Goal: Task Accomplishment & Management: Manage account settings

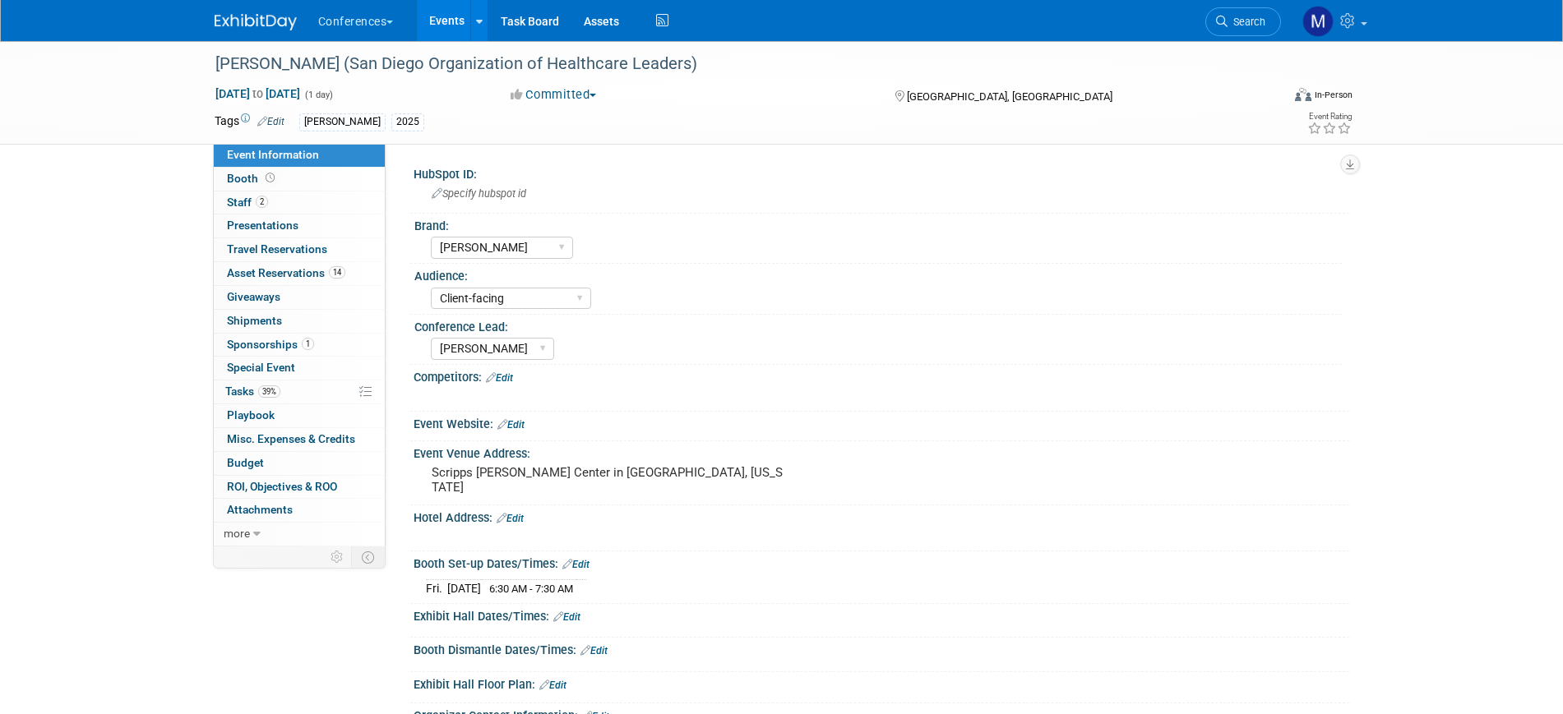
select select "[PERSON_NAME]"
select select "Client-facing"
select select "[PERSON_NAME]"
click at [289, 245] on span "Travel Reservations 0" at bounding box center [277, 248] width 100 height 13
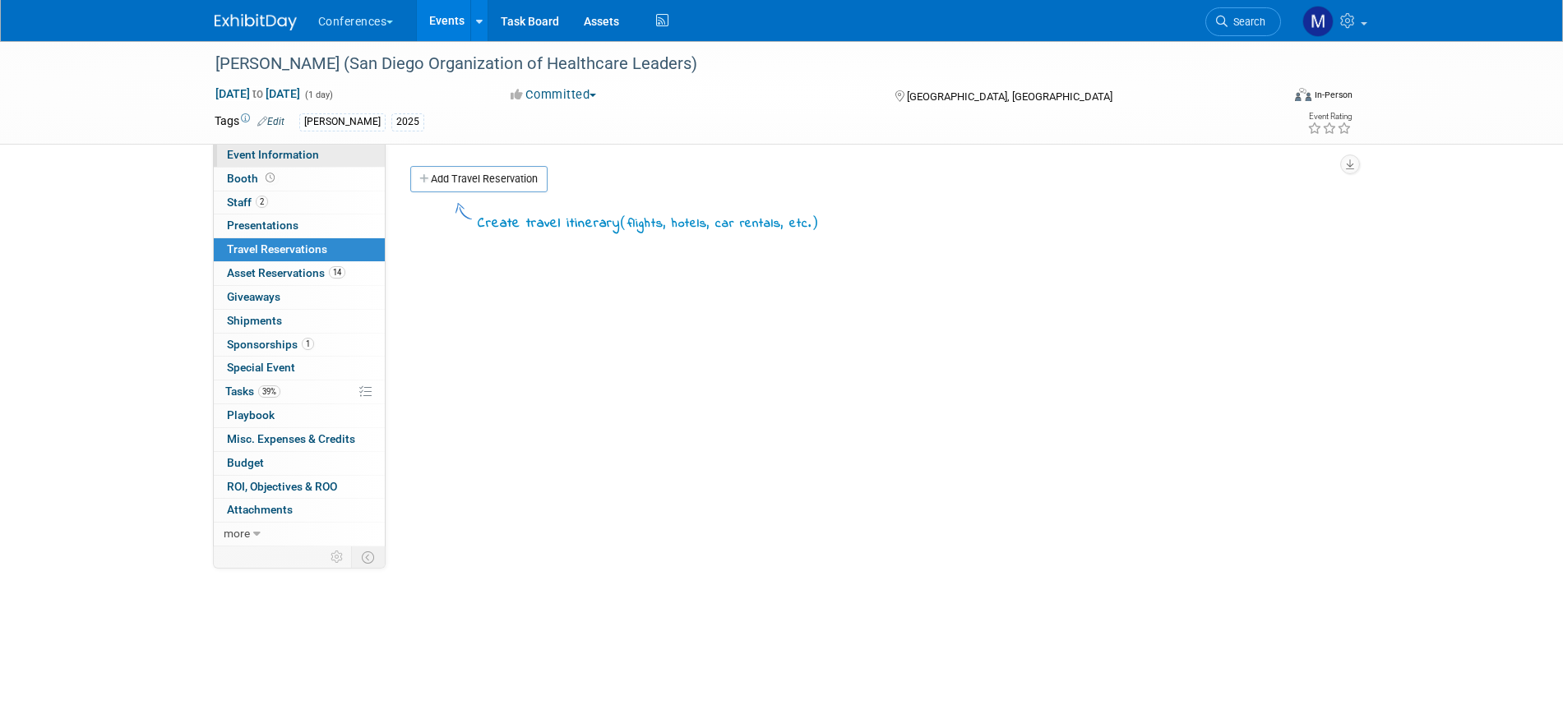
click at [299, 158] on span "Event Information" at bounding box center [273, 154] width 92 height 13
select select "[PERSON_NAME]"
select select "Client-facing"
select select "[PERSON_NAME]"
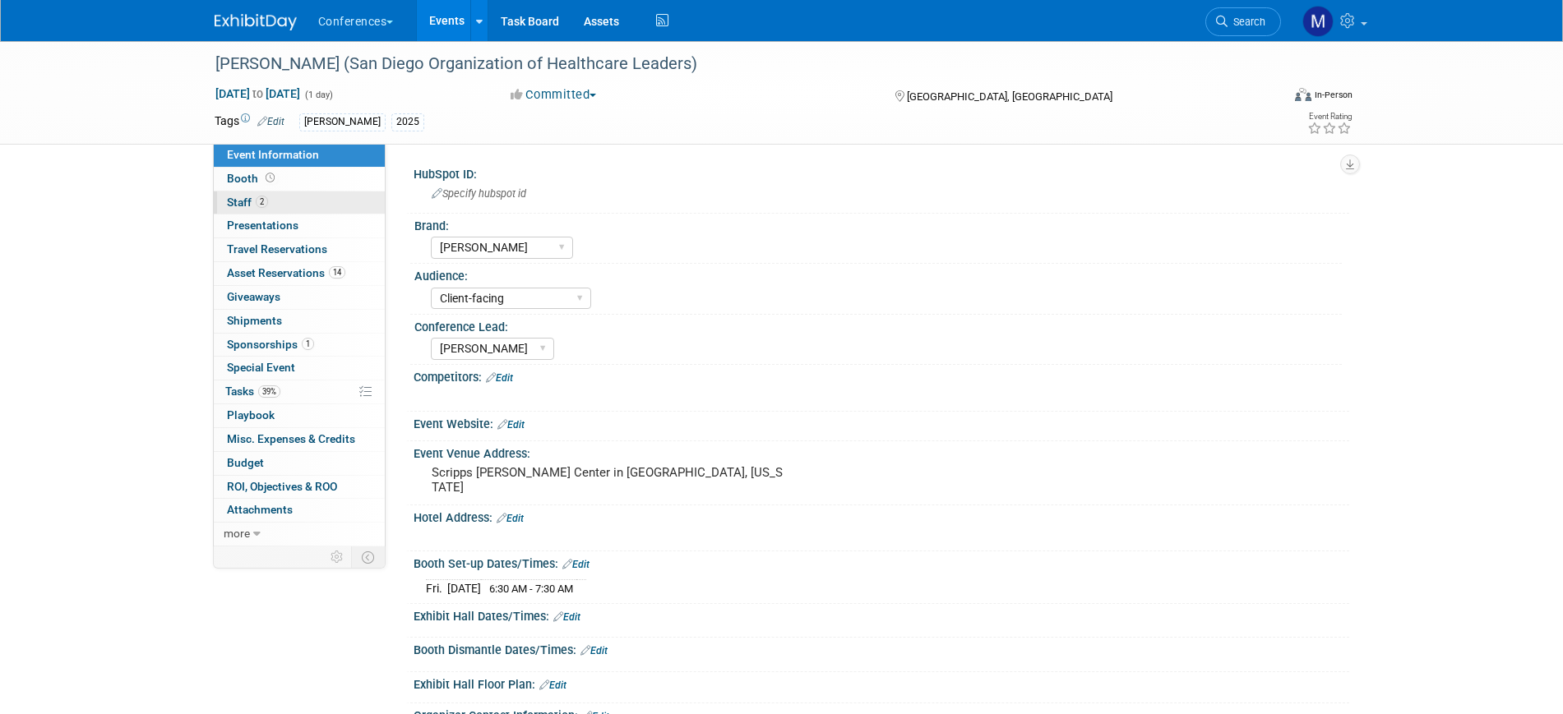
click at [299, 199] on link "2 Staff 2" at bounding box center [299, 203] width 171 height 23
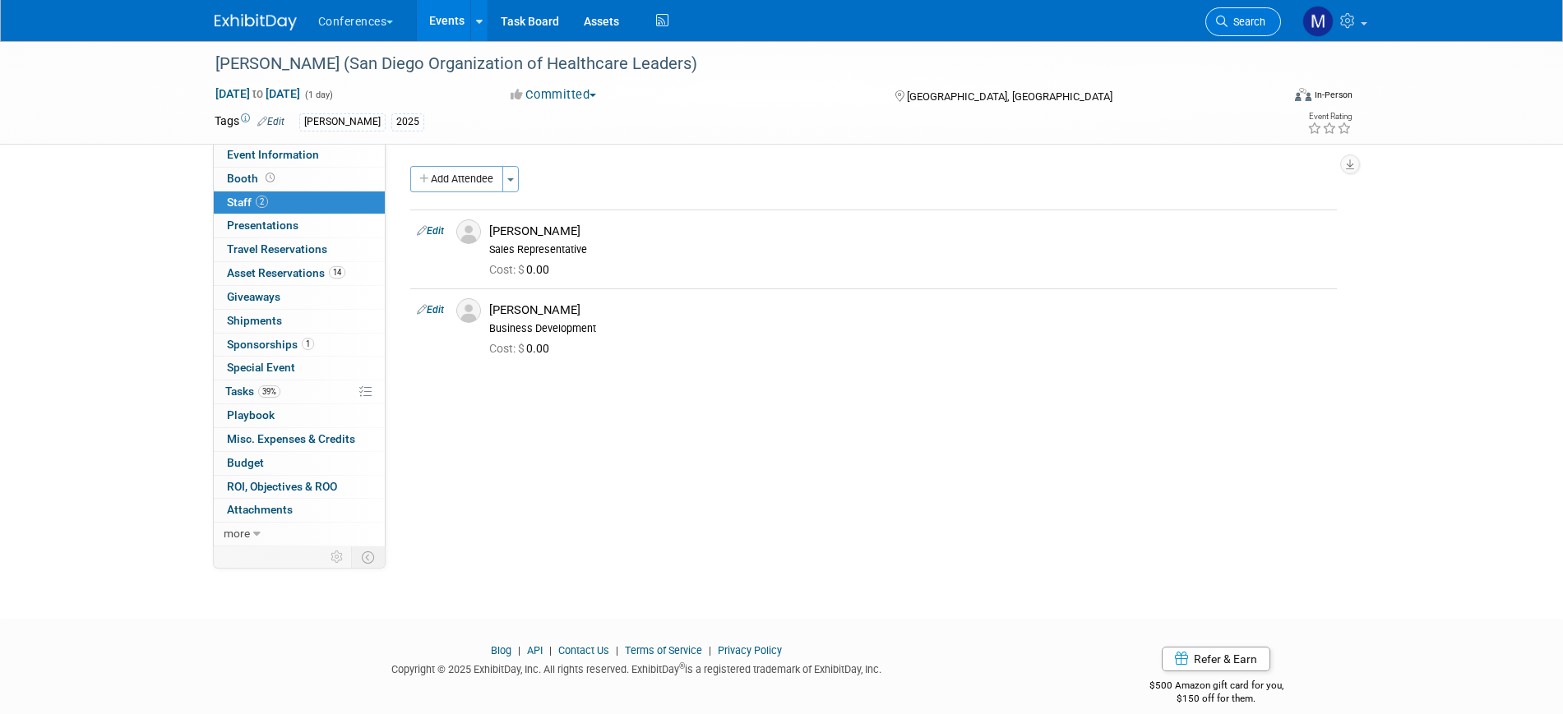
click at [1262, 27] on span "Search" at bounding box center [1246, 22] width 38 height 12
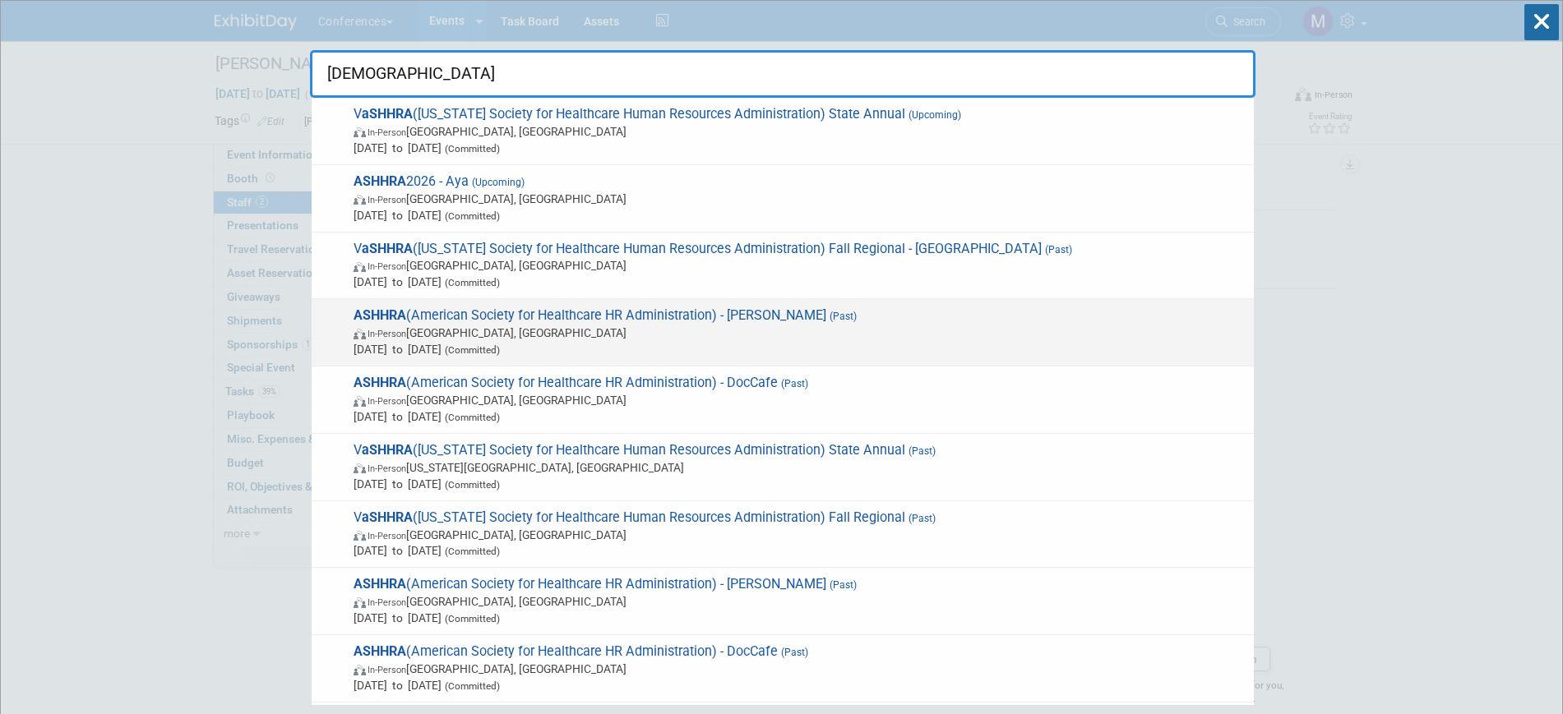
type input "ashhra"
click at [580, 337] on span "In-Person Albuquerque, NM" at bounding box center [799, 333] width 892 height 16
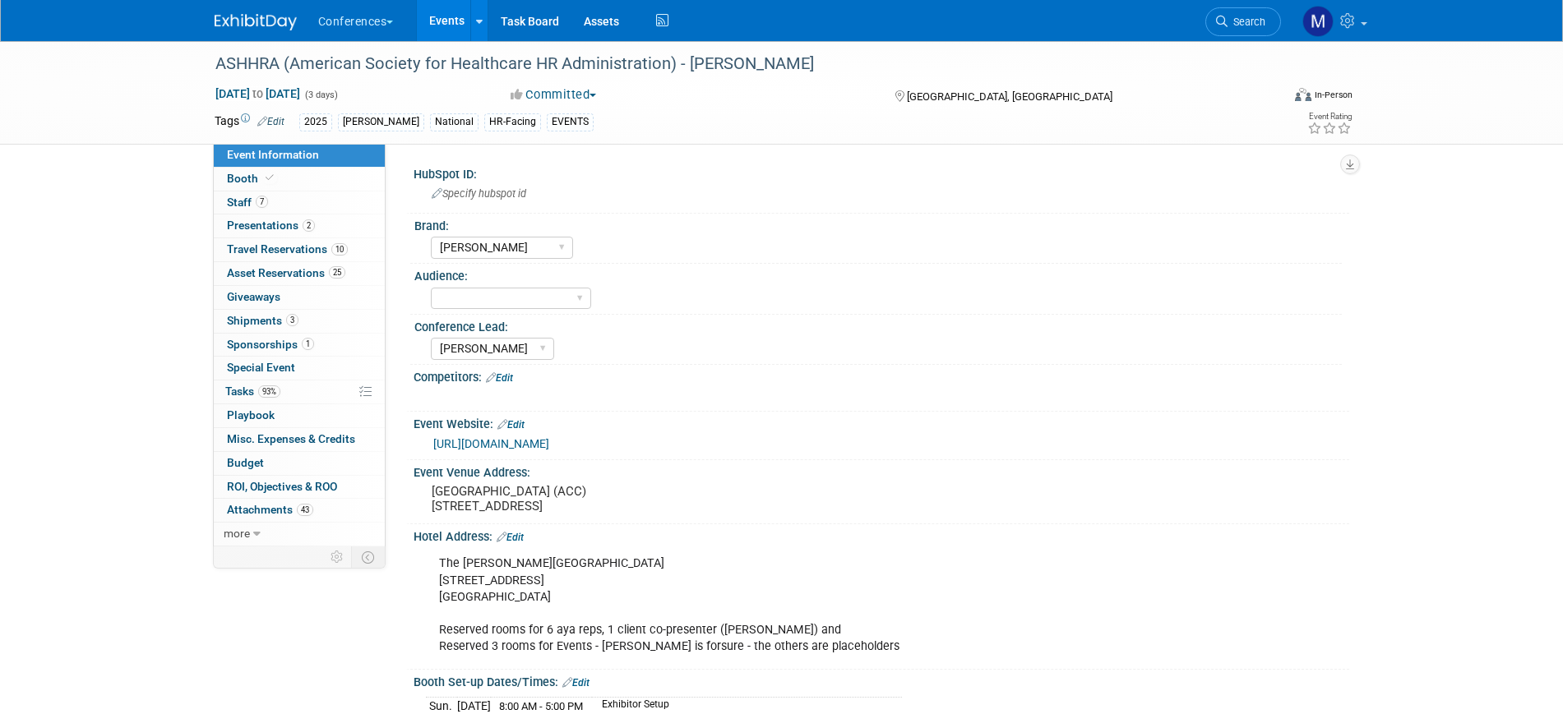
select select "[PERSON_NAME]"
click at [323, 242] on span "Travel Reservations 10" at bounding box center [287, 248] width 121 height 13
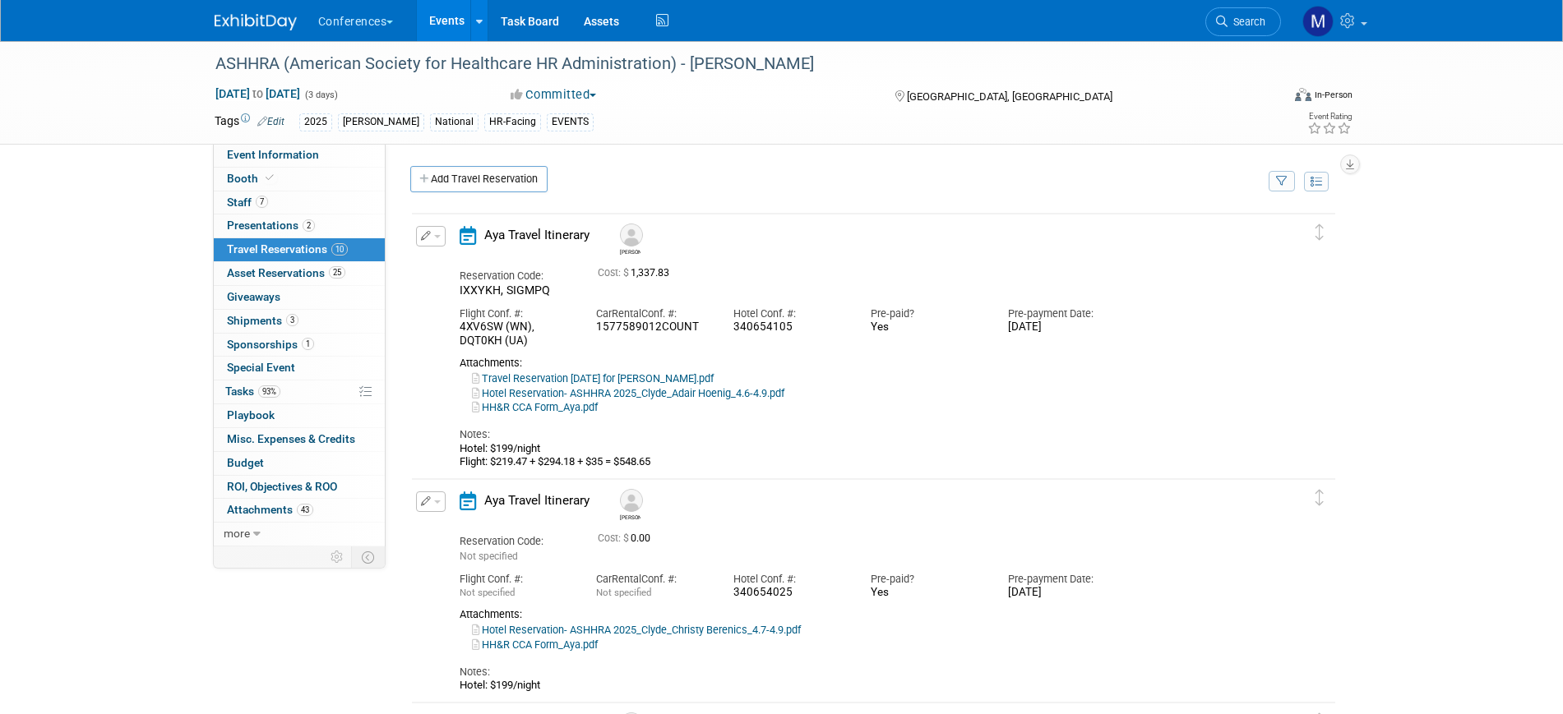
click at [435, 240] on button "button" at bounding box center [431, 236] width 30 height 21
click at [480, 261] on button "Edit Reservation" at bounding box center [486, 265] width 139 height 24
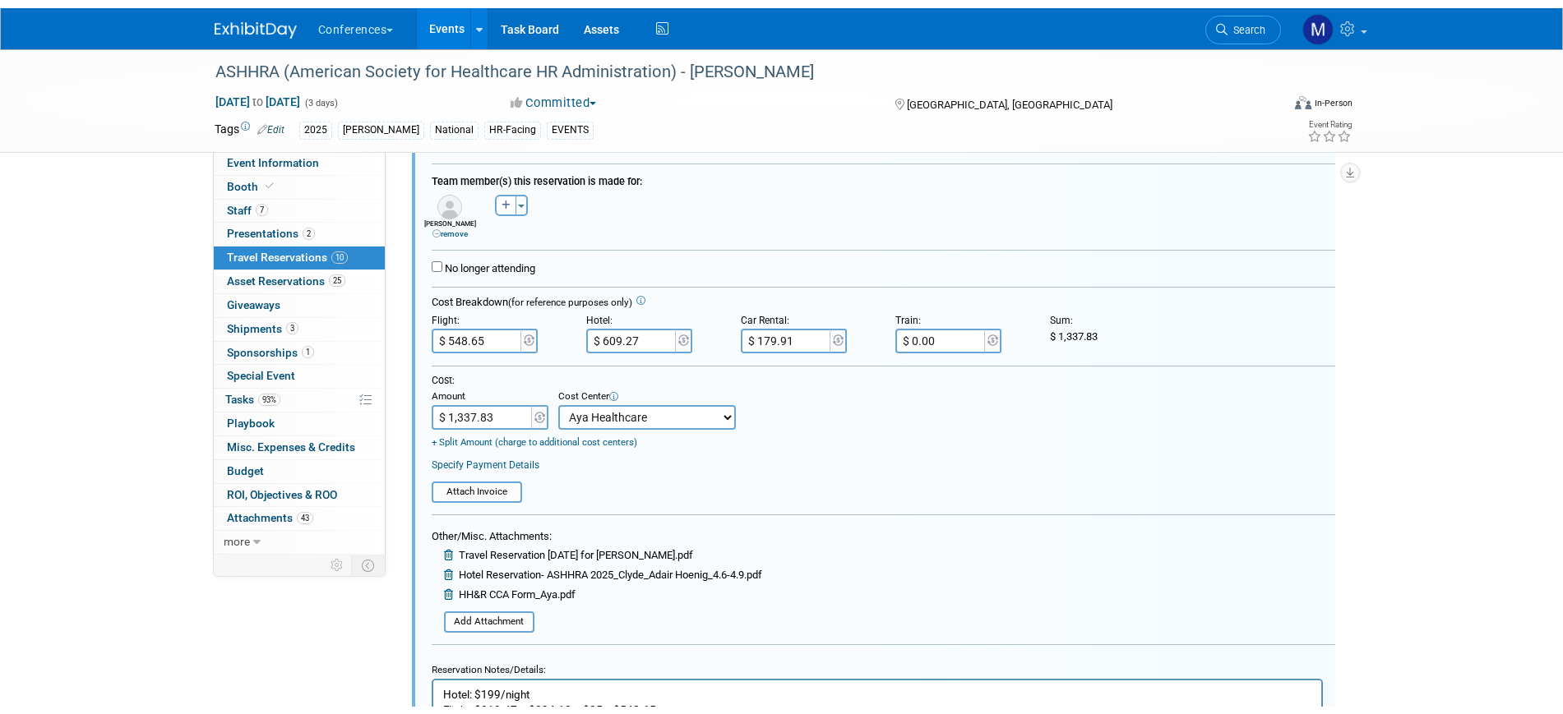
scroll to position [440, 0]
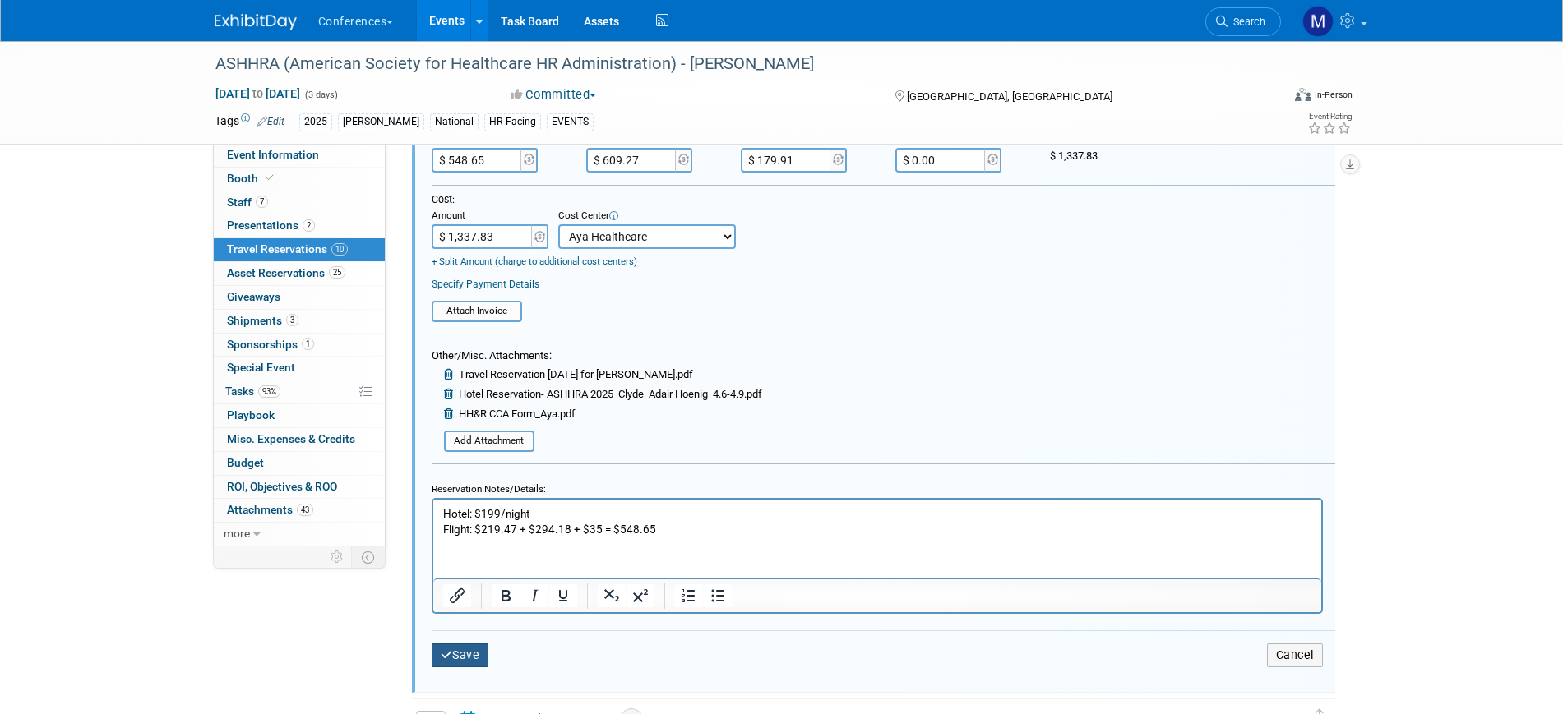
click at [489, 650] on button "Save" at bounding box center [461, 656] width 58 height 24
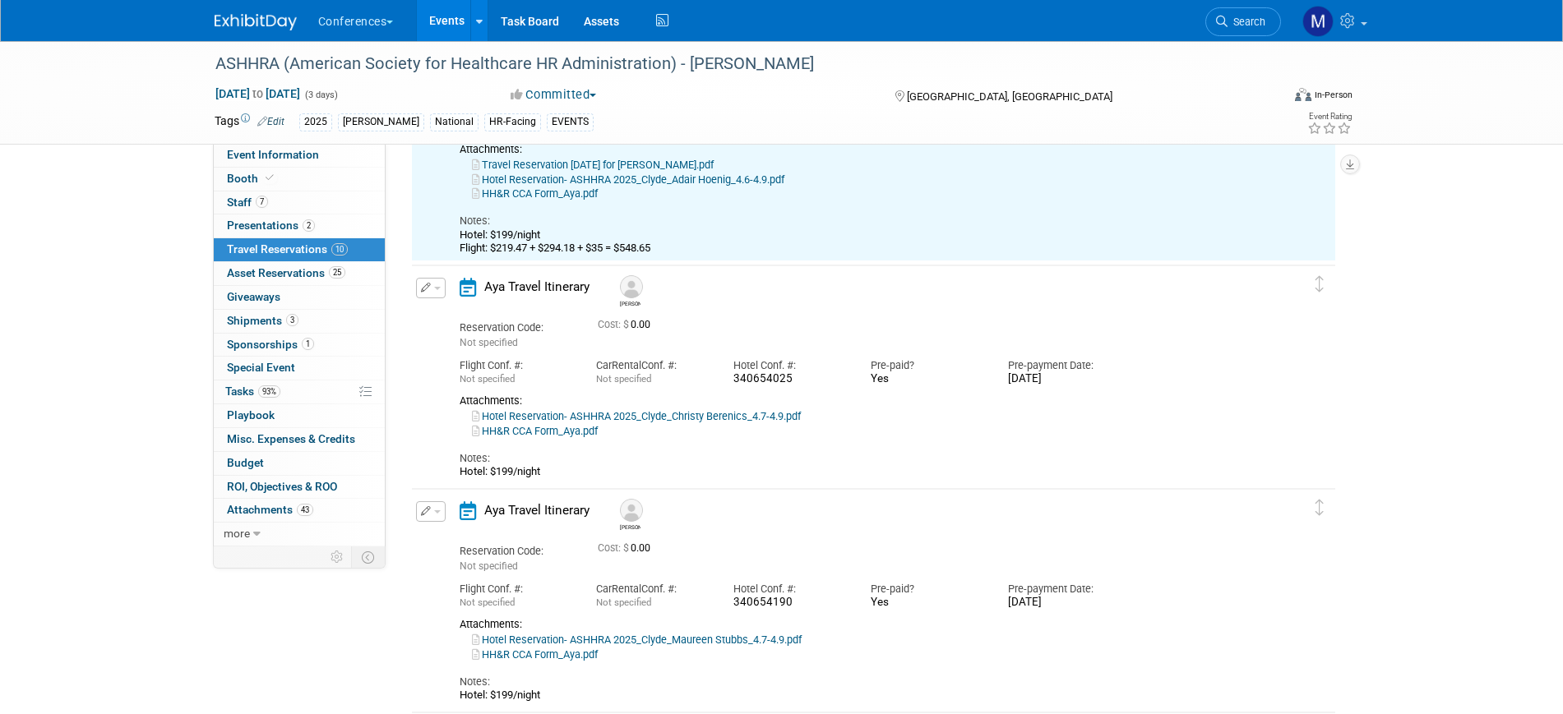
scroll to position [29, 0]
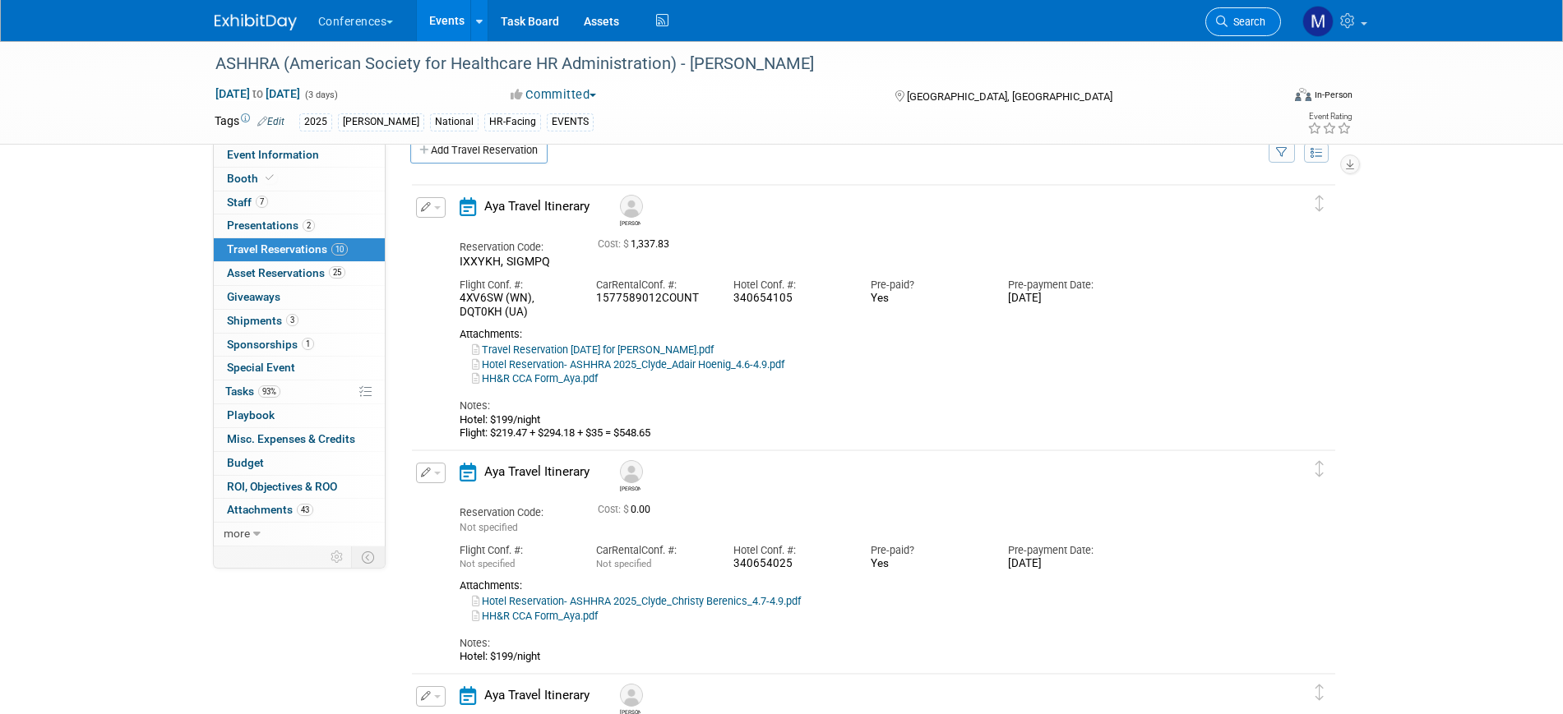
click at [1254, 23] on span "Search" at bounding box center [1246, 22] width 38 height 12
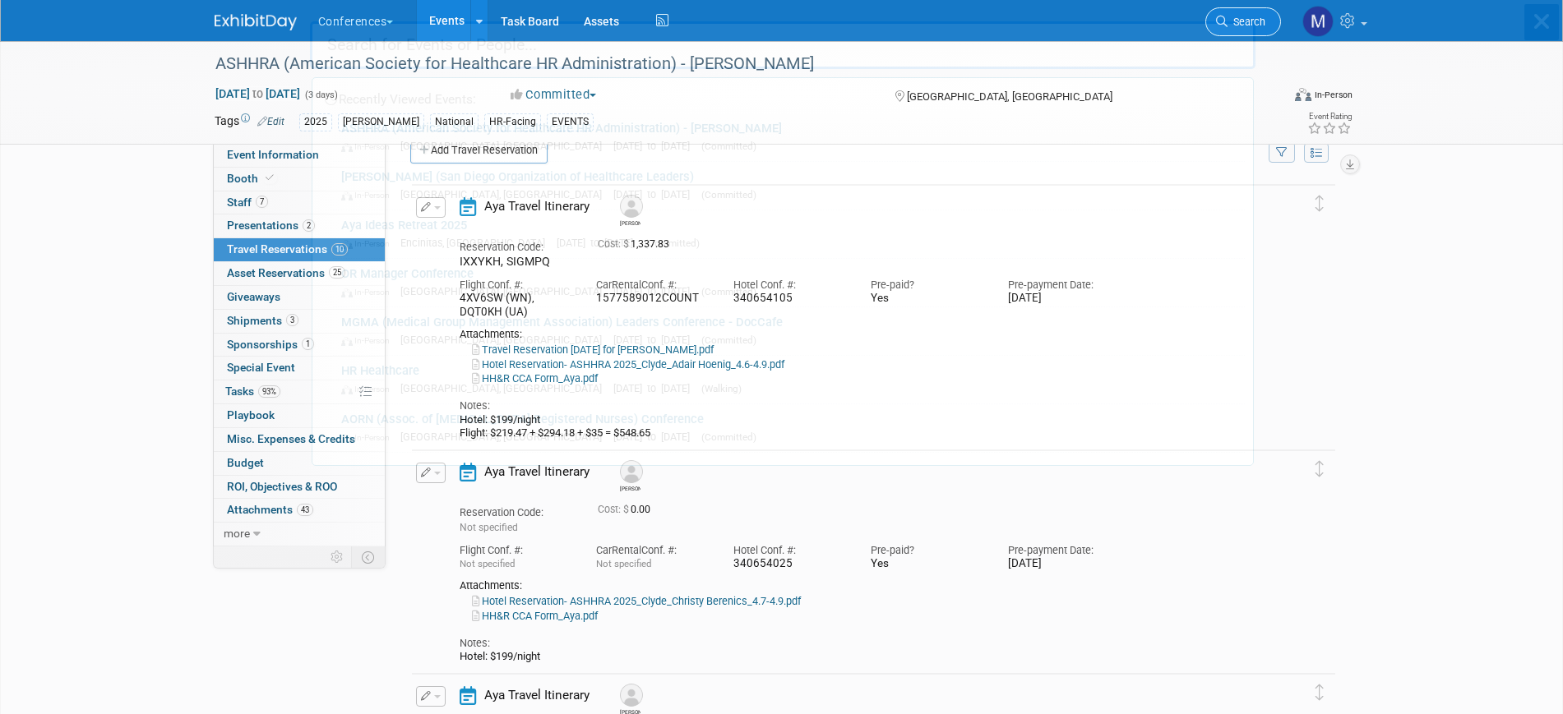
scroll to position [0, 0]
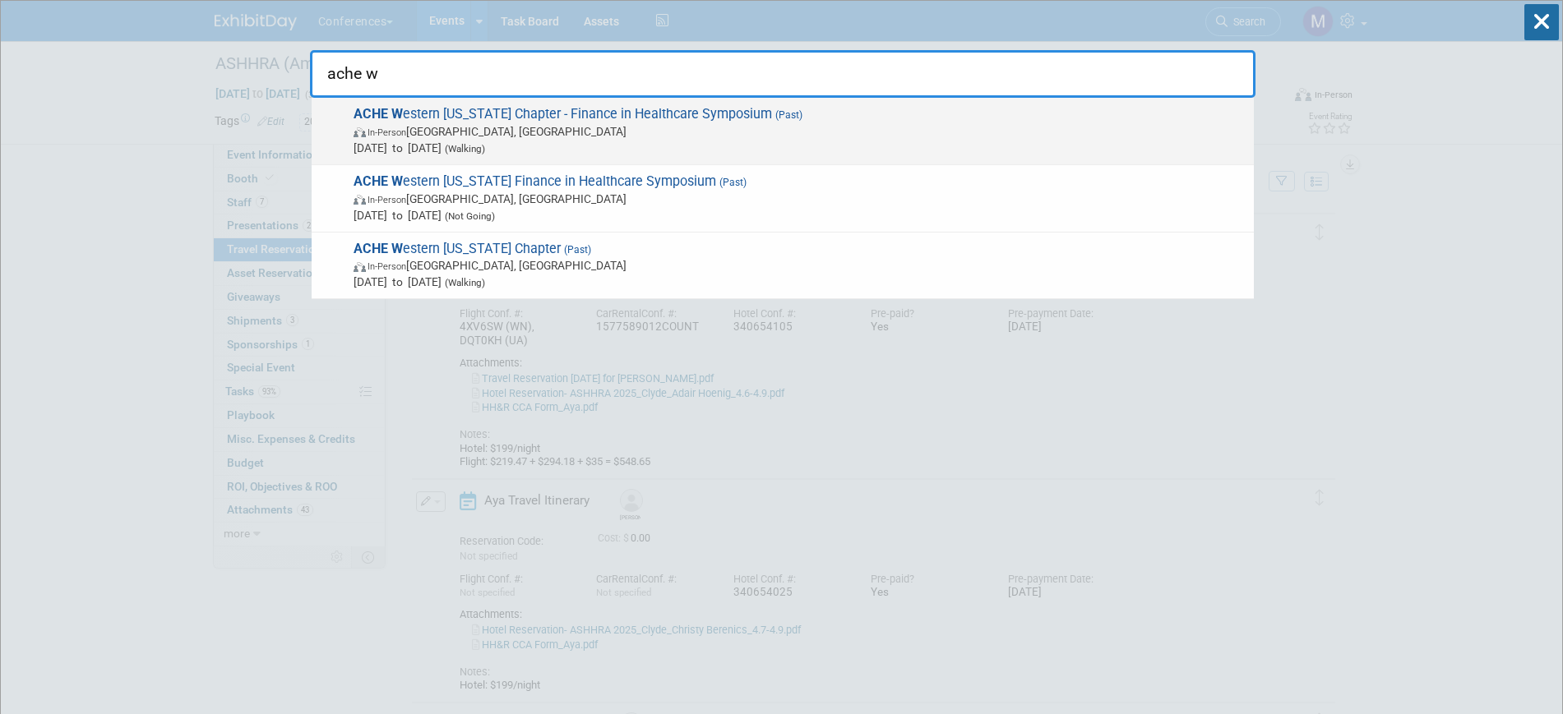
type input "ache w"
click at [605, 141] on span "Apr 24, 2025 to Apr 24, 2025 (Walking)" at bounding box center [799, 148] width 892 height 16
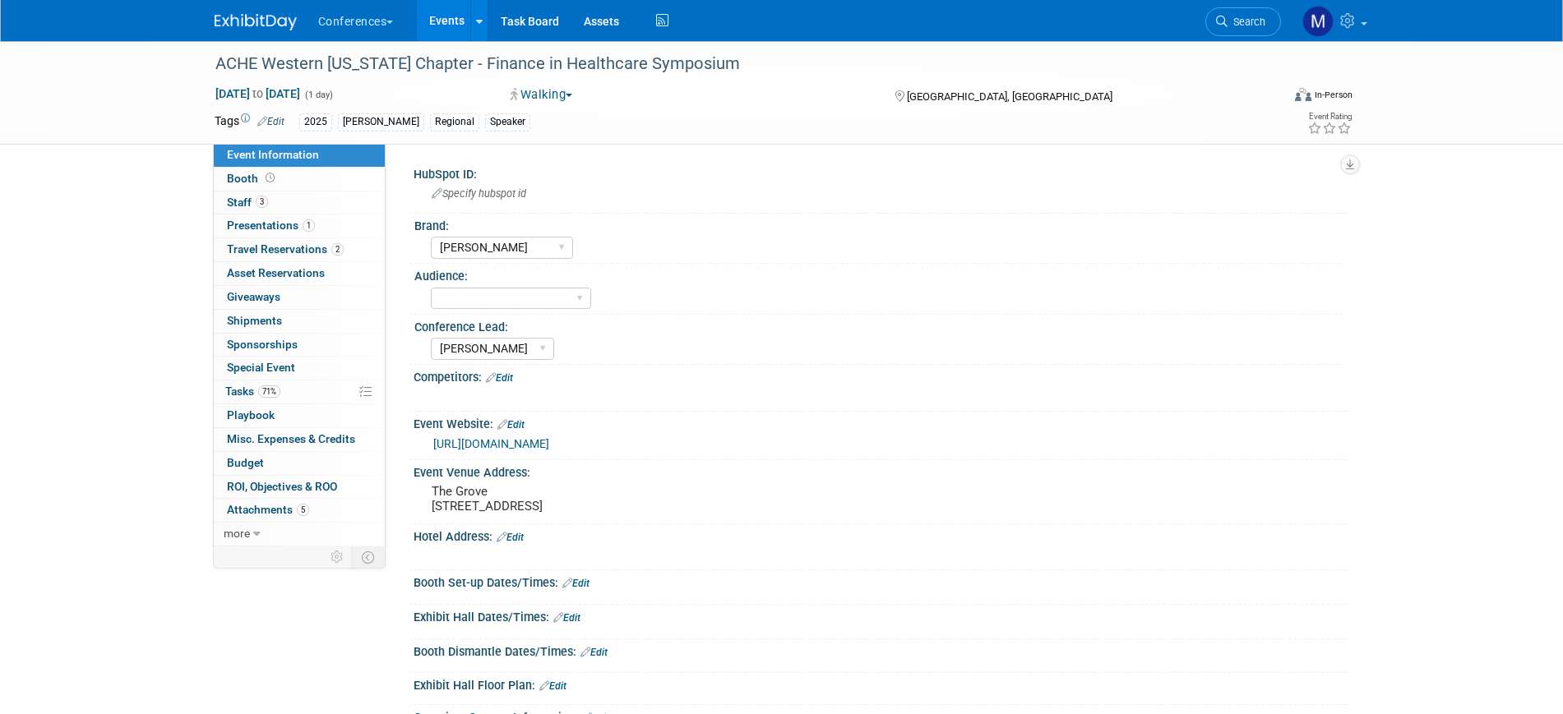
select select "[PERSON_NAME]"
click at [326, 250] on span "Travel Reservations 2" at bounding box center [285, 248] width 117 height 13
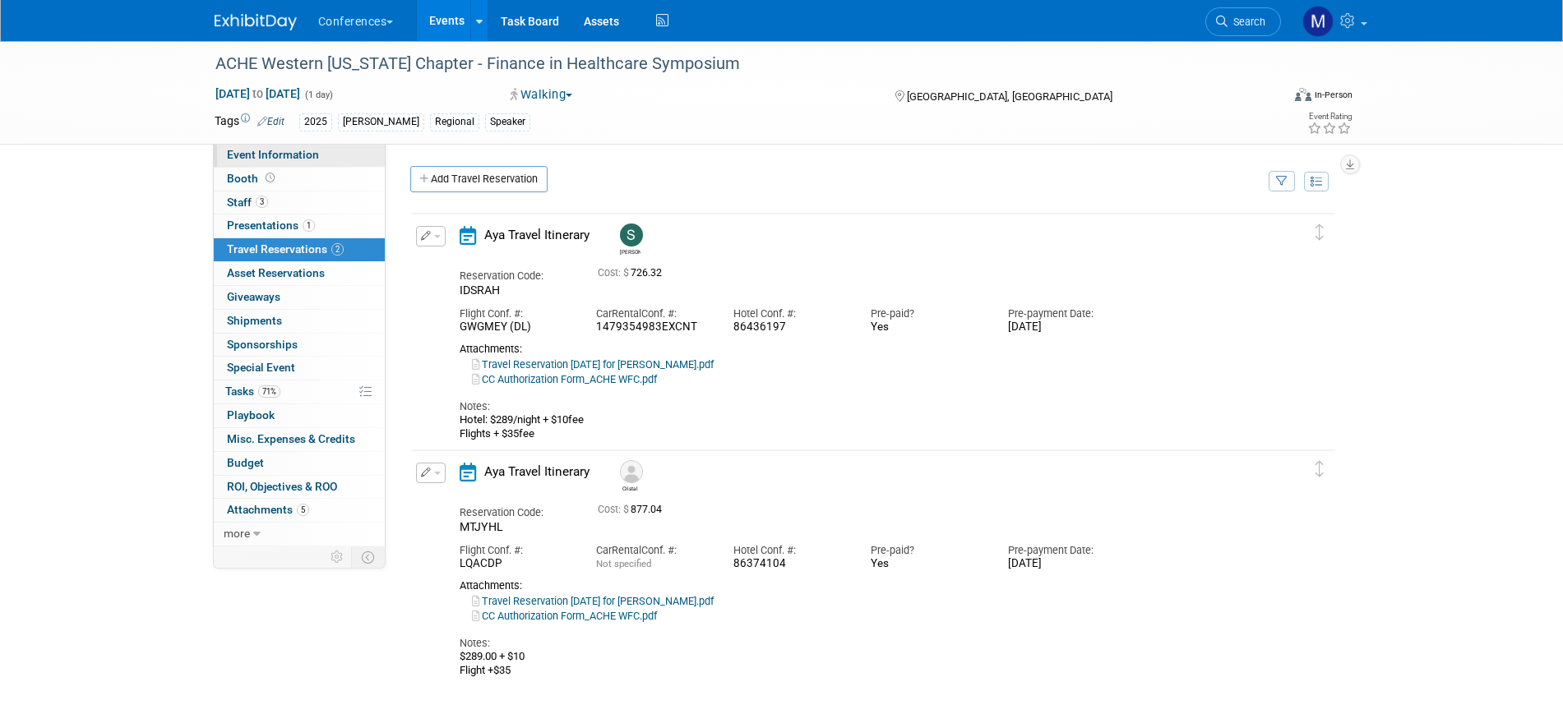
click at [304, 158] on span "Event Information" at bounding box center [273, 154] width 92 height 13
select select "[PERSON_NAME]"
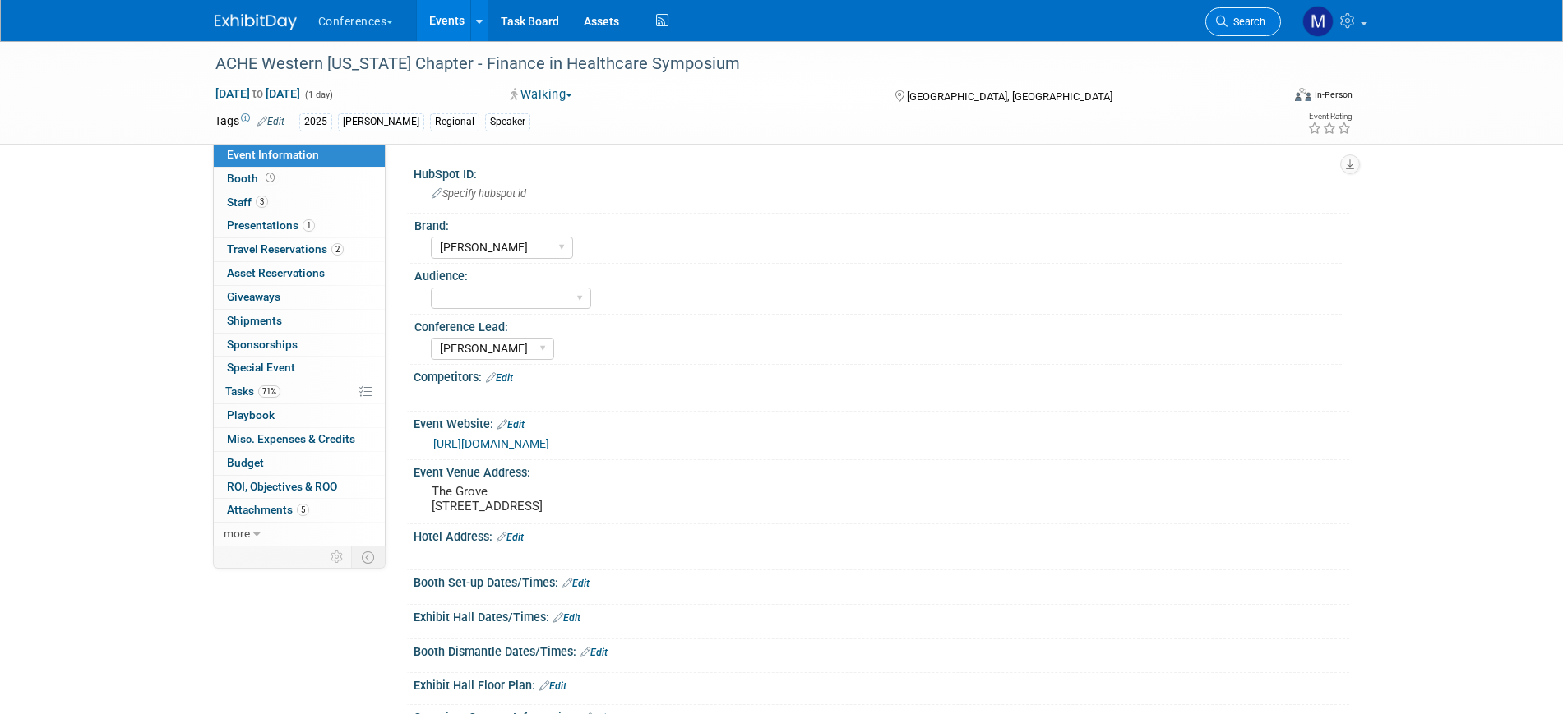
click at [1229, 22] on span "Search" at bounding box center [1246, 22] width 38 height 12
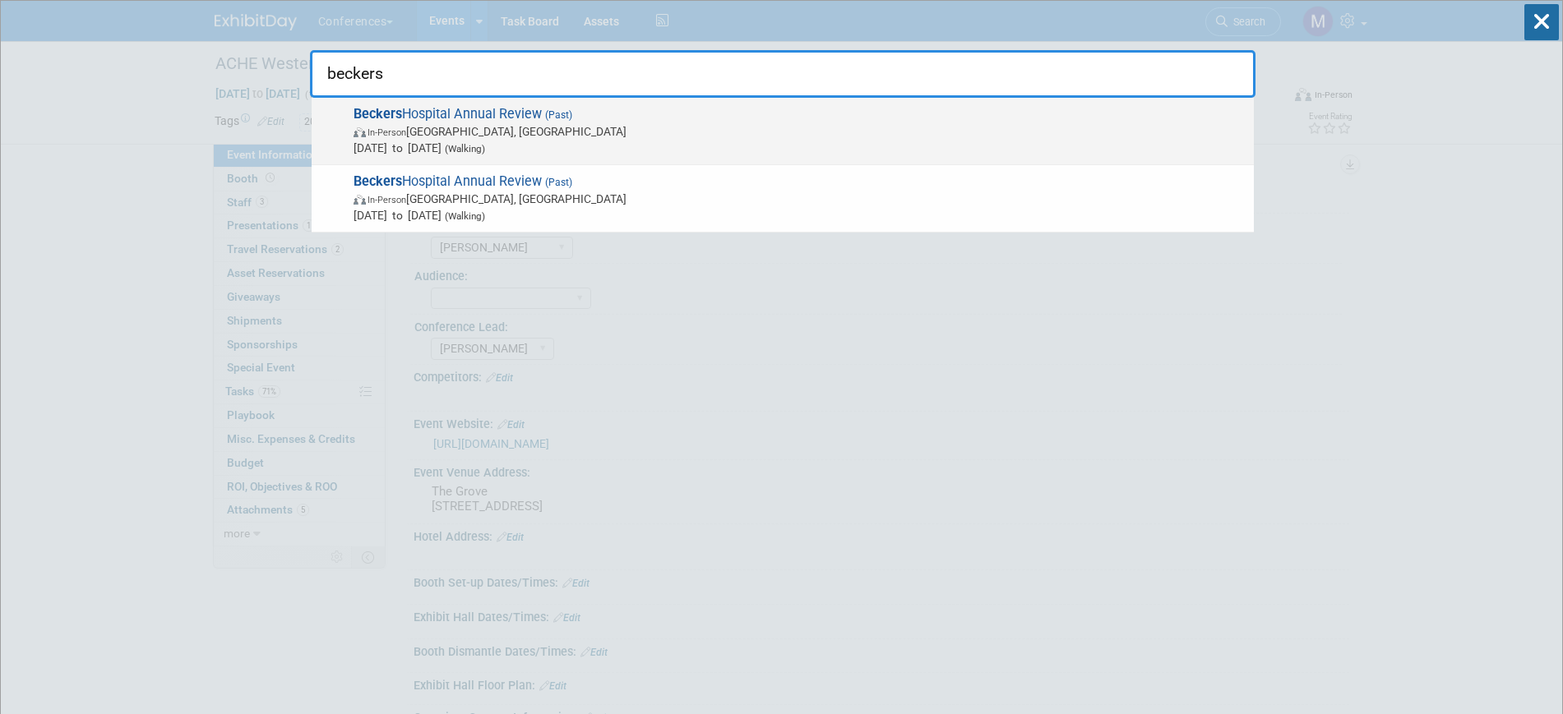
type input "beckers"
click at [460, 124] on span "In-Person Chicago, IL" at bounding box center [799, 131] width 892 height 16
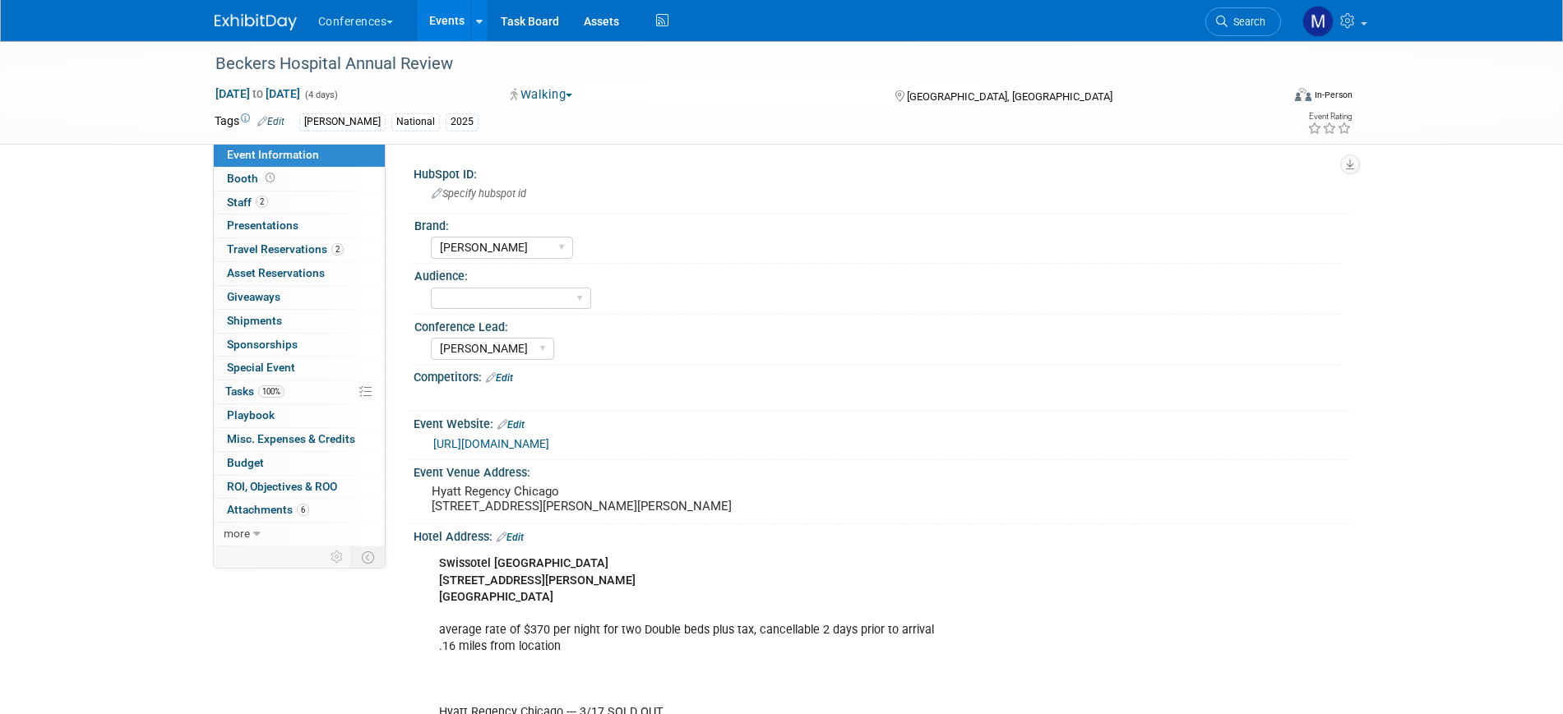
select select "[PERSON_NAME]"
click at [300, 244] on span "Travel Reservations 2" at bounding box center [285, 248] width 117 height 13
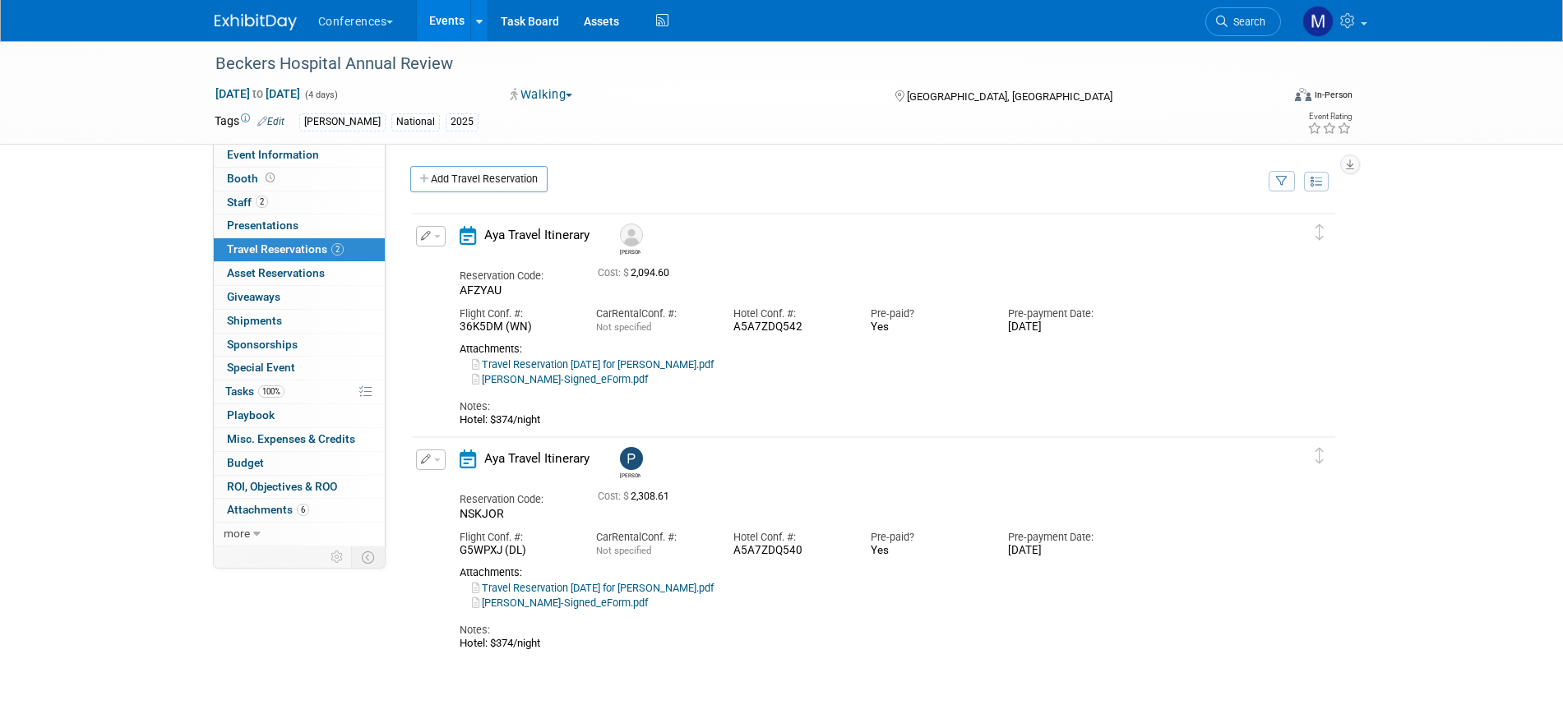
click at [1257, 25] on span "Search" at bounding box center [1246, 22] width 38 height 12
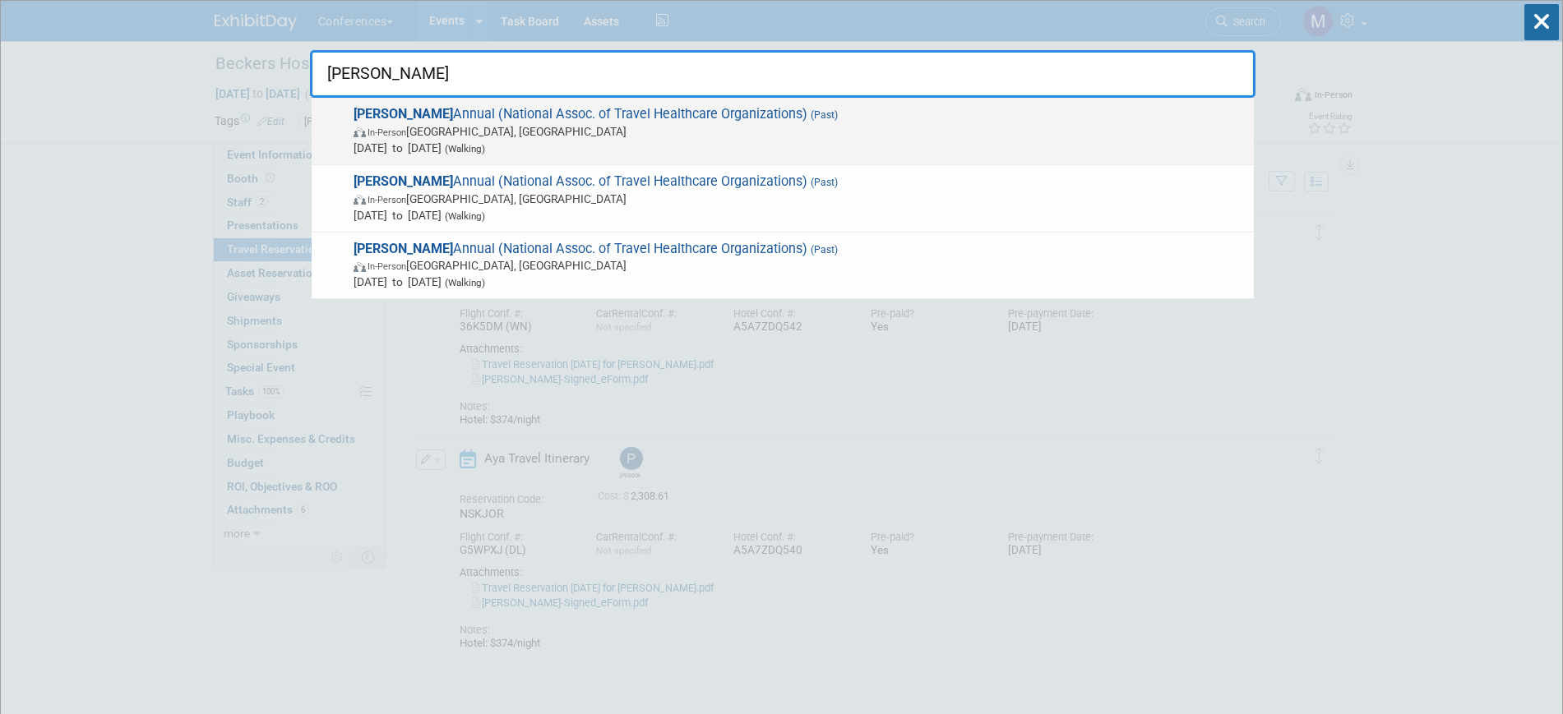
type input "natho"
click at [489, 132] on span "In-Person Denver, CO" at bounding box center [799, 131] width 892 height 16
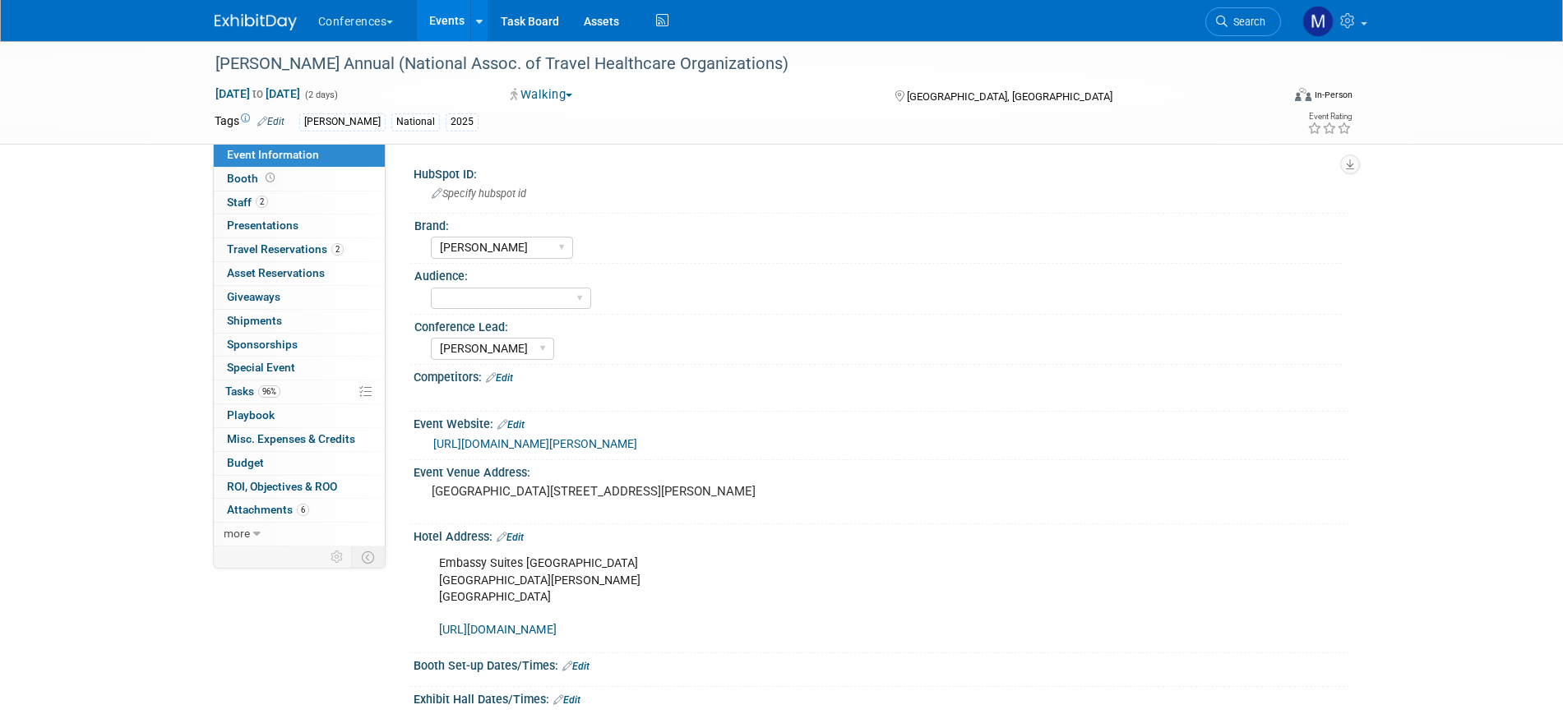
select select "[PERSON_NAME]"
click at [335, 250] on span "2" at bounding box center [337, 249] width 12 height 12
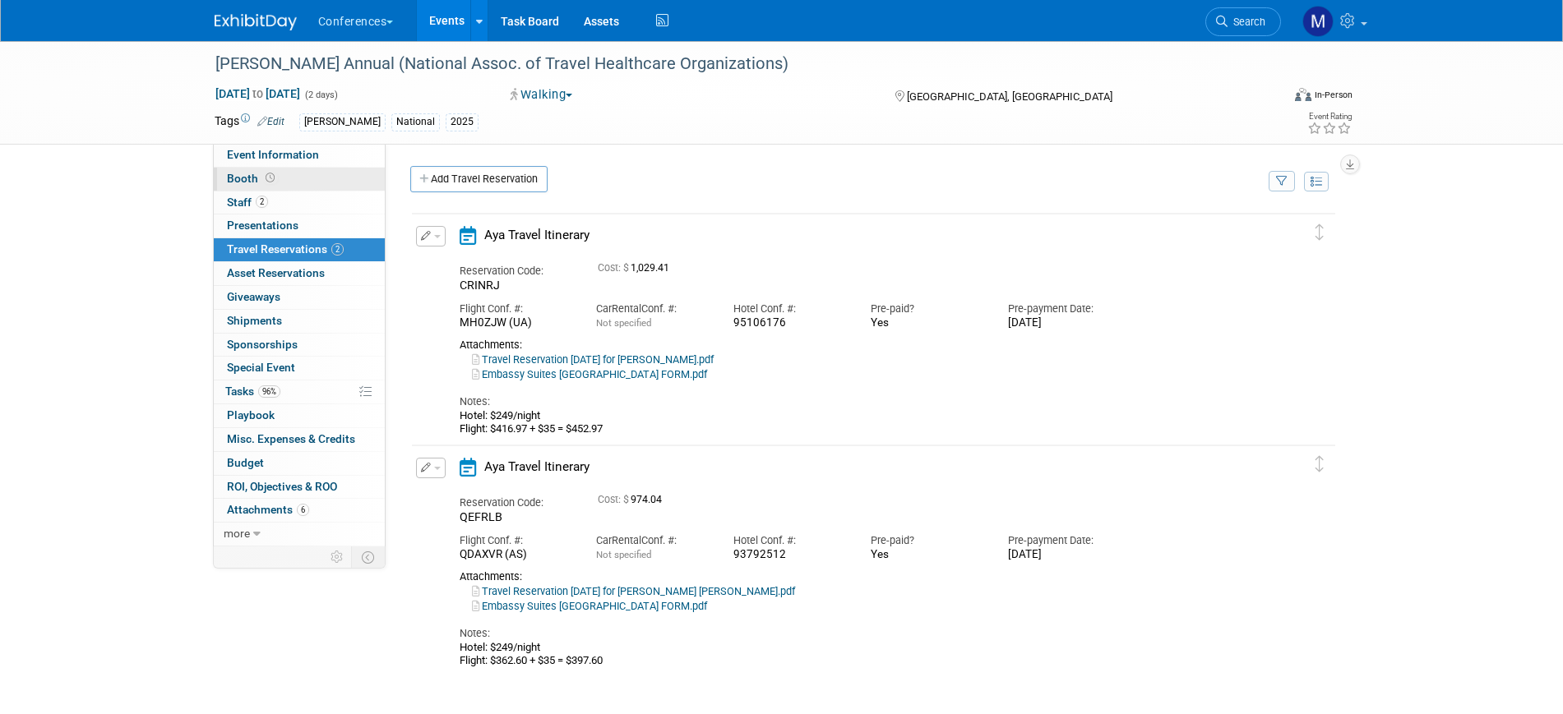
click at [322, 177] on link "Booth" at bounding box center [299, 179] width 171 height 23
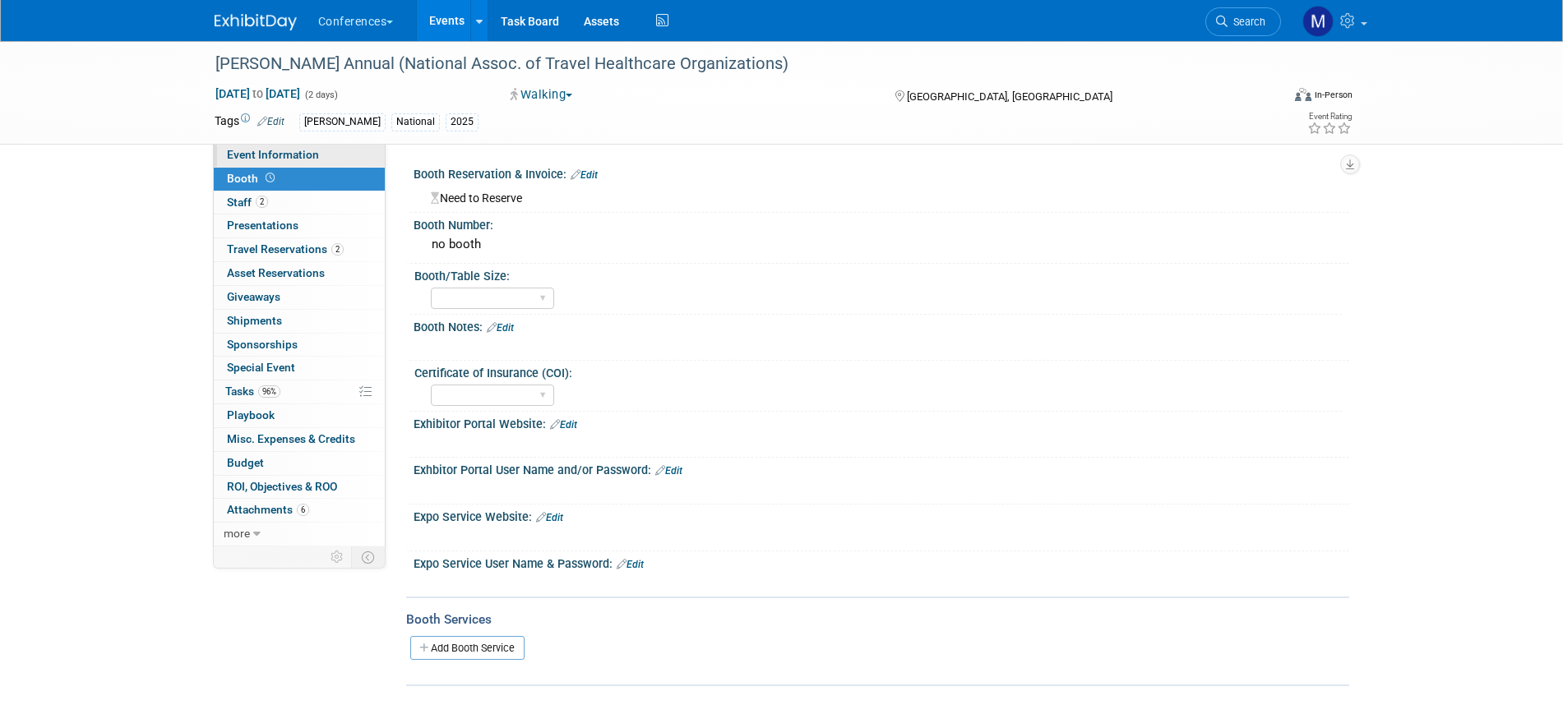
click at [303, 154] on span "Event Information" at bounding box center [273, 154] width 92 height 13
select select "[PERSON_NAME]"
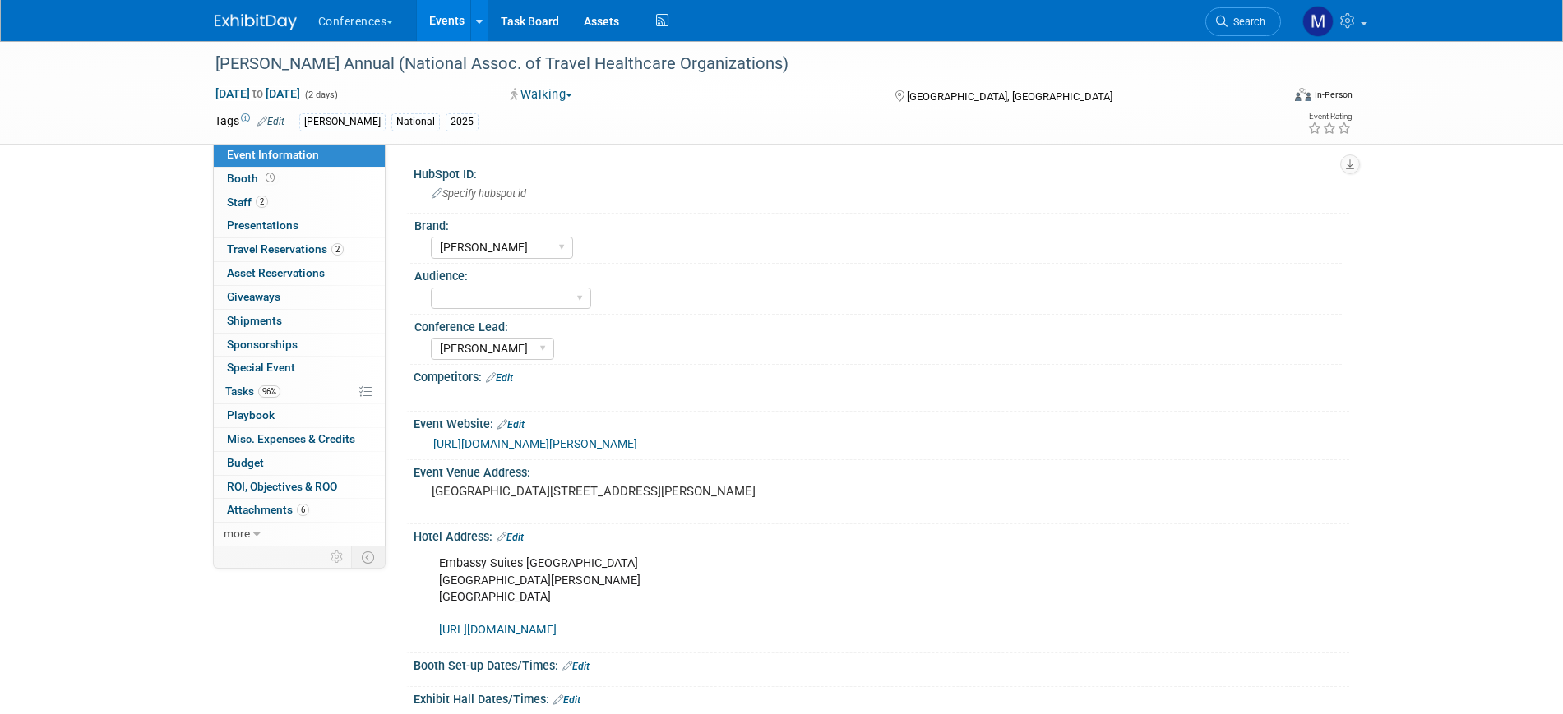
click at [1249, 17] on span "Search" at bounding box center [1246, 22] width 38 height 12
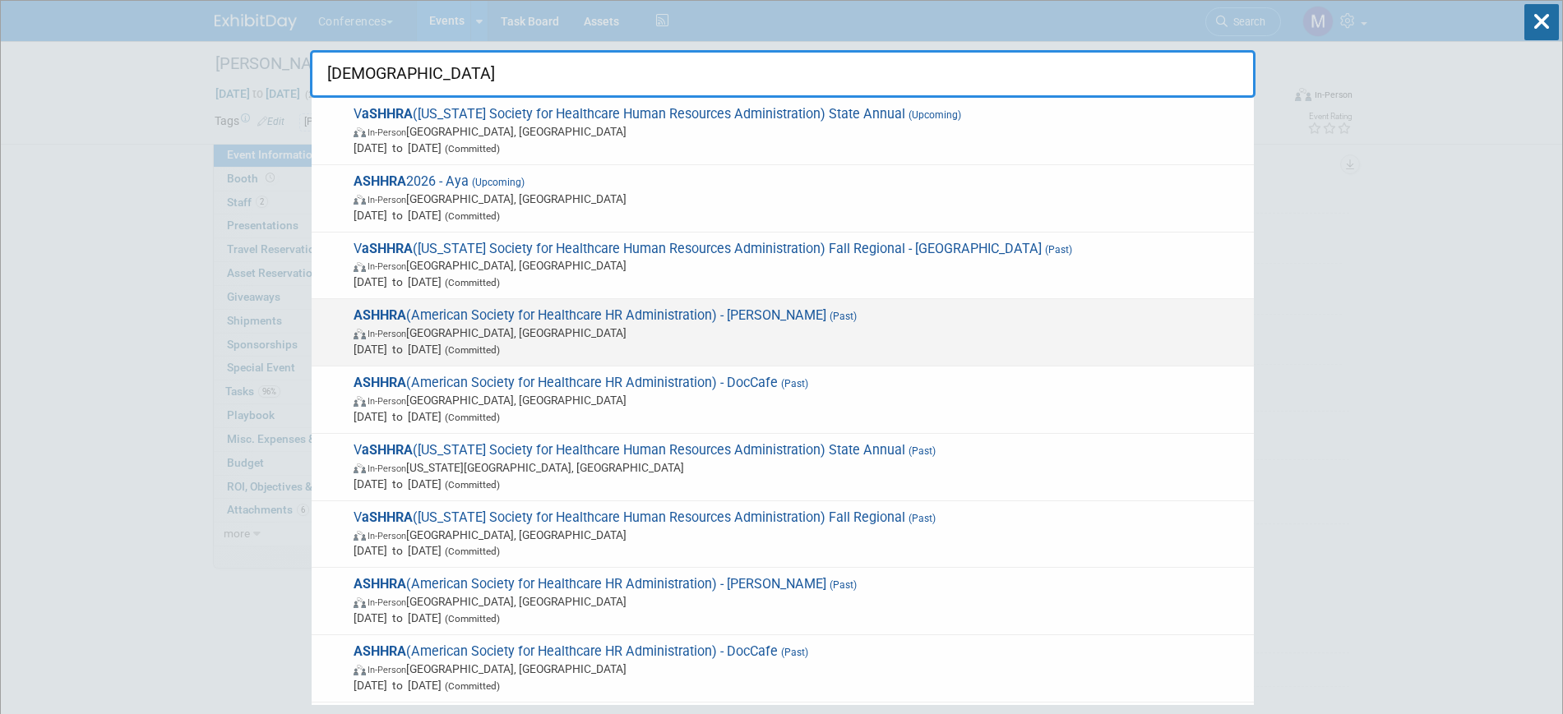
type input "[DEMOGRAPHIC_DATA]"
click at [616, 322] on span "ASHHRA (American Society for Healthcare HR Administration) - [PERSON_NAME] (Pas…" at bounding box center [797, 332] width 897 height 50
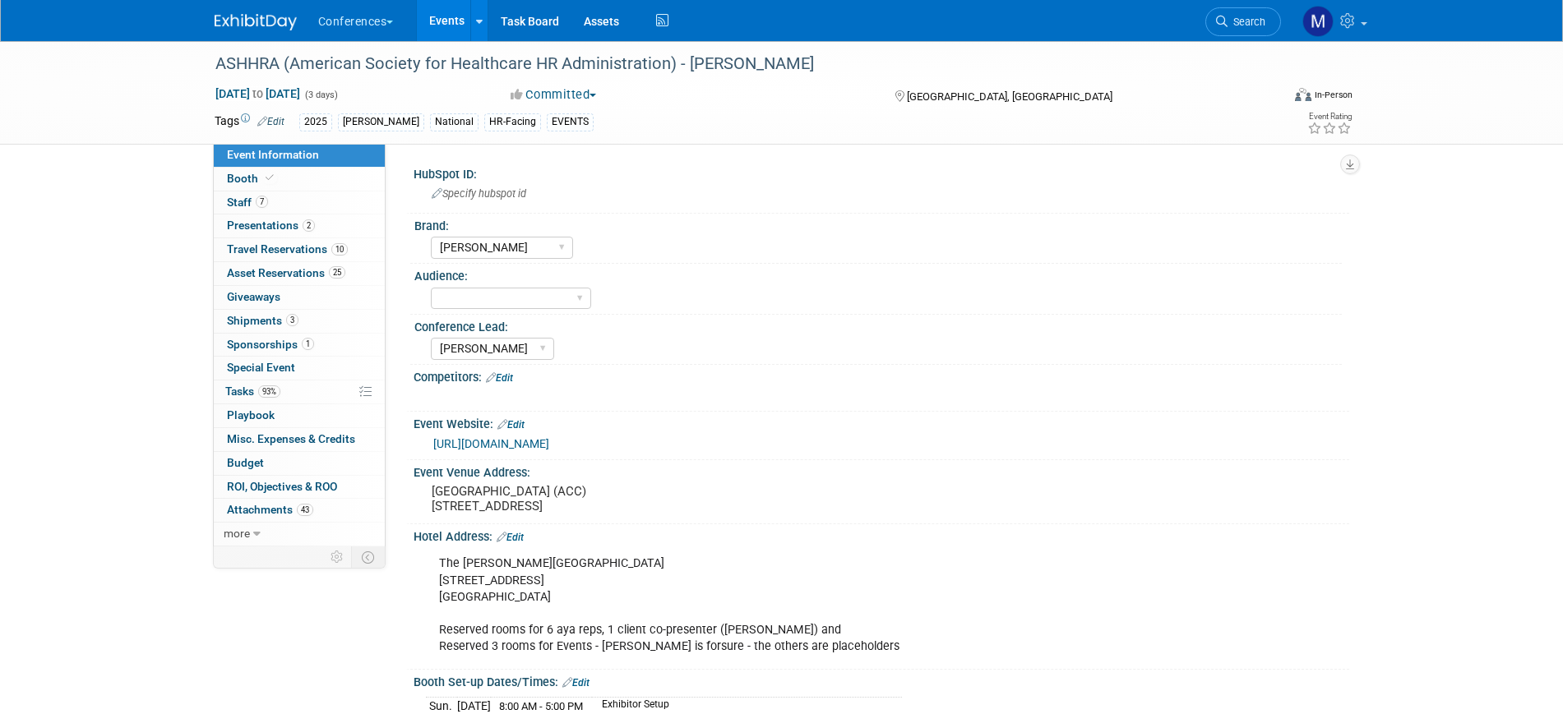
select select "[PERSON_NAME]"
click at [250, 182] on span "Booth" at bounding box center [252, 178] width 50 height 13
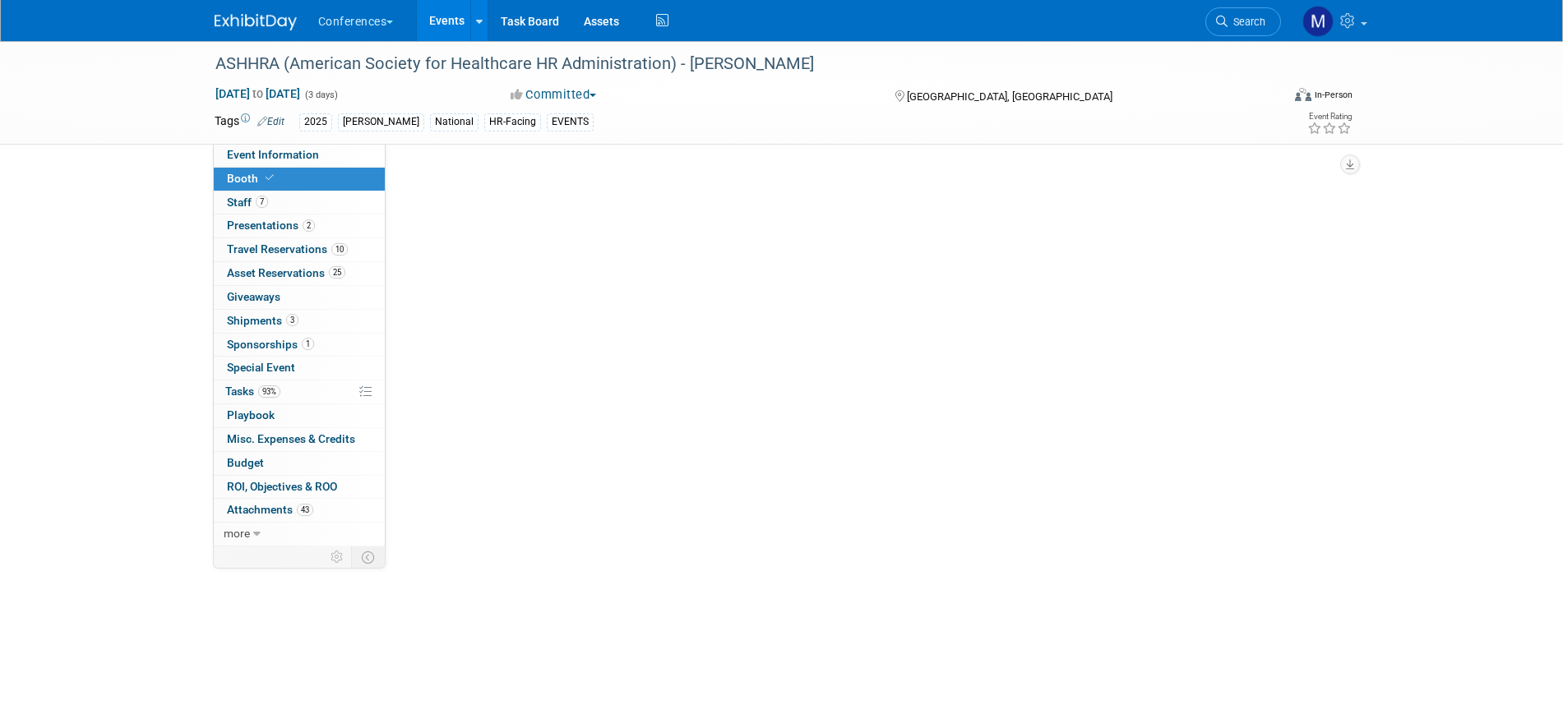
select select "10'x20'"
select select "Yes"
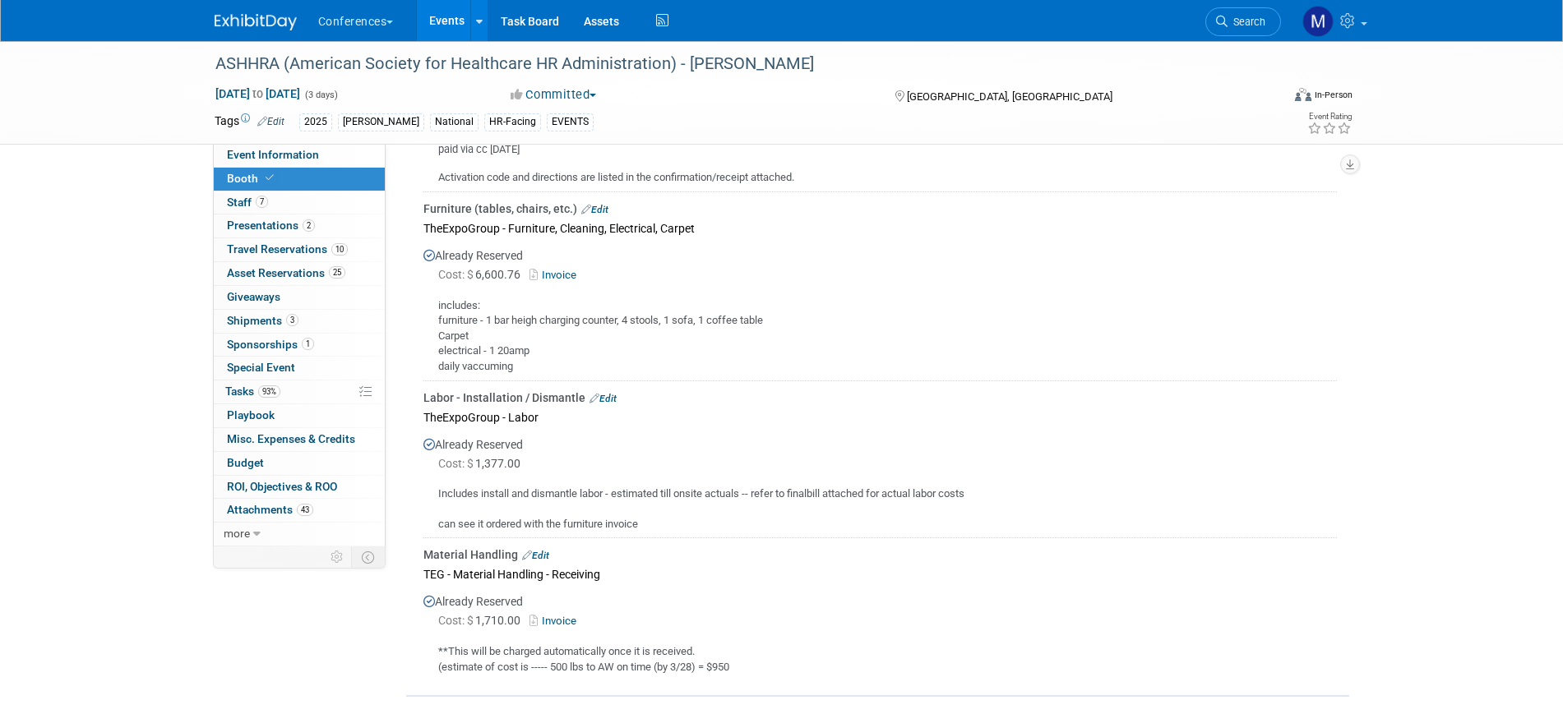
scroll to position [1081, 0]
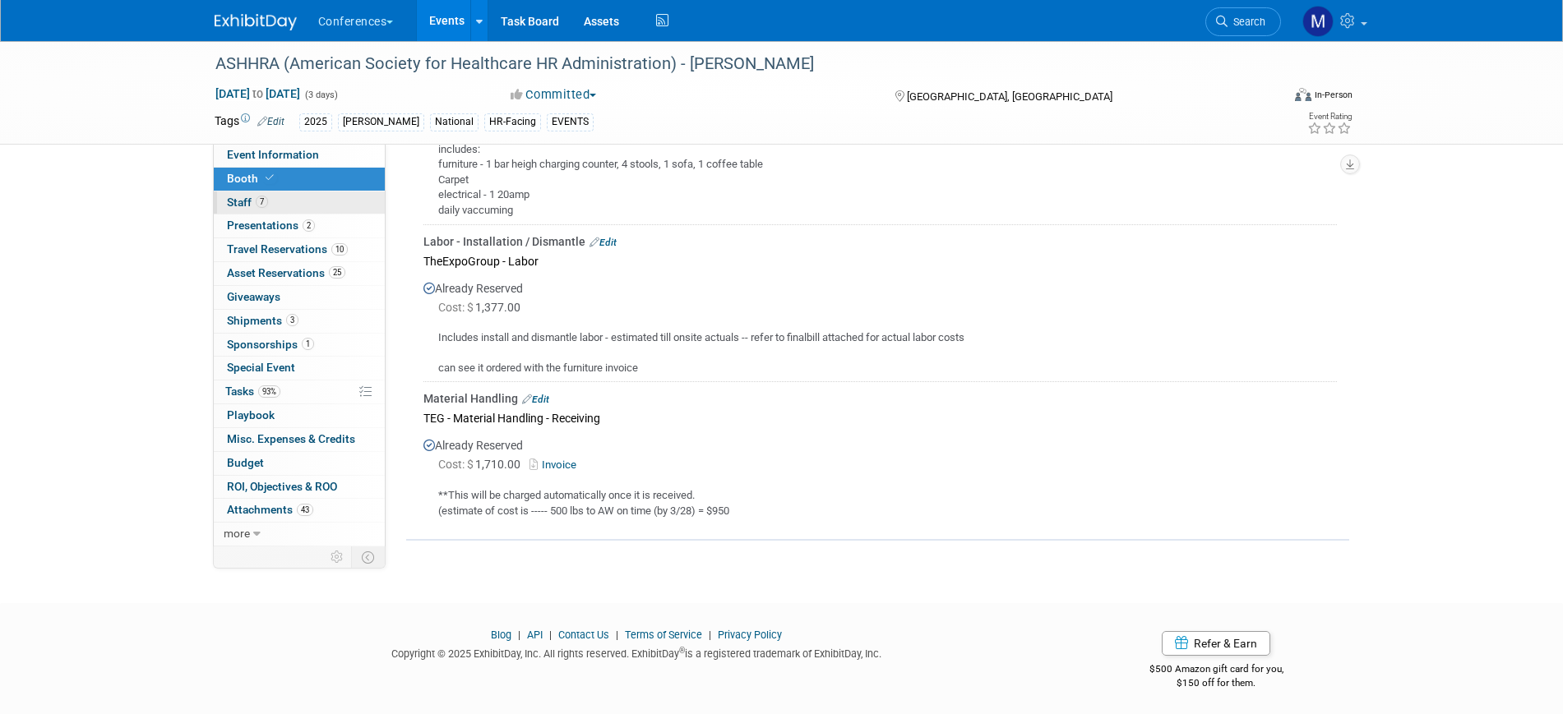
click at [306, 201] on link "7 Staff 7" at bounding box center [299, 203] width 171 height 23
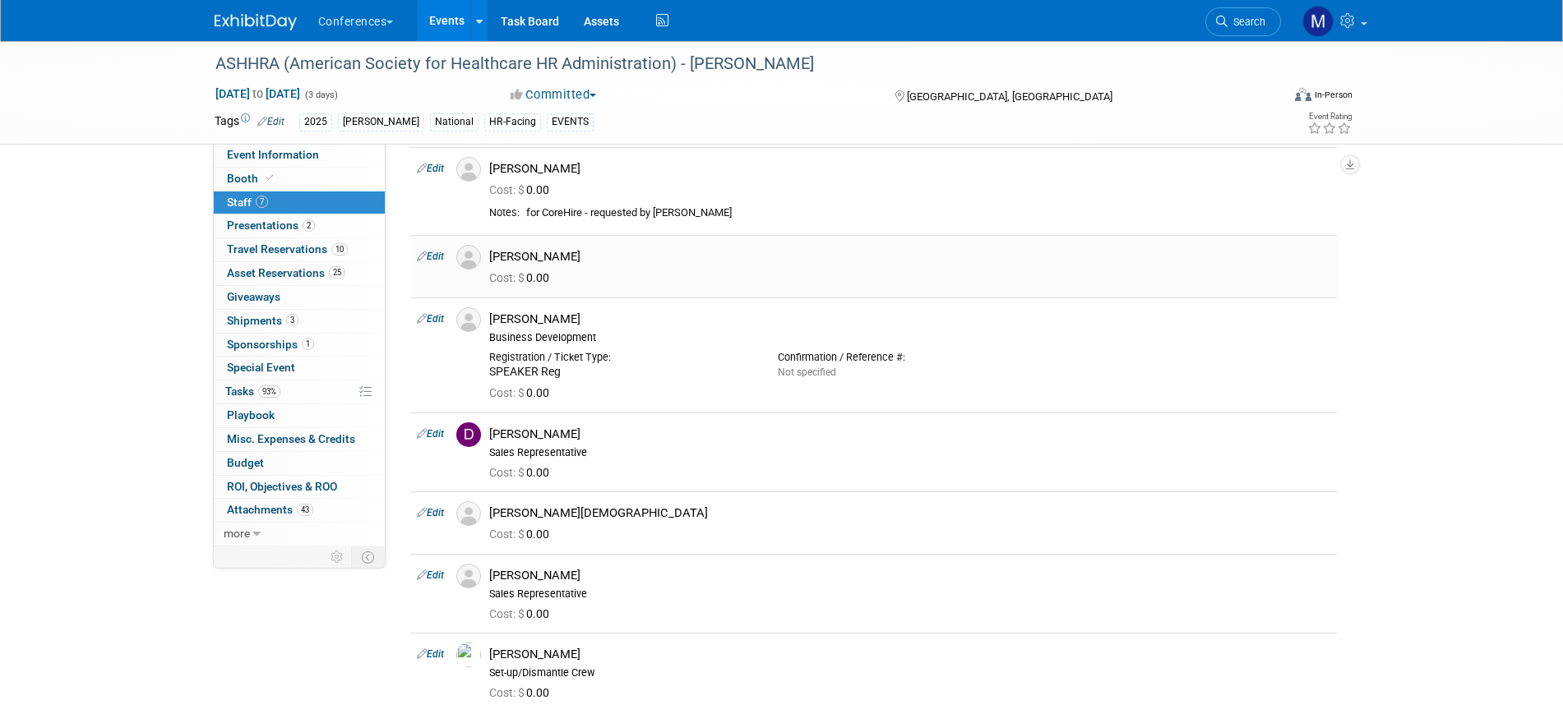
scroll to position [49, 0]
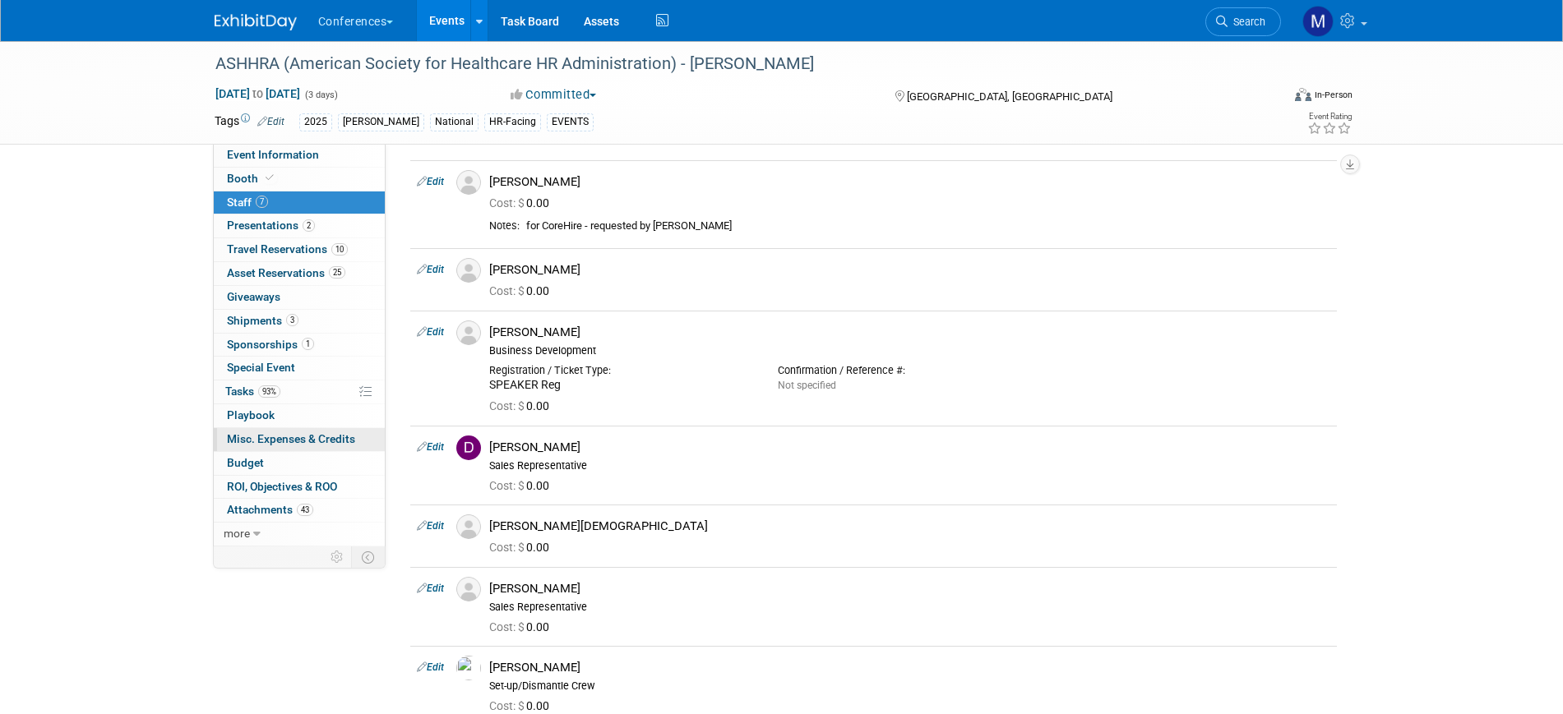
click at [266, 441] on span "Misc. Expenses & Credits 0" at bounding box center [291, 438] width 128 height 13
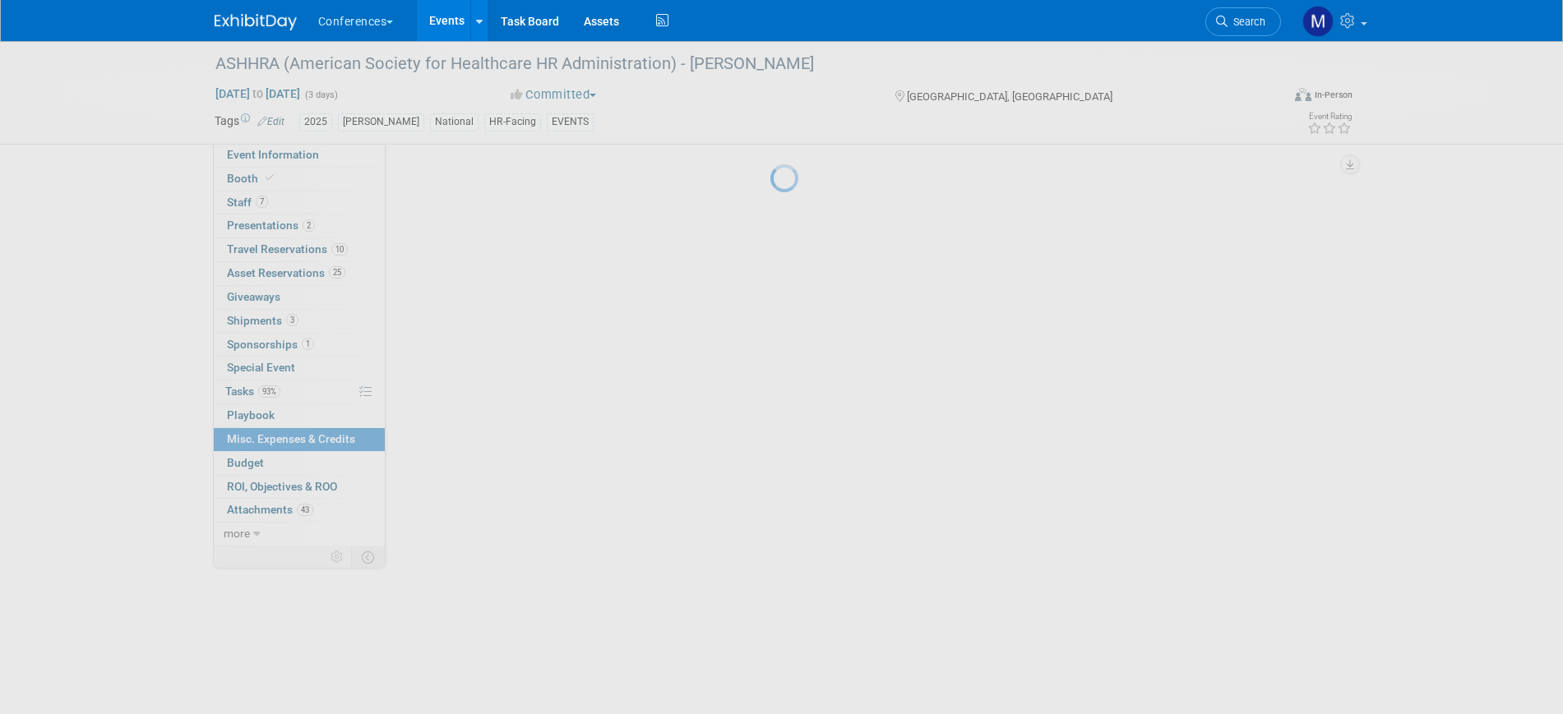
scroll to position [0, 0]
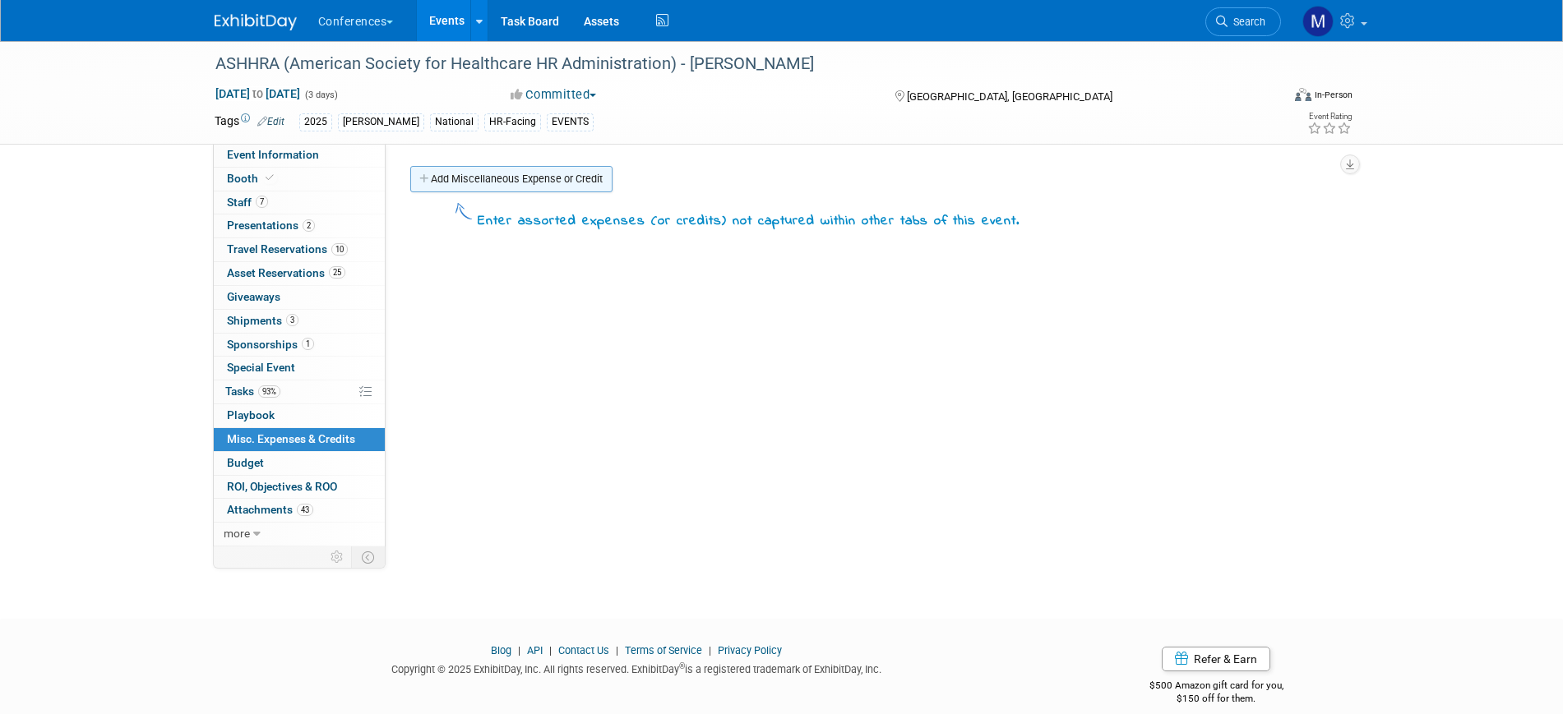
click at [512, 174] on link "Add Miscellaneous Expense or Credit" at bounding box center [511, 179] width 202 height 26
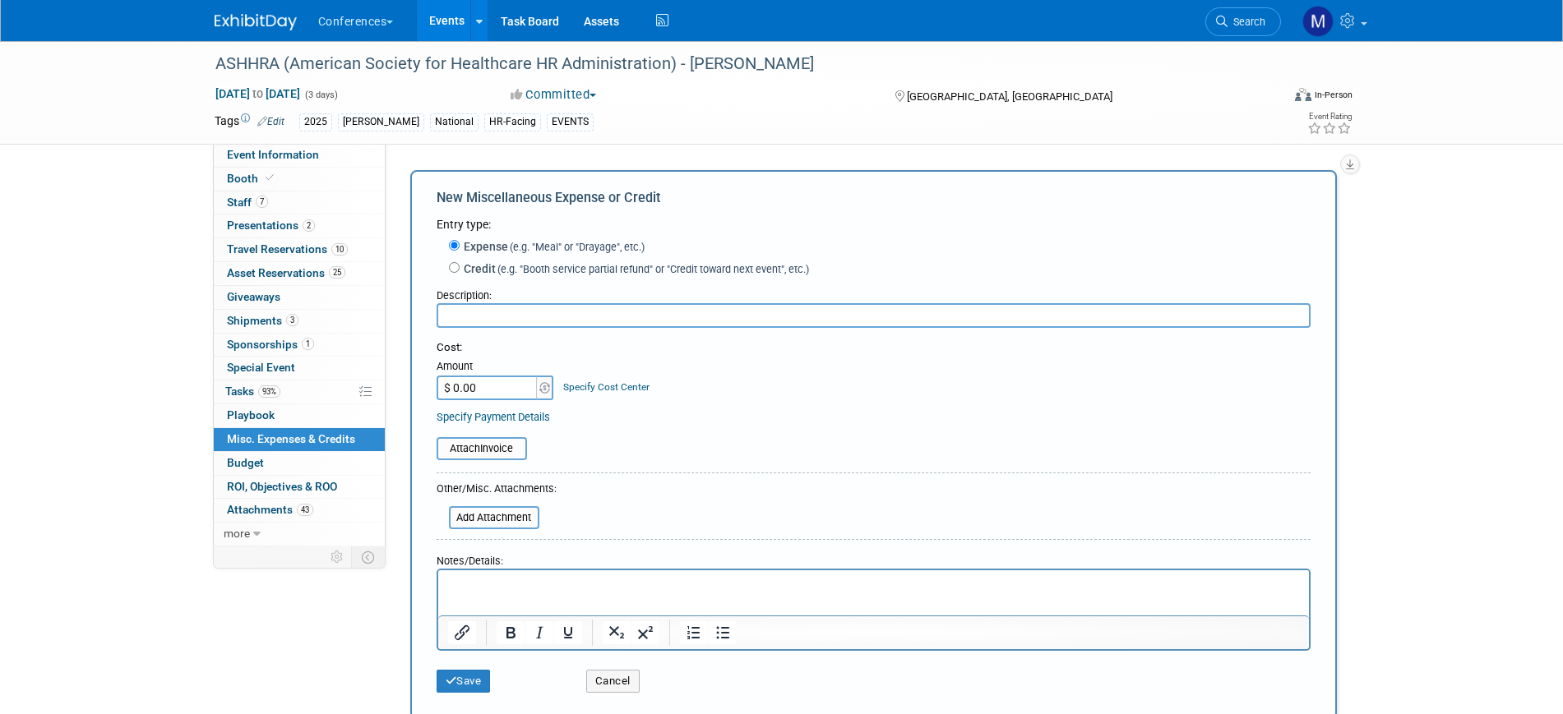
click at [478, 307] on input "text" at bounding box center [873, 315] width 874 height 25
type input "Meals"
click at [509, 593] on html at bounding box center [872, 581] width 871 height 23
click at [464, 684] on button "Save" at bounding box center [463, 681] width 54 height 23
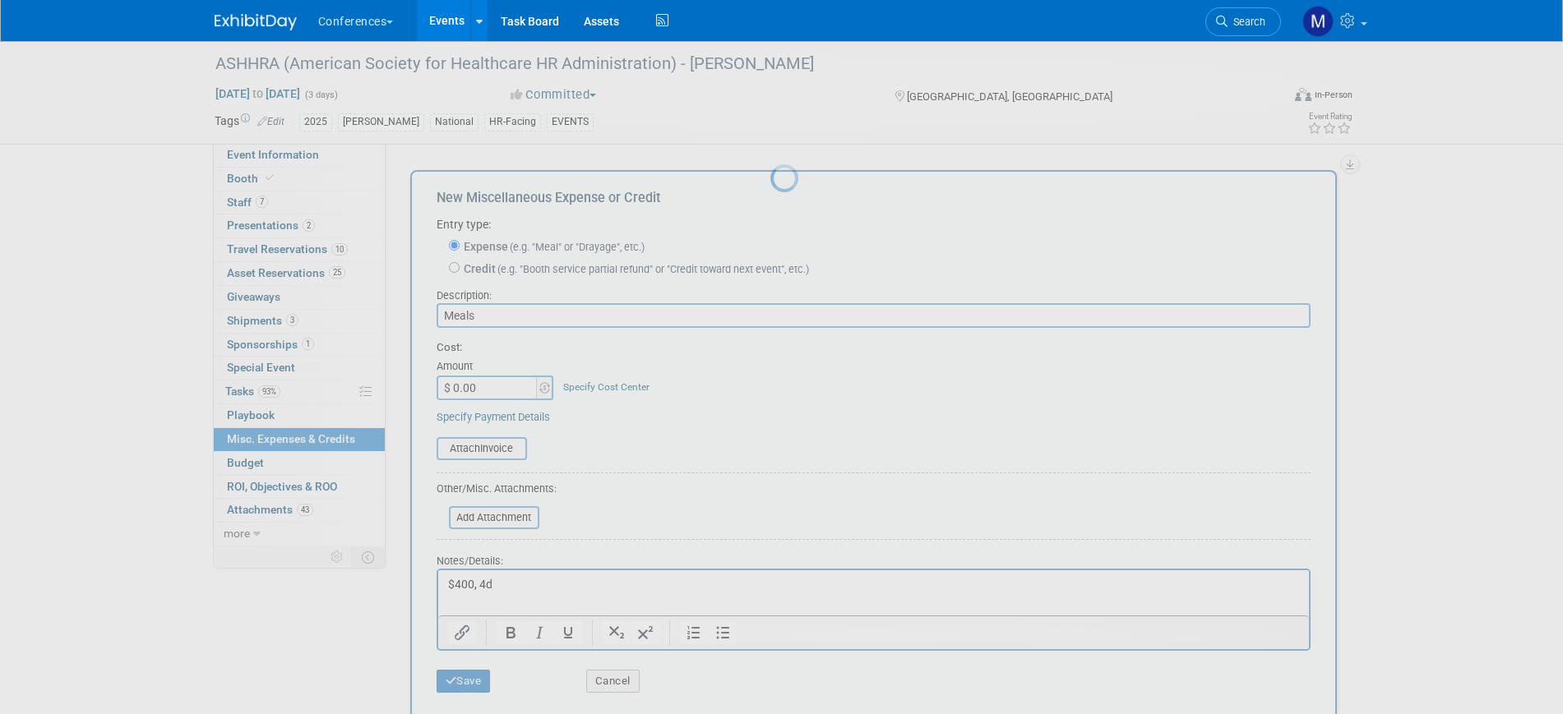
scroll to position [20, 0]
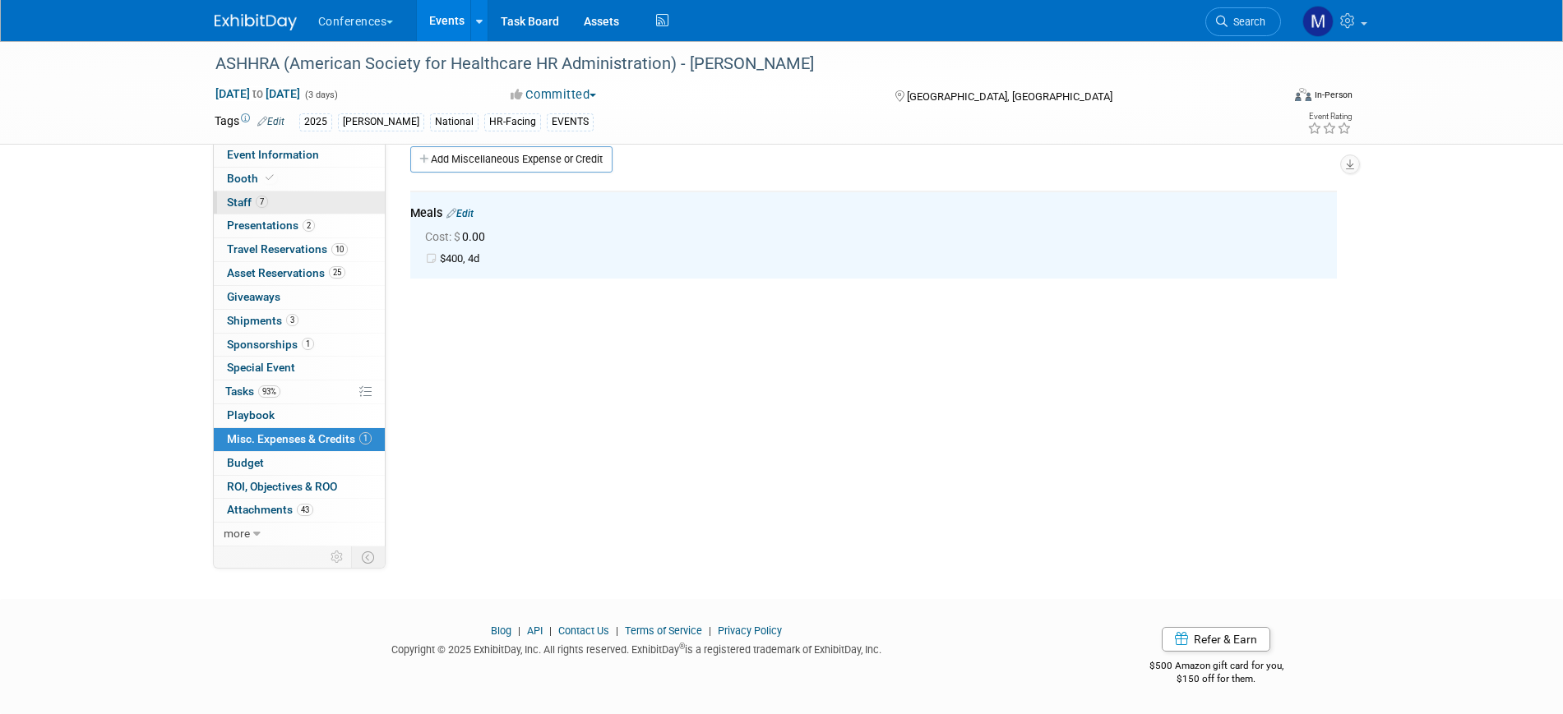
click at [275, 206] on link "7 Staff 7" at bounding box center [299, 203] width 171 height 23
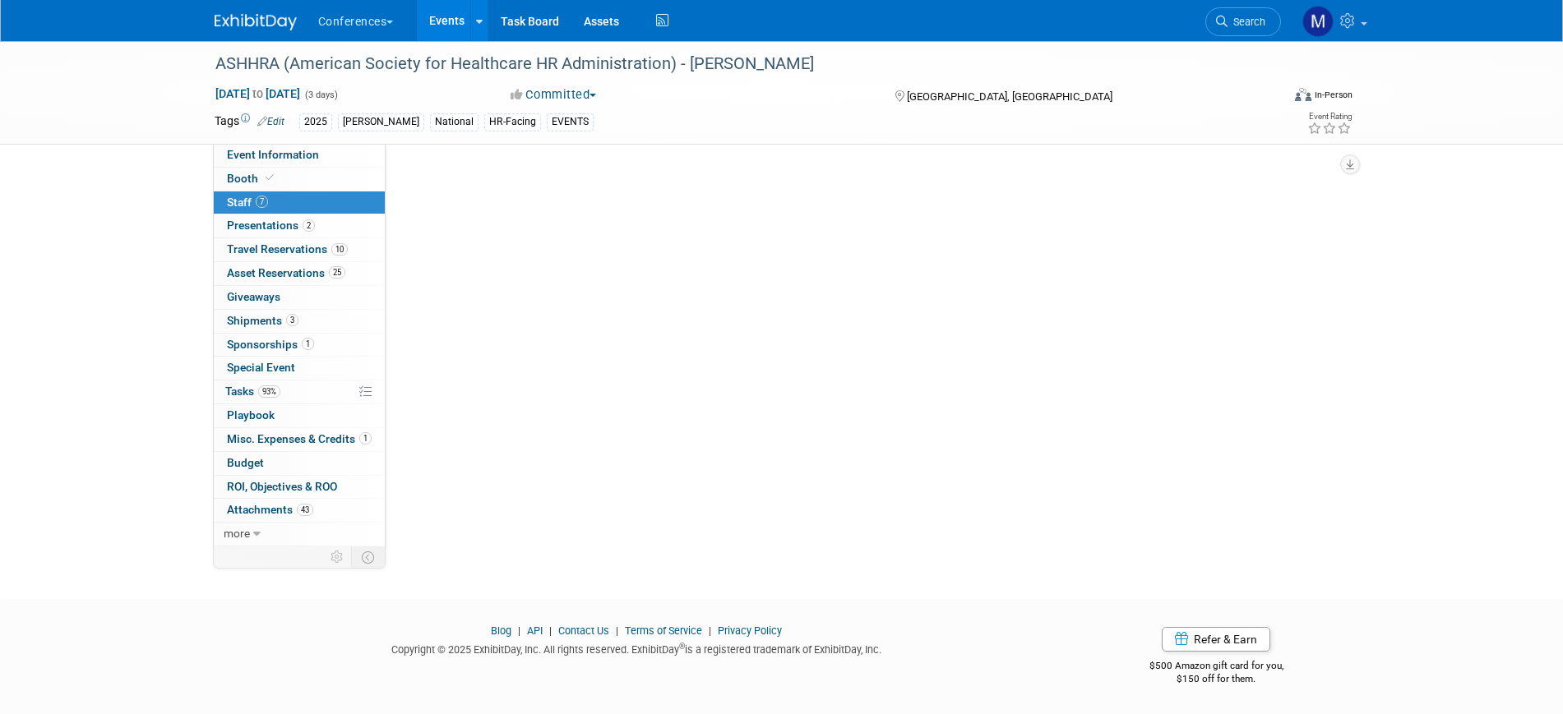
scroll to position [0, 0]
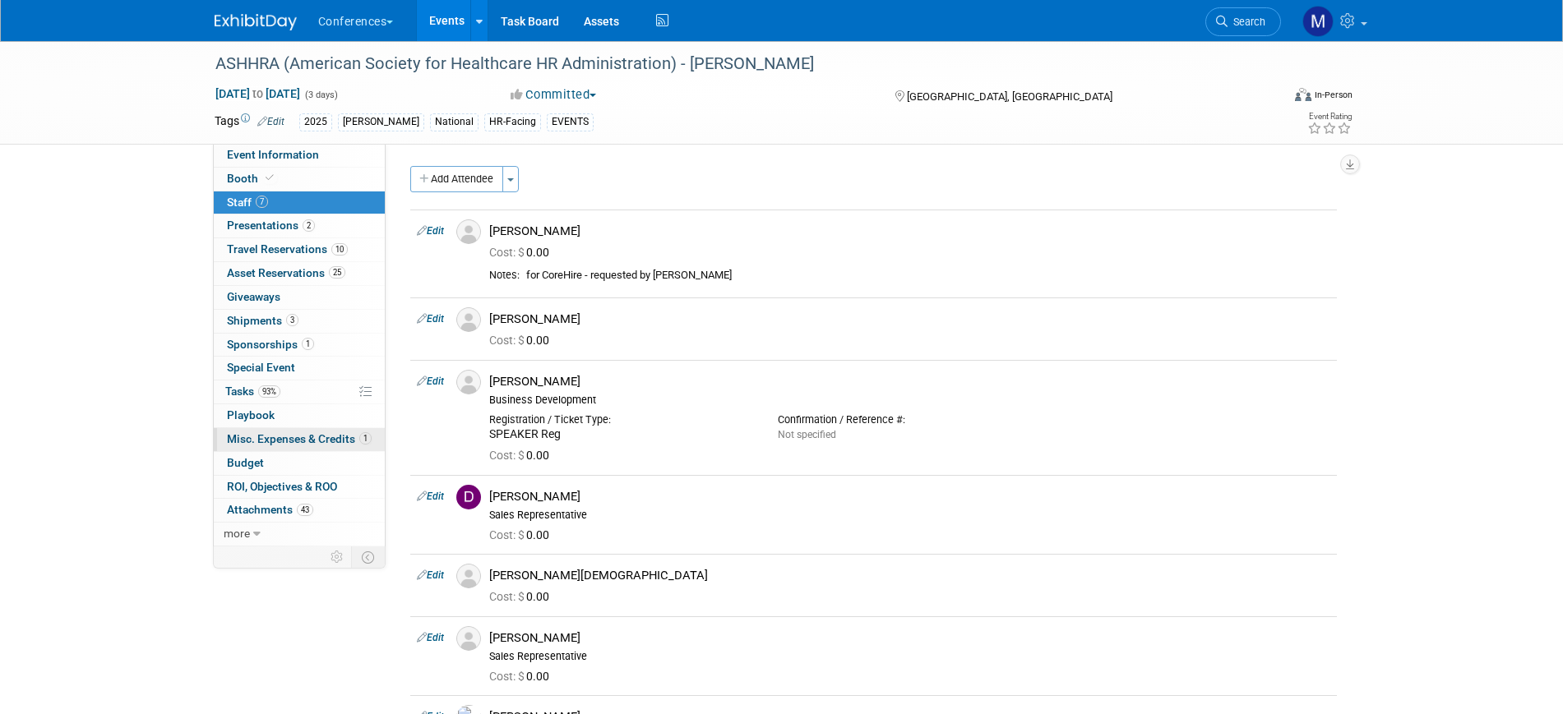
click at [278, 438] on span "Misc. Expenses & Credits 1" at bounding box center [299, 438] width 145 height 13
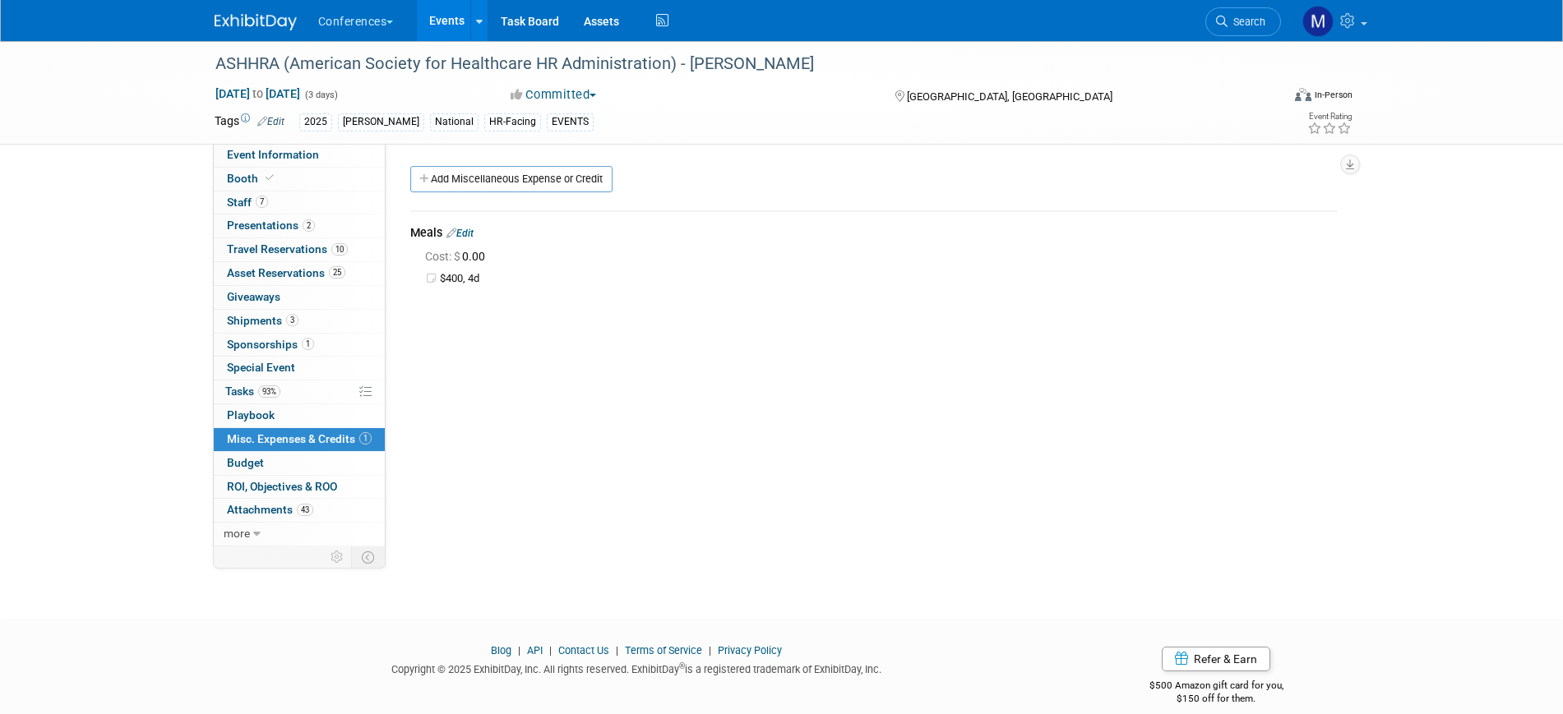
click at [470, 234] on link "Edit" at bounding box center [459, 234] width 27 height 12
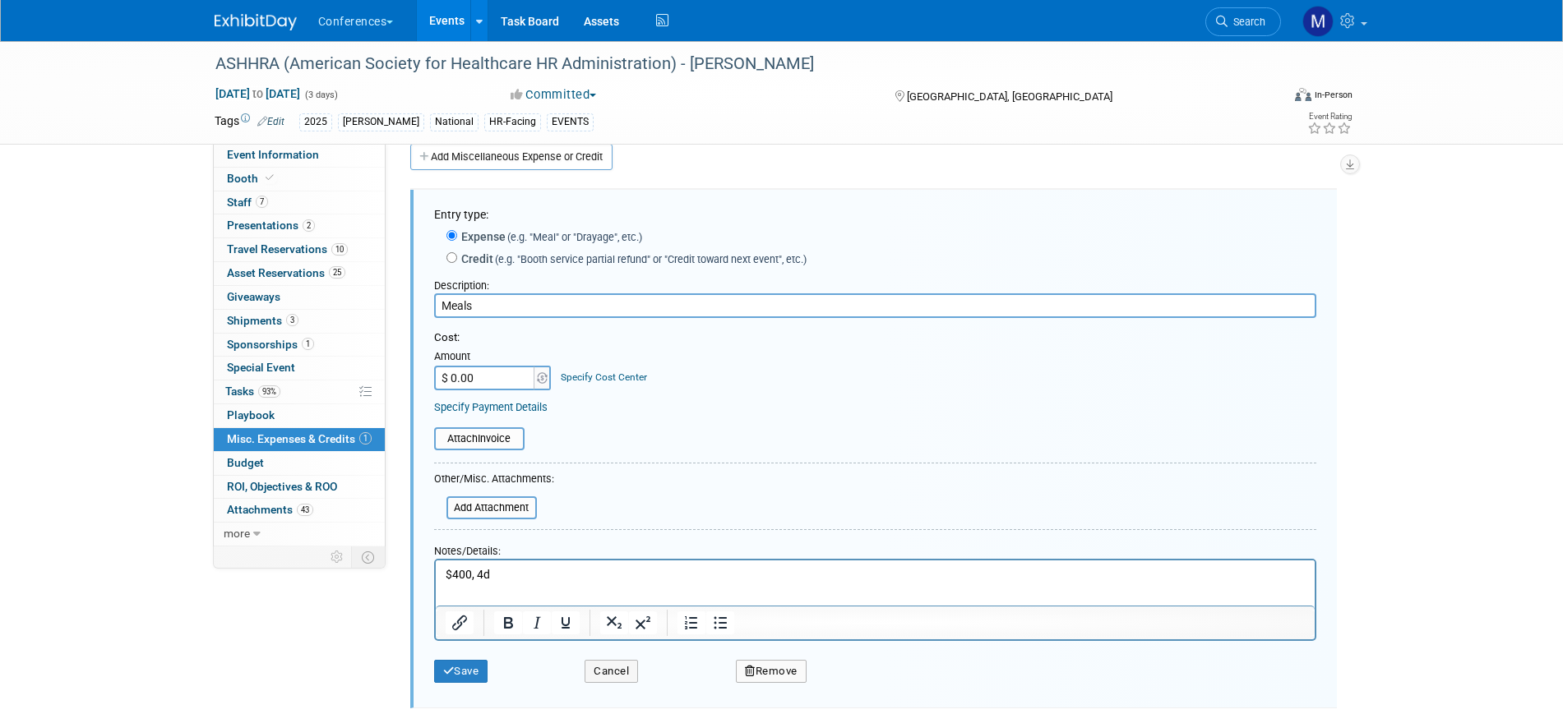
scroll to position [25, 0]
click at [445, 569] on p "$400, 4d" at bounding box center [875, 573] width 860 height 16
drag, startPoint x: 444, startPoint y: 589, endPoint x: 506, endPoint y: 588, distance: 62.5
click at [506, 588] on p "7 attendees $400, 4d" at bounding box center [875, 581] width 860 height 32
drag, startPoint x: 557, startPoint y: 570, endPoint x: 849, endPoint y: 1131, distance: 632.0
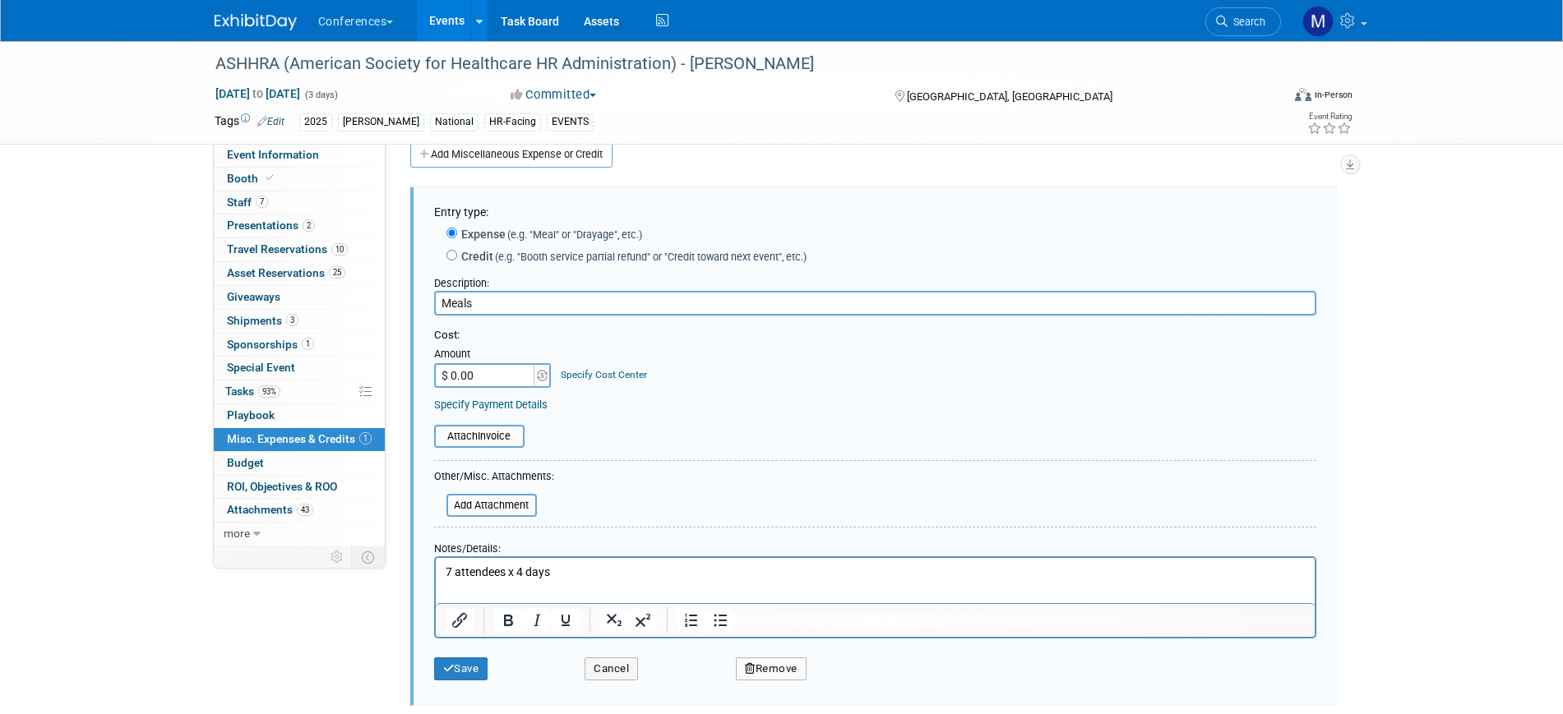
click at [435, 571] on html "7 attendees x 4 days" at bounding box center [874, 569] width 879 height 23
click at [468, 384] on input "$ 0.00" at bounding box center [485, 375] width 103 height 25
type input "$ 2,800.00"
click at [640, 581] on html "$100 x 4 days x 7 attendees" at bounding box center [874, 569] width 879 height 23
click at [467, 672] on button "Save" at bounding box center [461, 669] width 54 height 23
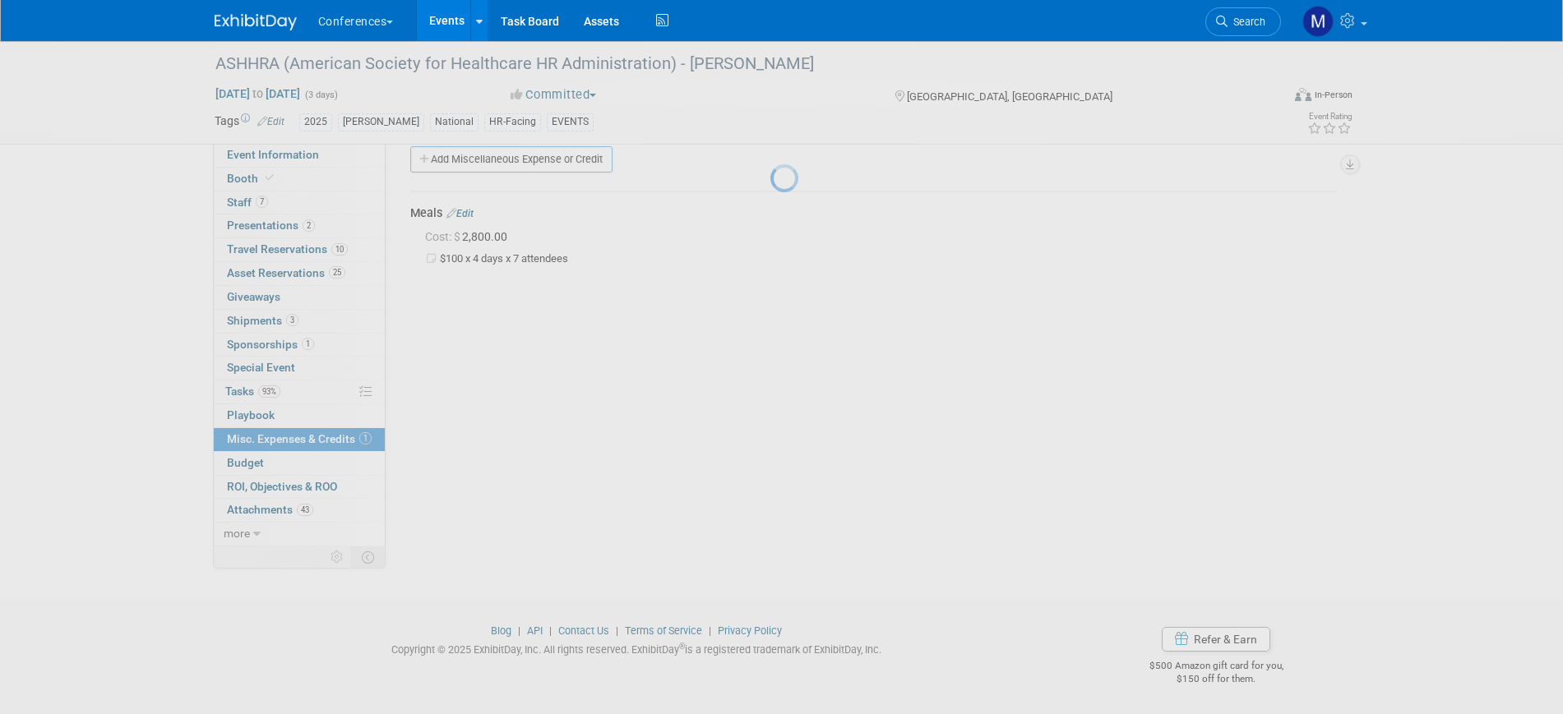
scroll to position [20, 0]
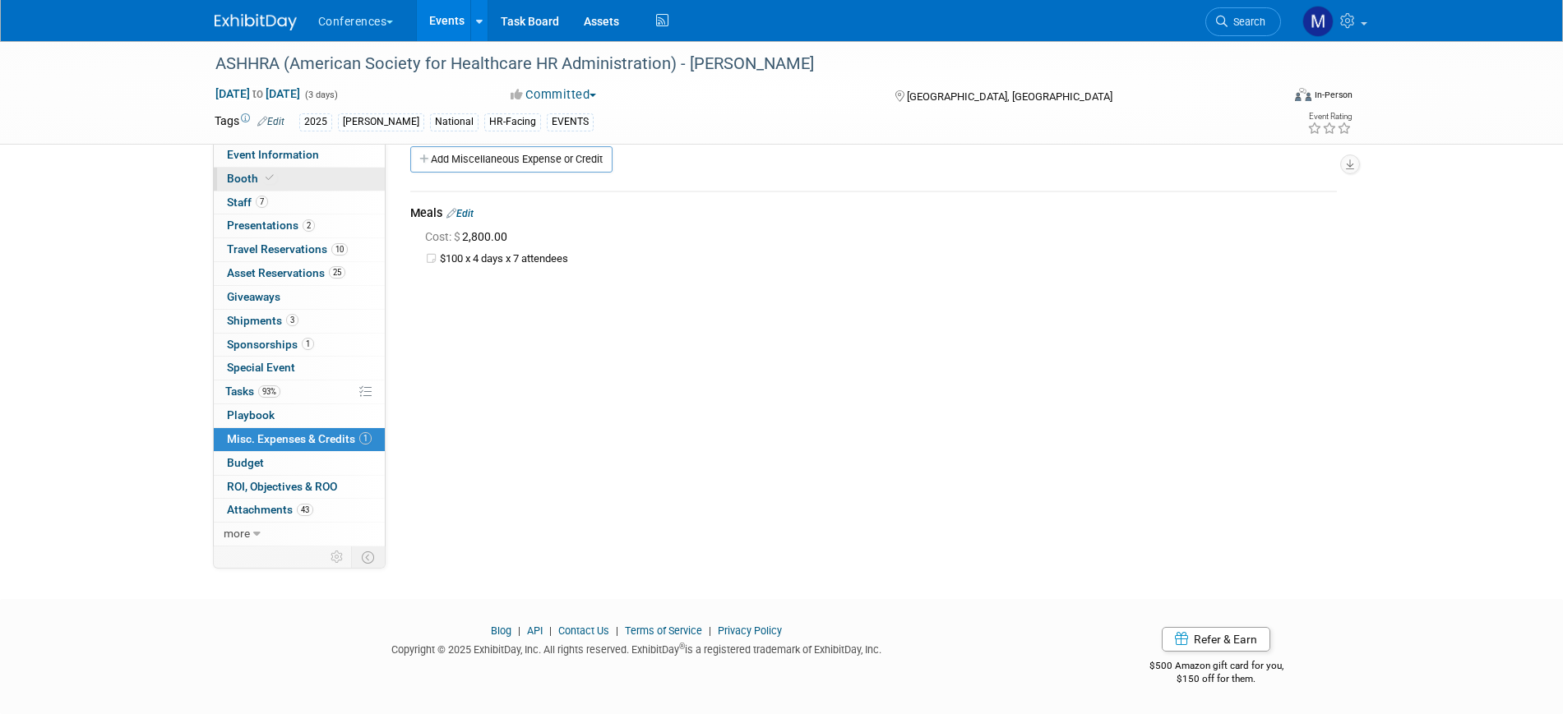
click at [237, 173] on span "Booth" at bounding box center [252, 178] width 50 height 13
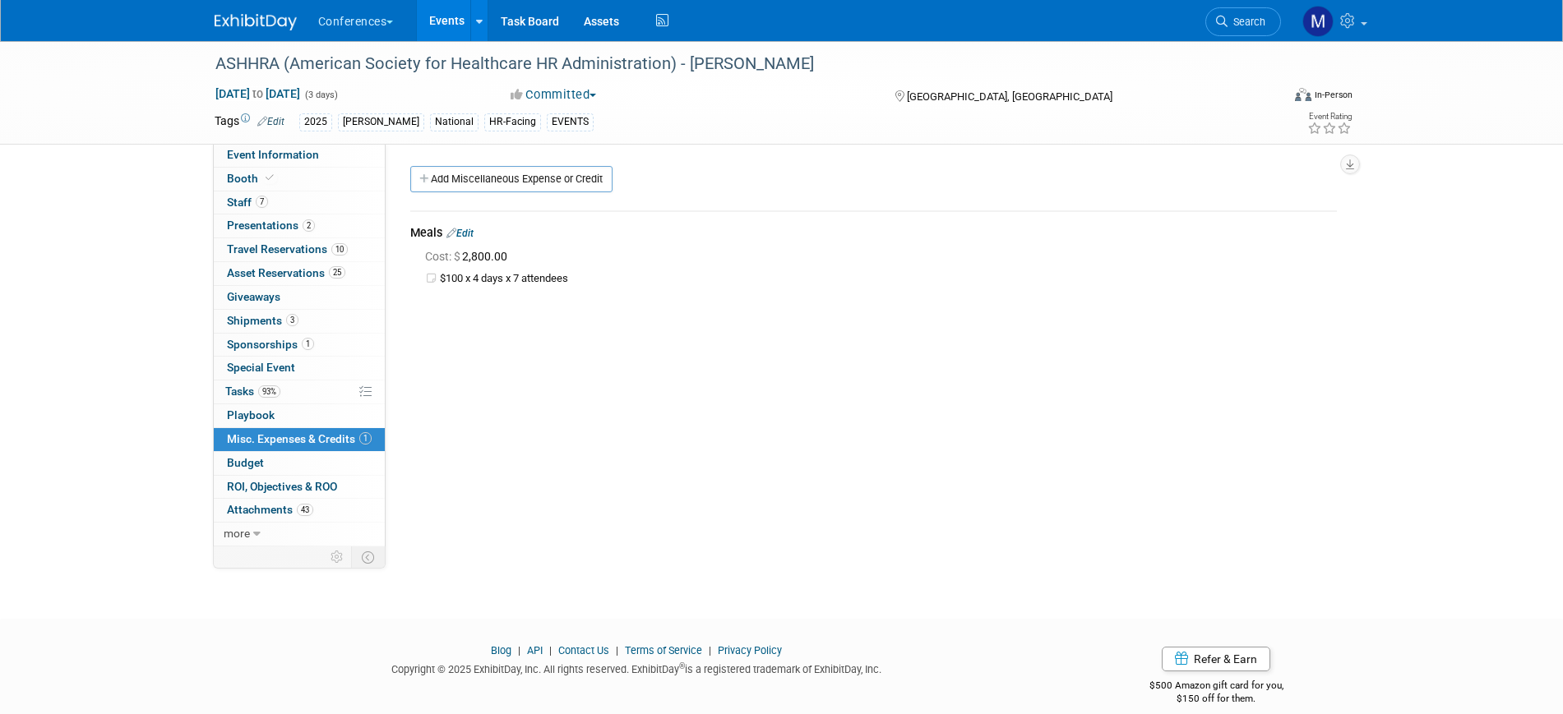
select select "10'x20'"
select select "Yes"
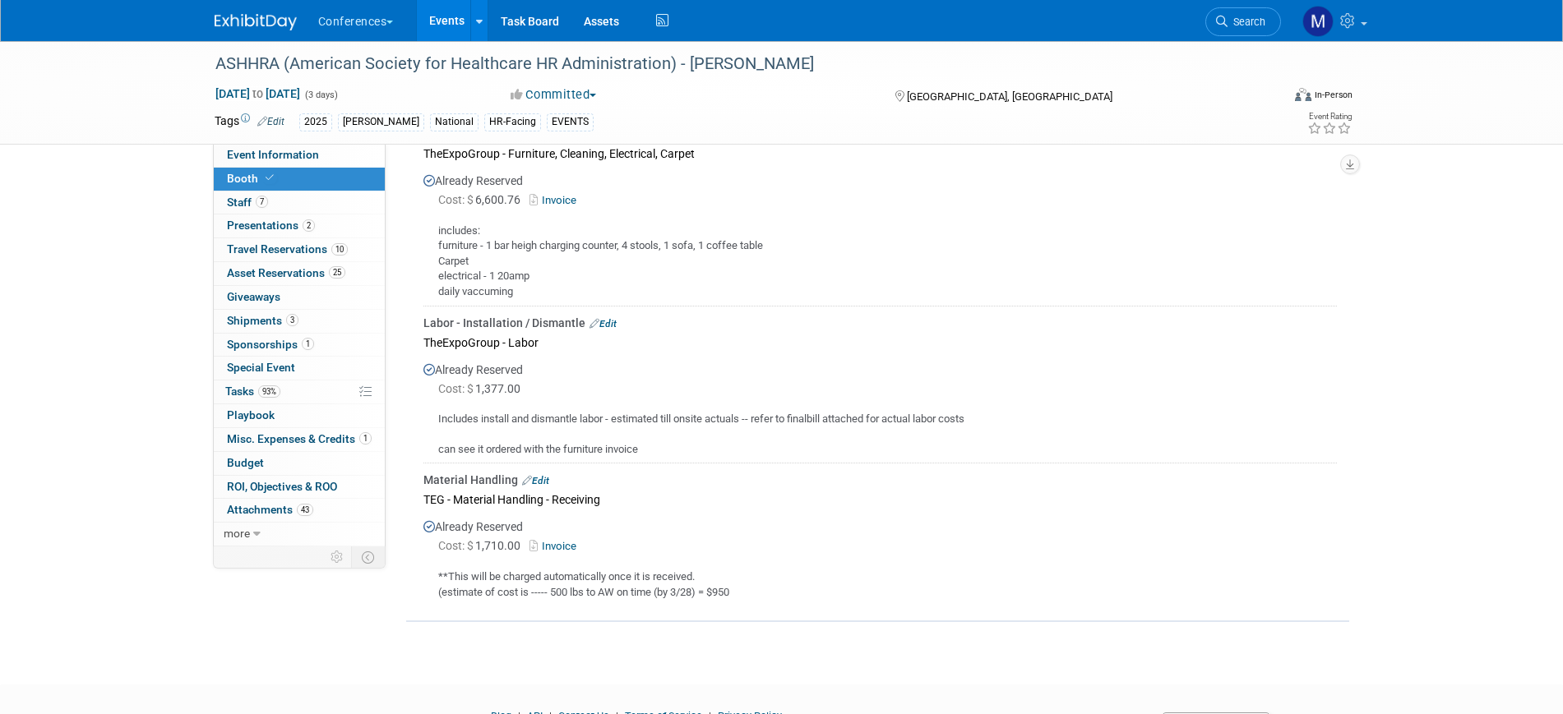
scroll to position [1081, 0]
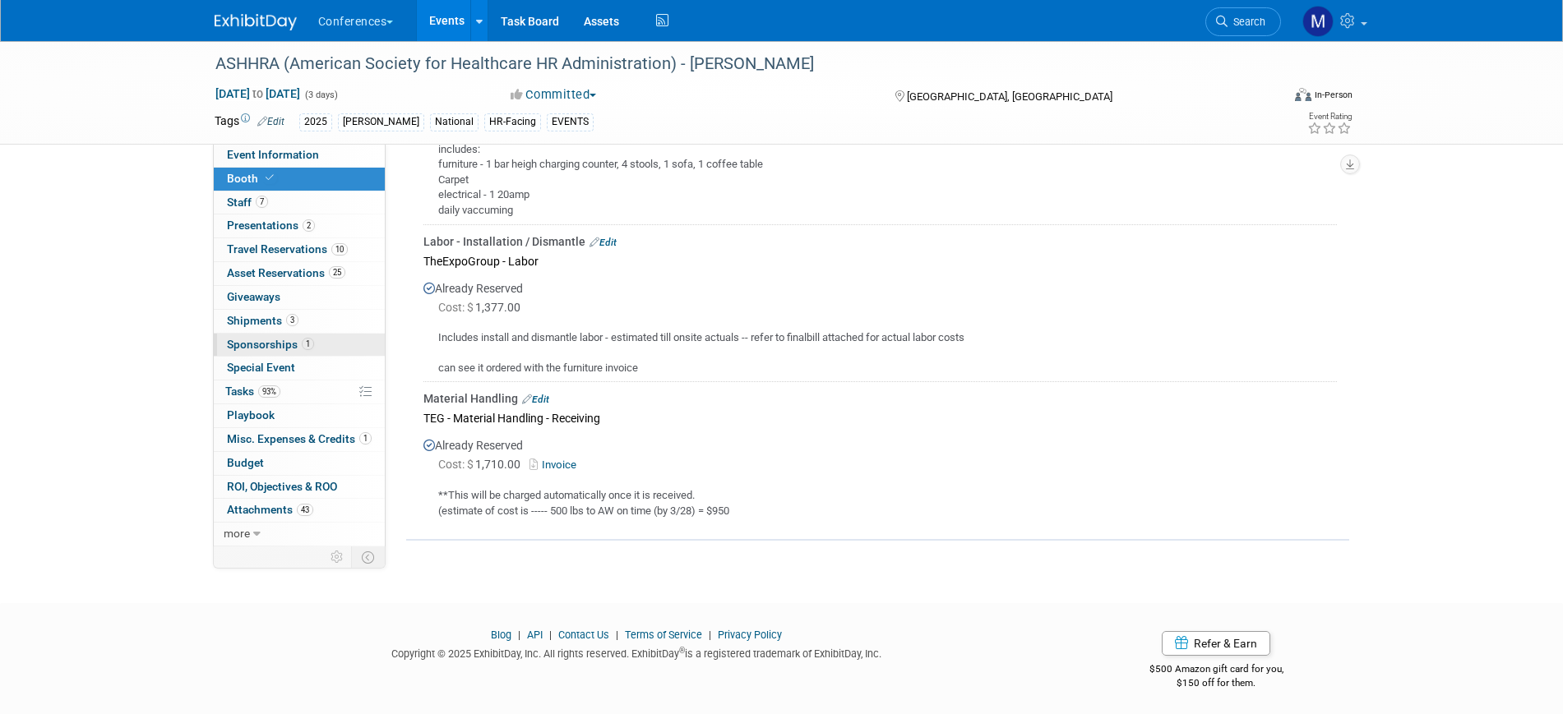
click at [280, 340] on span "Sponsorships 1" at bounding box center [270, 344] width 87 height 13
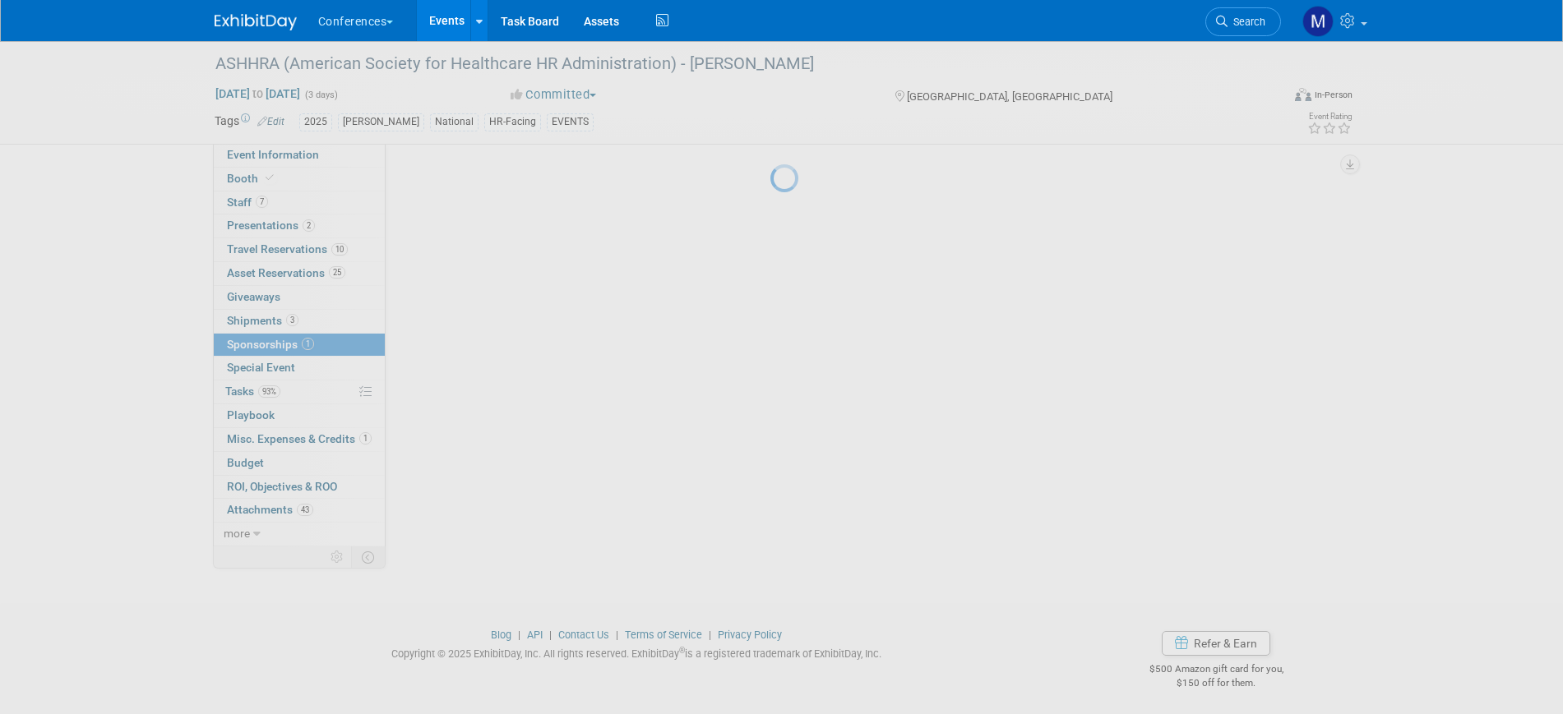
scroll to position [0, 0]
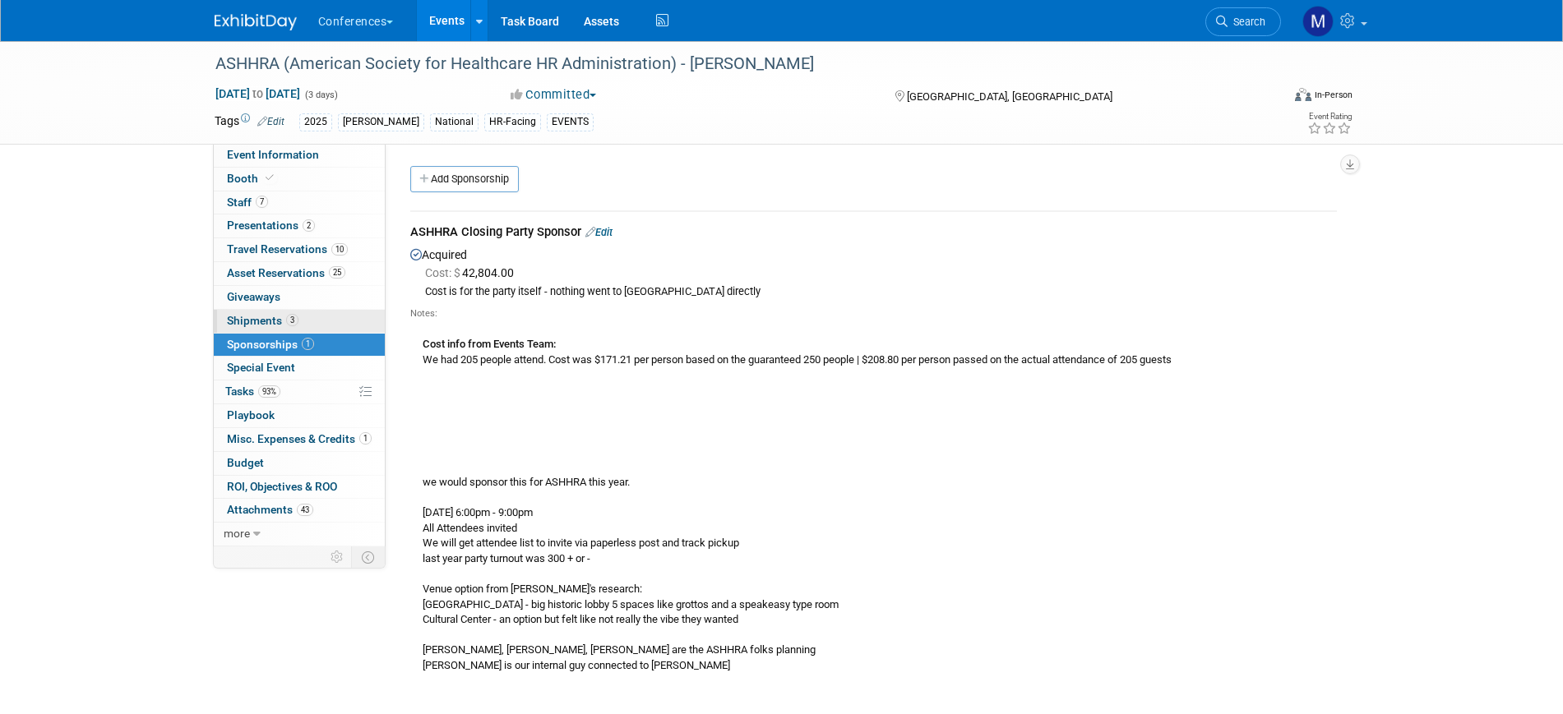
click at [288, 323] on span "3" at bounding box center [292, 320] width 12 height 12
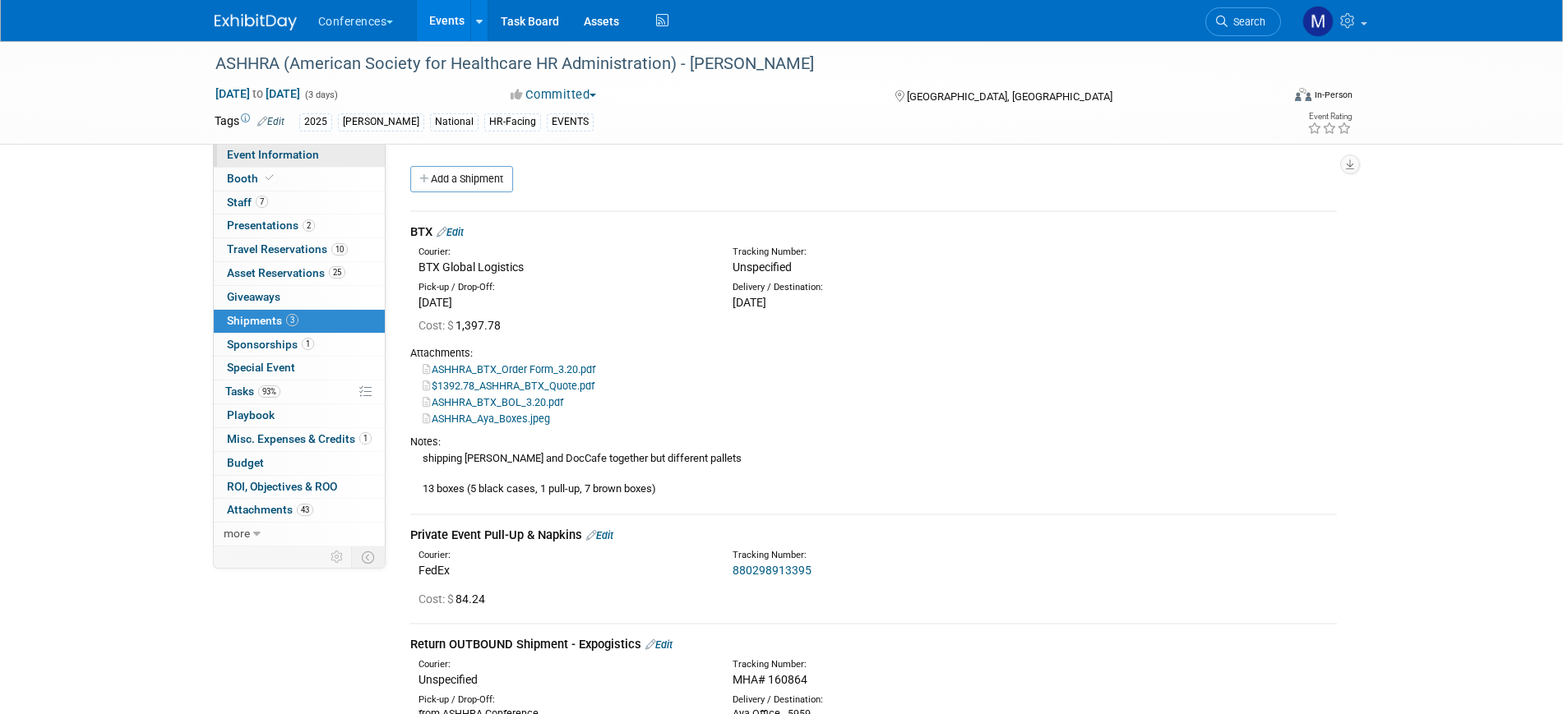
click at [326, 145] on link "Event Information" at bounding box center [299, 155] width 171 height 23
select select "[PERSON_NAME]"
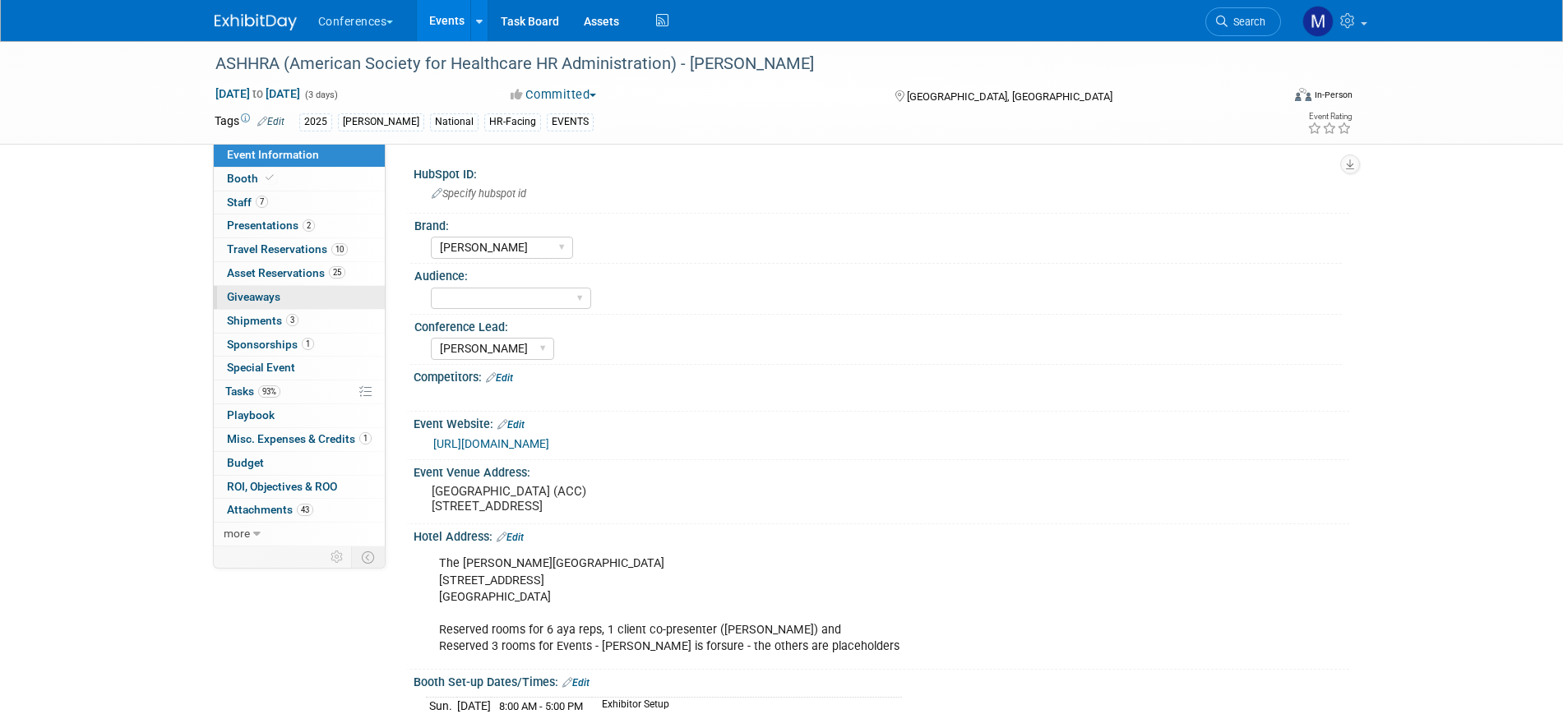
click at [292, 296] on link "0 Giveaways 0" at bounding box center [299, 297] width 171 height 23
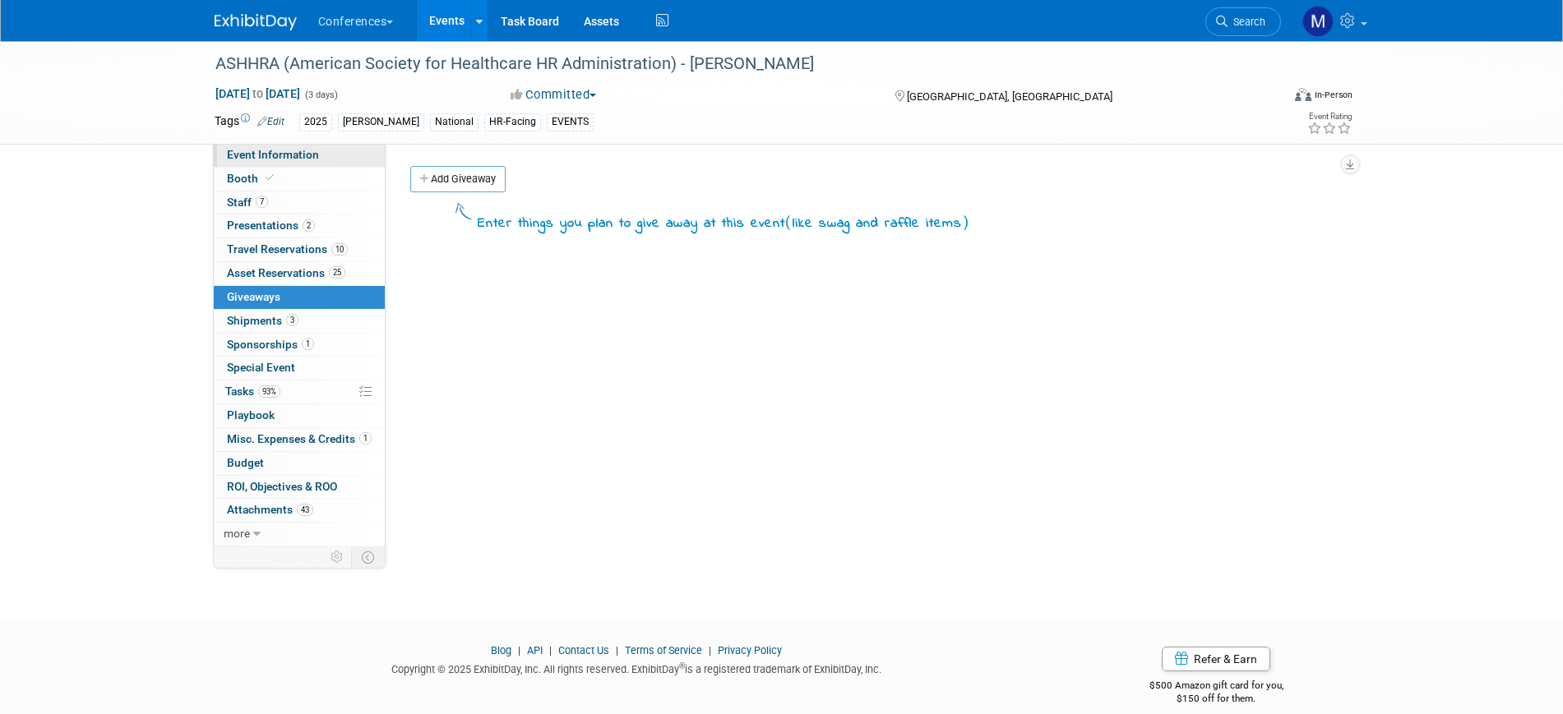
click at [321, 150] on link "Event Information" at bounding box center [299, 155] width 171 height 23
select select "[PERSON_NAME]"
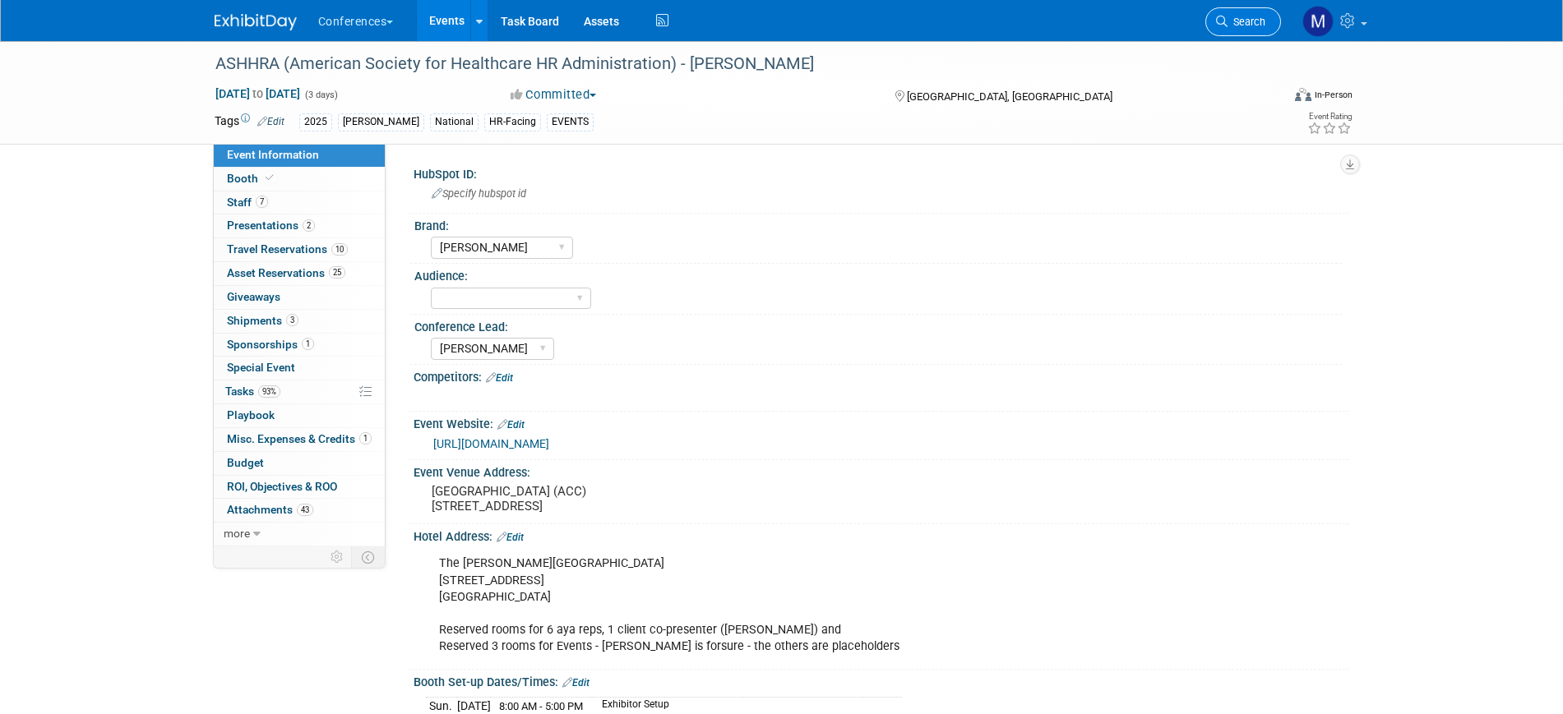
click at [1263, 29] on link "Search" at bounding box center [1243, 21] width 76 height 29
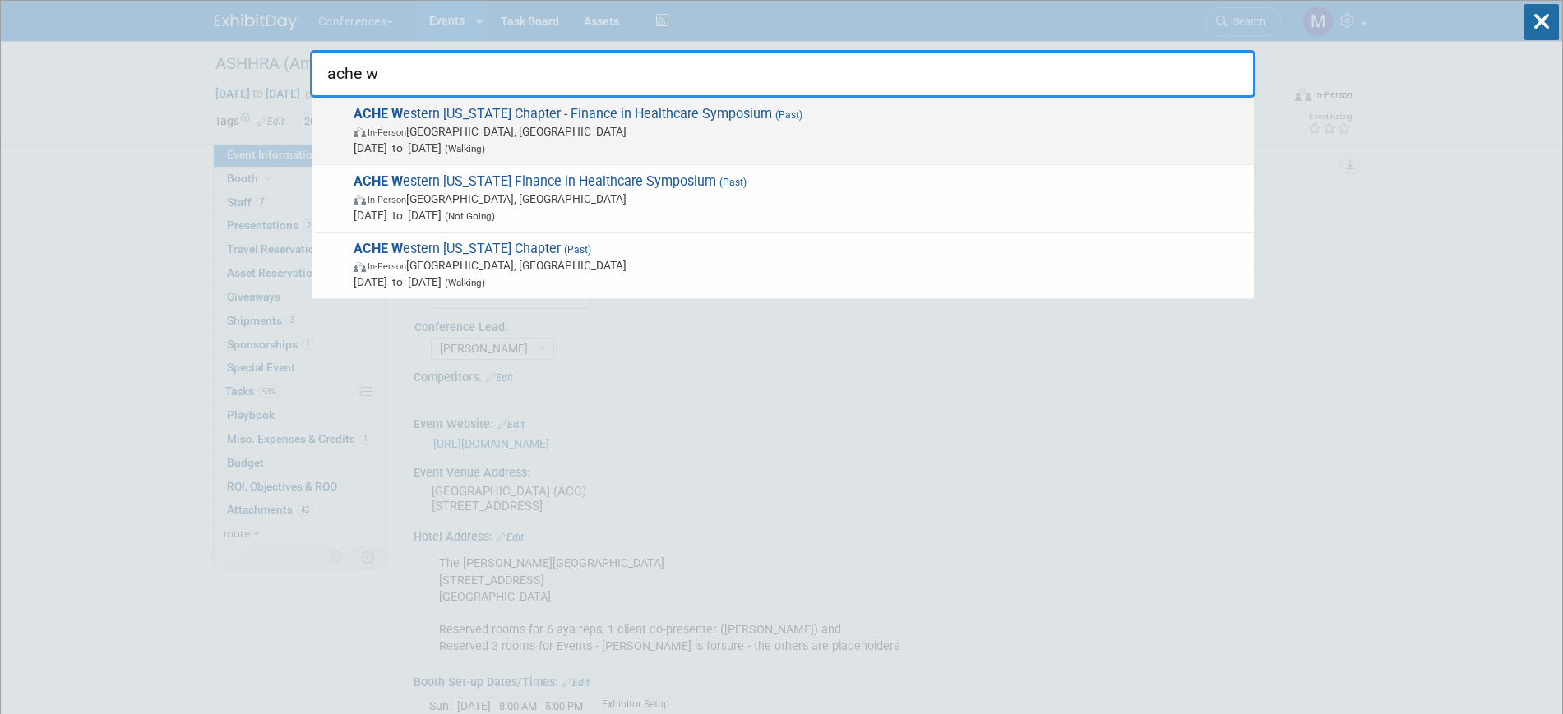
type input "ache w"
click at [417, 123] on span "In-Person Lakewood Ranch, FL" at bounding box center [799, 131] width 892 height 16
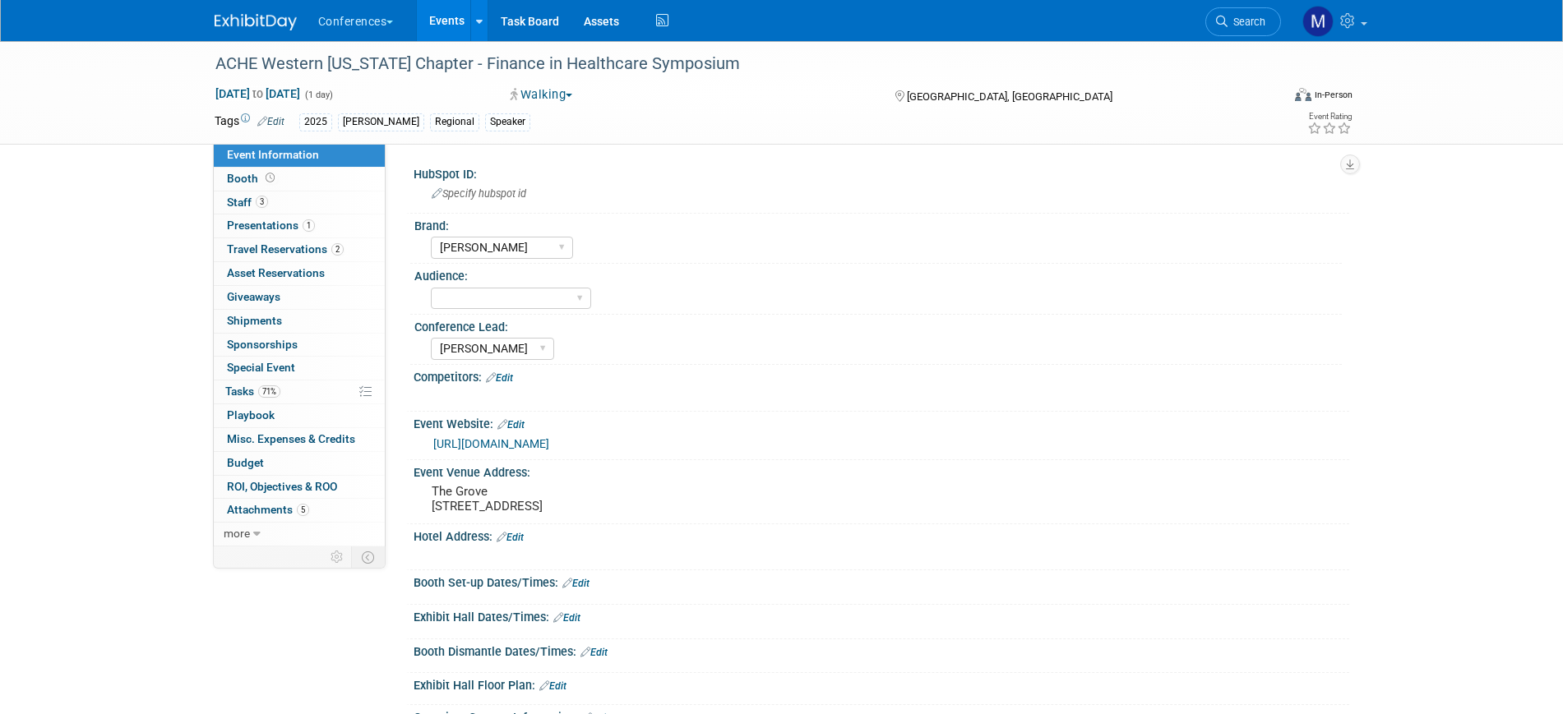
select select "[PERSON_NAME]"
click at [299, 395] on link "71% Tasks 71%" at bounding box center [299, 392] width 171 height 23
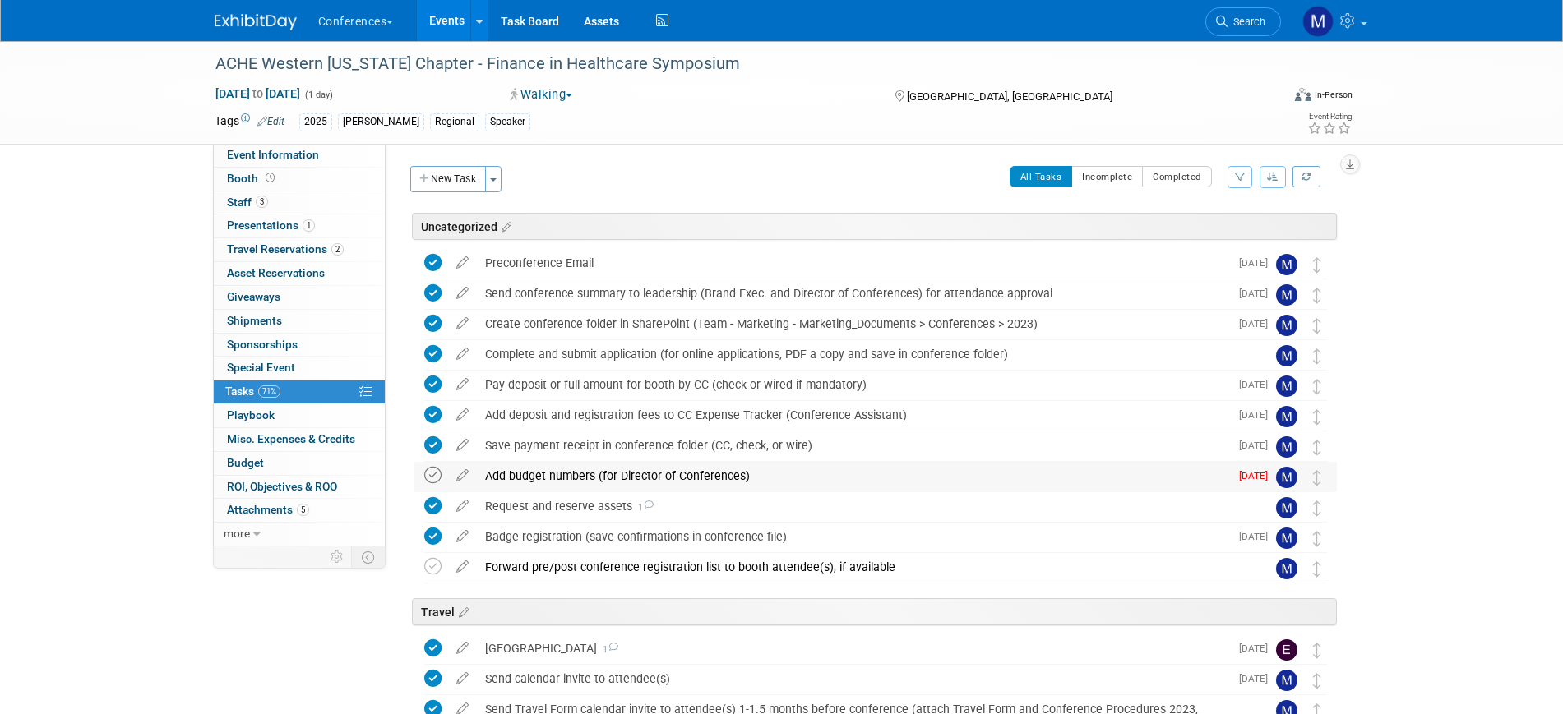
click at [430, 476] on icon at bounding box center [432, 475] width 17 height 17
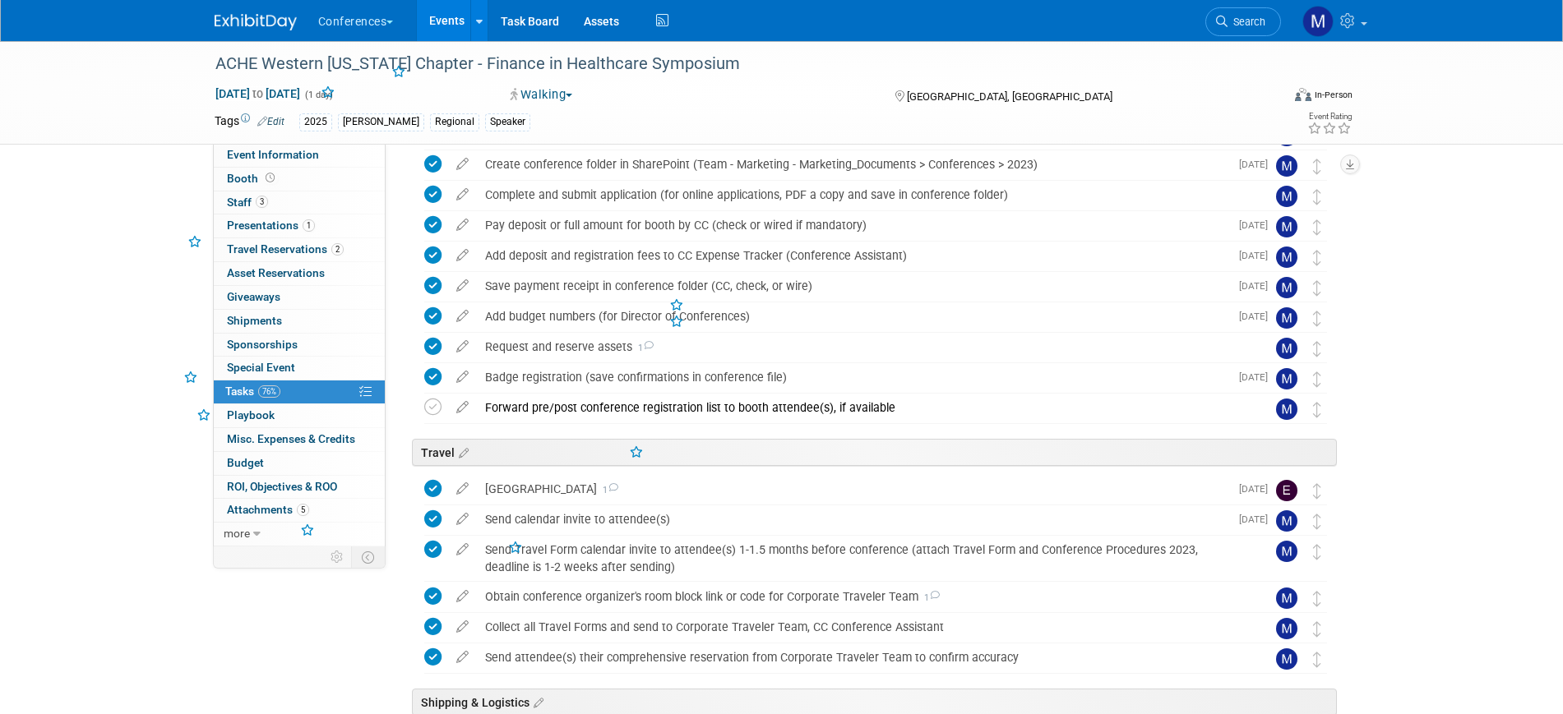
scroll to position [411, 0]
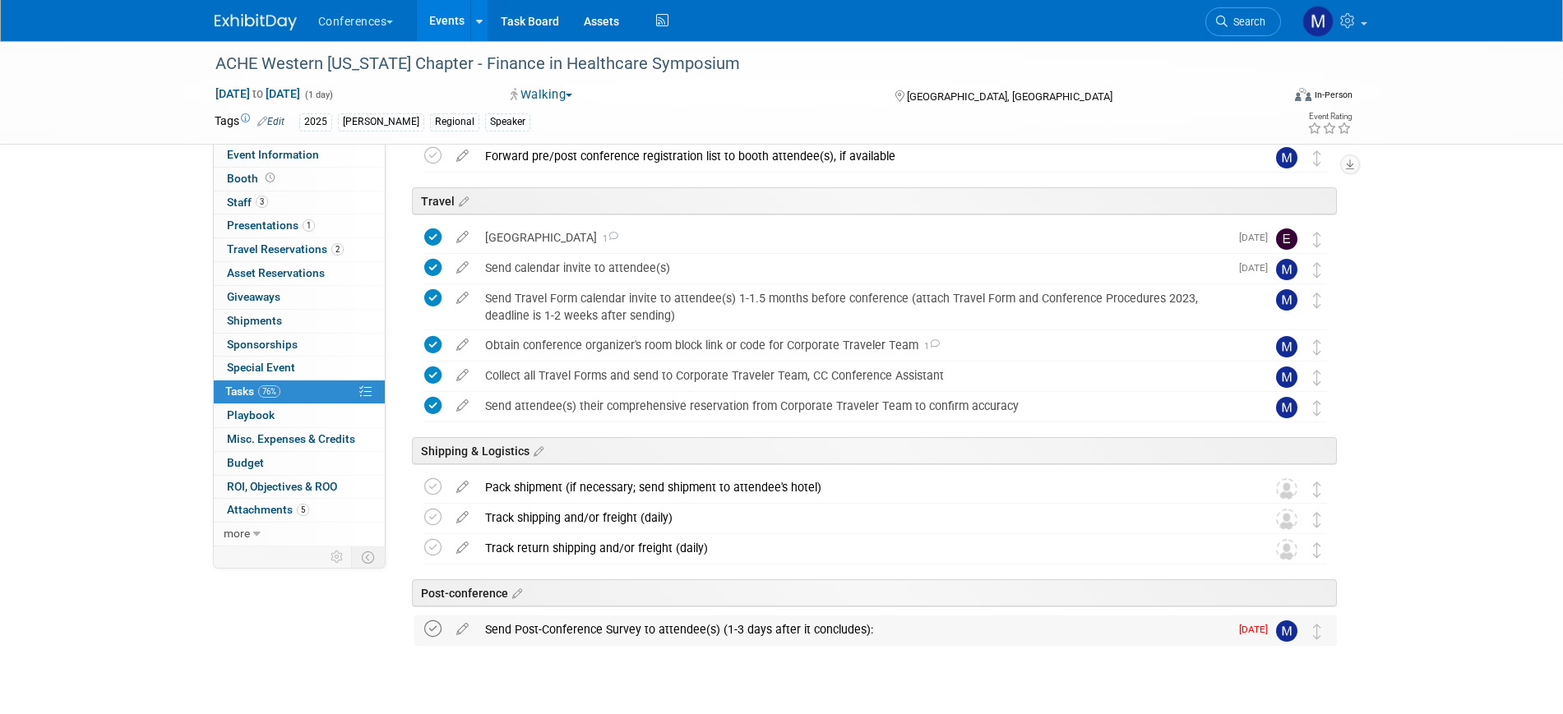
click at [438, 632] on icon at bounding box center [432, 629] width 17 height 17
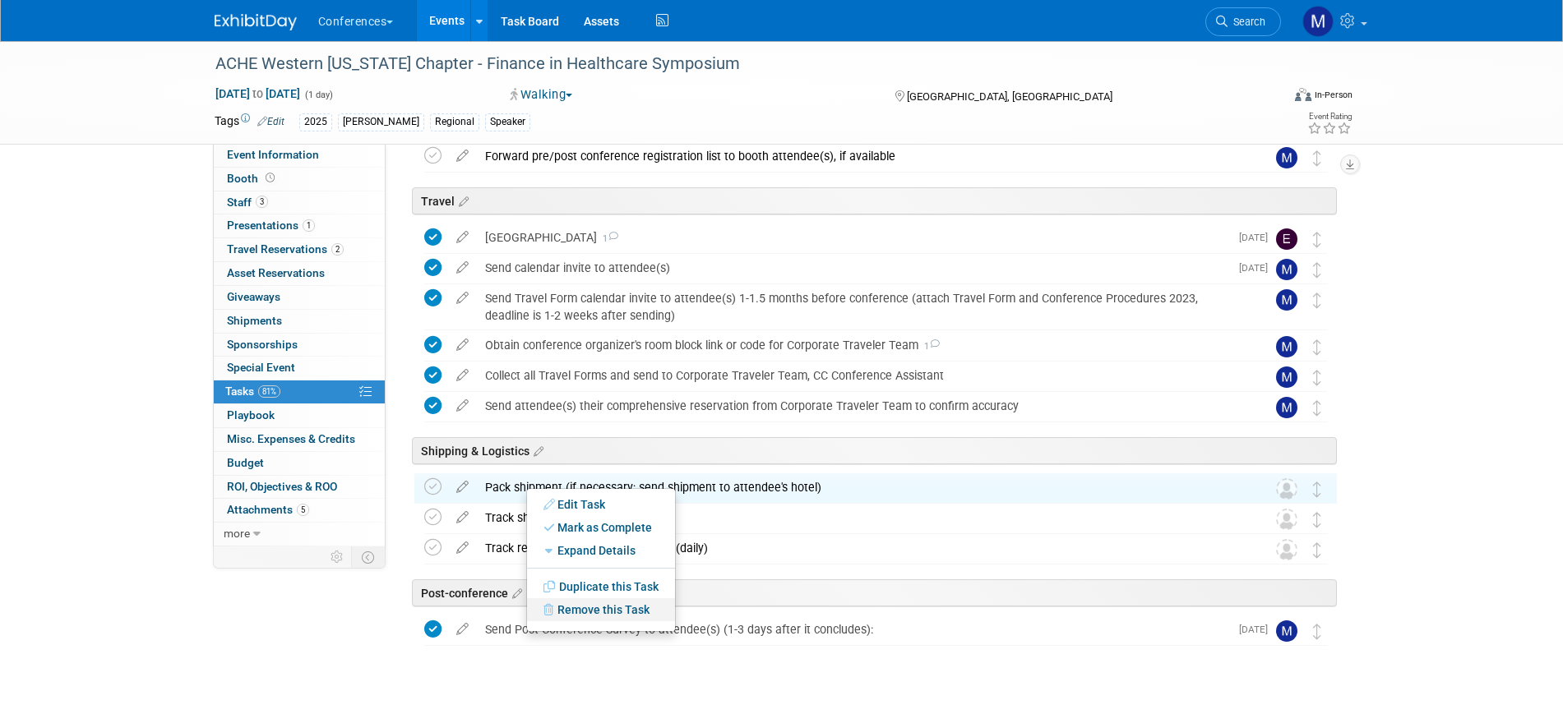
click at [596, 611] on link "Remove this Task" at bounding box center [601, 609] width 148 height 23
click at [737, 617] on link "Yes" at bounding box center [737, 623] width 48 height 26
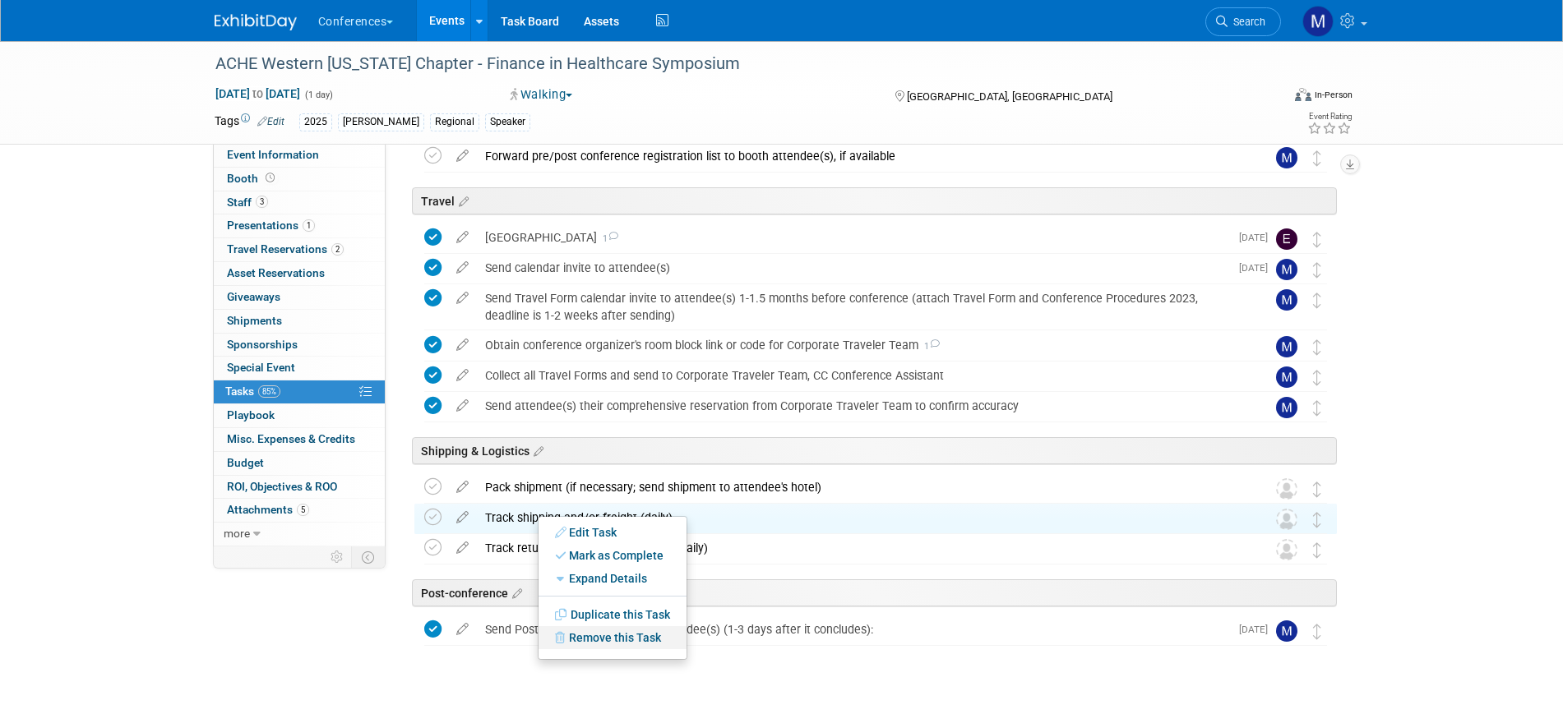
click at [602, 638] on link "Remove this Task" at bounding box center [612, 637] width 148 height 23
click at [744, 648] on link "Yes" at bounding box center [748, 651] width 48 height 26
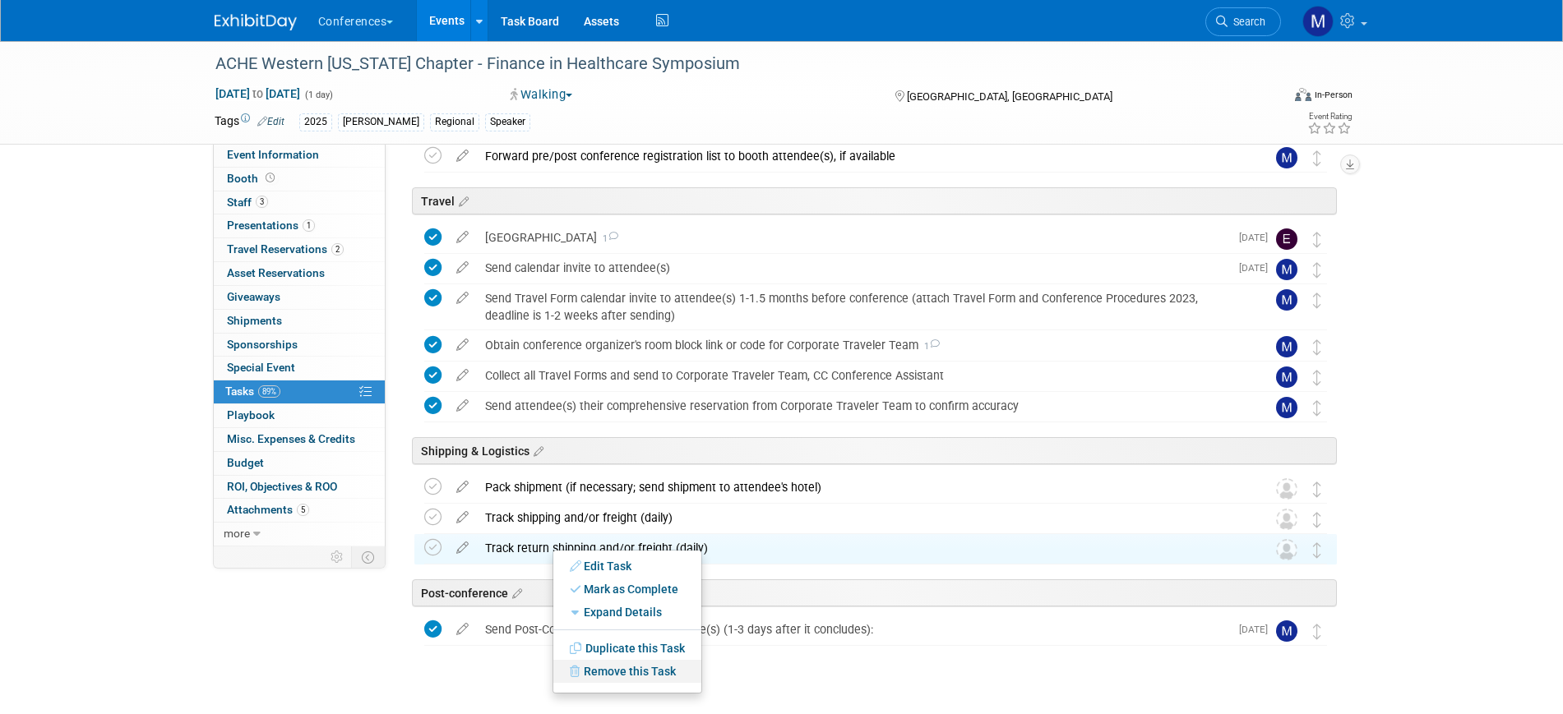
click at [632, 670] on link "Remove this Task" at bounding box center [627, 671] width 148 height 23
click at [282, 142] on div "ACHE Western Florida Chapter - Finance in Healthcare Symposium Apr 24, 2025 to …" at bounding box center [781, 92] width 1159 height 103
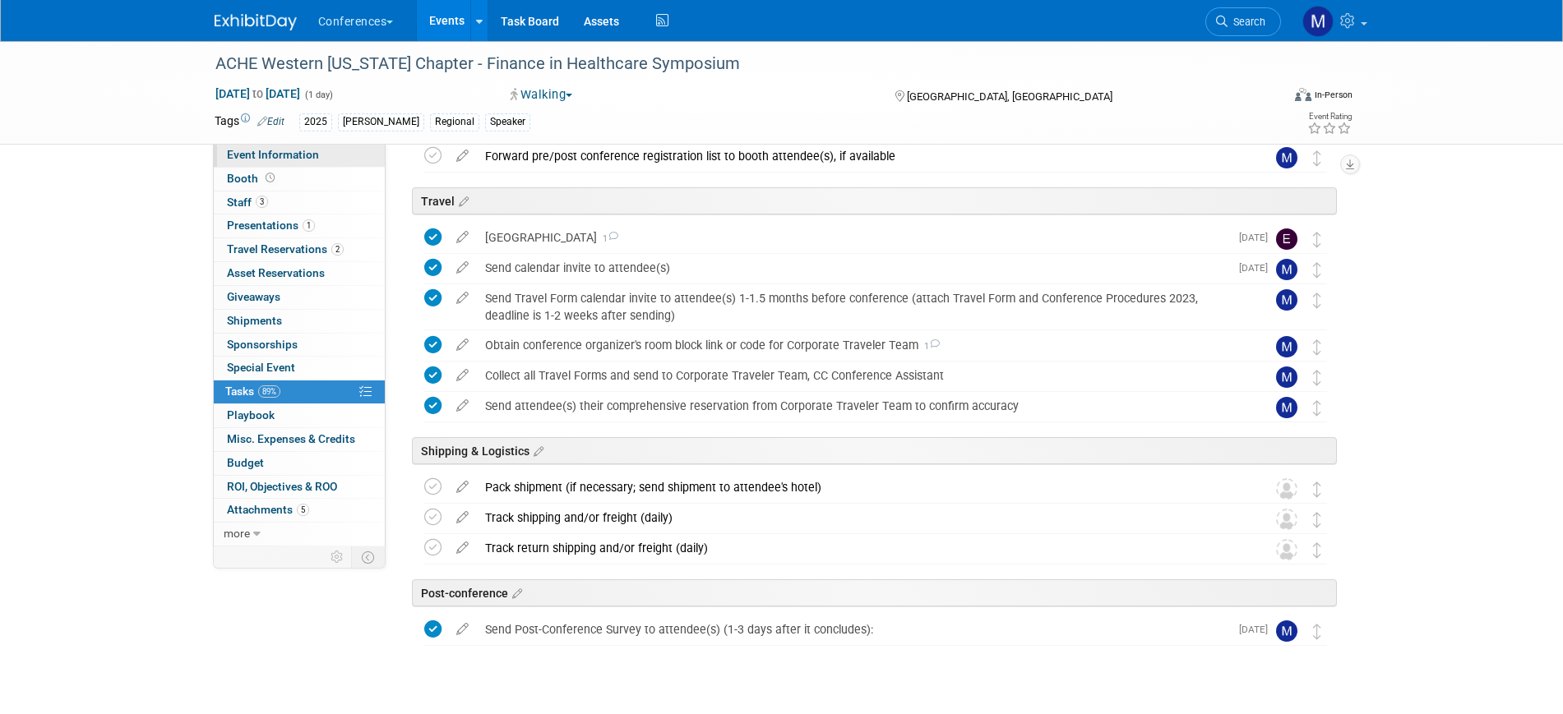
click at [308, 151] on span "Event Information" at bounding box center [273, 154] width 92 height 13
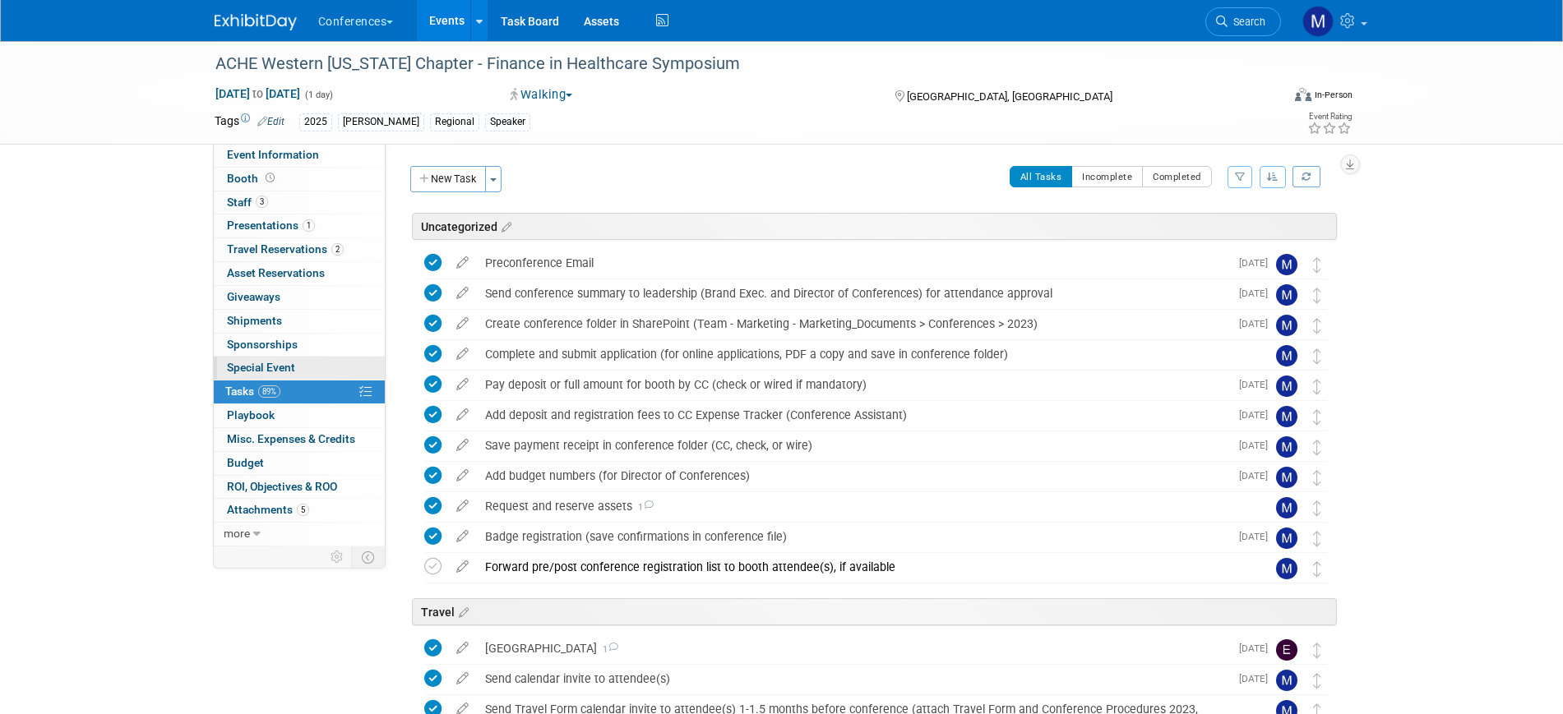
select select "[PERSON_NAME]"
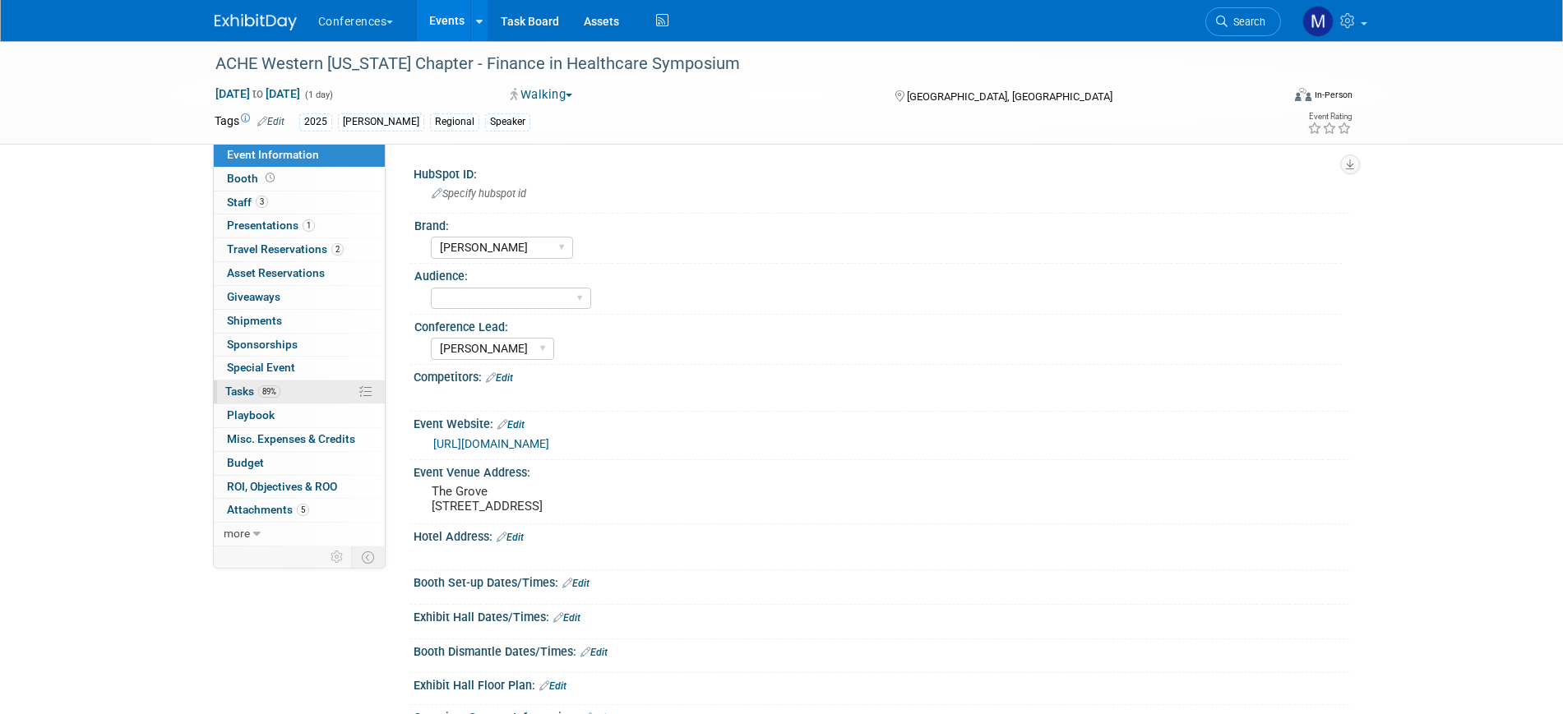
click at [287, 386] on link "89% Tasks 89%" at bounding box center [299, 392] width 171 height 23
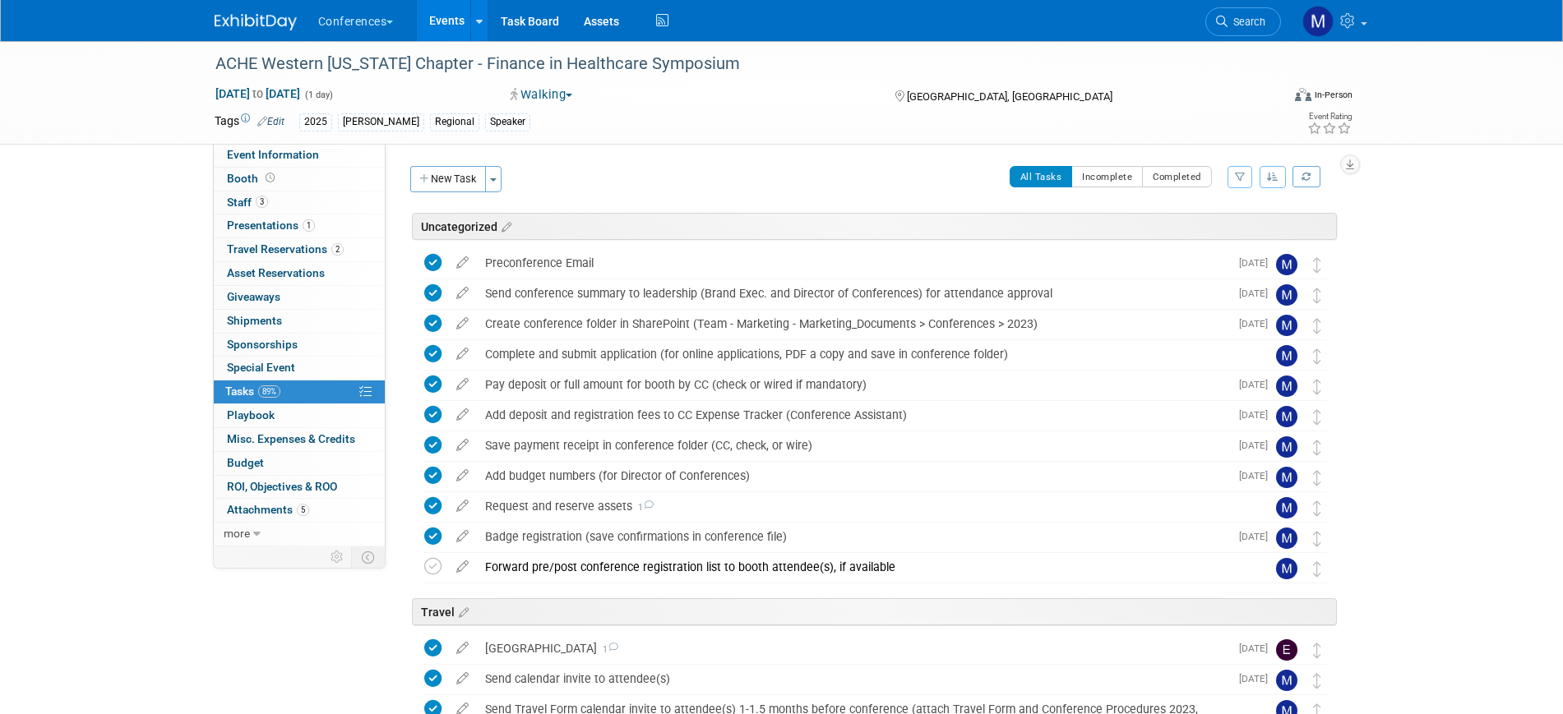
scroll to position [206, 0]
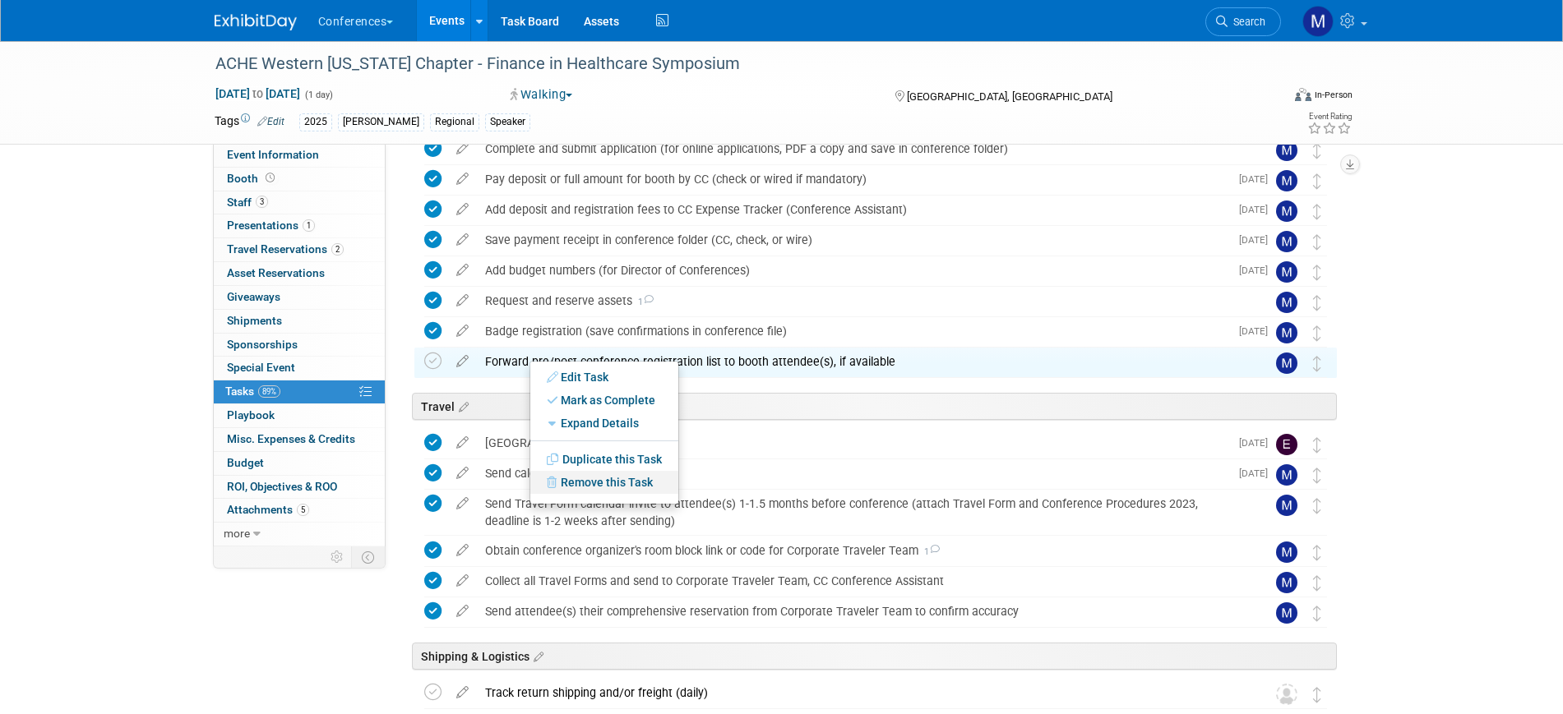
click at [605, 476] on link "Remove this Task" at bounding box center [604, 482] width 148 height 23
click at [747, 503] on link "Yes" at bounding box center [740, 496] width 48 height 26
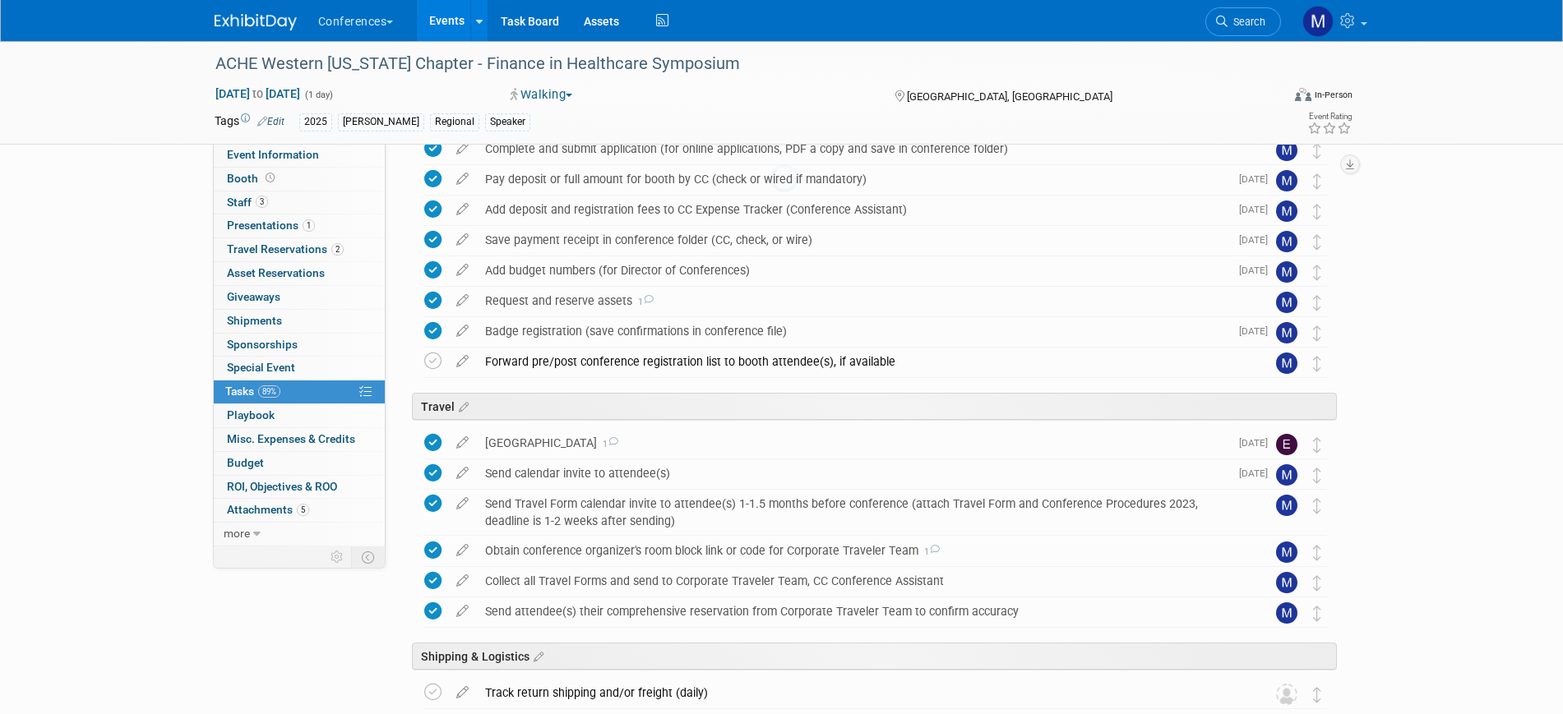
scroll to position [382, 0]
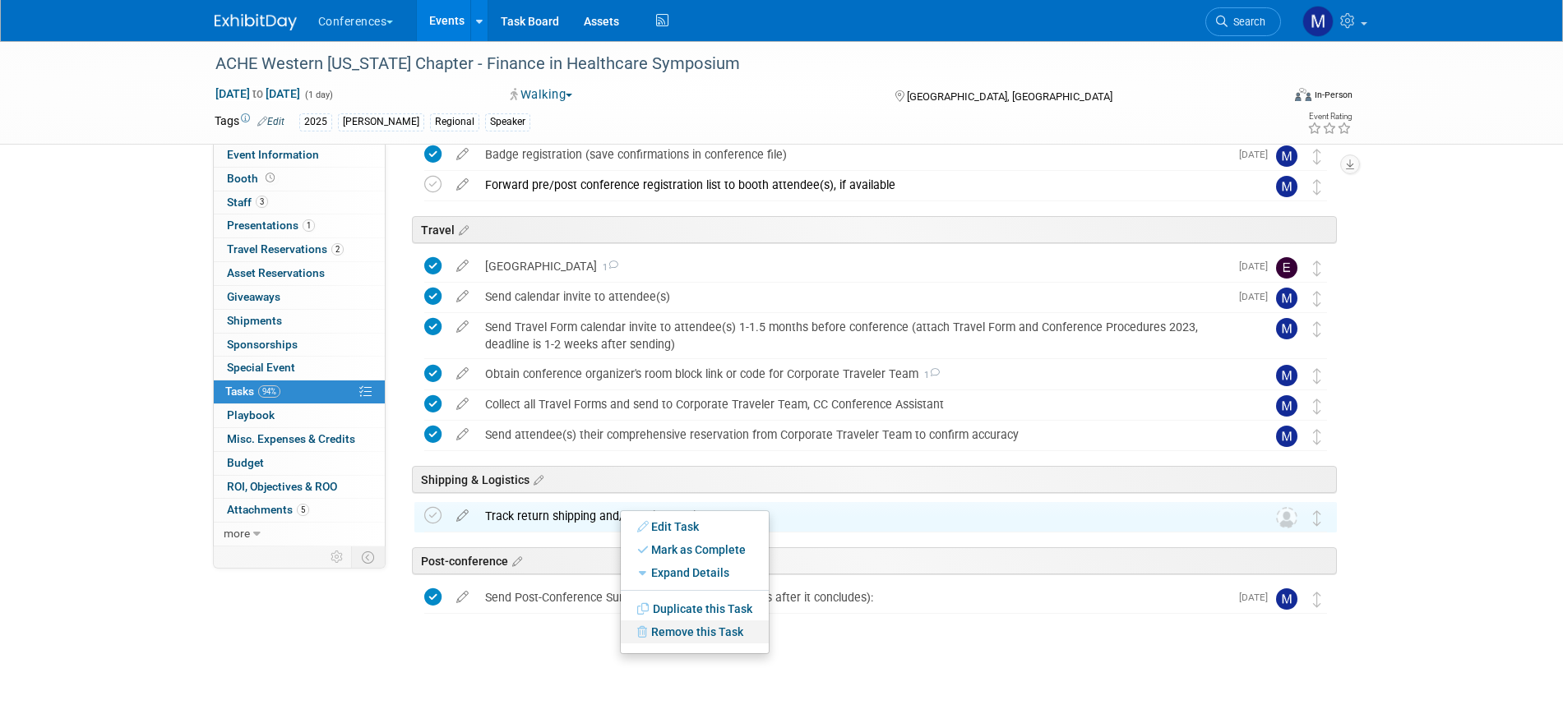
click at [694, 629] on link "Remove this Task" at bounding box center [695, 632] width 148 height 23
click at [316, 312] on link "0 Shipments 0" at bounding box center [299, 321] width 171 height 23
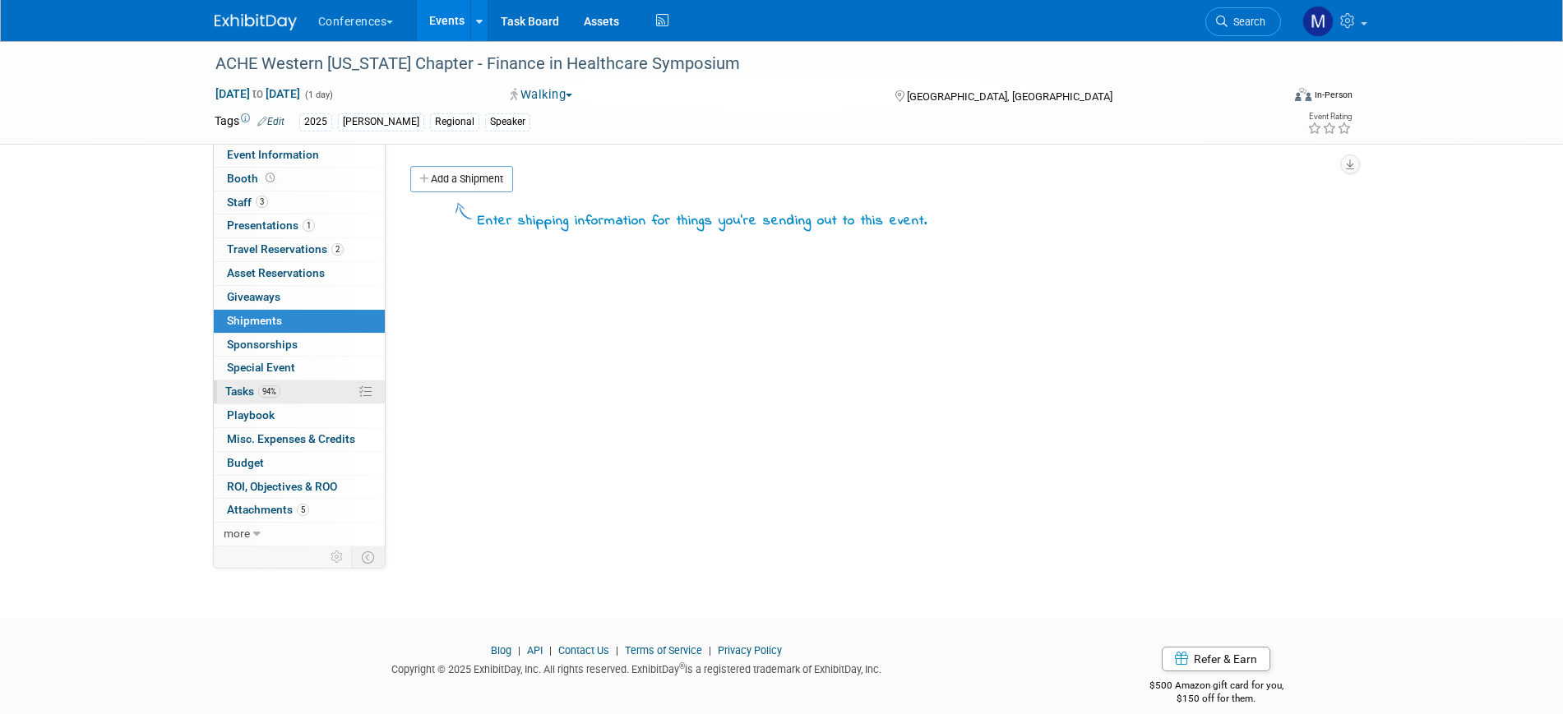
click at [287, 390] on link "94% Tasks 94%" at bounding box center [299, 392] width 171 height 23
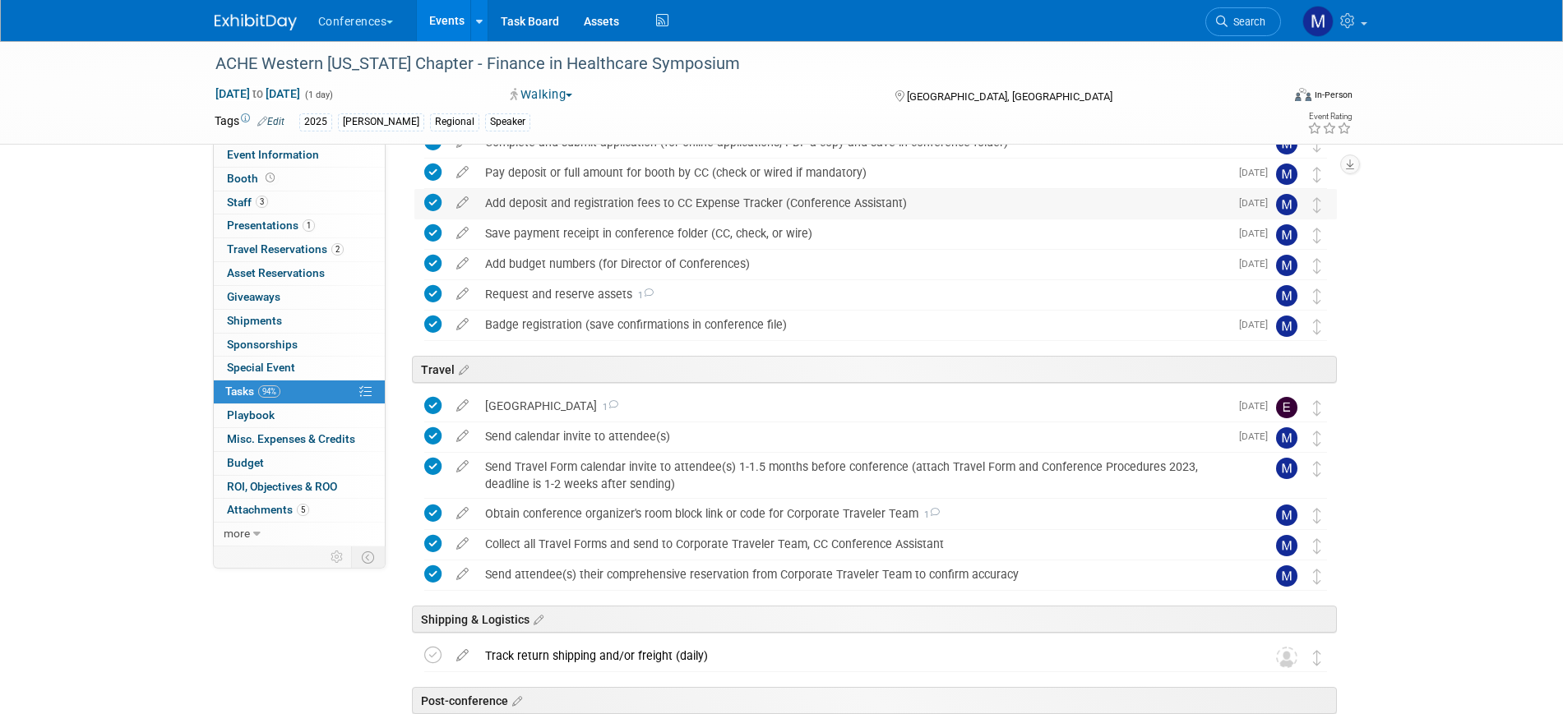
scroll to position [352, 0]
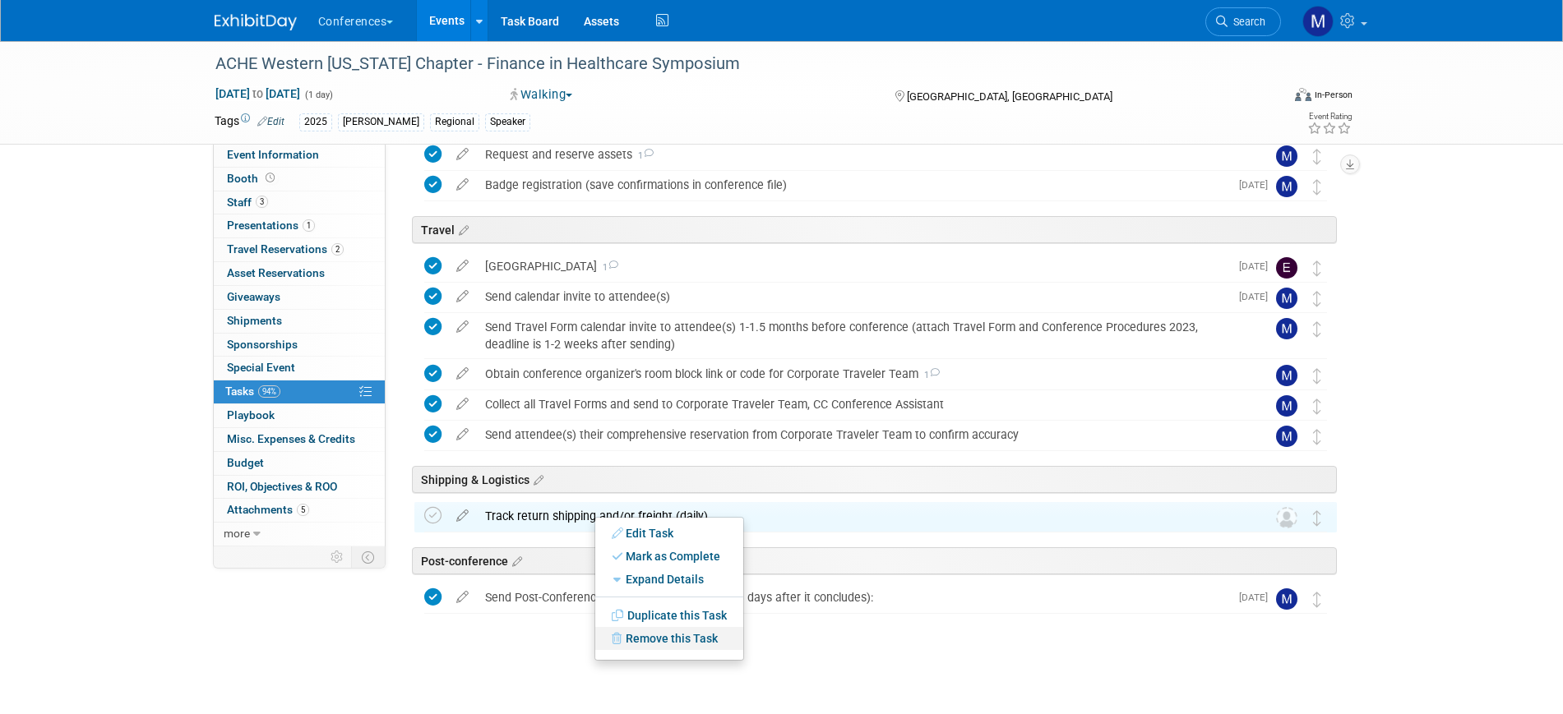
click at [681, 633] on link "Remove this Task" at bounding box center [669, 638] width 148 height 23
click at [800, 653] on link "Yes" at bounding box center [805, 652] width 48 height 26
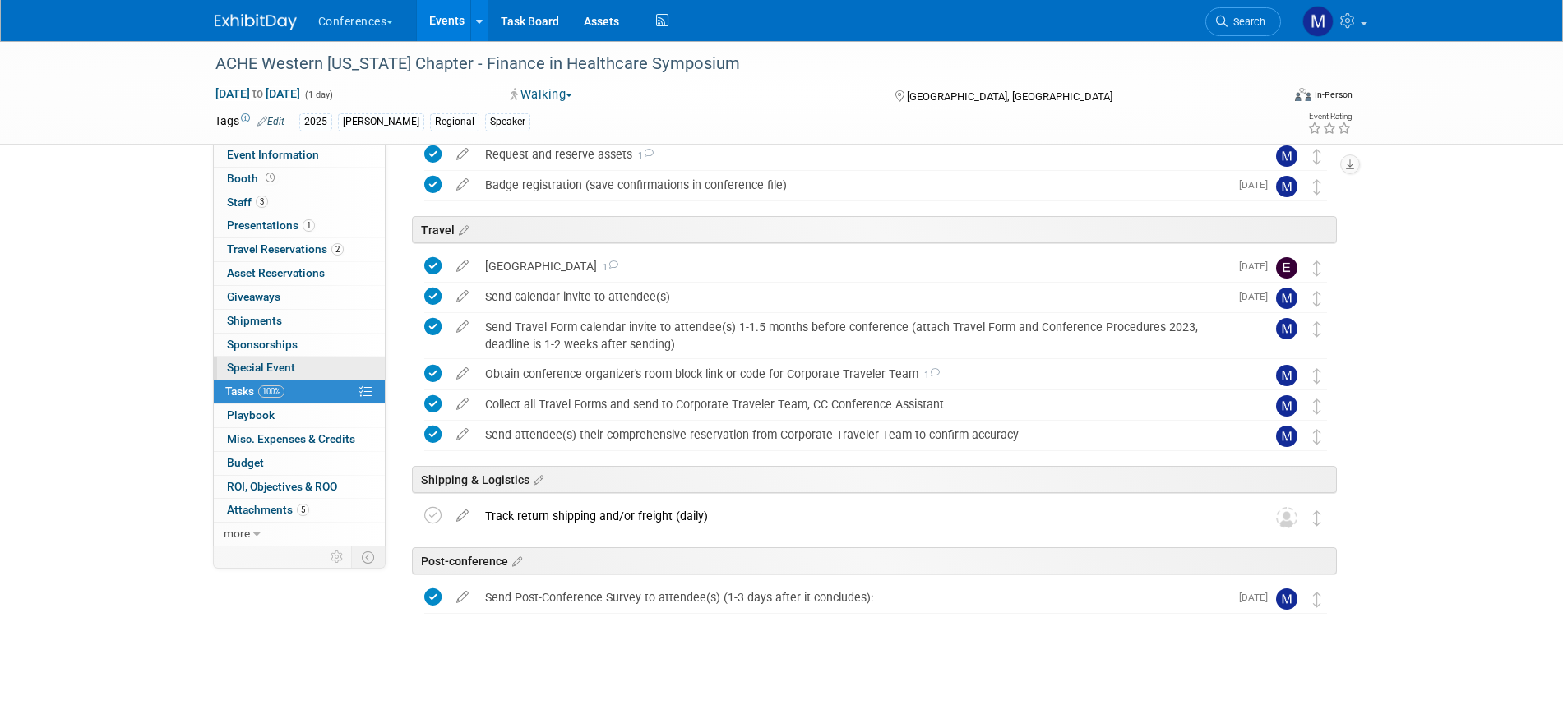
click at [263, 374] on link "Special Event" at bounding box center [299, 368] width 171 height 23
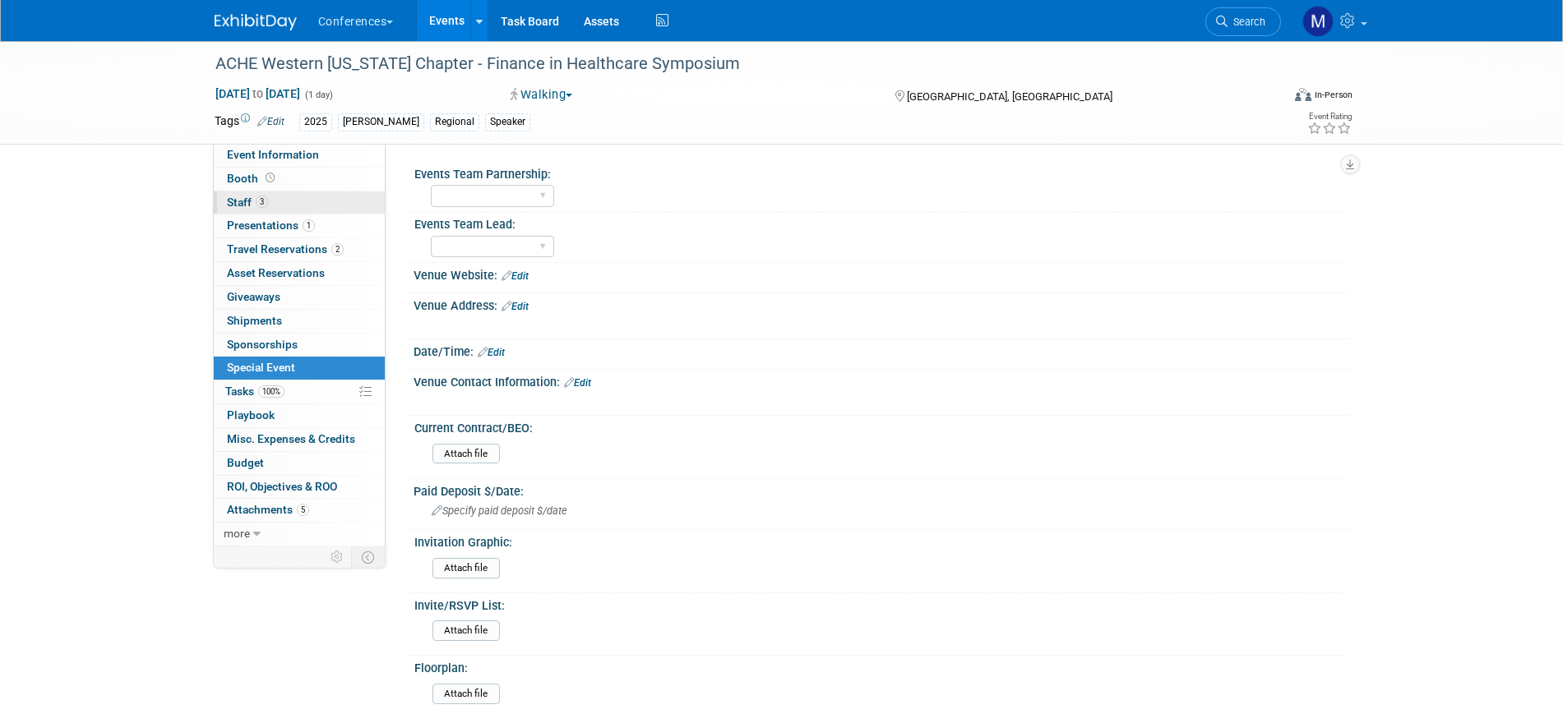
click at [284, 192] on link "3 Staff 3" at bounding box center [299, 203] width 171 height 23
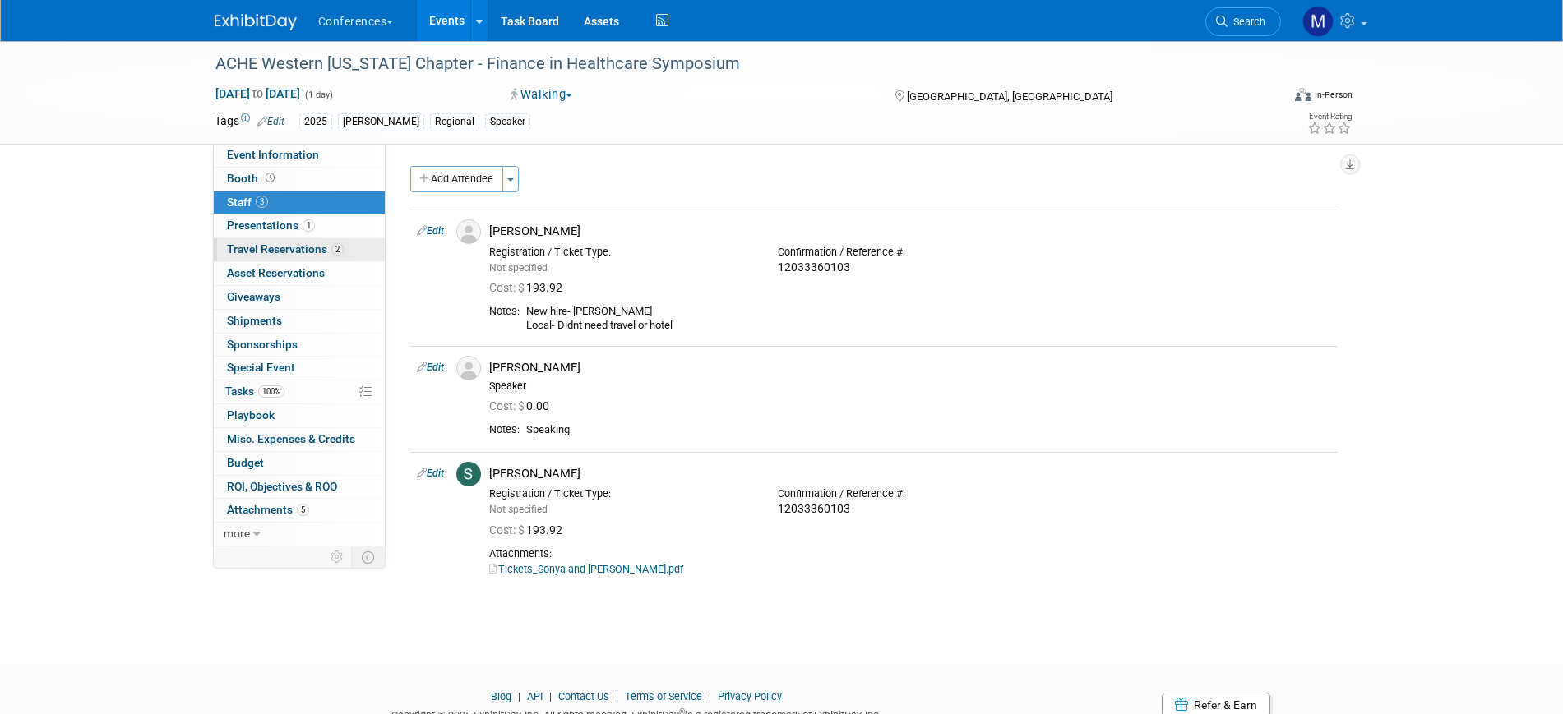
click at [345, 242] on link "2 Travel Reservations 2" at bounding box center [299, 249] width 171 height 23
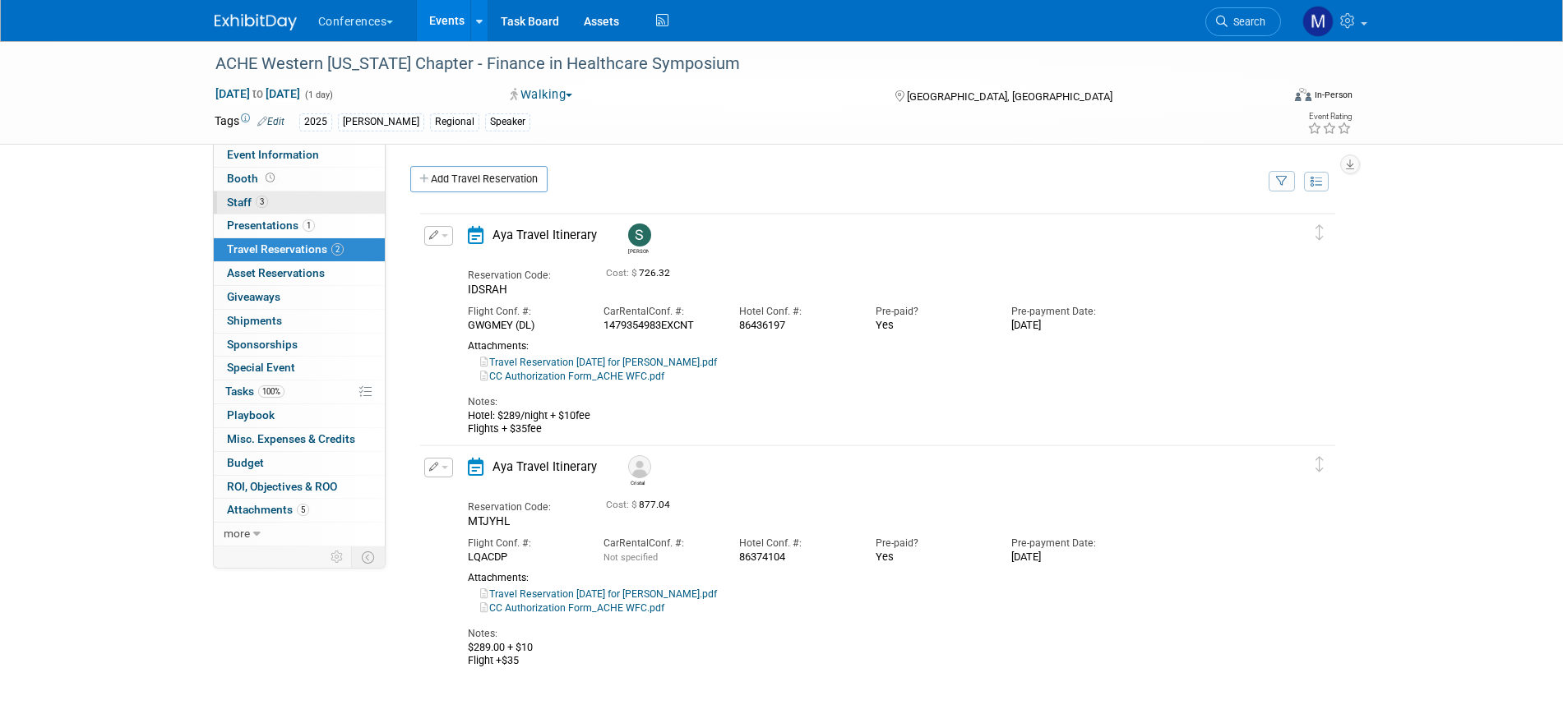
click at [293, 201] on link "3 Staff 3" at bounding box center [299, 203] width 171 height 23
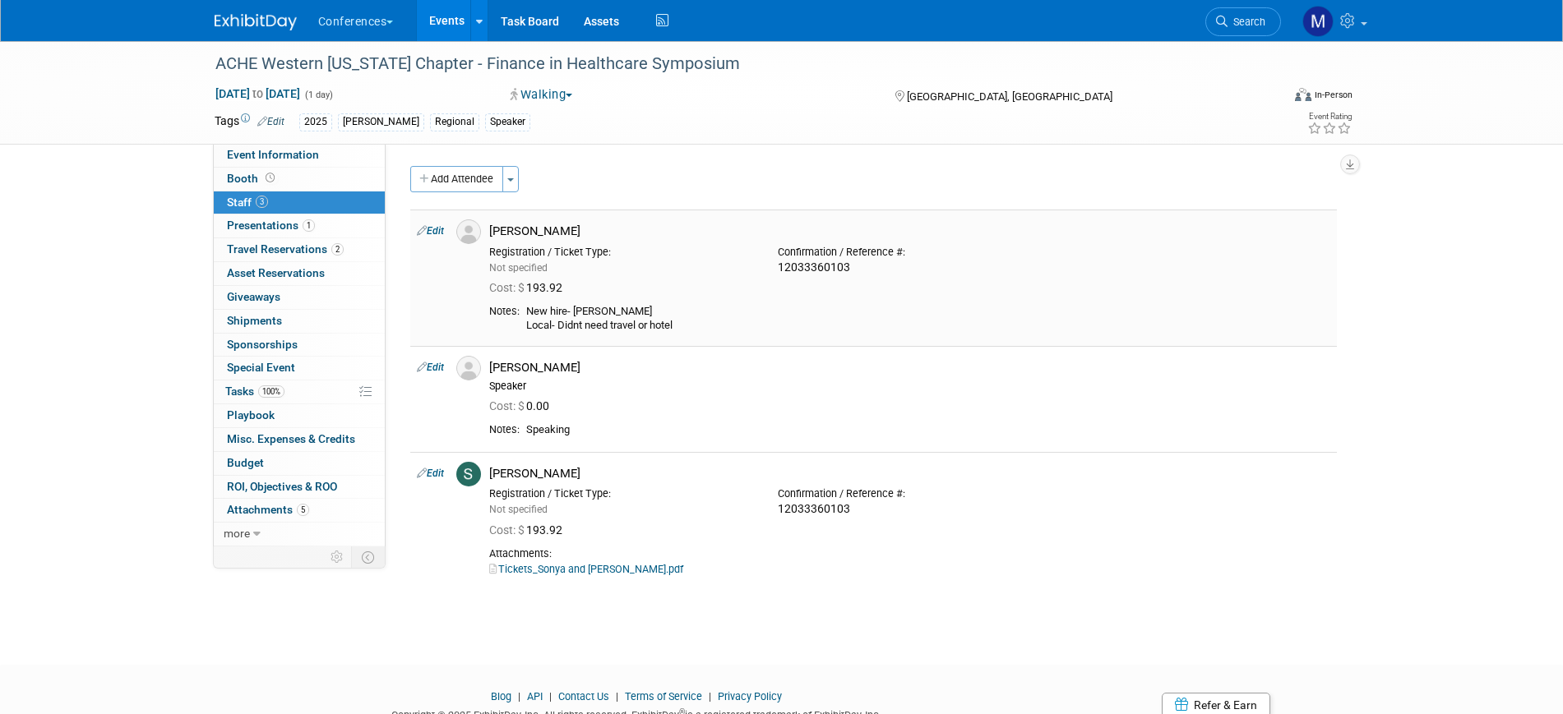
drag, startPoint x: 332, startPoint y: 256, endPoint x: 485, endPoint y: 293, distance: 157.5
click at [332, 256] on link "2 Travel Reservations 2" at bounding box center [299, 249] width 171 height 23
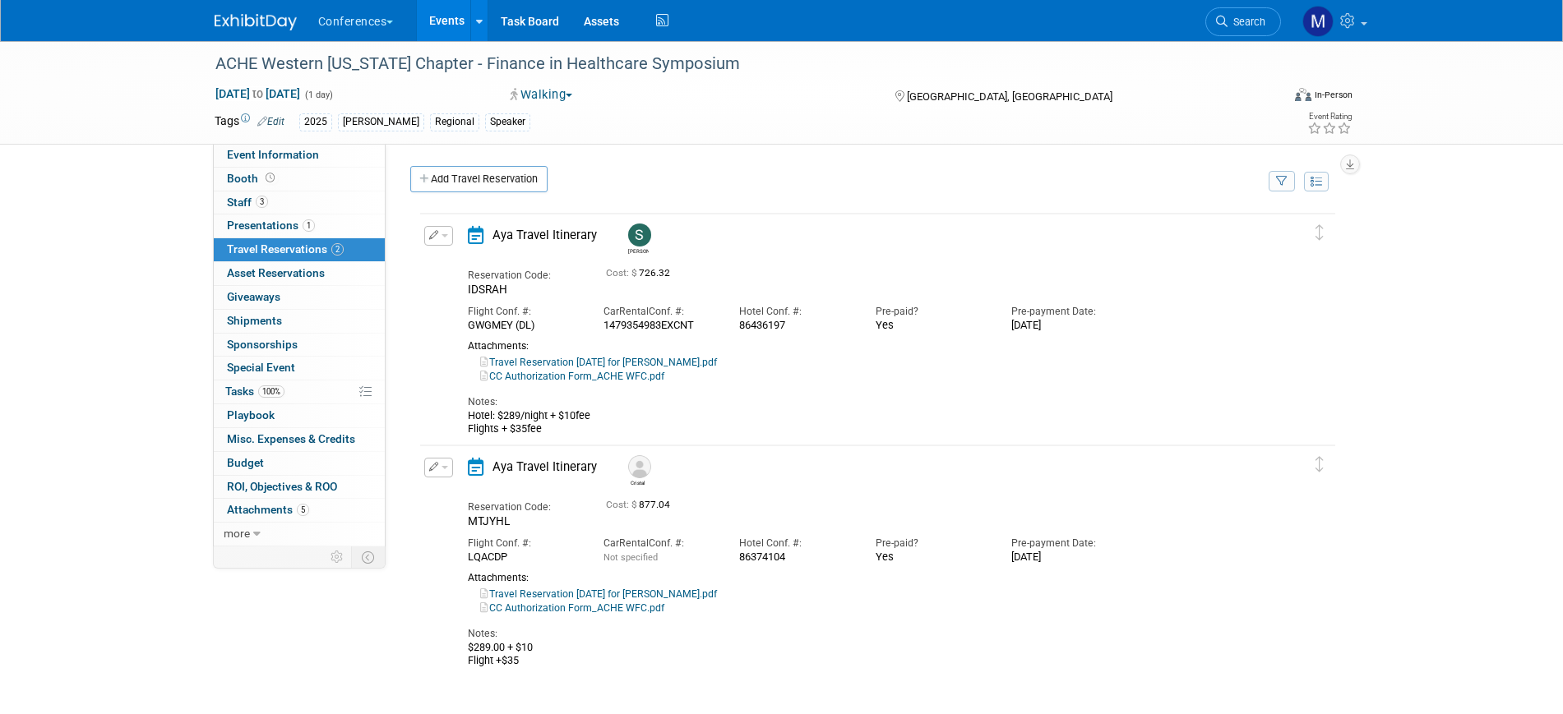
click at [709, 366] on link "Travel Reservation April 22 for SONYA T GARCIA.pdf" at bounding box center [598, 363] width 237 height 12
click at [681, 593] on link "Travel Reservation April 23 for CRISTAL MACKAY.pdf" at bounding box center [598, 595] width 237 height 12
click at [268, 437] on span "Misc. Expenses & Credits 0" at bounding box center [291, 438] width 128 height 13
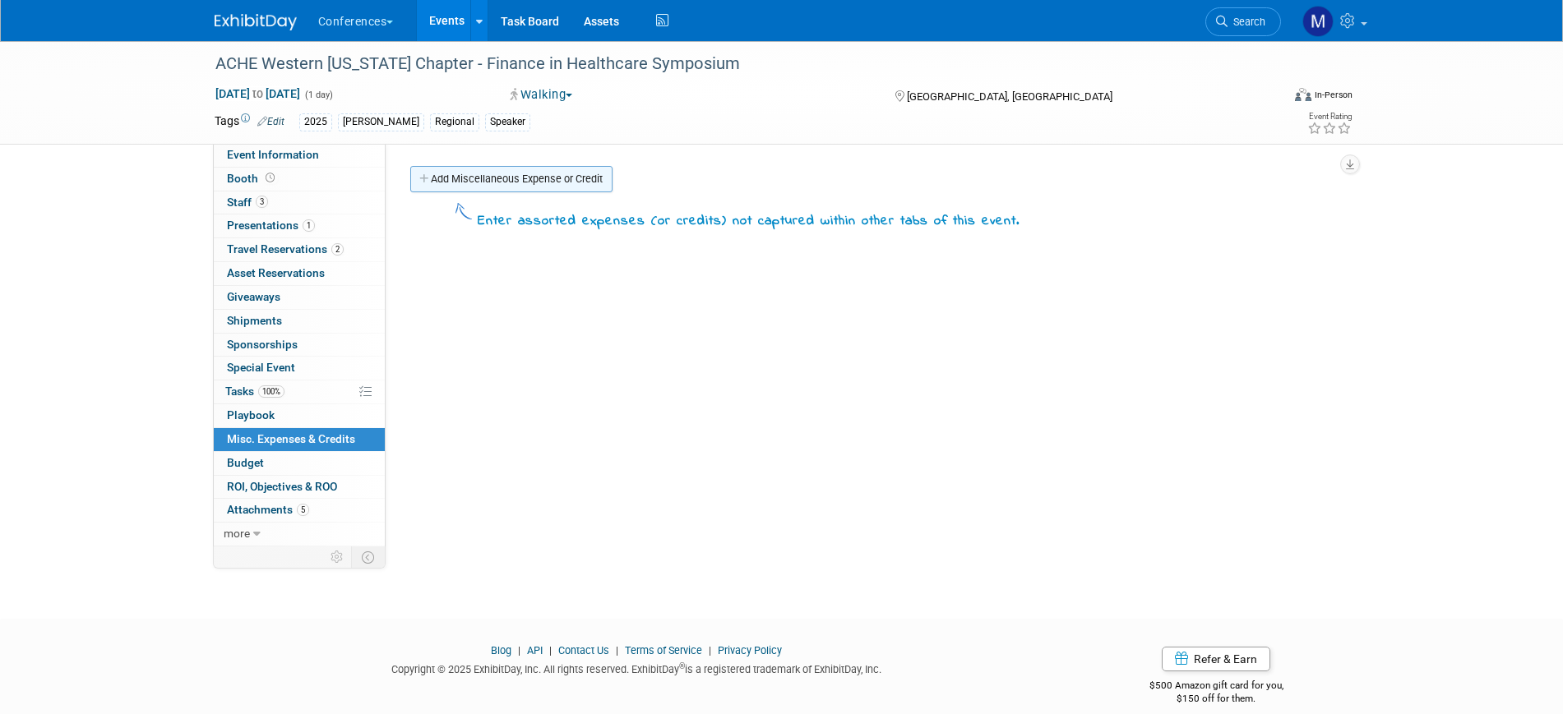
click at [518, 169] on link "Add Miscellaneous Expense or Credit" at bounding box center [511, 179] width 202 height 26
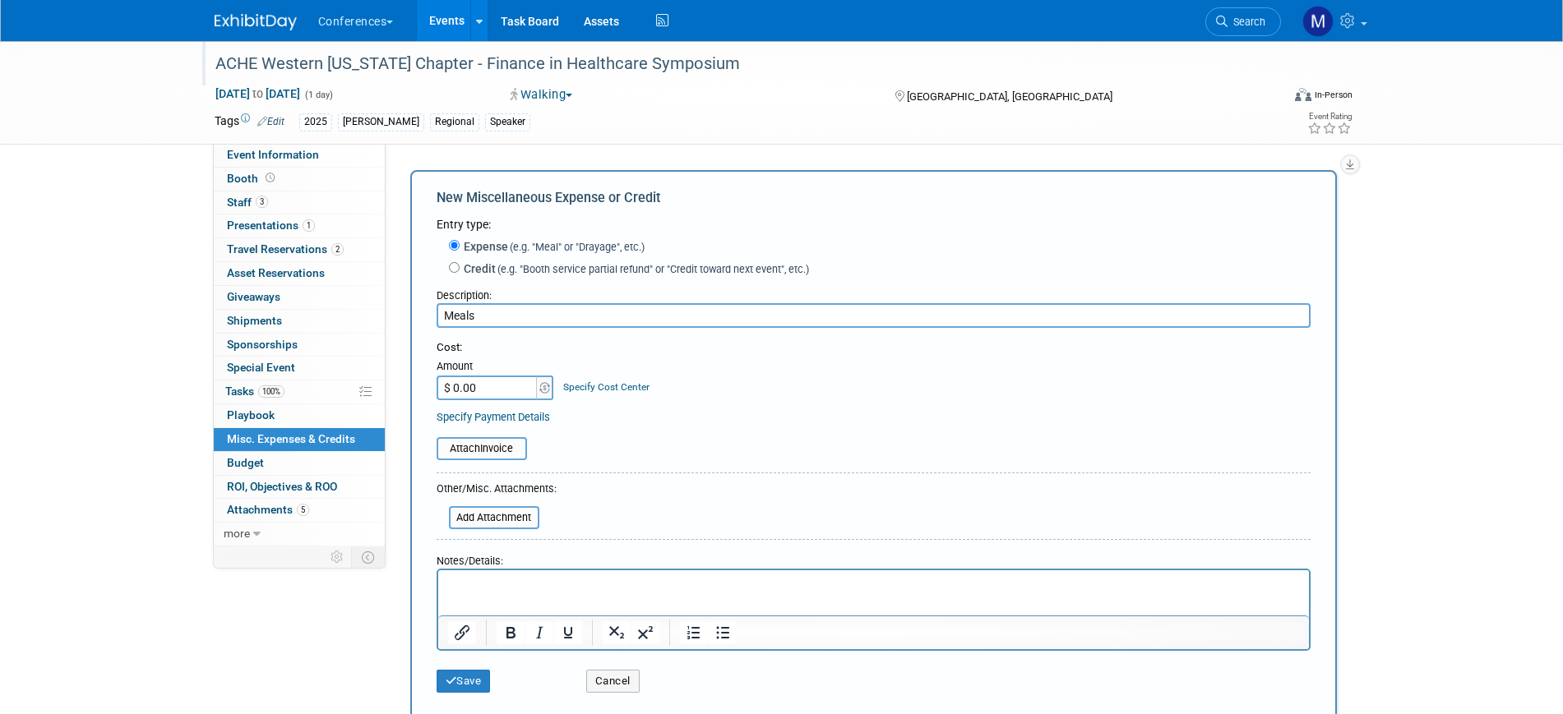
type input "Meals"
click at [501, 572] on html at bounding box center [872, 581] width 871 height 23
click at [483, 381] on input "$ 0.00" at bounding box center [487, 388] width 103 height 25
type input "$ 400.00"
click at [477, 685] on button "Save" at bounding box center [463, 681] width 54 height 23
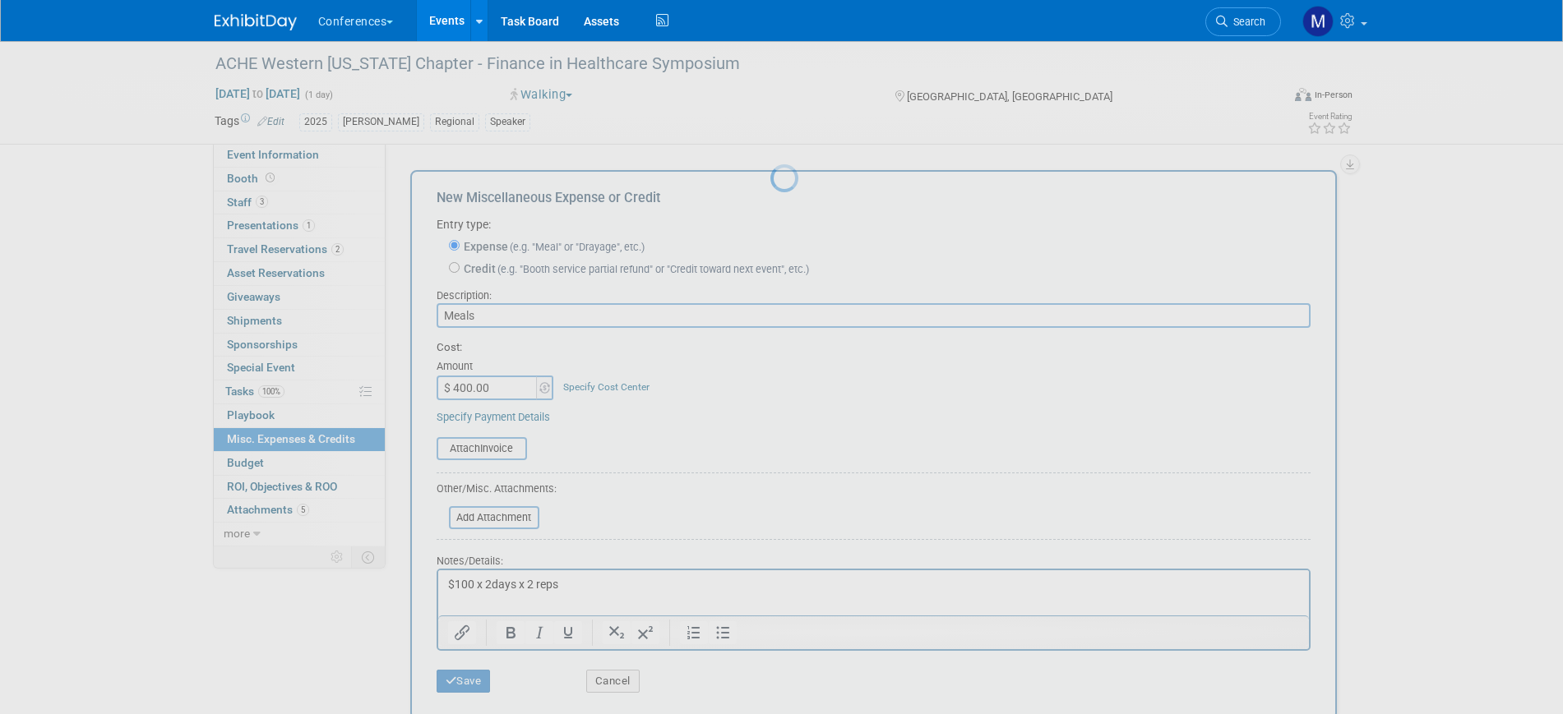
scroll to position [20, 0]
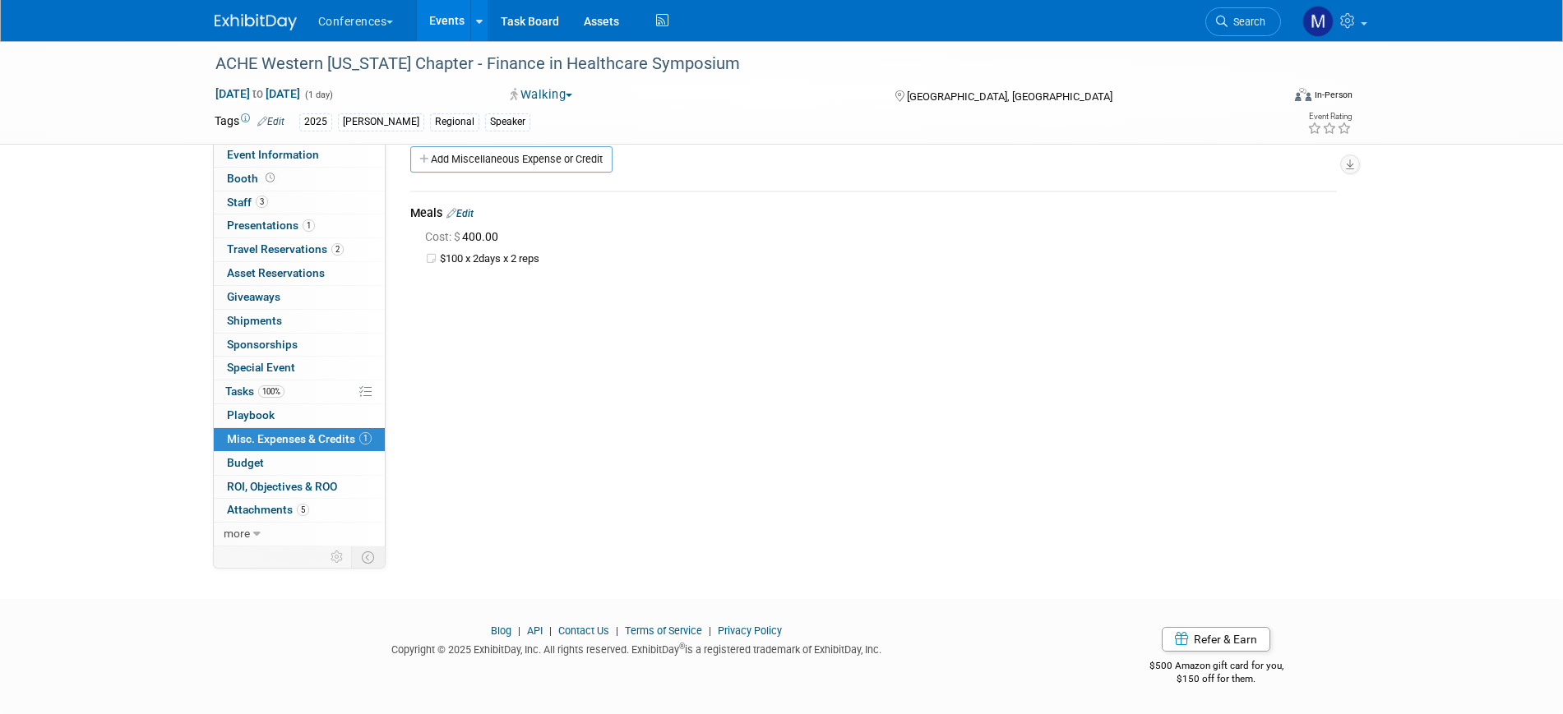
click at [473, 210] on link "Edit" at bounding box center [459, 214] width 27 height 12
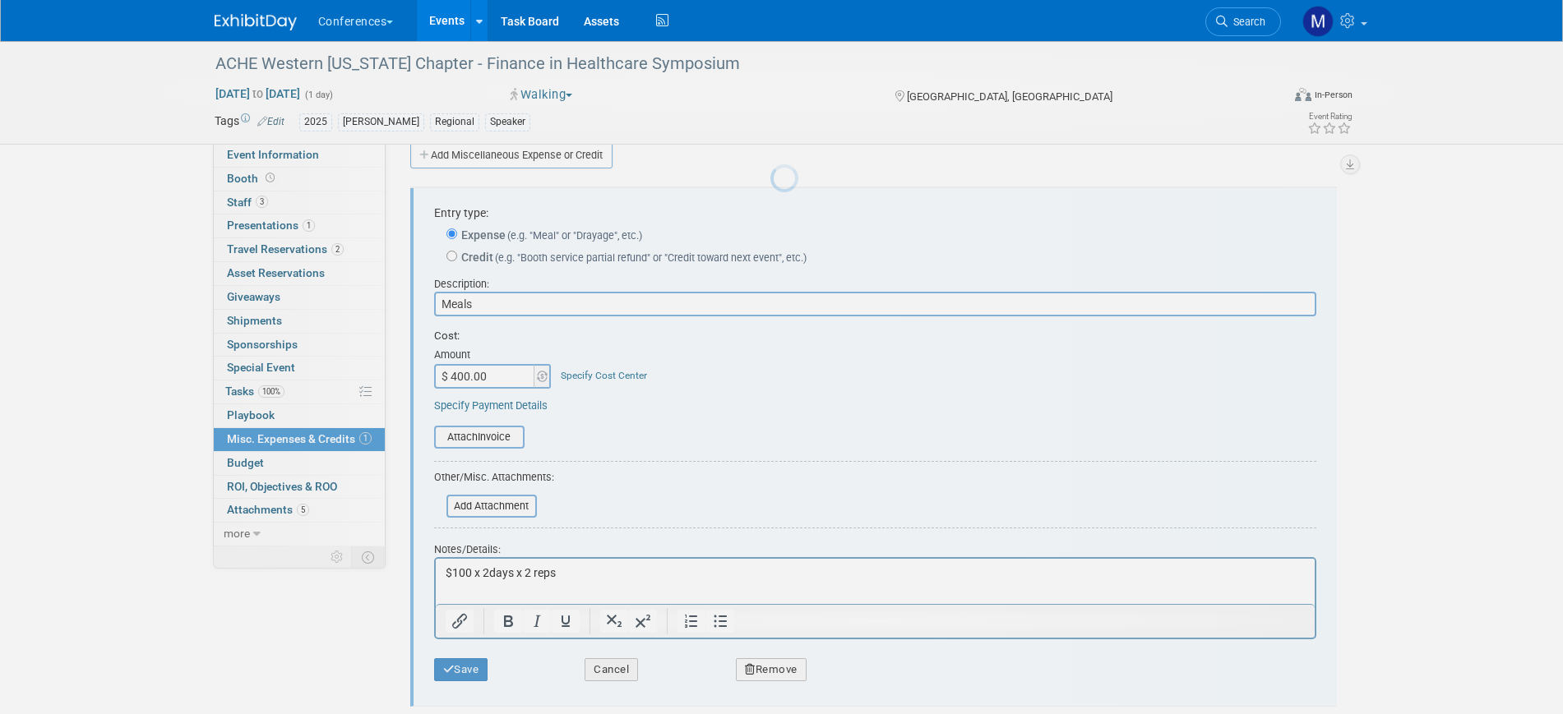
scroll to position [0, 0]
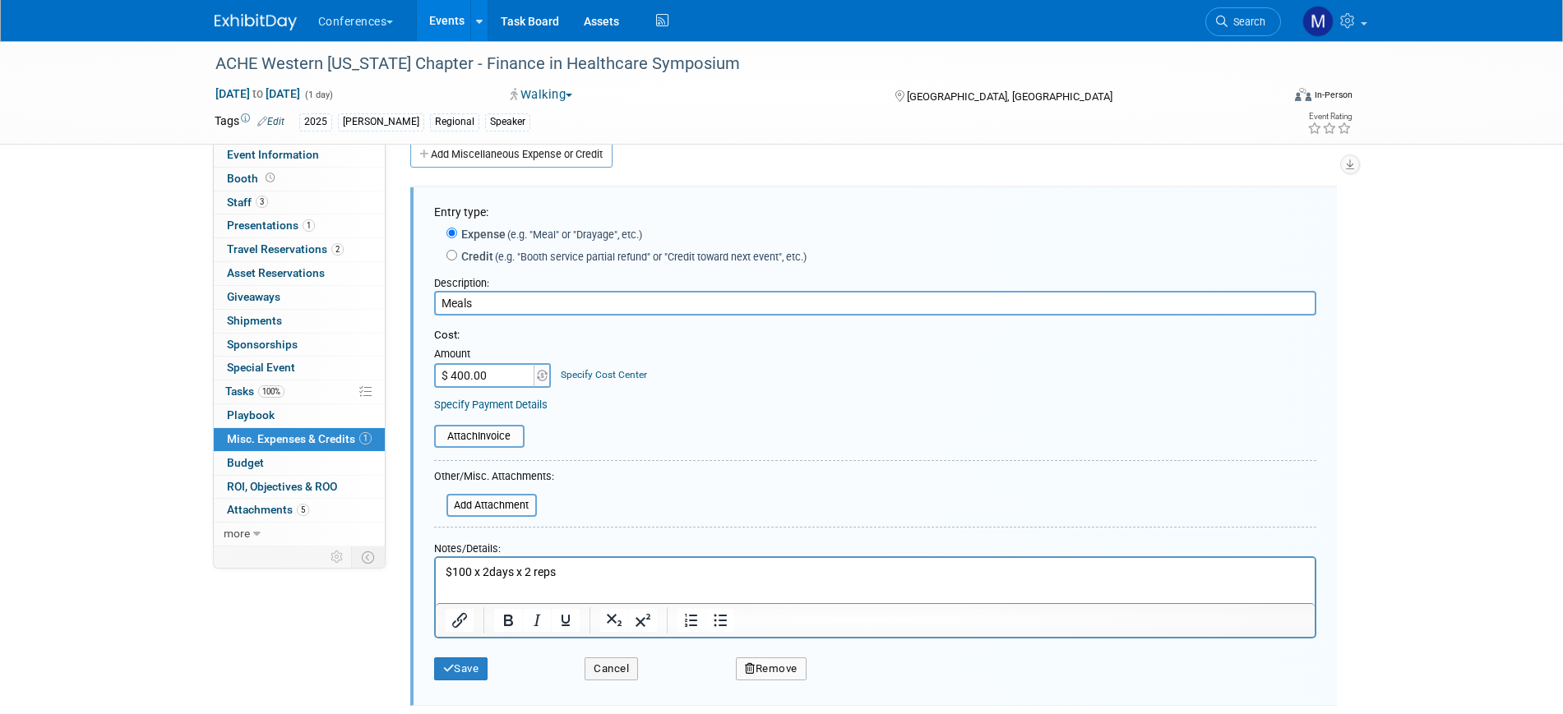
click at [530, 570] on p "$100 x 2days x 2 reps" at bounding box center [875, 573] width 860 height 16
click at [486, 370] on input "$ 400.00" at bounding box center [485, 375] width 103 height 25
type input "$ 600.00"
click at [613, 572] on p "$100 x 2days x 3 reps" at bounding box center [875, 573] width 860 height 16
click at [473, 672] on button "Save" at bounding box center [461, 669] width 54 height 23
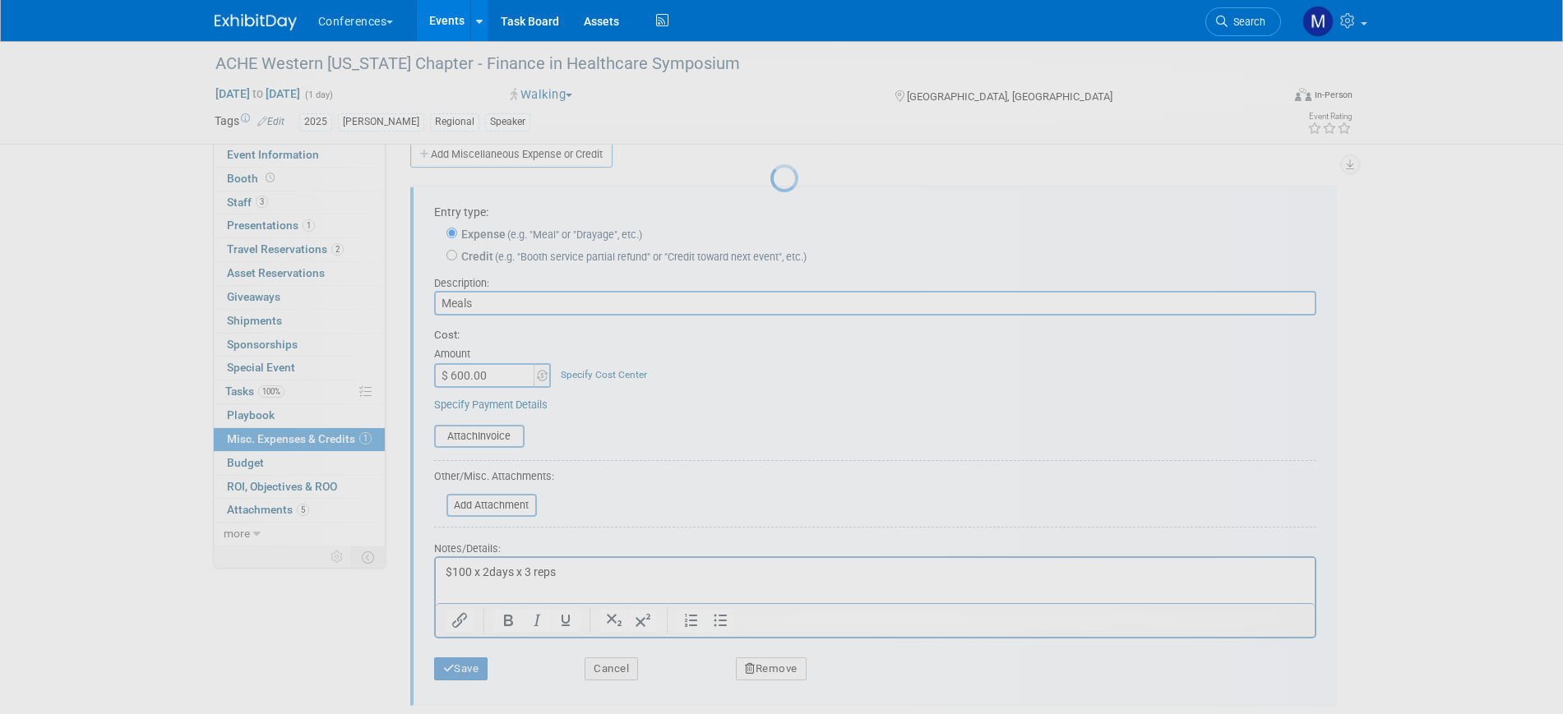
scroll to position [20, 0]
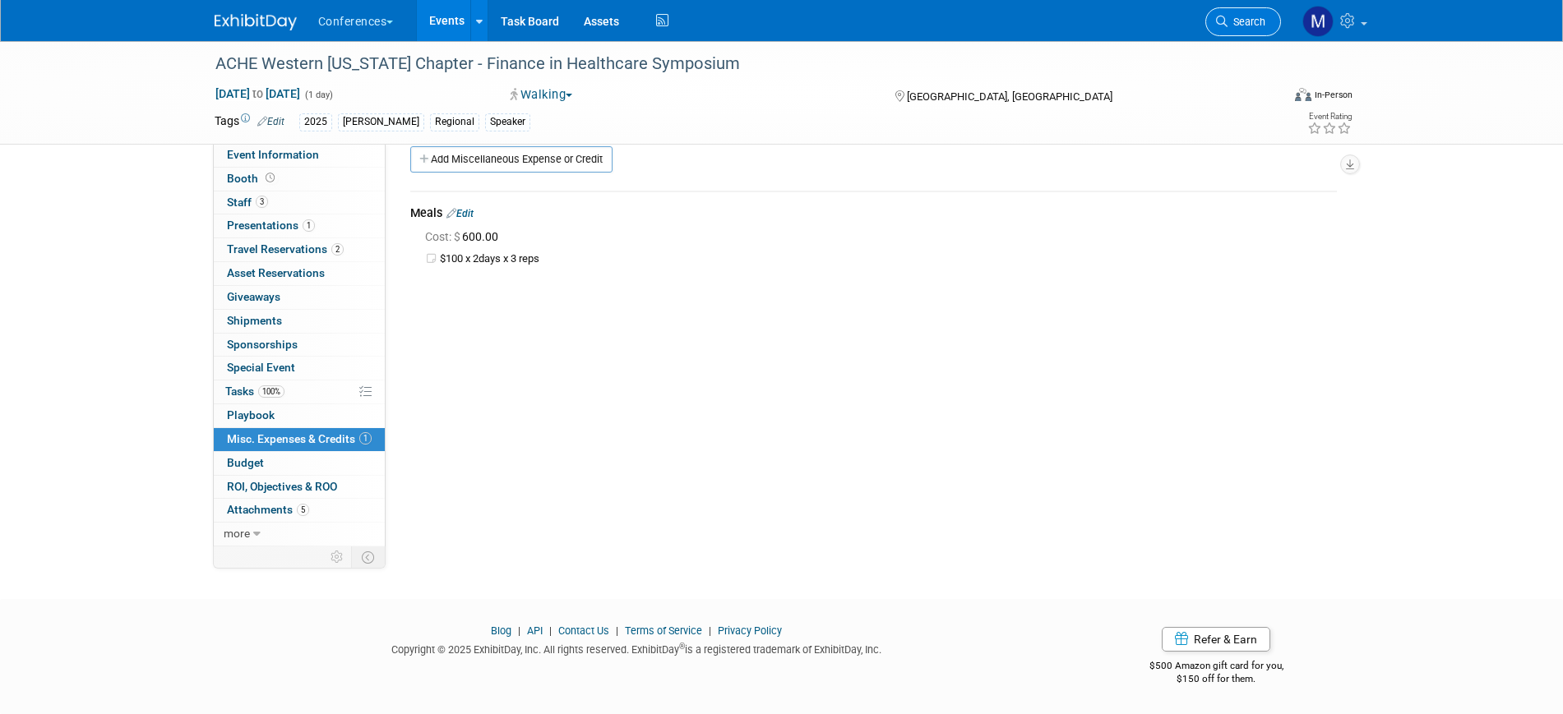
click at [1252, 26] on span "Search" at bounding box center [1246, 22] width 38 height 12
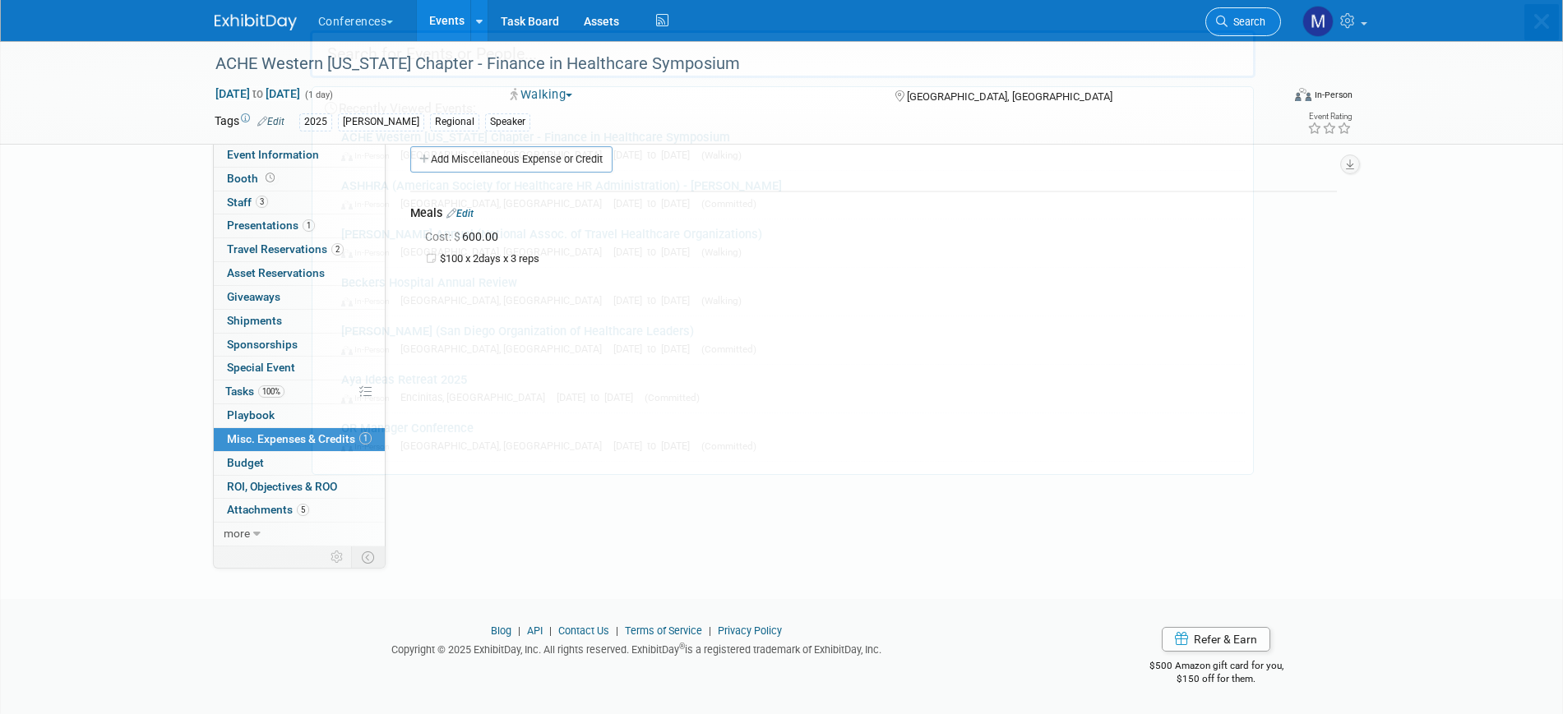
scroll to position [0, 0]
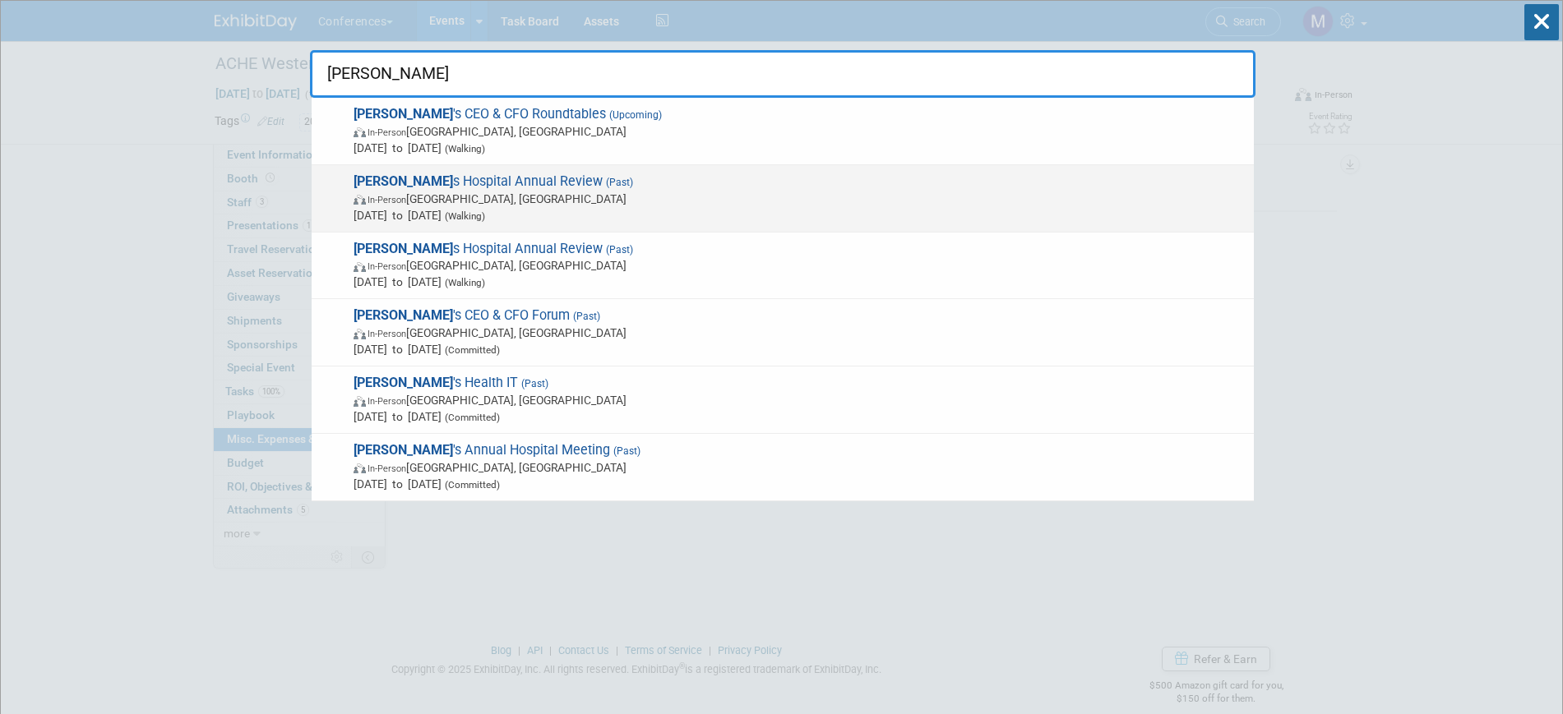
type input "becker"
click at [529, 192] on span "In-Person Chicago, IL" at bounding box center [799, 199] width 892 height 16
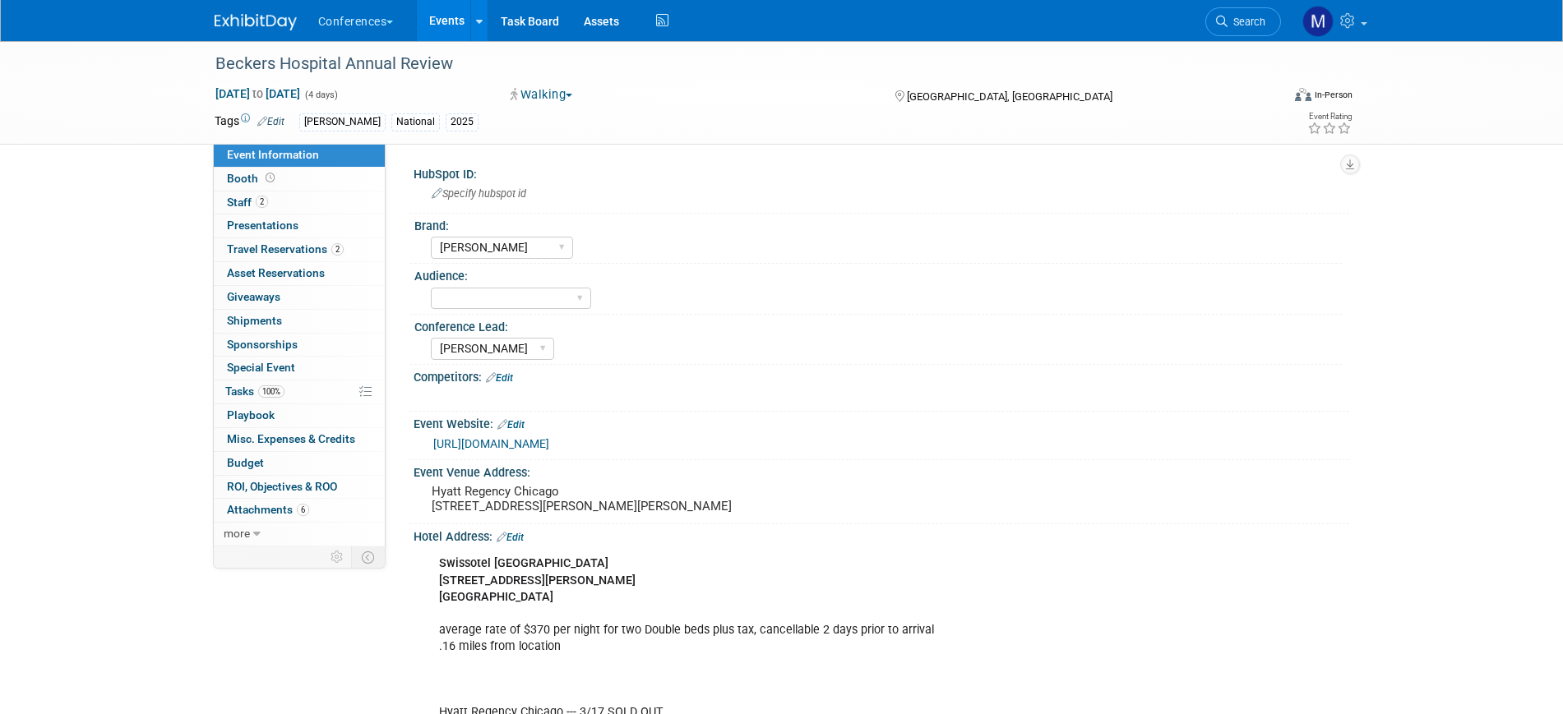
select select "[PERSON_NAME]"
click at [277, 435] on span "Misc. Expenses & Credits 0" at bounding box center [291, 438] width 128 height 13
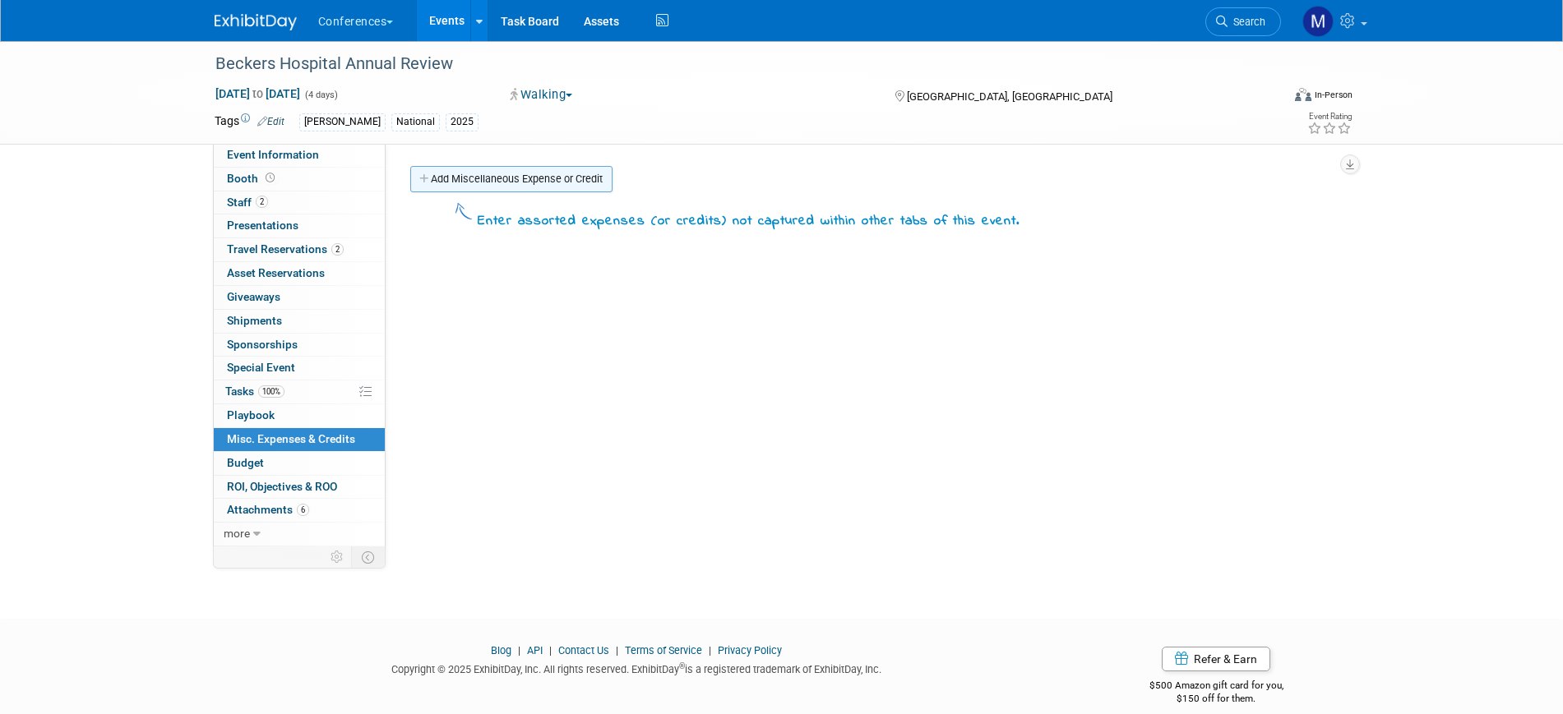
click at [524, 176] on link "Add Miscellaneous Expense or Credit" at bounding box center [511, 179] width 202 height 26
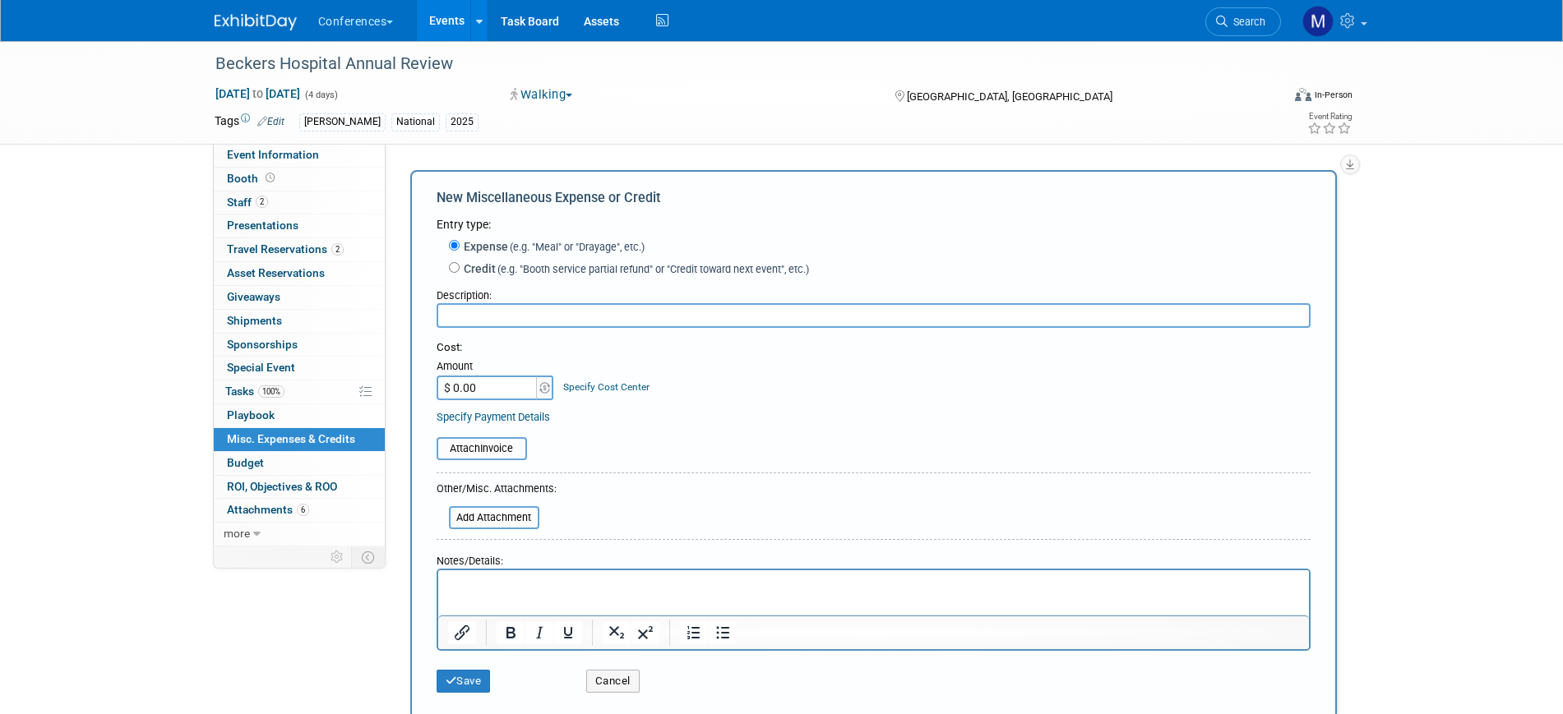
click at [475, 311] on input "text" at bounding box center [873, 315] width 874 height 25
type input "Meals"
click at [472, 584] on p "Rich Text Area. Press ALT-0 for help." at bounding box center [873, 585] width 852 height 16
click at [483, 390] on input "$ 0.00" at bounding box center [487, 388] width 103 height 25
type input "$ 800.00"
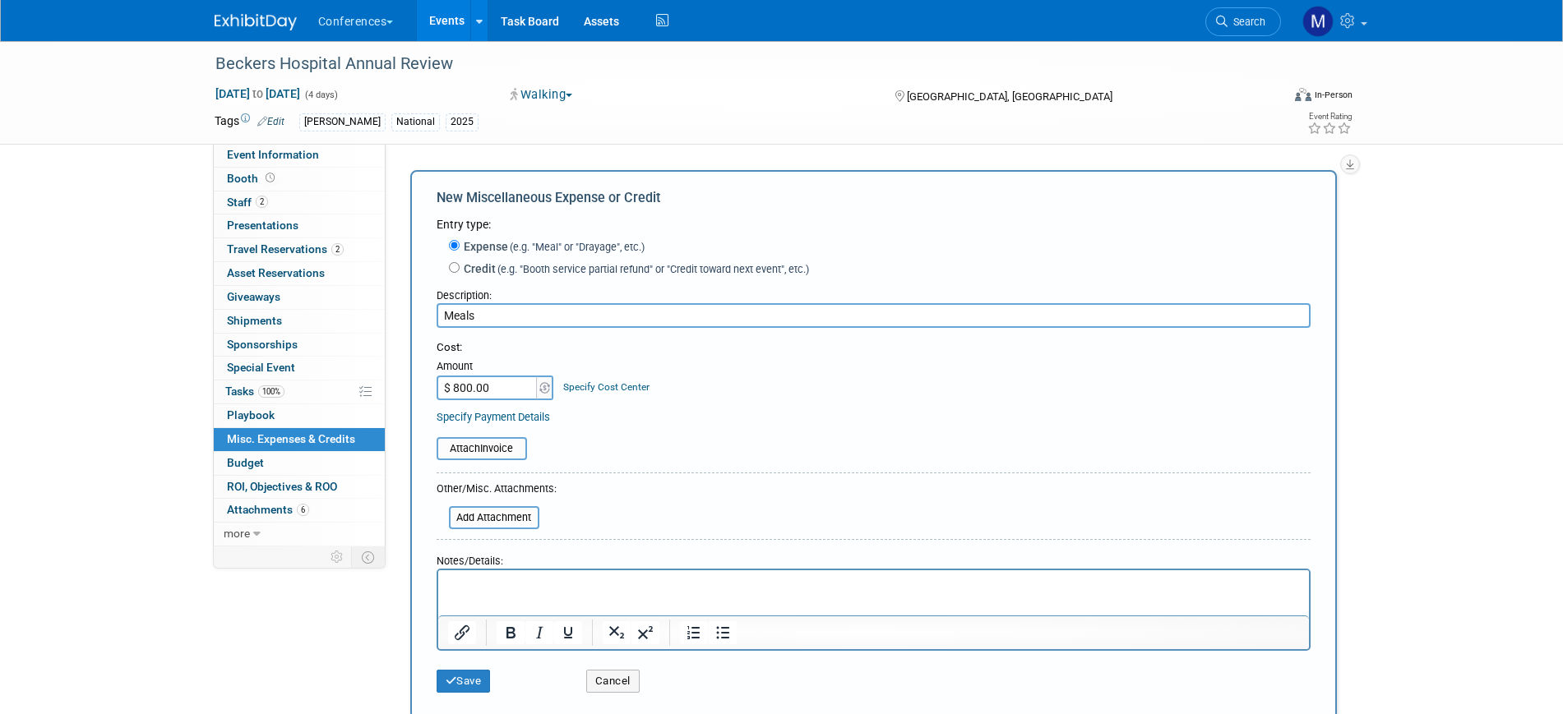
click at [503, 586] on p "Rich Text Area. Press ALT-0 for help." at bounding box center [873, 585] width 852 height 16
click at [490, 585] on p "$100 x 2 days x 2" at bounding box center [873, 585] width 852 height 16
click at [531, 581] on p "$100 x 4 days x 2" at bounding box center [873, 585] width 852 height 16
click at [552, 580] on p "$100 x 4 days x 2" at bounding box center [873, 585] width 852 height 16
click at [480, 676] on button "Save" at bounding box center [463, 681] width 54 height 23
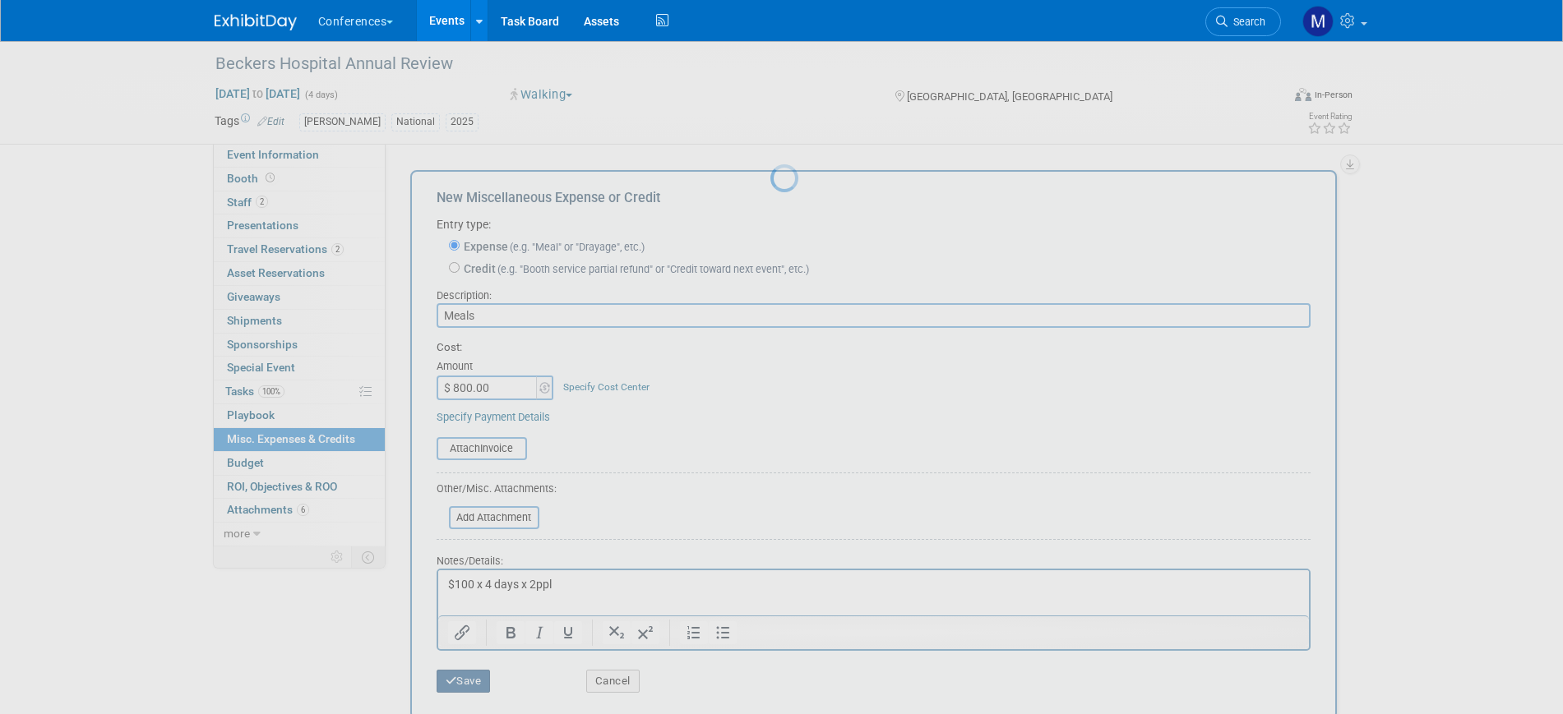
scroll to position [20, 0]
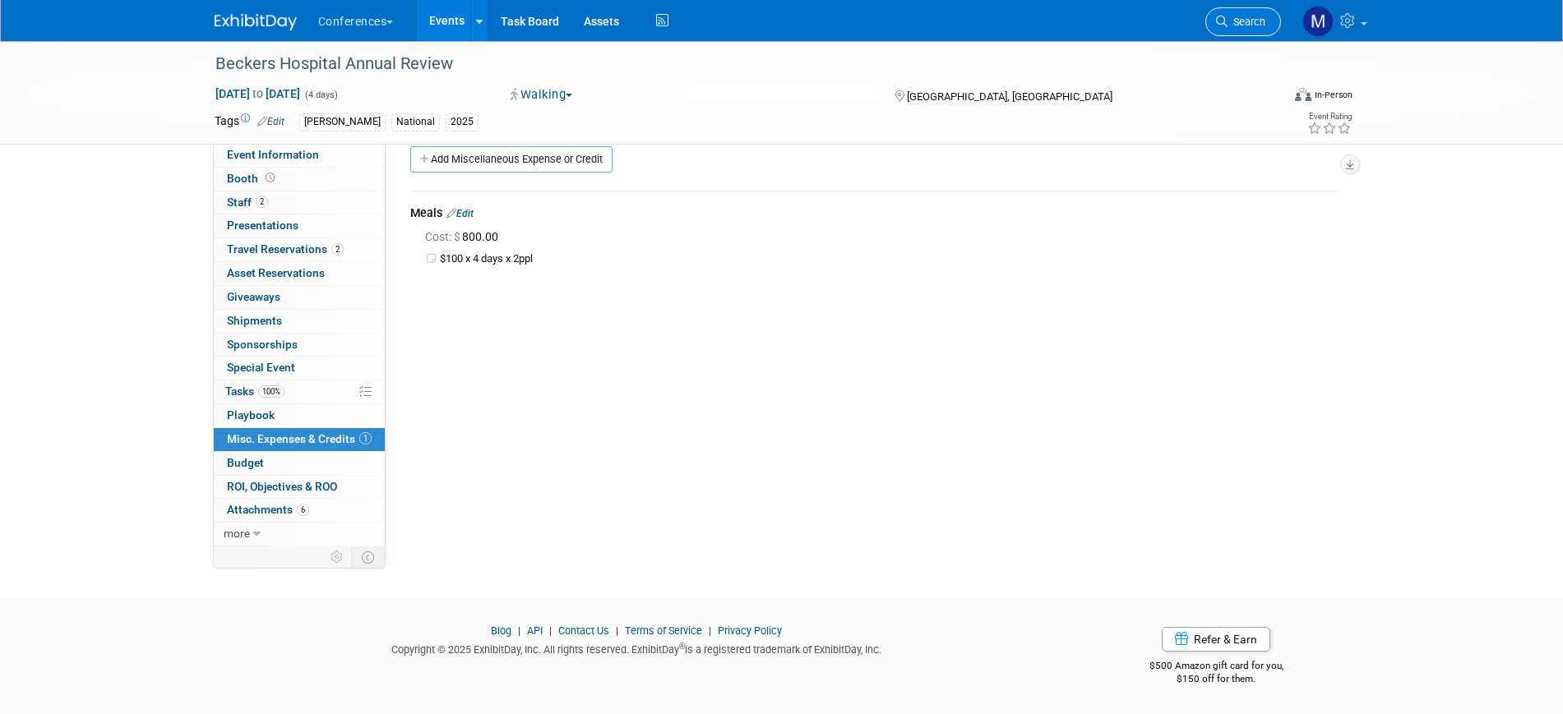
click at [1240, 21] on span "Search" at bounding box center [1246, 22] width 38 height 12
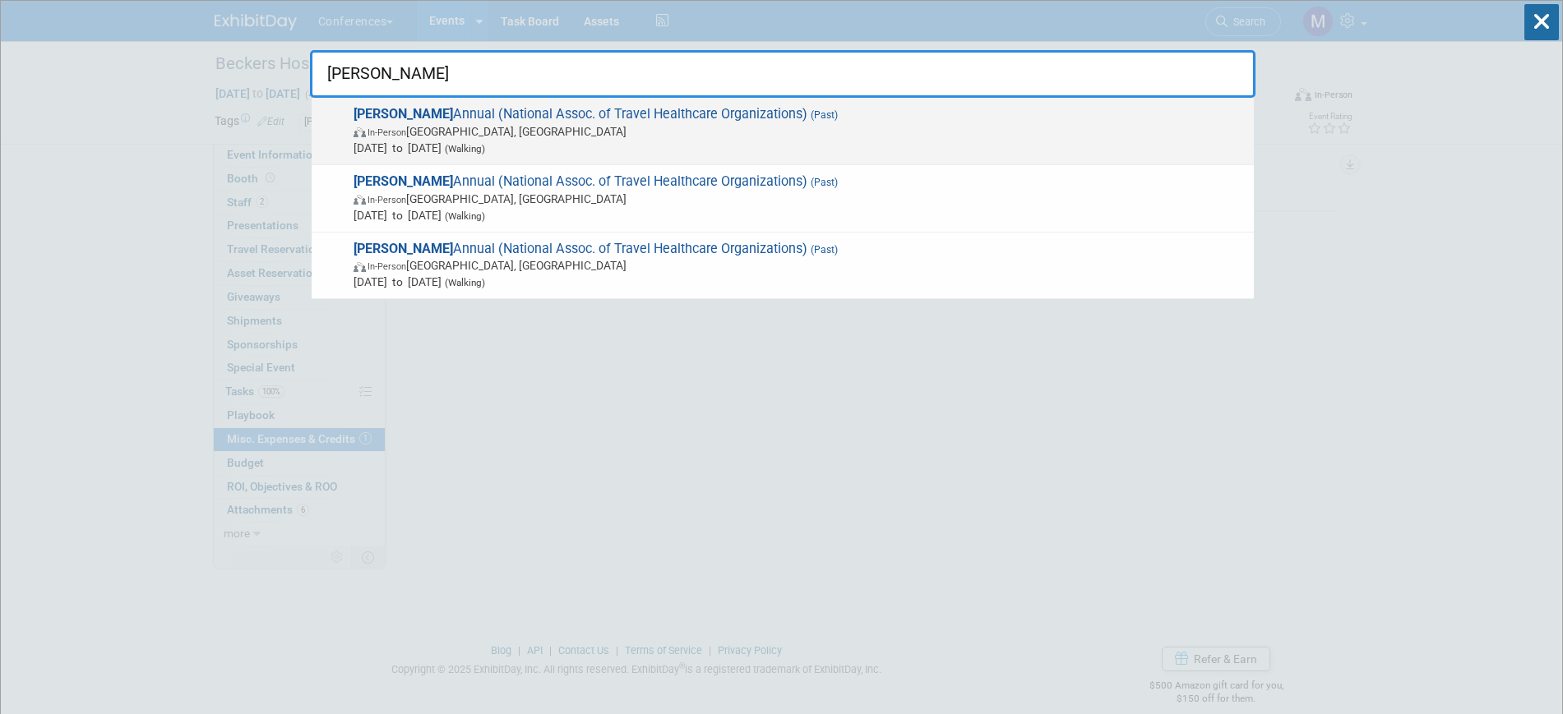
type input "[PERSON_NAME]"
click at [543, 128] on span "In-Person [GEOGRAPHIC_DATA], [GEOGRAPHIC_DATA]" at bounding box center [799, 131] width 892 height 16
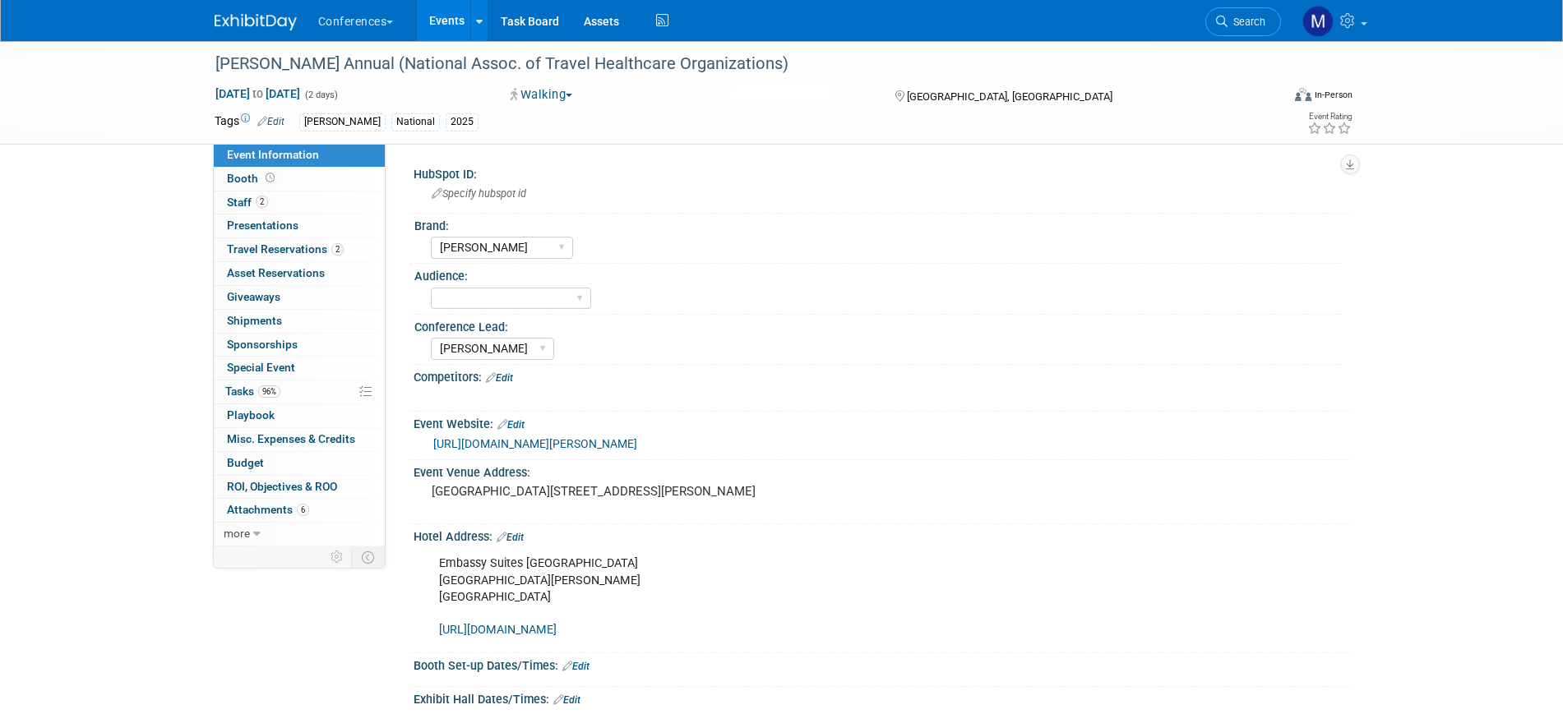
select select "[PERSON_NAME]"
click at [293, 431] on link "0 Misc. Expenses & Credits 0" at bounding box center [299, 439] width 171 height 23
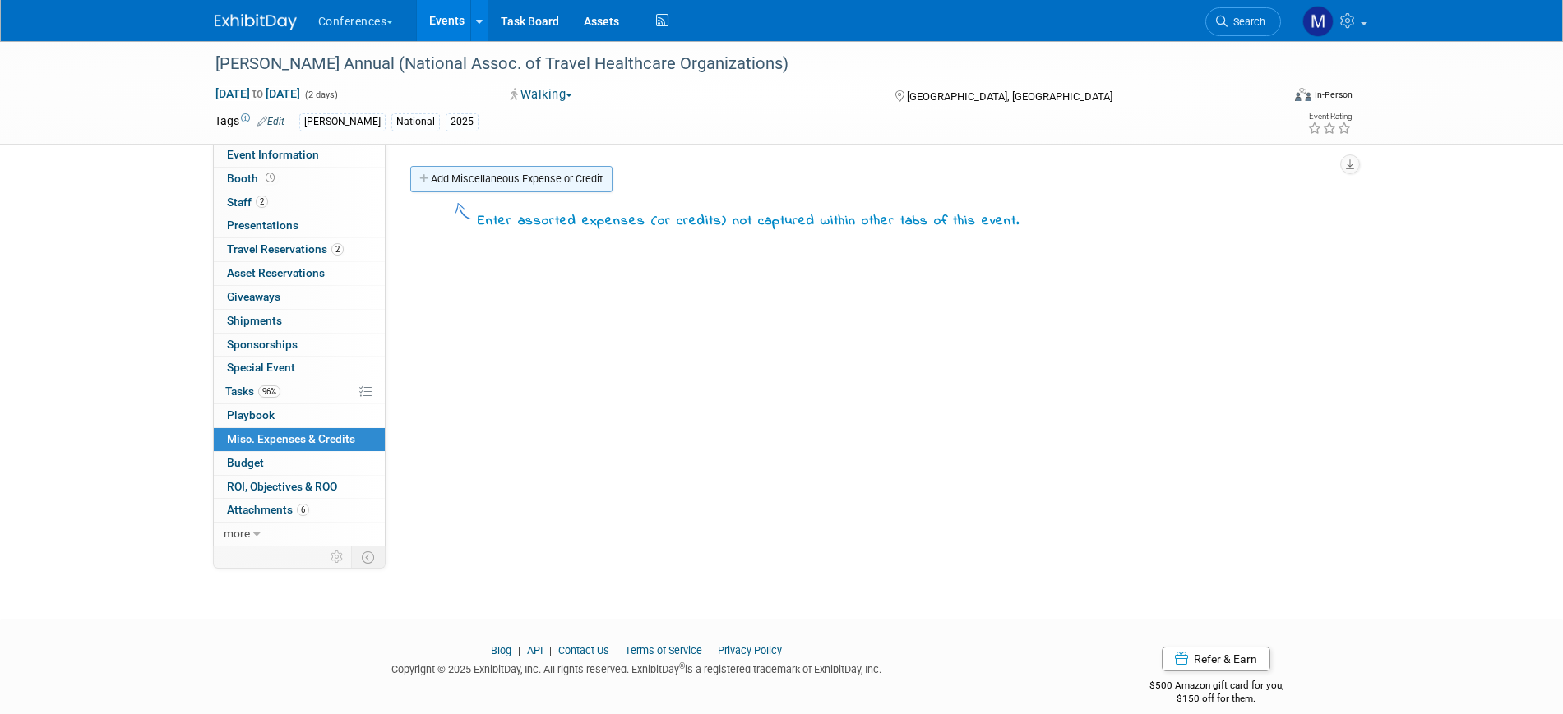
click at [493, 187] on link "Add Miscellaneous Expense or Credit" at bounding box center [511, 179] width 202 height 26
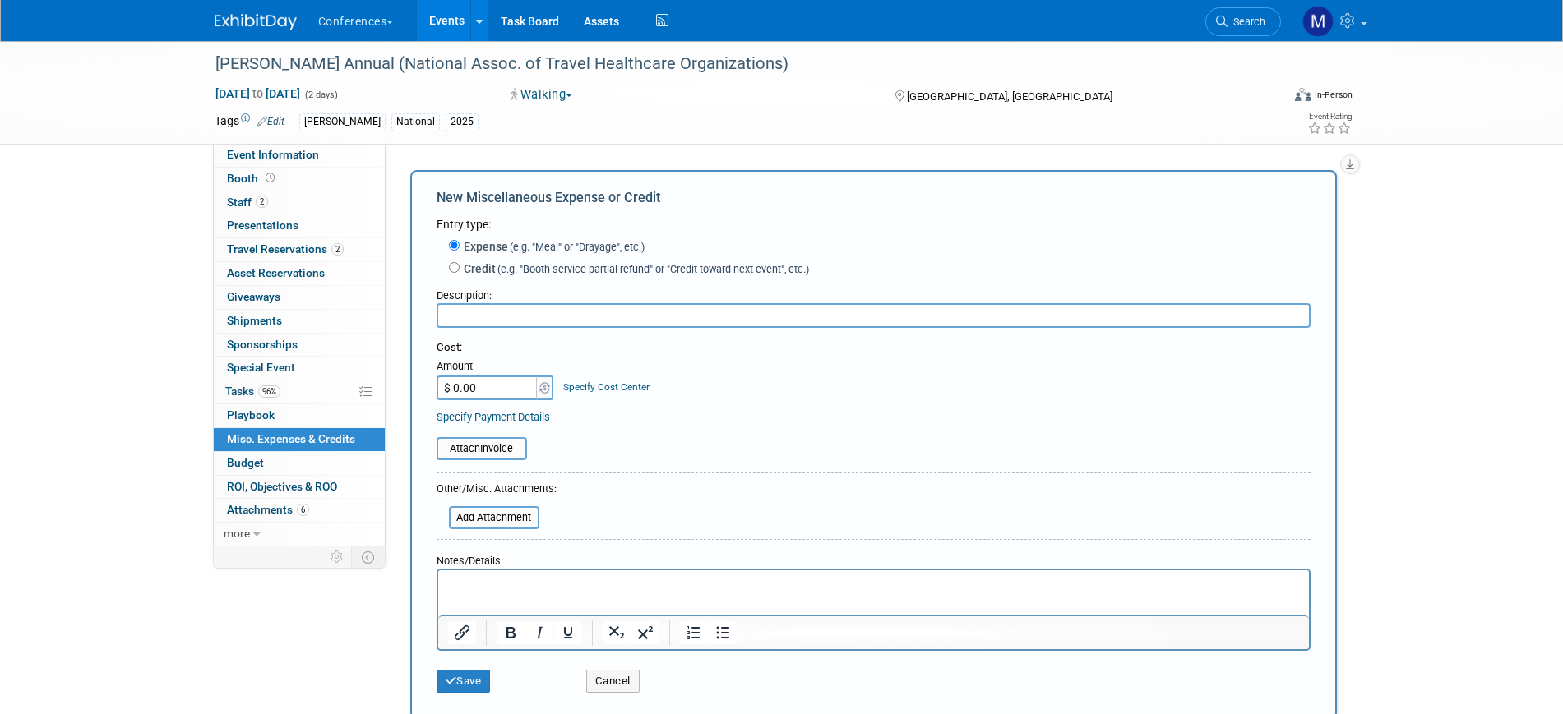
click at [465, 309] on input "text" at bounding box center [873, 315] width 874 height 25
type input "Meals"
click at [487, 593] on html at bounding box center [872, 581] width 871 height 23
click at [510, 593] on html "$100 x" at bounding box center [872, 581] width 871 height 23
click at [490, 584] on p "$100 x 2 days" at bounding box center [873, 585] width 852 height 16
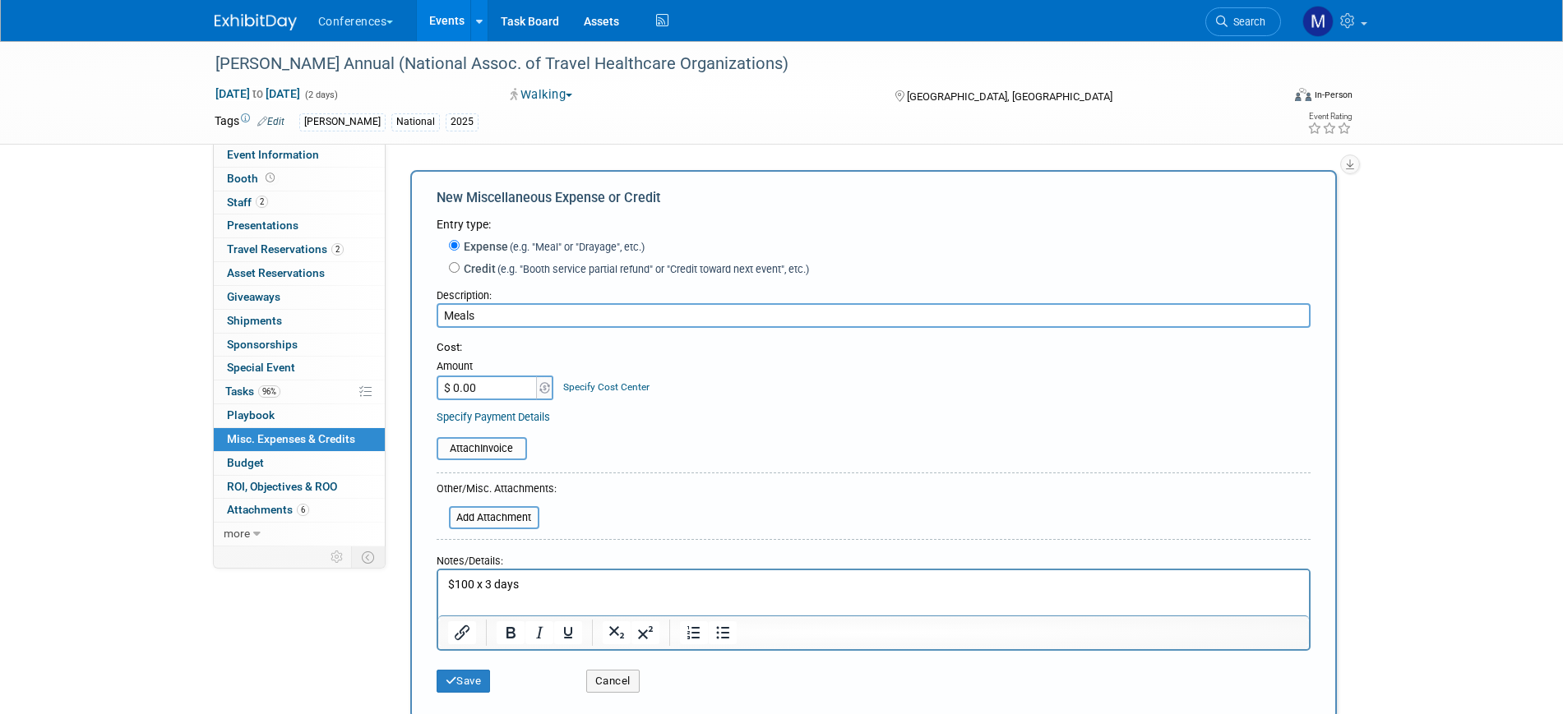
click at [536, 582] on p "$100 x 3 days" at bounding box center [873, 585] width 852 height 16
click at [493, 376] on input "$ 0.00" at bounding box center [487, 388] width 103 height 25
type input "$ 600.00"
click at [460, 674] on button "Save" at bounding box center [463, 681] width 54 height 23
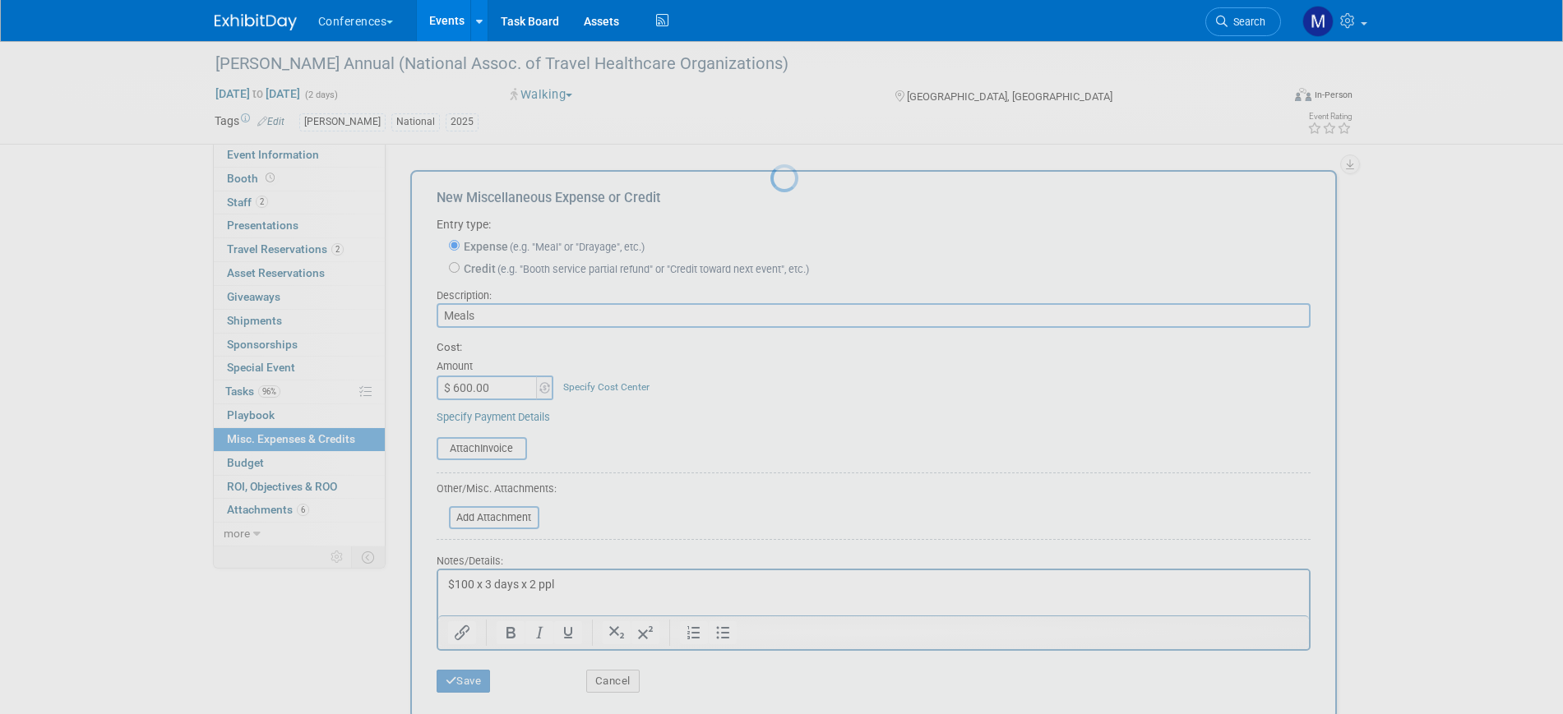
scroll to position [20, 0]
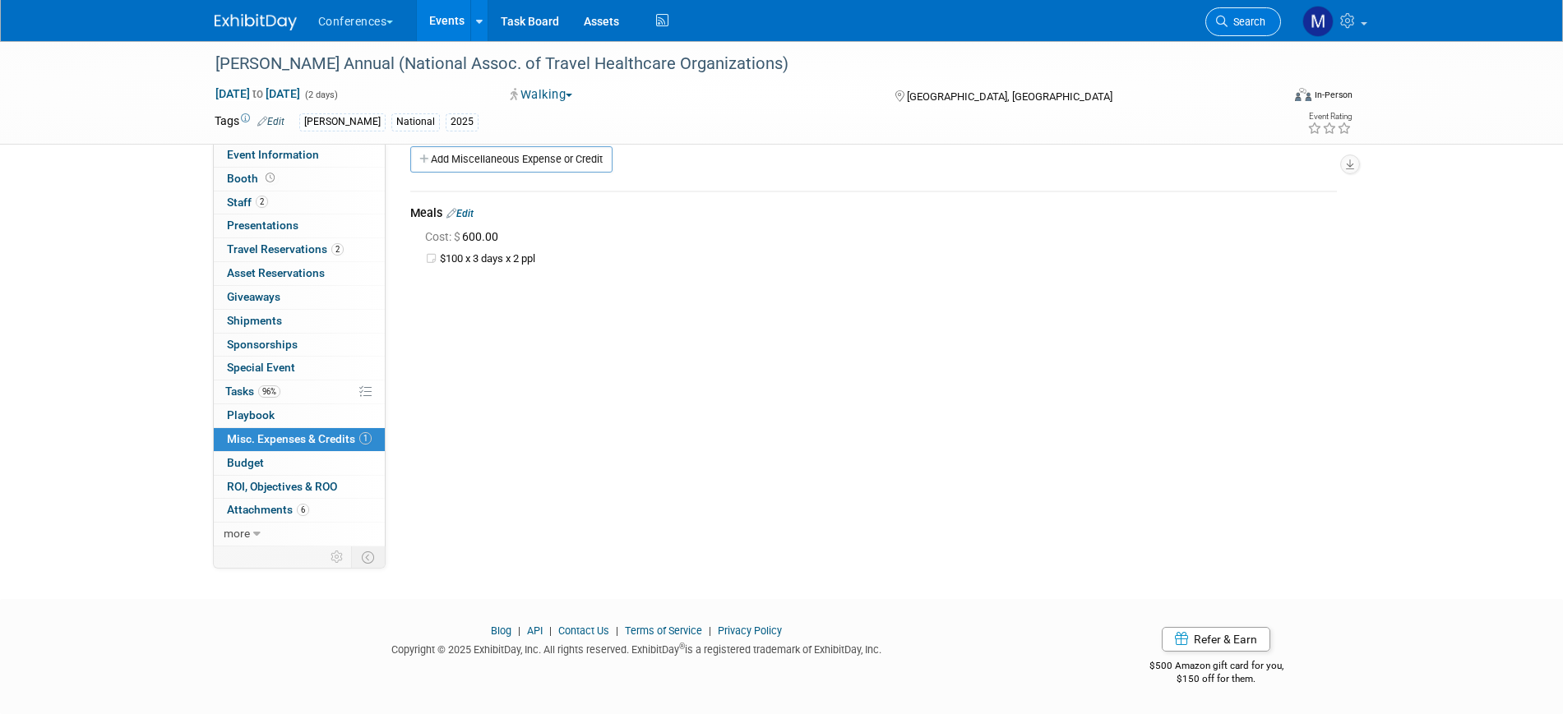
click at [1246, 23] on span "Search" at bounding box center [1246, 22] width 38 height 12
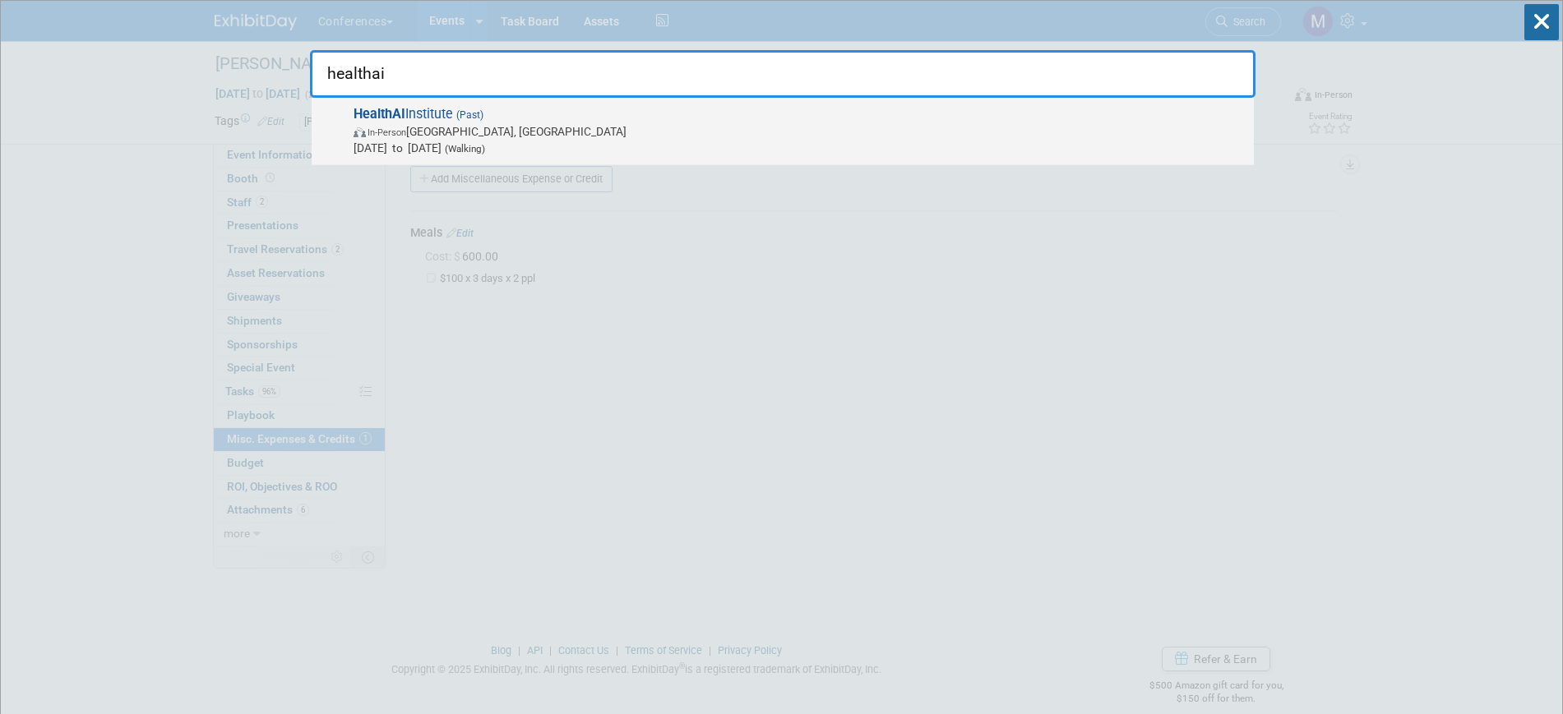
type input "healthai"
click at [520, 129] on span "In-Person [GEOGRAPHIC_DATA], [GEOGRAPHIC_DATA]" at bounding box center [799, 131] width 892 height 16
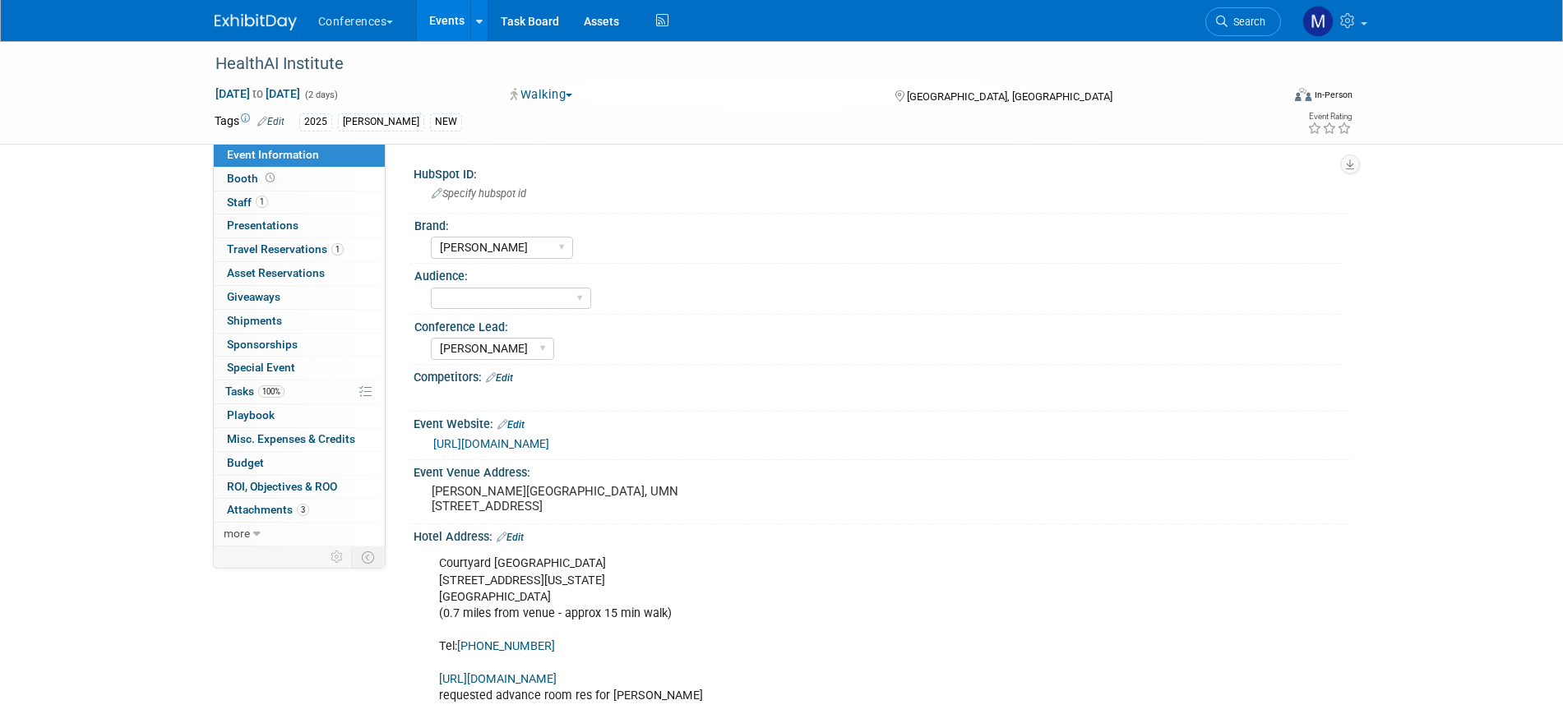
select select "[PERSON_NAME]"
click at [264, 439] on span "Misc. Expenses & Credits 0" at bounding box center [291, 438] width 128 height 13
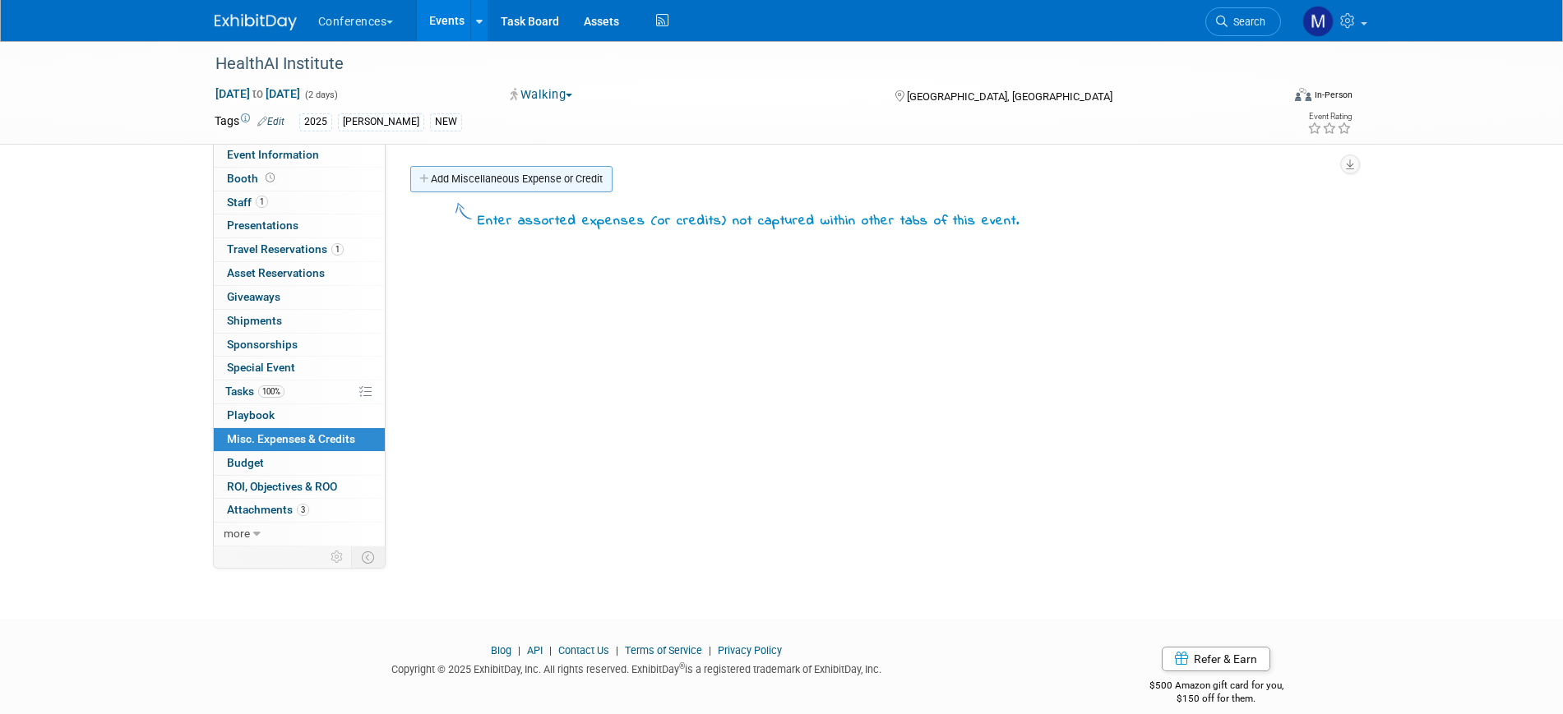
click at [498, 187] on link "Add Miscellaneous Expense or Credit" at bounding box center [511, 179] width 202 height 26
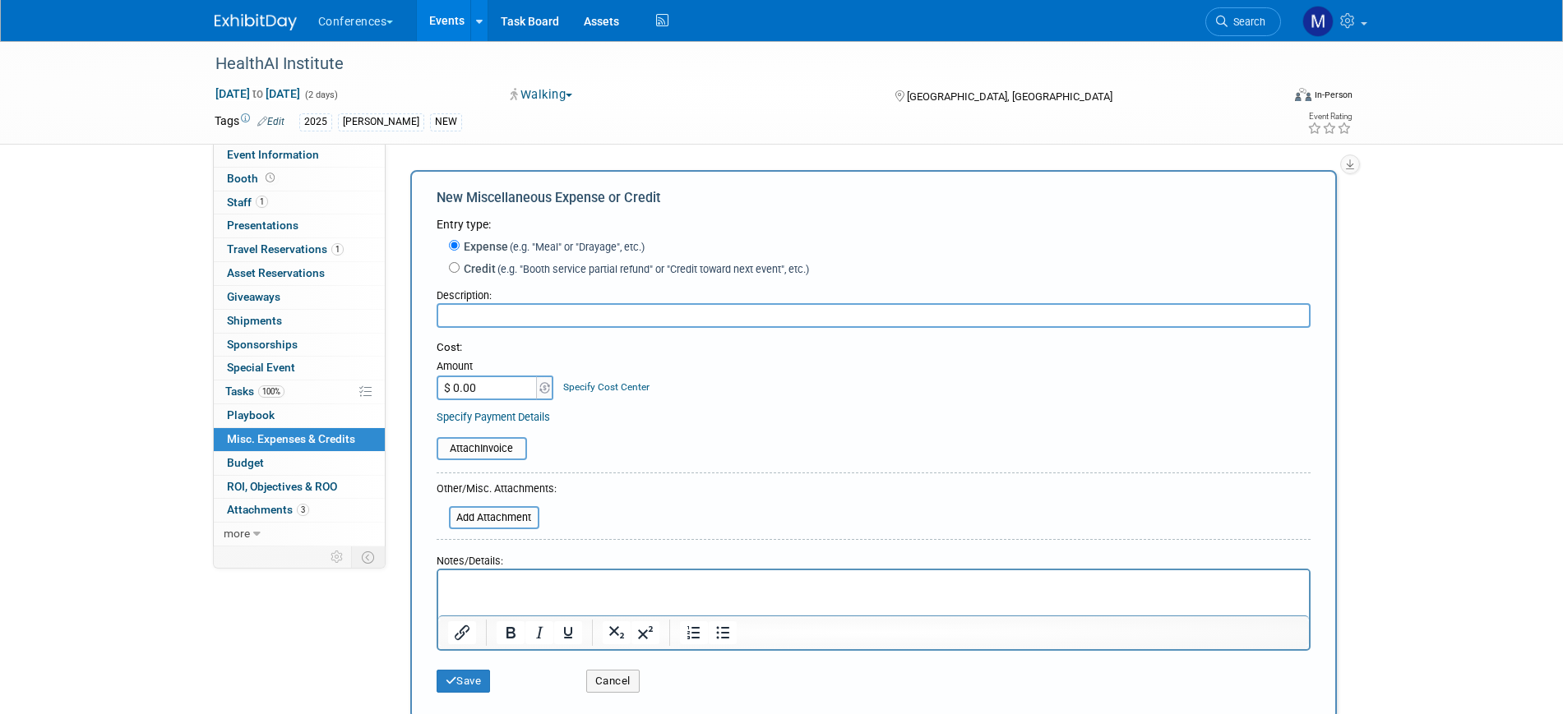
click at [469, 320] on input "text" at bounding box center [873, 315] width 874 height 25
type input "Meals"
click at [296, 250] on span "Travel Reservations 1" at bounding box center [285, 248] width 117 height 13
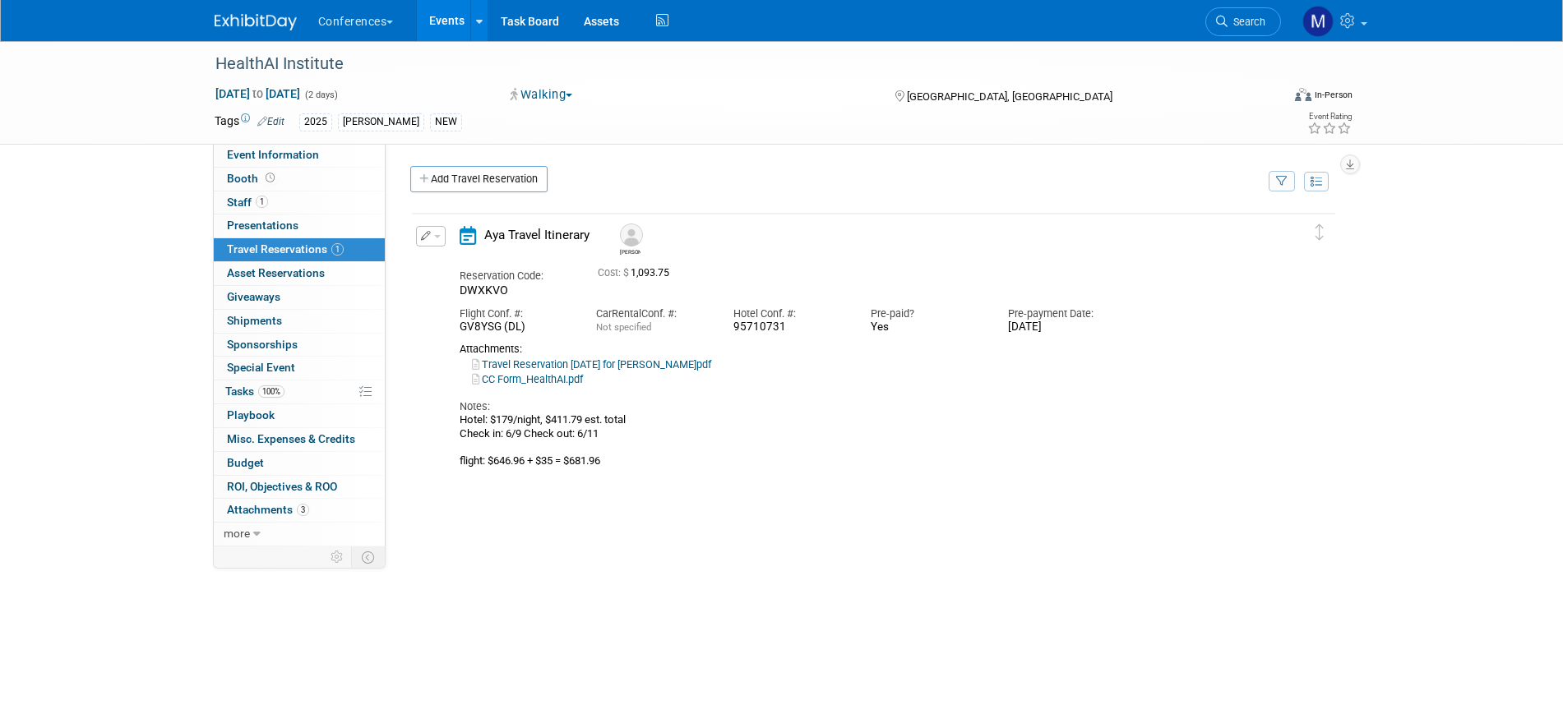
click at [669, 365] on link "Travel Reservation [DATE] for [PERSON_NAME]pdf" at bounding box center [591, 364] width 239 height 12
click at [281, 397] on span "100%" at bounding box center [271, 392] width 26 height 12
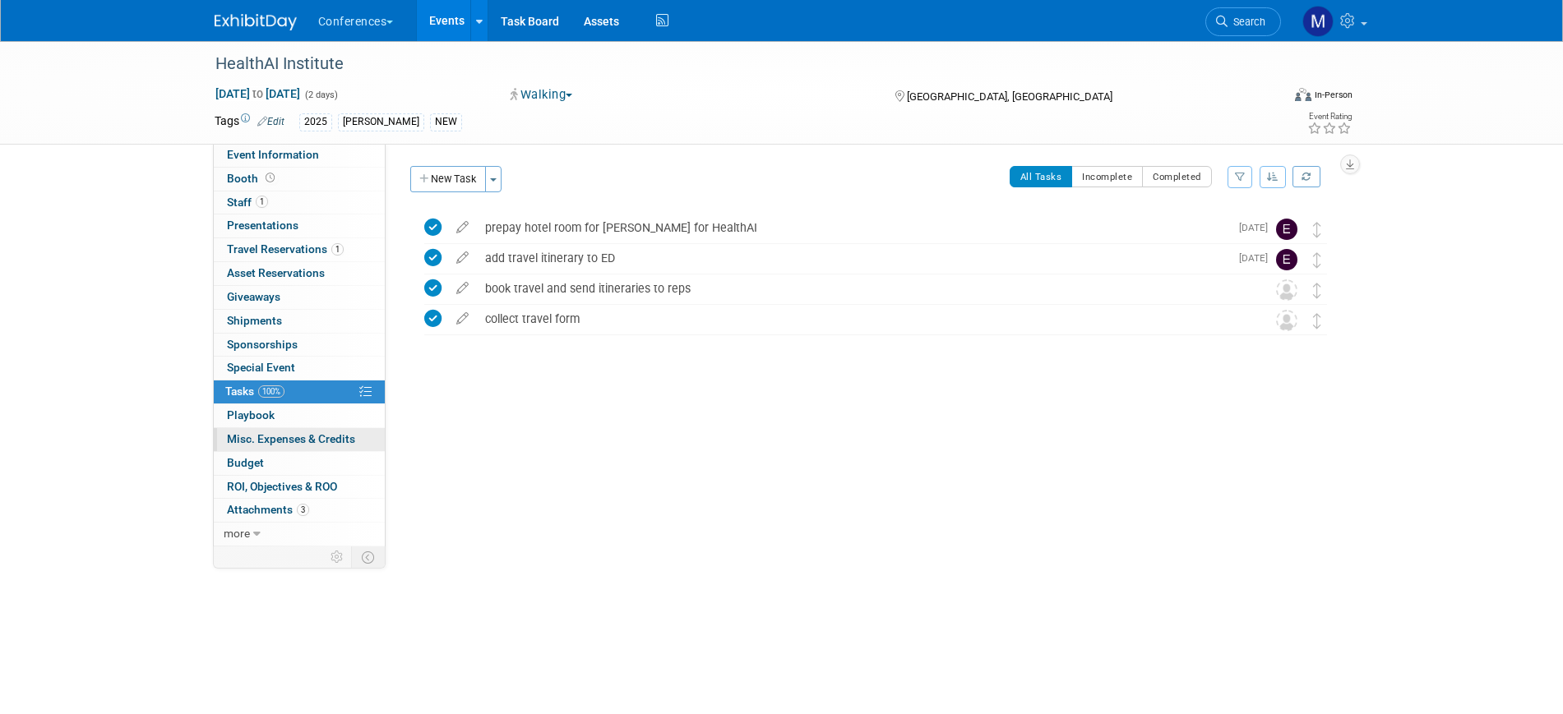
click at [301, 438] on span "Misc. Expenses & Credits 0" at bounding box center [291, 438] width 128 height 13
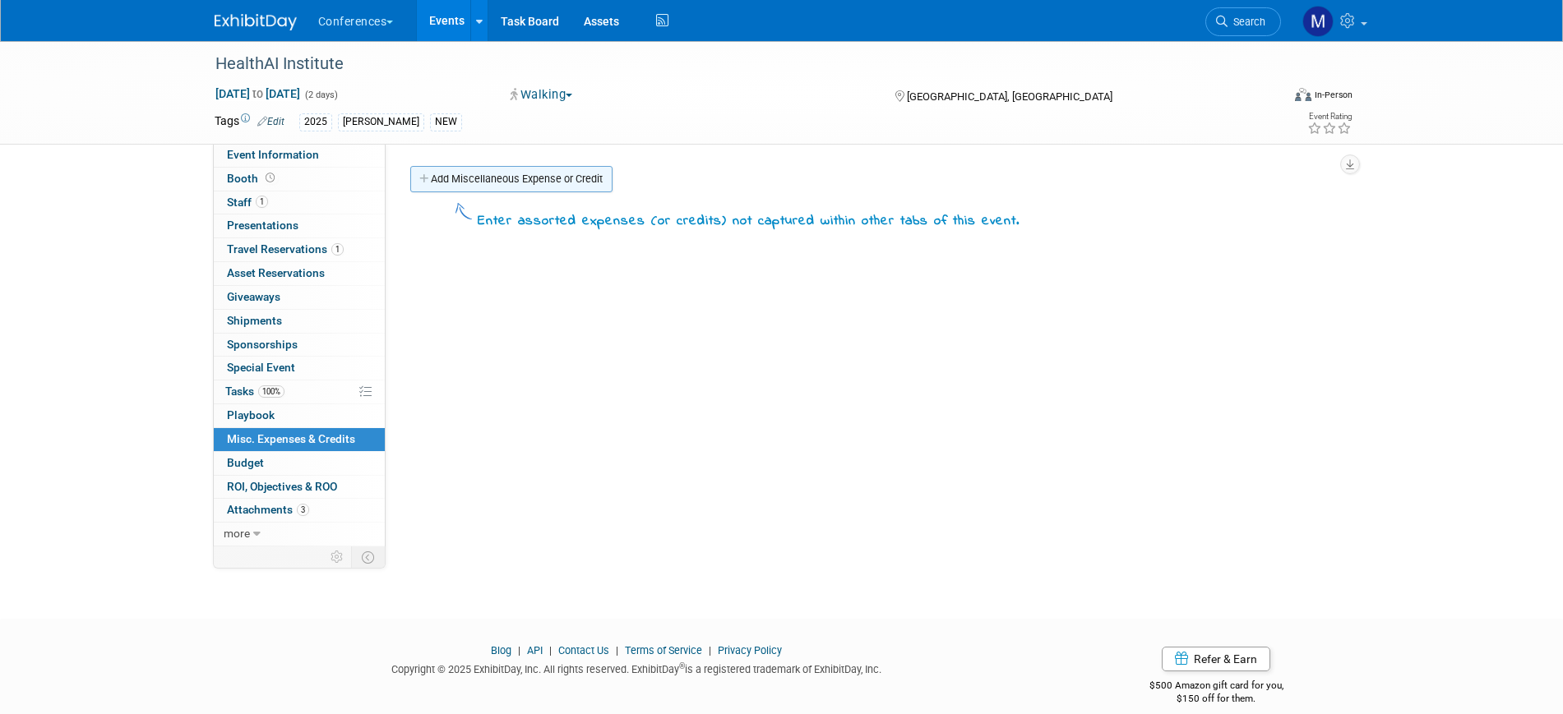
click at [546, 187] on link "Add Miscellaneous Expense or Credit" at bounding box center [511, 179] width 202 height 26
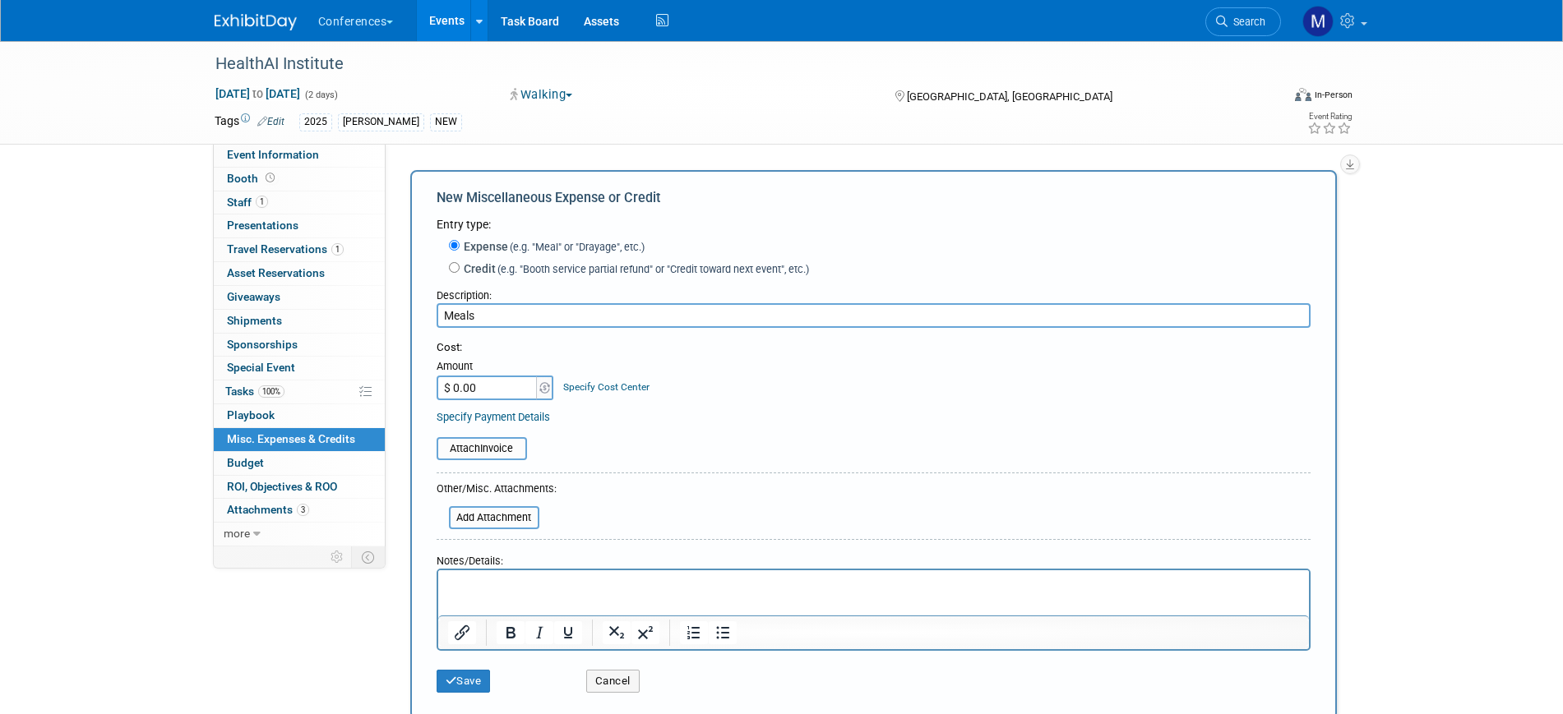
type input "Meals"
click at [460, 385] on input "$ 0.00" at bounding box center [487, 388] width 103 height 25
type input "$ 300.00"
click at [525, 593] on html at bounding box center [872, 581] width 871 height 23
click at [474, 675] on button "Save" at bounding box center [463, 681] width 54 height 23
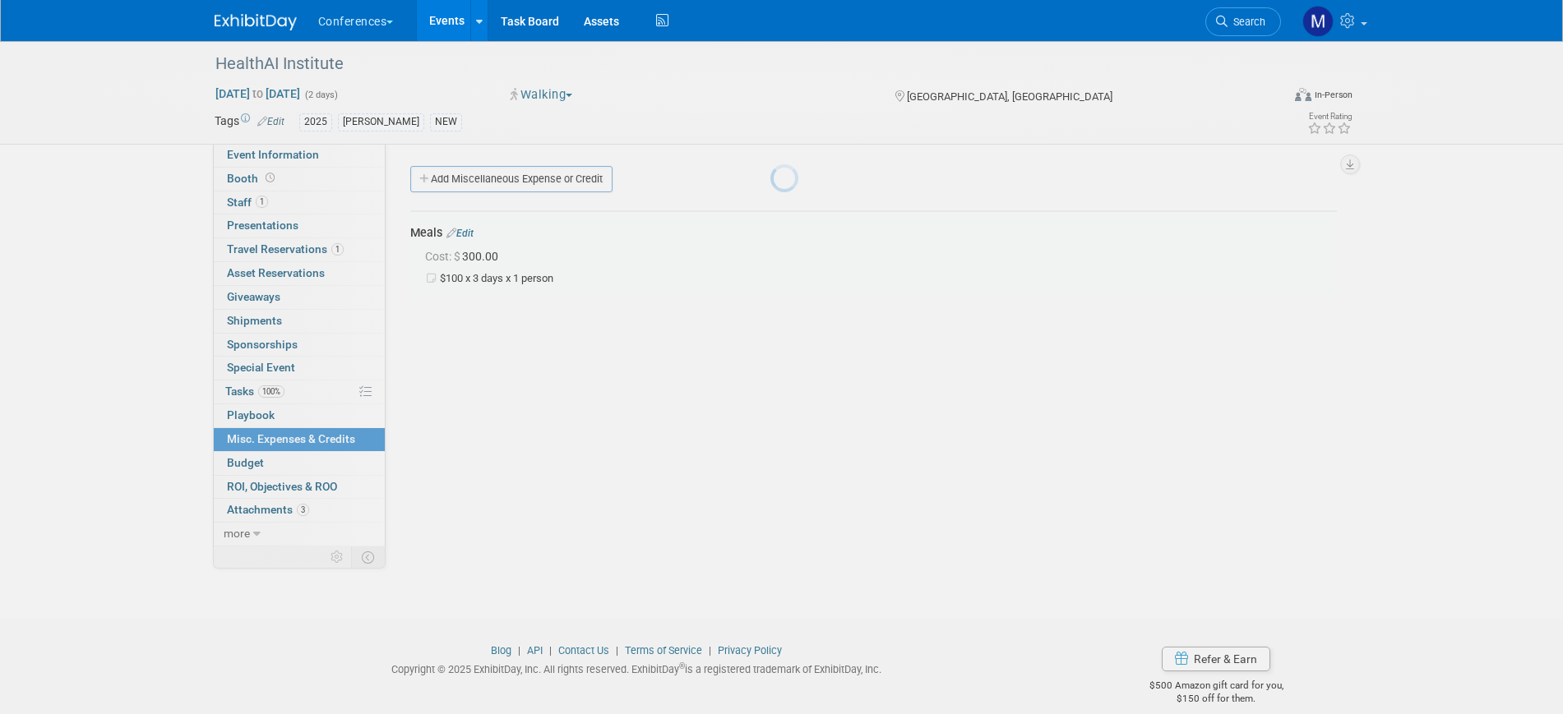
scroll to position [20, 0]
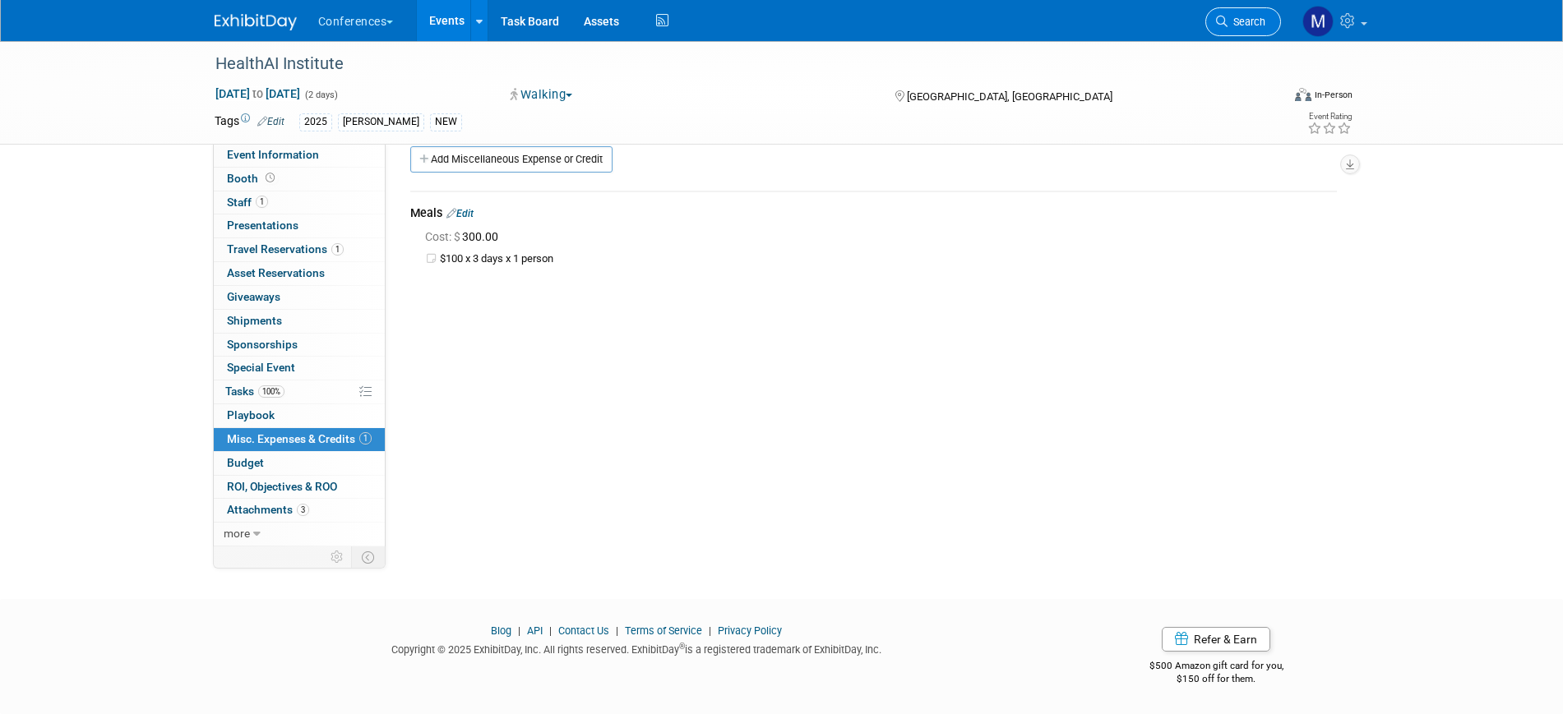
click at [1243, 25] on span "Search" at bounding box center [1246, 22] width 38 height 12
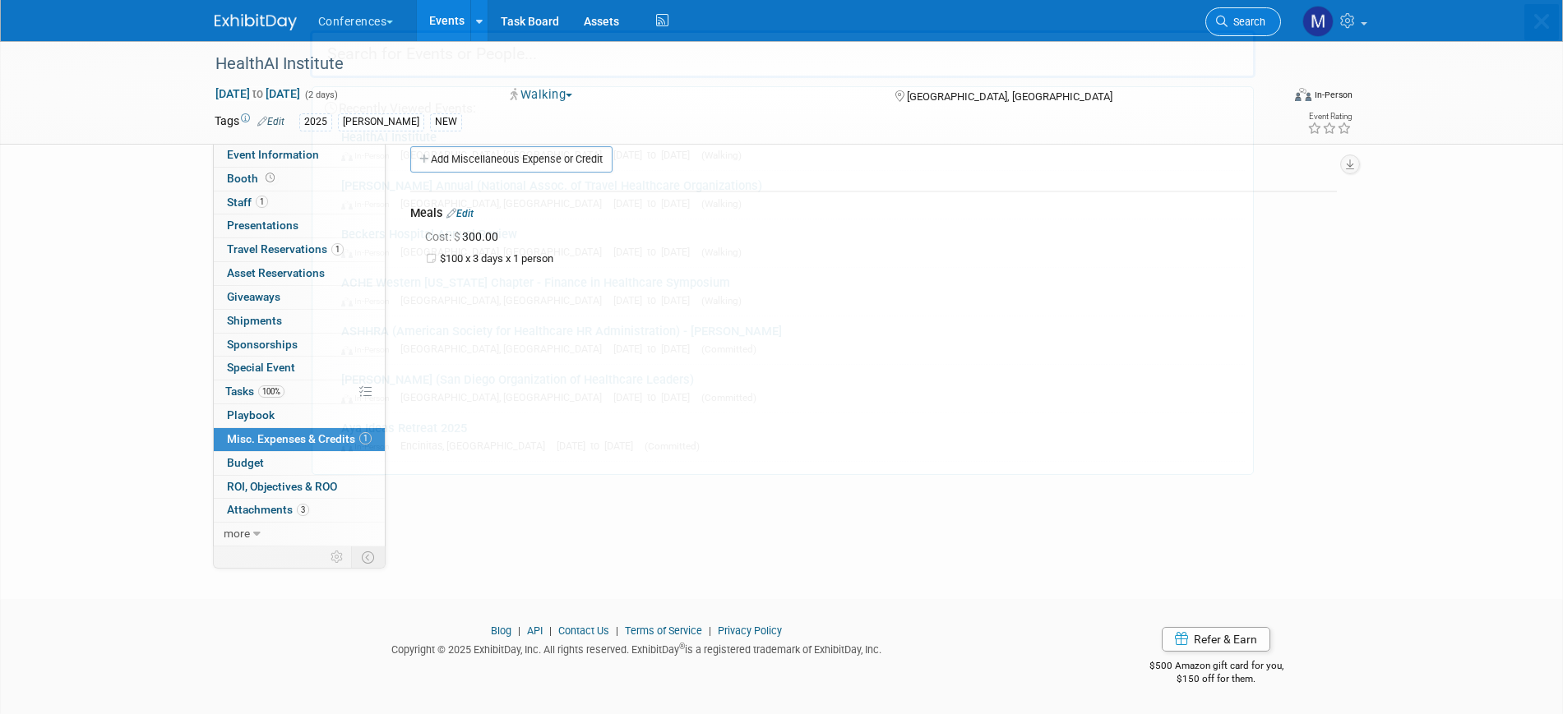
scroll to position [0, 0]
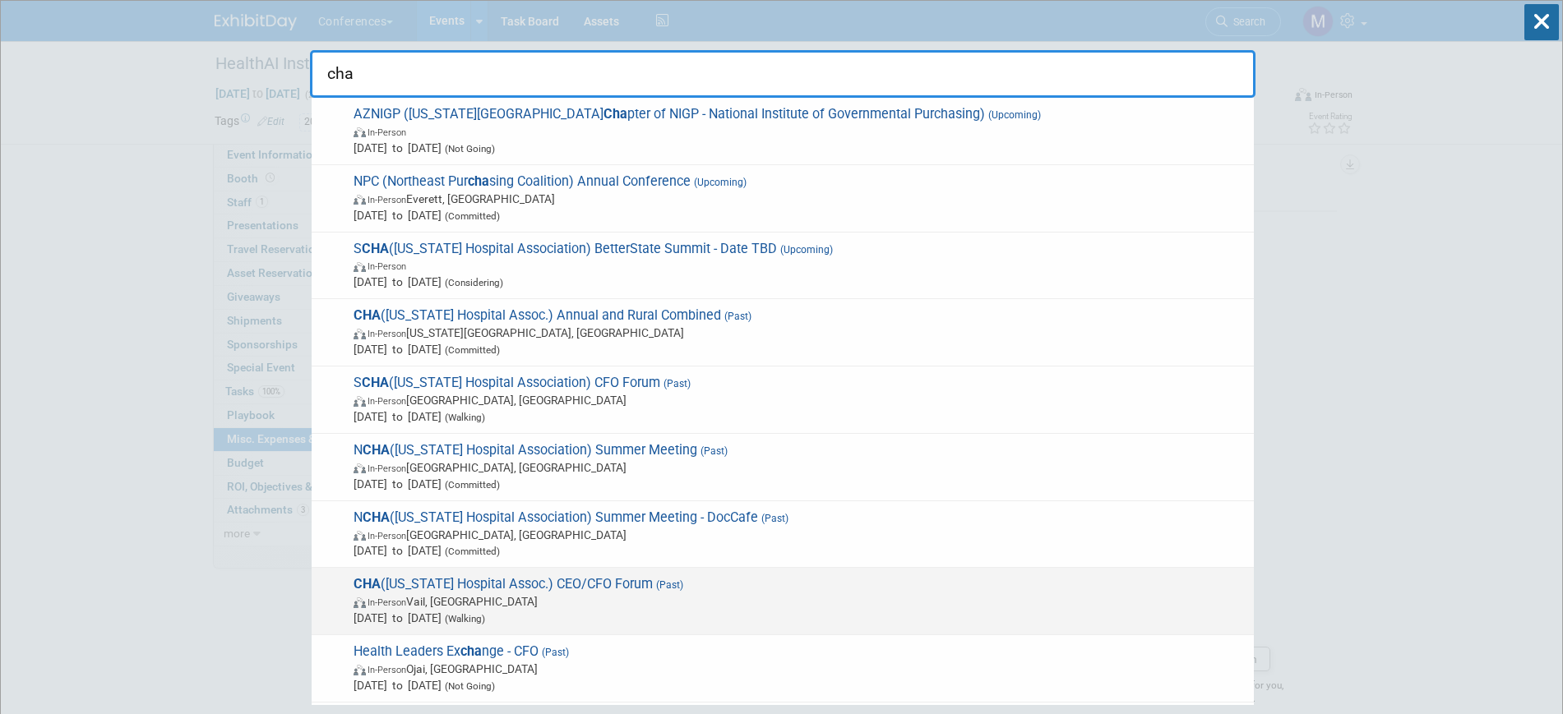
type input "cha"
click at [650, 596] on span "In-Person Vail, [GEOGRAPHIC_DATA]" at bounding box center [799, 601] width 892 height 16
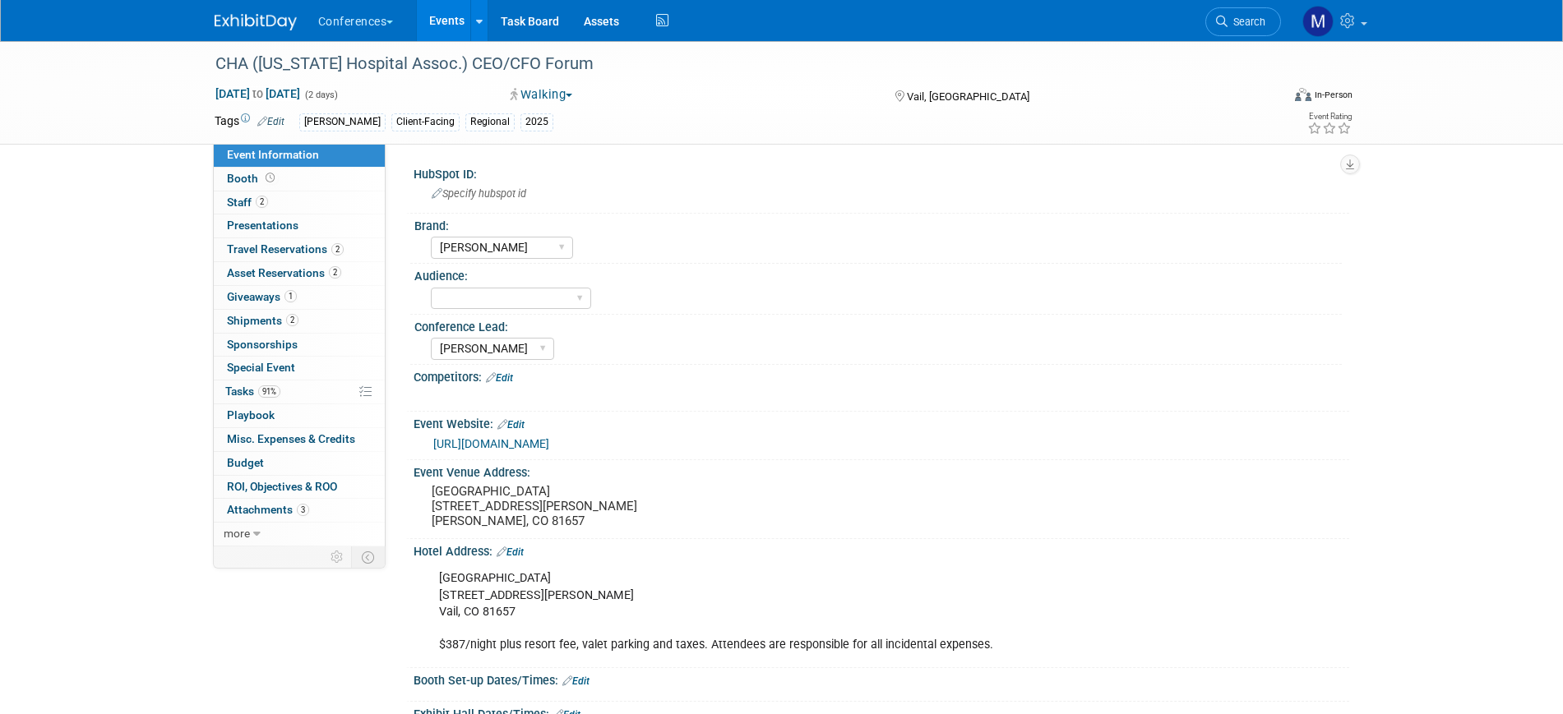
select select "[PERSON_NAME]"
click at [290, 446] on link "0 Misc. Expenses & Credits 0" at bounding box center [299, 439] width 171 height 23
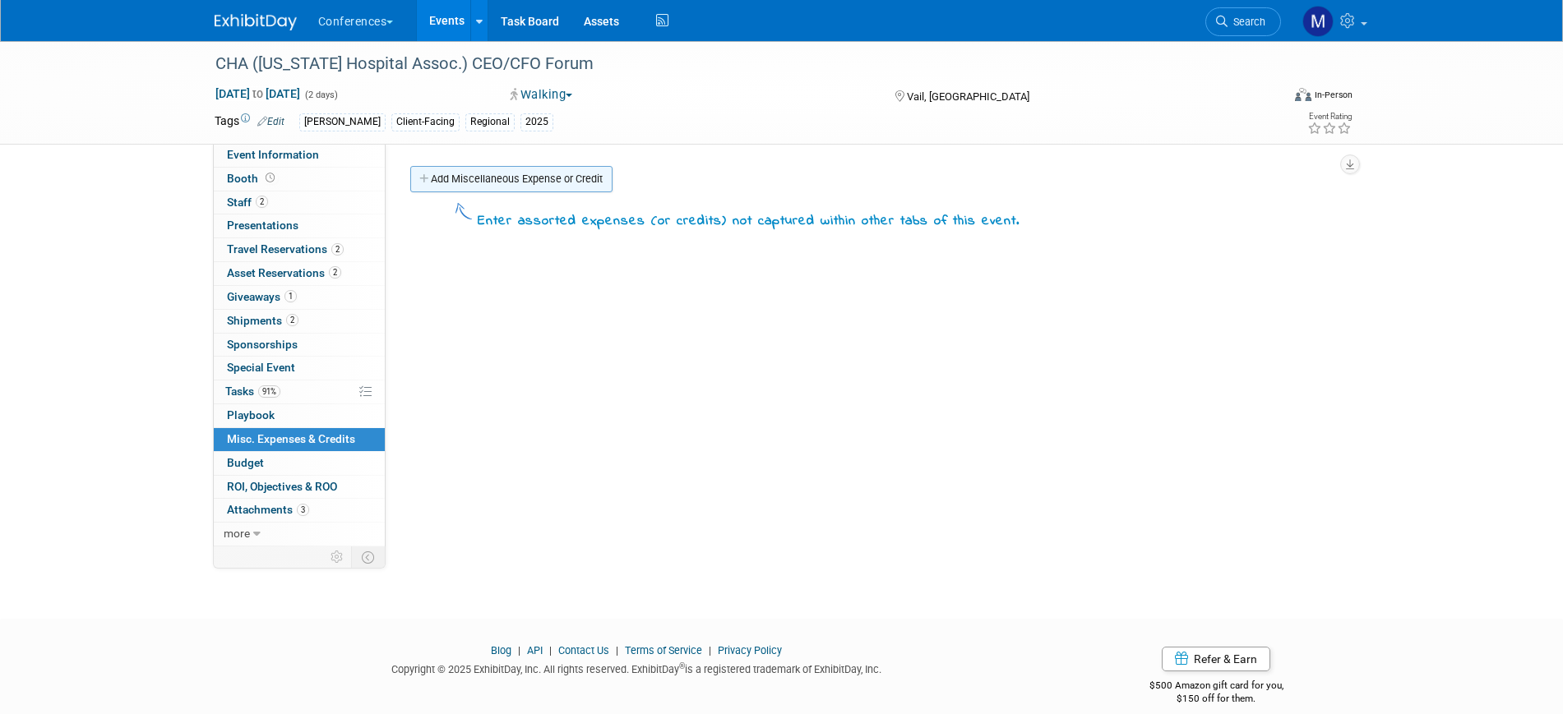
click at [561, 180] on link "Add Miscellaneous Expense or Credit" at bounding box center [511, 179] width 202 height 26
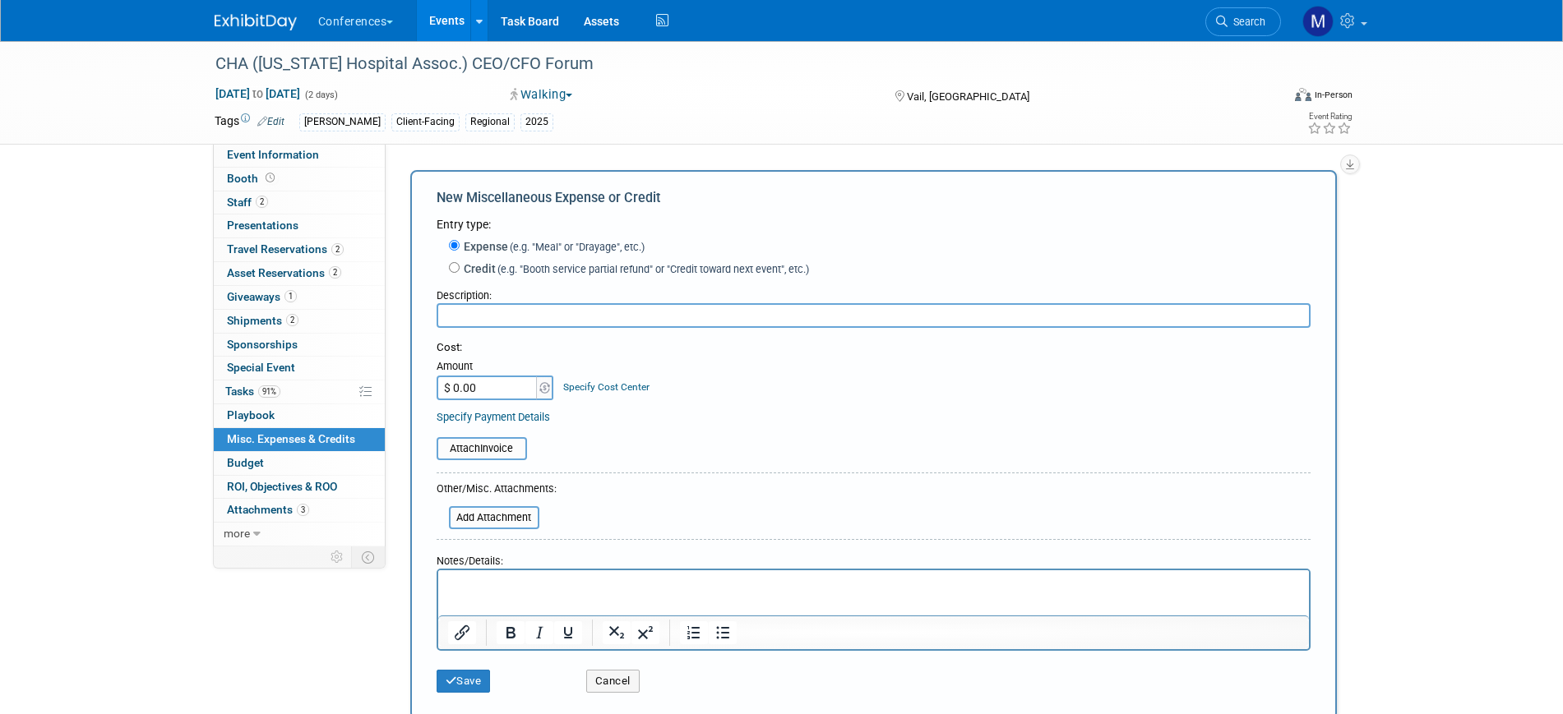
click at [529, 316] on input "text" at bounding box center [873, 315] width 874 height 25
type input "Meals"
click at [514, 578] on p "Rich Text Area. Press ALT-0 for help." at bounding box center [873, 585] width 852 height 16
click at [522, 584] on p "$100 x" at bounding box center [873, 585] width 852 height 16
drag, startPoint x: 490, startPoint y: 371, endPoint x: 496, endPoint y: 390, distance: 19.8
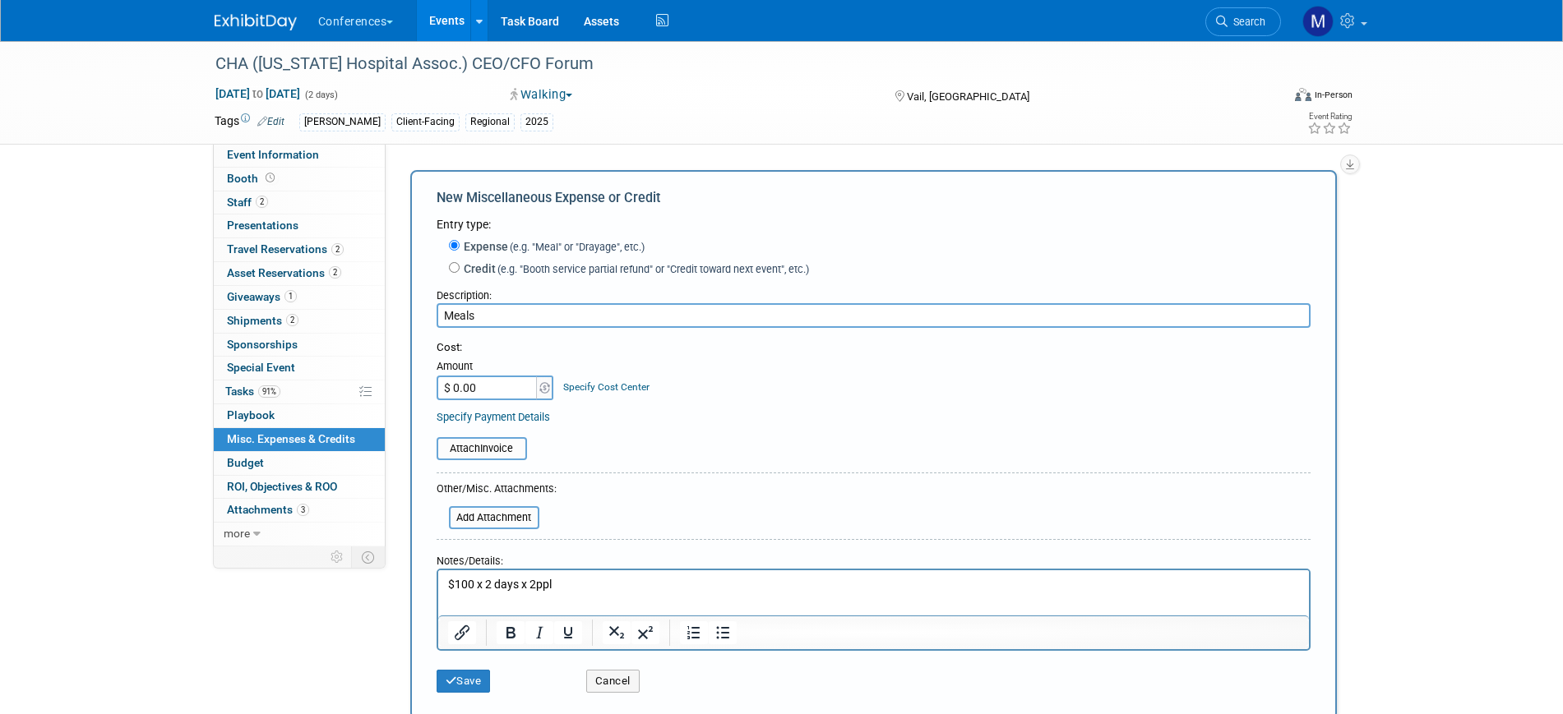
click at [490, 371] on div "Amount" at bounding box center [495, 367] width 119 height 16
click at [497, 390] on input "$ 0.00" at bounding box center [487, 388] width 103 height 25
type input "$ 400.00"
click at [473, 689] on button "Save" at bounding box center [463, 681] width 54 height 23
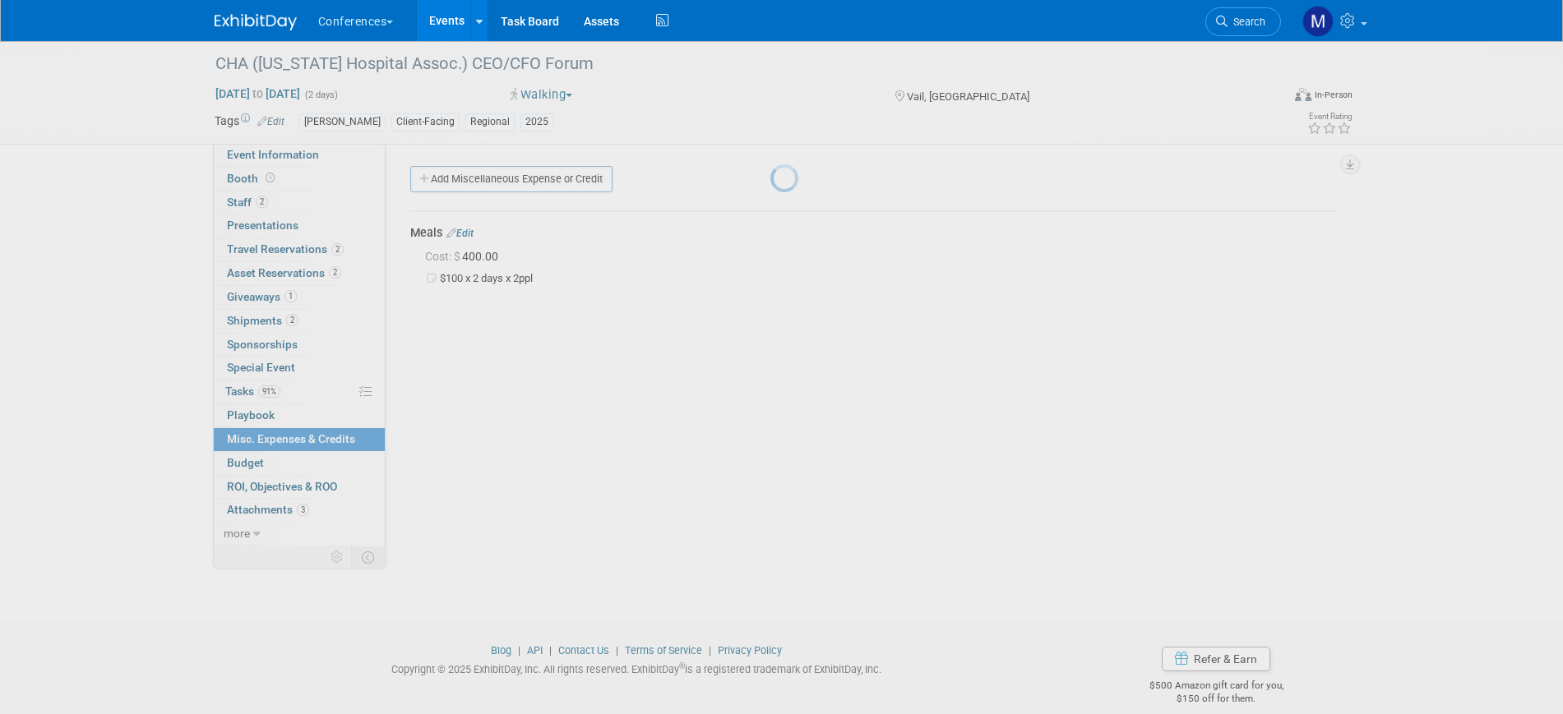
scroll to position [20, 0]
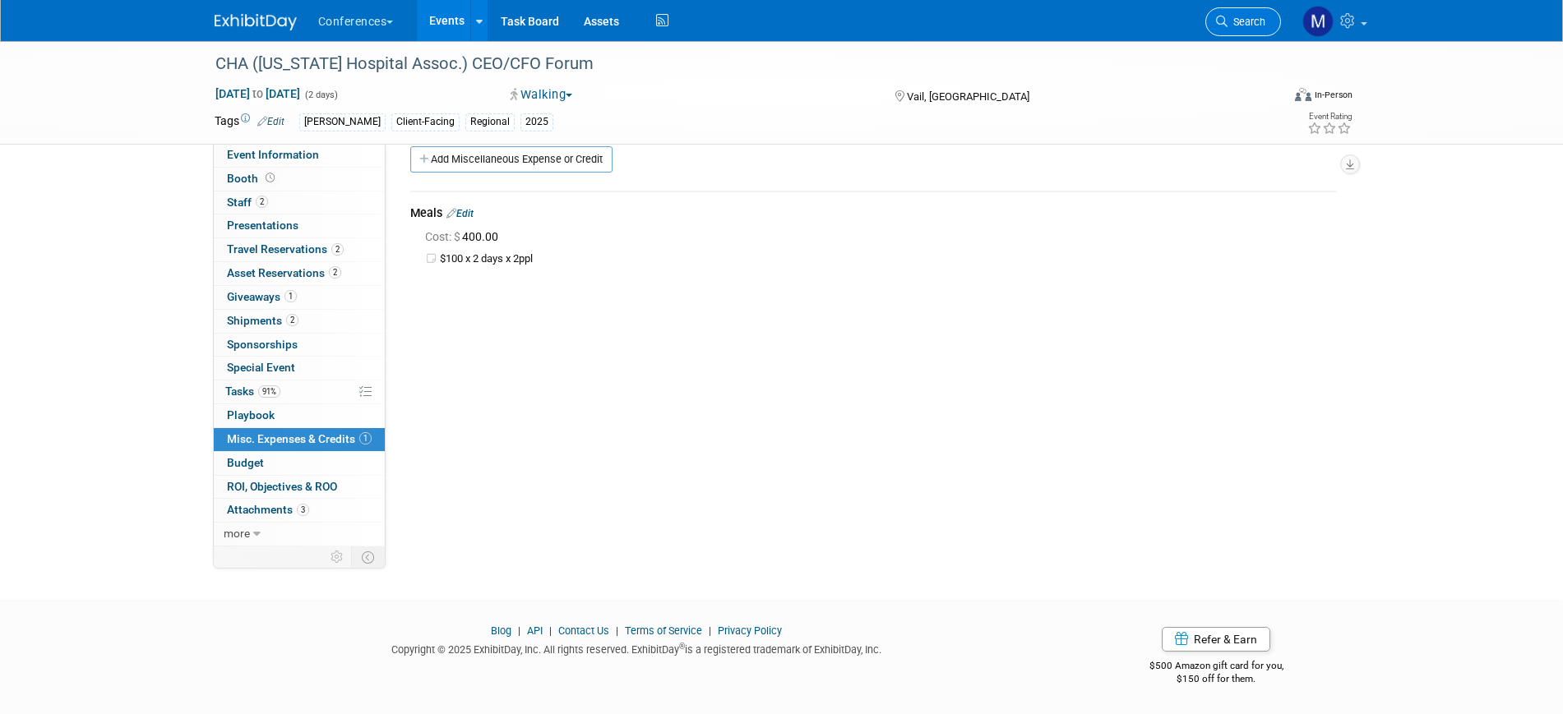
click at [1240, 29] on link "Search" at bounding box center [1243, 21] width 76 height 29
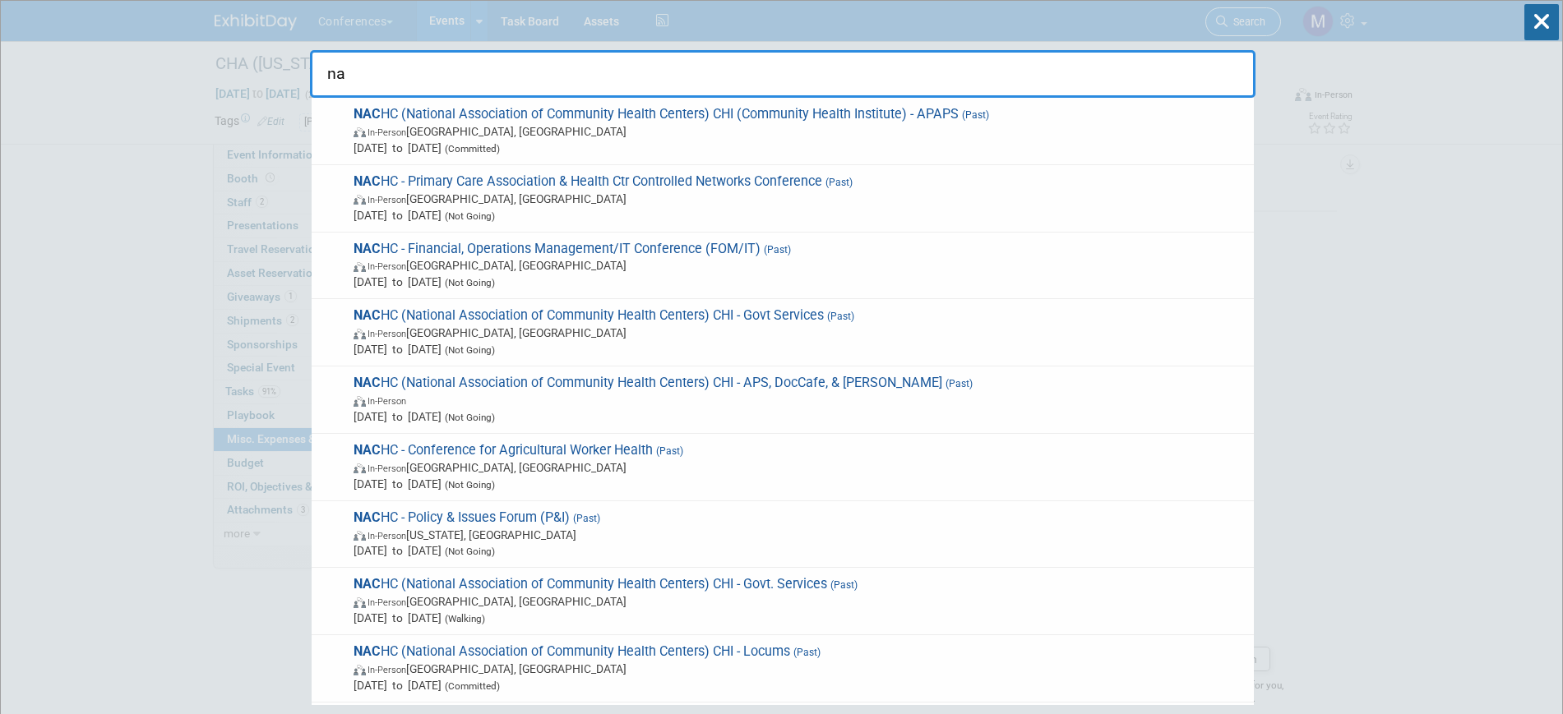
type input "n"
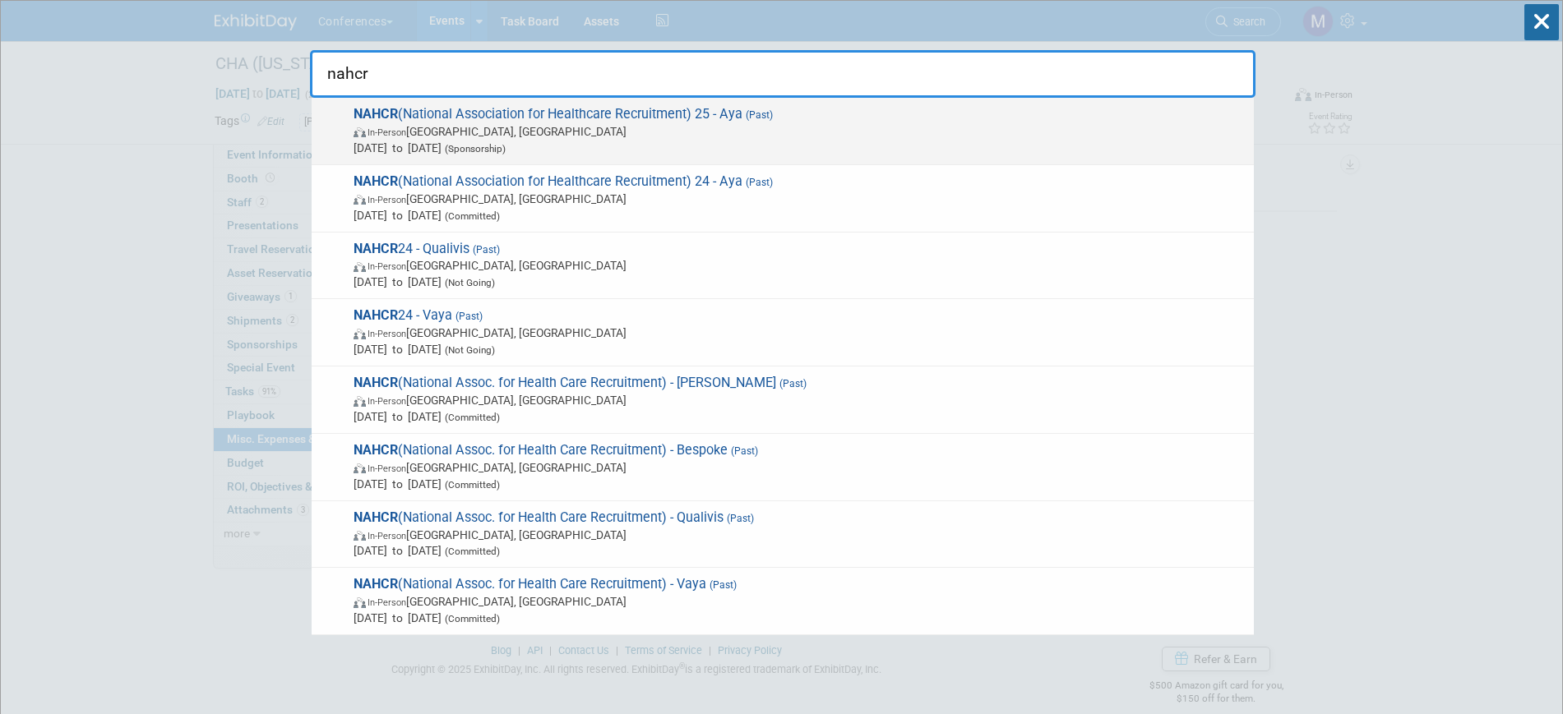
type input "nahcr"
click at [506, 144] on span "(Sponsorship)" at bounding box center [473, 149] width 64 height 12
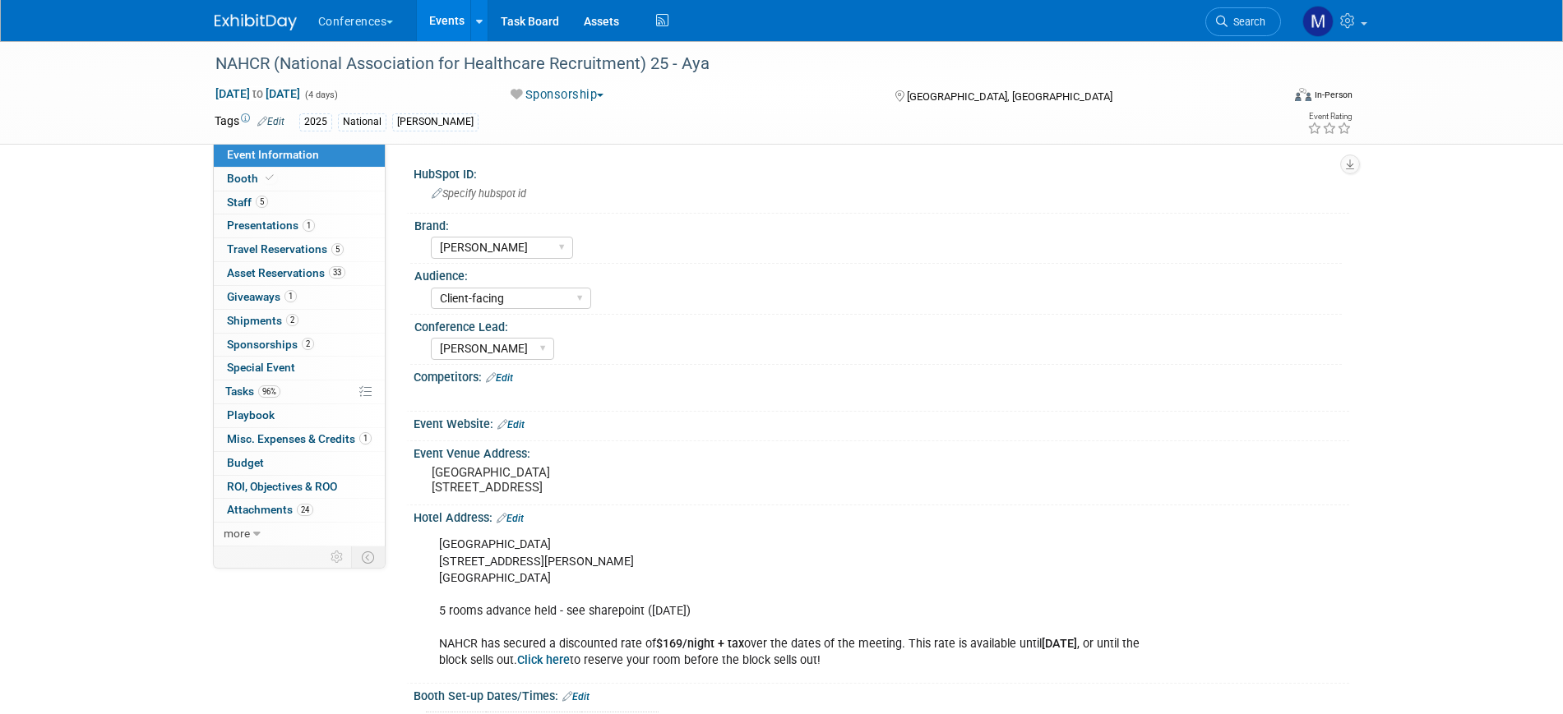
select select "[PERSON_NAME]"
select select "Client-facing"
select select "[PERSON_NAME]"
click at [349, 250] on link "5 Travel Reservations 5" at bounding box center [299, 249] width 171 height 23
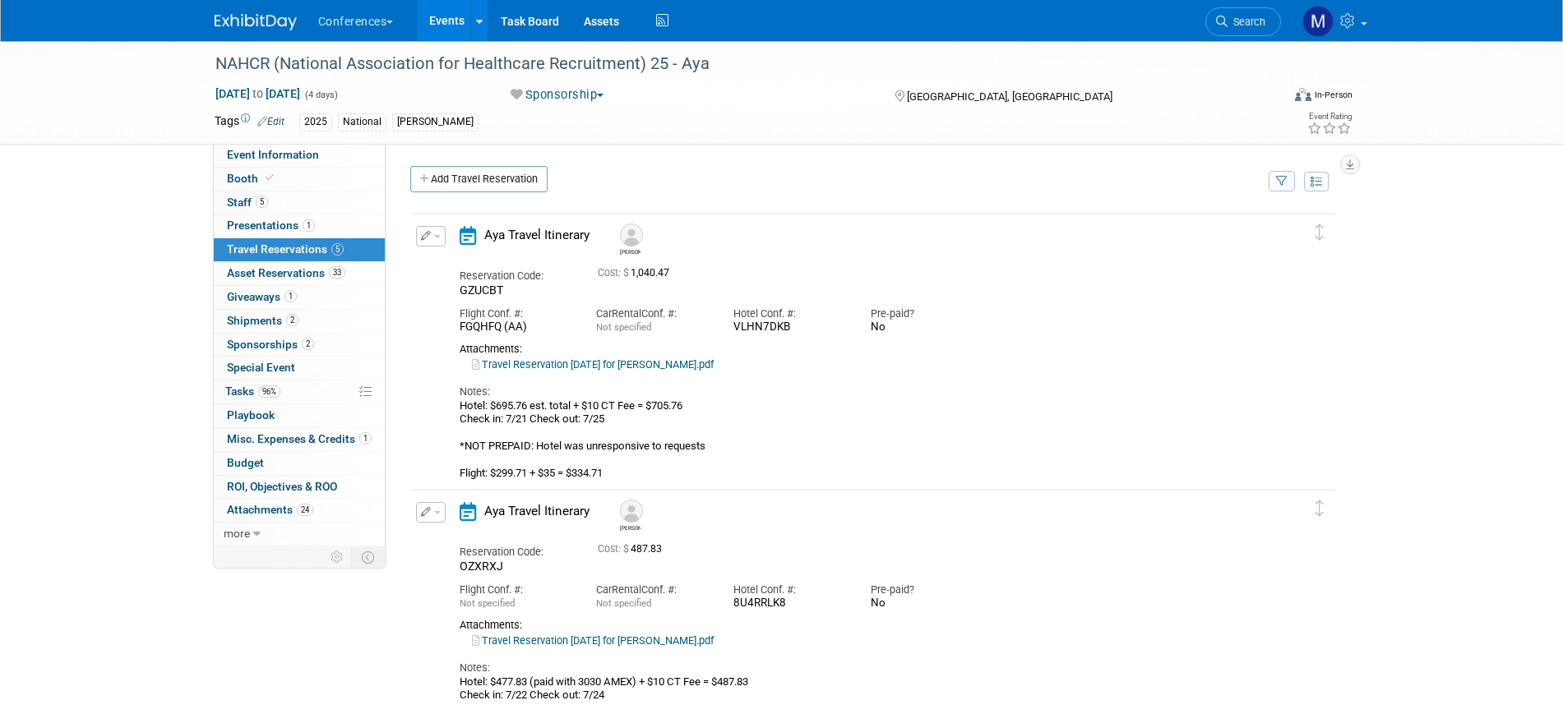
click at [714, 369] on link "Travel Reservation [DATE] for [PERSON_NAME].pdf" at bounding box center [593, 364] width 242 height 12
click at [296, 442] on span "Misc. Expenses & Credits 1" at bounding box center [299, 438] width 145 height 13
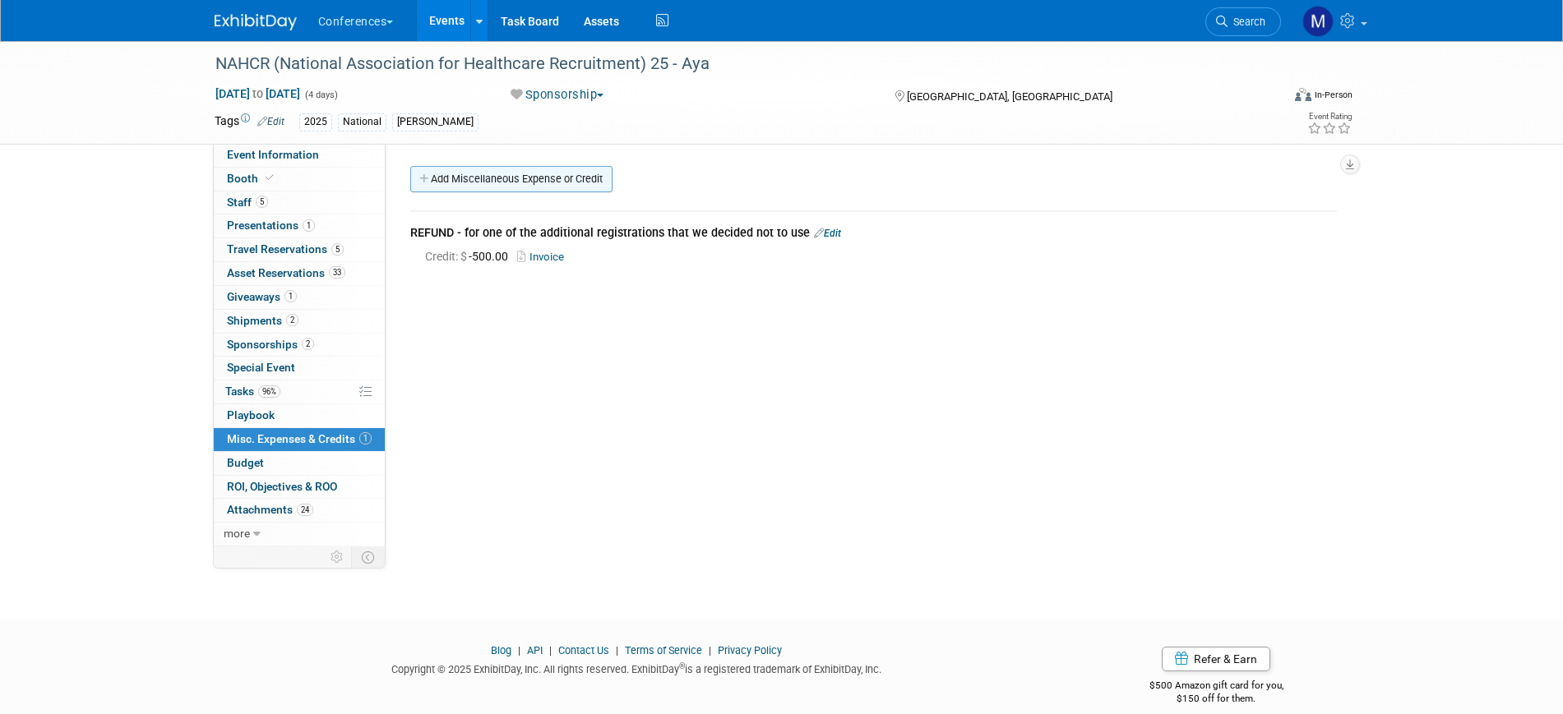
click at [582, 181] on link "Add Miscellaneous Expense or Credit" at bounding box center [511, 179] width 202 height 26
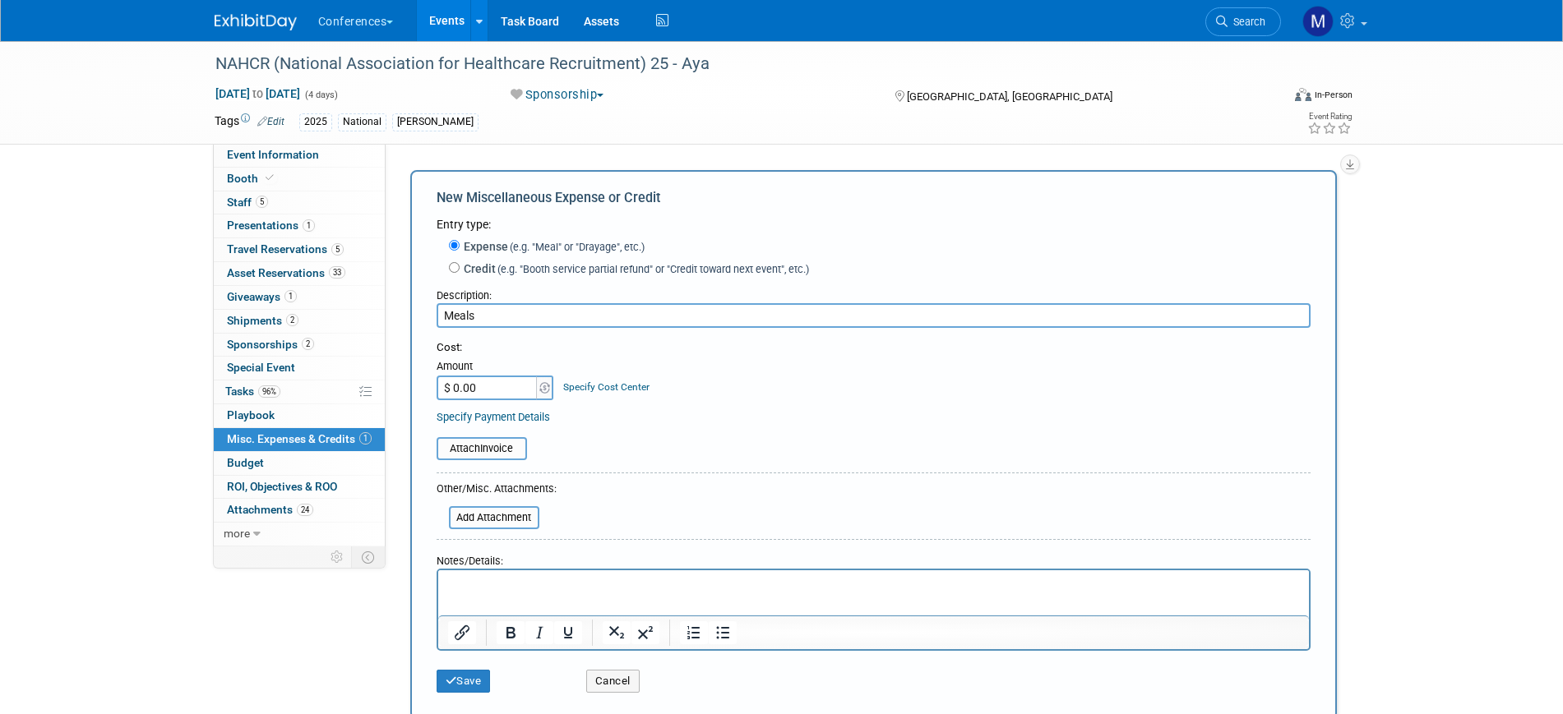
type input "Meals"
click at [456, 589] on p "Rich Text Area. Press ALT-0 for help." at bounding box center [873, 585] width 852 height 16
click at [285, 205] on link "5 Staff 5" at bounding box center [299, 203] width 171 height 23
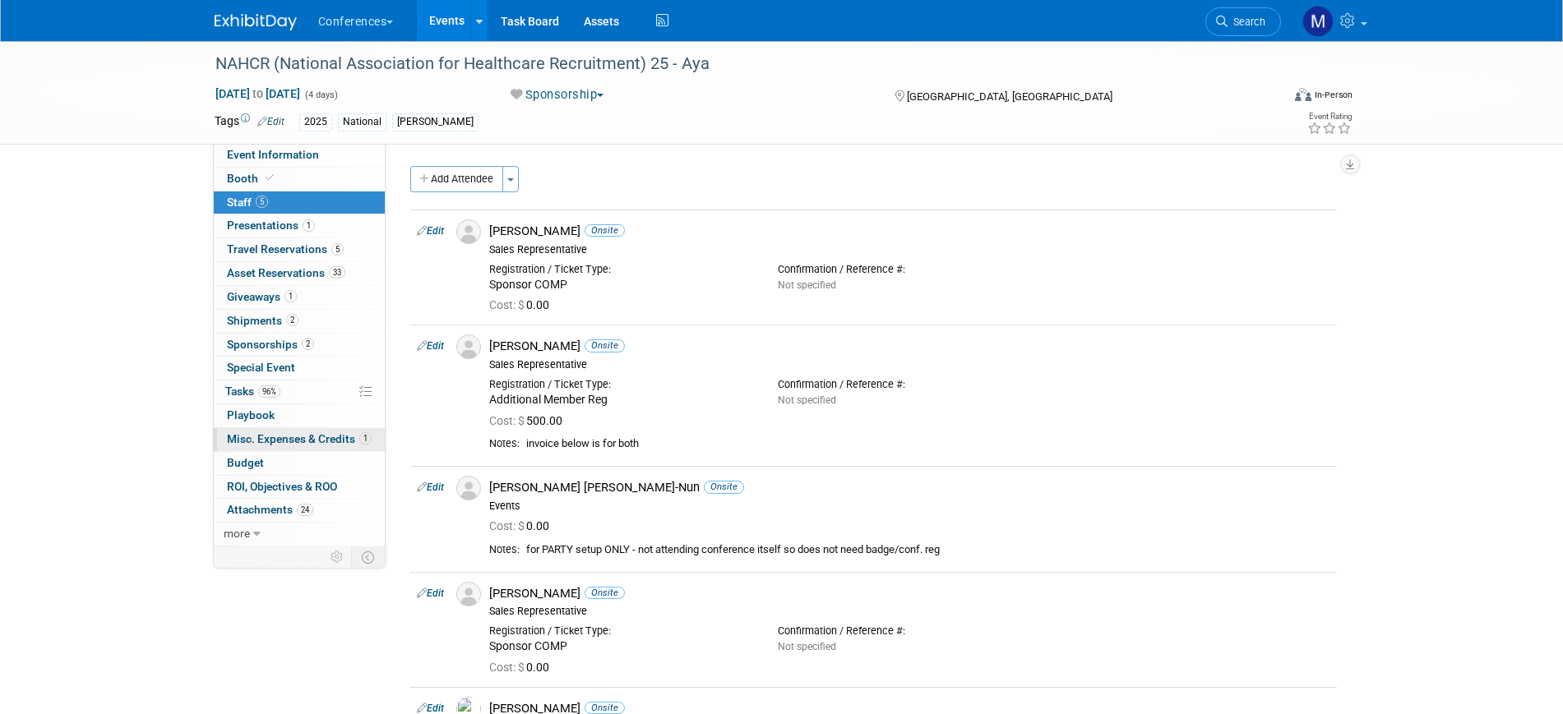
click at [273, 443] on span "Misc. Expenses & Credits 1" at bounding box center [299, 438] width 145 height 13
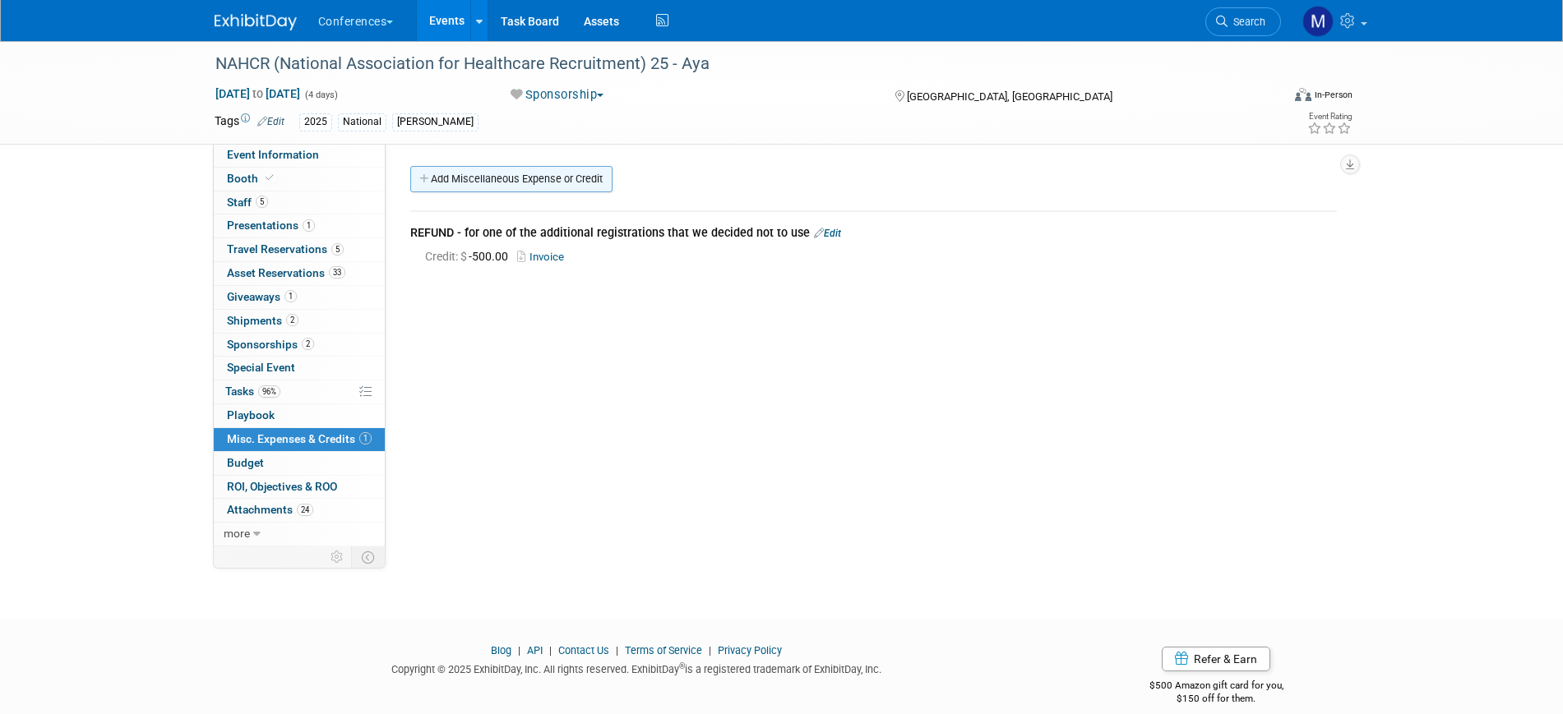
click at [586, 184] on link "Add Miscellaneous Expense or Credit" at bounding box center [511, 179] width 202 height 26
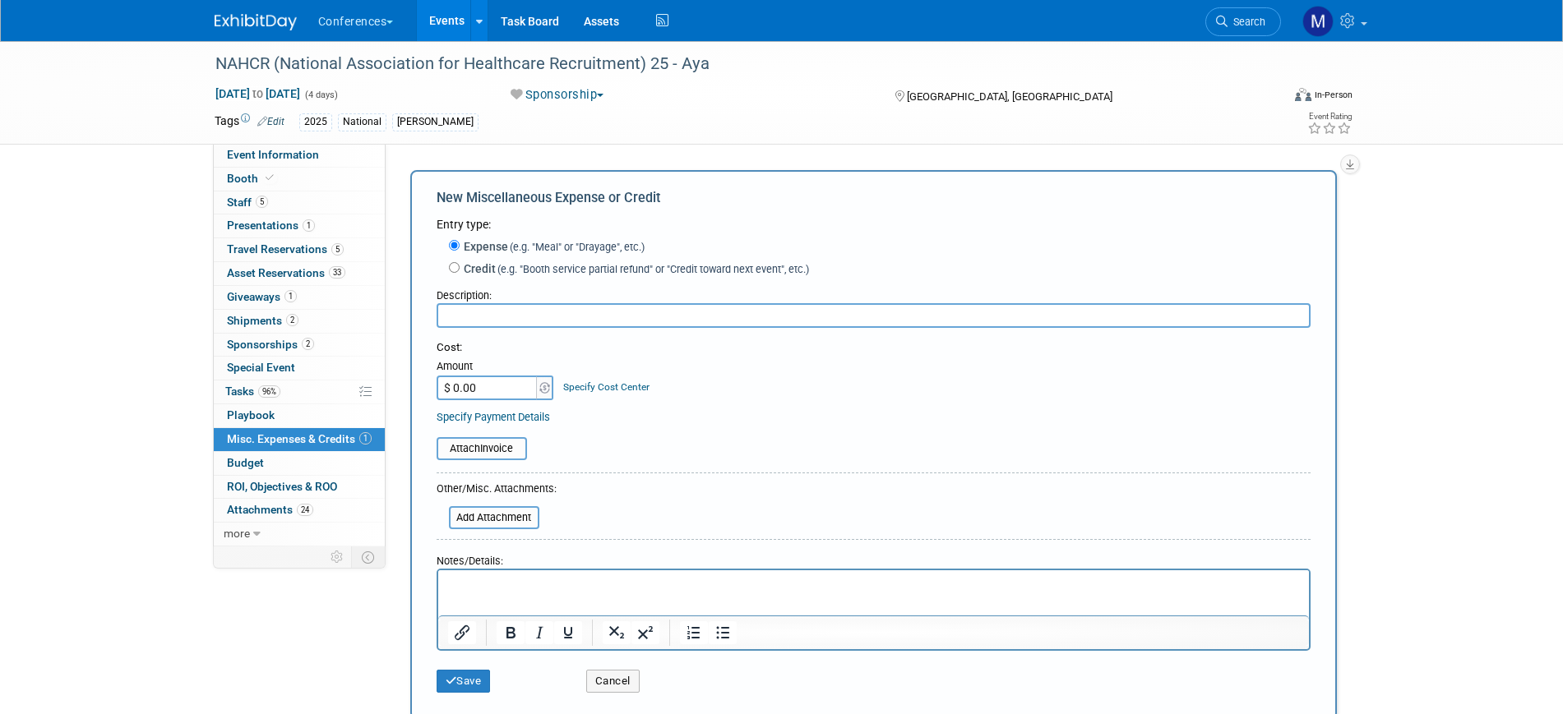
click at [481, 319] on input "text" at bounding box center [873, 315] width 874 height 25
type input "Meals"
click at [484, 591] on p "Rich Text Area. Press ALT-0 for help." at bounding box center [873, 585] width 852 height 16
click at [493, 578] on p "$100 x 5 days x 4ppl" at bounding box center [873, 585] width 852 height 16
click at [479, 394] on input "$ 0.00" at bounding box center [487, 388] width 103 height 25
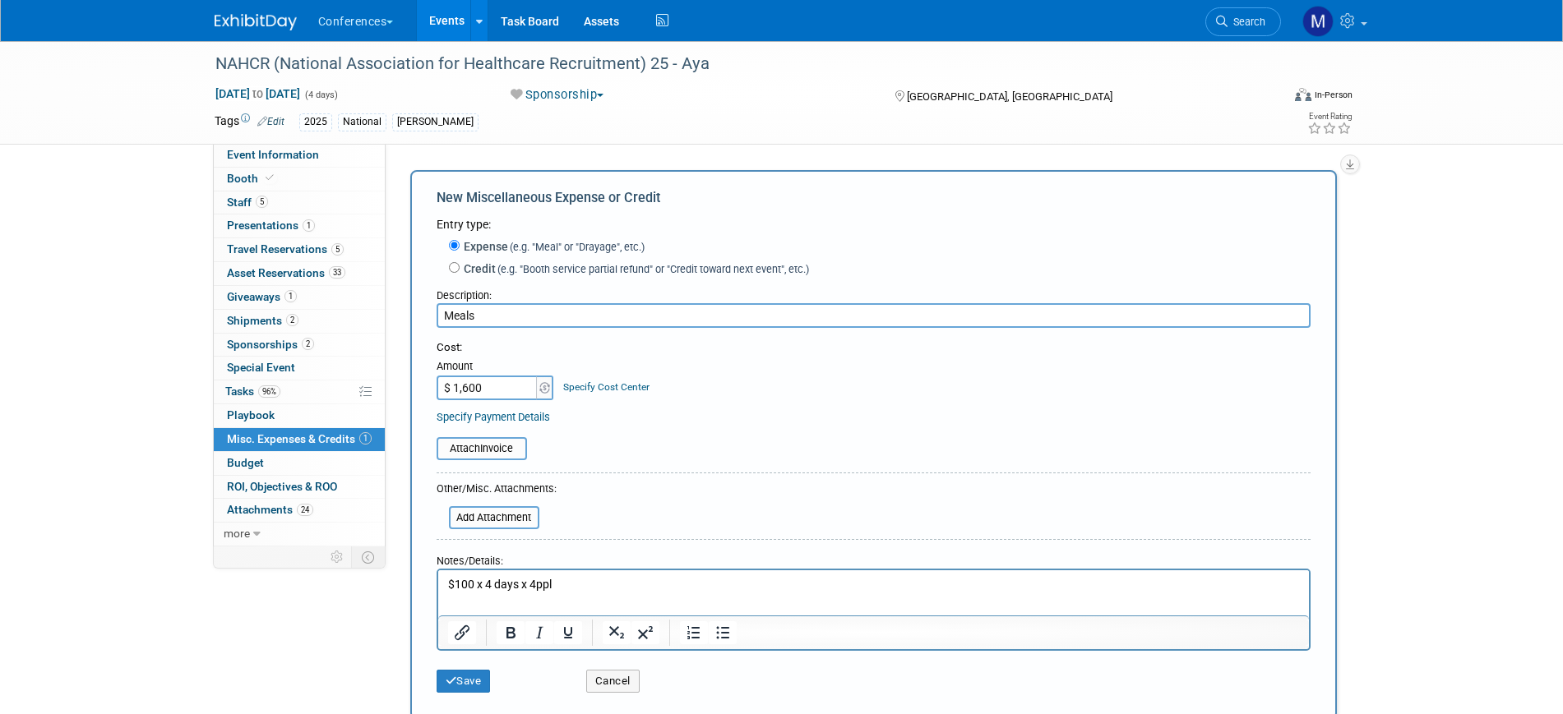
type input "$ 1,600.00"
click at [464, 681] on button "Save" at bounding box center [463, 681] width 54 height 23
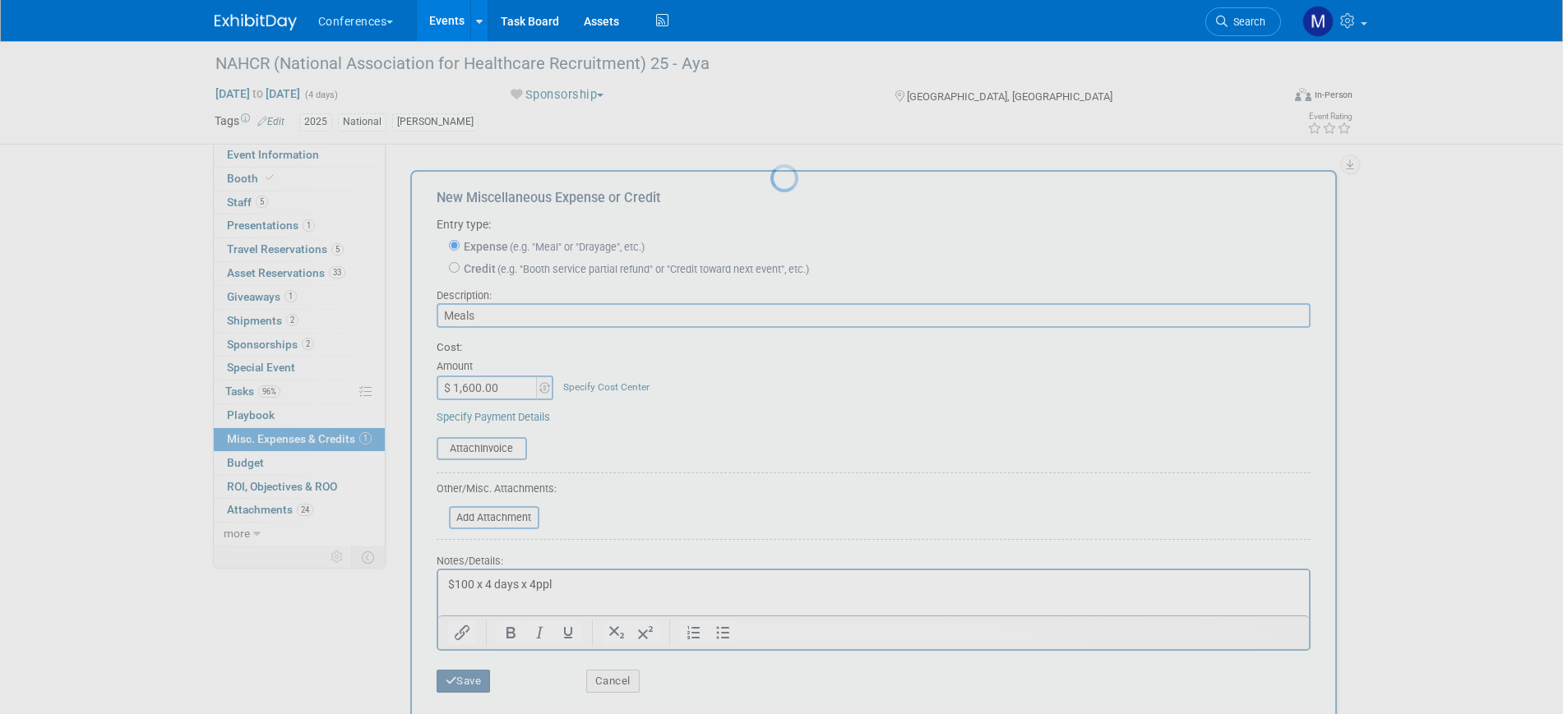
scroll to position [20, 0]
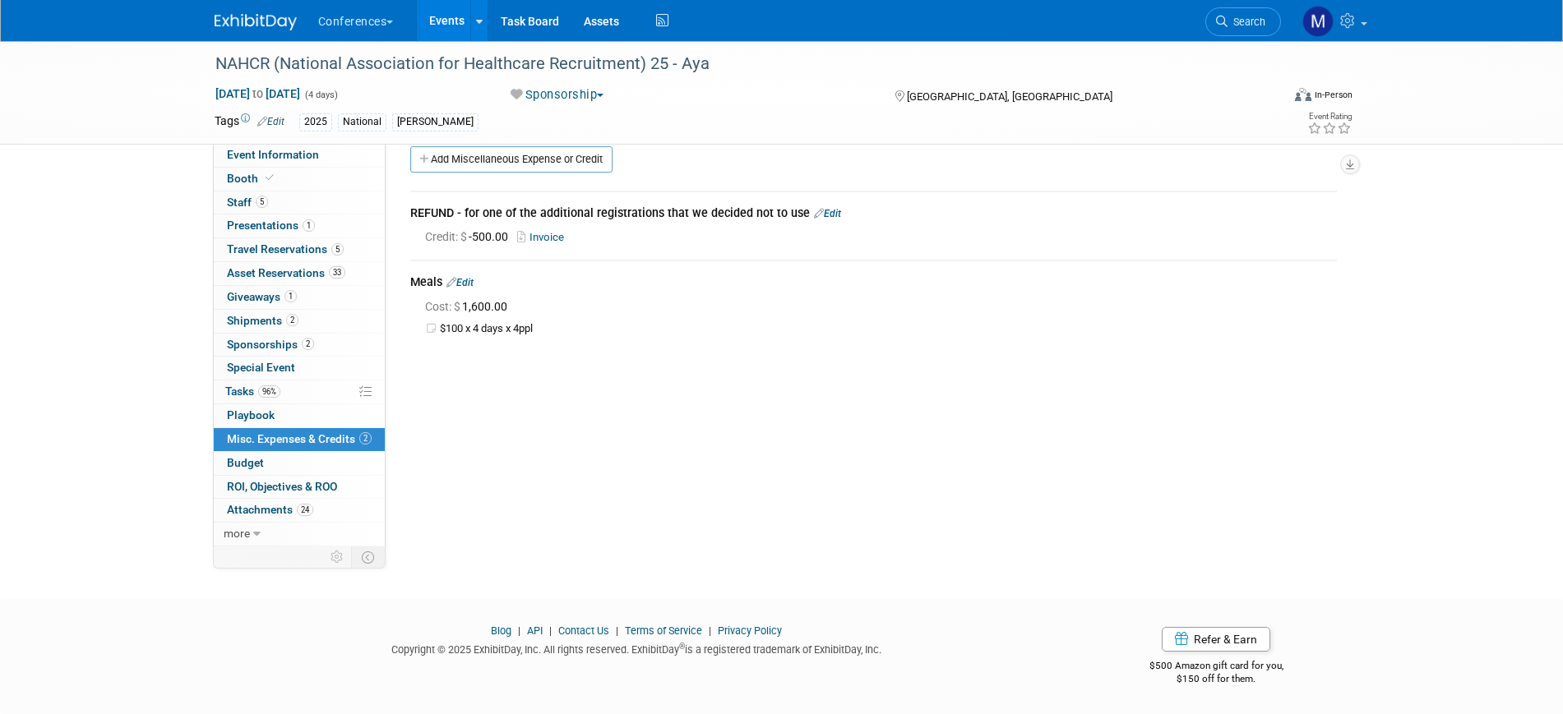
click at [284, 25] on img at bounding box center [256, 22] width 82 height 16
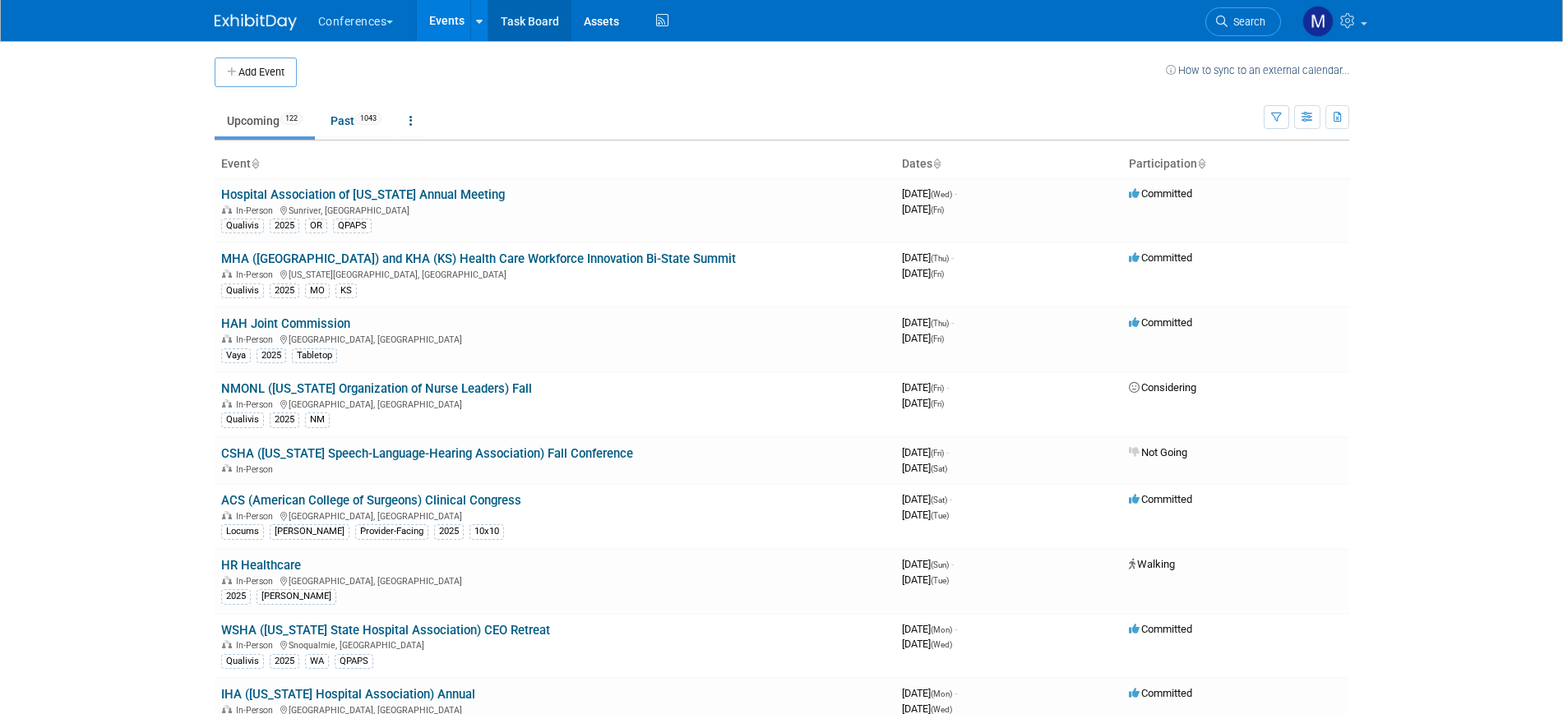
click at [543, 16] on link "Task Board" at bounding box center [529, 20] width 83 height 41
click at [663, 21] on icon at bounding box center [662, 20] width 21 height 25
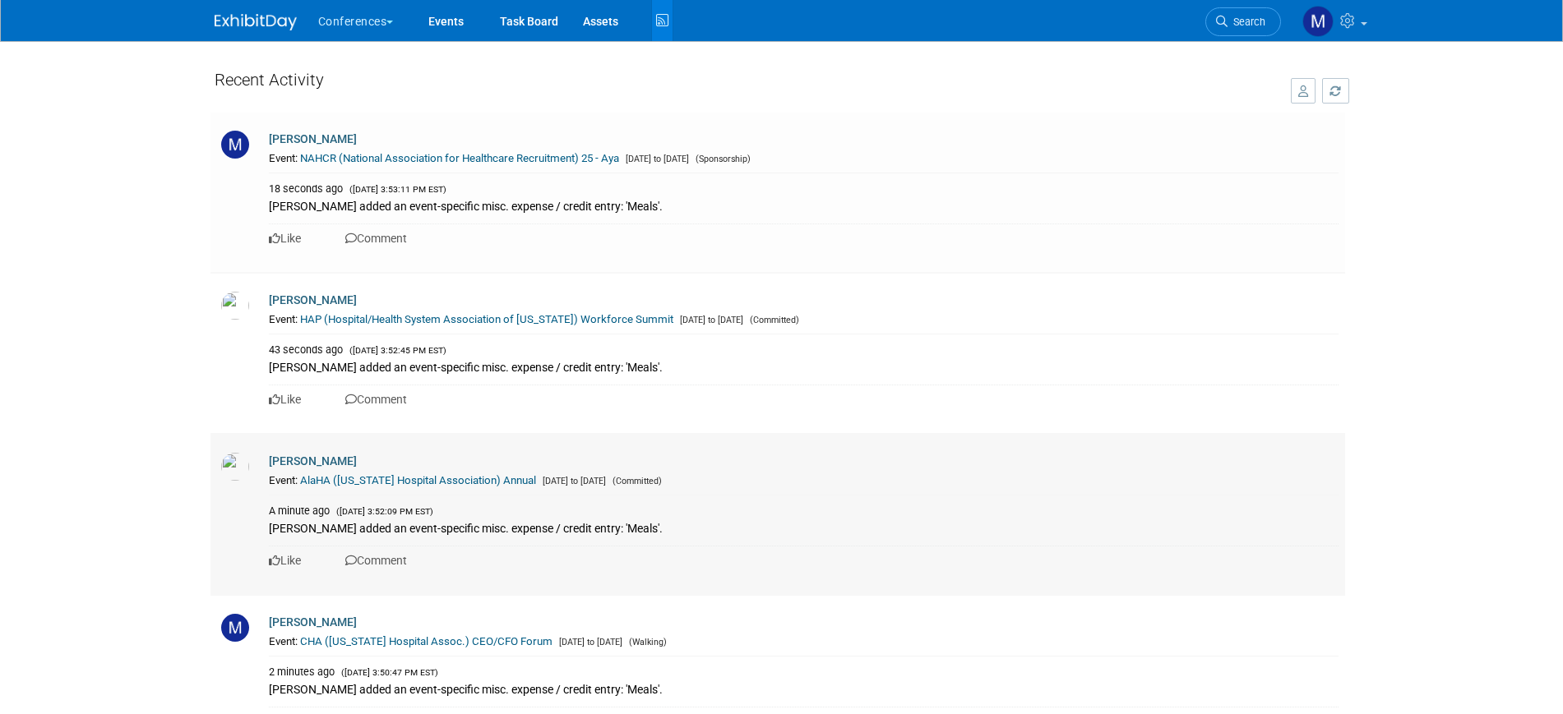
click at [420, 478] on link "AlaHA ([US_STATE] Hospital Association) Annual" at bounding box center [418, 480] width 236 height 12
click at [281, 16] on img at bounding box center [256, 22] width 82 height 16
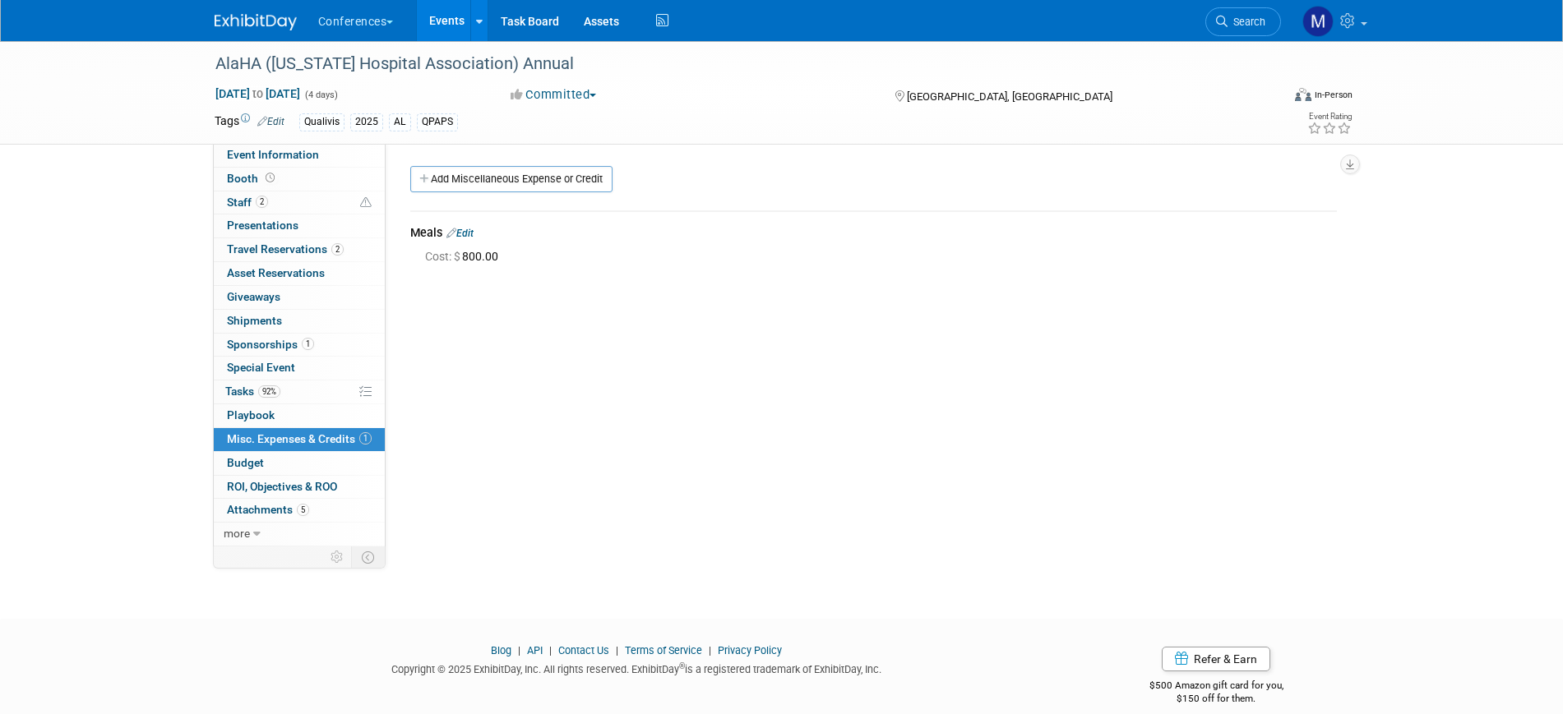
click at [266, 16] on img at bounding box center [256, 22] width 82 height 16
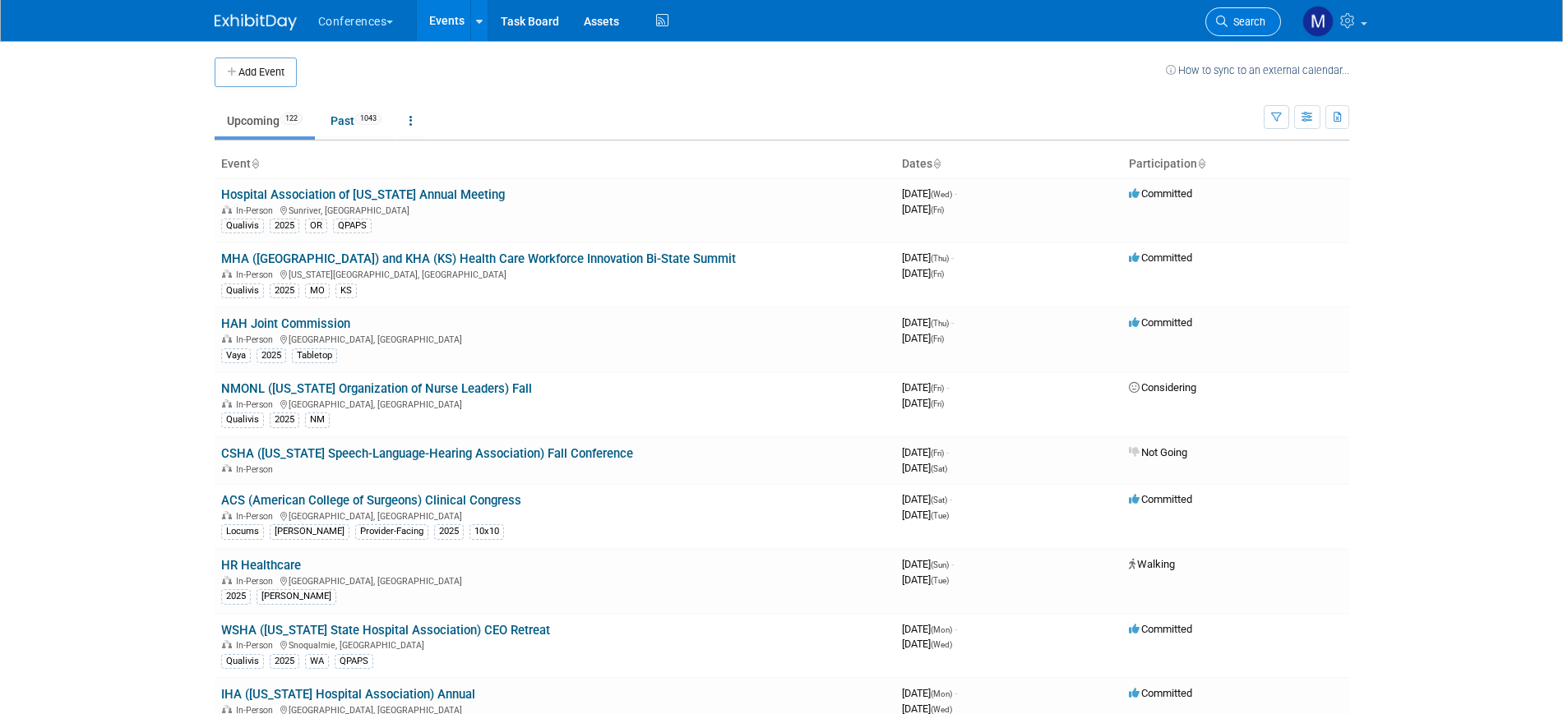
click at [1240, 26] on span "Search" at bounding box center [1246, 22] width 38 height 12
click at [1263, 16] on span "Search" at bounding box center [1246, 22] width 38 height 12
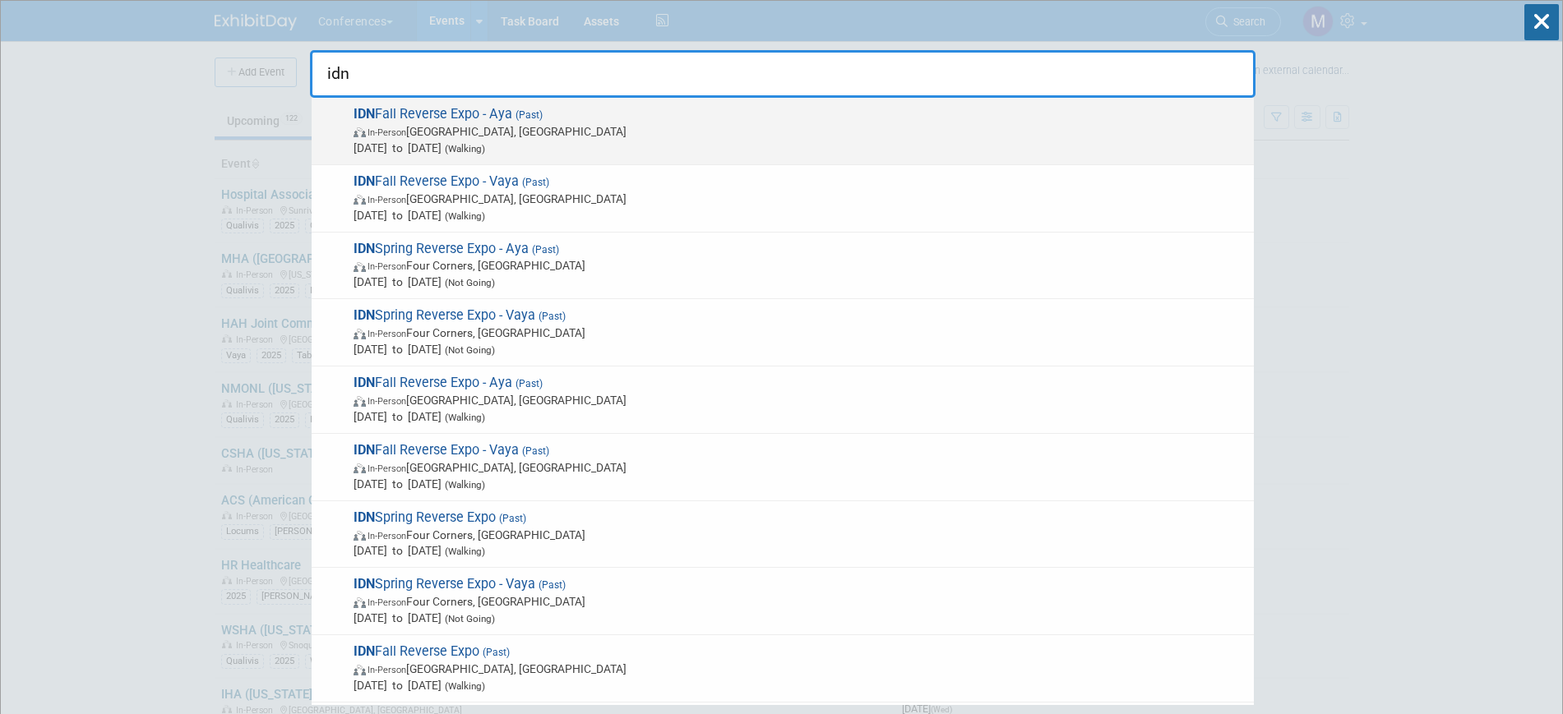
type input "idn"
click at [582, 134] on span "In-Person Phoenix, AZ" at bounding box center [799, 131] width 892 height 16
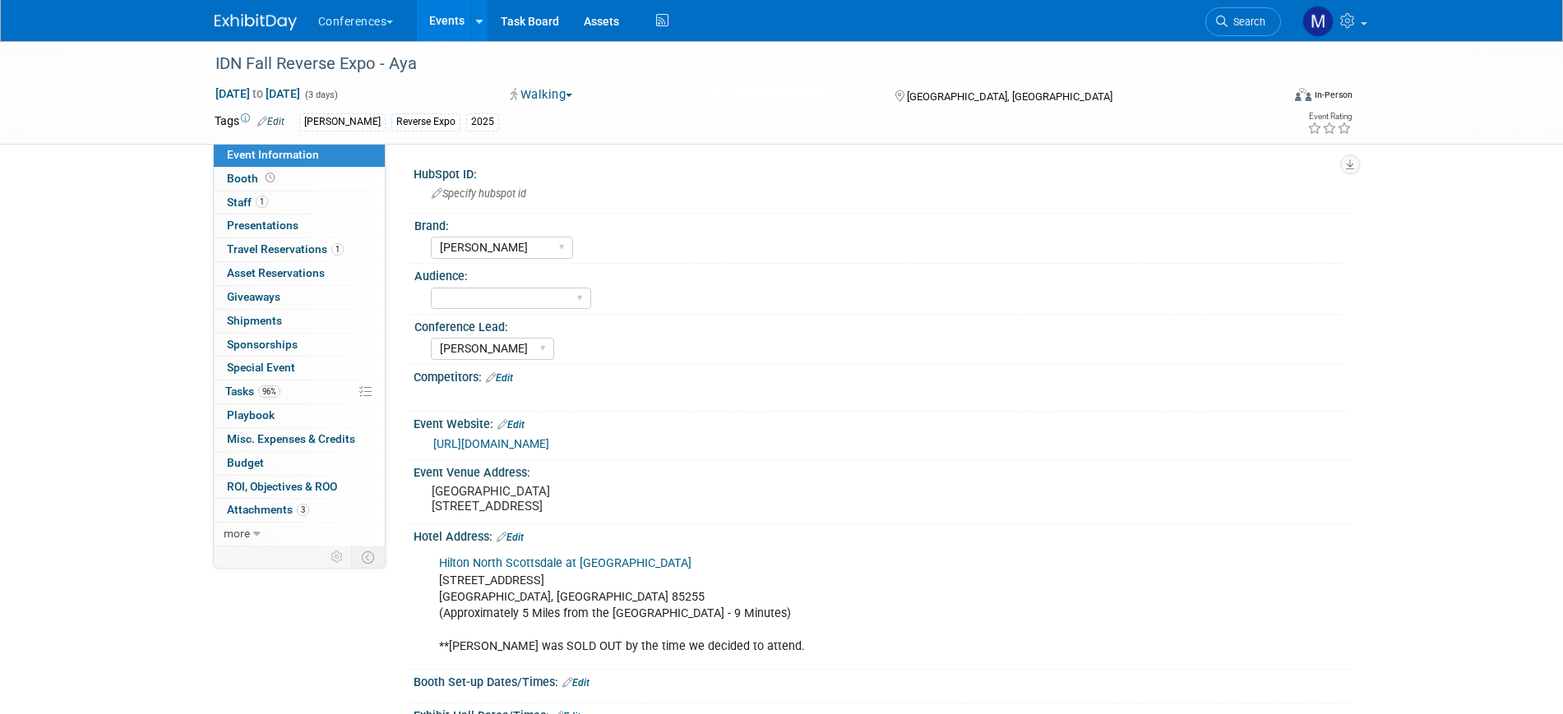
select select "[PERSON_NAME]"
click at [337, 435] on span "Misc. Expenses & Credits 0" at bounding box center [291, 438] width 128 height 13
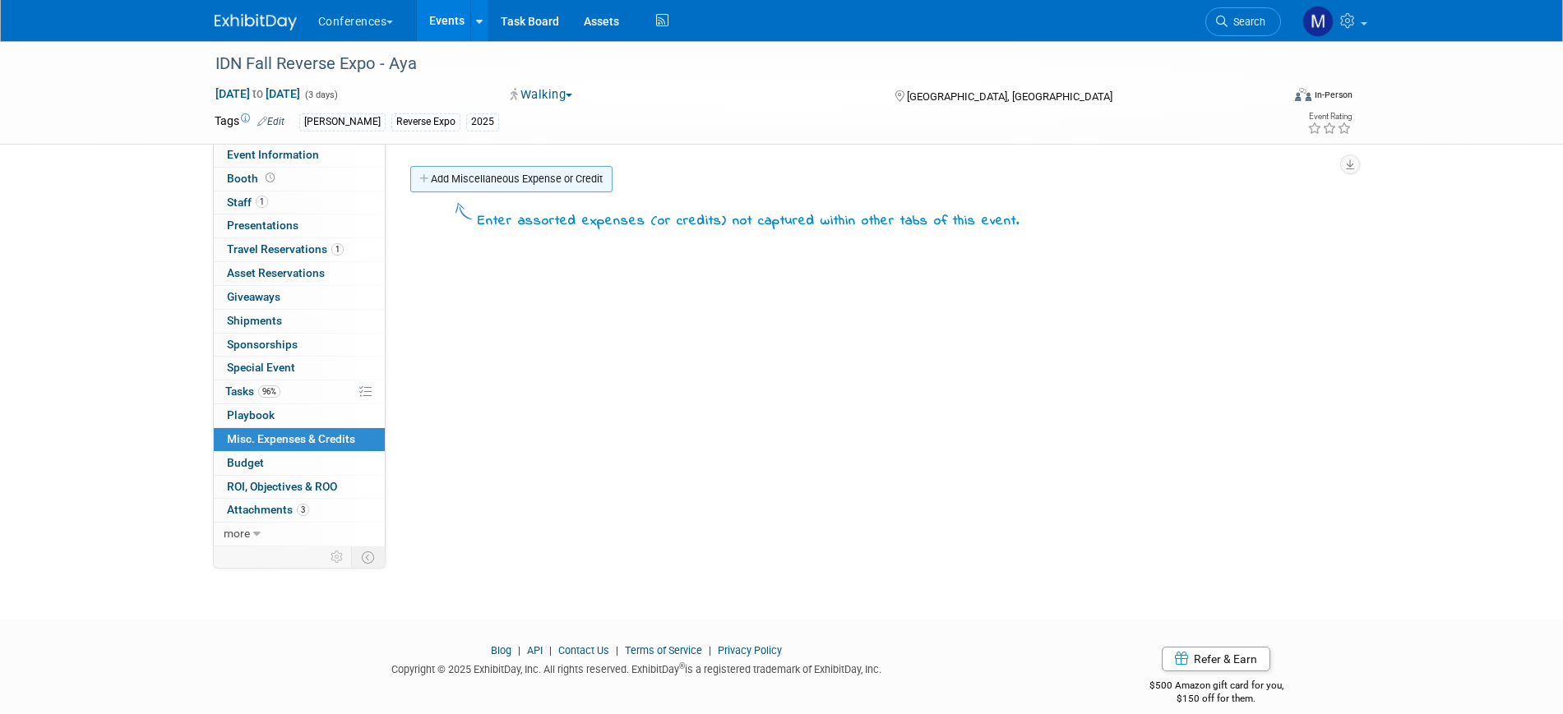
click at [547, 181] on link "Add Miscellaneous Expense or Credit" at bounding box center [511, 179] width 202 height 26
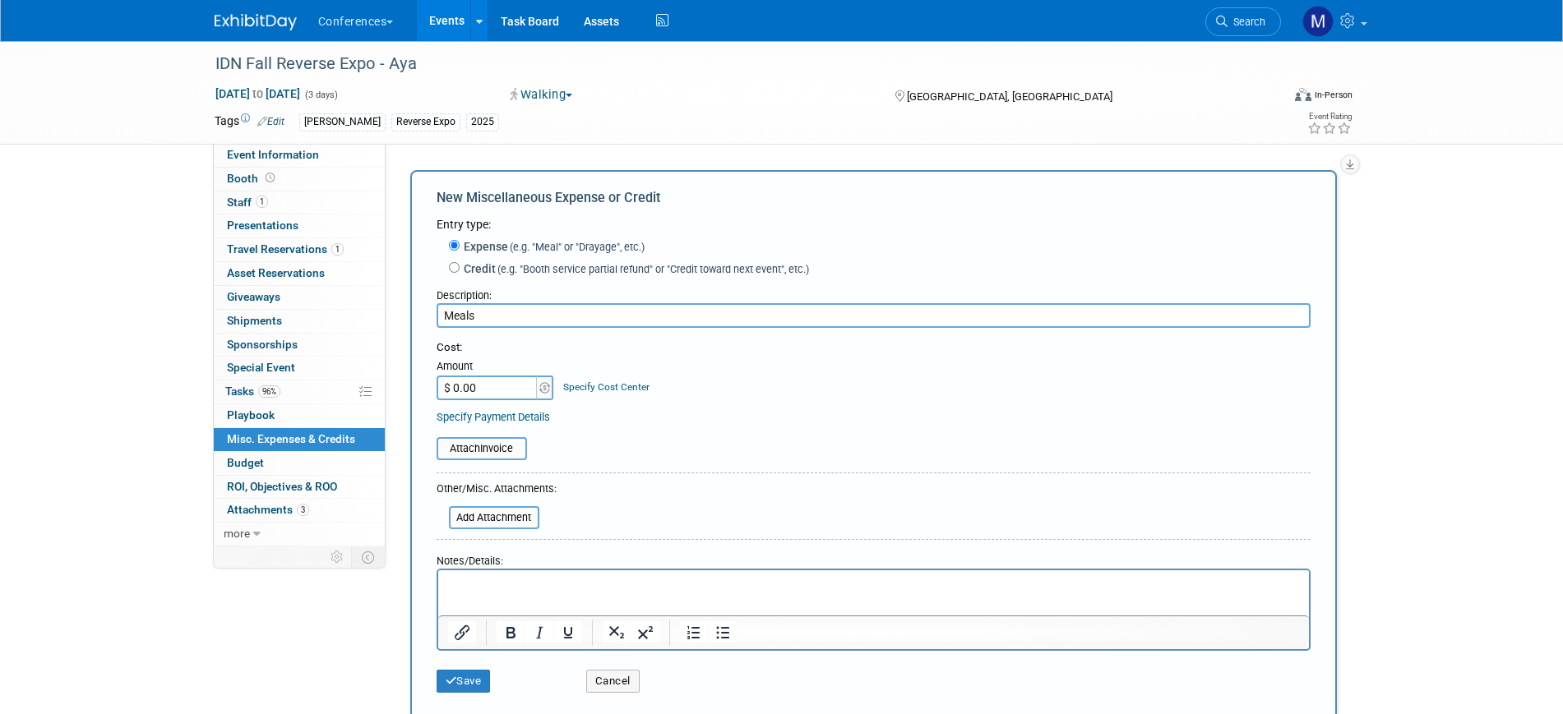
type input "Meals"
click at [537, 593] on html at bounding box center [872, 581] width 871 height 23
click at [468, 396] on input "$ 0.00" at bounding box center [487, 388] width 103 height 25
type input "$ 300.00"
click at [468, 683] on button "Save" at bounding box center [463, 681] width 54 height 23
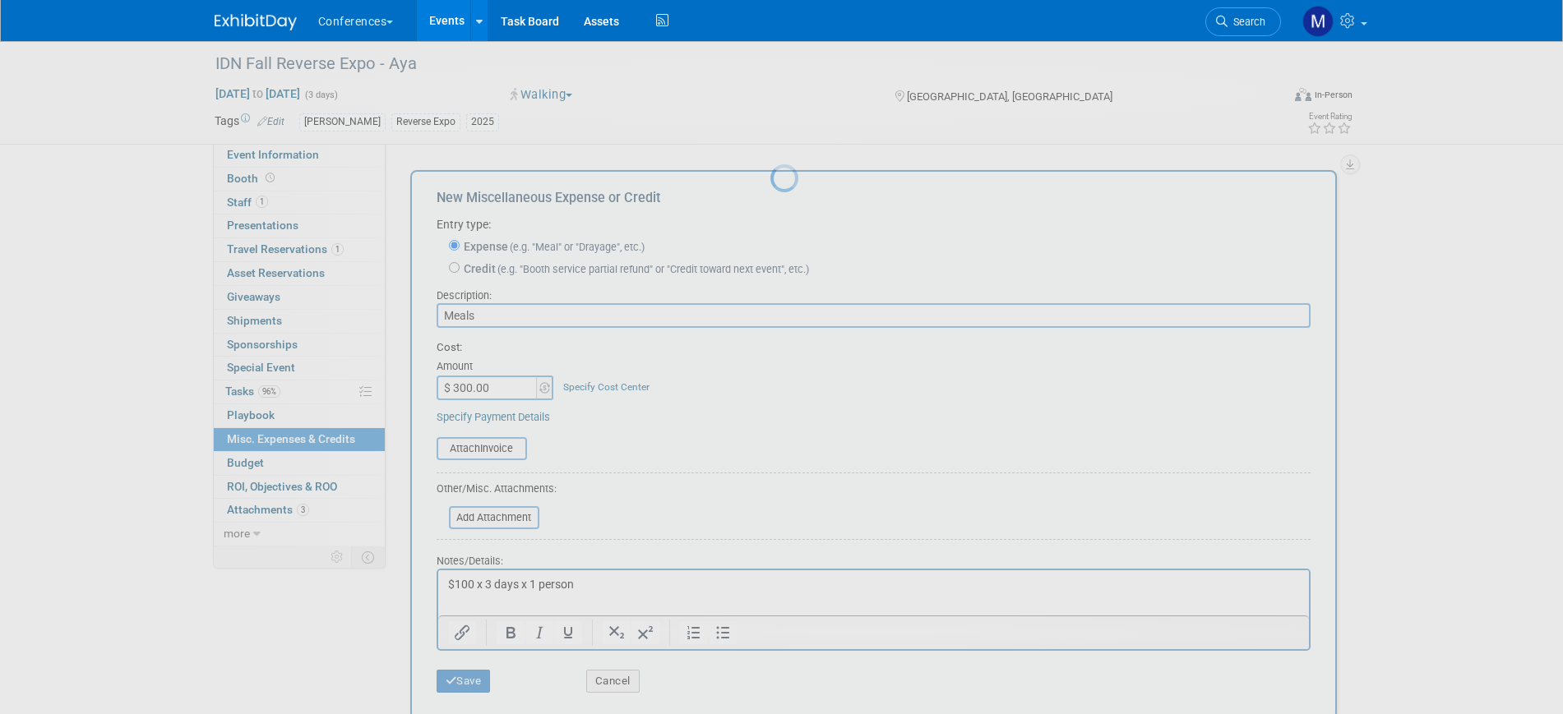
scroll to position [20, 0]
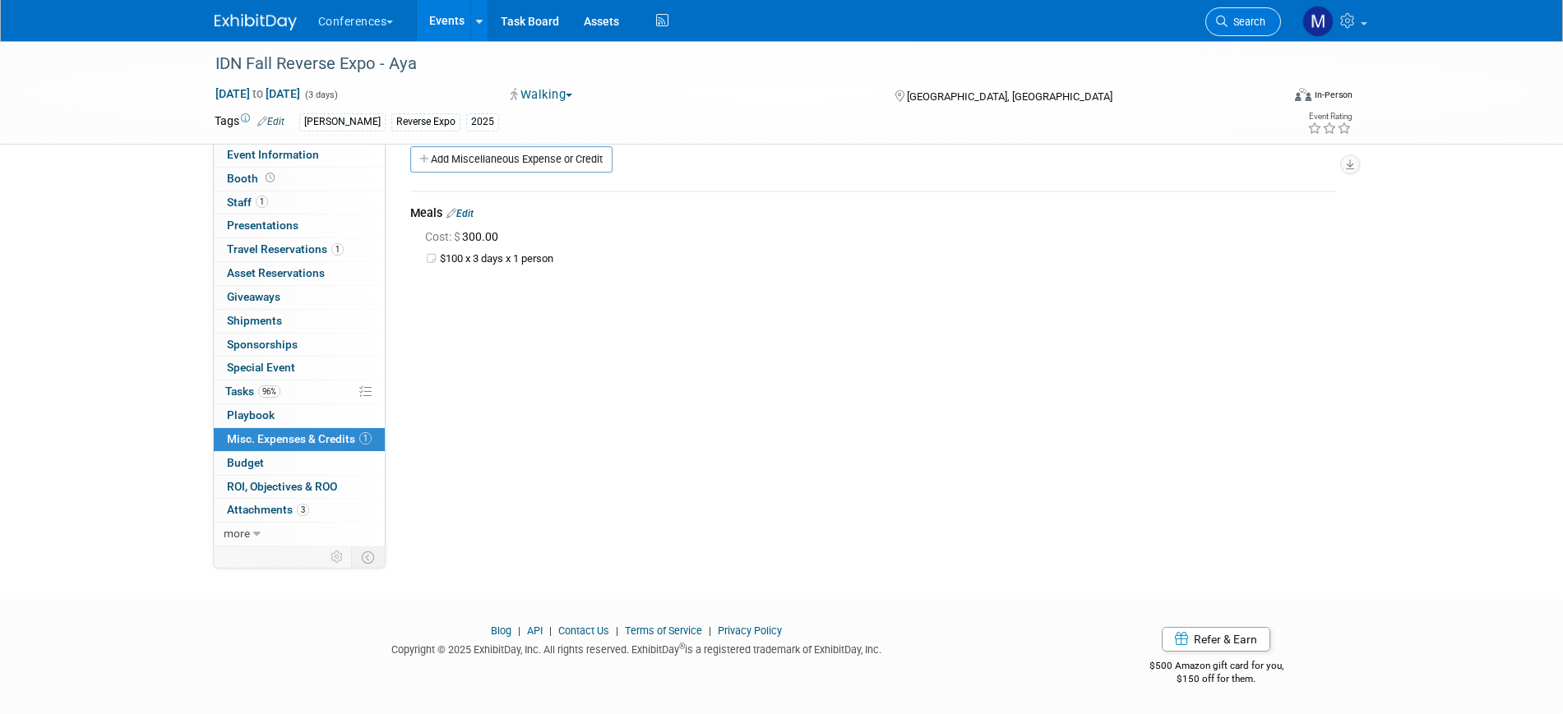
click at [1257, 23] on span "Search" at bounding box center [1246, 22] width 38 height 12
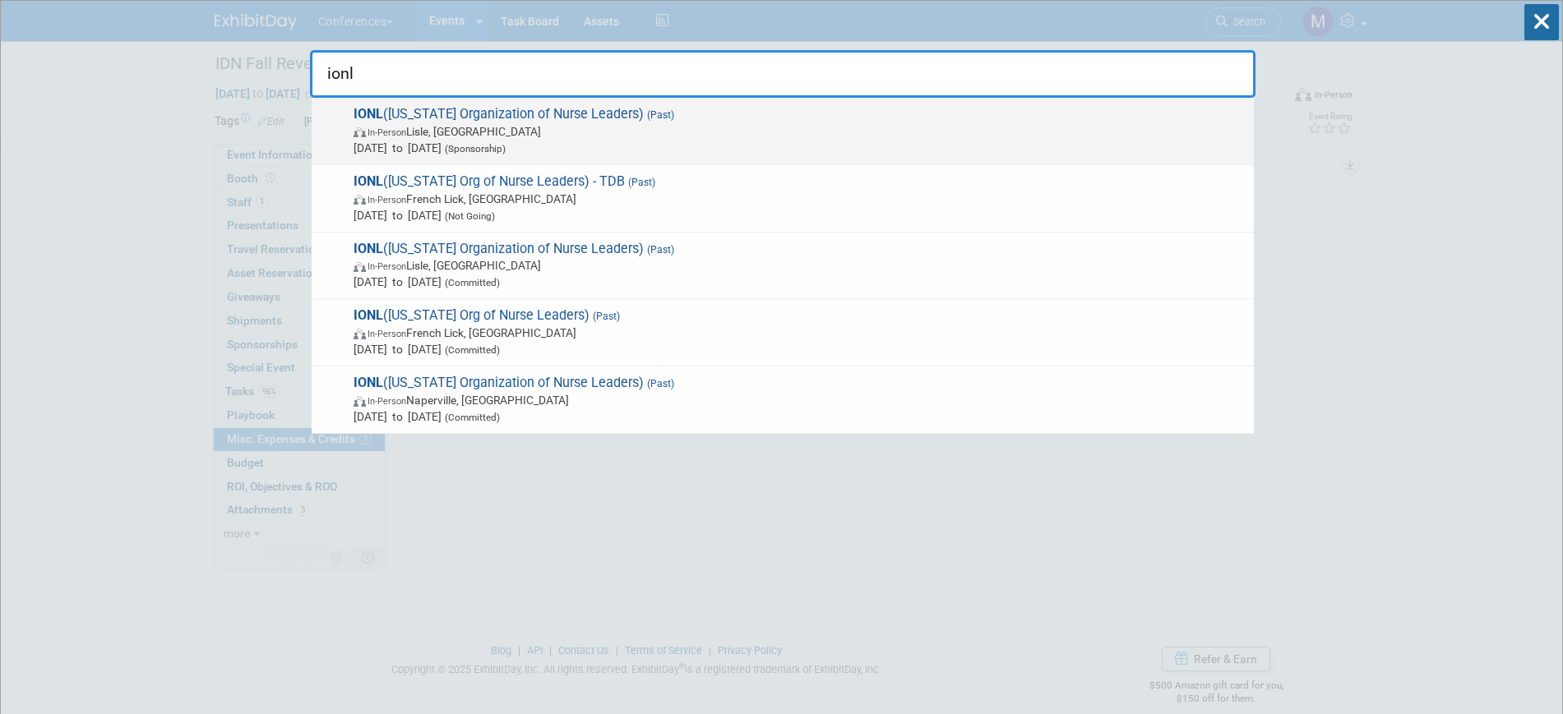
type input "ionl"
click at [628, 136] on span "In-Person Lisle, IL" at bounding box center [799, 131] width 892 height 16
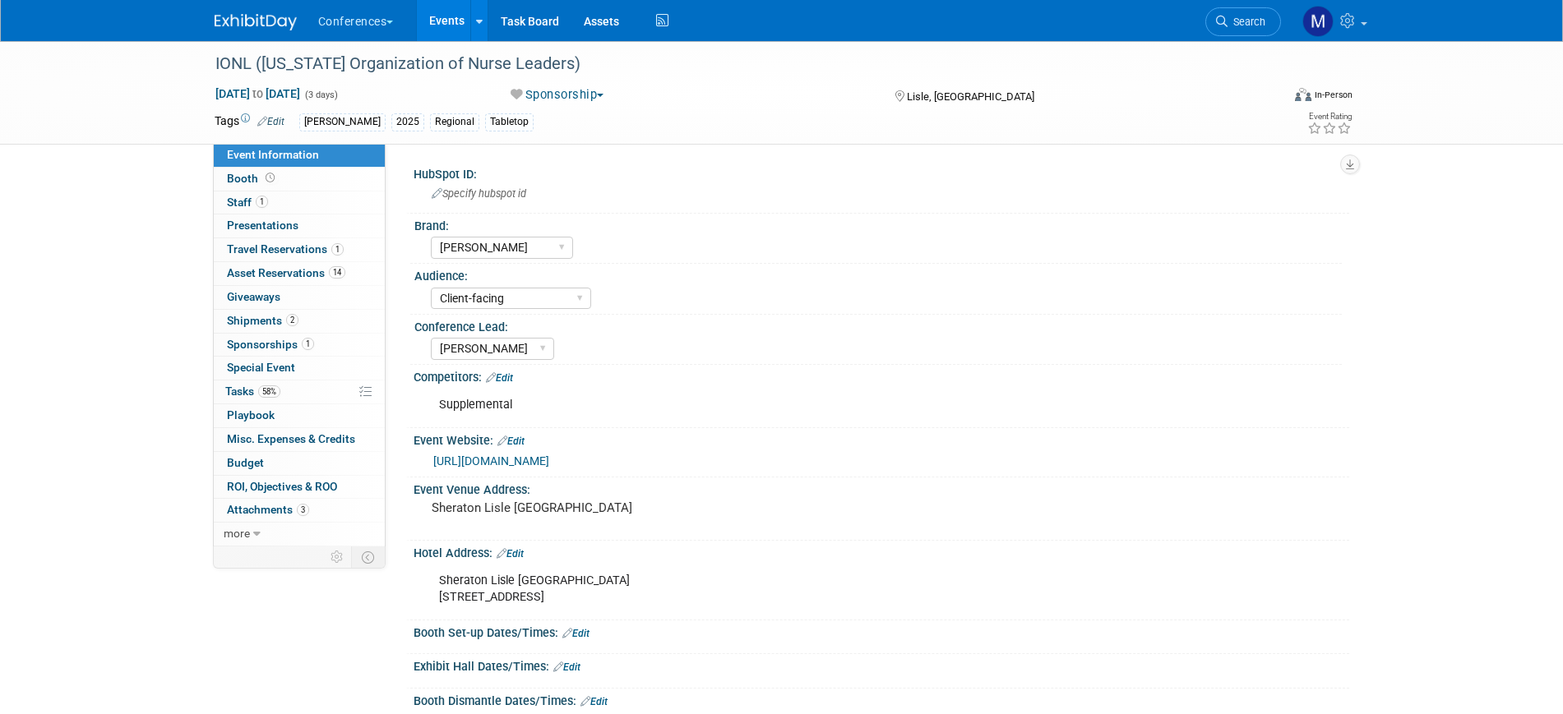
select select "[PERSON_NAME]"
select select "Client-facing"
select select "[PERSON_NAME]"
click at [289, 192] on link "1 Staff 1" at bounding box center [299, 203] width 171 height 23
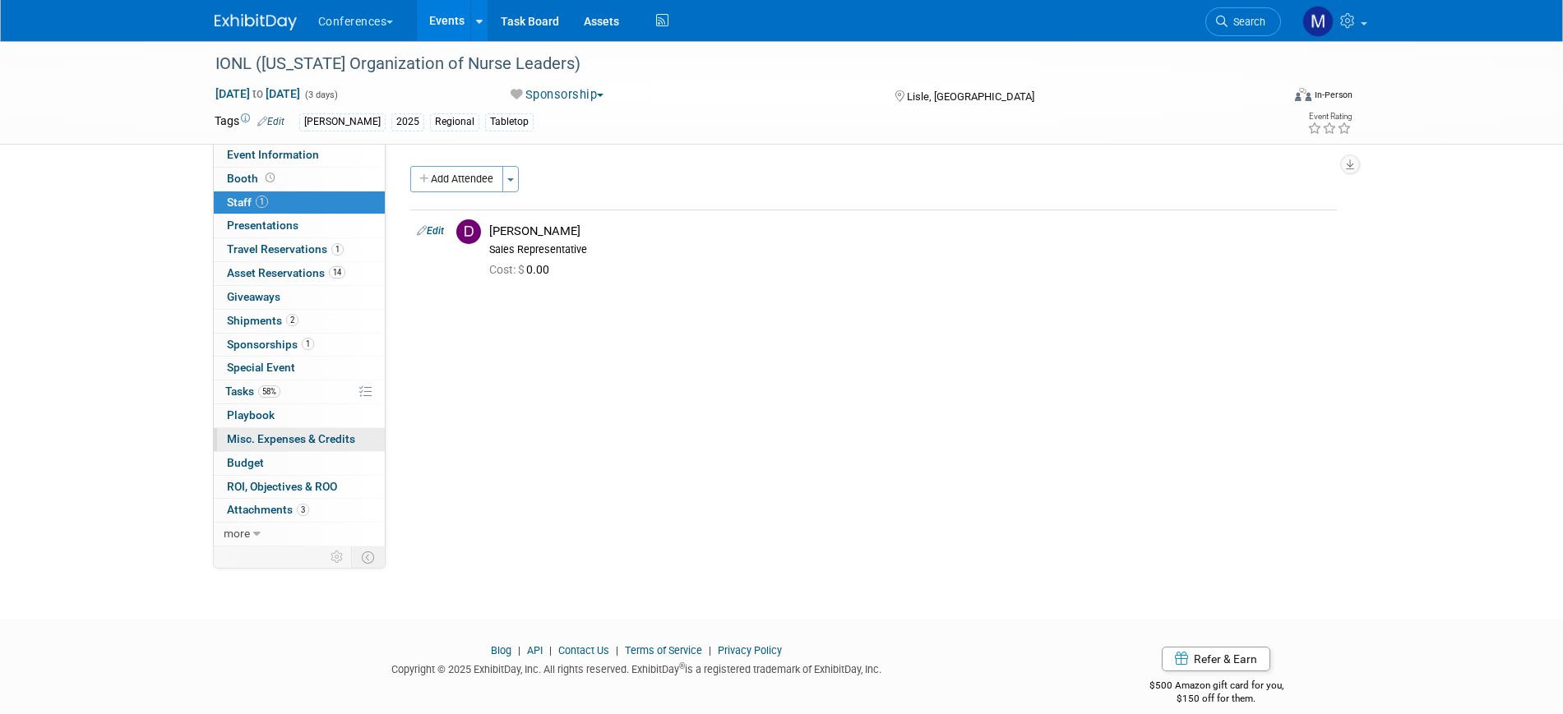
click at [275, 439] on span "Misc. Expenses & Credits 0" at bounding box center [291, 438] width 128 height 13
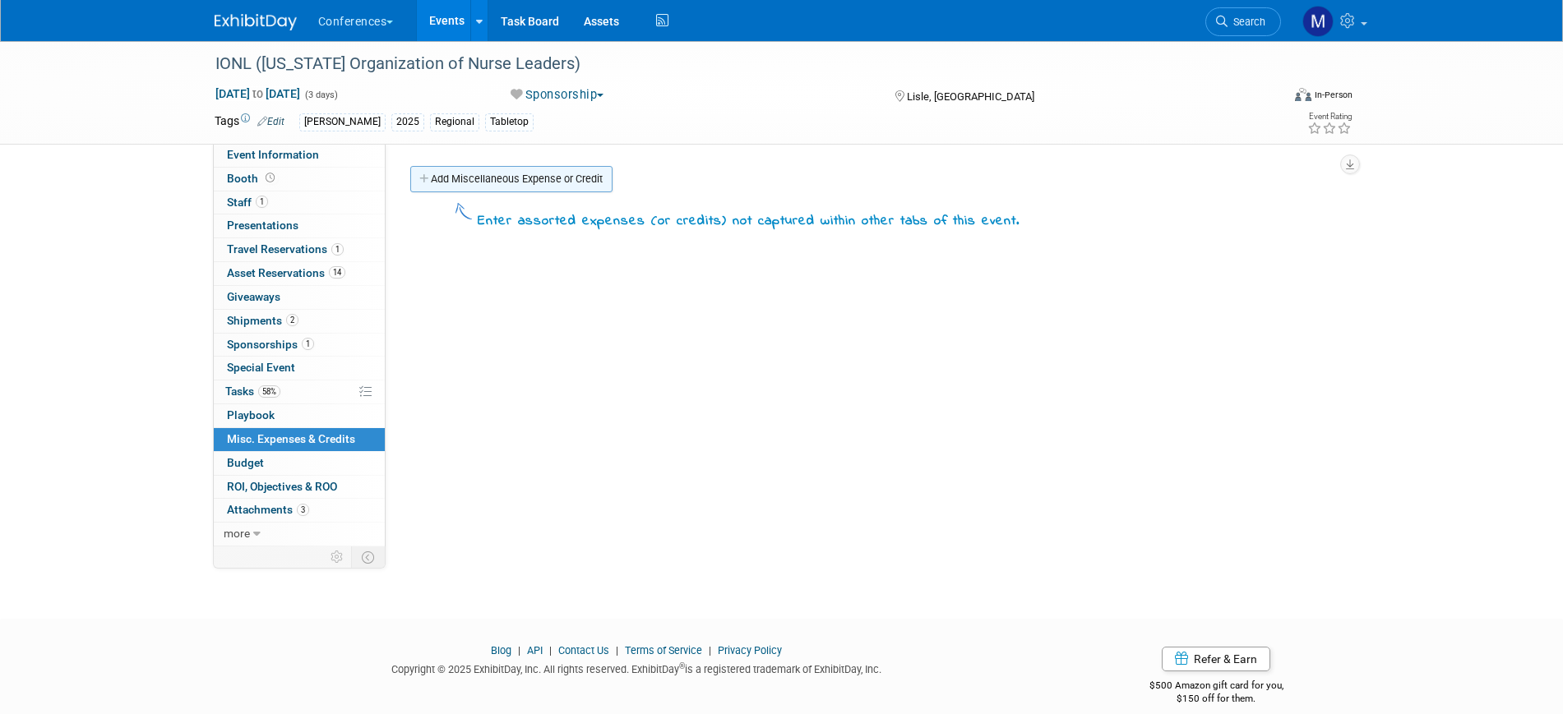
click at [575, 169] on link "Add Miscellaneous Expense or Credit" at bounding box center [511, 179] width 202 height 26
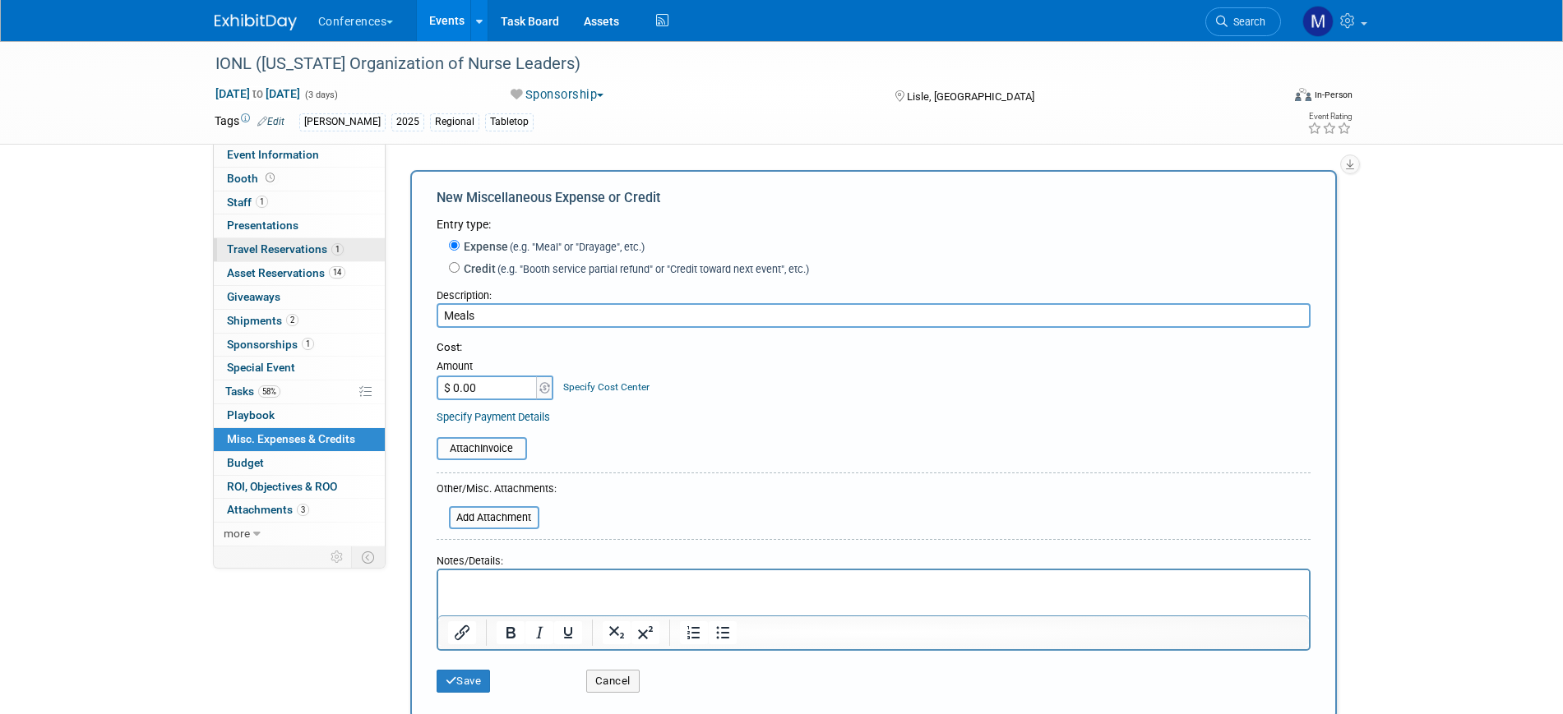
type input "Meals"
click at [342, 256] on link "1 Travel Reservations 1" at bounding box center [299, 249] width 171 height 23
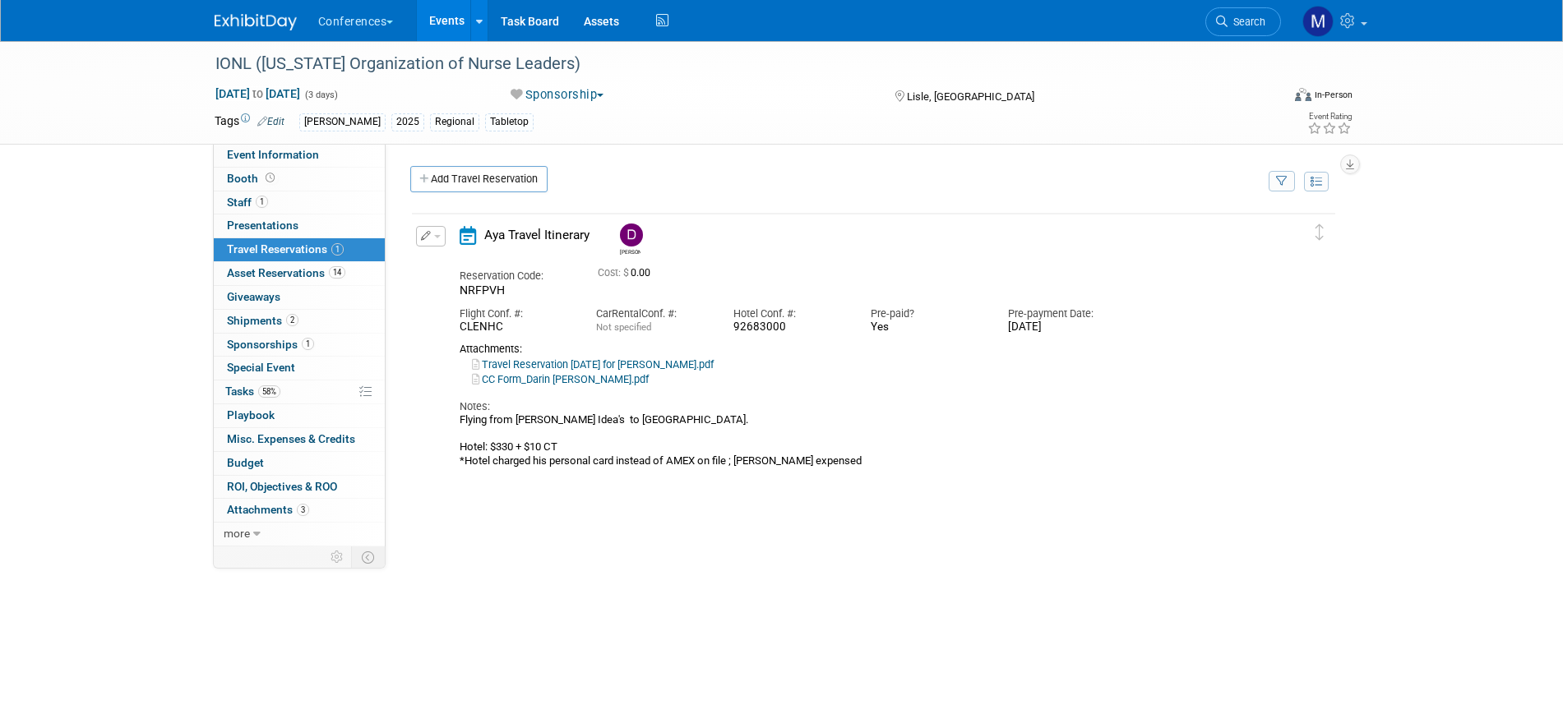
click at [553, 364] on link "Travel Reservation September 08 for DARIN RANSOM TAYLOR_UPDATED.pdf" at bounding box center [593, 364] width 242 height 12
click at [263, 440] on span "Misc. Expenses & Credits 0" at bounding box center [291, 438] width 128 height 13
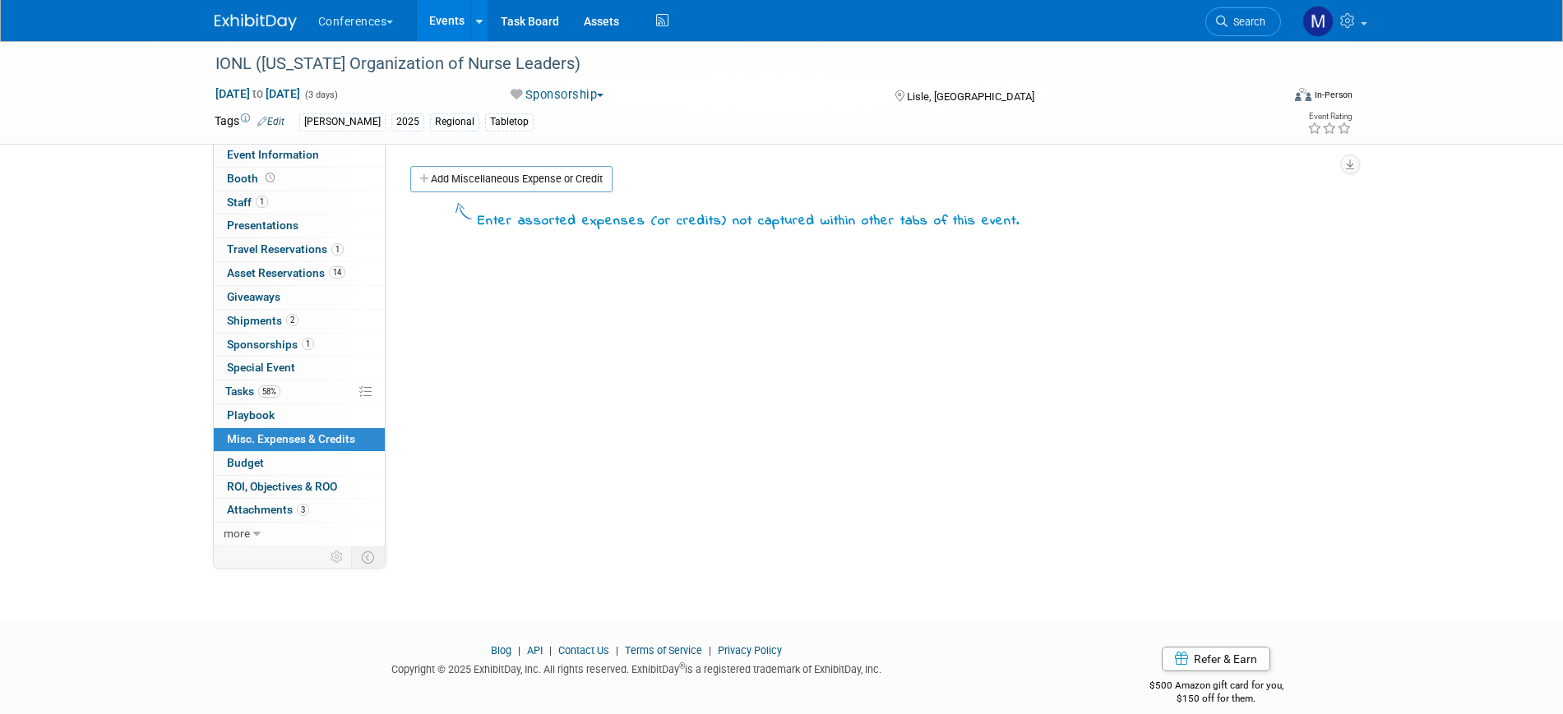
click at [501, 163] on div "HubSpot ID: Specify hubspot id Brand: Aya Bespoke Corporate Dawson DocCafe Educ…" at bounding box center [867, 345] width 963 height 403
click at [500, 178] on link "Add Miscellaneous Expense or Credit" at bounding box center [511, 179] width 202 height 26
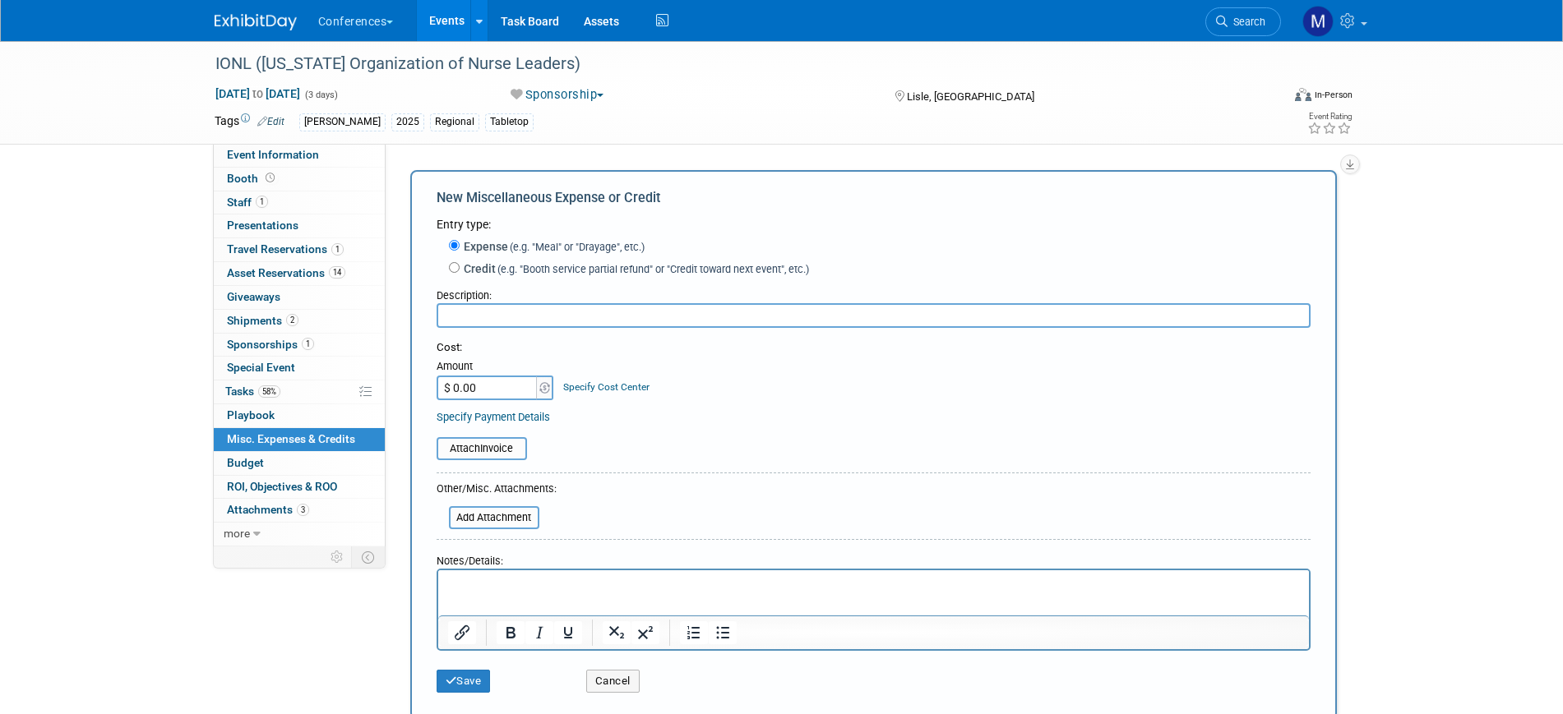
click at [505, 311] on input "text" at bounding box center [873, 315] width 874 height 25
type input "Meals"
click at [481, 593] on html at bounding box center [872, 581] width 871 height 23
click at [475, 395] on input "$ 0.00" at bounding box center [487, 388] width 103 height 25
type input "$ 200.00"
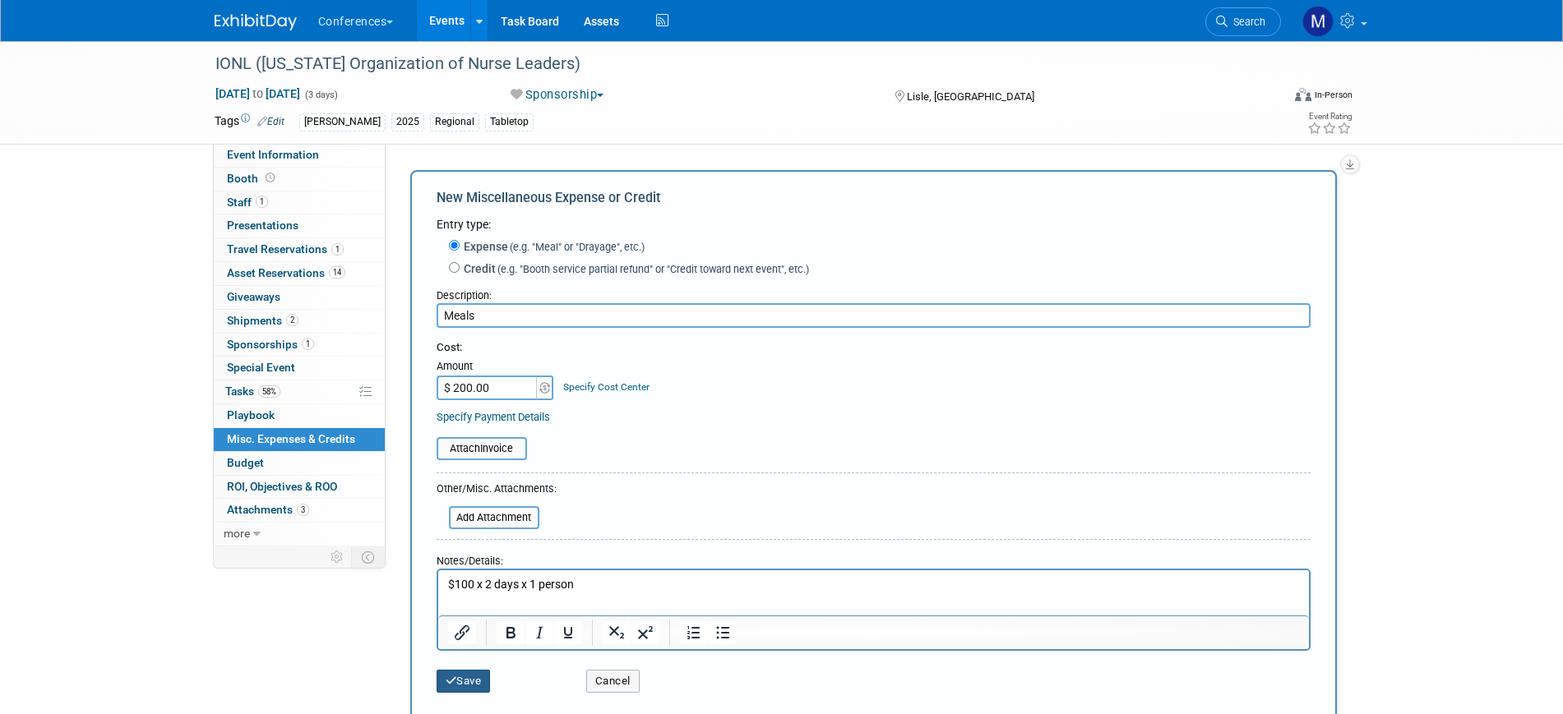
click at [478, 681] on button "Save" at bounding box center [463, 681] width 54 height 23
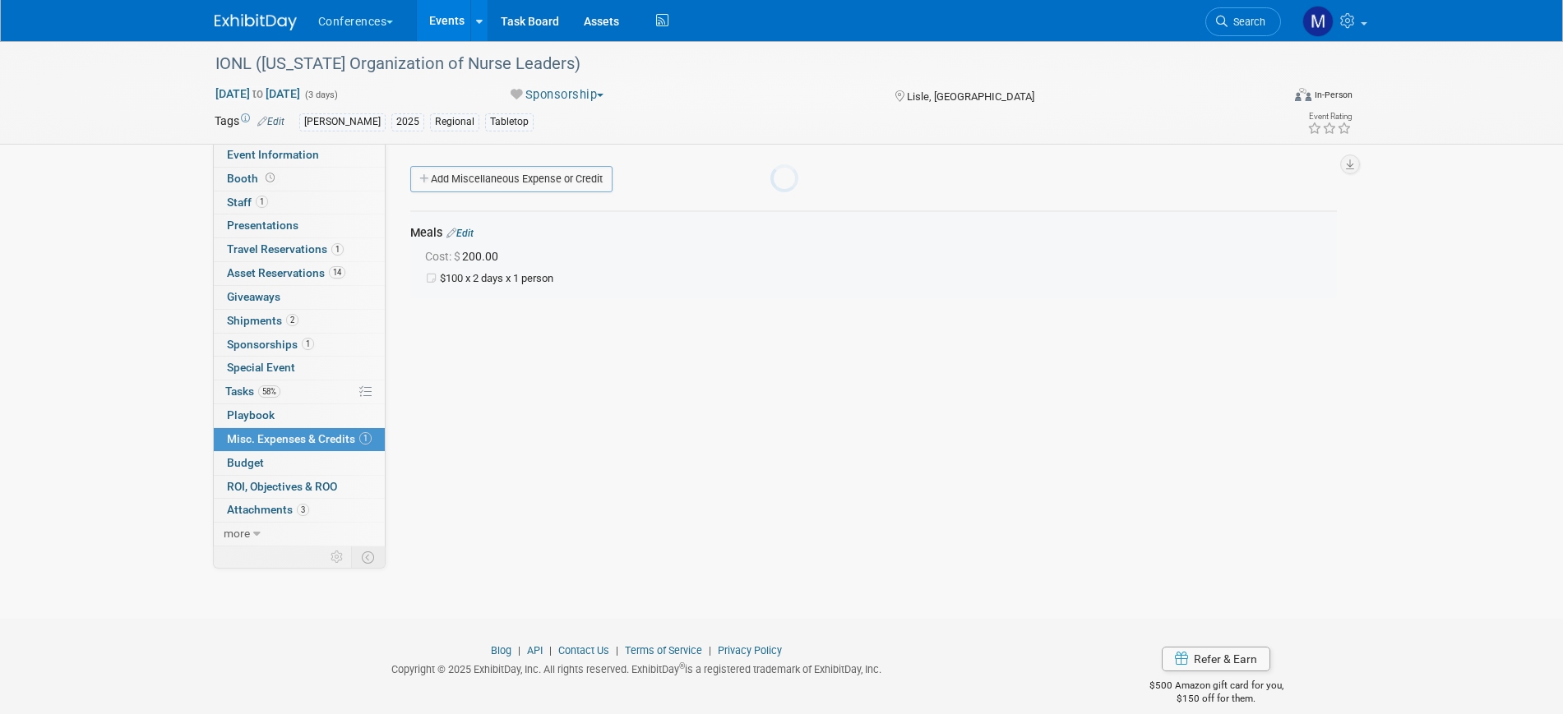
scroll to position [20, 0]
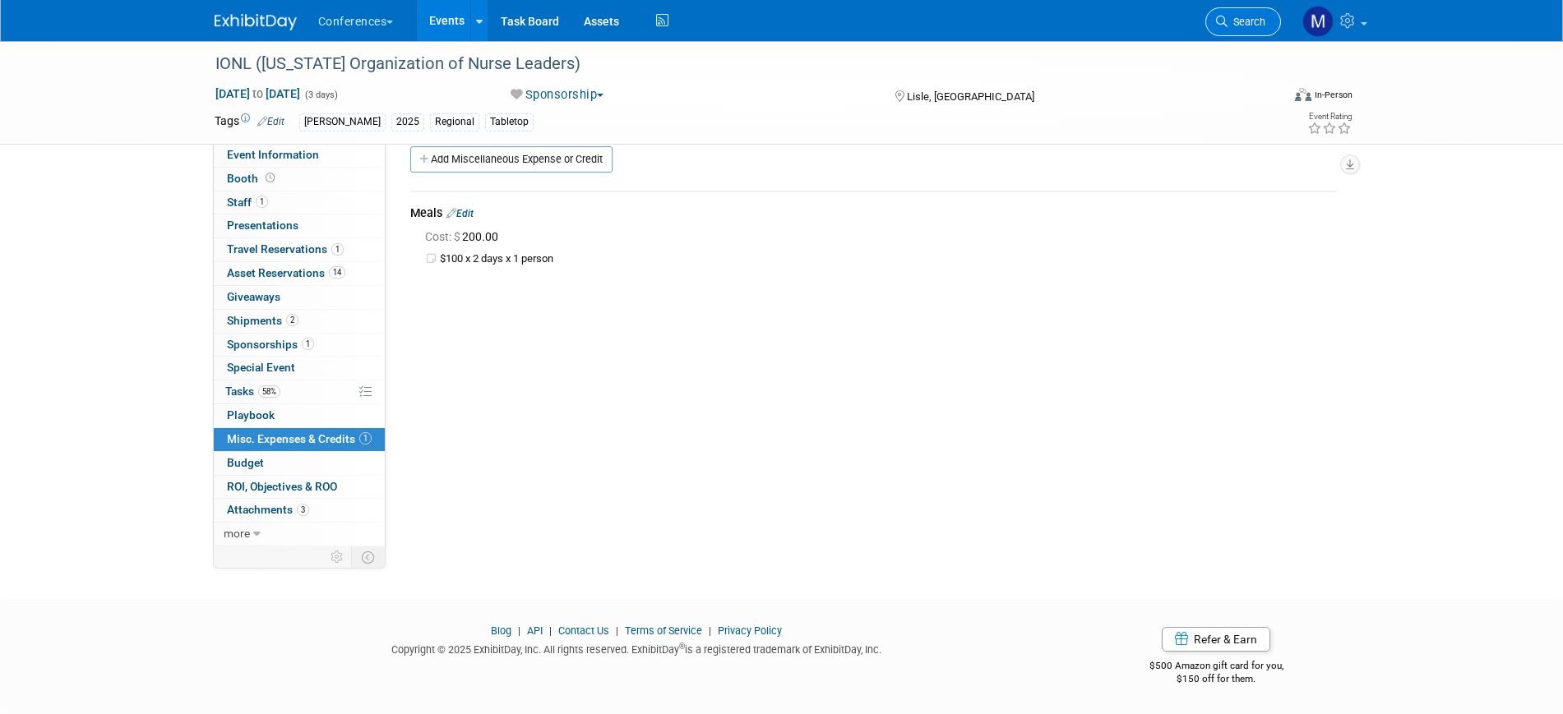
click at [1241, 27] on span "Search" at bounding box center [1246, 22] width 38 height 12
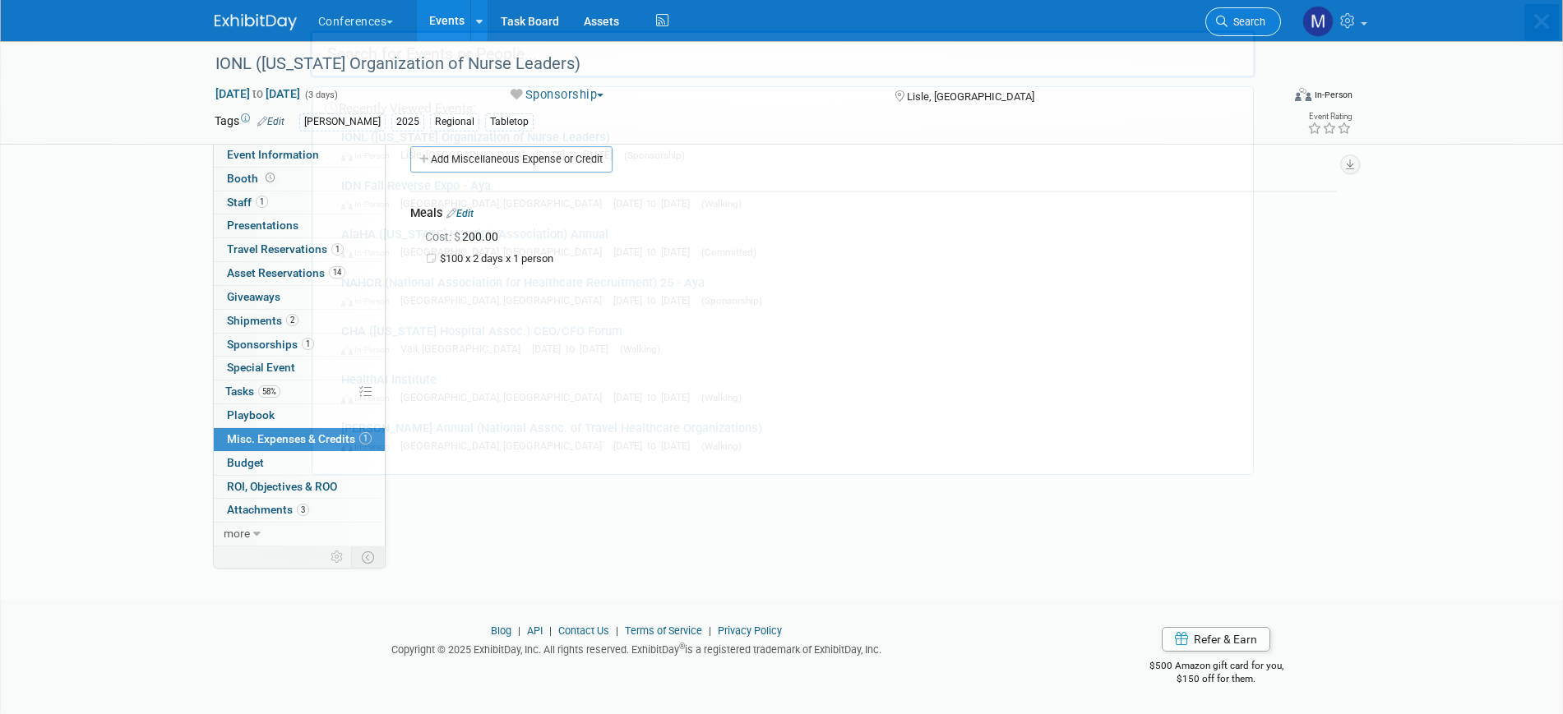
scroll to position [0, 0]
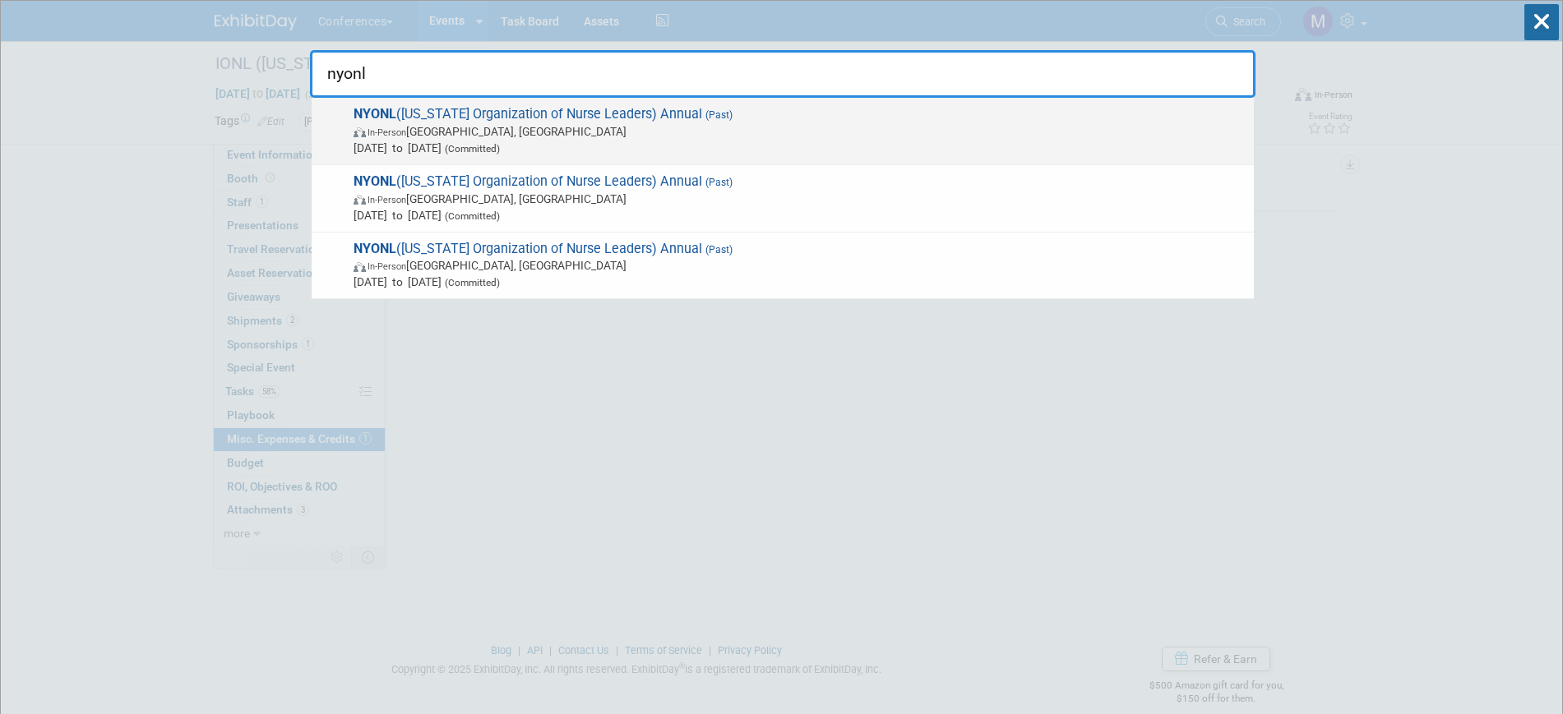
type input "nyonl"
click at [567, 126] on span "In-Person Tarrytown, NY" at bounding box center [799, 131] width 892 height 16
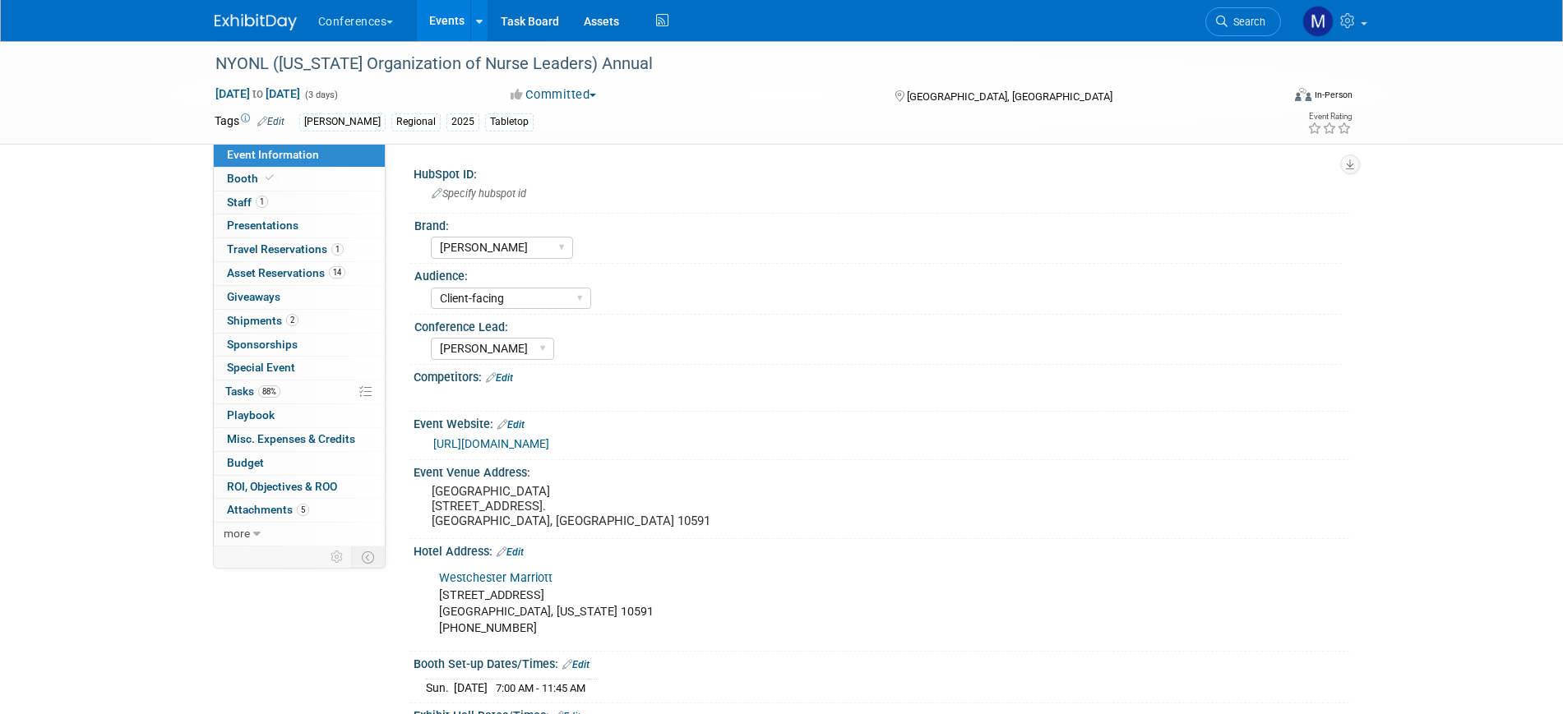
select select "[PERSON_NAME]"
select select "Client-facing"
select select "[PERSON_NAME]"
click at [307, 390] on link "88% Tasks 88%" at bounding box center [299, 392] width 171 height 23
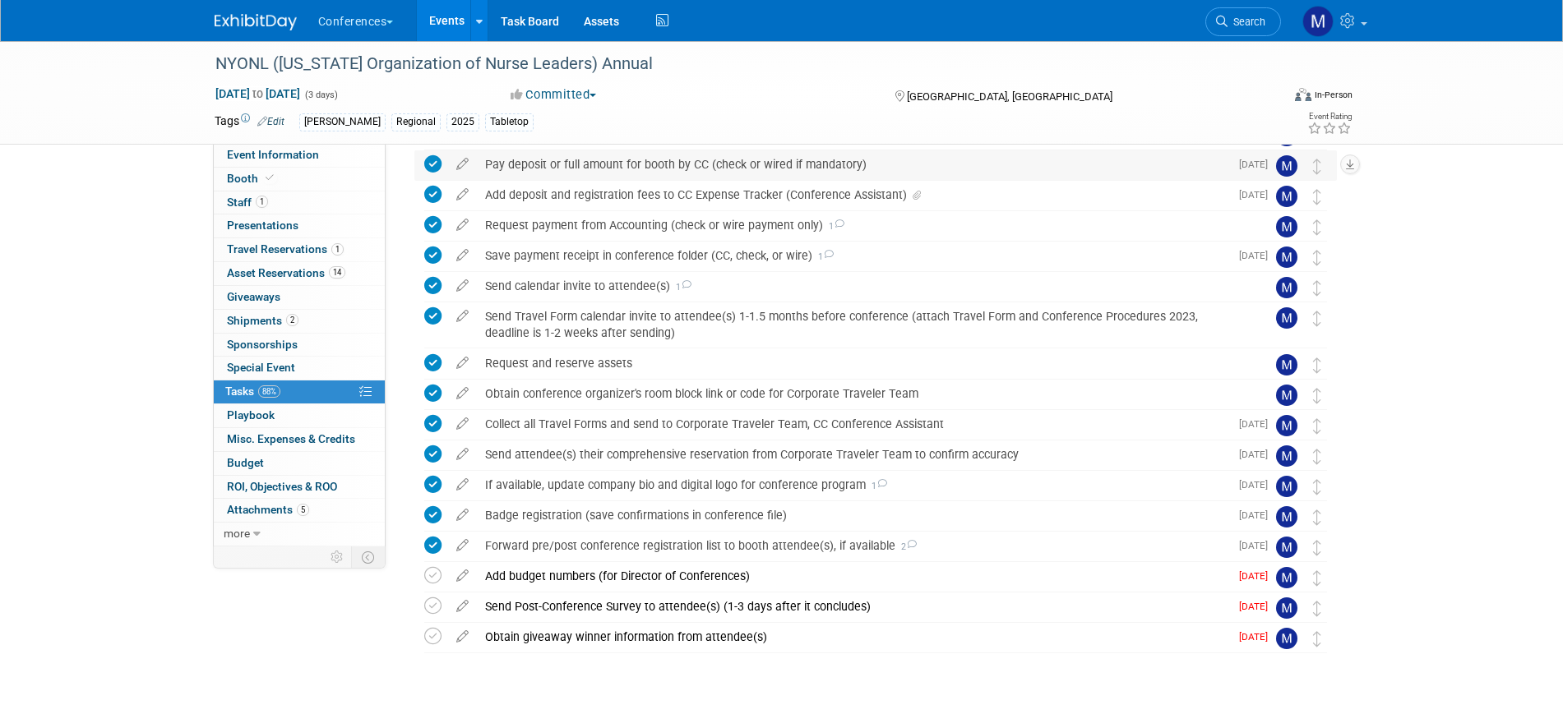
scroll to position [346, 0]
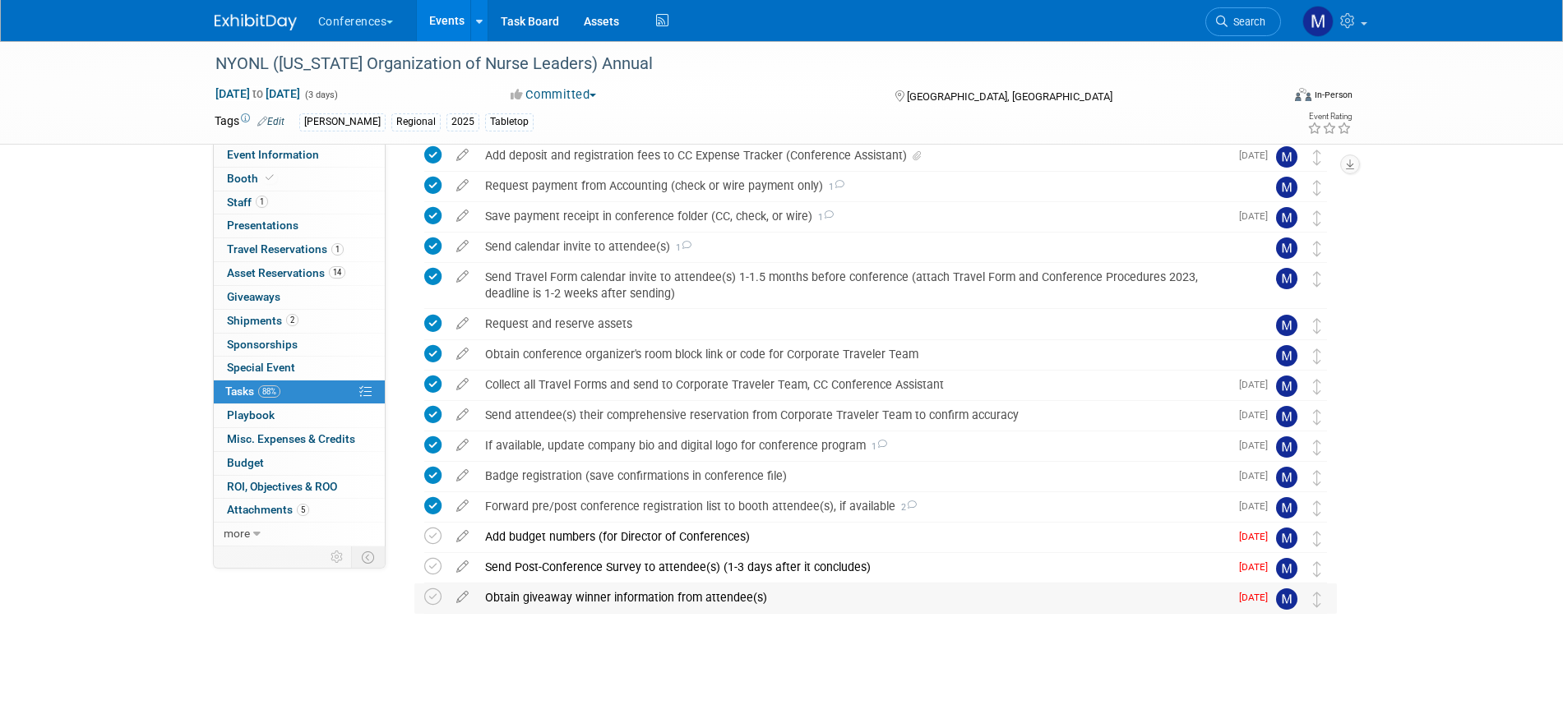
click at [539, 593] on div "Obtain giveaway winner information from attendee(s)" at bounding box center [853, 598] width 752 height 28
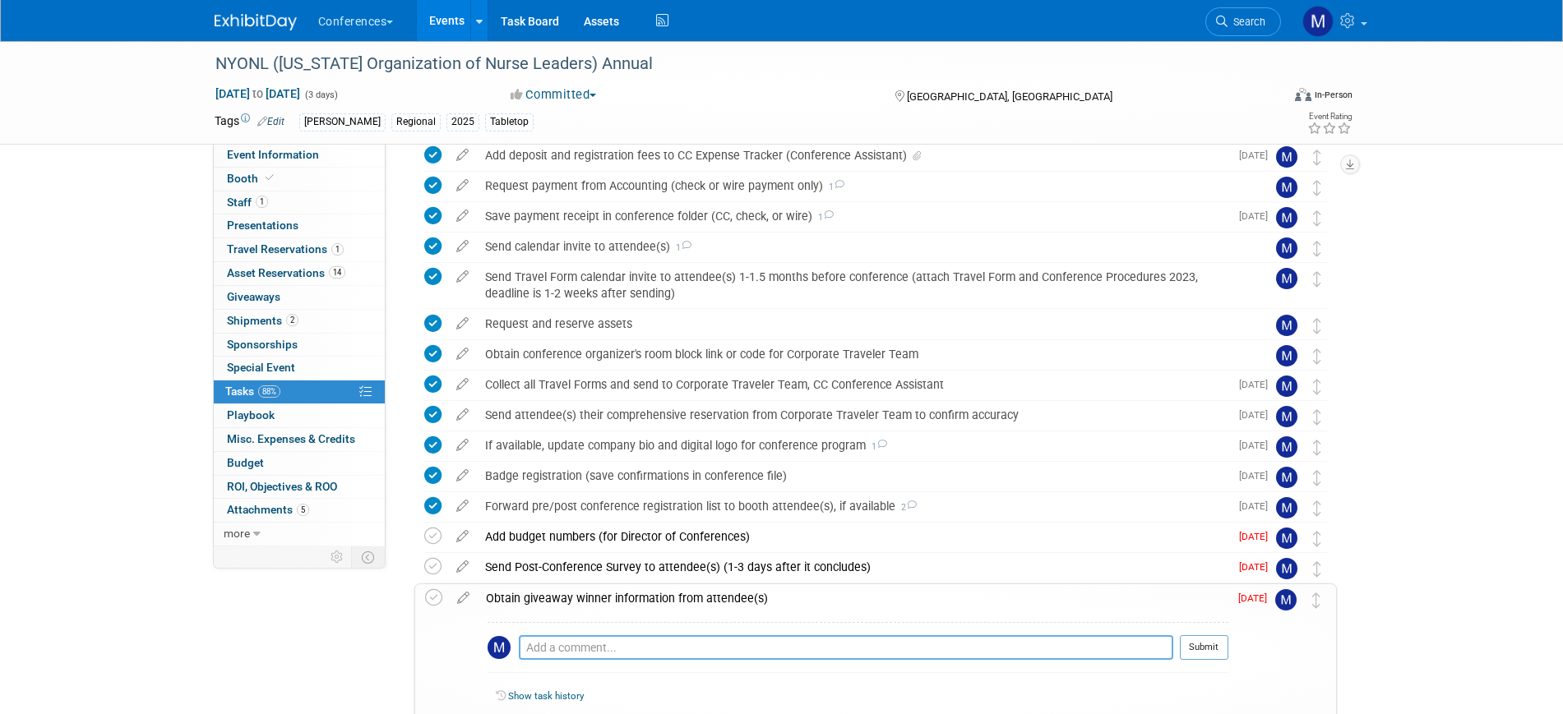
click at [537, 645] on textarea at bounding box center [846, 647] width 654 height 25
type textarea "d"
type textarea "didnt end up picking a winner"
click at [1200, 651] on button "Submit" at bounding box center [1204, 647] width 48 height 25
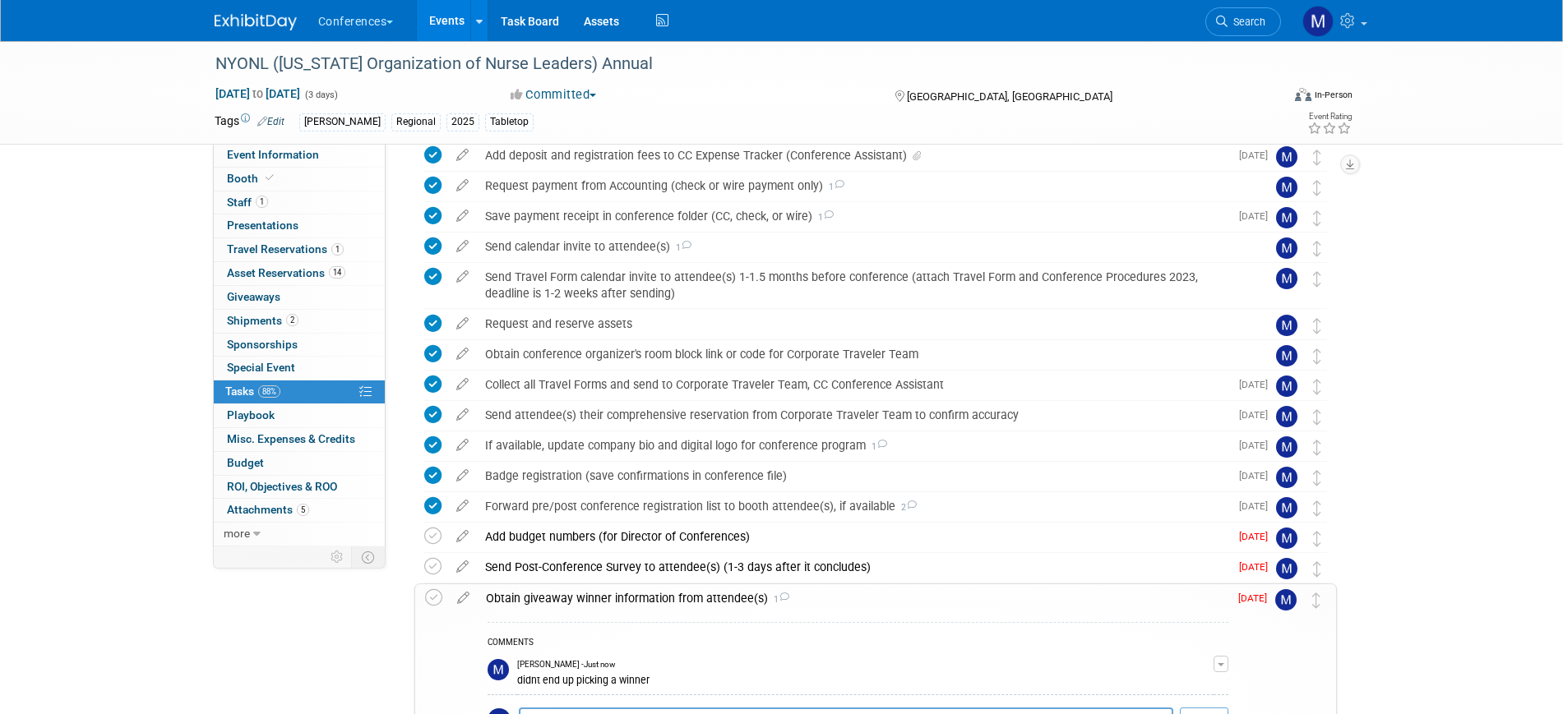
click at [541, 600] on div "Obtain giveaway winner information from attendee(s) 1" at bounding box center [853, 598] width 751 height 28
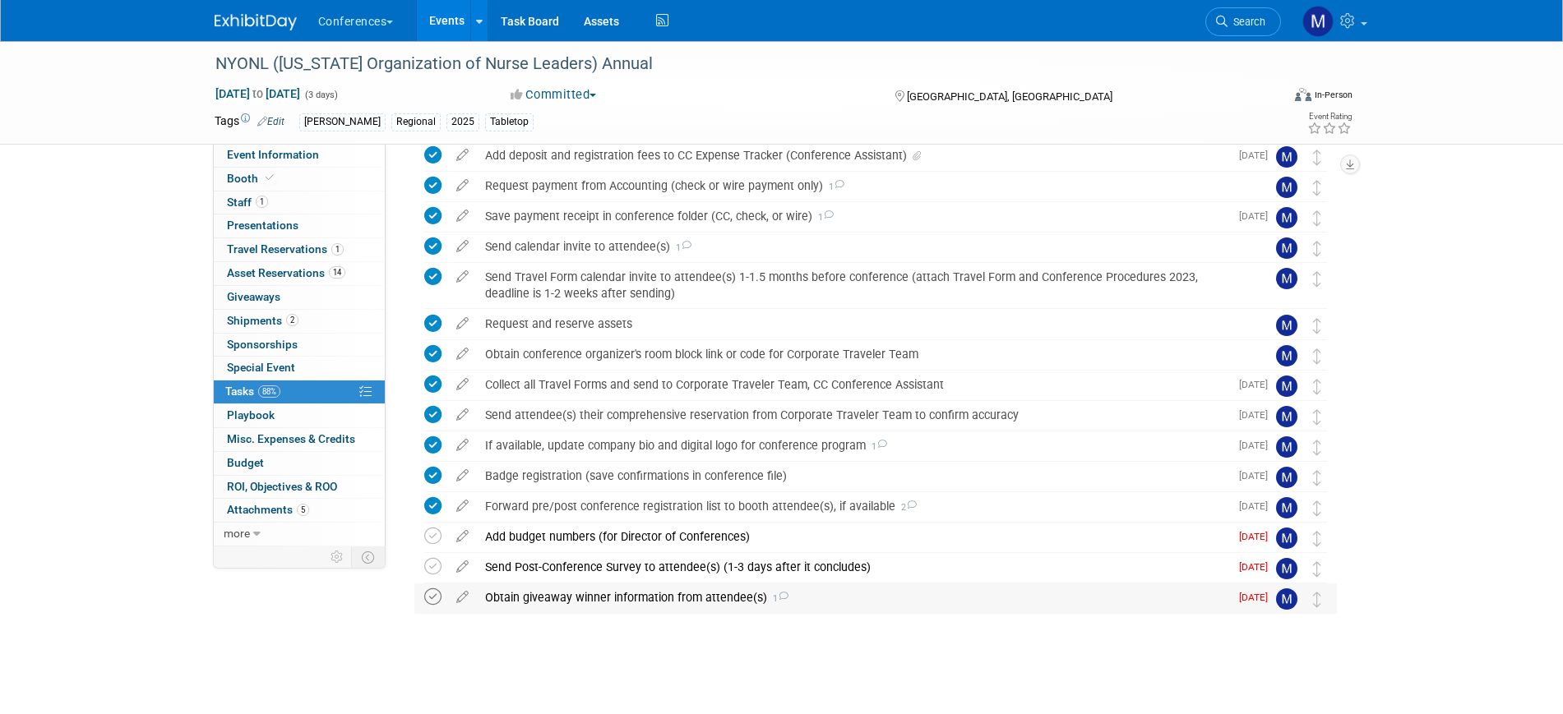
click at [435, 596] on icon at bounding box center [432, 597] width 17 height 17
click at [432, 572] on icon at bounding box center [432, 566] width 17 height 17
click at [426, 538] on icon at bounding box center [432, 536] width 17 height 17
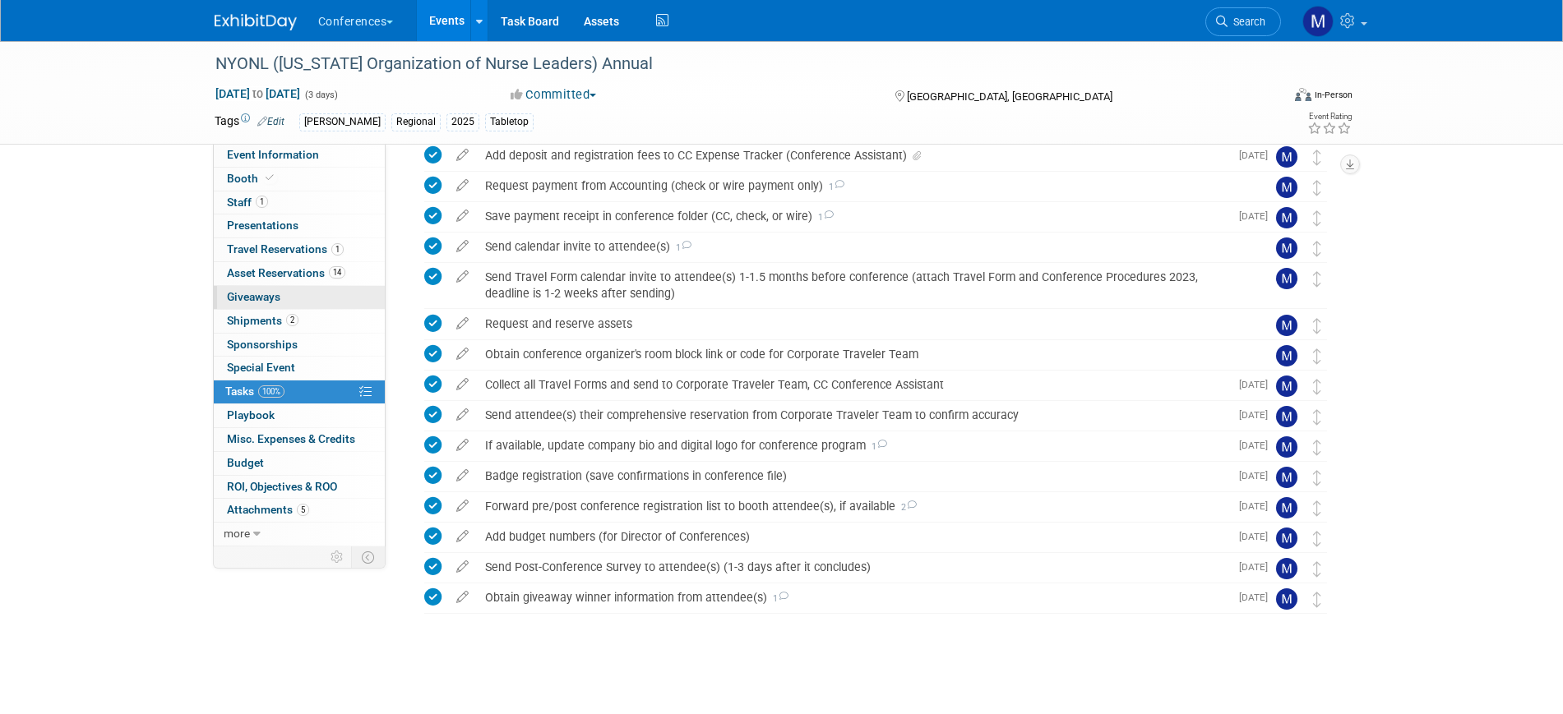
click at [274, 307] on link "0 Giveaways 0" at bounding box center [299, 297] width 171 height 23
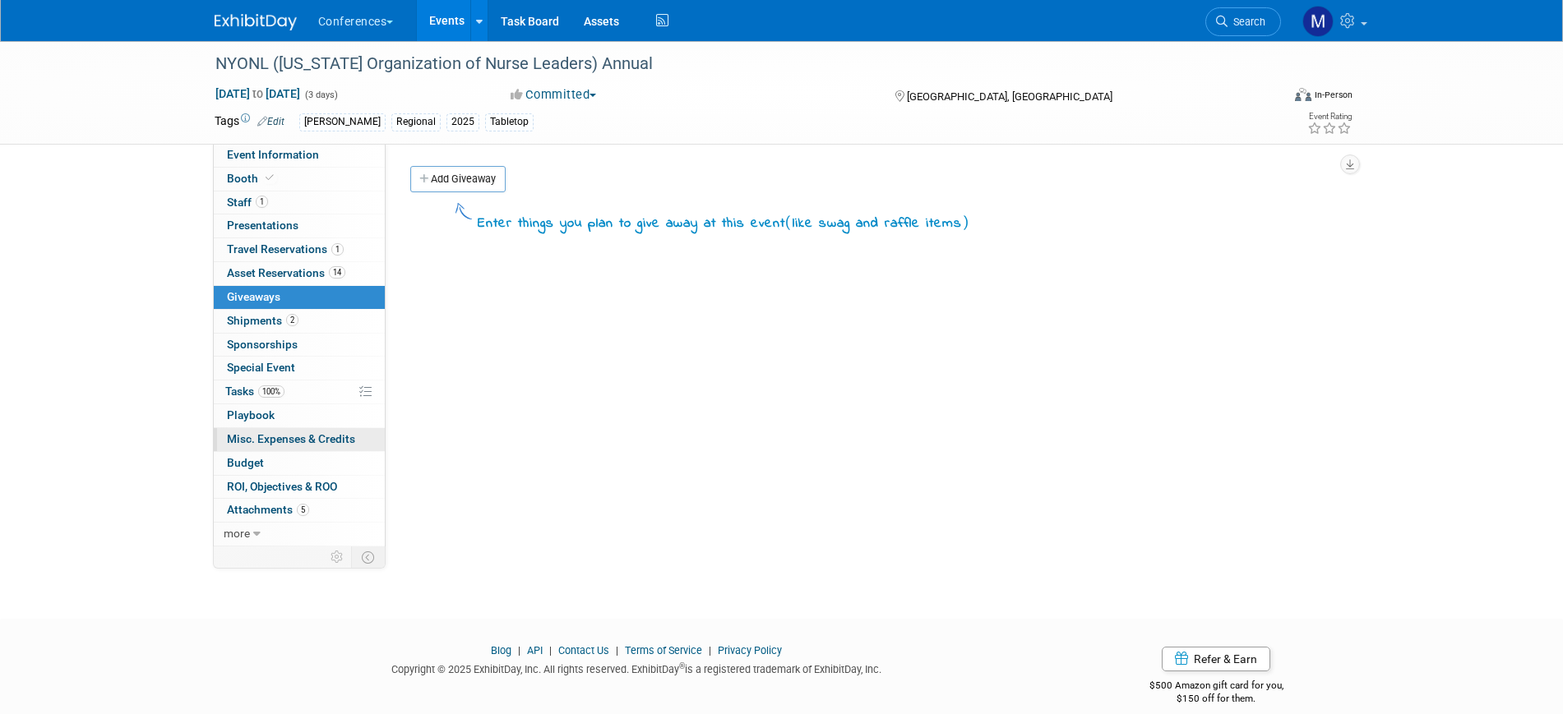
click at [303, 437] on span "Misc. Expenses & Credits 0" at bounding box center [291, 438] width 128 height 13
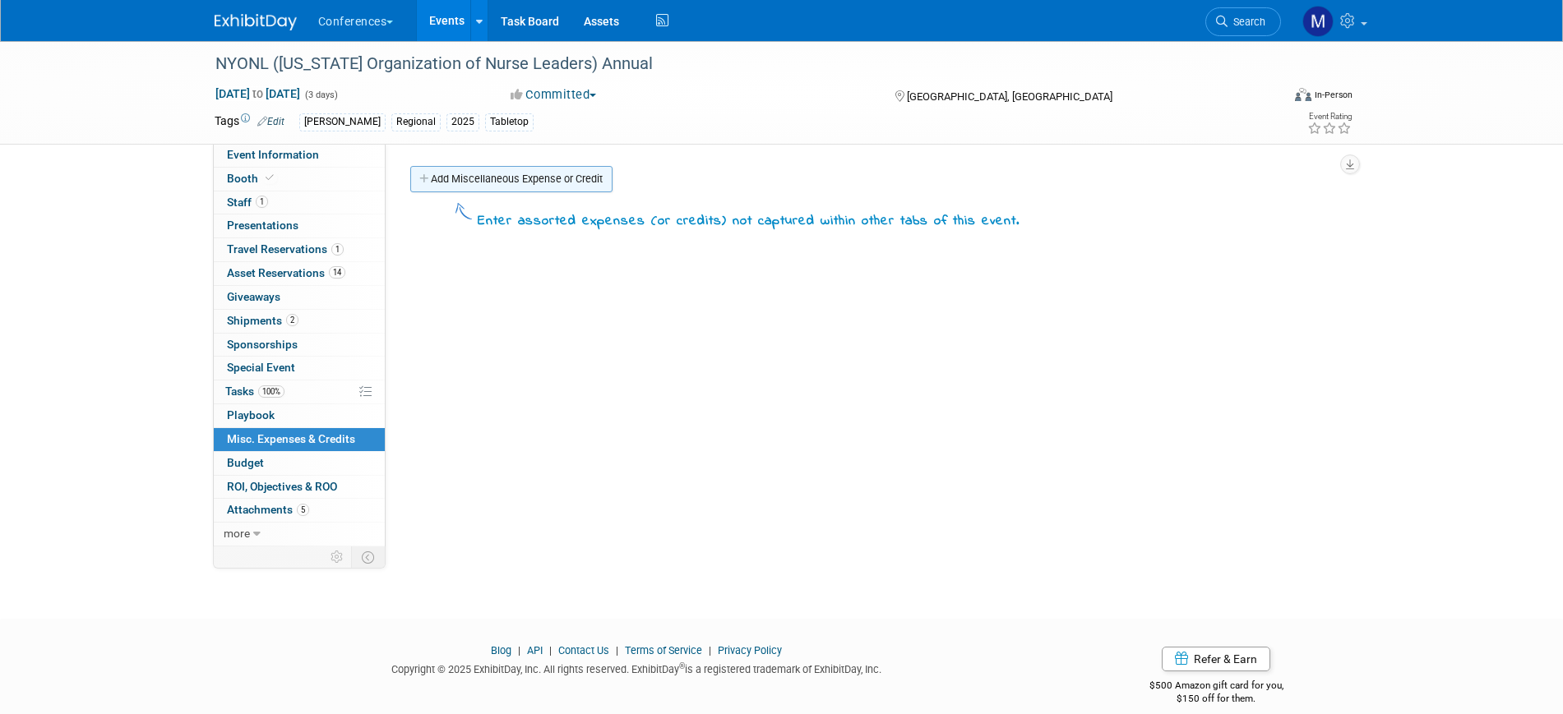
click at [513, 185] on link "Add Miscellaneous Expense or Credit" at bounding box center [511, 179] width 202 height 26
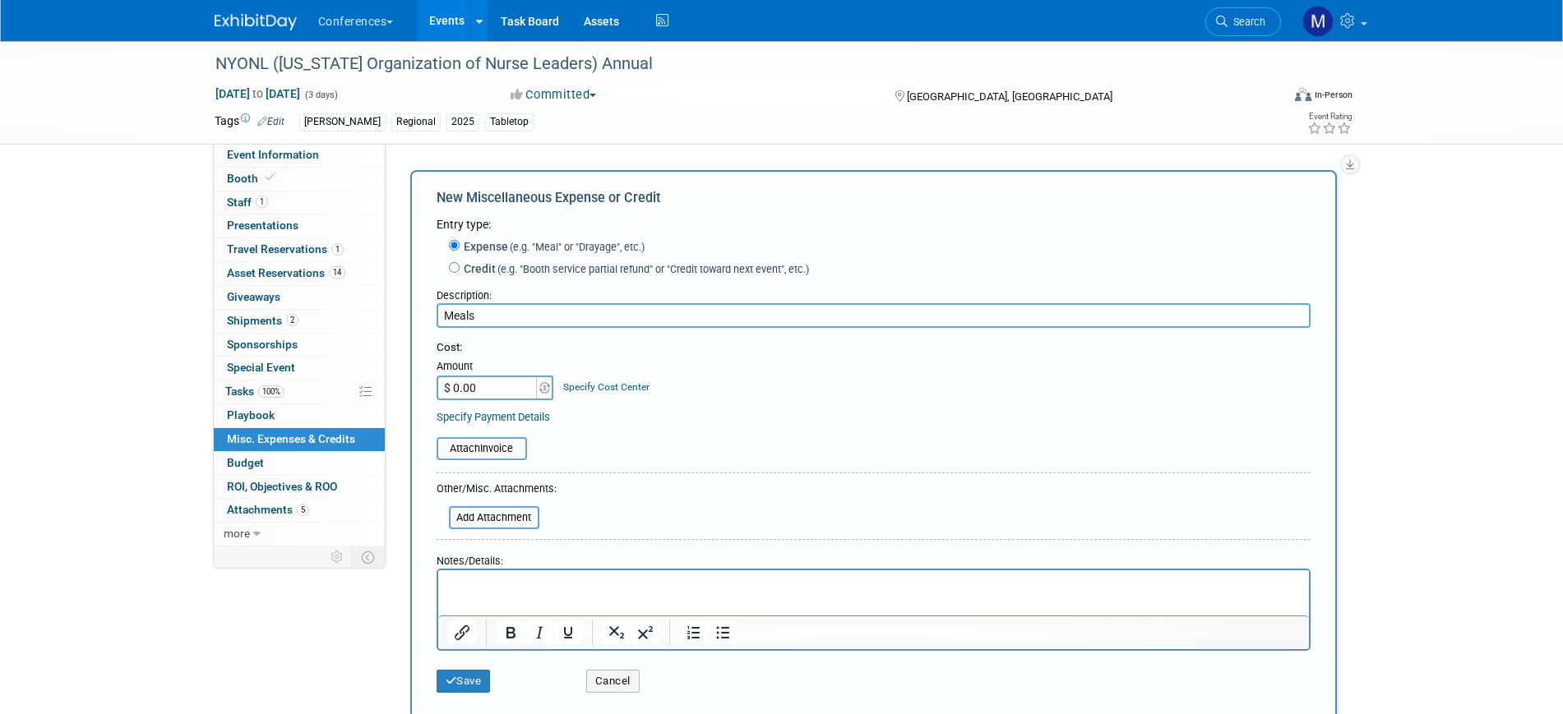
type input "Meals"
click at [535, 593] on html at bounding box center [872, 581] width 871 height 23
click at [458, 386] on input "$ 0.00" at bounding box center [487, 388] width 103 height 25
click at [488, 581] on p "$100 x 2 days x 1 person" at bounding box center [873, 585] width 852 height 16
click at [491, 366] on div "Amount" at bounding box center [495, 367] width 119 height 16
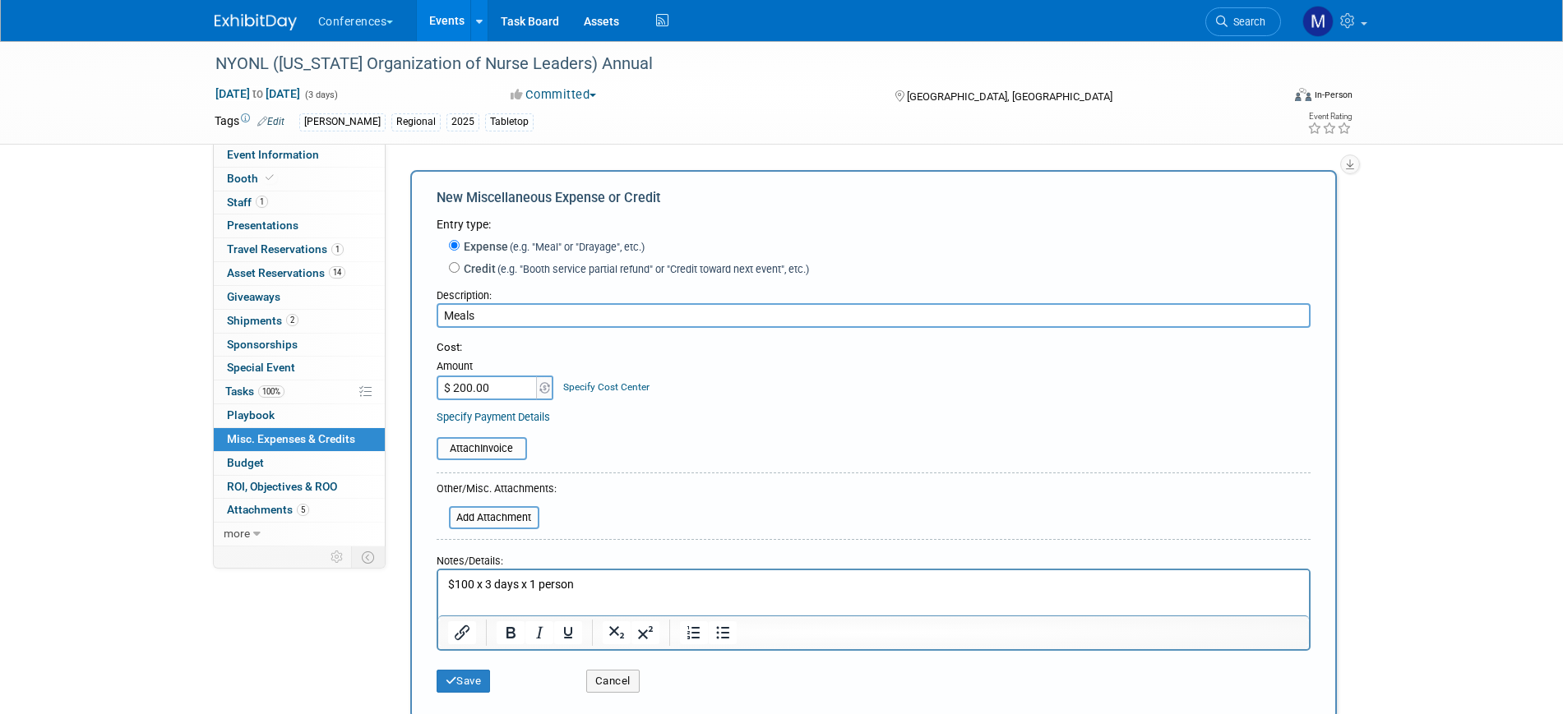
click at [490, 393] on input "$ 200.00" at bounding box center [487, 388] width 103 height 25
type input "$ 300.00"
click at [478, 672] on button "Save" at bounding box center [463, 681] width 54 height 23
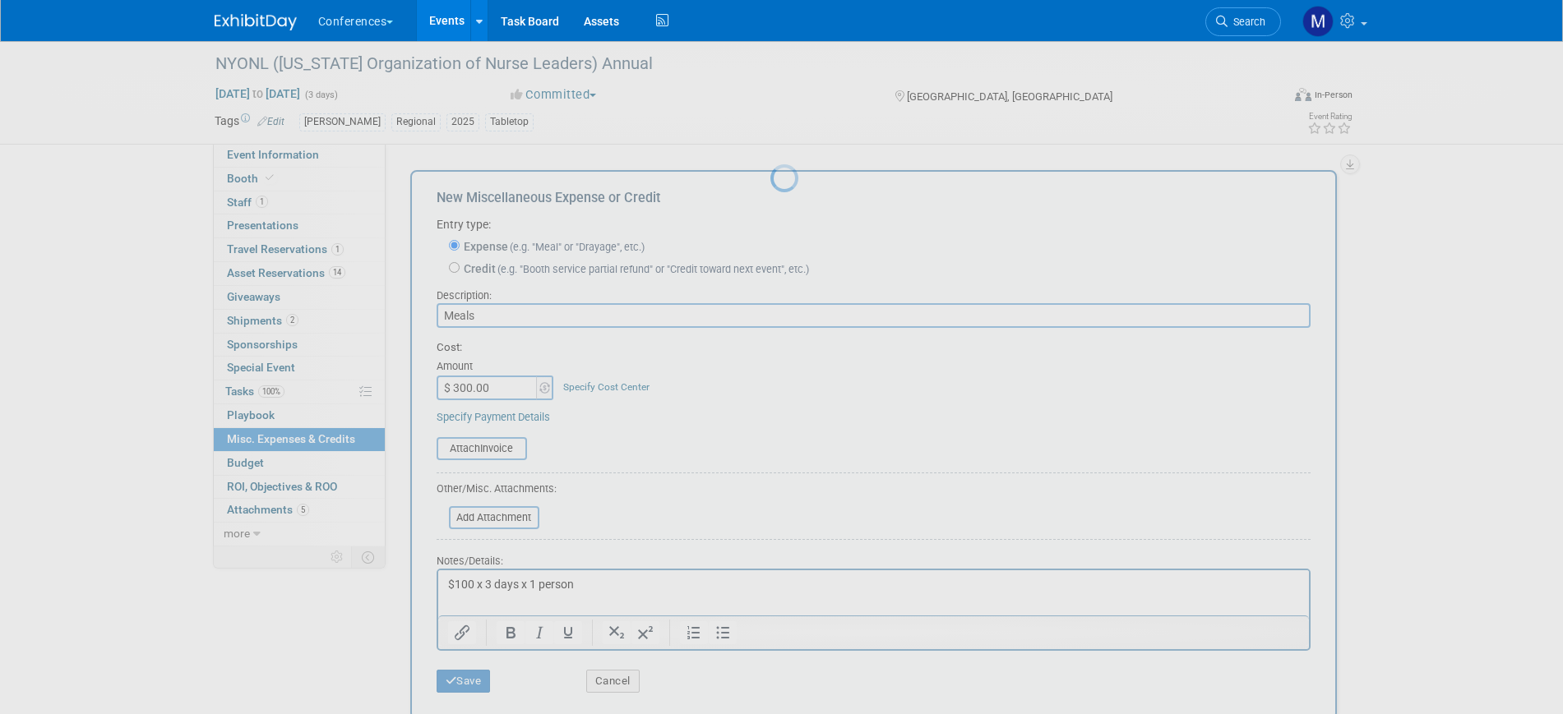
scroll to position [20, 0]
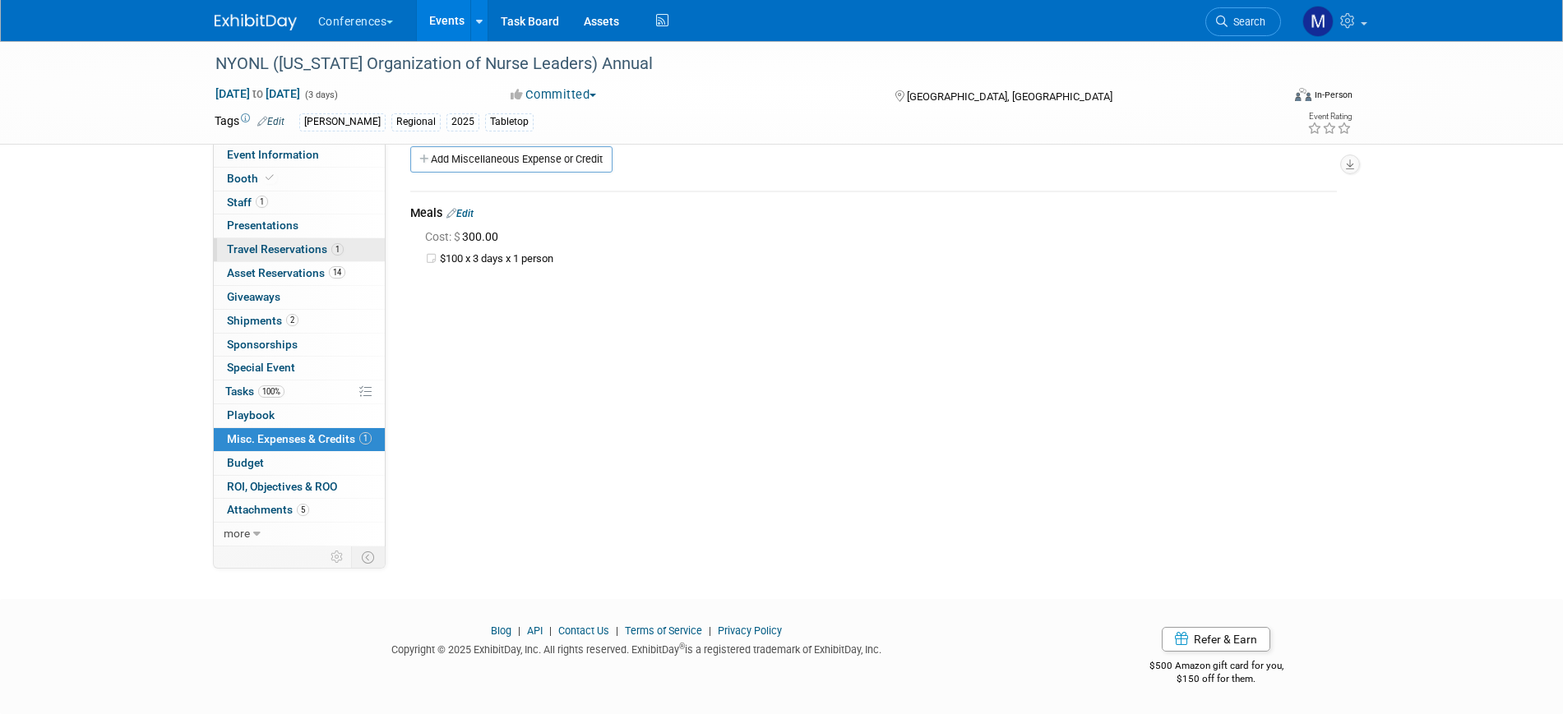
click at [326, 248] on span "Travel Reservations 1" at bounding box center [285, 248] width 117 height 13
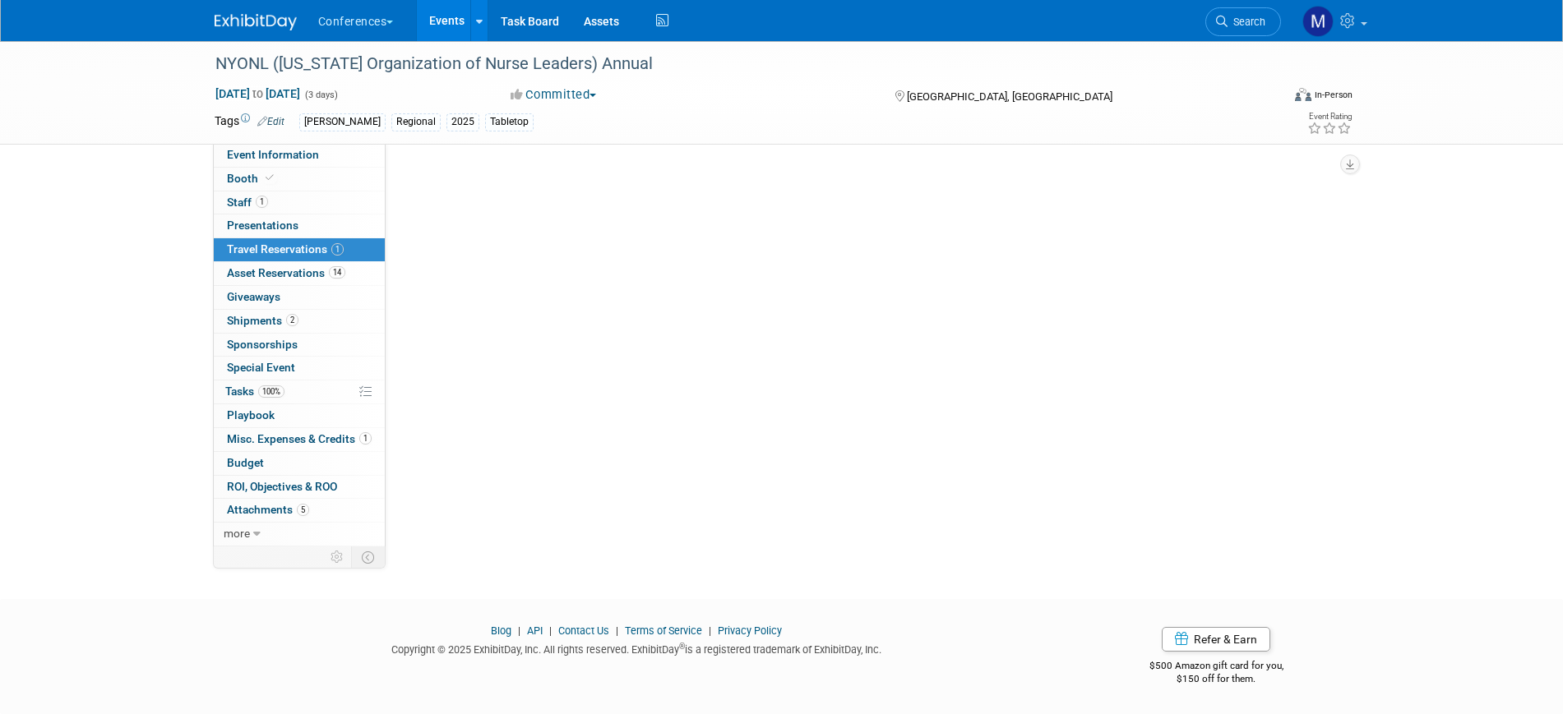
scroll to position [0, 0]
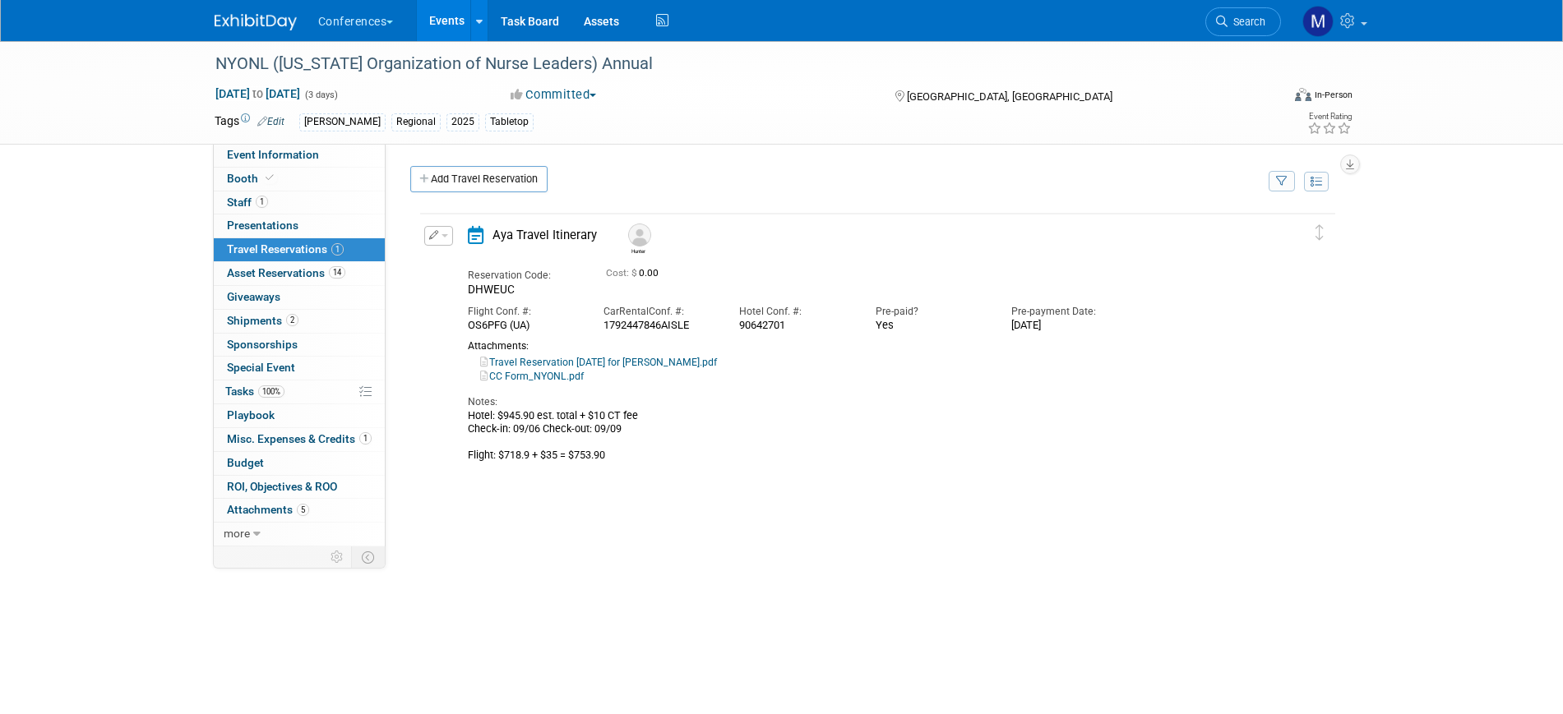
click at [695, 363] on link "Travel Reservation September 06 for PHILLIP HUNTER HAWLEY.pdf" at bounding box center [598, 363] width 237 height 12
click at [270, 441] on span "Misc. Expenses & Credits 1" at bounding box center [299, 438] width 145 height 13
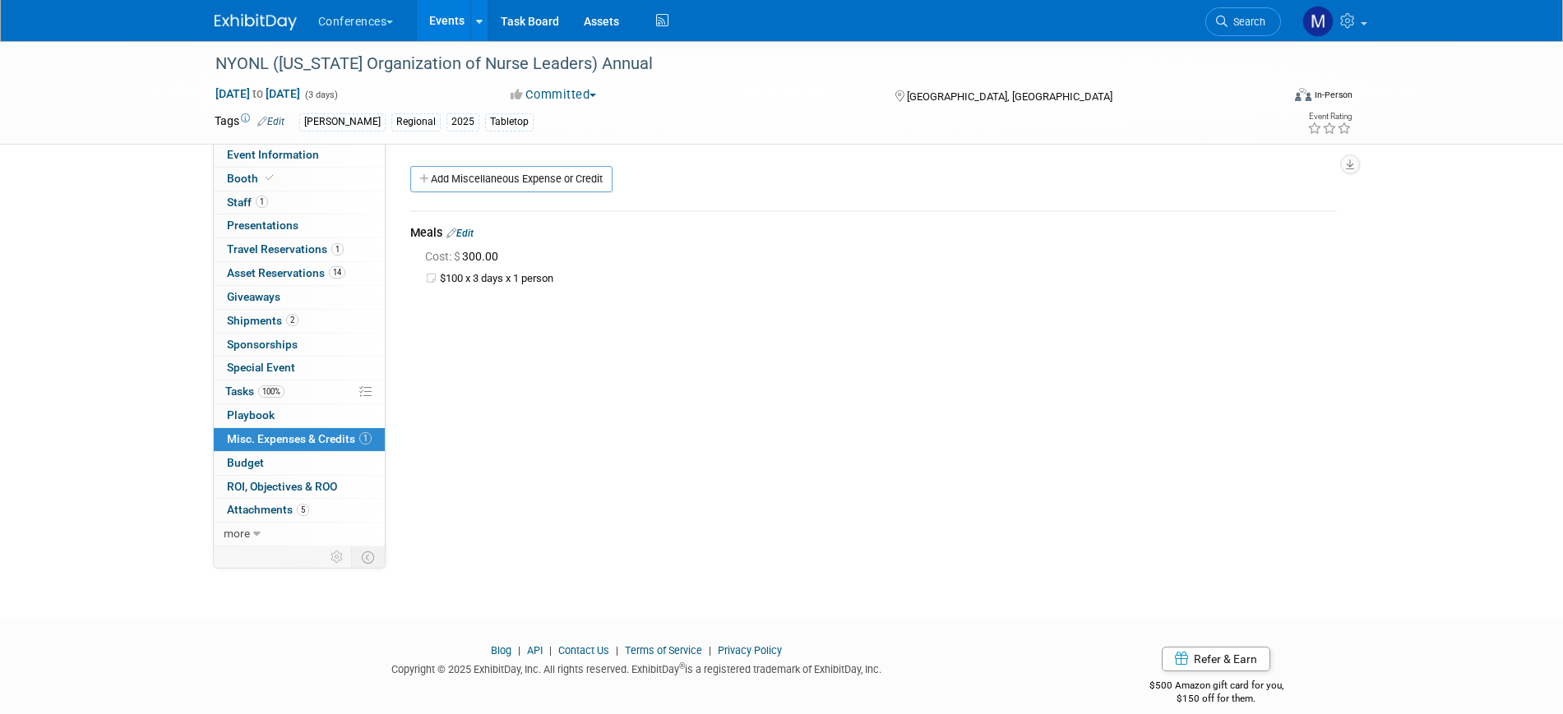
click at [463, 234] on link "Edit" at bounding box center [459, 234] width 27 height 12
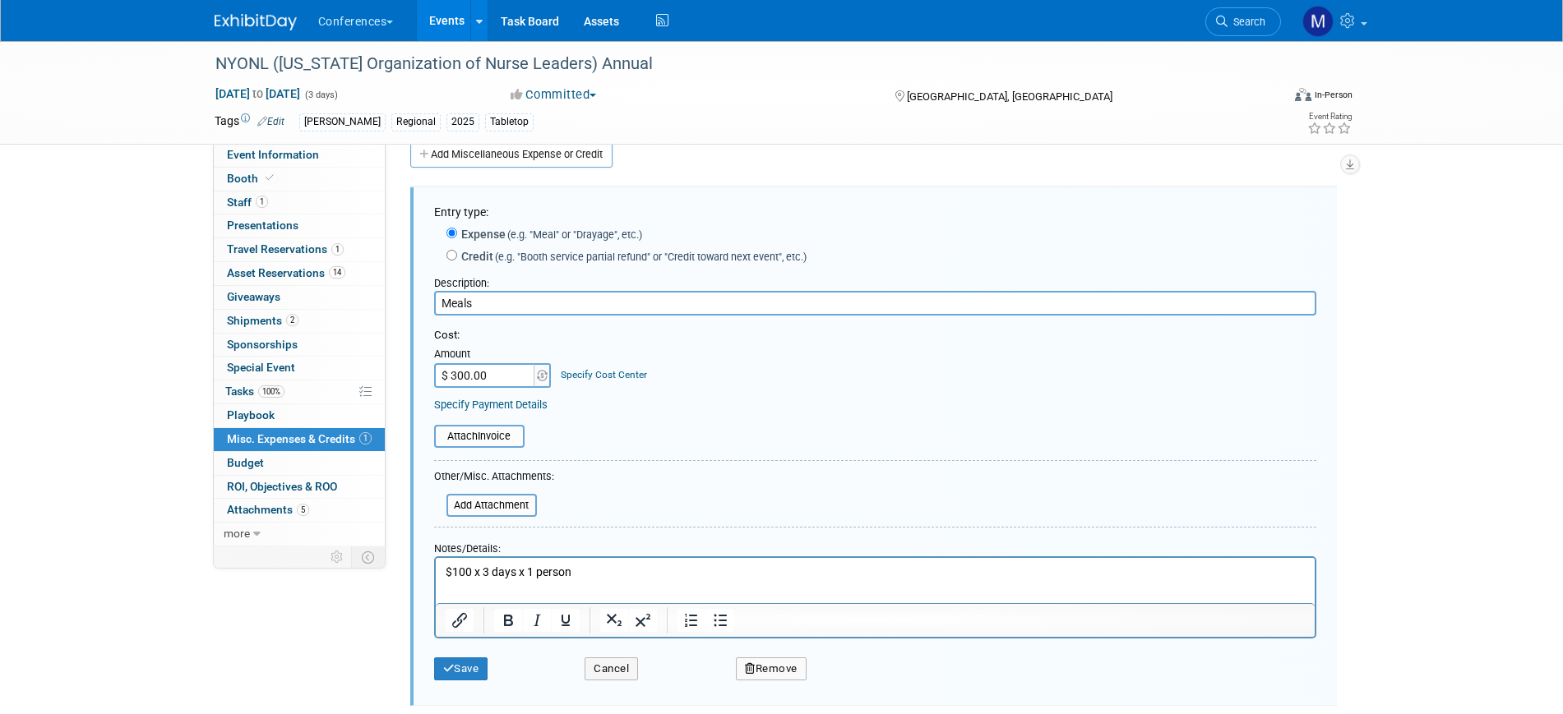
click at [453, 373] on input "$ 300.00" at bounding box center [485, 375] width 103 height 25
type input "$ 400.00"
click at [487, 574] on p "$100 x 3 days x 1 person" at bounding box center [875, 573] width 860 height 16
click at [475, 667] on button "Save" at bounding box center [461, 669] width 54 height 23
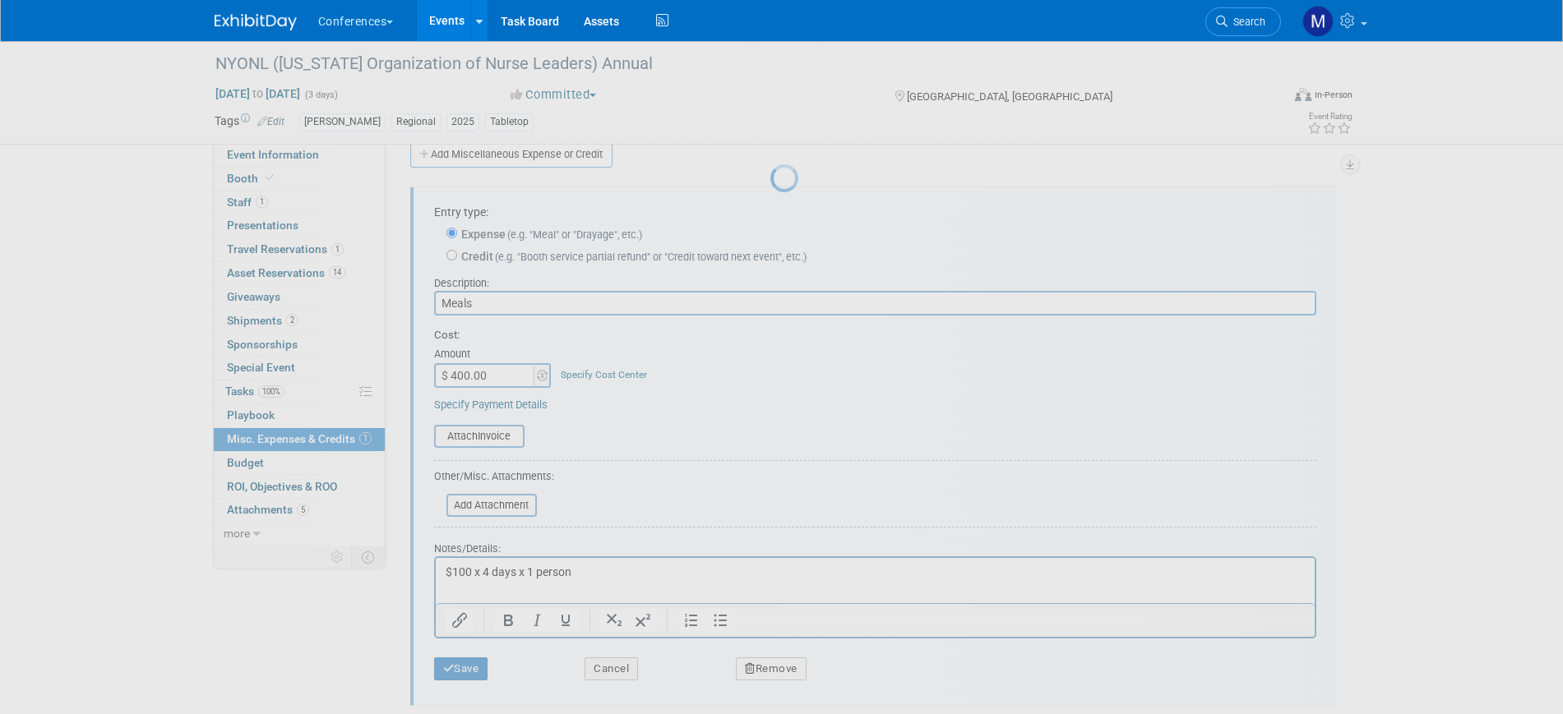
scroll to position [20, 0]
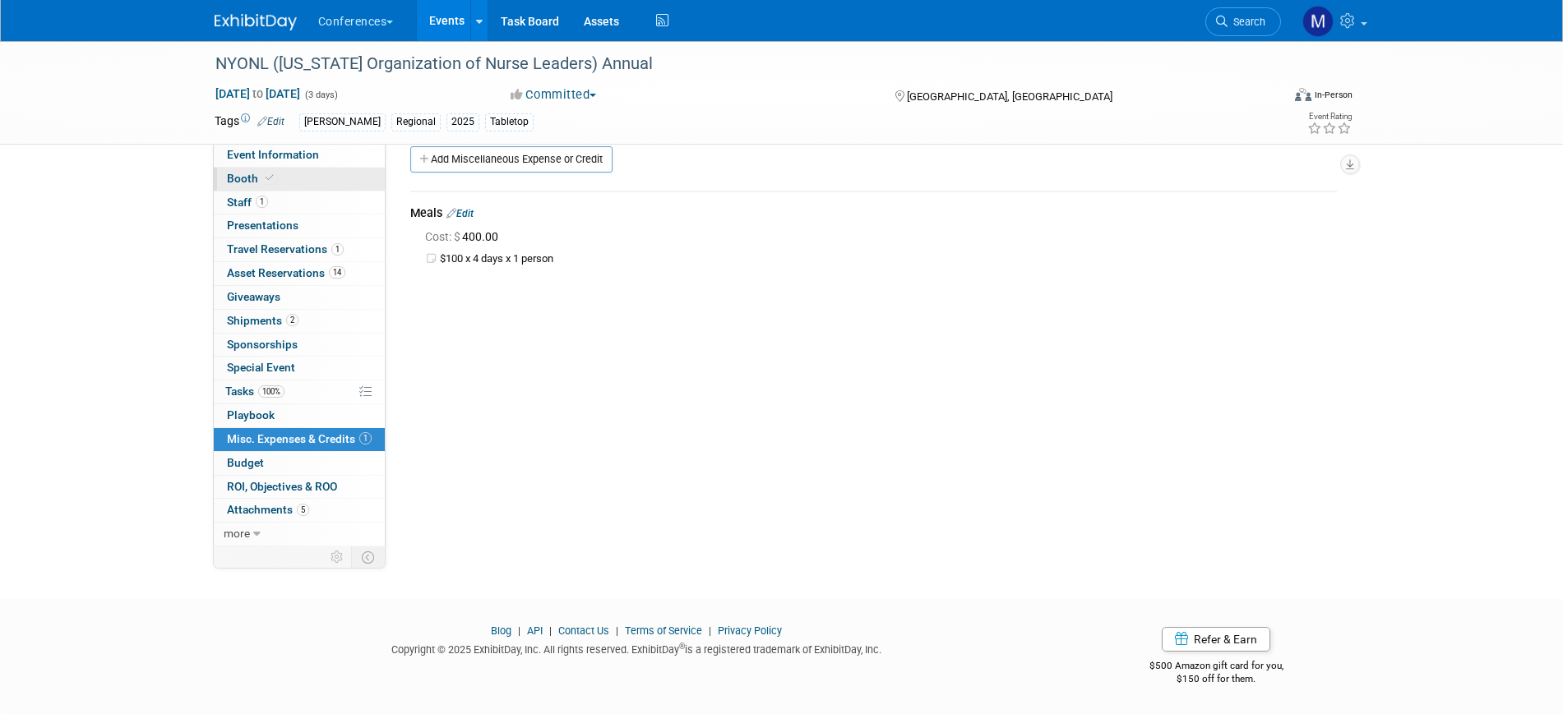
click at [311, 177] on link "Booth" at bounding box center [299, 179] width 171 height 23
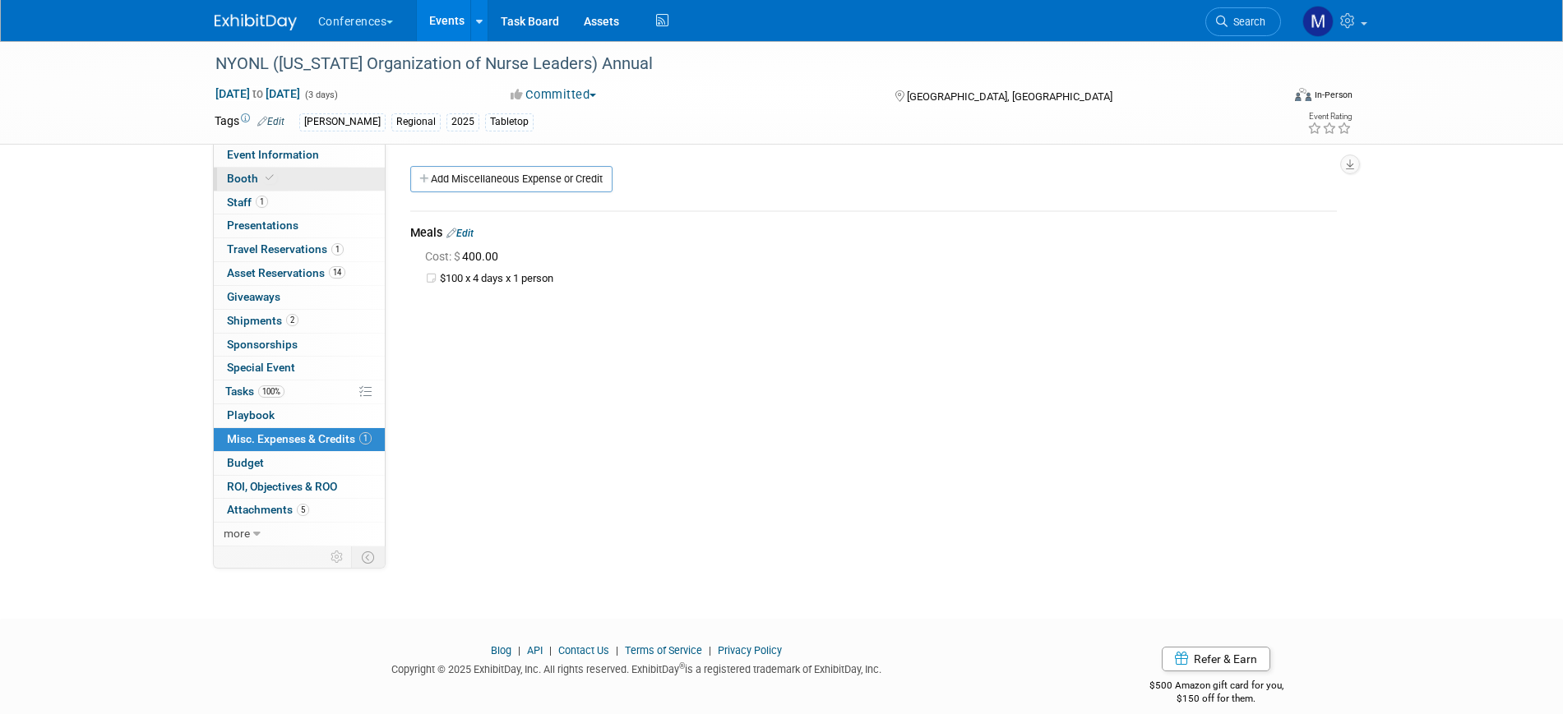
select select "6' tabletop"
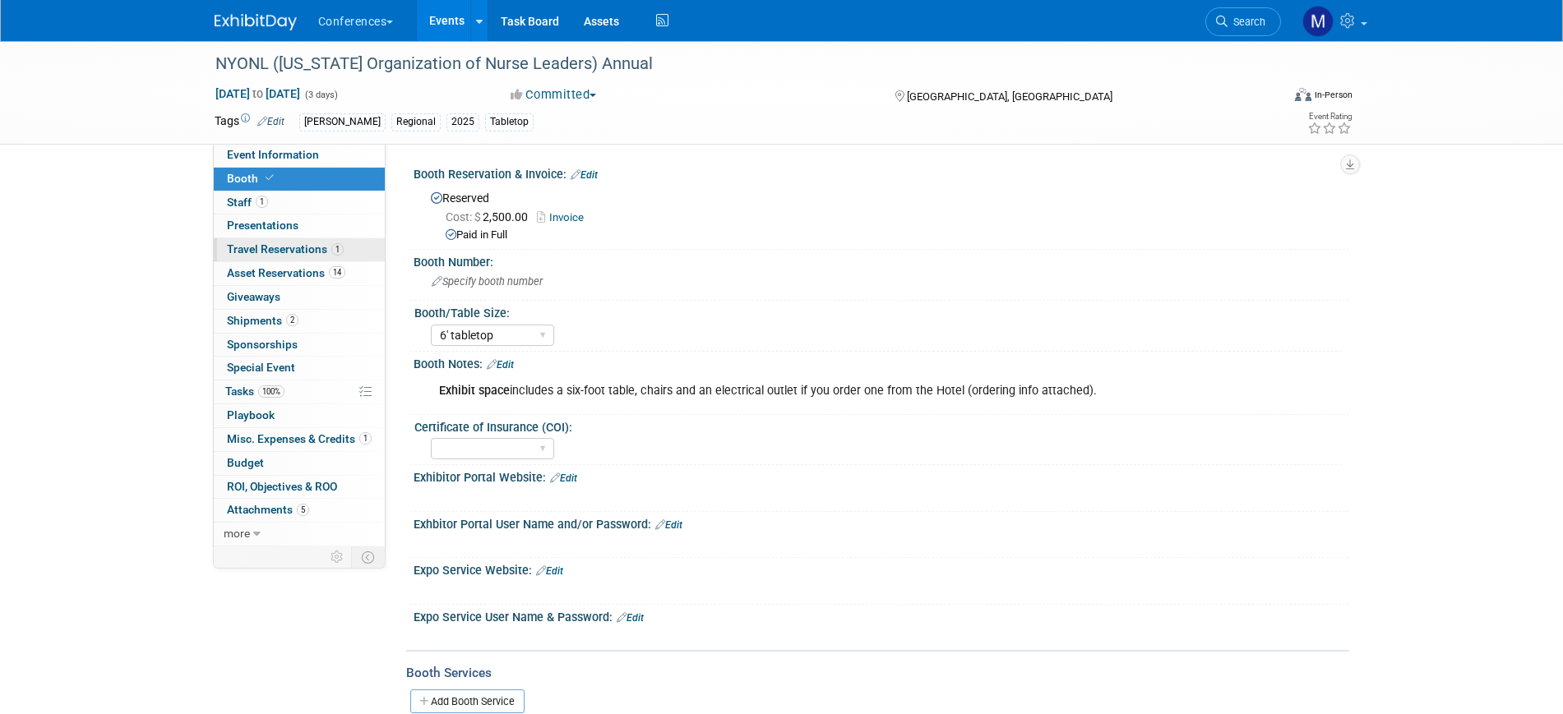
click at [301, 252] on span "Travel Reservations 1" at bounding box center [285, 248] width 117 height 13
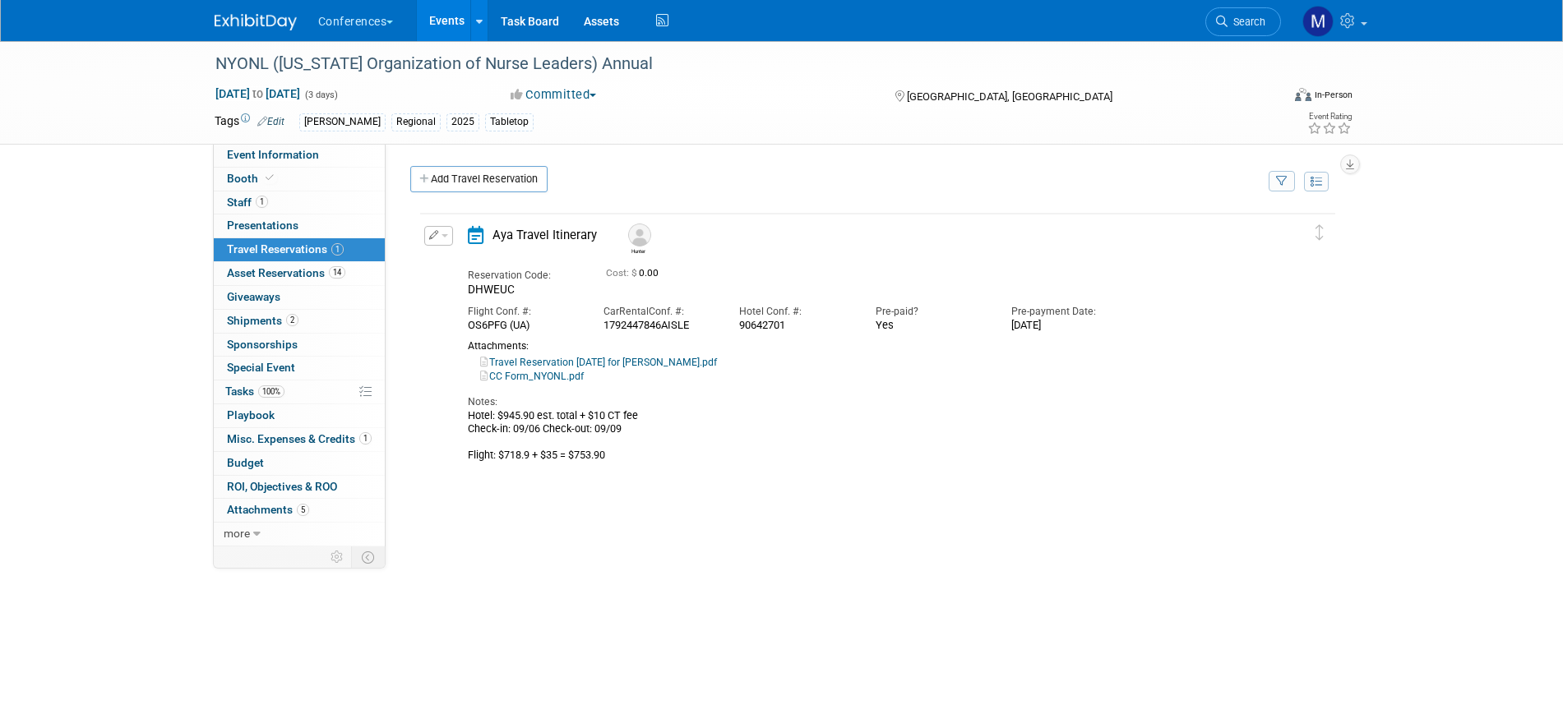
click at [448, 237] on button "button" at bounding box center [438, 236] width 29 height 20
click at [464, 260] on button "Edit Reservation" at bounding box center [494, 264] width 139 height 24
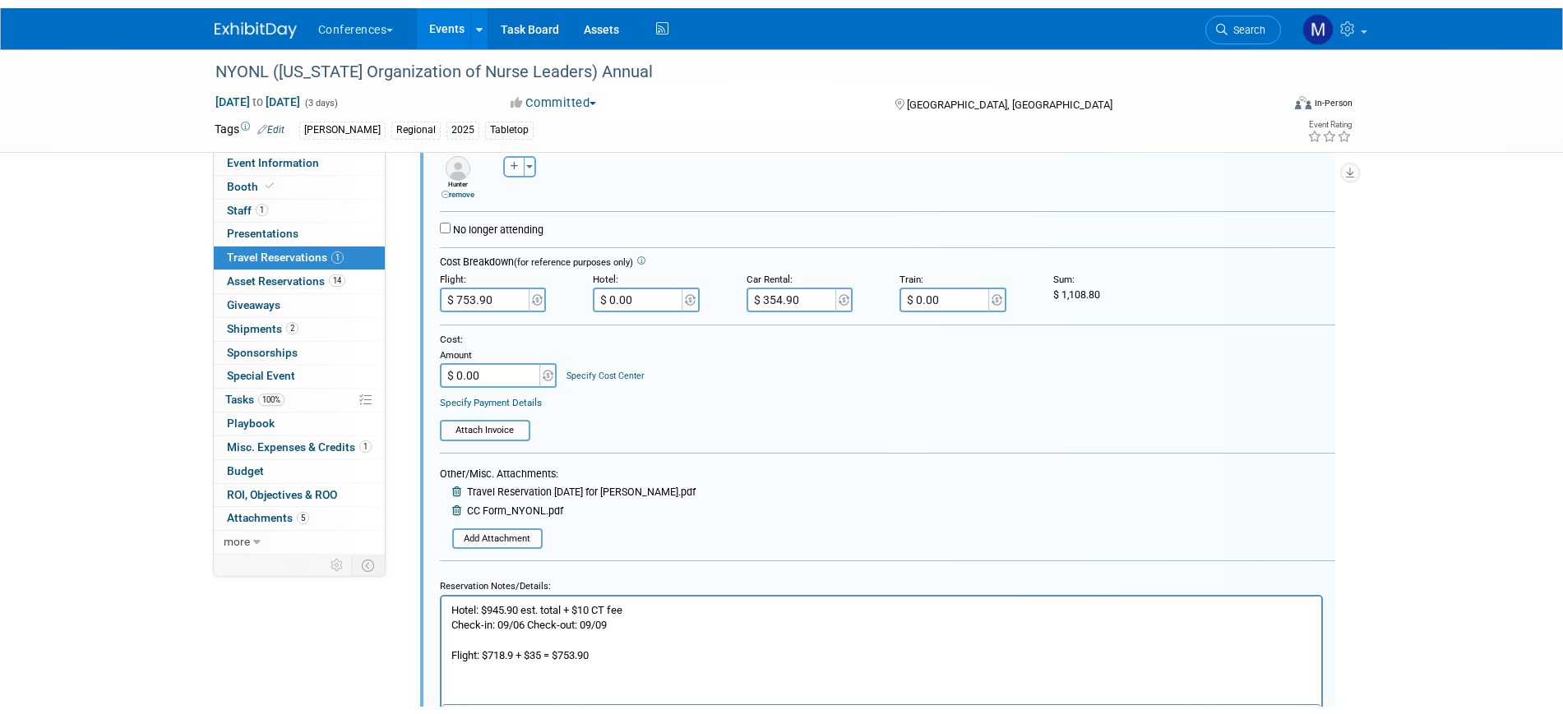
scroll to position [337, 0]
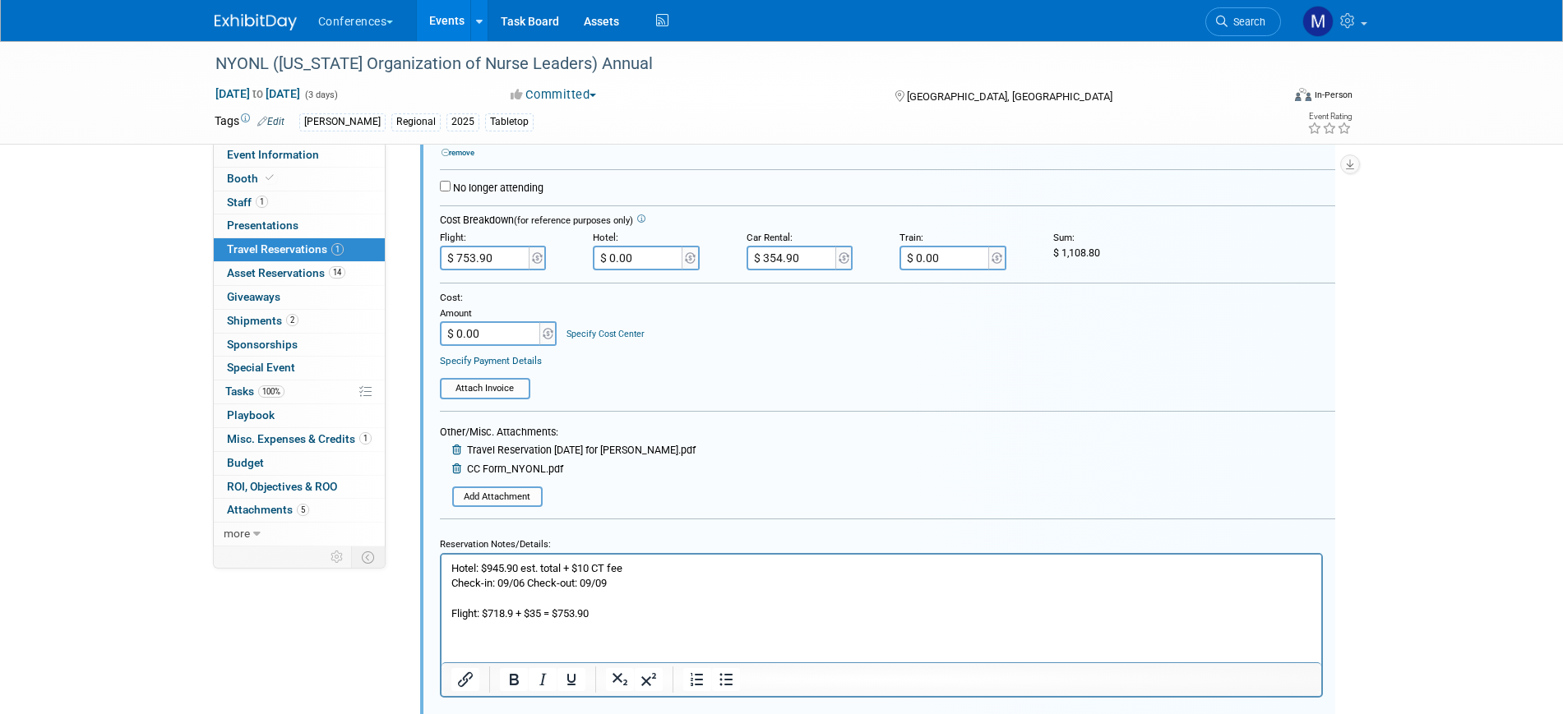
click at [660, 259] on input "$ 0.00" at bounding box center [639, 258] width 92 height 25
type input "$ 955.90"
click at [718, 344] on div "Cost: Amount $ 0.00 Specify Cost Center Cost Center -- Not Specified -- Aya Edu…" at bounding box center [887, 318] width 895 height 55
drag, startPoint x: 1061, startPoint y: 252, endPoint x: 1105, endPoint y: 252, distance: 43.6
click at [1105, 252] on div "$ 2,064.70" at bounding box center [1117, 254] width 129 height 14
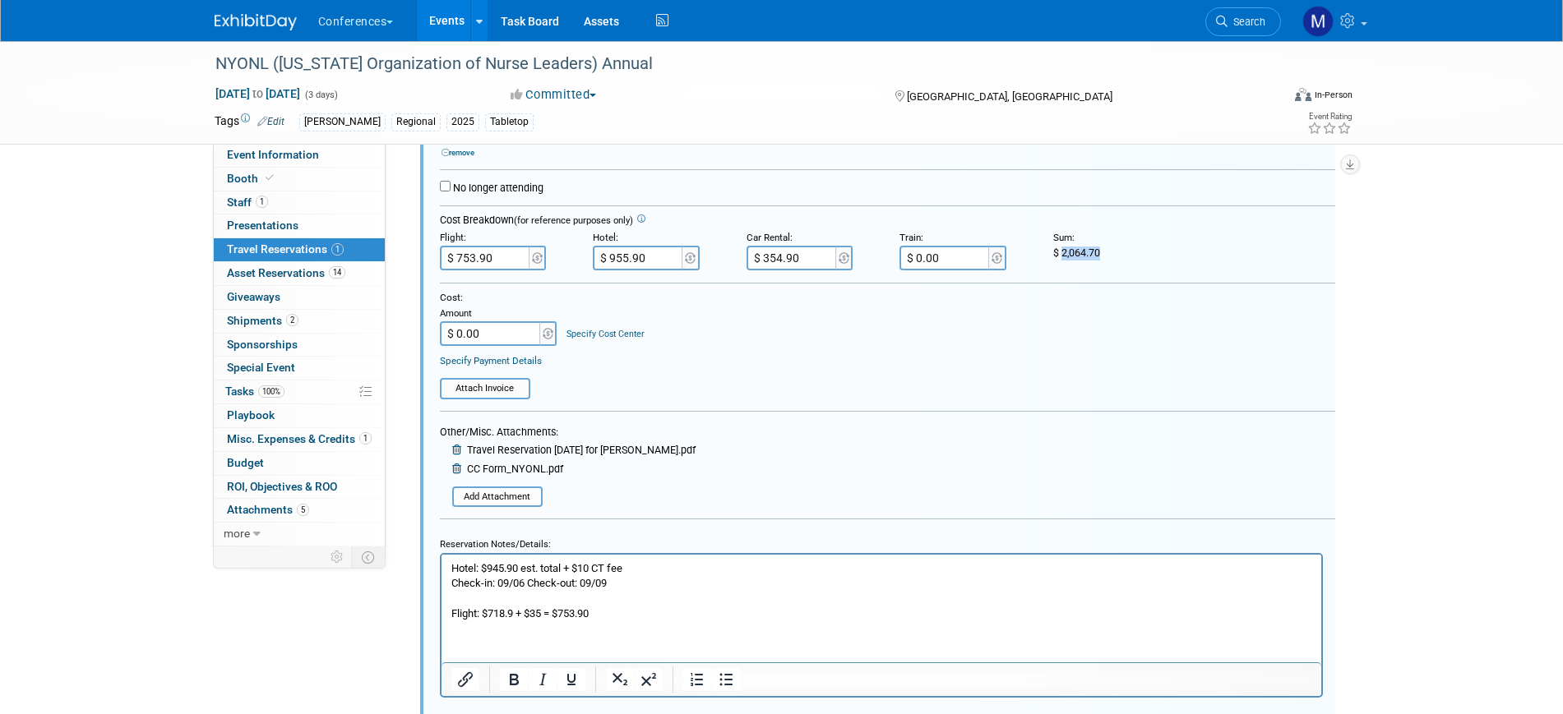
copy span "2,064.70"
click at [520, 335] on input "$ 0.00" at bounding box center [491, 333] width 103 height 25
paste input "2,064.7"
type input "$ 2,064.70"
click at [672, 351] on div "Cost: Amount $ 2,064.70 Specify Cost Center Cost Center -- Not Specified -- Aya…" at bounding box center [887, 329] width 895 height 77
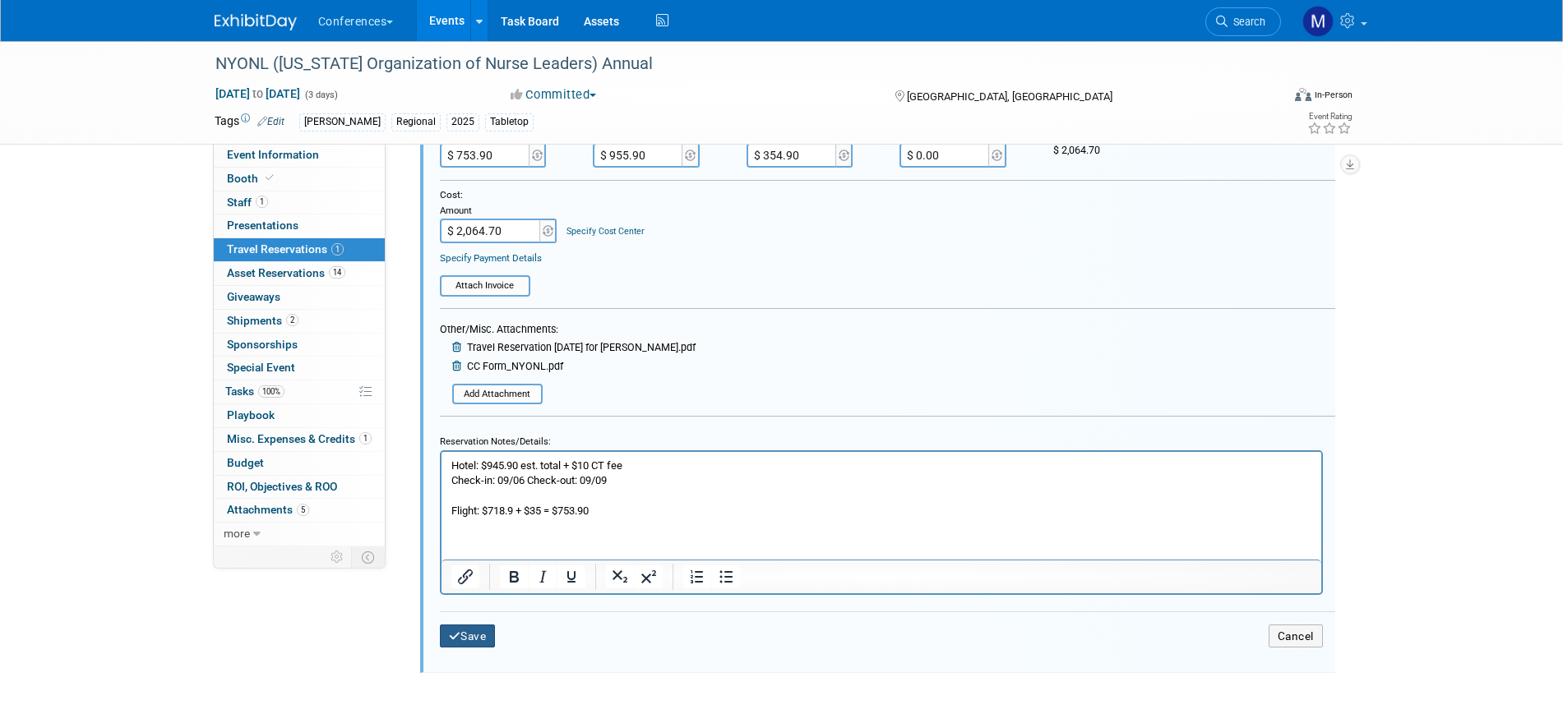
click at [478, 633] on button "Save" at bounding box center [468, 637] width 56 height 24
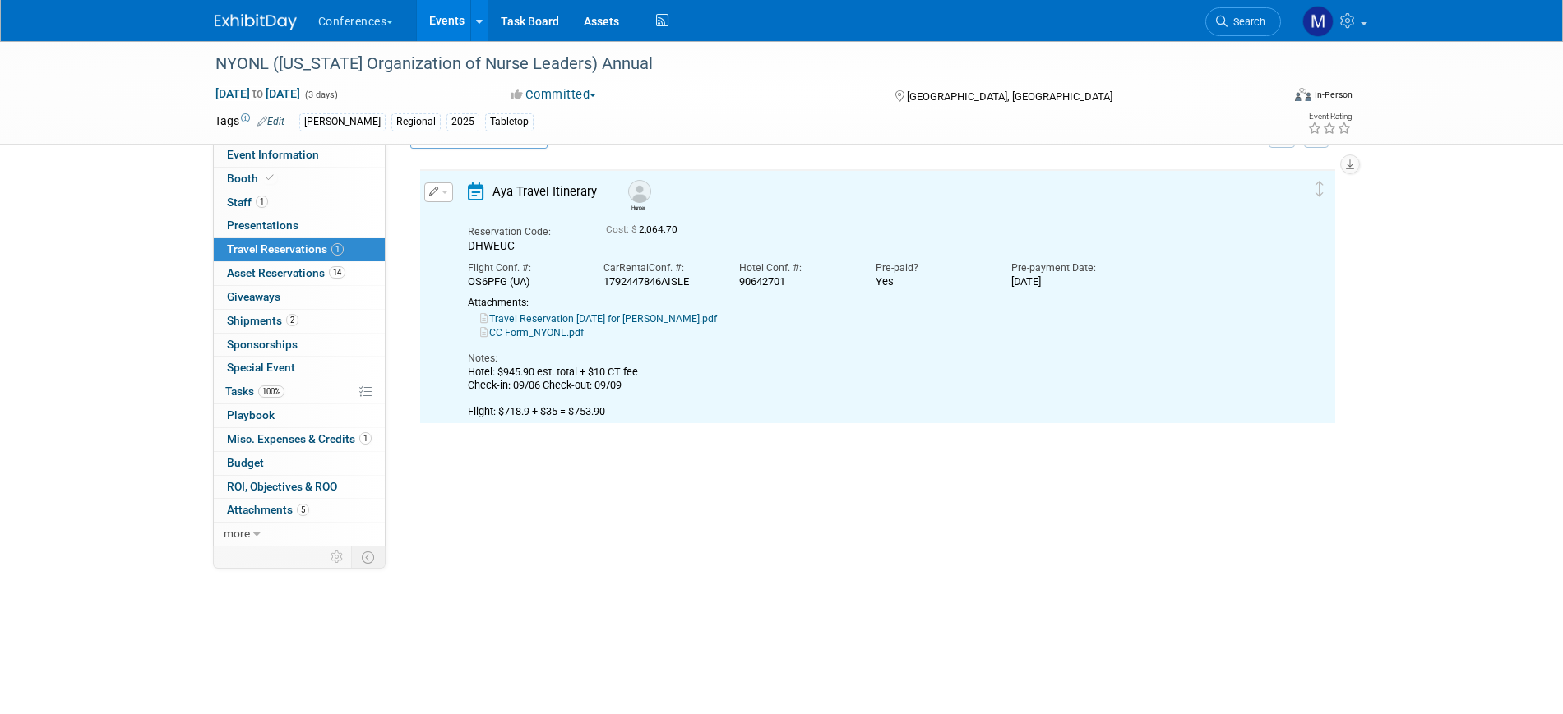
scroll to position [29, 0]
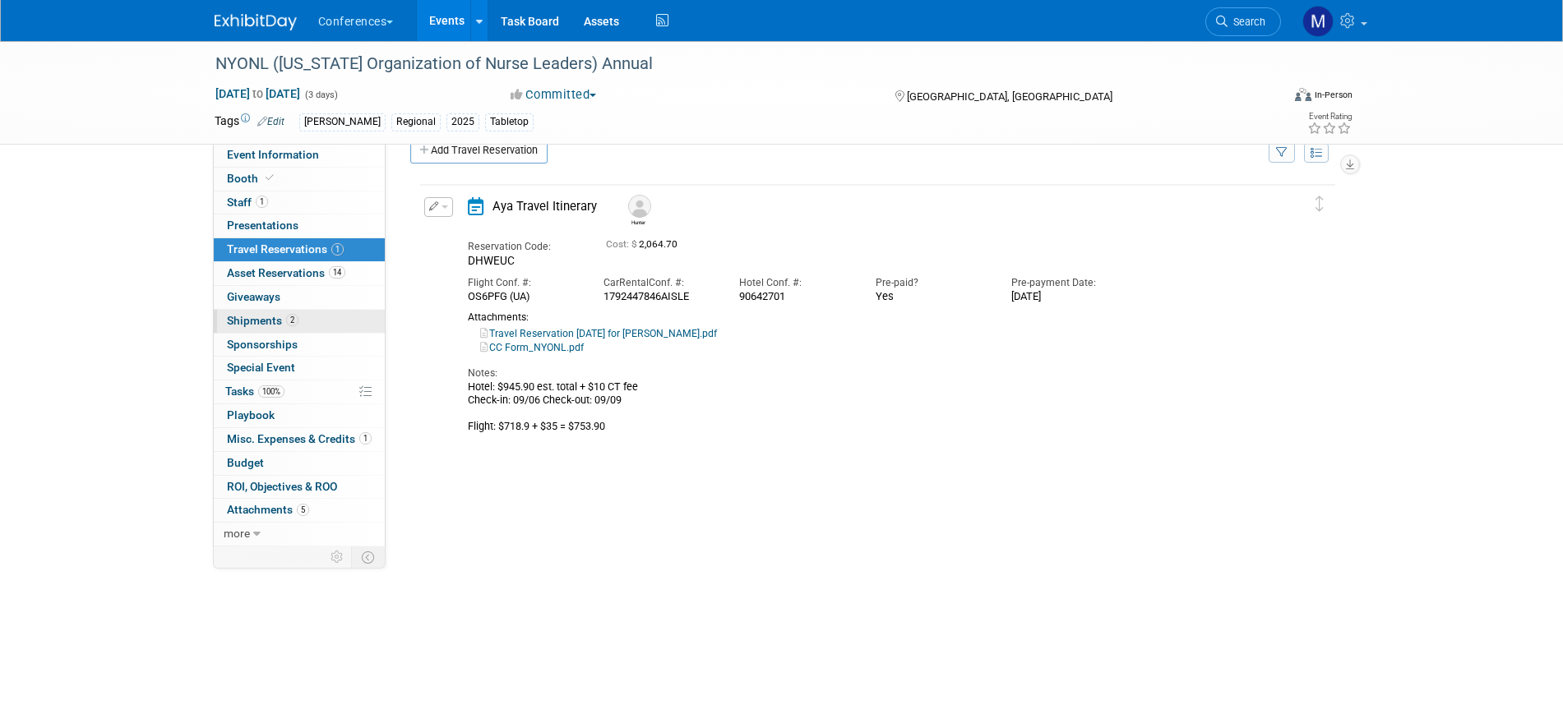
click at [293, 326] on span "2" at bounding box center [292, 320] width 12 height 12
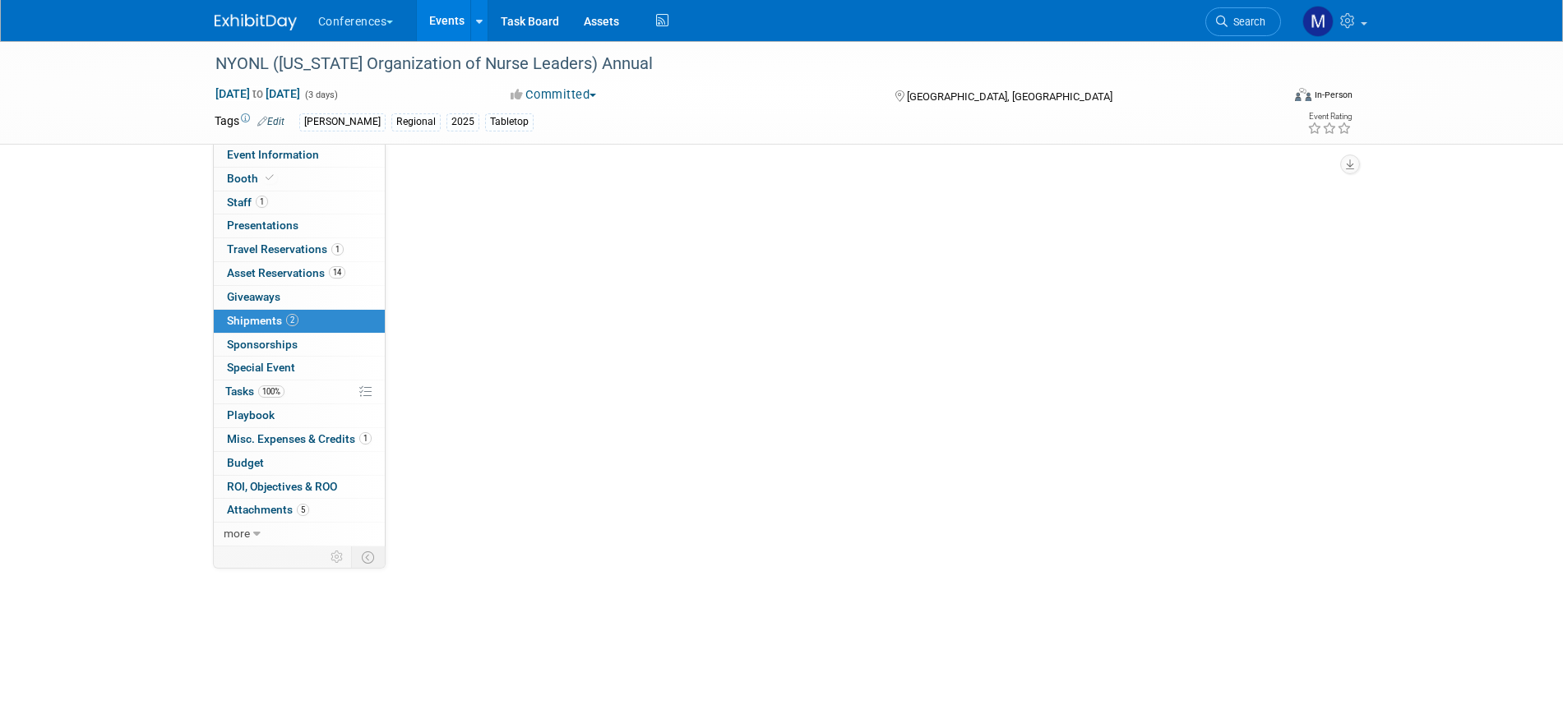
scroll to position [0, 0]
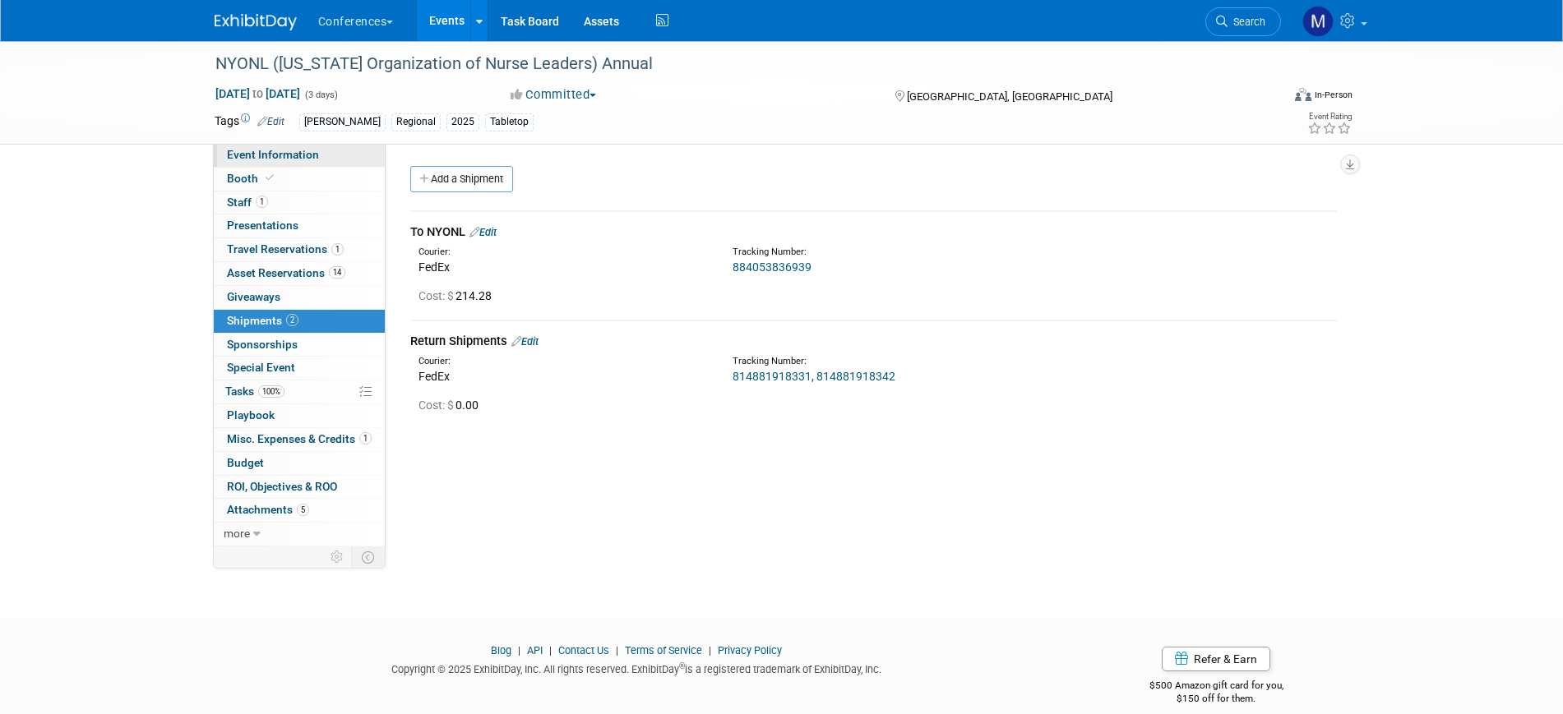
click at [300, 154] on span "Event Information" at bounding box center [273, 154] width 92 height 13
select select "[PERSON_NAME]"
select select "Client-facing"
select select "[PERSON_NAME]"
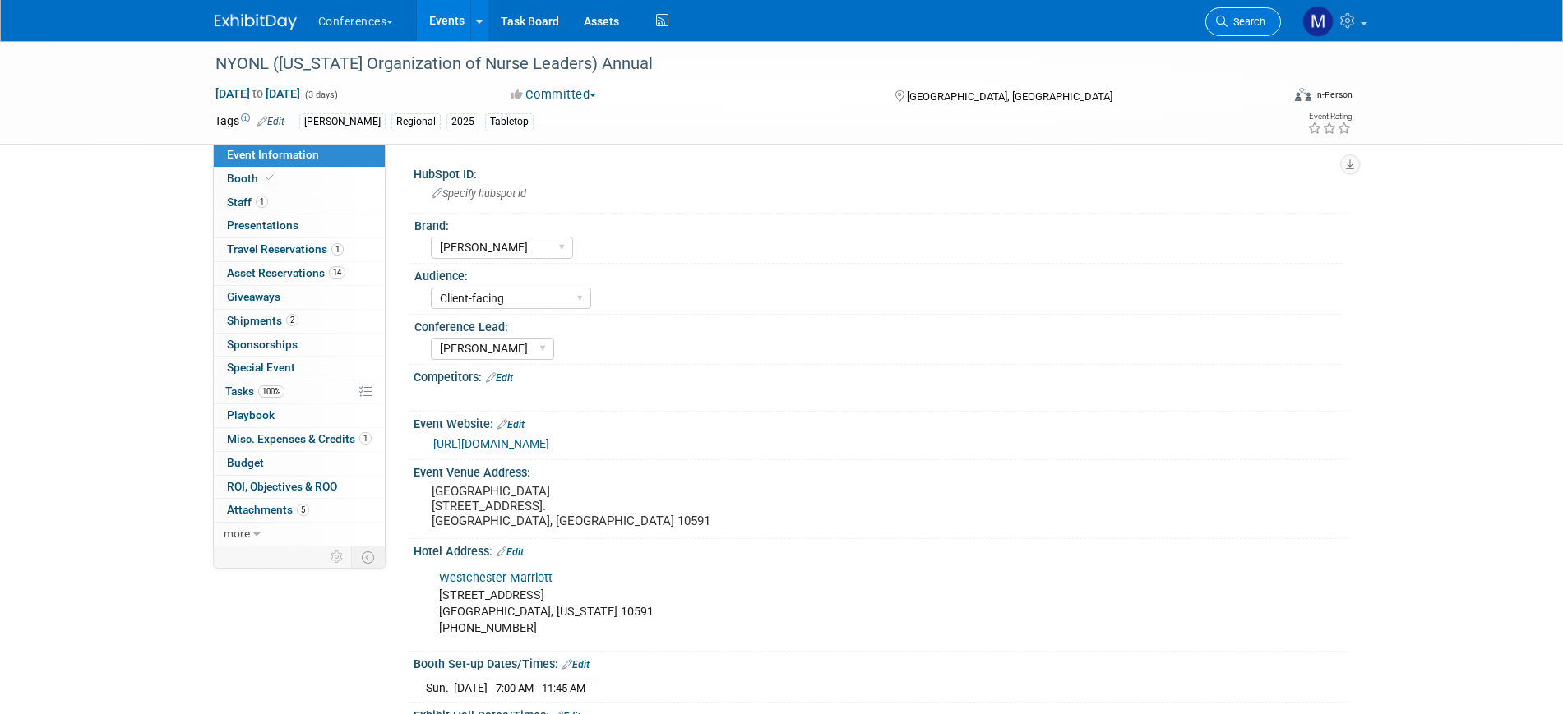
click at [1229, 24] on span "Search" at bounding box center [1246, 22] width 38 height 12
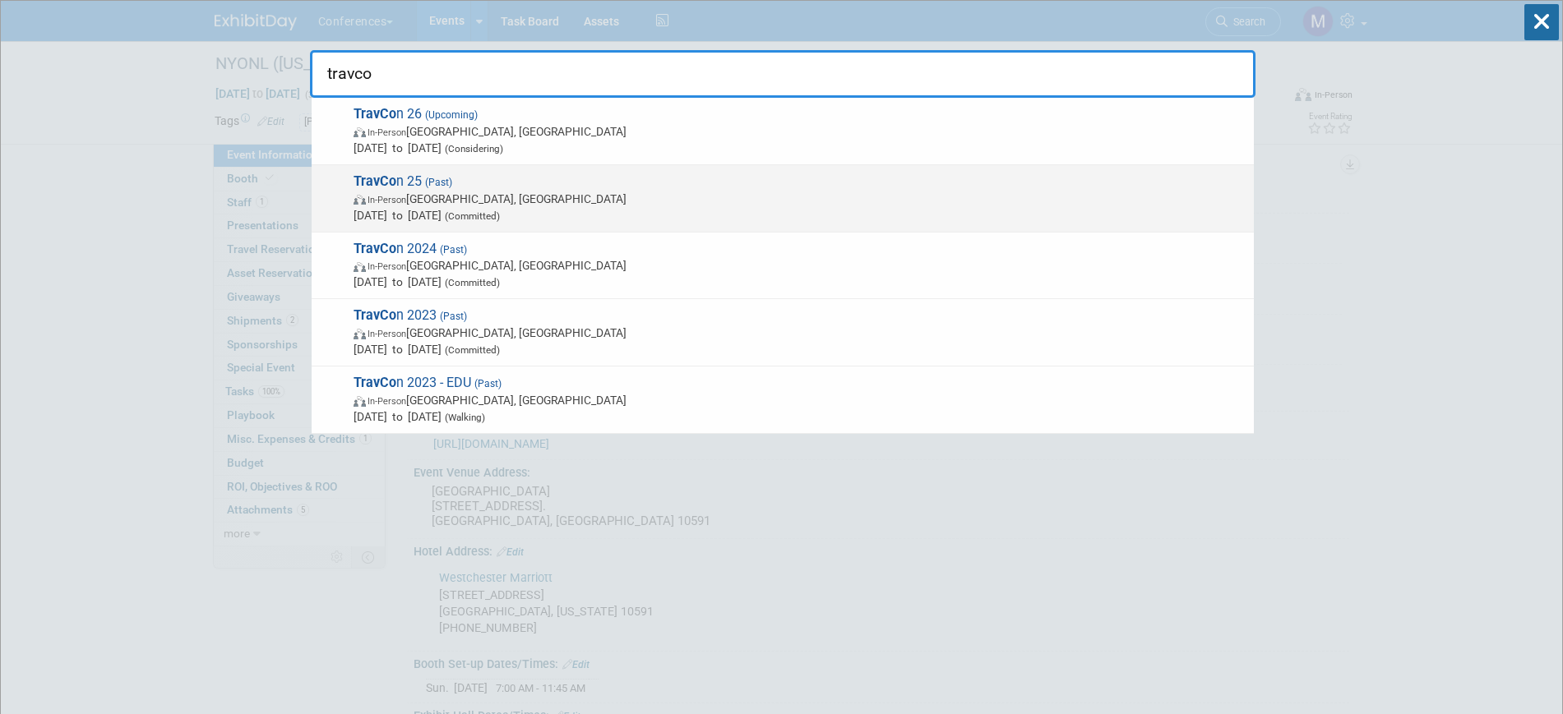
type input "travco"
click at [482, 188] on span "TravCo n 25 (Past) In-Person Las Vegas, NV Sep 21, 2025 to Sep 24, 2025 (Commit…" at bounding box center [797, 198] width 897 height 50
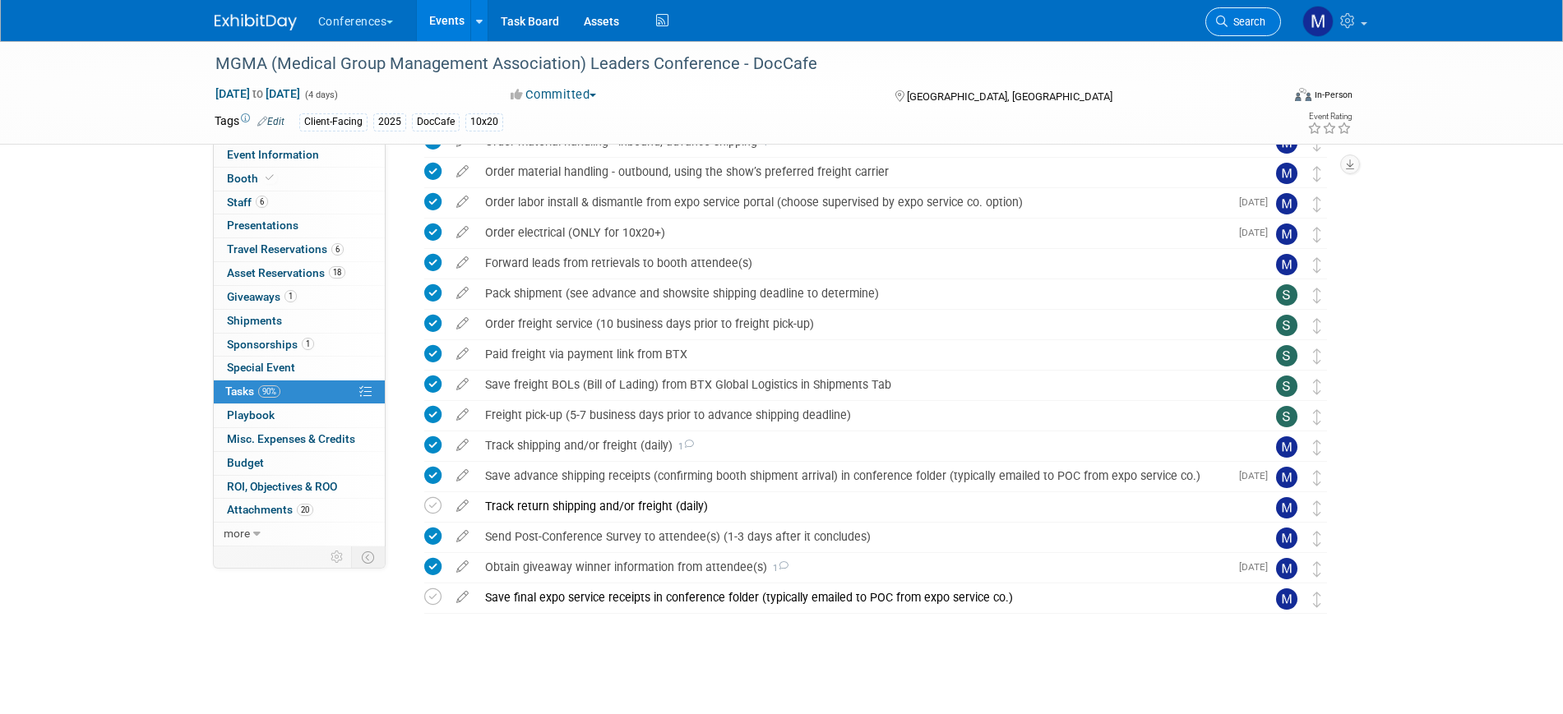
click at [1259, 18] on span "Search" at bounding box center [1246, 22] width 38 height 12
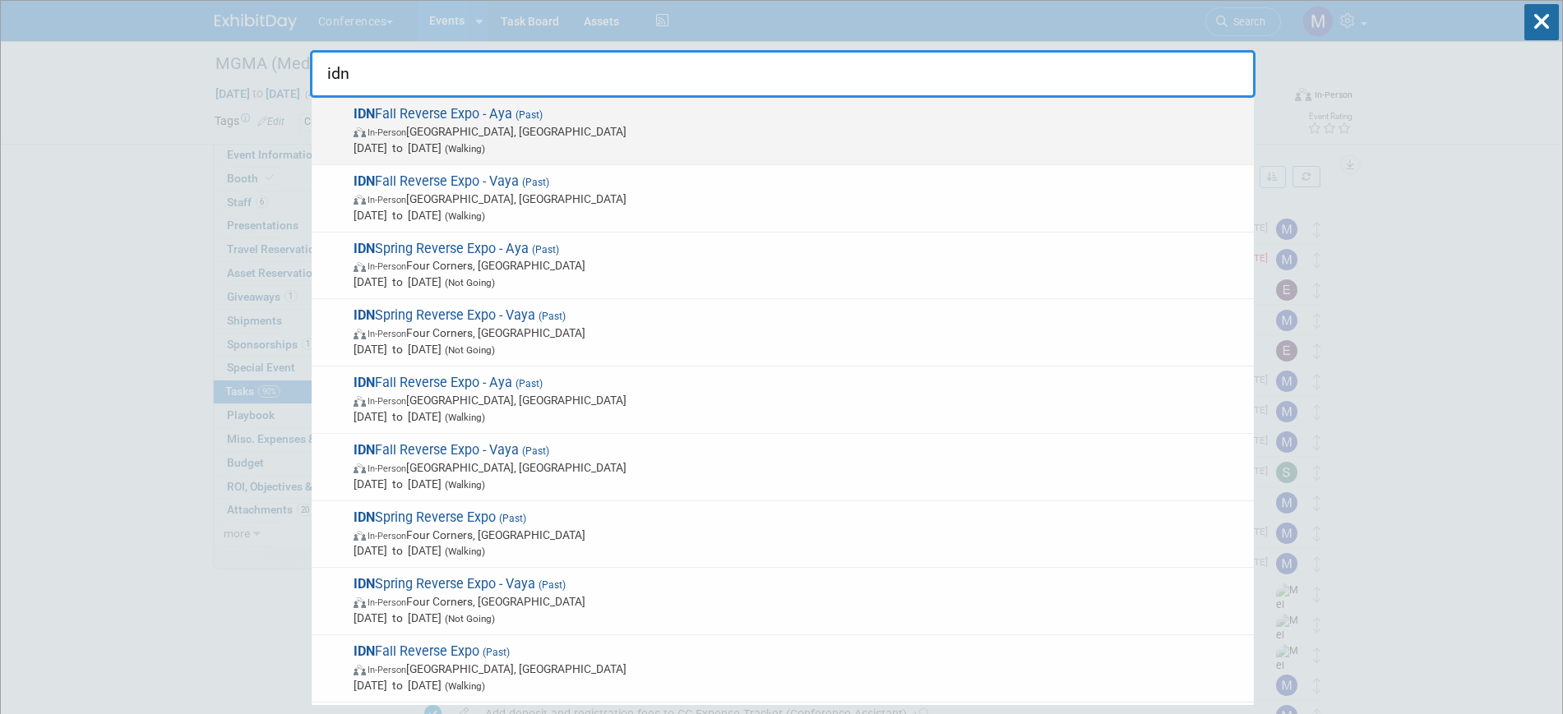
type input "idn"
click at [636, 126] on span "In-Person Phoenix, AZ" at bounding box center [799, 131] width 892 height 16
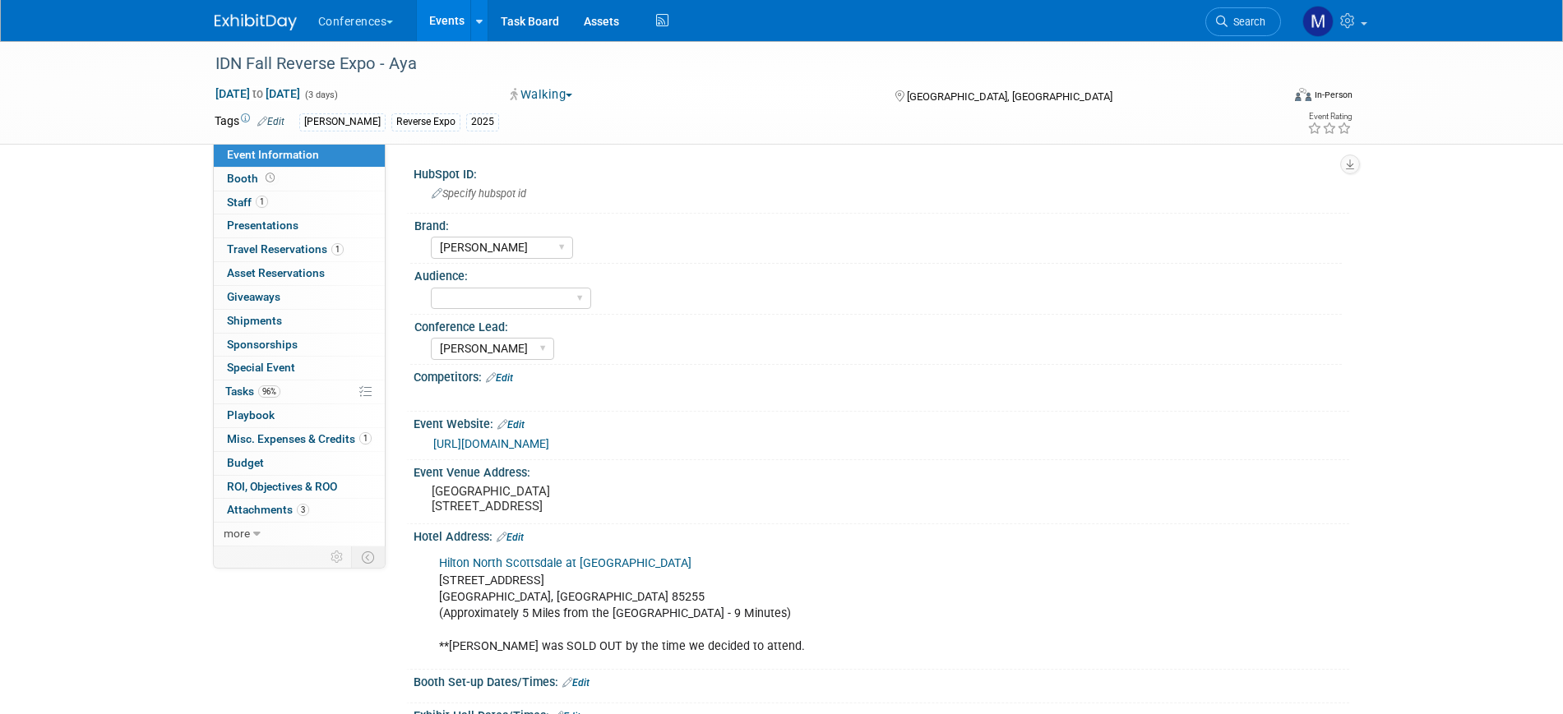
select select "[PERSON_NAME]"
click at [347, 291] on link "0 Giveaways 0" at bounding box center [299, 297] width 171 height 23
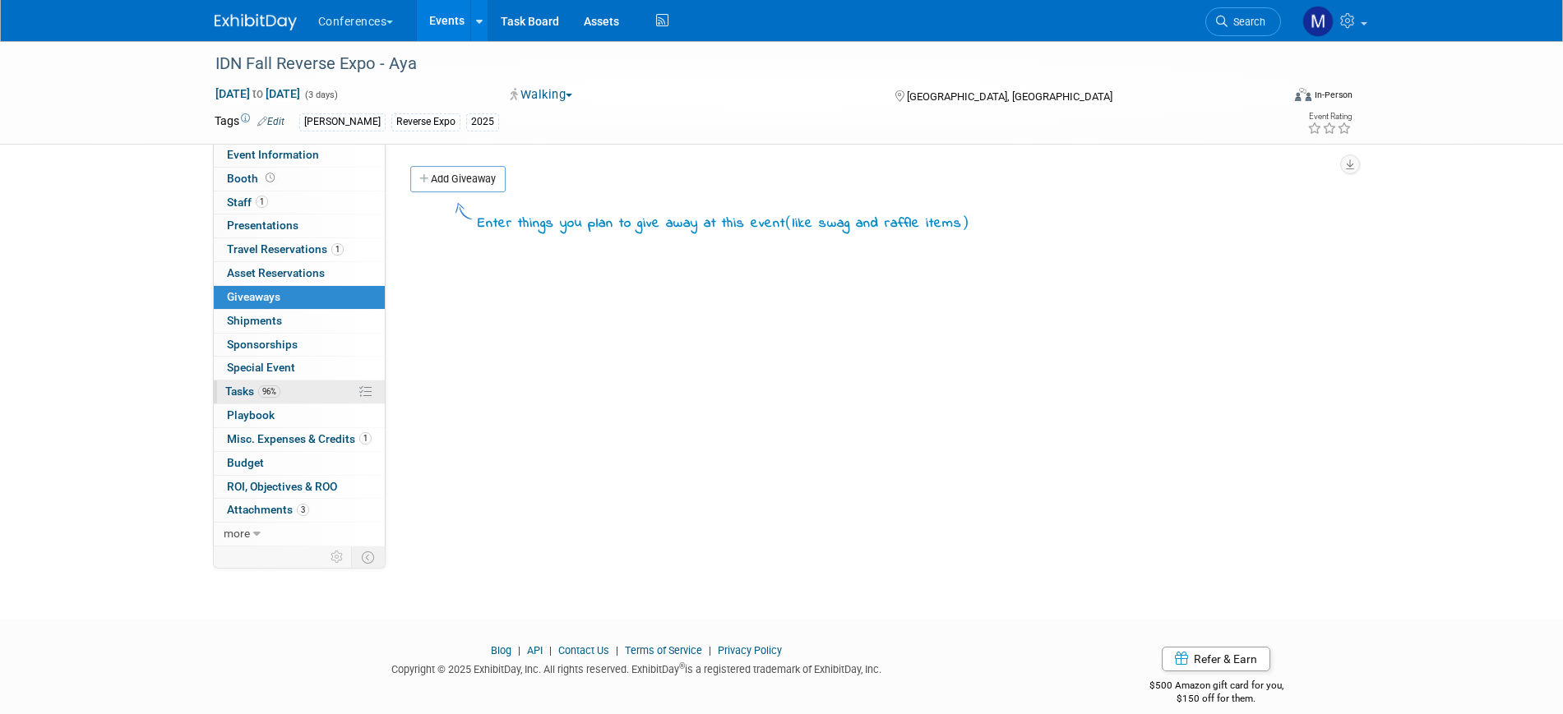
click at [278, 390] on span "96%" at bounding box center [269, 392] width 22 height 12
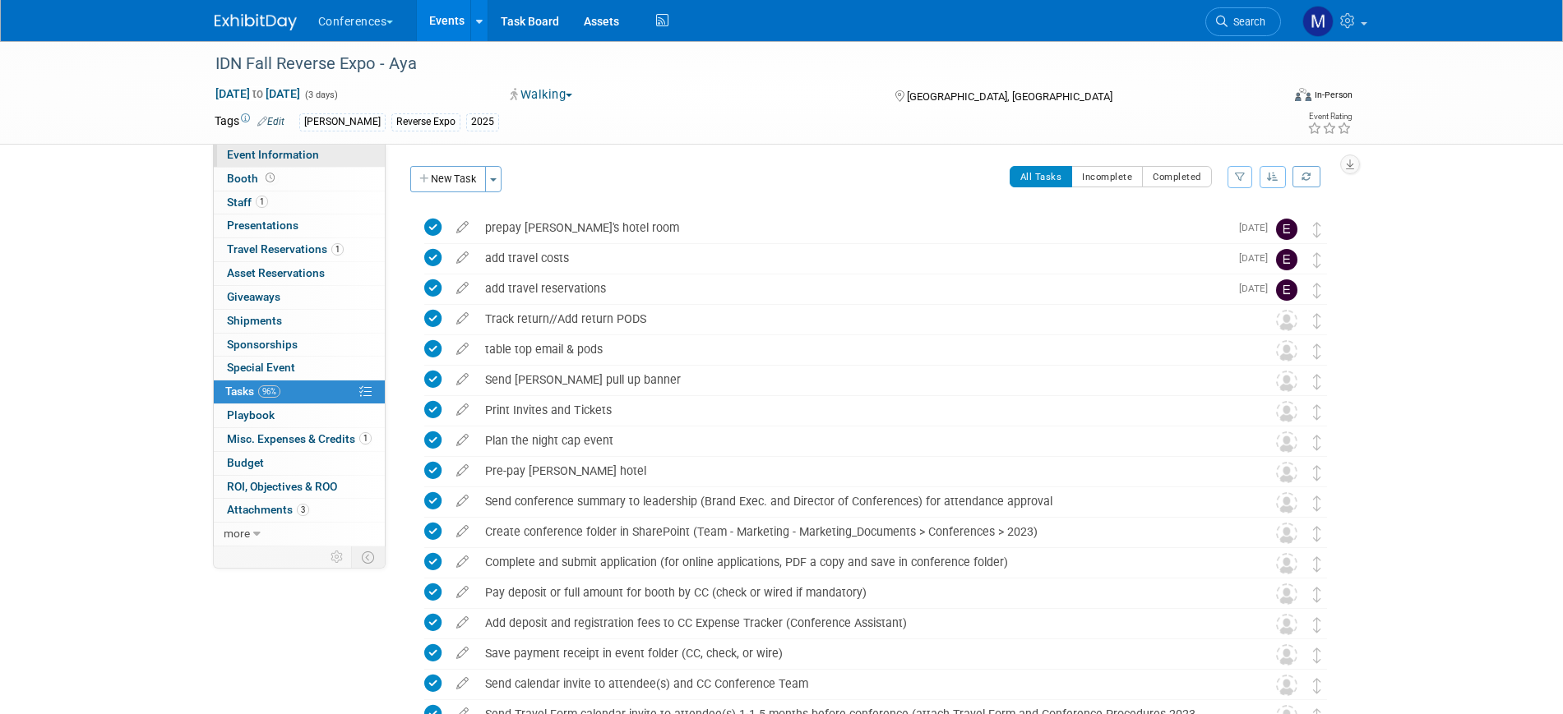
click at [256, 153] on span "Event Information" at bounding box center [273, 154] width 92 height 13
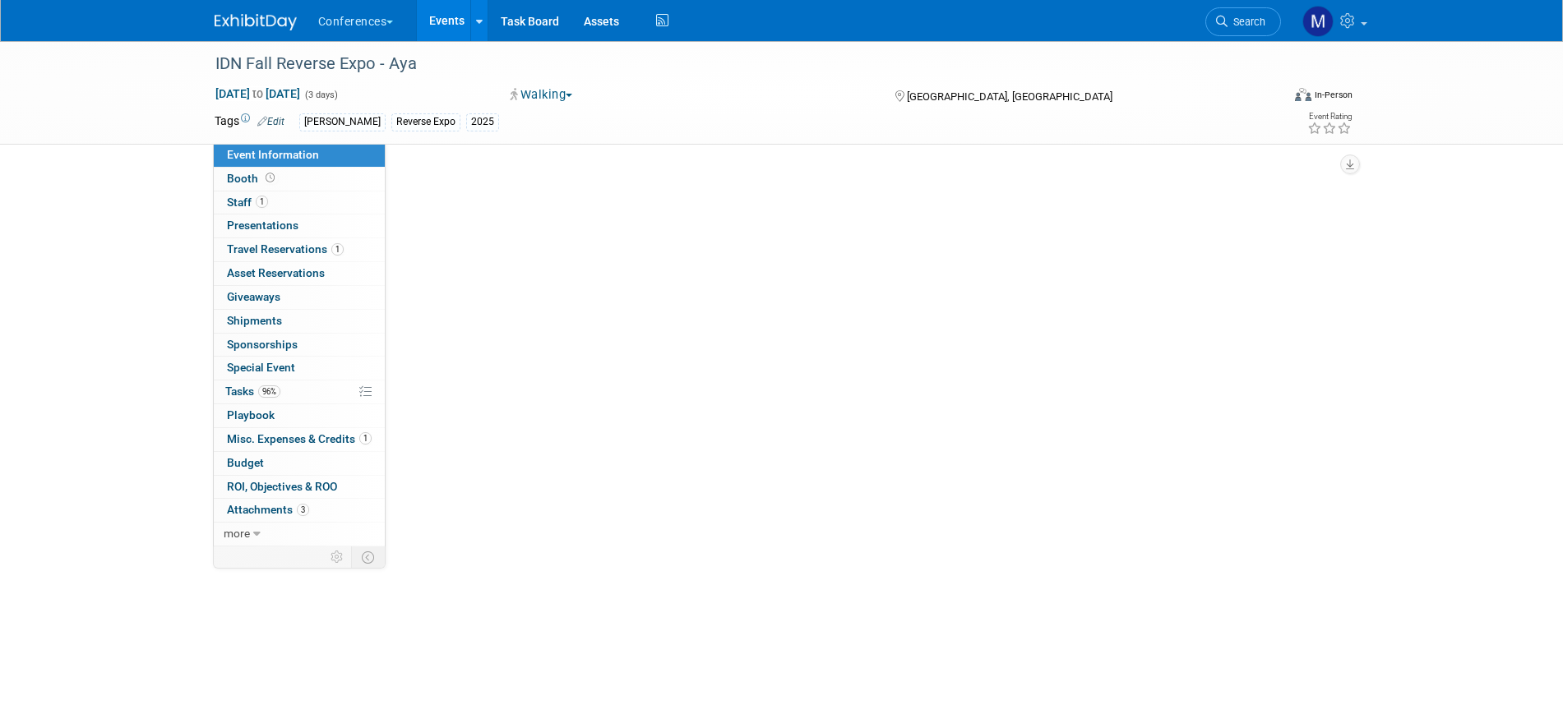
select select "[PERSON_NAME]"
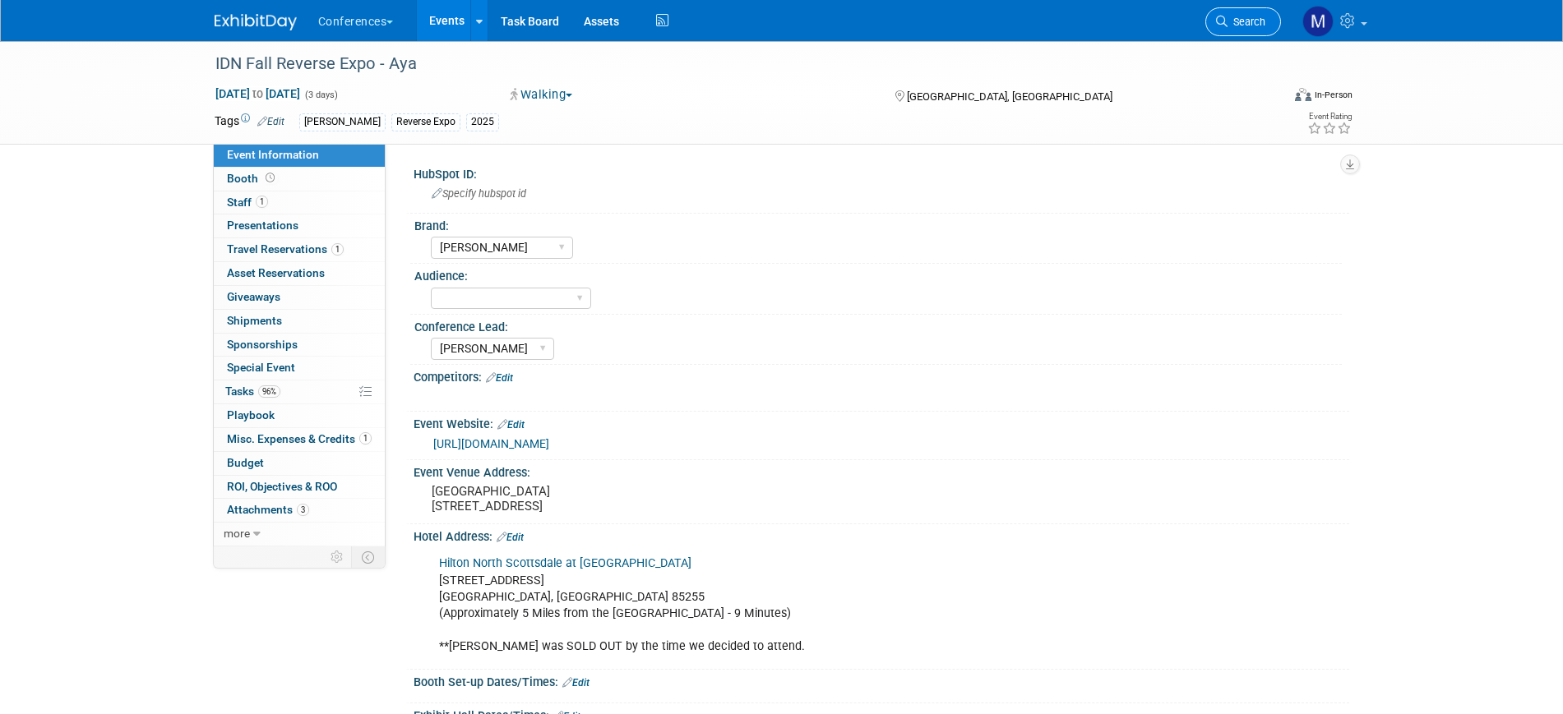
click at [1231, 21] on span "Search" at bounding box center [1246, 22] width 38 height 12
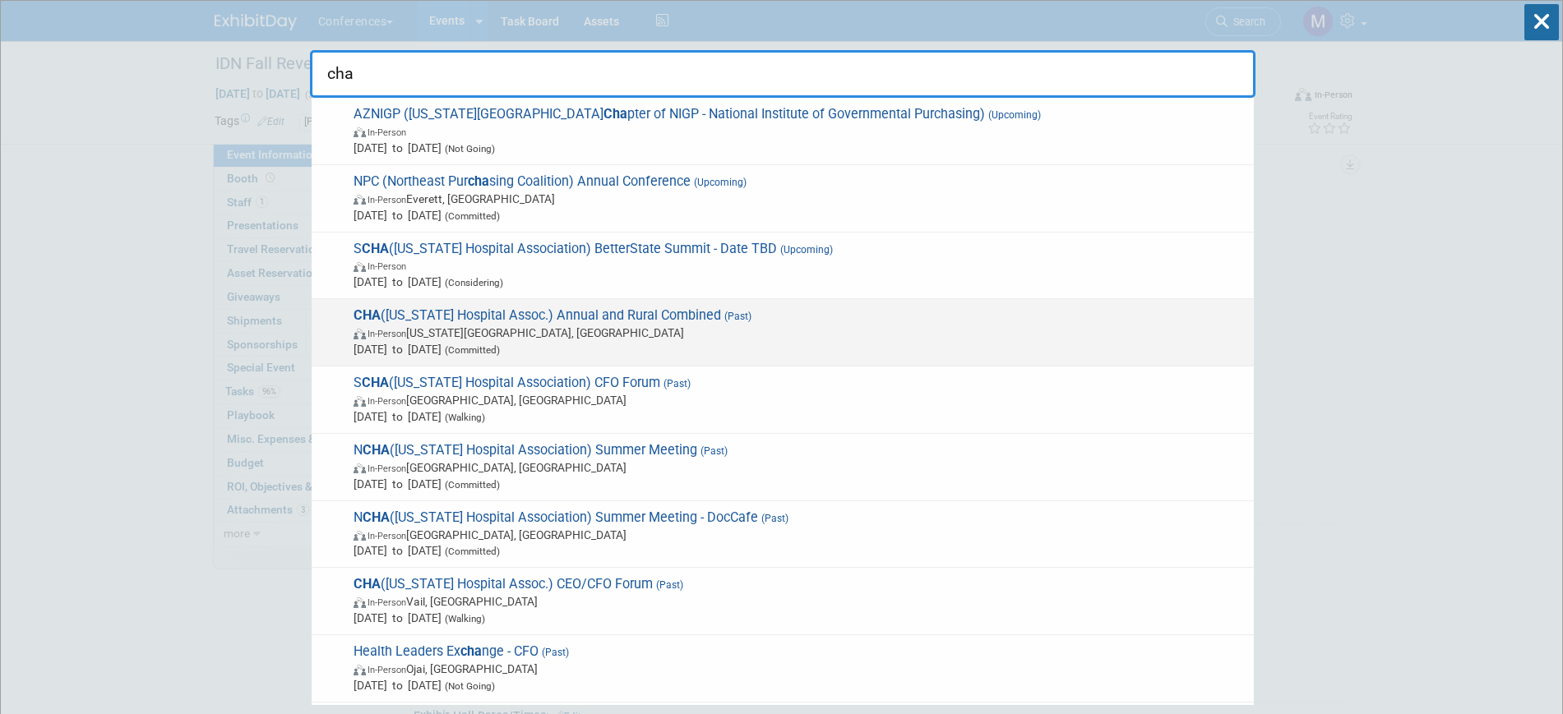
type input "cha"
click at [536, 315] on span "CHA (Colorado Hospital Assoc.) Annual and Rural Combined (Past) In-Person Color…" at bounding box center [797, 332] width 897 height 50
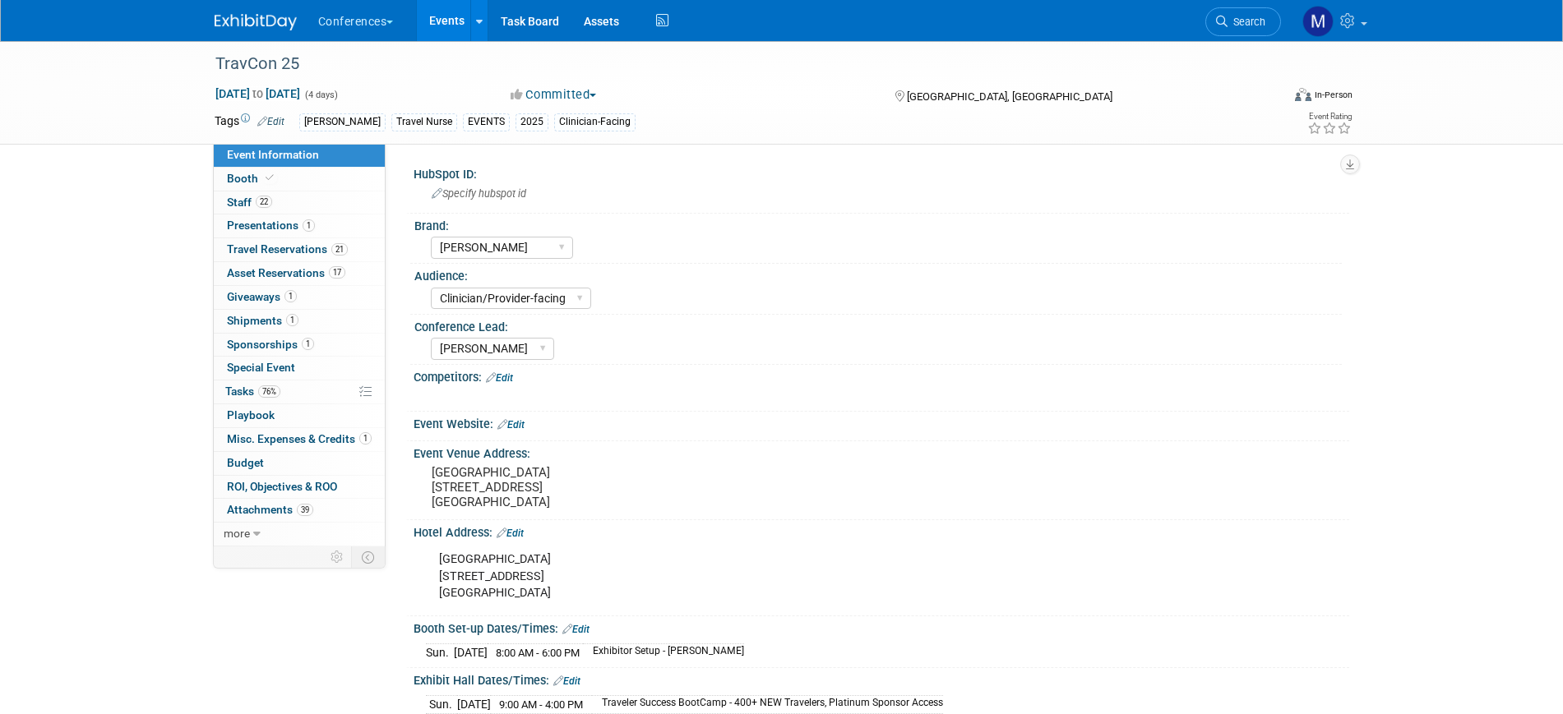
select select "[PERSON_NAME]"
select select "Clinician/Provider-facing"
select select "Stephanie"
click at [313, 245] on span "Travel Reservations 21" at bounding box center [287, 248] width 121 height 13
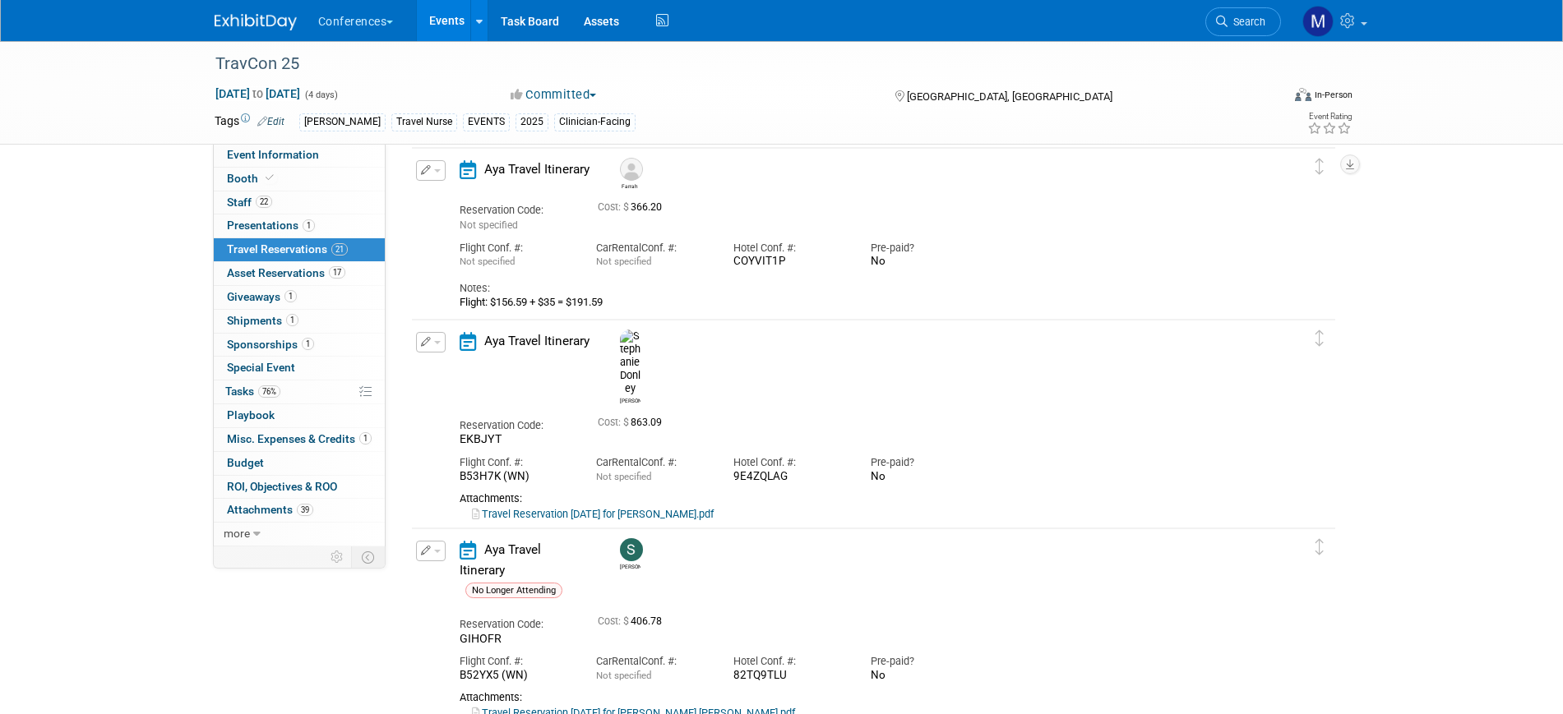
scroll to position [3391, 0]
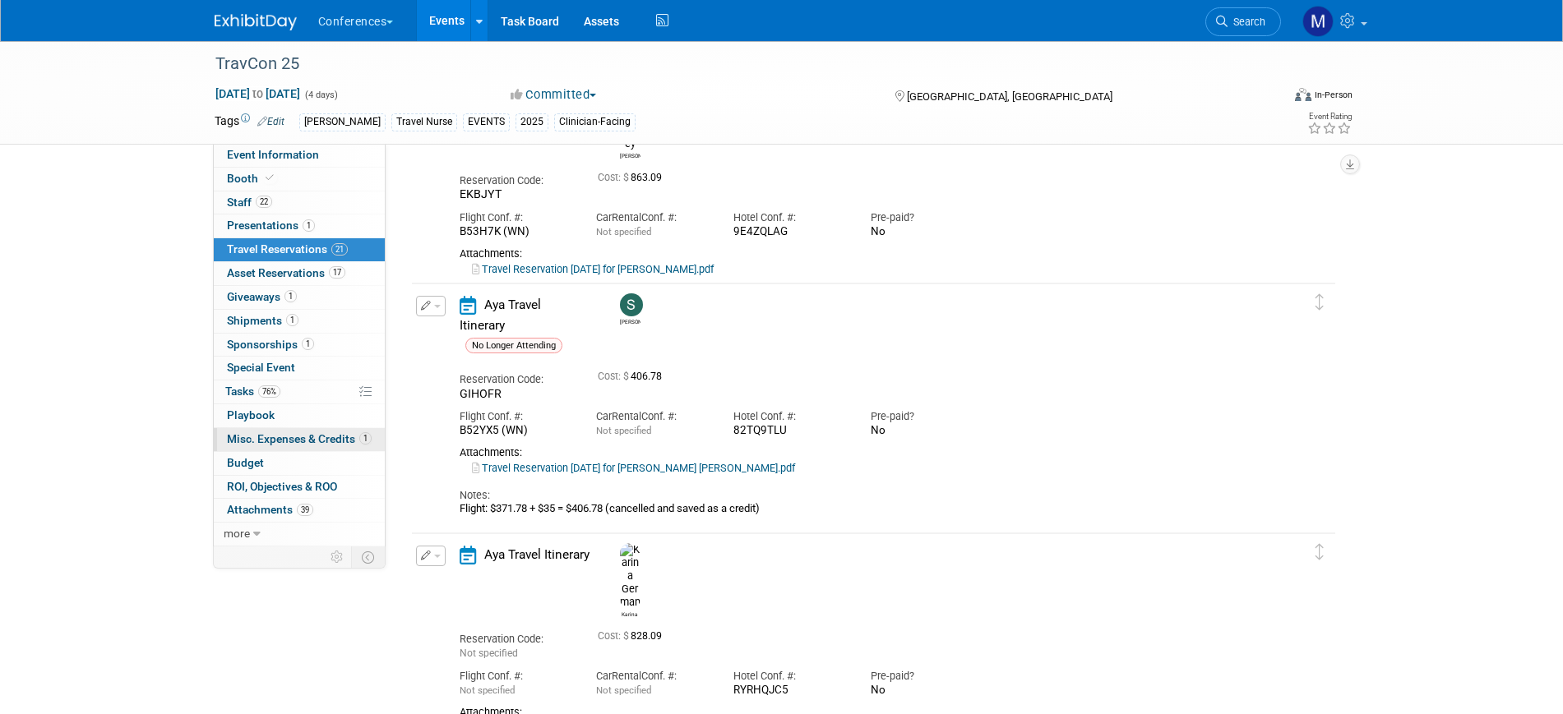
click at [254, 439] on span "Misc. Expenses & Credits 1" at bounding box center [299, 438] width 145 height 13
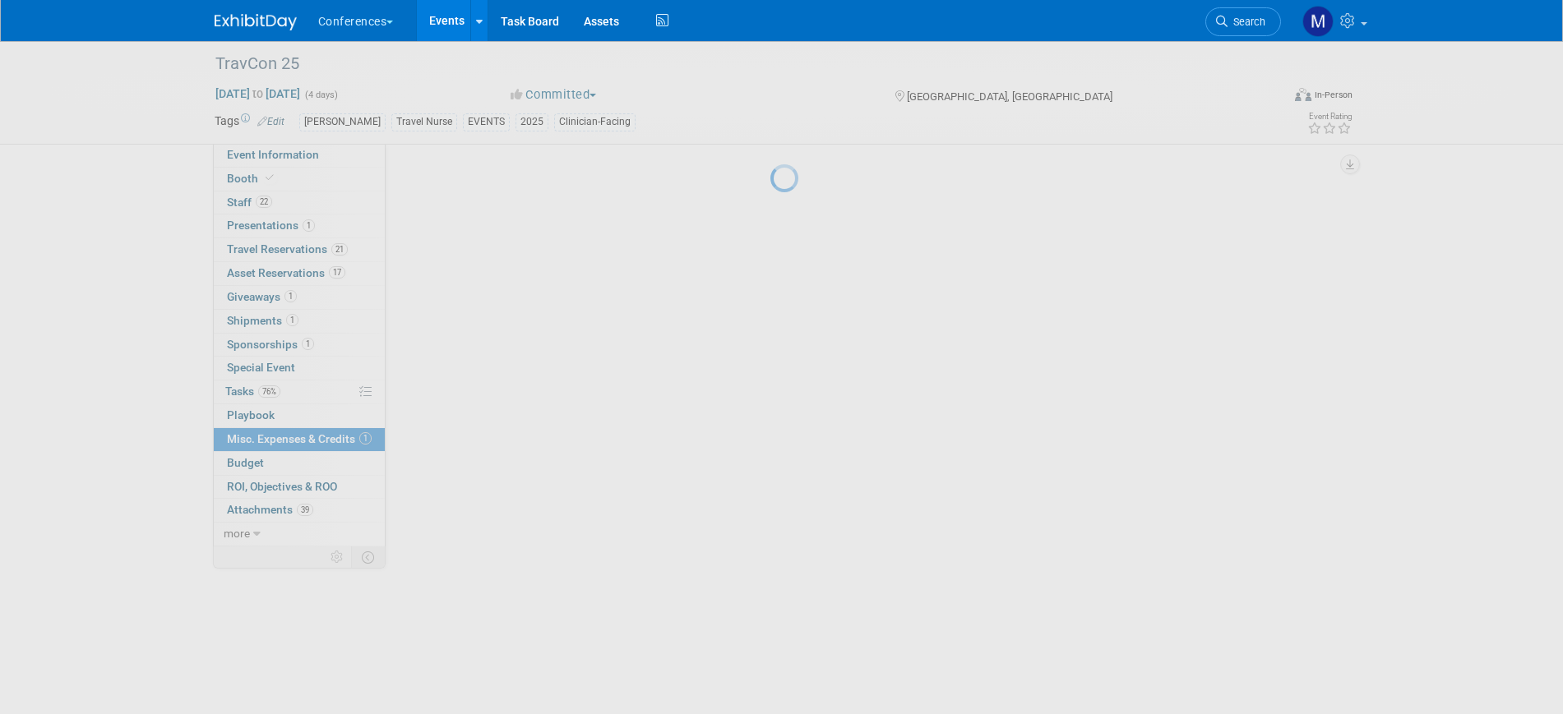
scroll to position [0, 0]
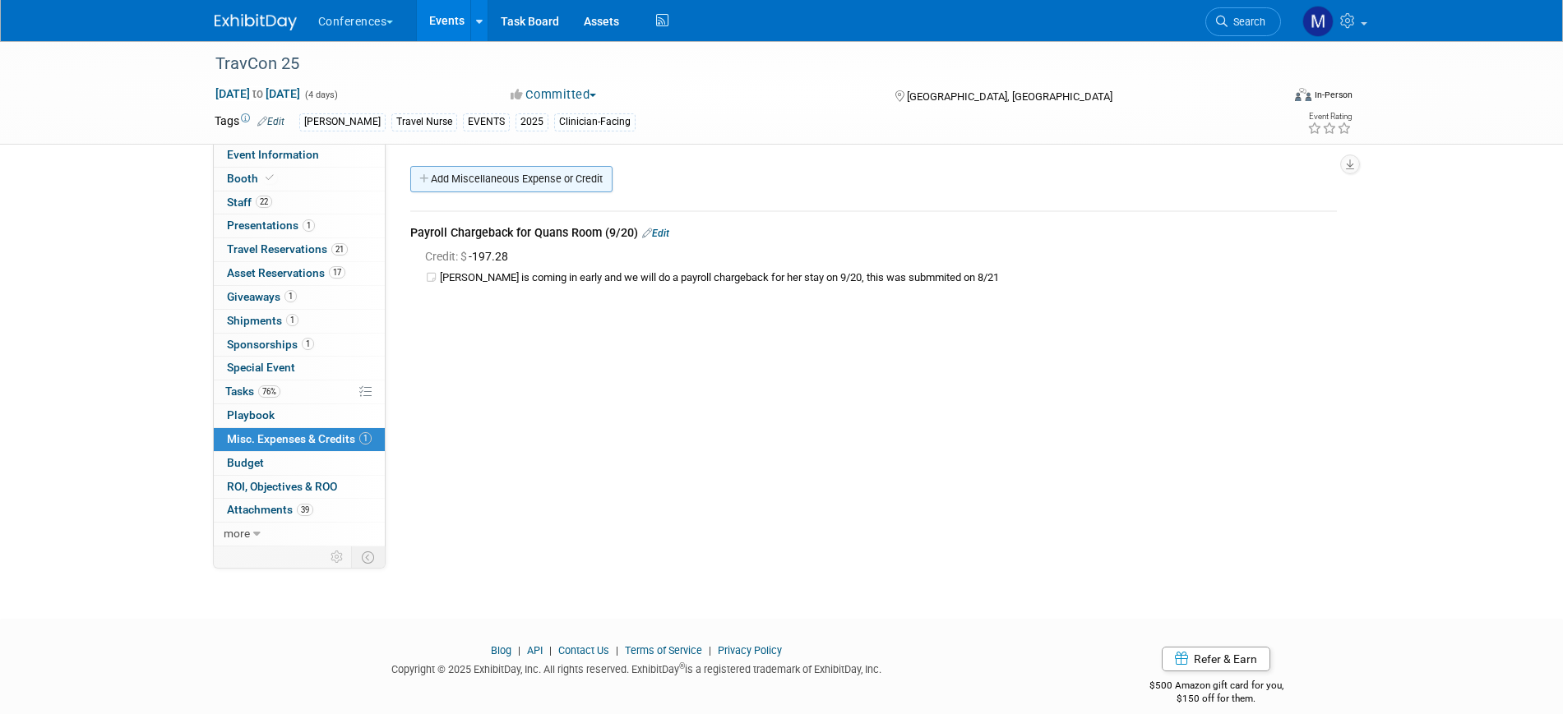
click at [502, 186] on link "Add Miscellaneous Expense or Credit" at bounding box center [511, 179] width 202 height 26
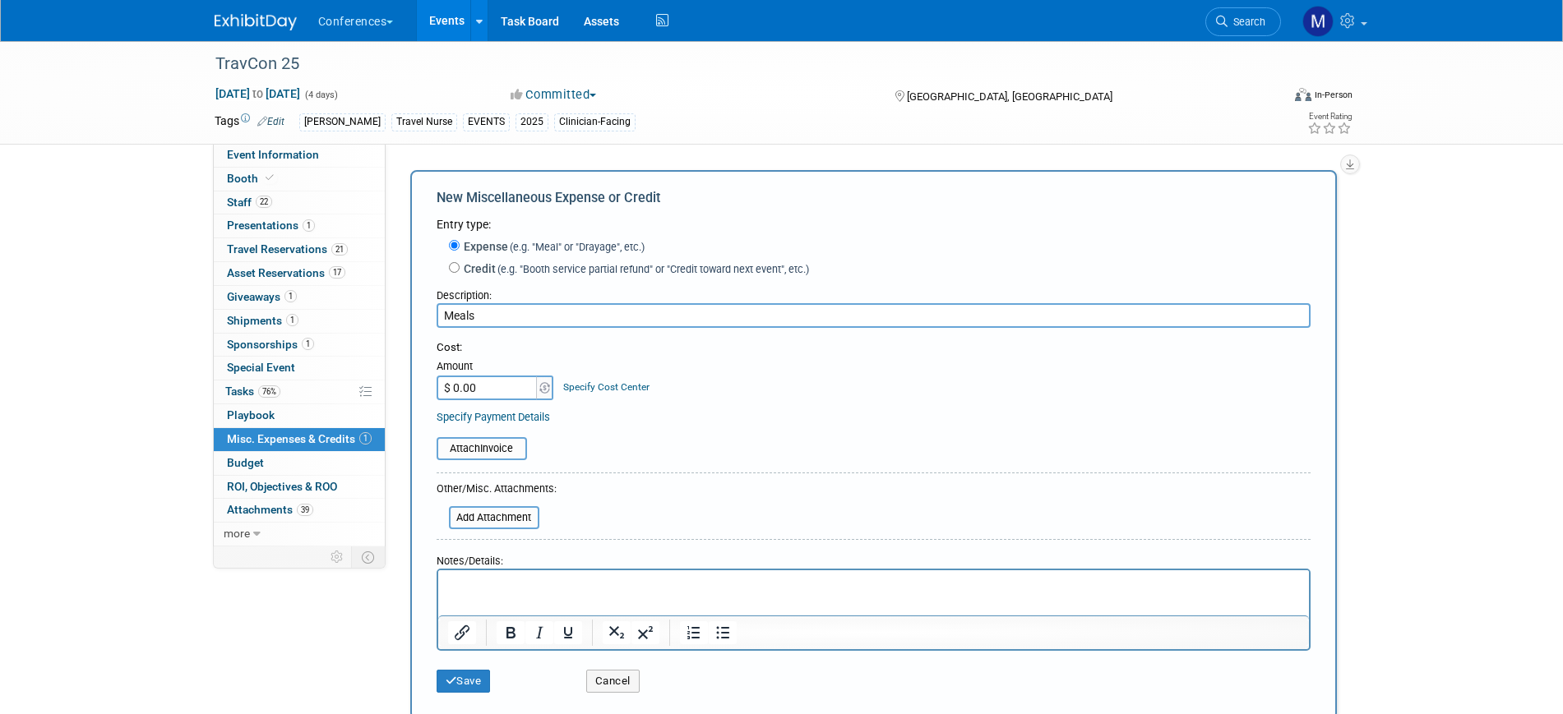
type input "Meals"
click at [460, 593] on html at bounding box center [872, 581] width 871 height 23
click at [473, 687] on button "Save" at bounding box center [463, 681] width 54 height 23
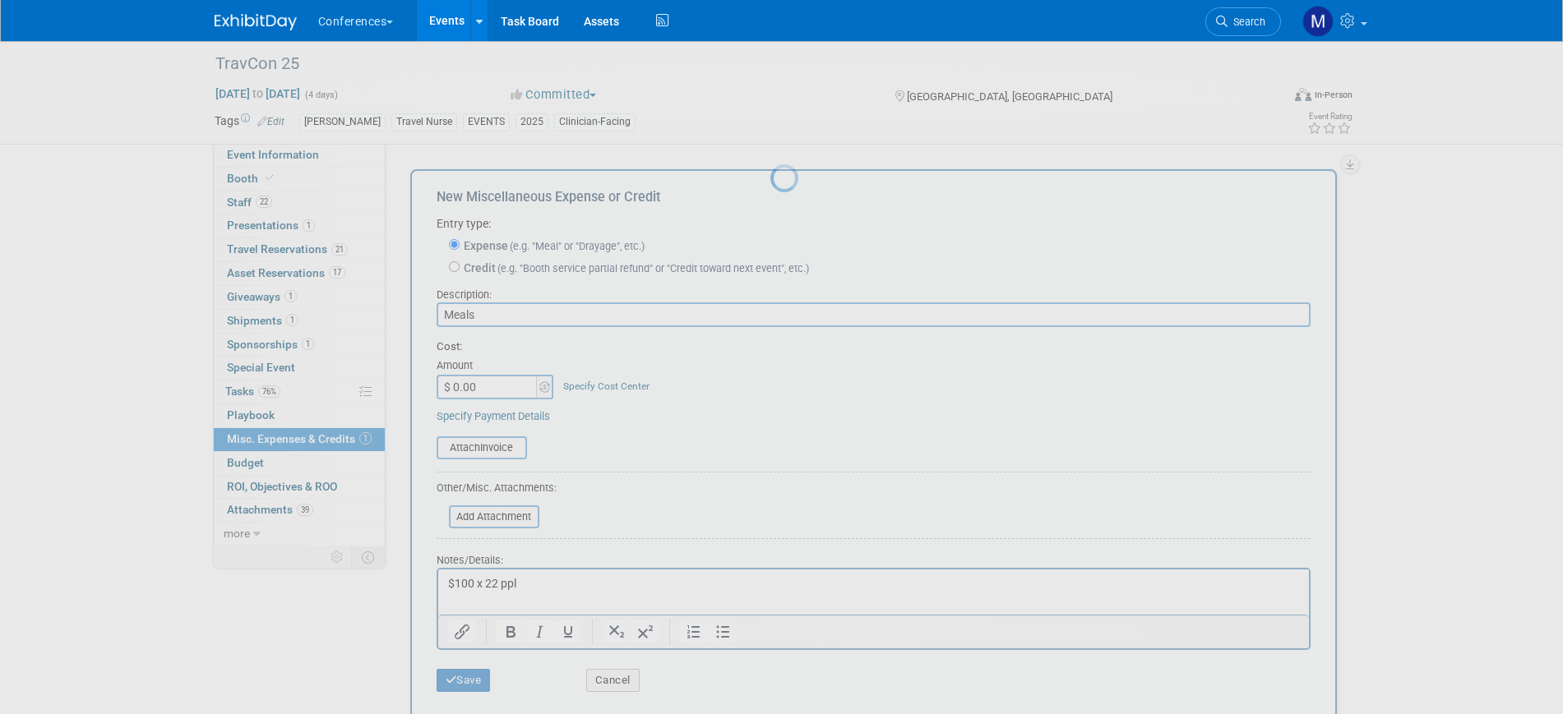
scroll to position [20, 0]
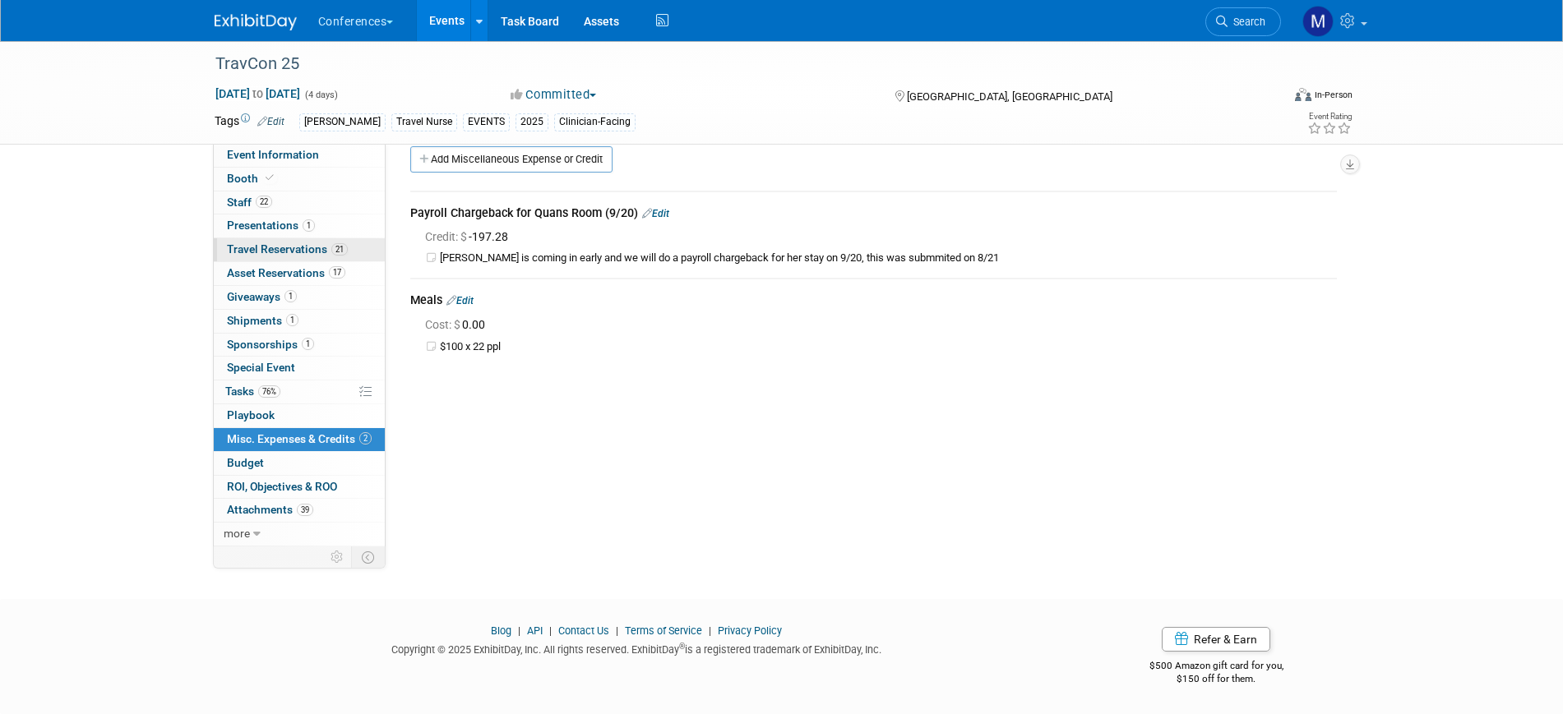
click at [349, 248] on link "21 Travel Reservations 21" at bounding box center [299, 249] width 171 height 23
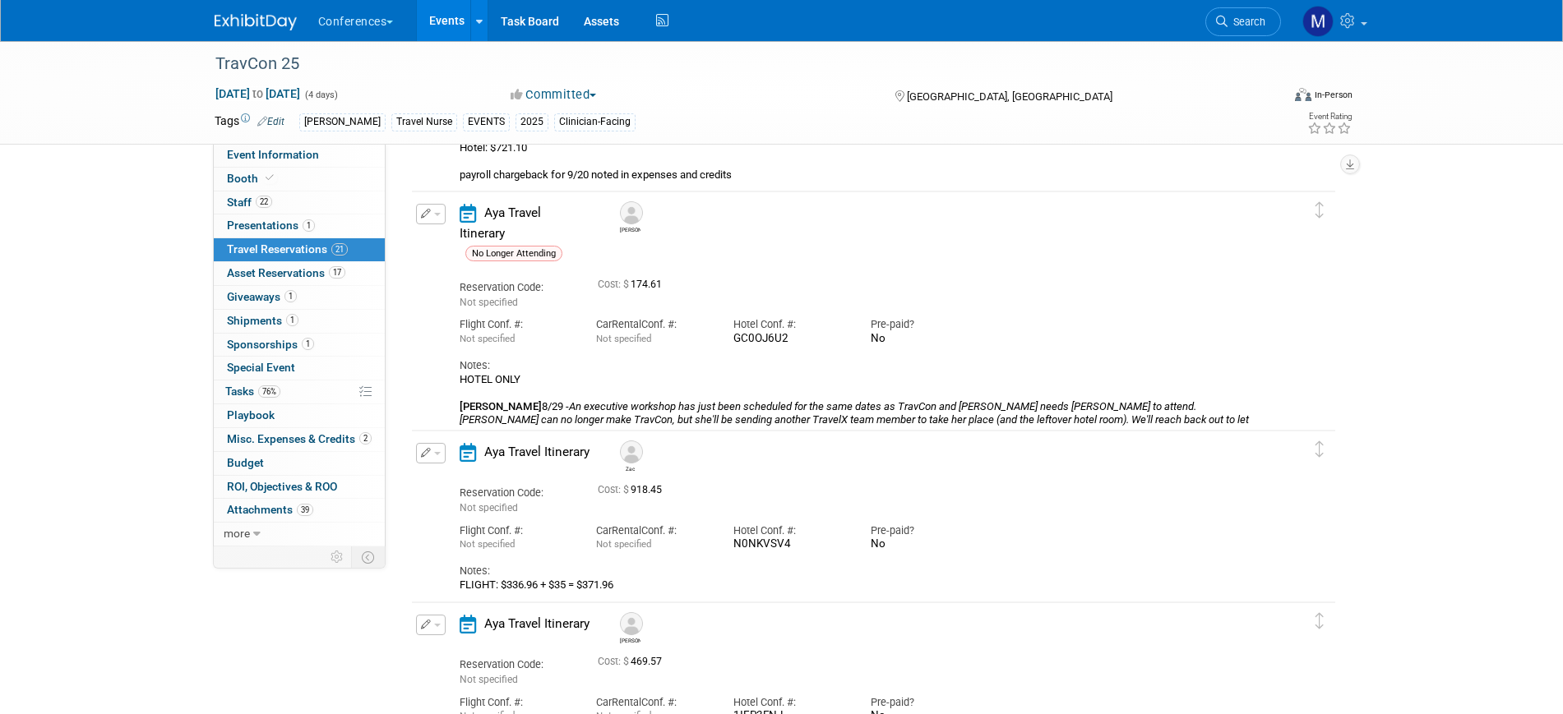
scroll to position [0, 0]
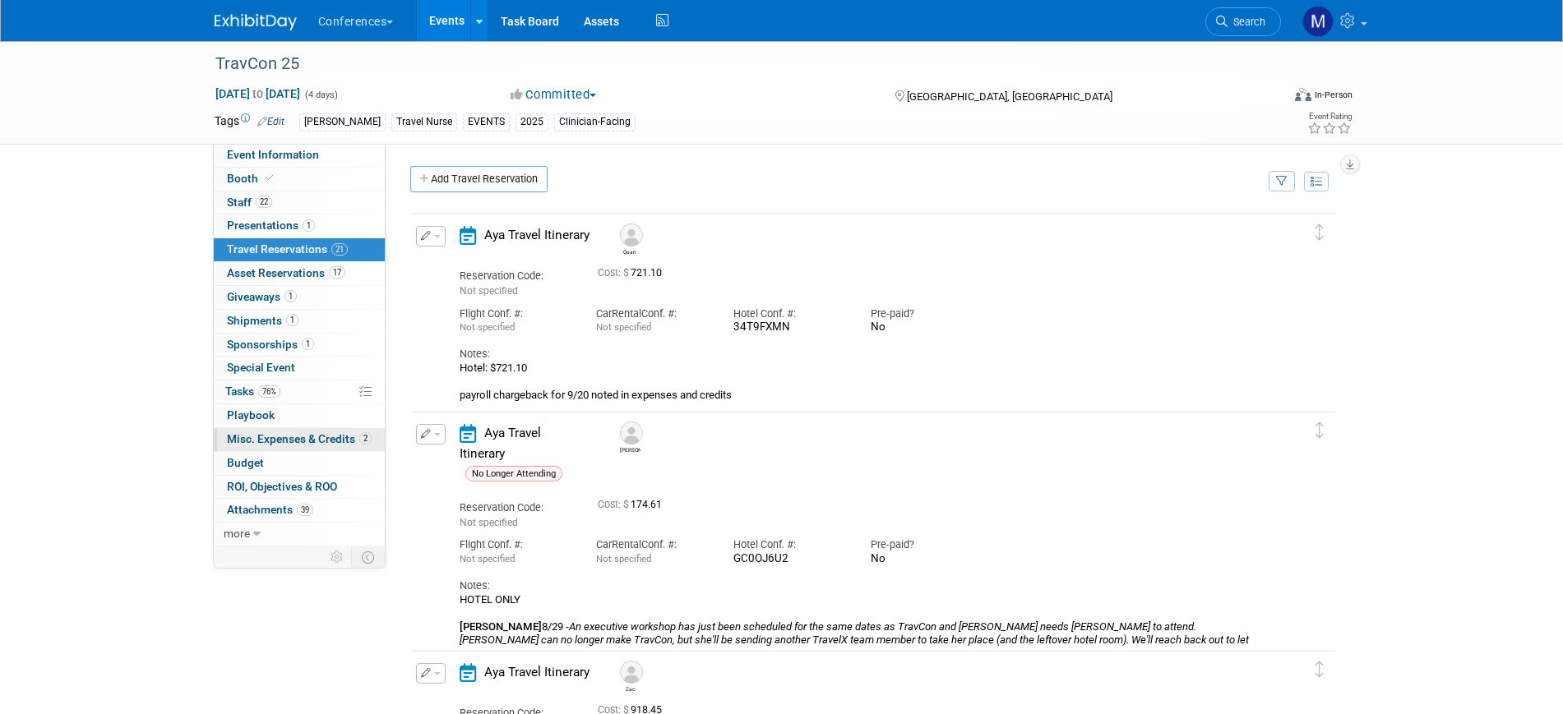
click at [287, 433] on span "Misc. Expenses & Credits 2" at bounding box center [299, 438] width 145 height 13
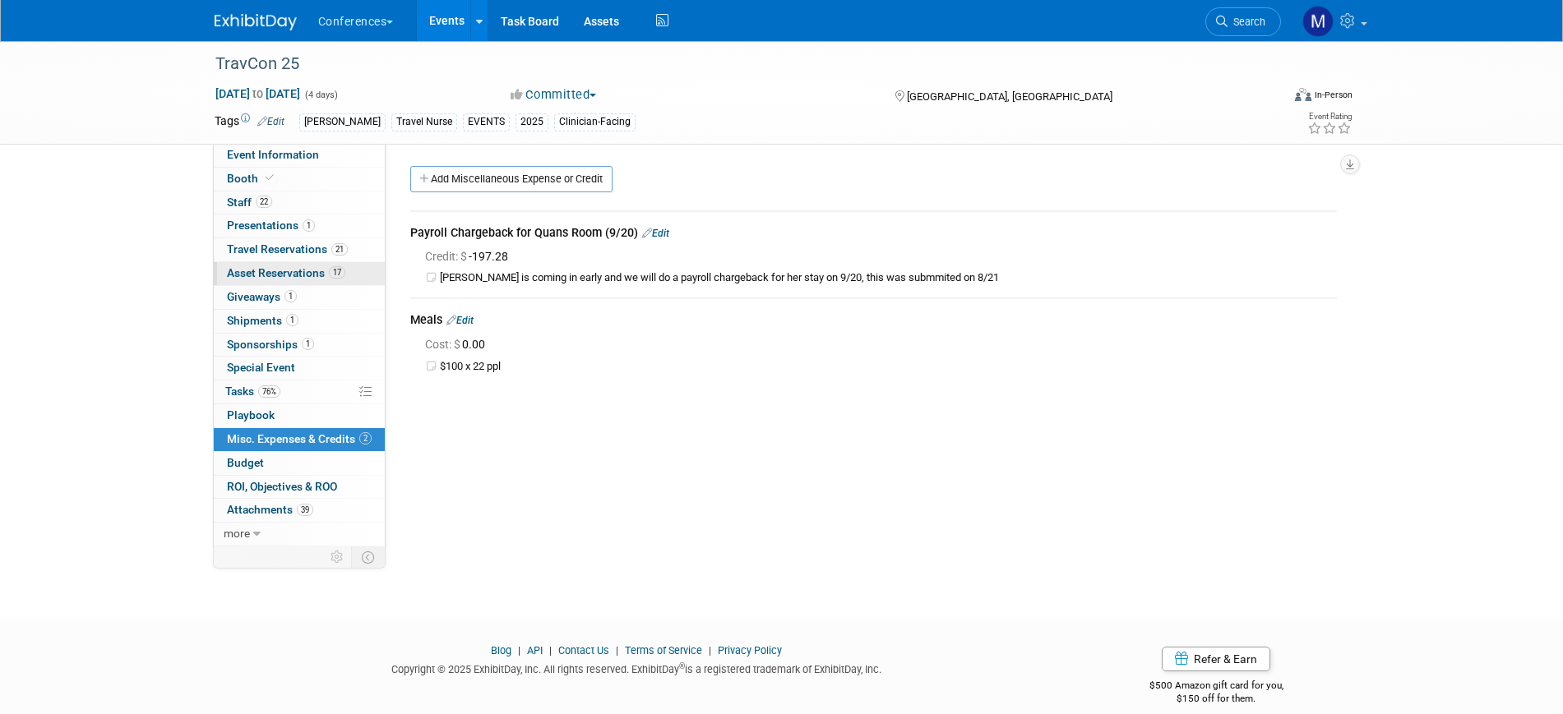
click at [316, 279] on link "17 Asset Reservations 17" at bounding box center [299, 273] width 171 height 23
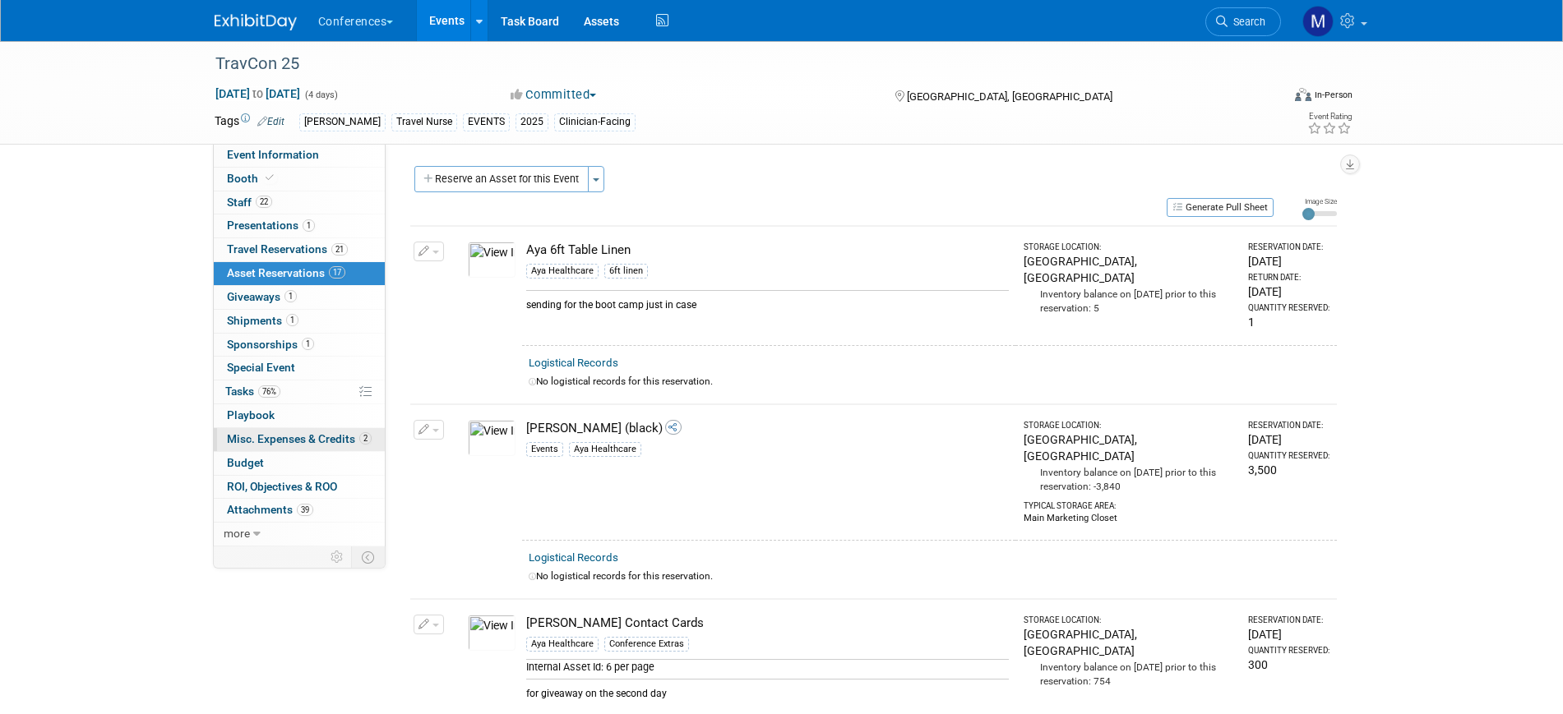
click at [277, 429] on link "2 Misc. Expenses & Credits 2" at bounding box center [299, 439] width 171 height 23
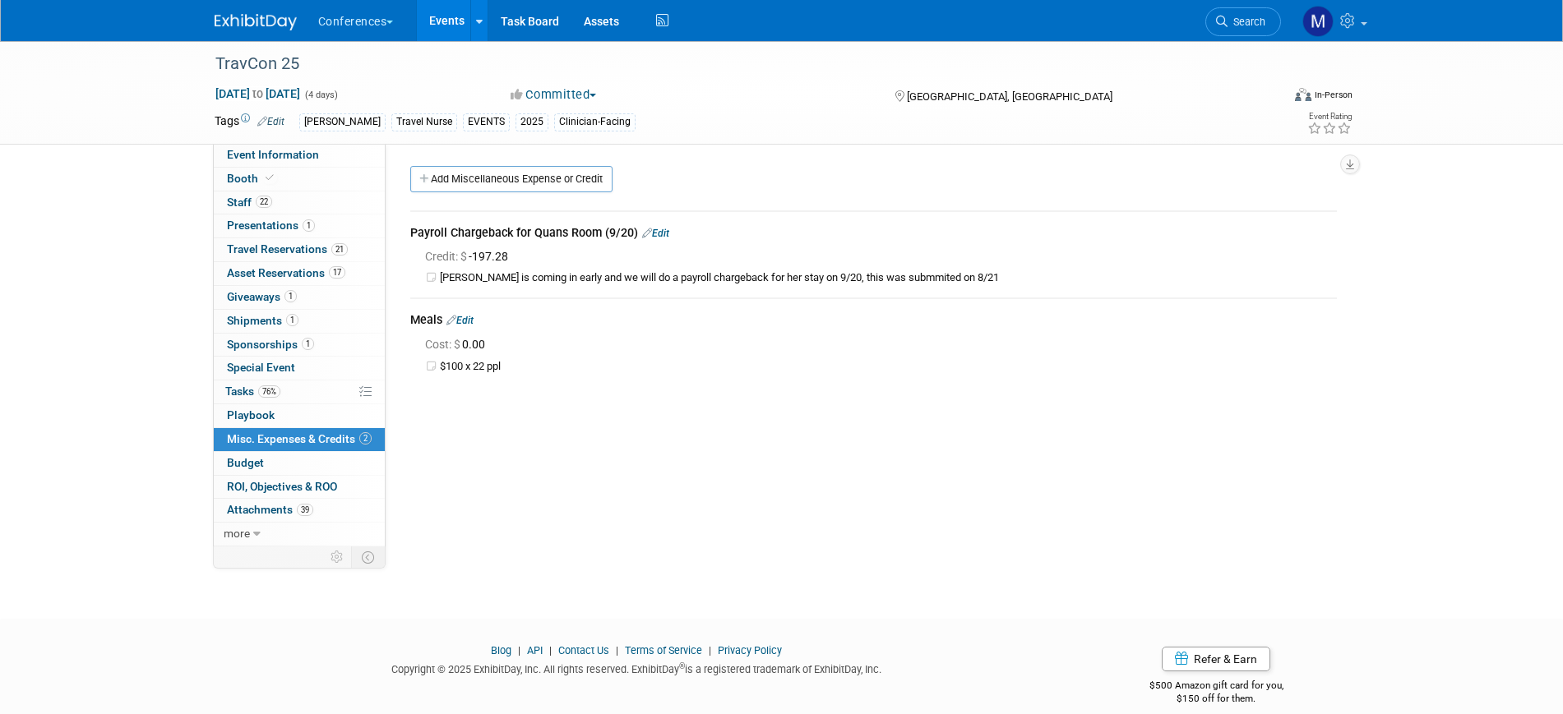
click at [471, 321] on link "Edit" at bounding box center [459, 321] width 27 height 12
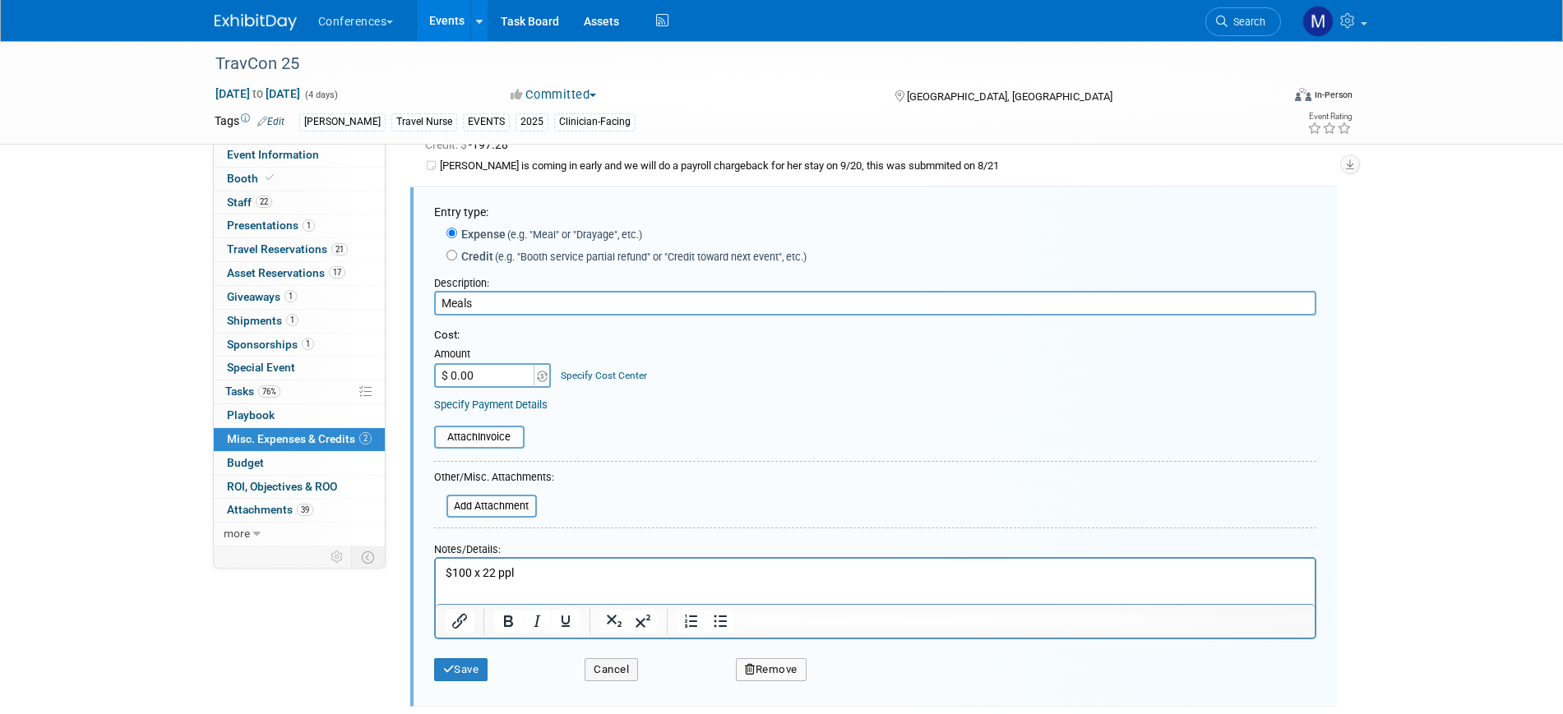
click at [482, 574] on p "$100 x 22 ppl" at bounding box center [875, 573] width 860 height 16
click at [471, 377] on input "$ 0.00" at bounding box center [485, 375] width 103 height 25
type input "$ 8,800.00"
click at [780, 520] on form "Entry type: Expense (e.g. "Meal" or "Drayage", etc.) Credit (e.g. "Booth servic…" at bounding box center [875, 446] width 882 height 485
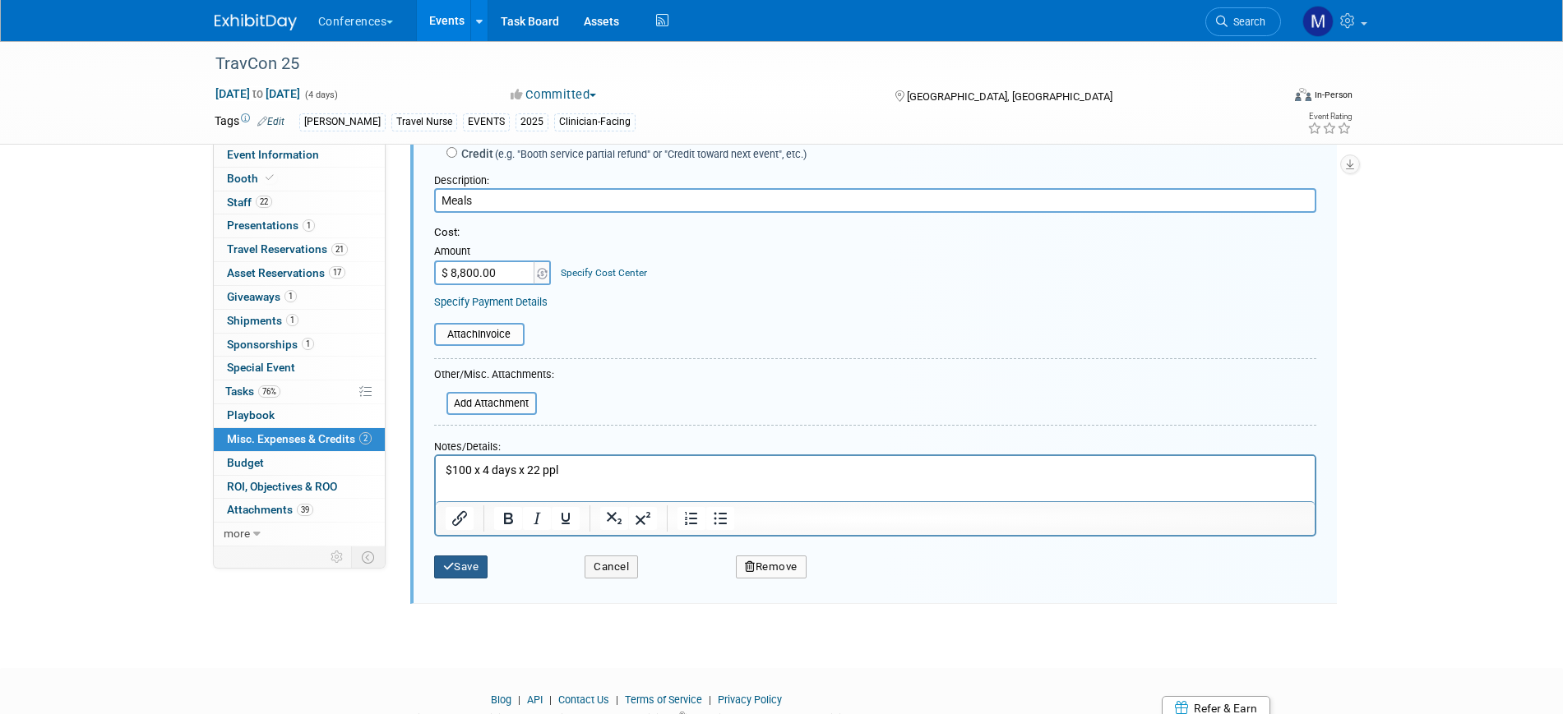
click at [465, 570] on button "Save" at bounding box center [461, 567] width 54 height 23
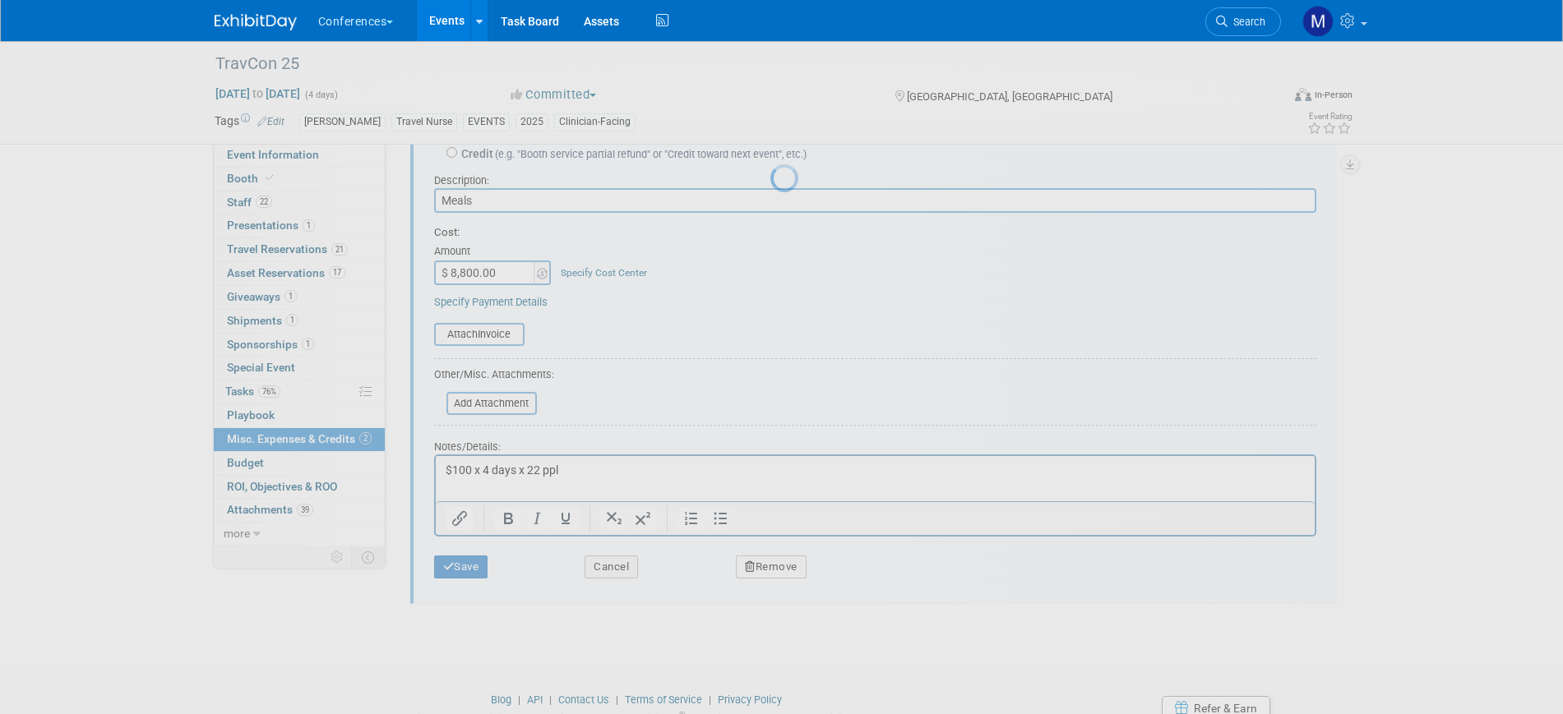
scroll to position [20, 0]
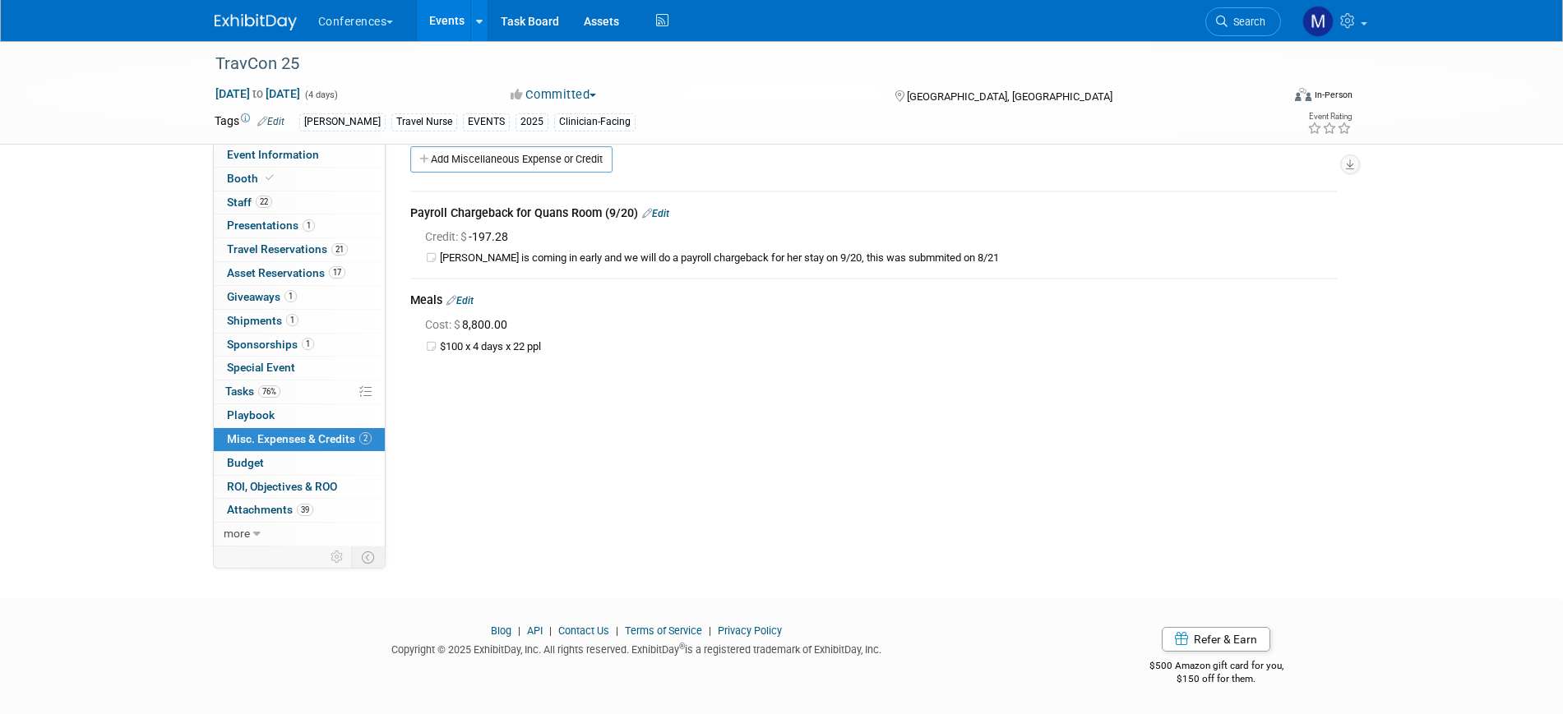
click at [118, 465] on div "TravCon 25 Sep 21, 2025 to Sep 24, 2025 (4 days) Sep 21, 2025 to Sep 24, 2025 C…" at bounding box center [781, 295] width 1563 height 548
click at [667, 25] on icon at bounding box center [662, 20] width 21 height 25
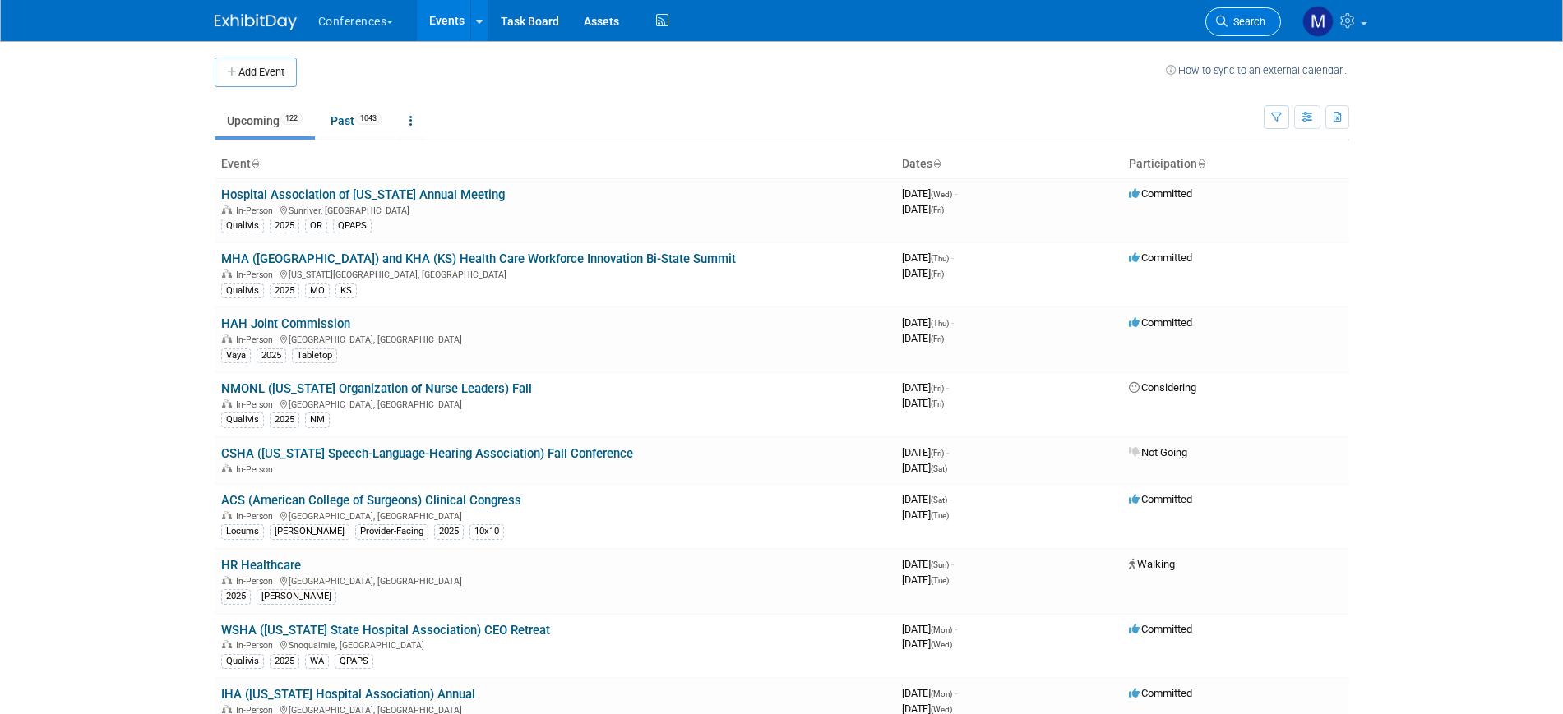
click at [1240, 18] on span "Search" at bounding box center [1246, 22] width 38 height 12
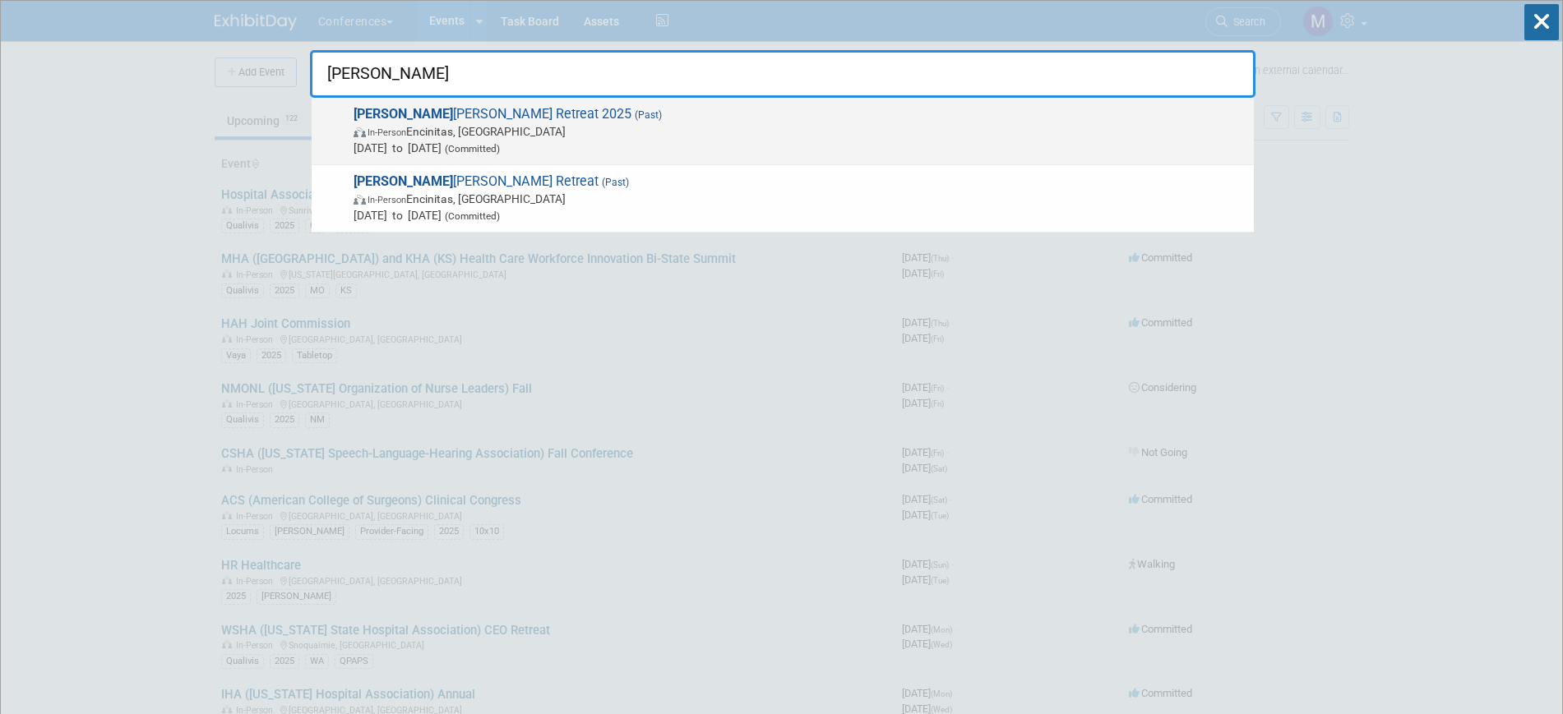
type input "[PERSON_NAME]"
click at [694, 128] on span "In-Person Encinitas, [GEOGRAPHIC_DATA]" at bounding box center [799, 131] width 892 height 16
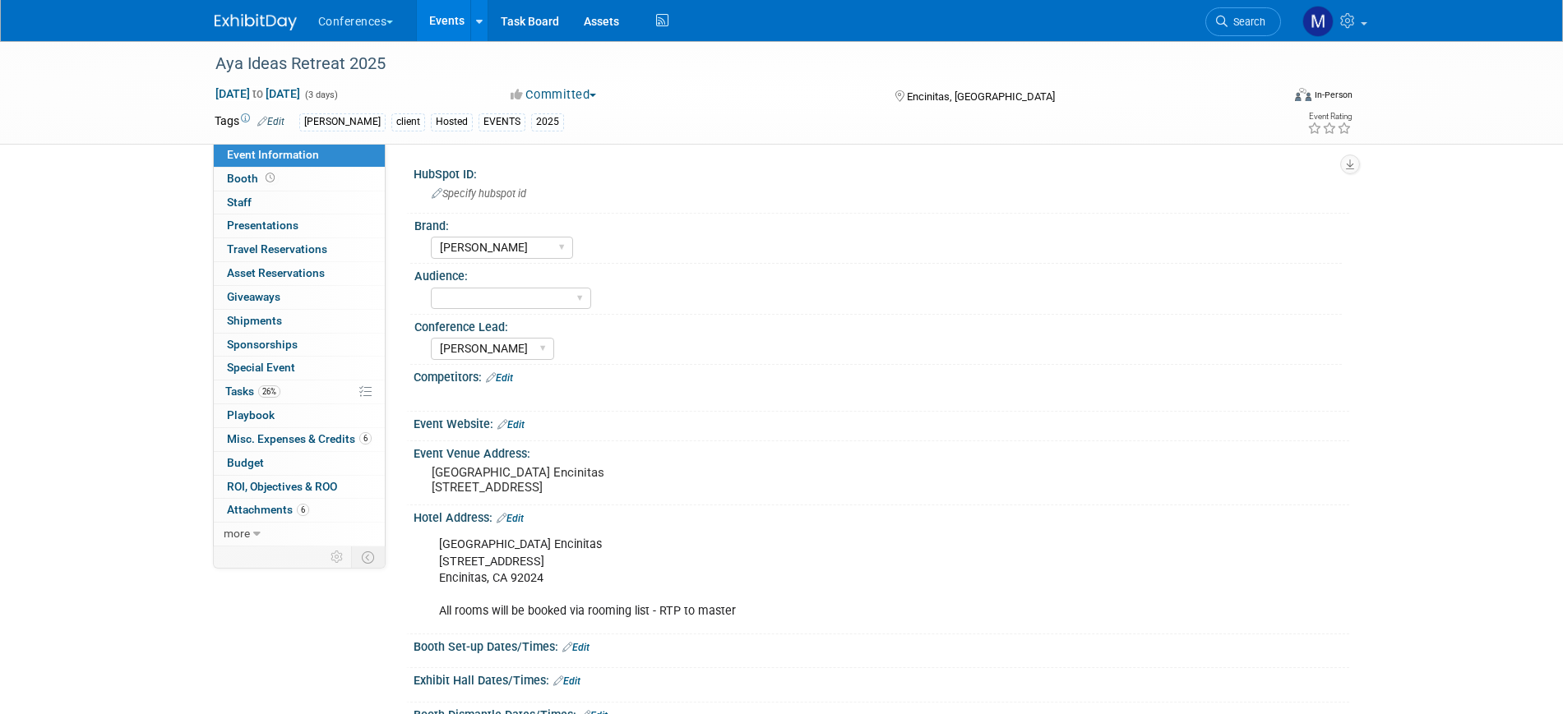
select select "[PERSON_NAME]"
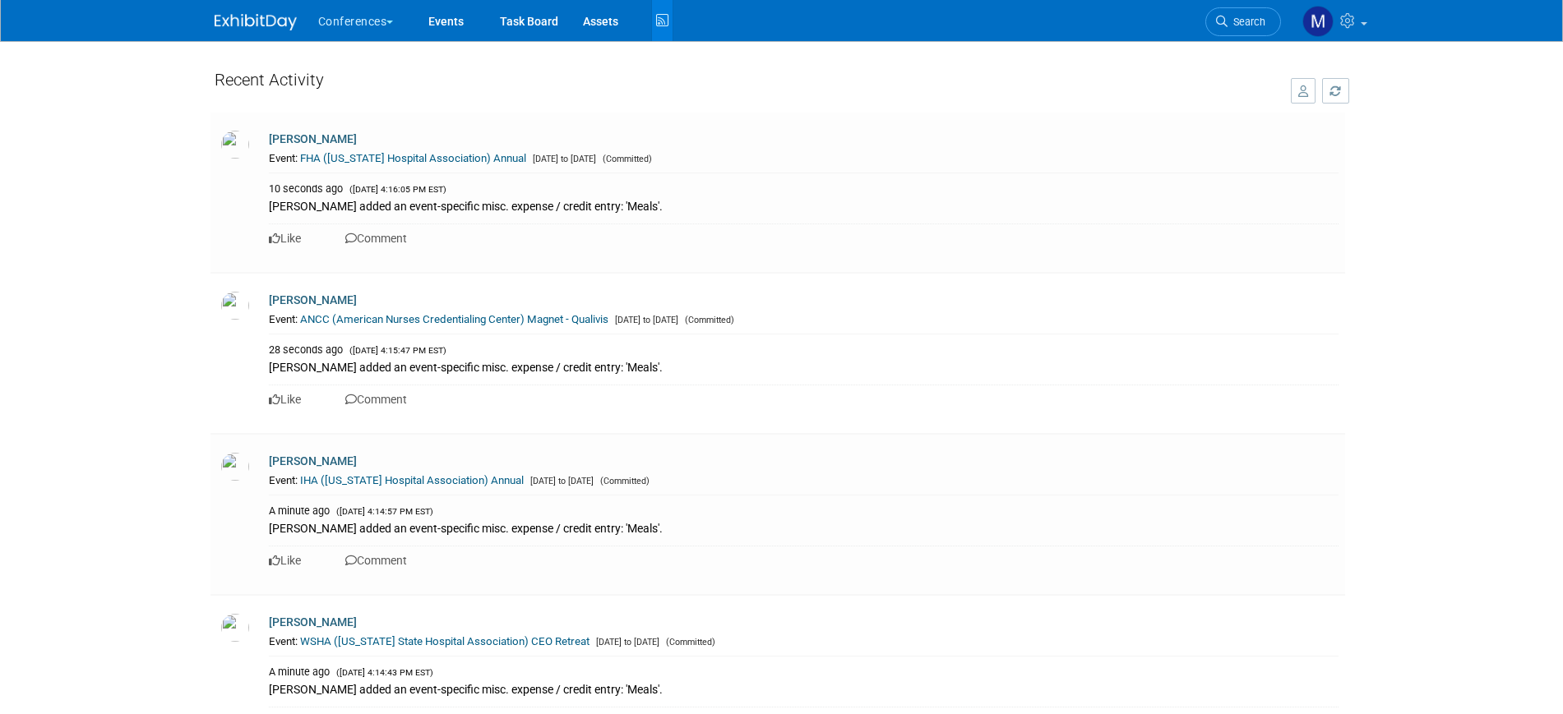
click at [270, 14] on img at bounding box center [256, 22] width 82 height 16
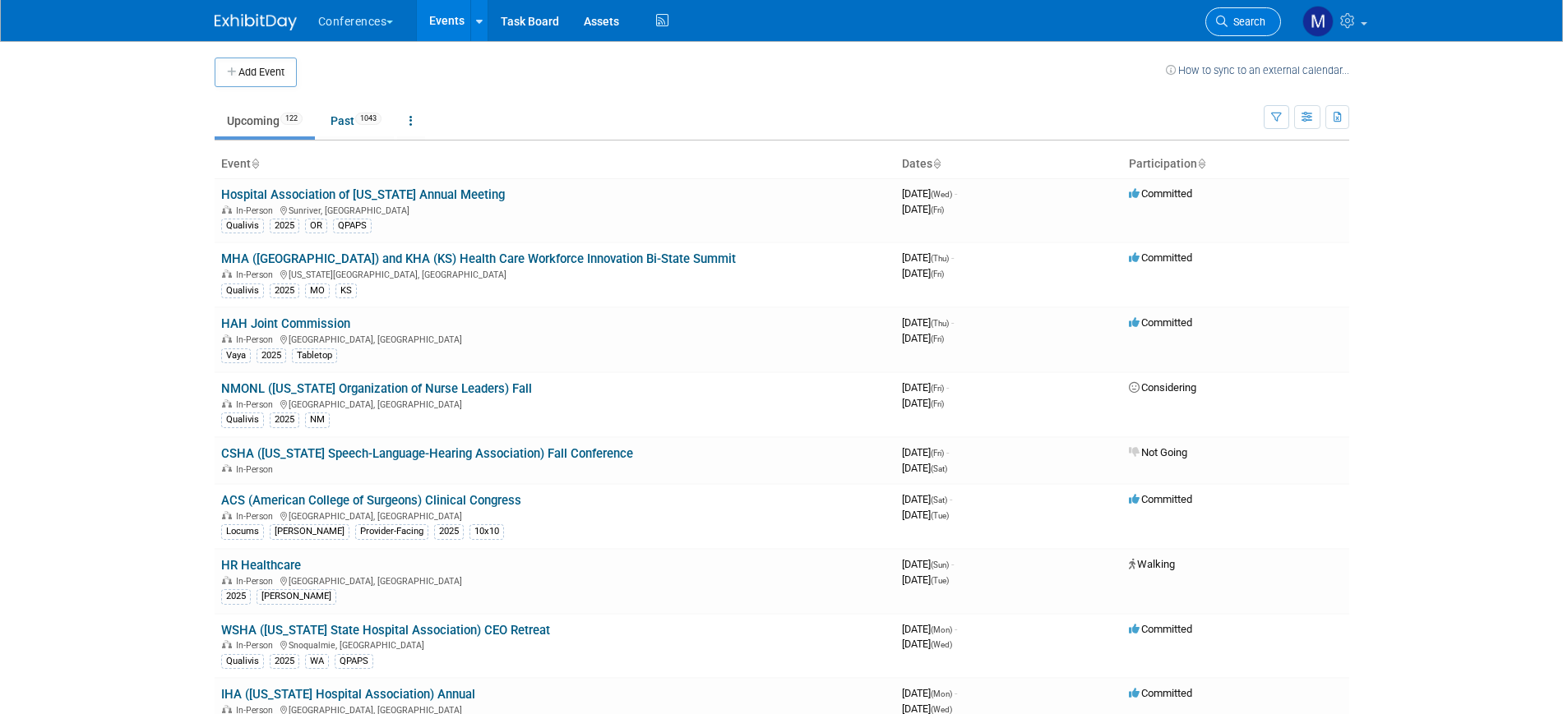
click at [1249, 16] on span "Search" at bounding box center [1246, 22] width 38 height 12
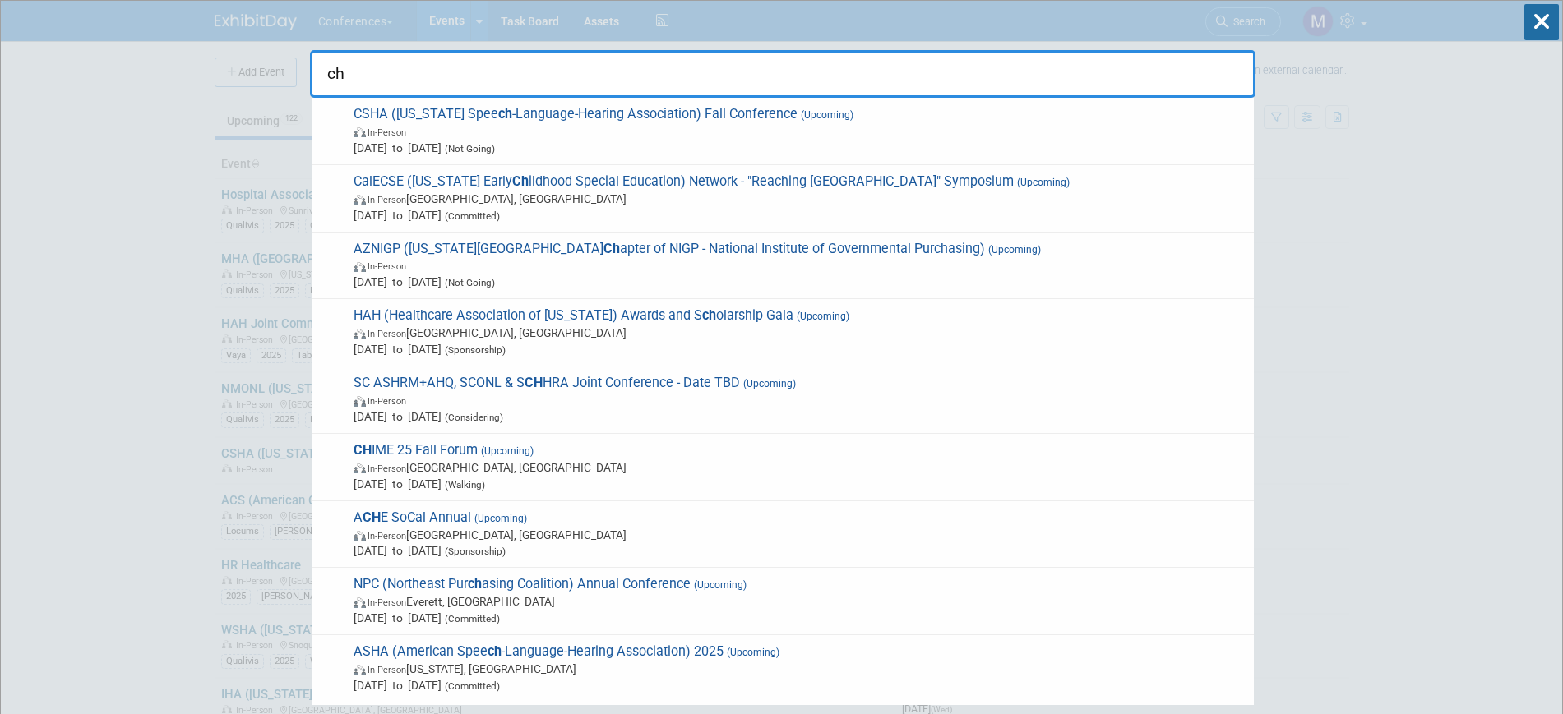
type input "c"
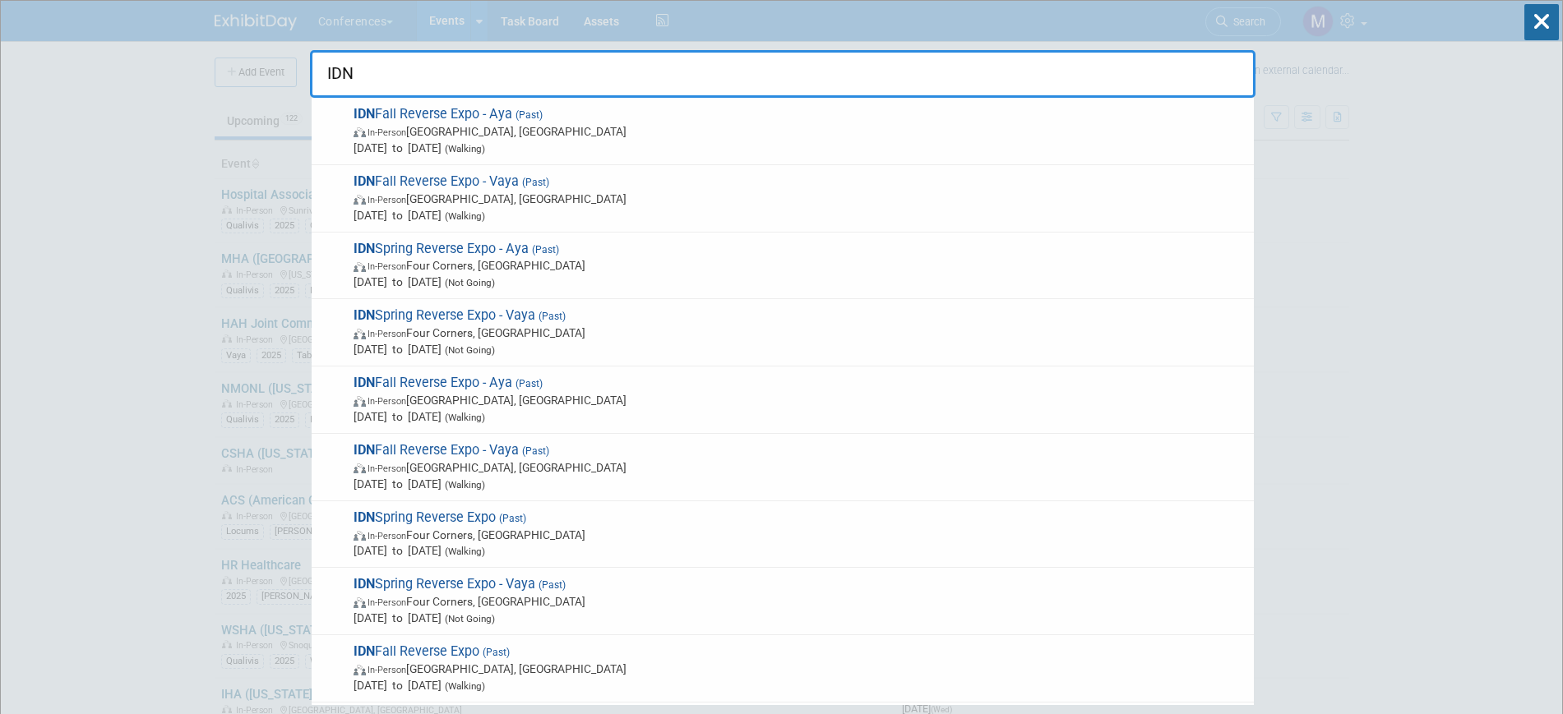
type input "IDN"
click at [787, 109] on span "IDN Fall Reverse Expo - Aya (Past) In-Person [GEOGRAPHIC_DATA], [GEOGRAPHIC_DAT…" at bounding box center [797, 131] width 897 height 50
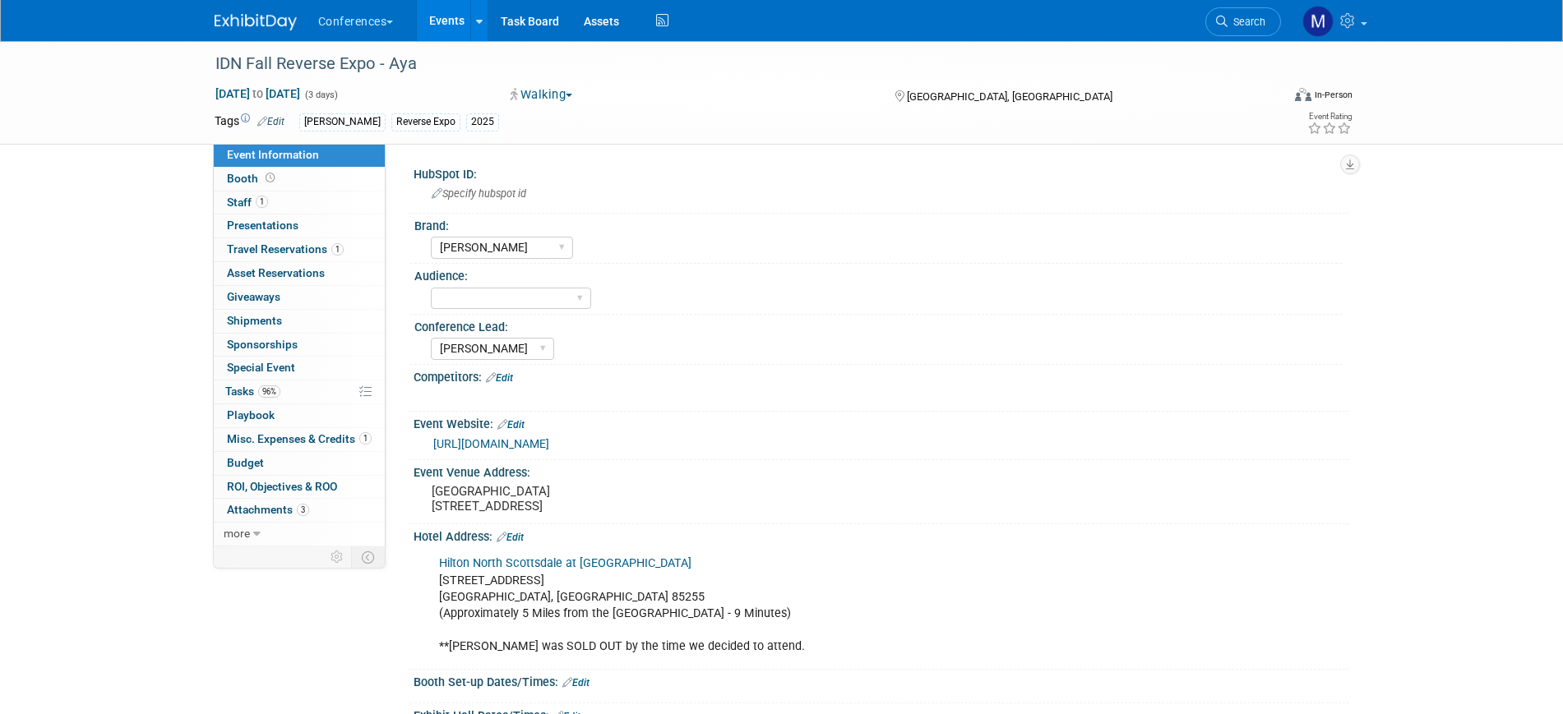
select select "[PERSON_NAME]"
click at [1235, 18] on span "Search" at bounding box center [1246, 22] width 38 height 12
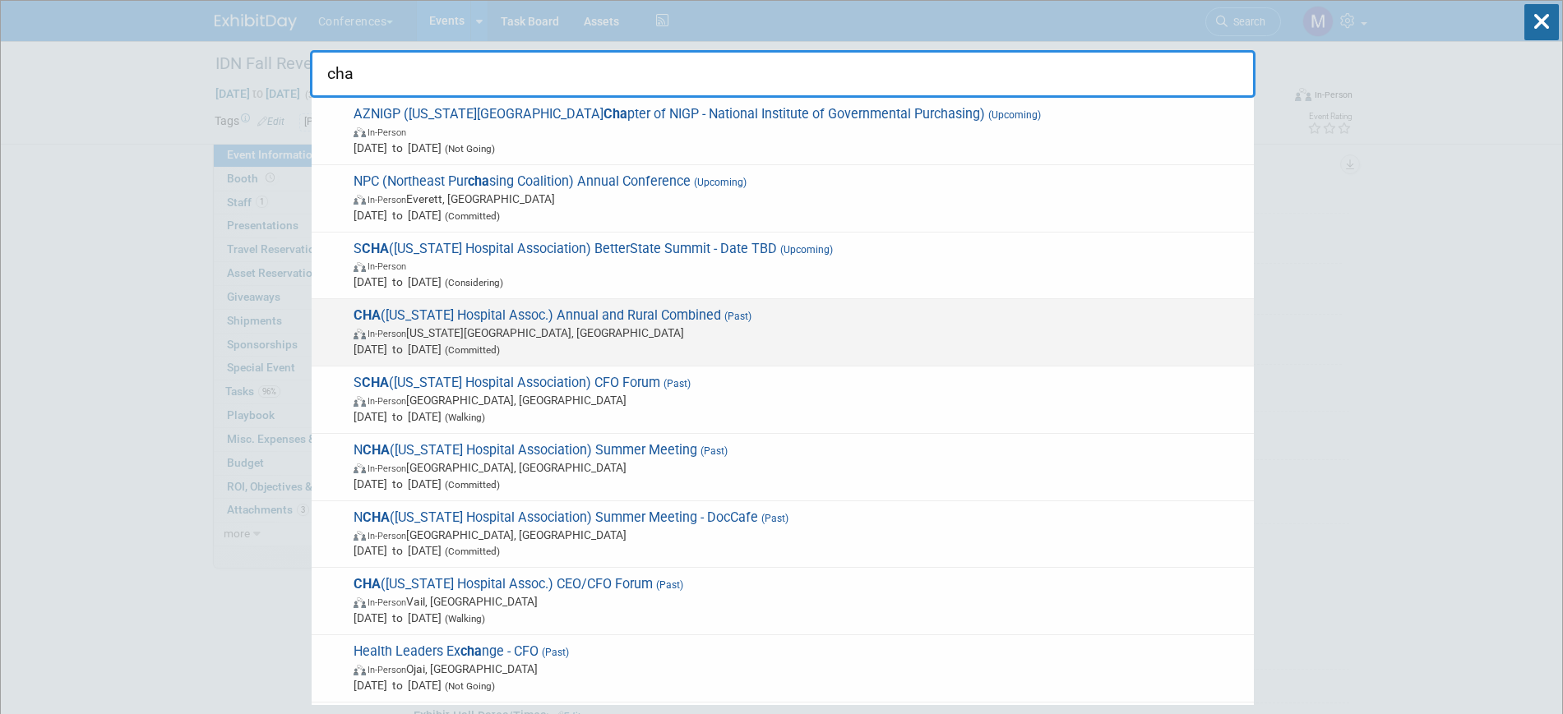
type input "cha"
click at [721, 311] on span "(Past)" at bounding box center [736, 317] width 30 height 12
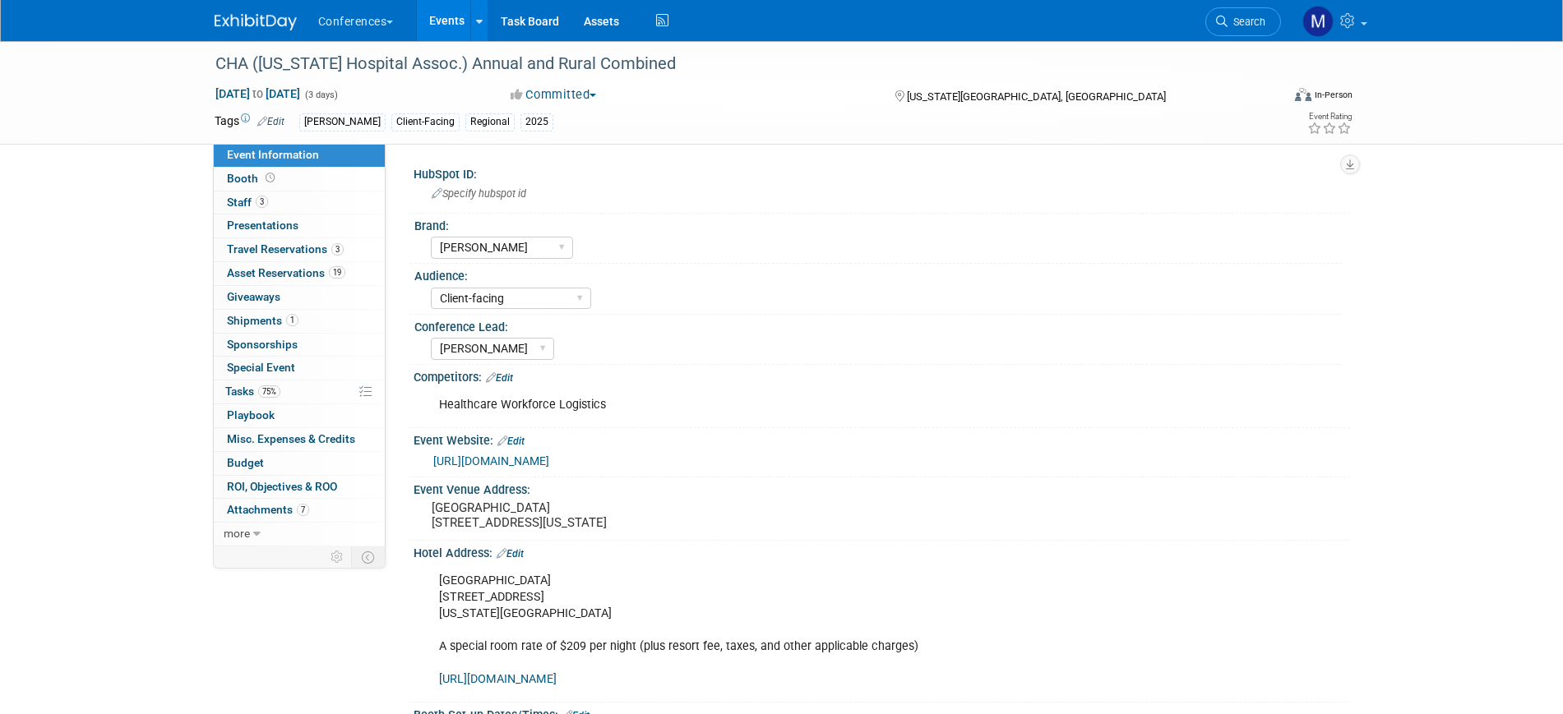
select select "[PERSON_NAME]"
select select "Client-facing"
select select "[PERSON_NAME]"
click at [294, 198] on link "3 Staff 3" at bounding box center [299, 203] width 171 height 23
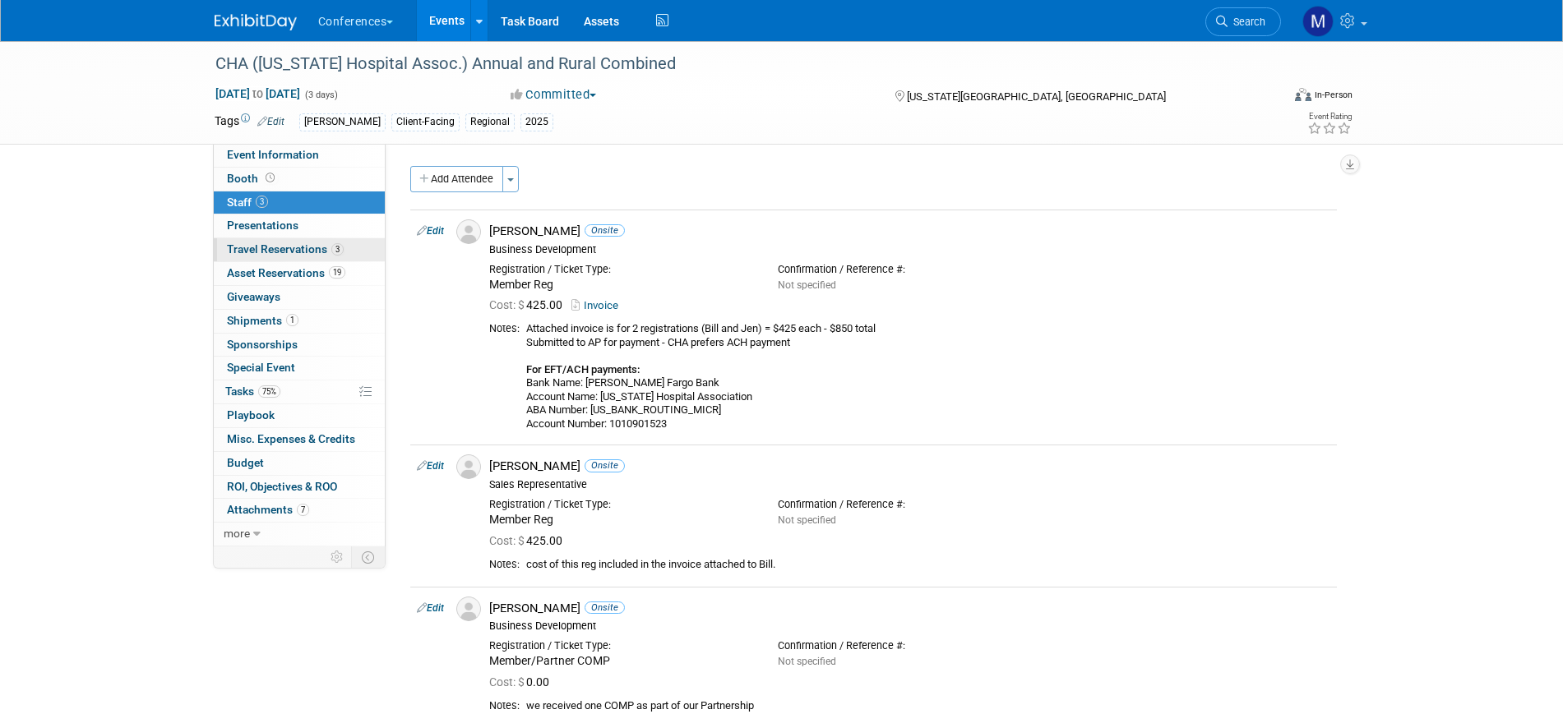
click at [331, 247] on span "3" at bounding box center [337, 249] width 12 height 12
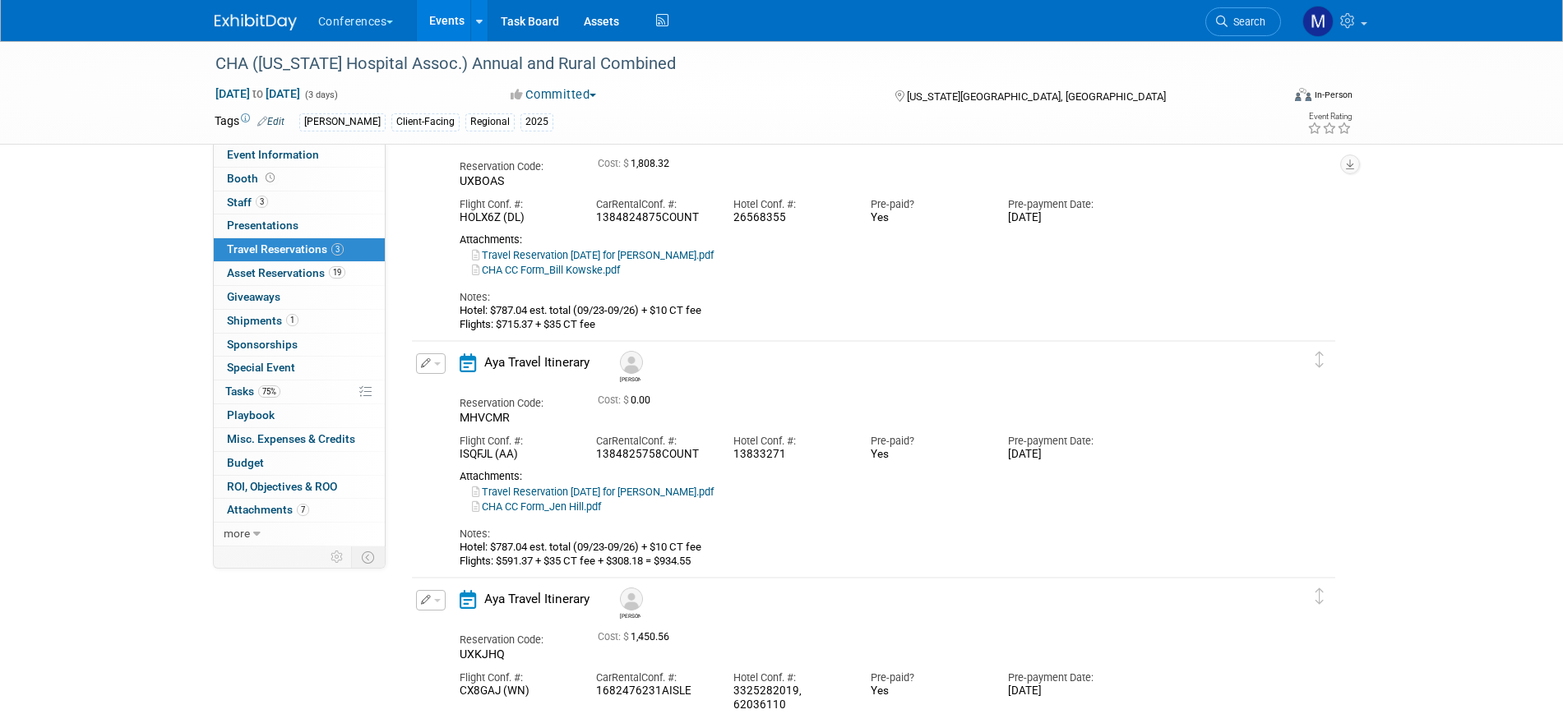
scroll to position [94, 0]
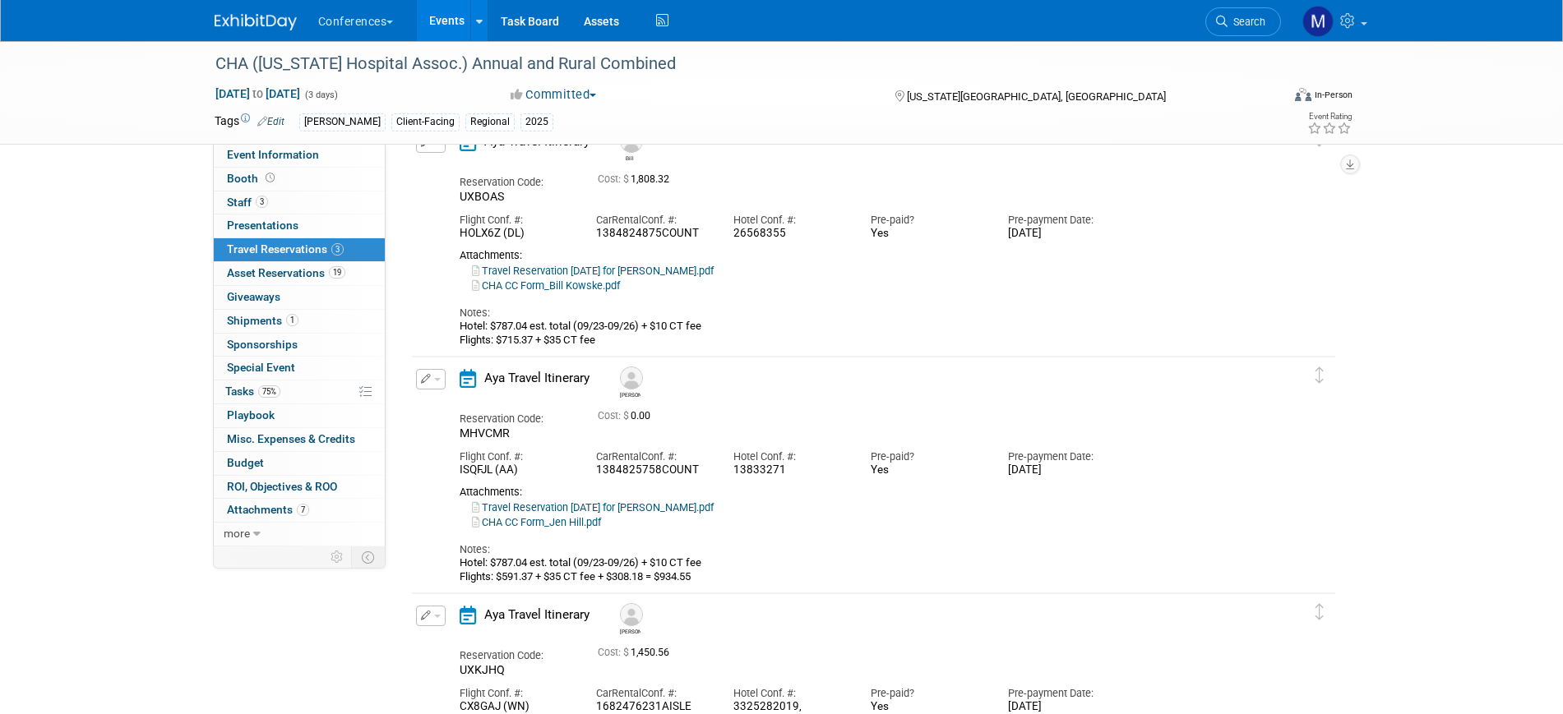
click at [434, 381] on span "button" at bounding box center [437, 379] width 7 height 3
click at [458, 397] on button "Edit Reservation" at bounding box center [486, 408] width 139 height 24
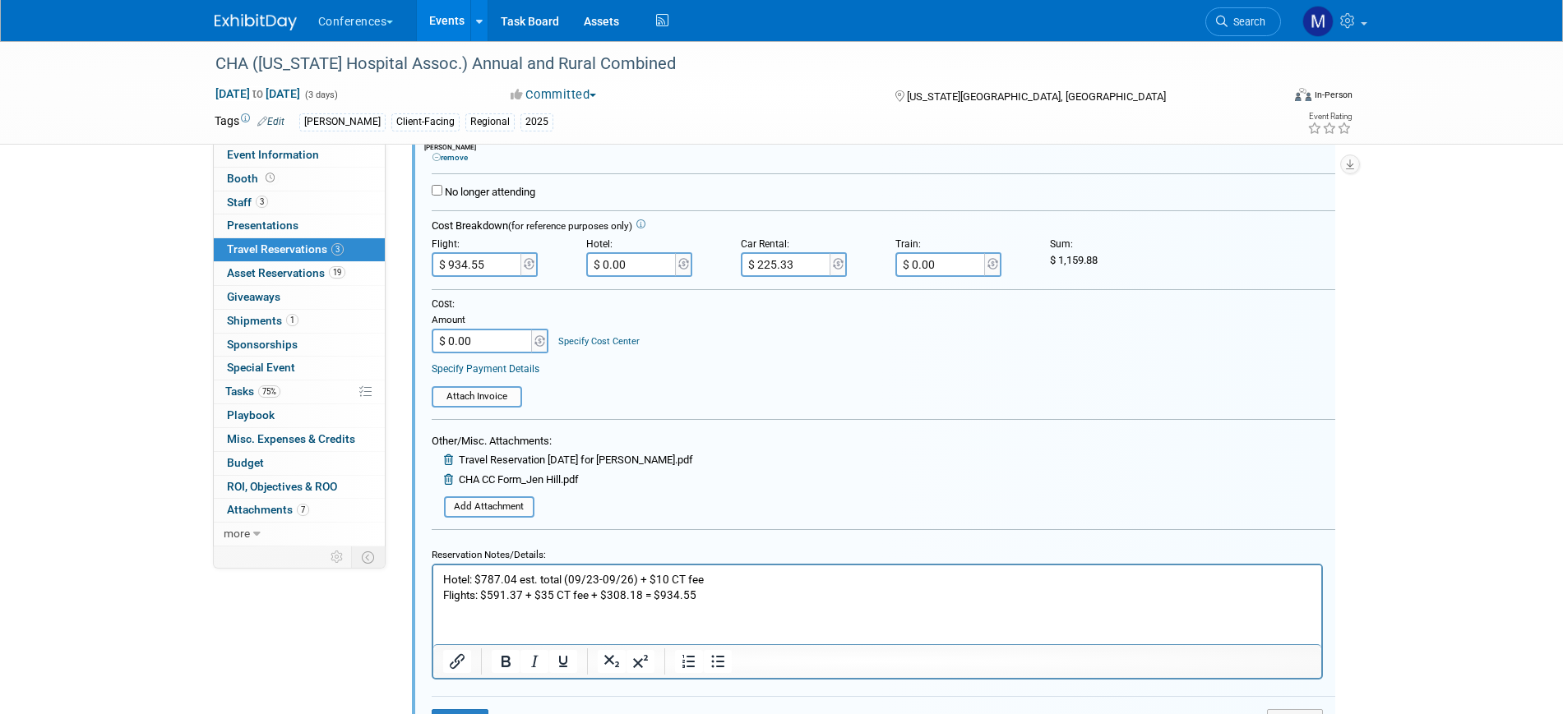
scroll to position [574, 0]
drag, startPoint x: 690, startPoint y: 595, endPoint x: 658, endPoint y: 598, distance: 31.3
click at [658, 598] on p "Hotel: $787.04 est. total (09/23-09/26) + $10 CT fee Flights: $591.37 + $35 CT …" at bounding box center [876, 585] width 869 height 31
copy p "934.55"
click at [646, 272] on input "$ 0.00" at bounding box center [632, 263] width 92 height 25
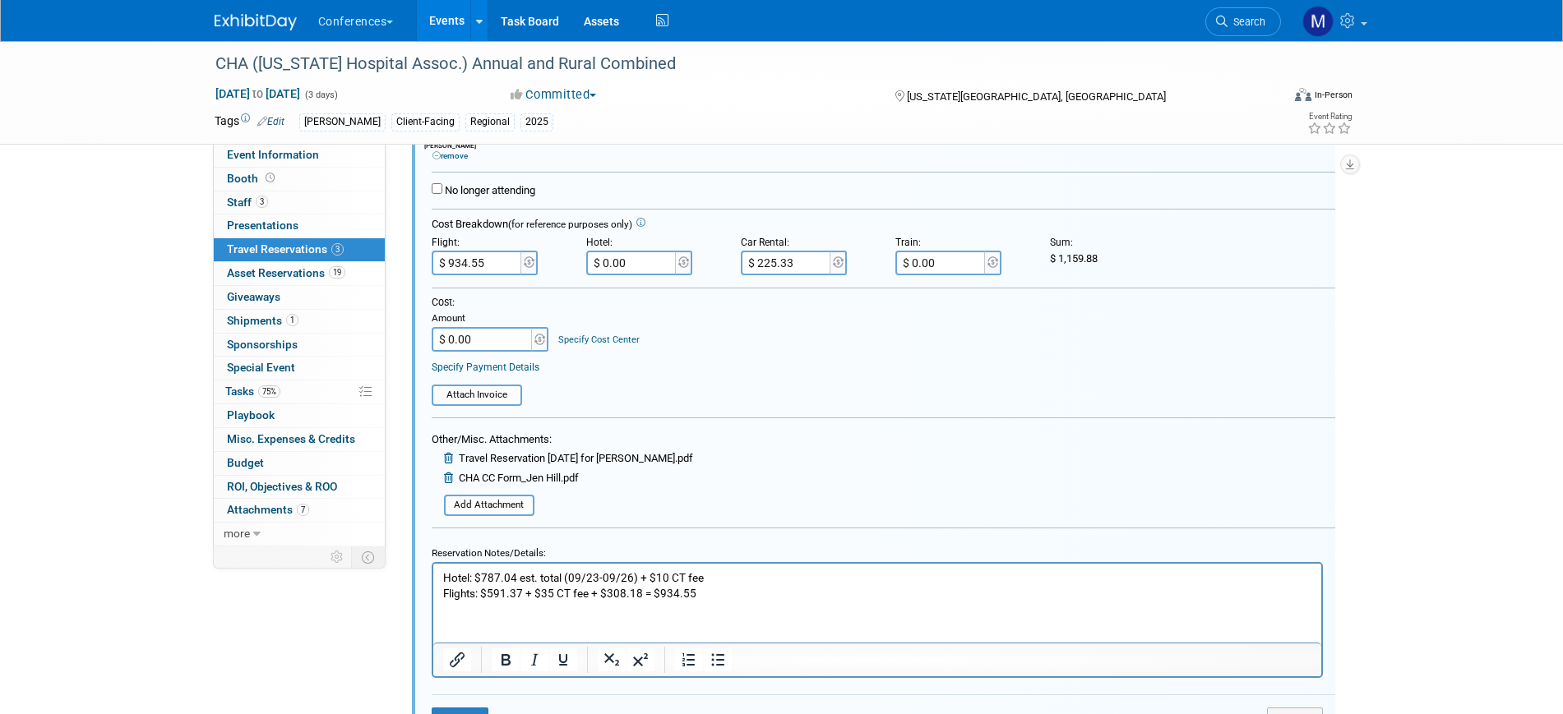
click at [749, 601] on html "Hotel: $787.04 est. total (09/23-09/26) + $10 CT fee Flights: $591.37 + $35 CT …" at bounding box center [876, 582] width 888 height 38
click at [617, 267] on input "$ 0.00" at bounding box center [632, 263] width 92 height 25
type input "$ 797.04"
click at [881, 601] on html "Hotel: $787.04 est. total (09/23-09/26) + $10 CT fee Flights: $591.37 + $35 CT …" at bounding box center [876, 582] width 888 height 38
drag, startPoint x: 1058, startPoint y: 261, endPoint x: 1103, endPoint y: 261, distance: 45.2
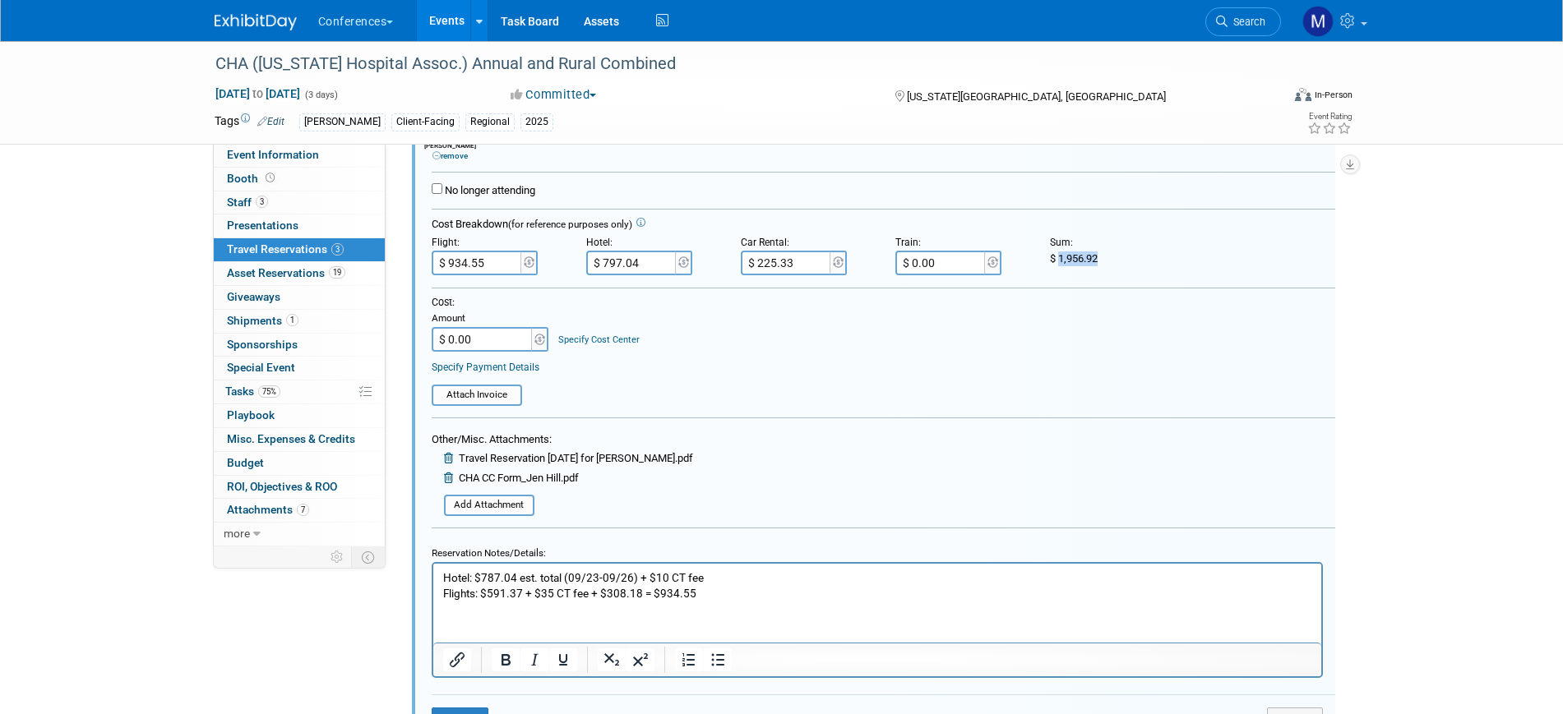
click at [1103, 261] on div "$ 1,956.92" at bounding box center [1115, 259] width 130 height 15
copy span "1,956.92"
click at [479, 339] on input "$ 0.00" at bounding box center [483, 339] width 103 height 25
paste input "1,956.92"
type input "$ 1,956.92"
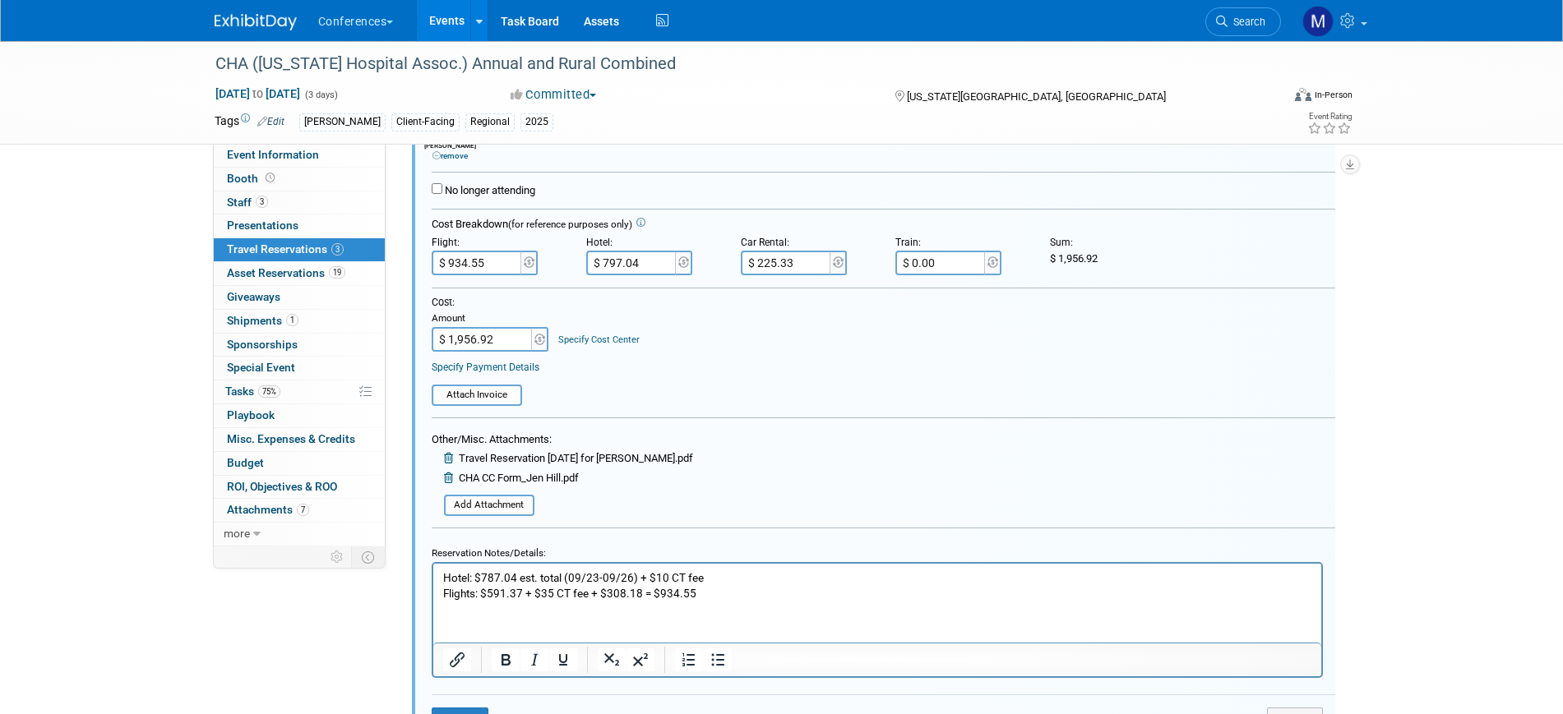
scroll to position [779, 0]
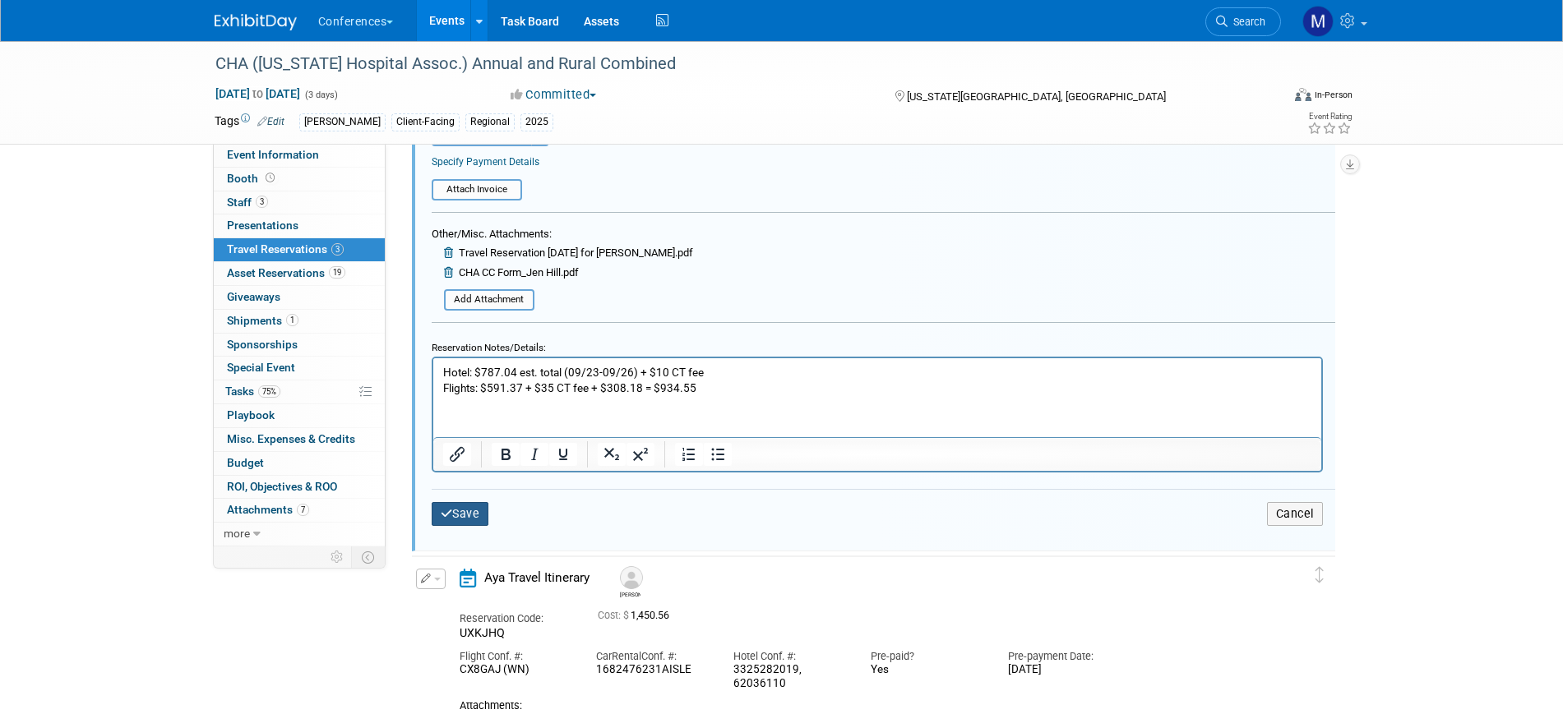
click at [474, 510] on button "Save" at bounding box center [461, 514] width 58 height 24
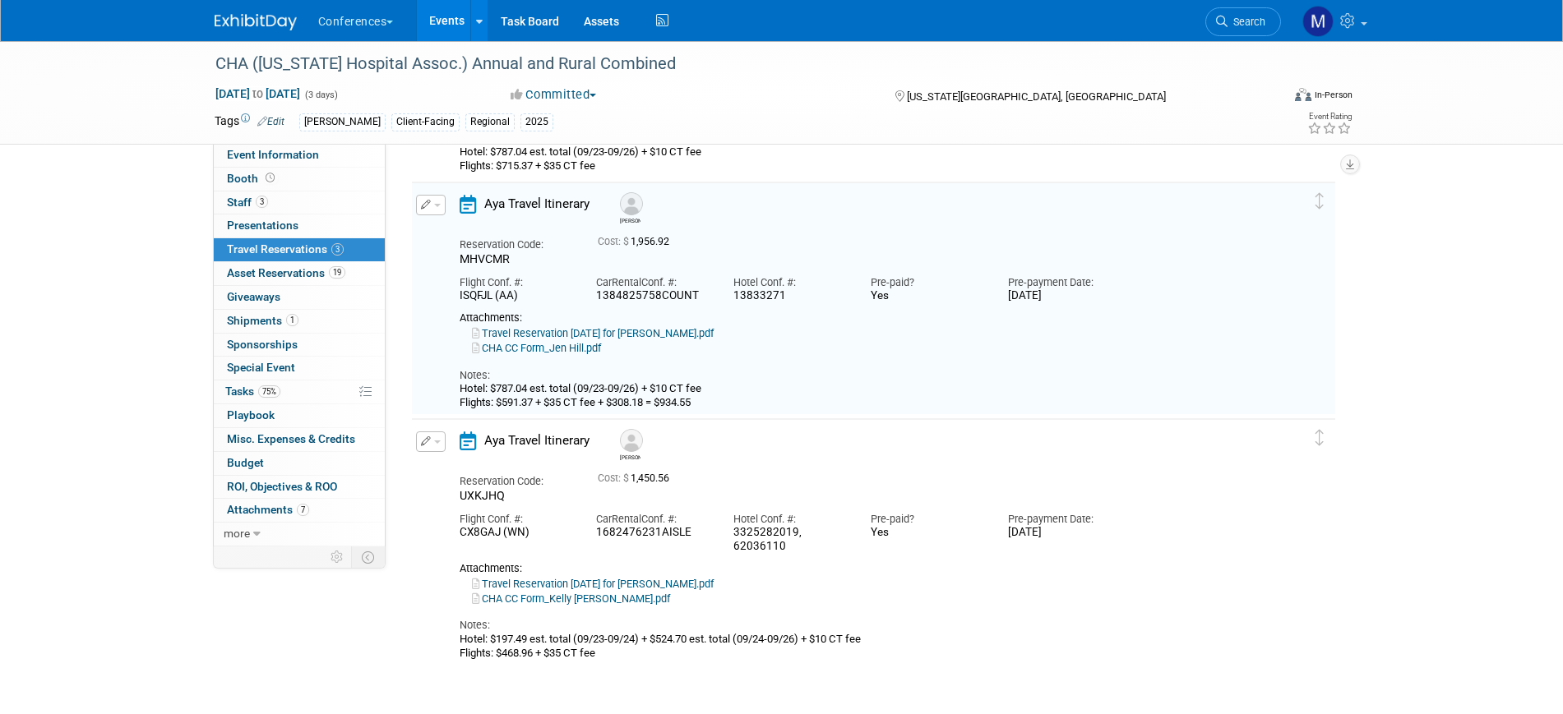
scroll to position [266, 0]
click at [714, 340] on link "Travel Reservation September 23 for JENNIFER HILL.pdf" at bounding box center [593, 336] width 242 height 12
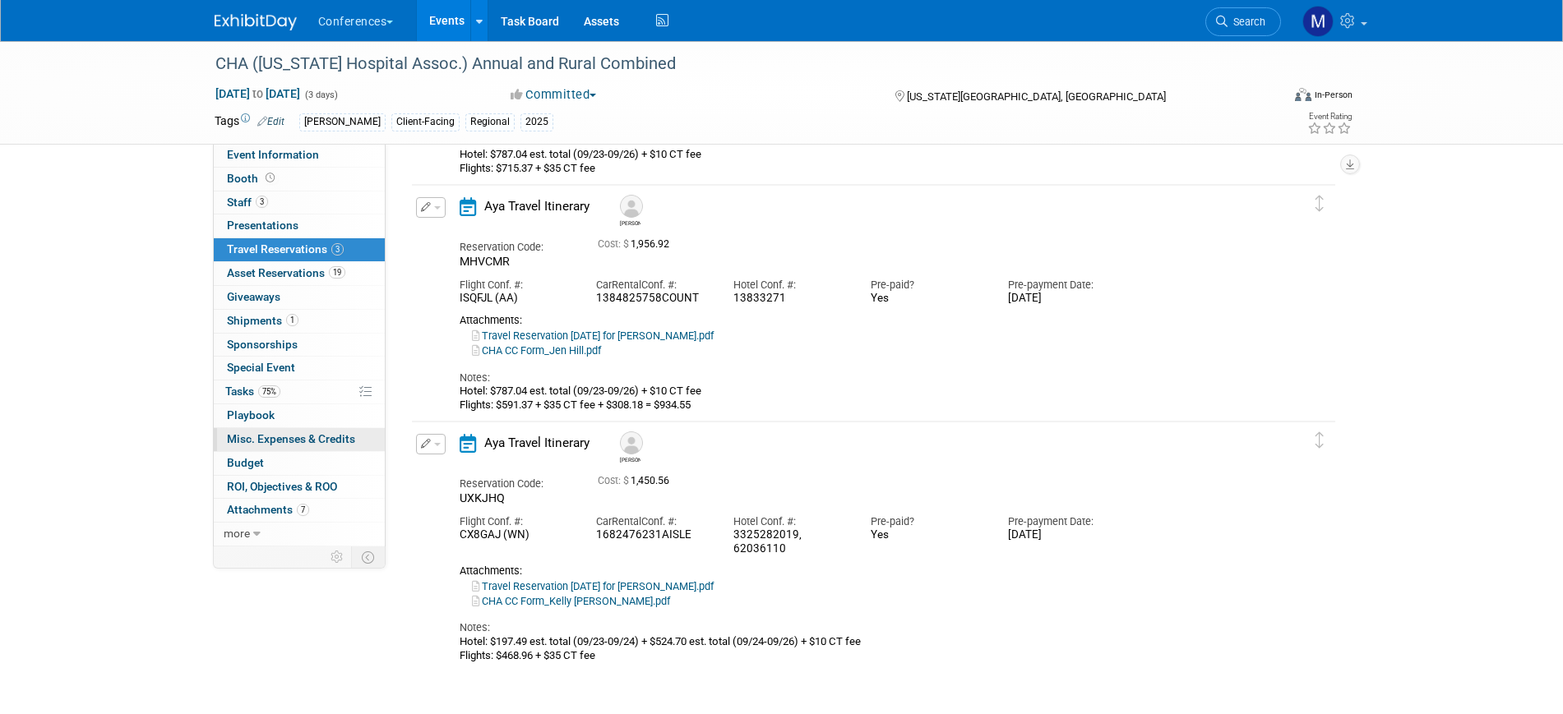
click at [298, 437] on span "Misc. Expenses & Credits 0" at bounding box center [291, 438] width 128 height 13
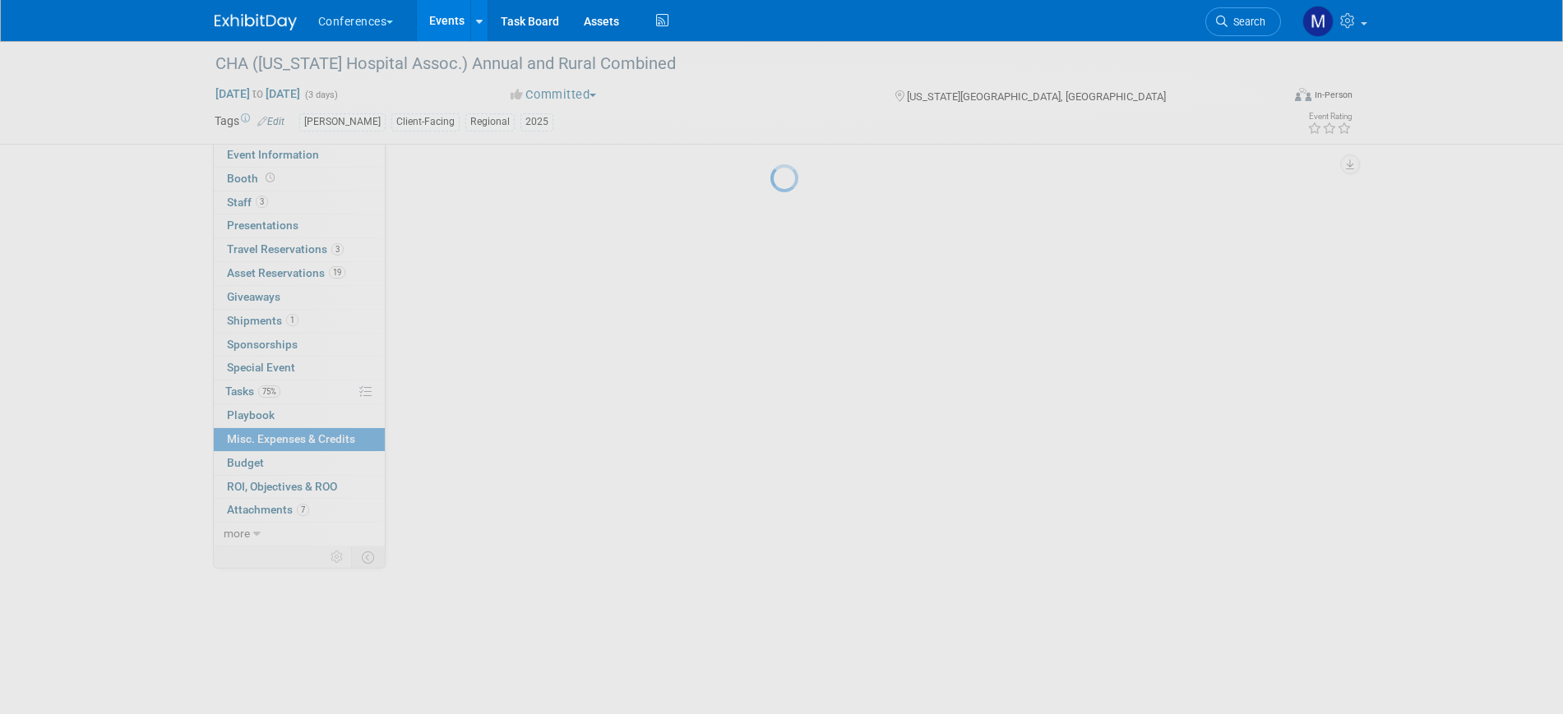
scroll to position [0, 0]
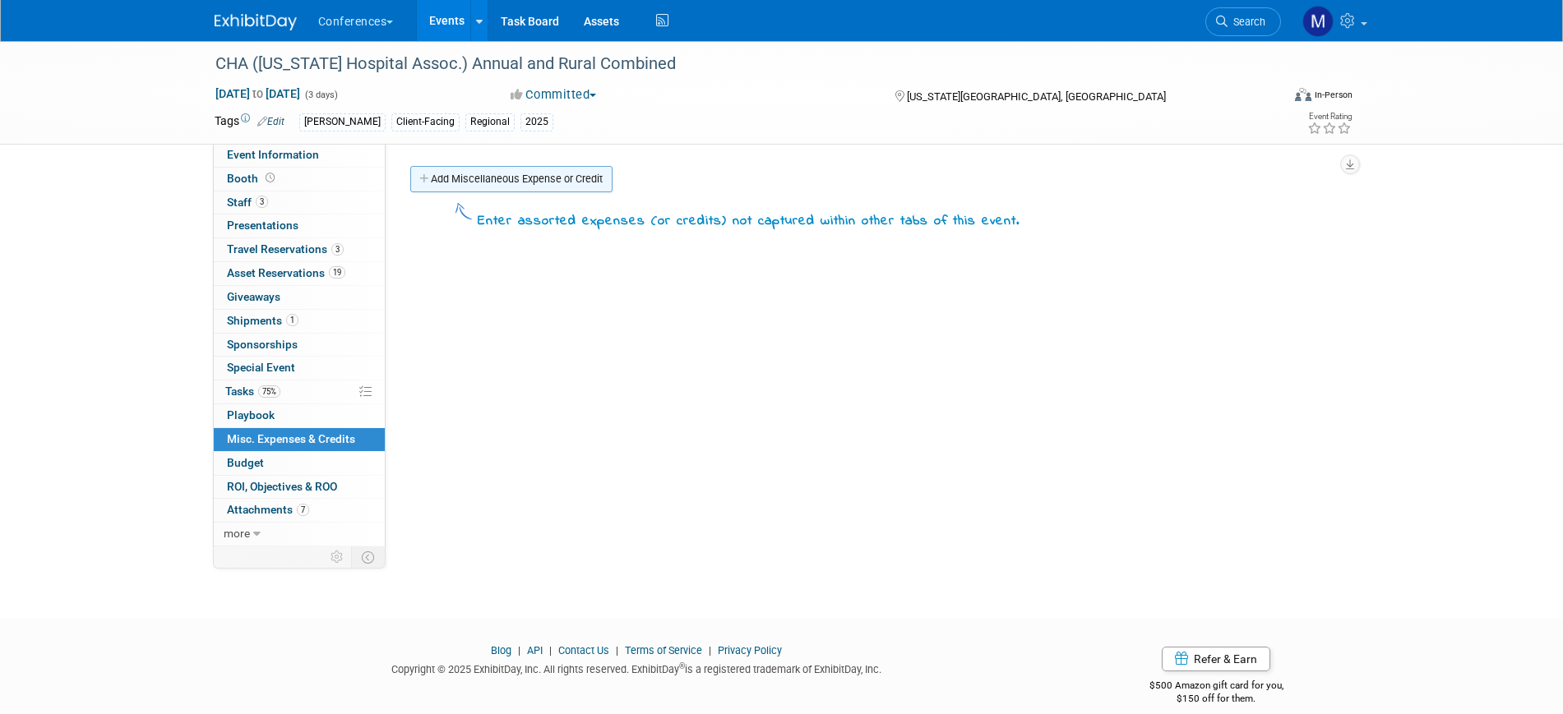
click at [487, 169] on link "Add Miscellaneous Expense or Credit" at bounding box center [511, 179] width 202 height 26
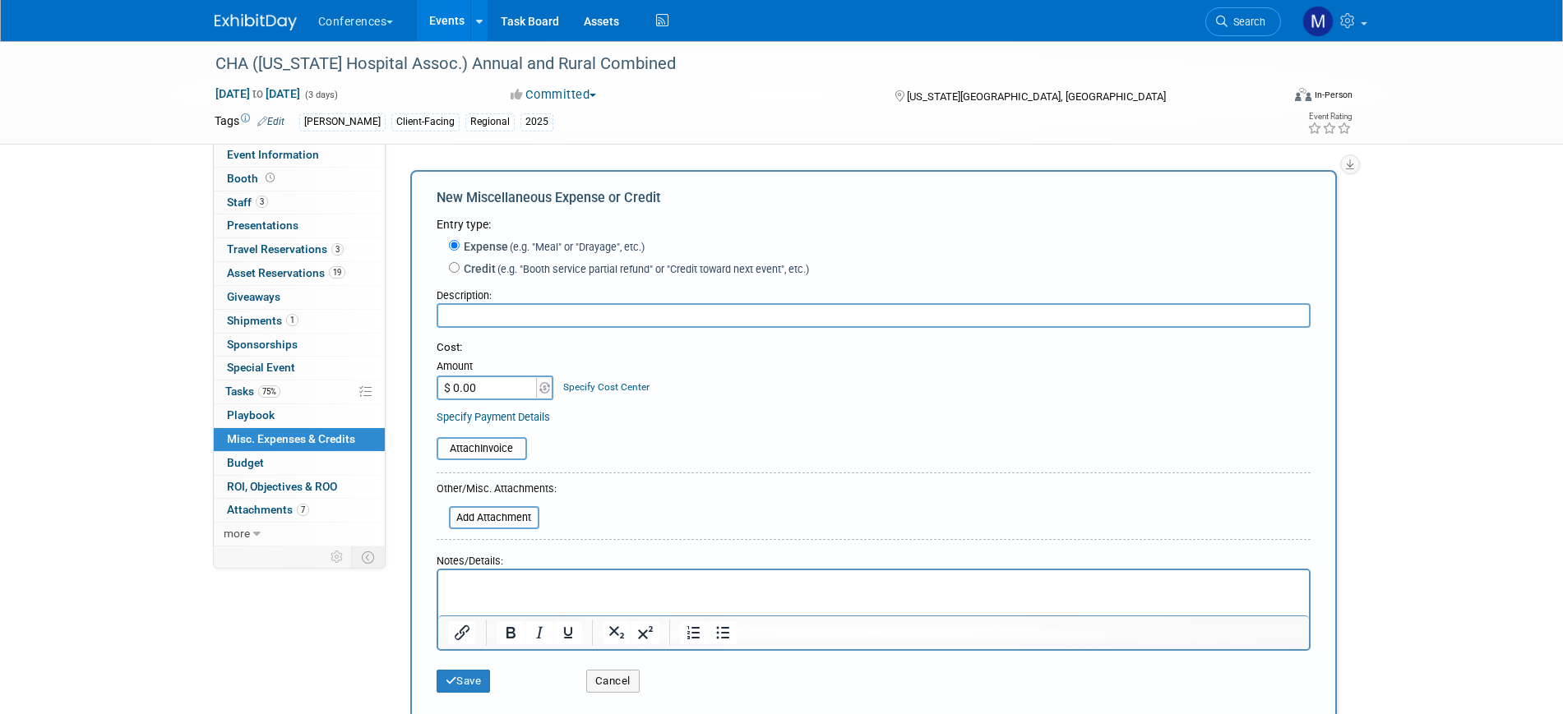
click at [490, 320] on input "text" at bounding box center [873, 315] width 874 height 25
type input "Meals"
click at [492, 593] on html at bounding box center [872, 581] width 871 height 23
click at [481, 376] on input "$ 0.00" at bounding box center [487, 388] width 103 height 25
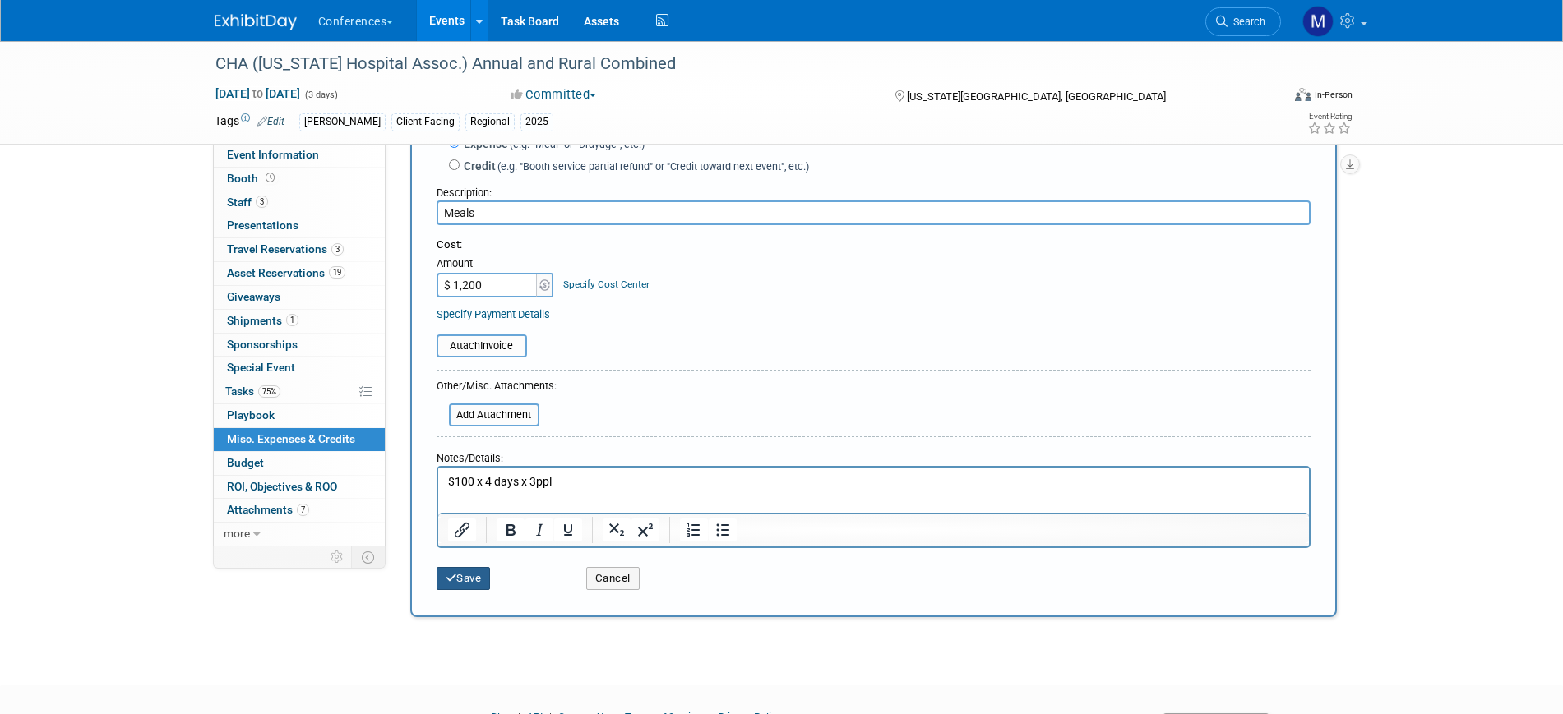
type input "$ 1,200.00"
click at [485, 569] on button "Save" at bounding box center [463, 578] width 54 height 23
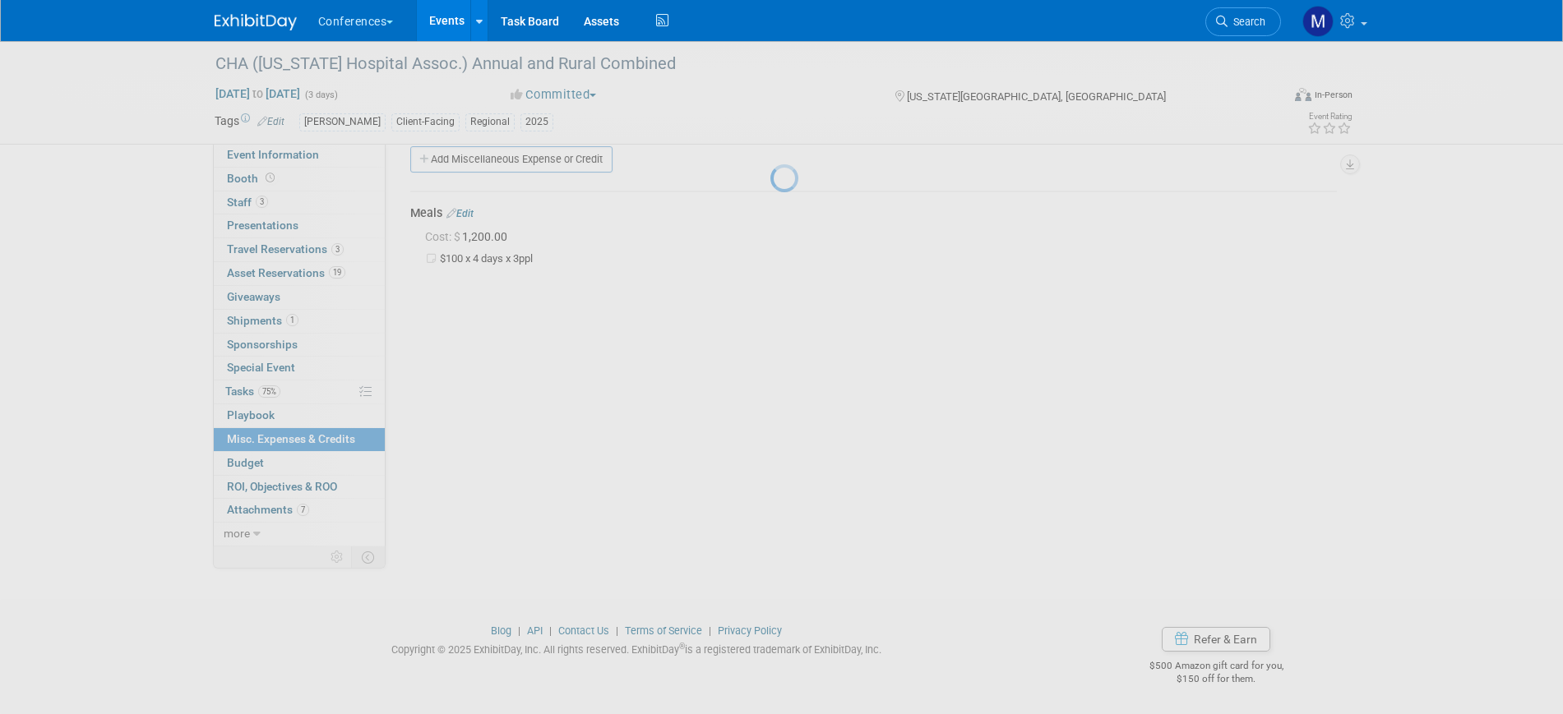
scroll to position [20, 0]
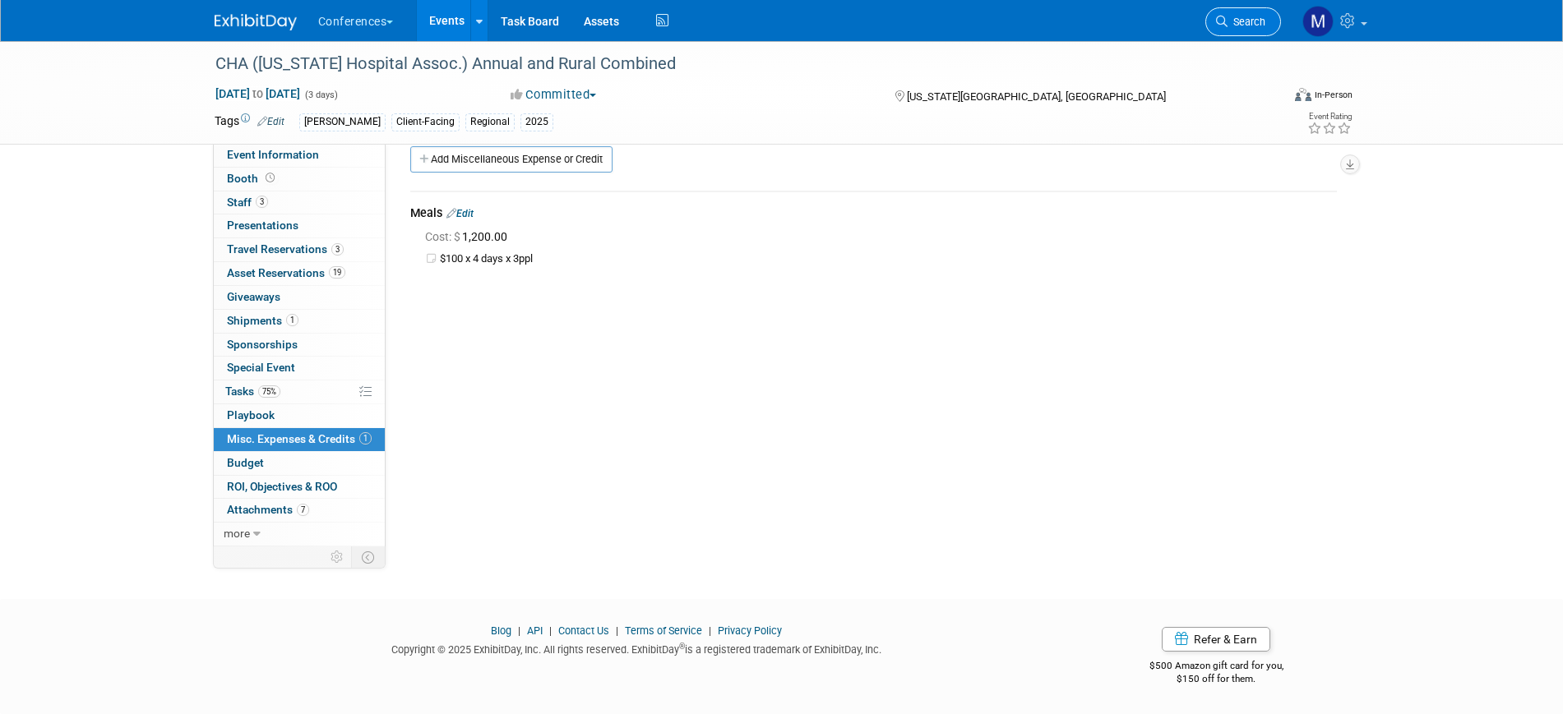
click at [1236, 24] on span "Search" at bounding box center [1246, 22] width 38 height 12
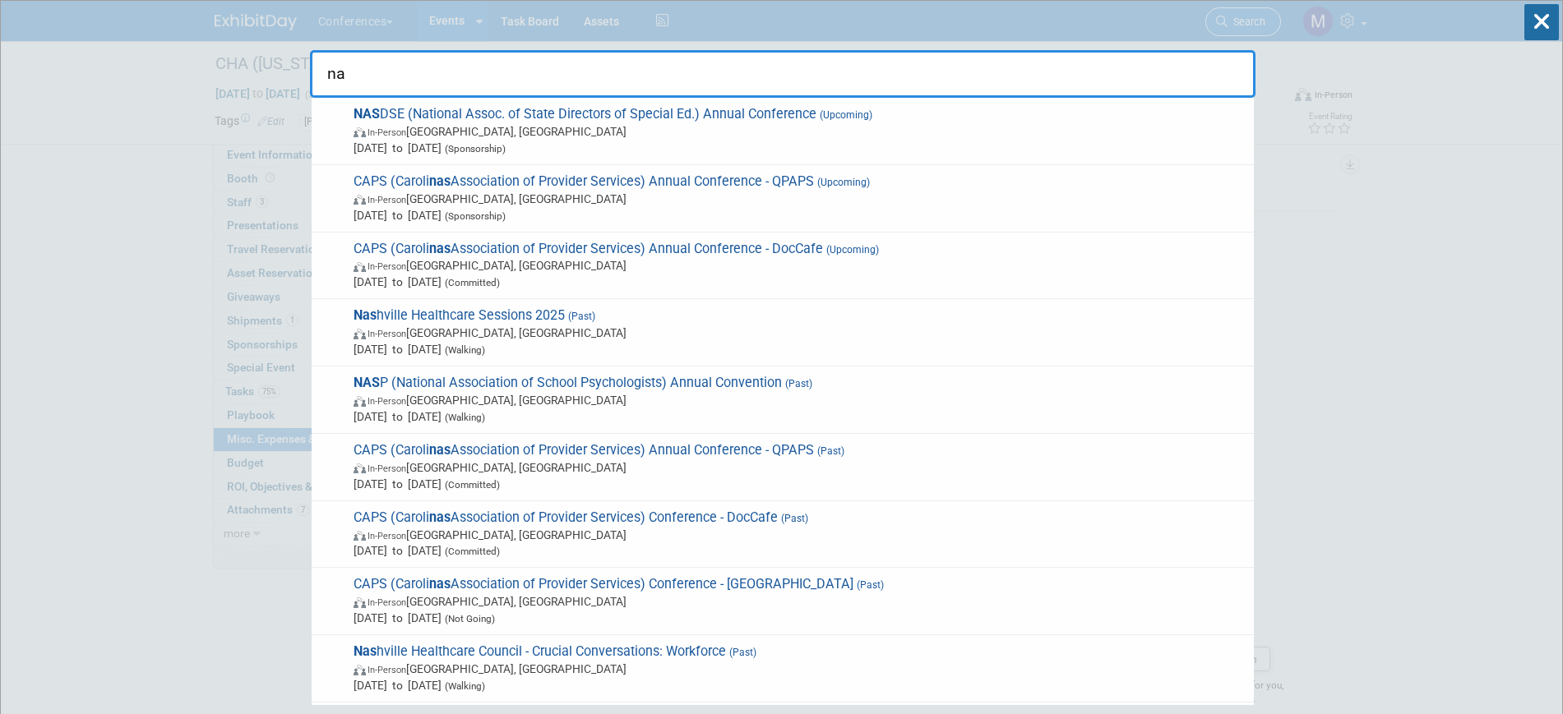
type input "n"
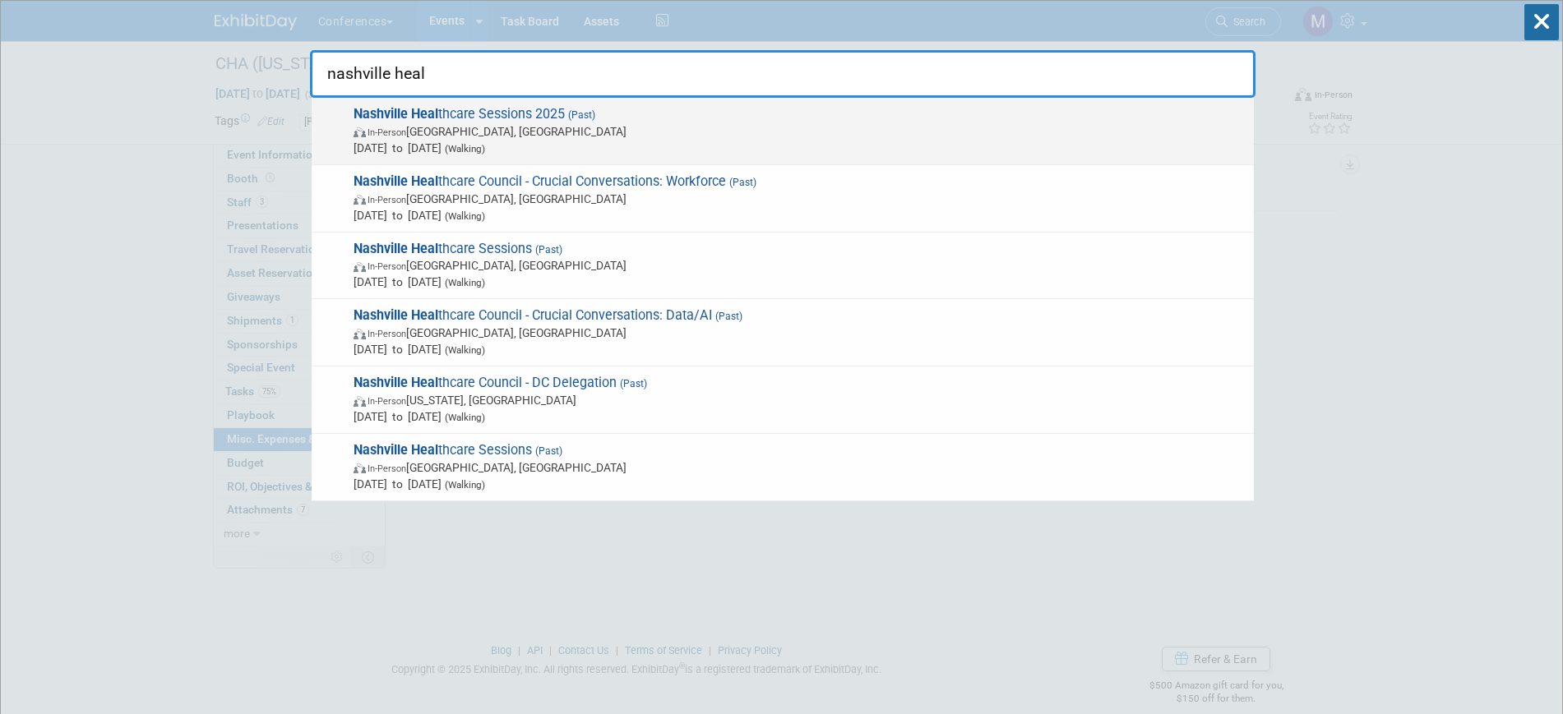
type input "nashville heal"
click at [700, 125] on span "In-Person Nashville, TN" at bounding box center [799, 131] width 892 height 16
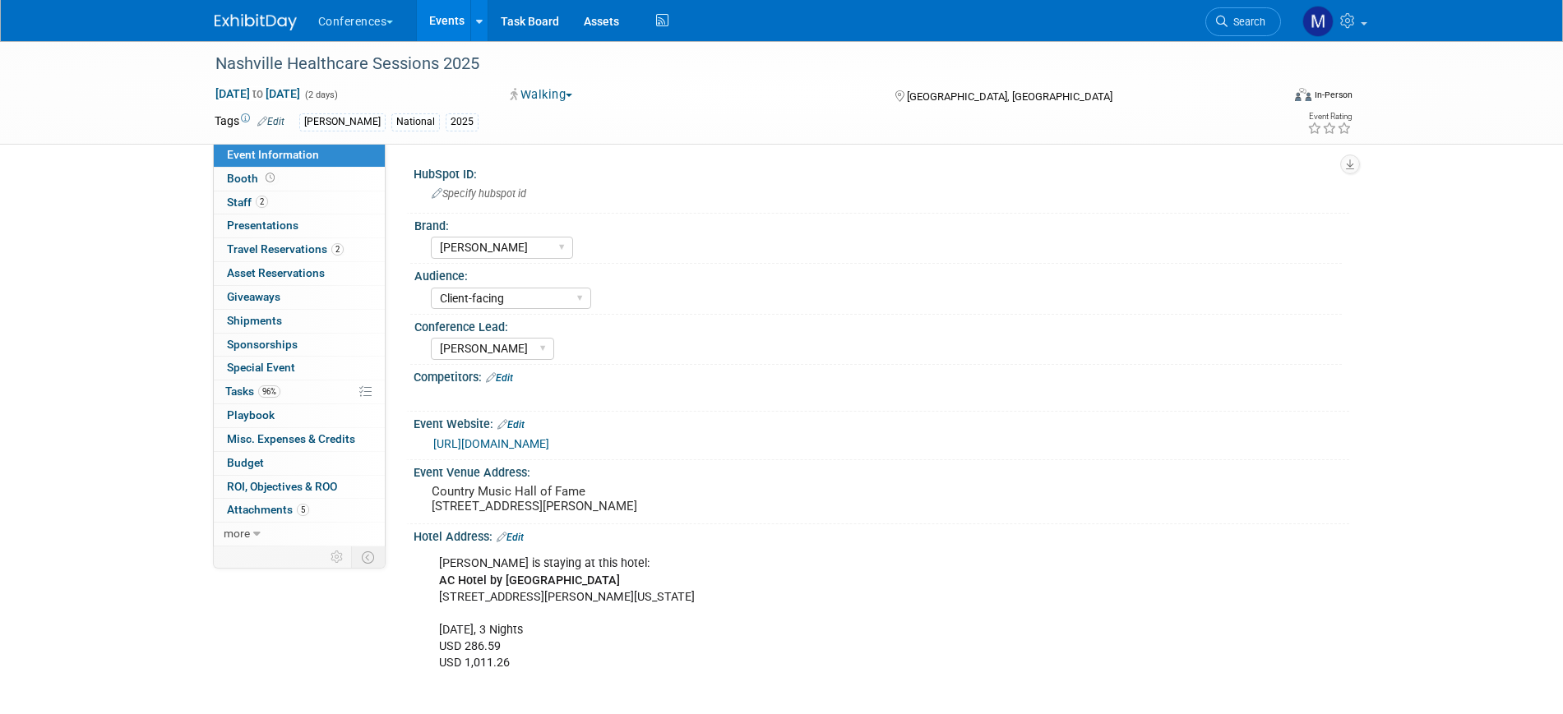
select select "[PERSON_NAME]"
select select "Client-facing"
select select "[PERSON_NAME]"
click at [317, 210] on link "2 Staff 2" at bounding box center [299, 203] width 171 height 23
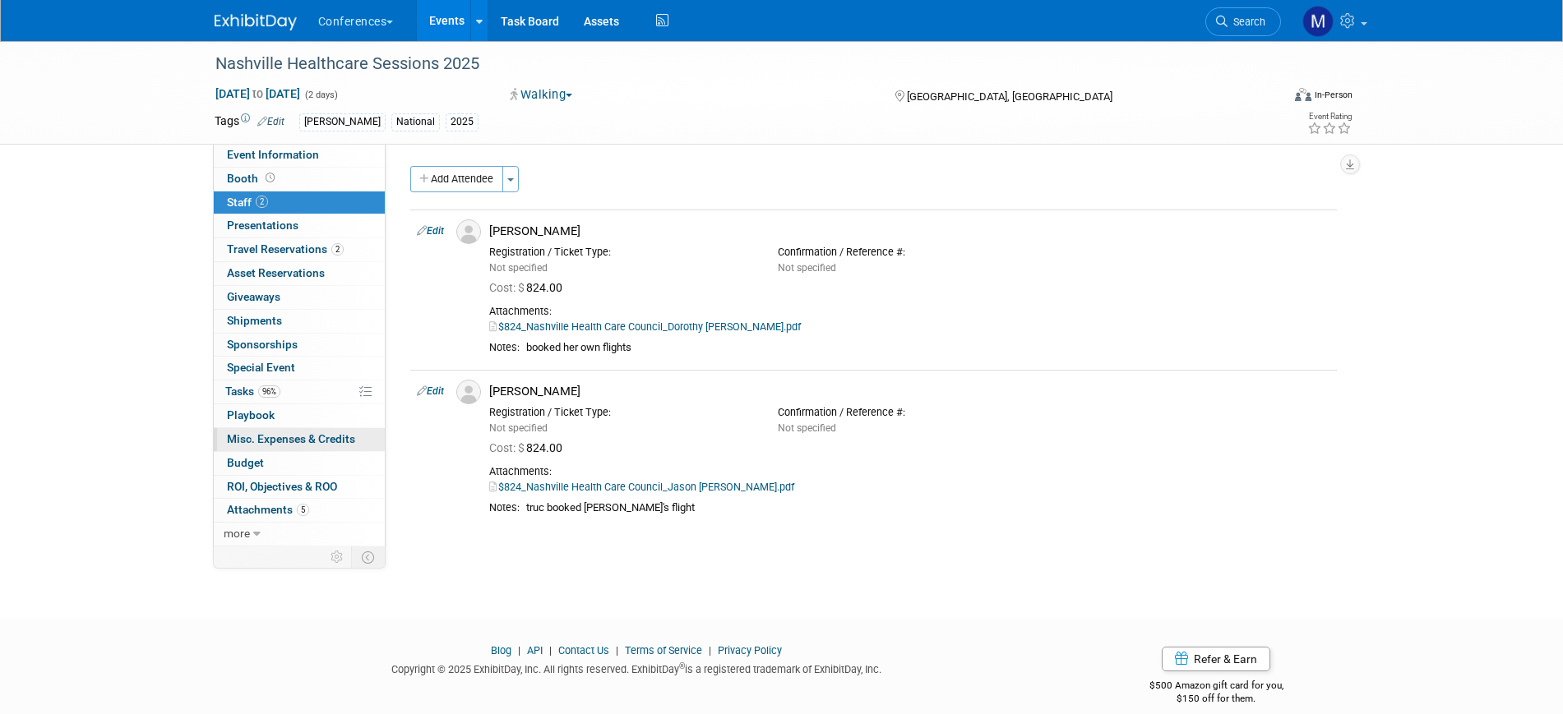
click at [298, 438] on span "Misc. Expenses & Credits 0" at bounding box center [291, 438] width 128 height 13
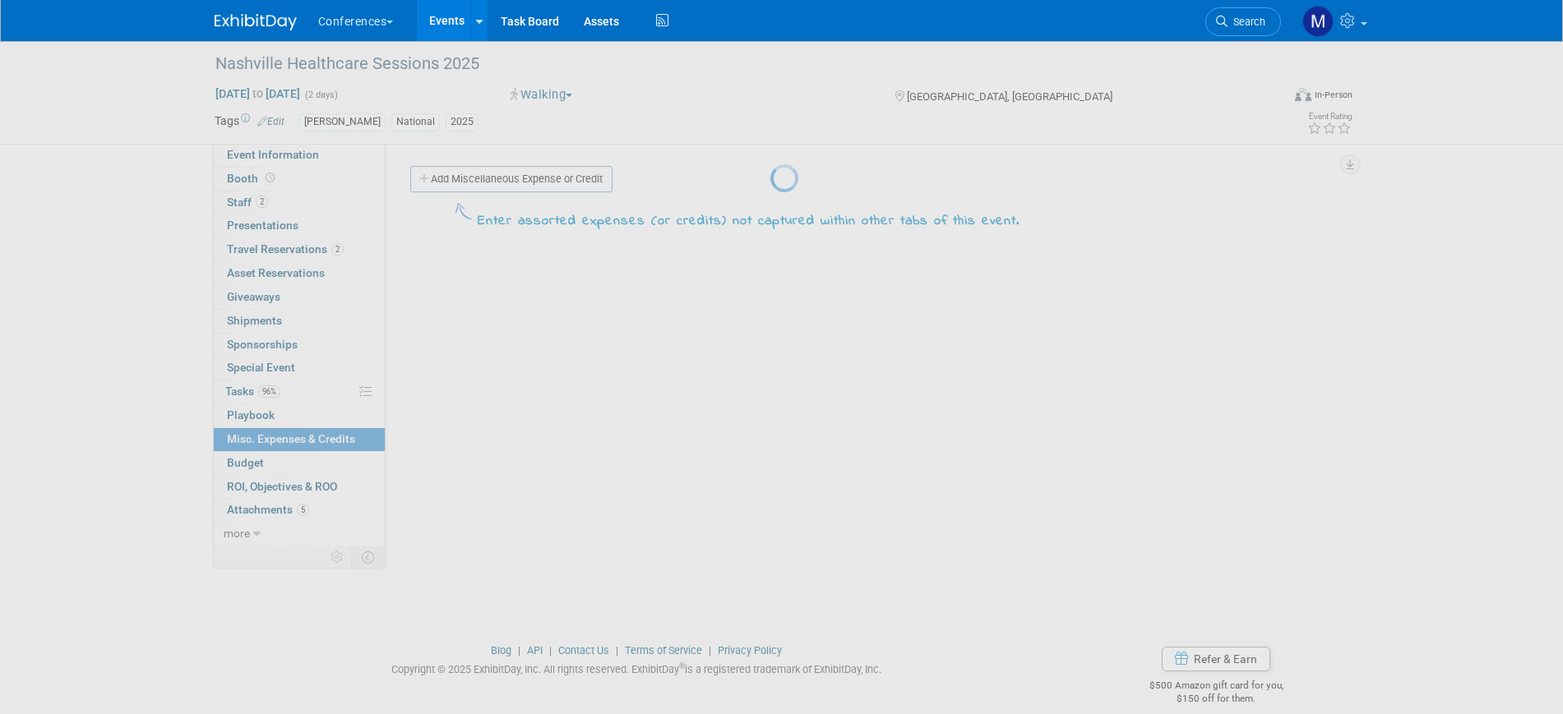
click at [770, 159] on div at bounding box center [781, 357] width 23 height 714
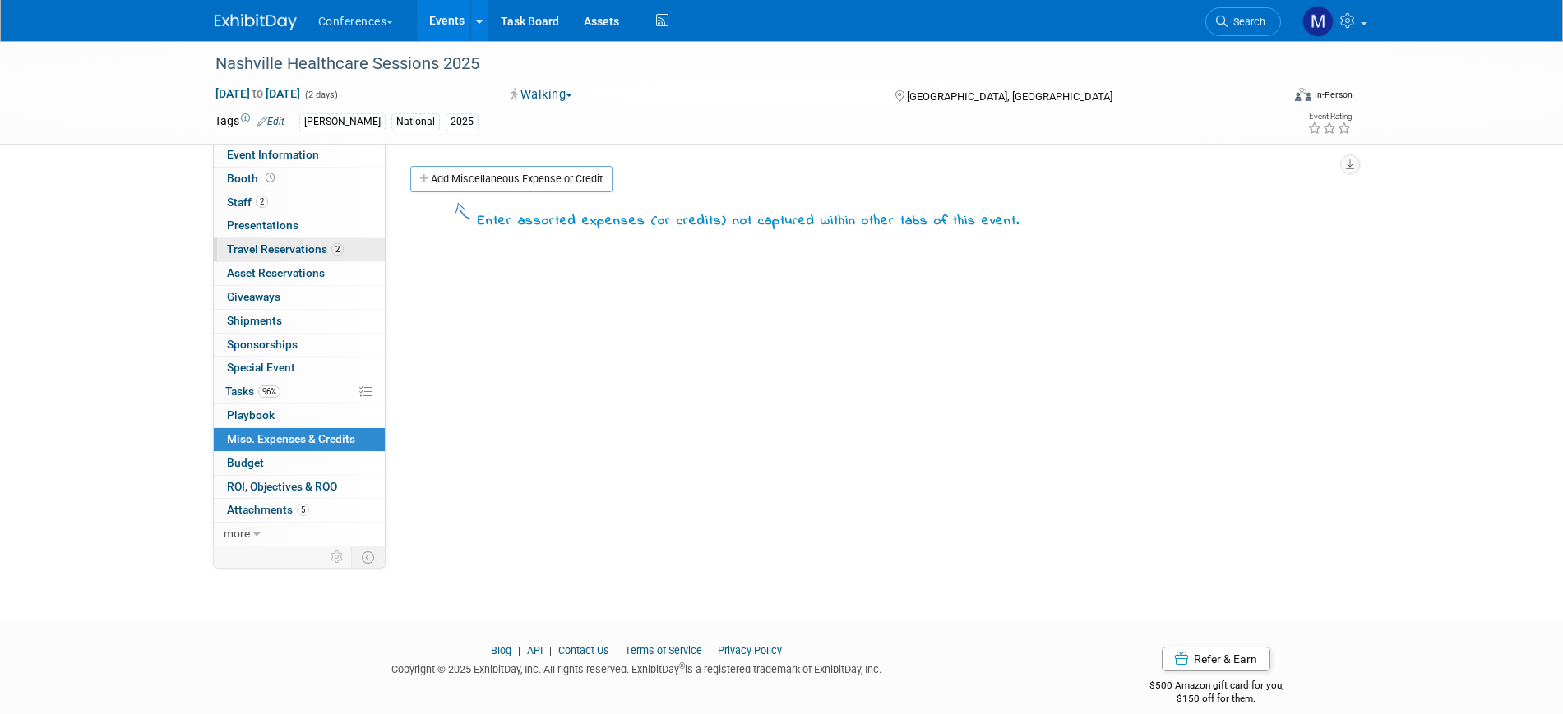
click at [324, 249] on span "Travel Reservations 2" at bounding box center [285, 248] width 117 height 13
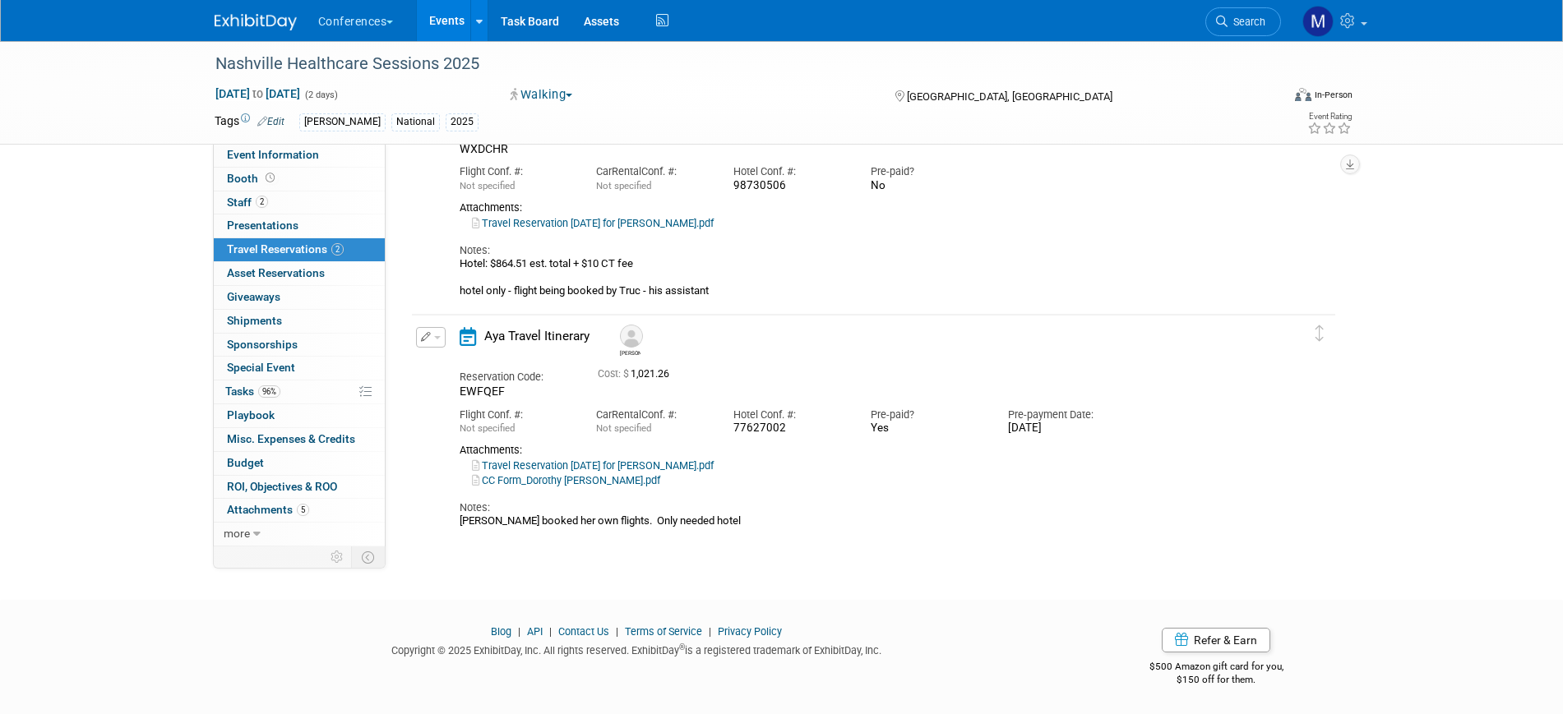
scroll to position [178, 0]
click at [714, 466] on link "Travel Reservation [DATE] for [PERSON_NAME].pdf" at bounding box center [593, 465] width 242 height 12
click at [285, 440] on span "Misc. Expenses & Credits 0" at bounding box center [291, 438] width 128 height 13
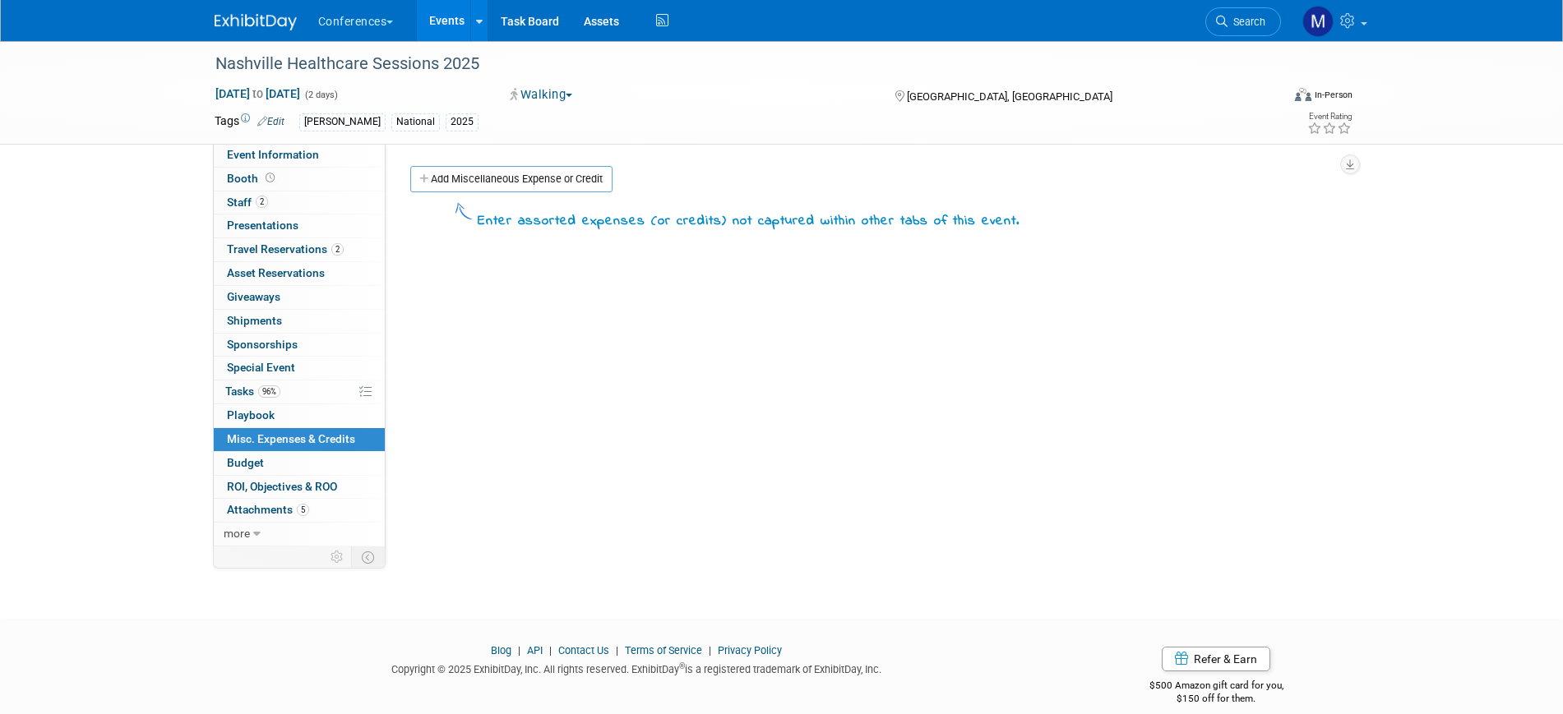
click at [488, 172] on link "Add Miscellaneous Expense or Credit" at bounding box center [511, 179] width 202 height 26
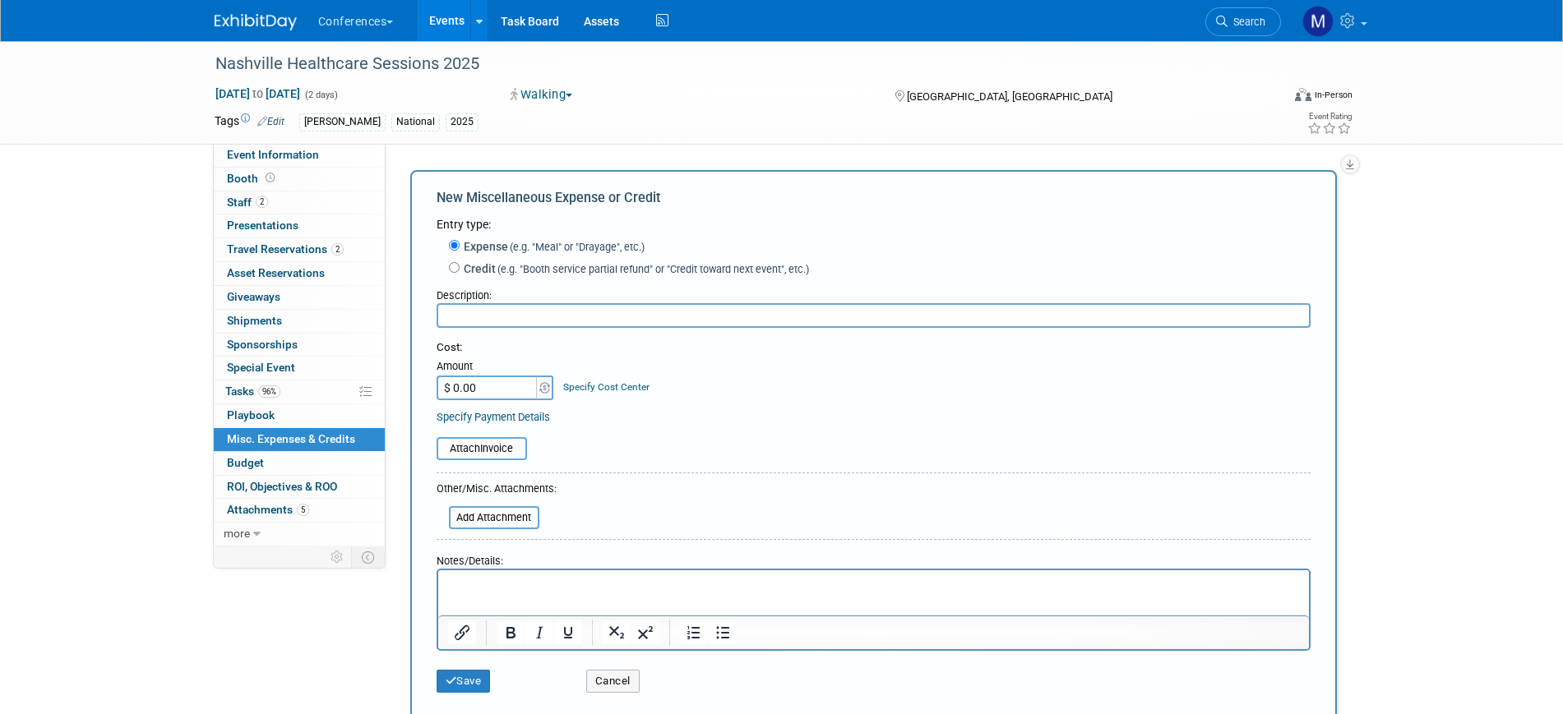
click at [466, 315] on input "text" at bounding box center [873, 315] width 874 height 25
type input "Meals"
click at [501, 585] on p "Rich Text Area. Press ALT-0 for help." at bounding box center [873, 585] width 852 height 16
click at [495, 387] on input "$ 0.00" at bounding box center [487, 388] width 103 height 25
type input "$ 400.00"
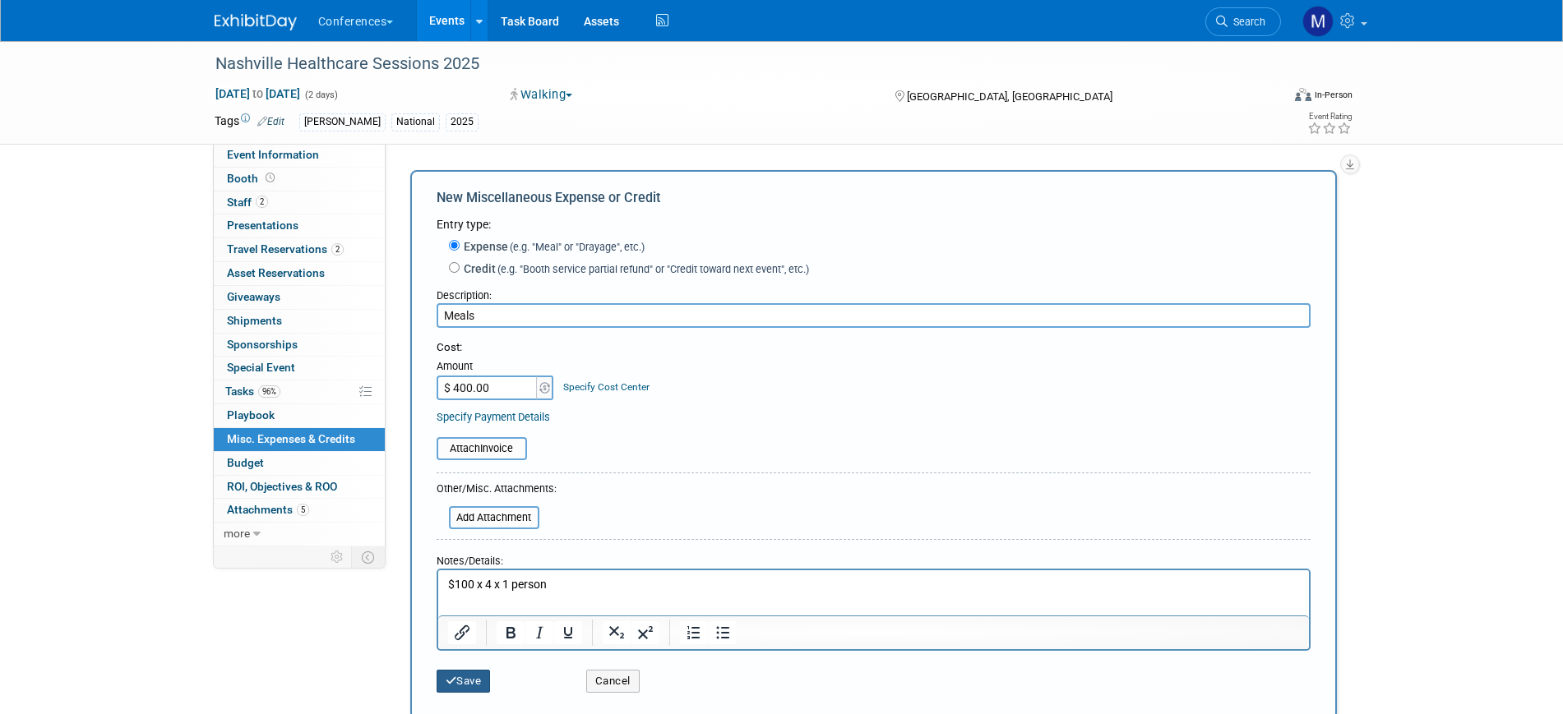
click at [470, 679] on button "Save" at bounding box center [463, 681] width 54 height 23
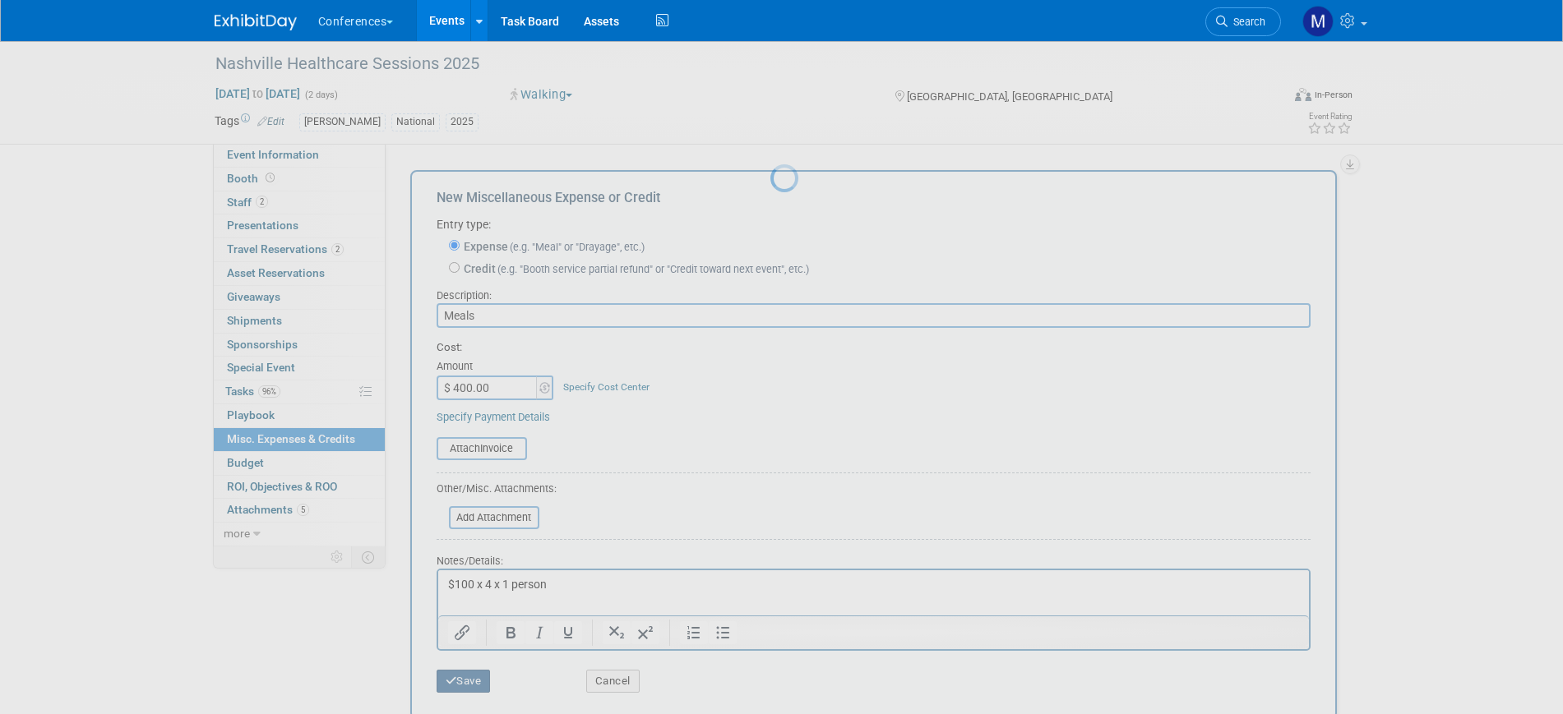
scroll to position [20, 0]
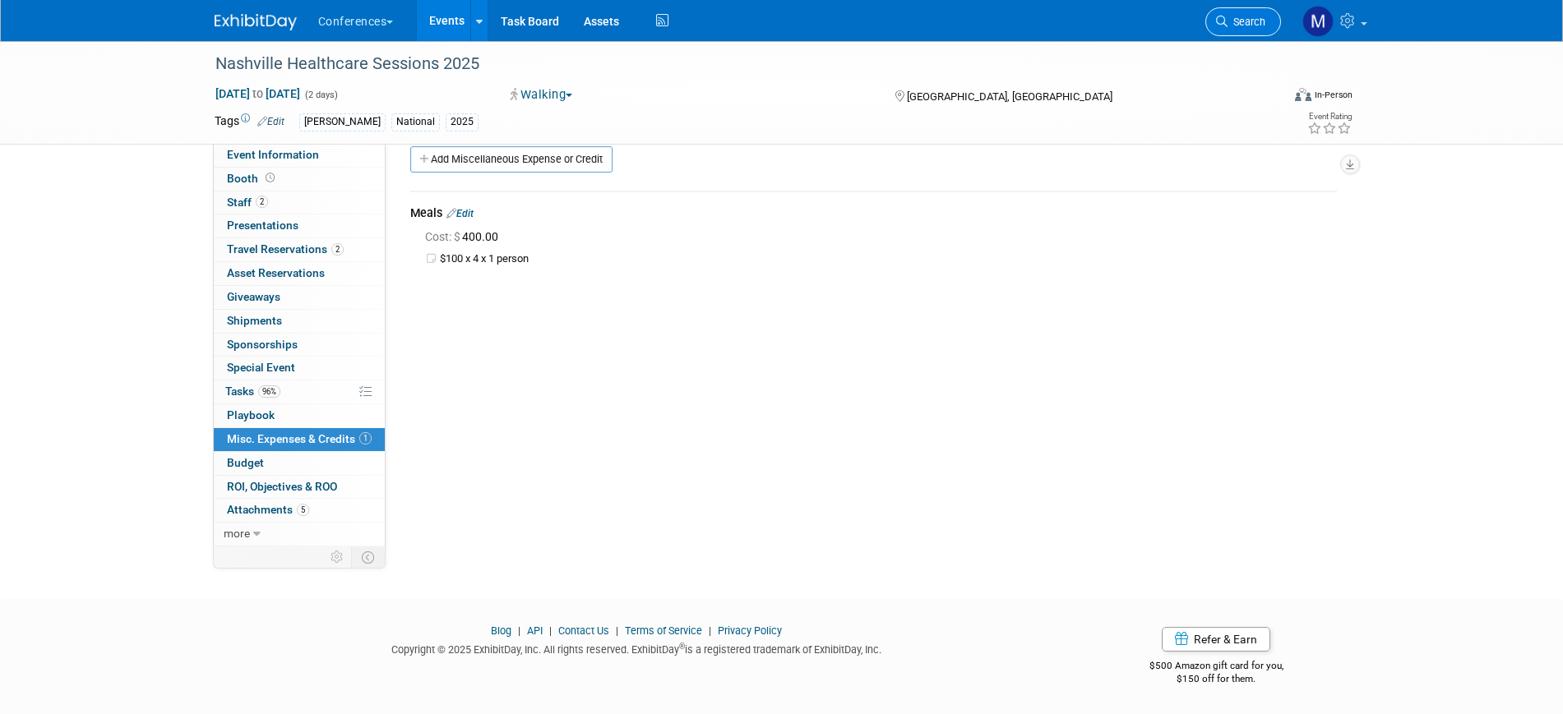
click at [1241, 19] on span "Search" at bounding box center [1246, 22] width 38 height 12
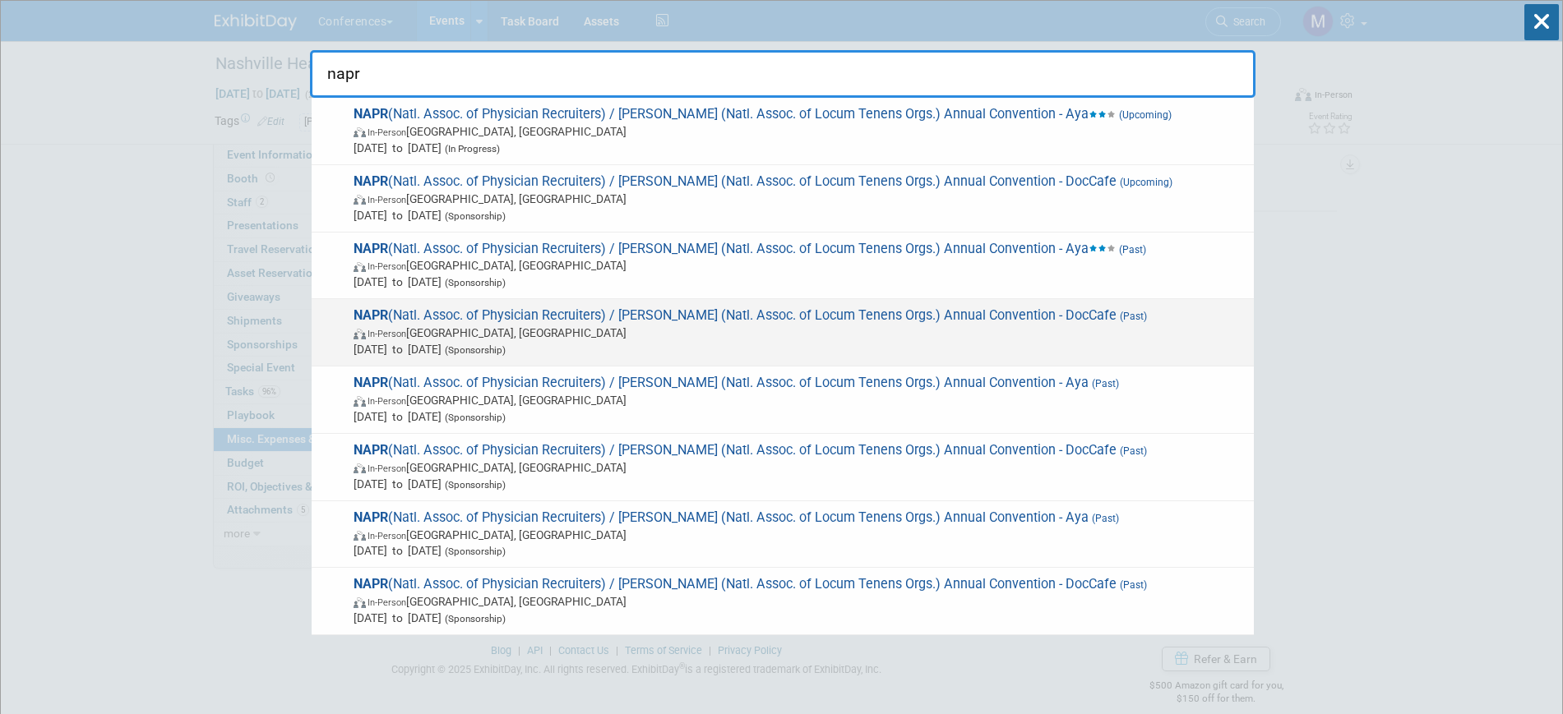
type input "napr"
click at [787, 322] on span "NAPR (Natl. Assoc. of Physician Recruiters) / NALTO (Natl. Assoc. of Locum Tene…" at bounding box center [797, 332] width 897 height 50
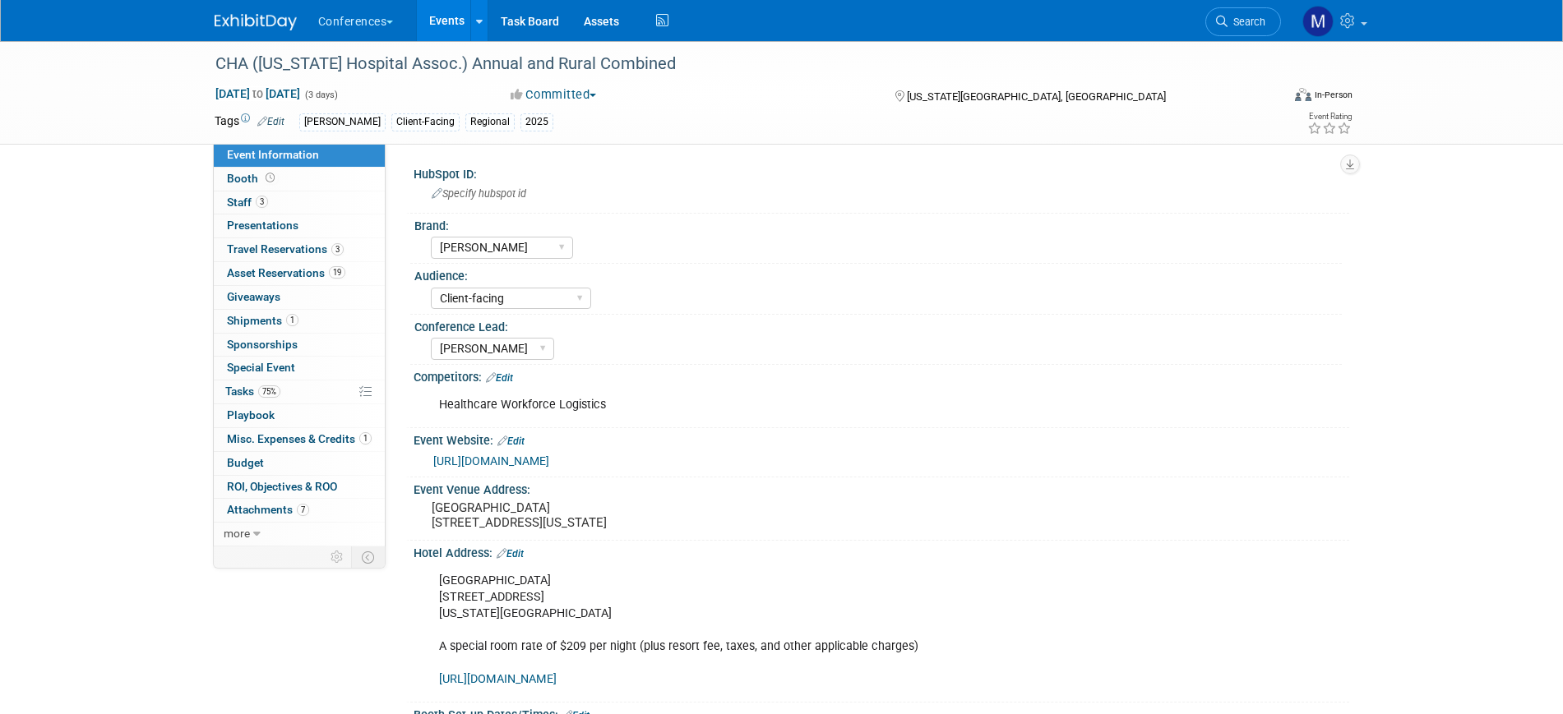
select select "[PERSON_NAME]"
select select "Client-facing"
select select "[PERSON_NAME]"
click at [316, 435] on span "Misc. Expenses & Credits 1" at bounding box center [299, 438] width 145 height 13
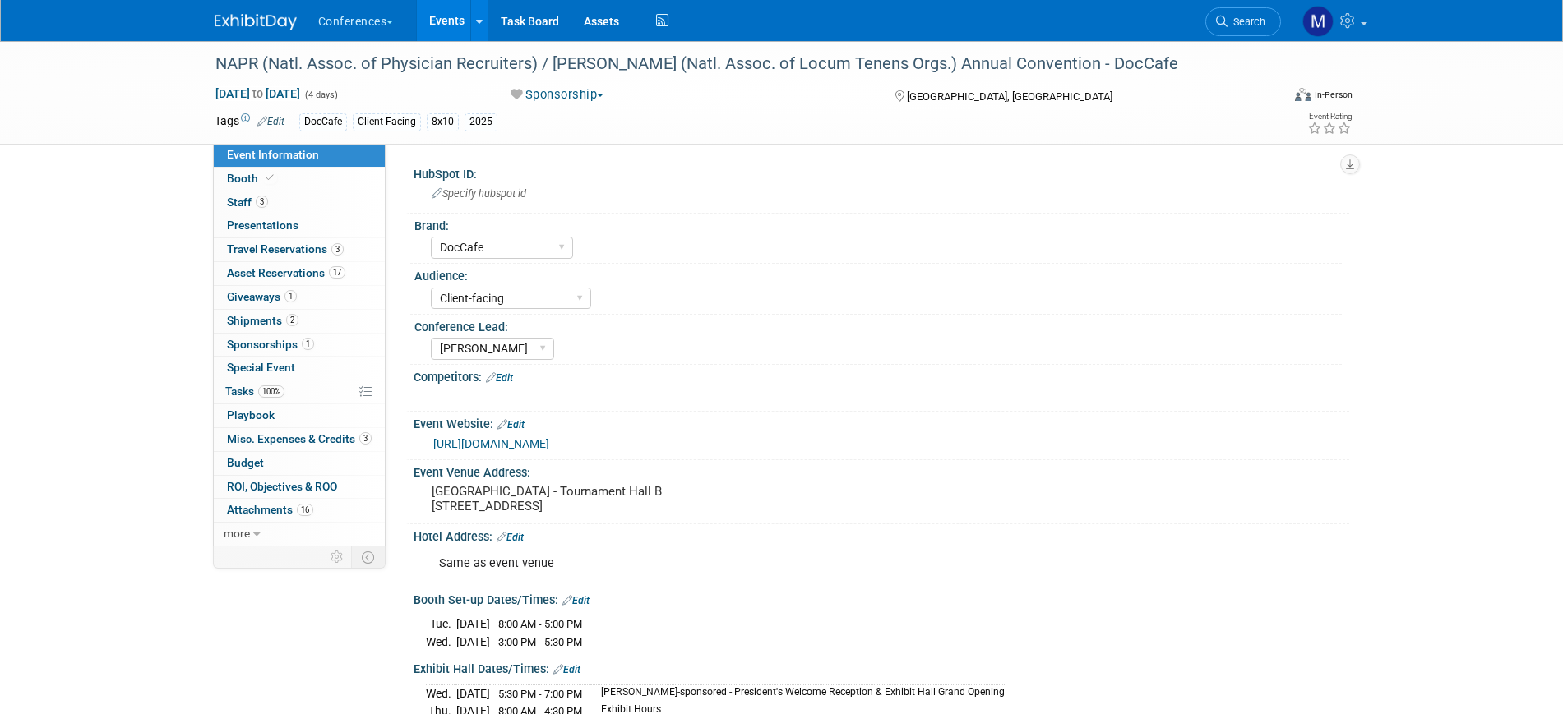
select select "DocCafe"
select select "Client-facing"
select select "[PERSON_NAME]"
drag, startPoint x: 290, startPoint y: 430, endPoint x: 335, endPoint y: 429, distance: 44.4
click at [290, 431] on link "3 Misc. Expenses & Credits 3" at bounding box center [299, 439] width 171 height 23
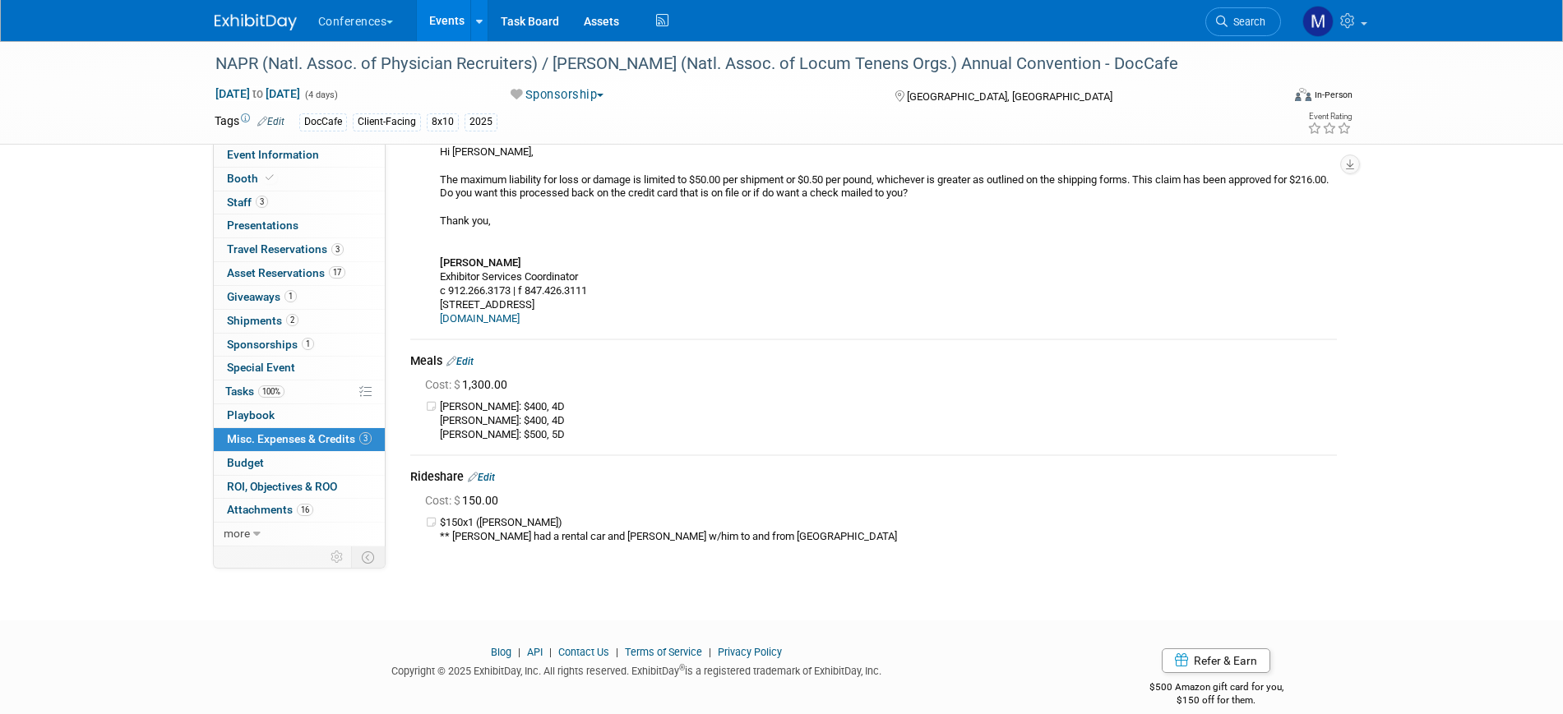
scroll to position [231, 0]
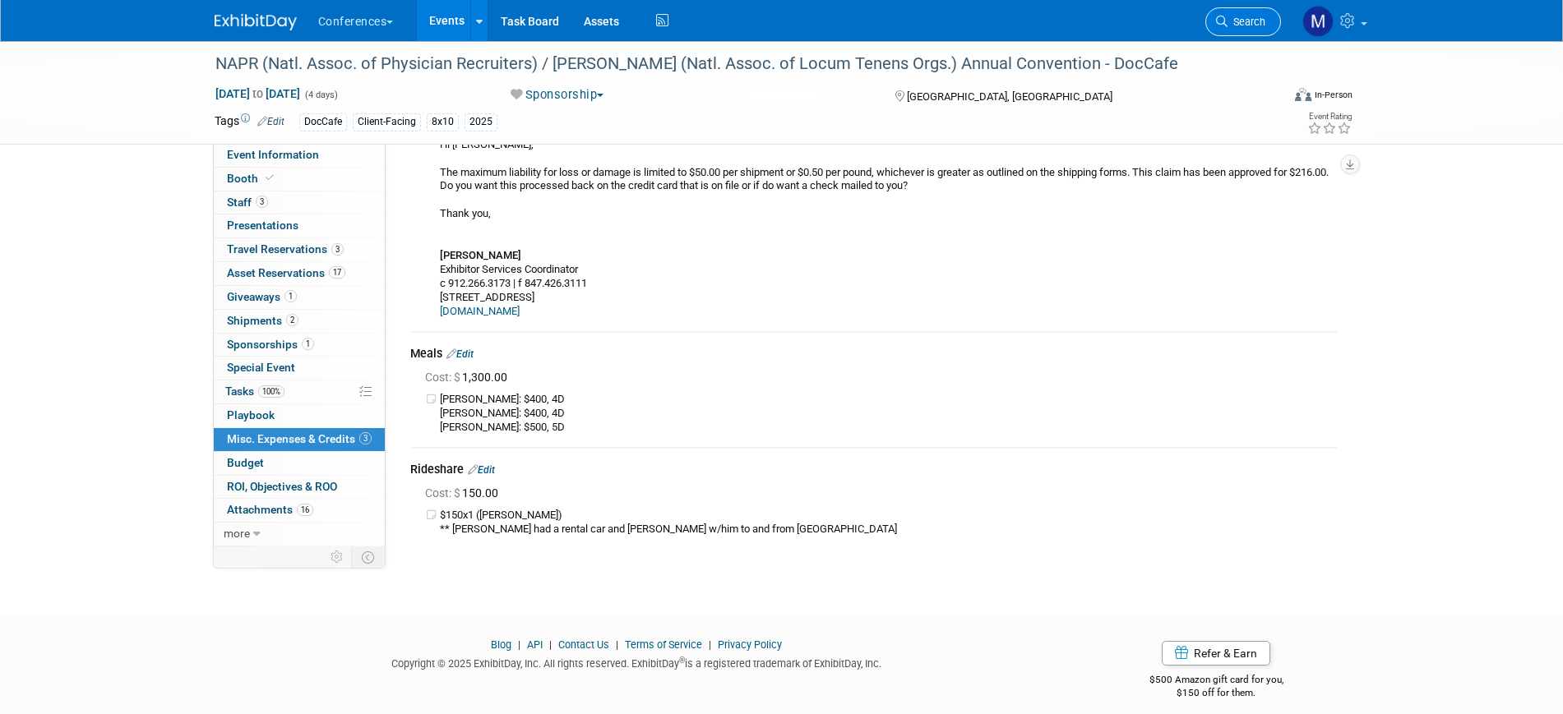
click at [1260, 25] on span "Search" at bounding box center [1246, 22] width 38 height 12
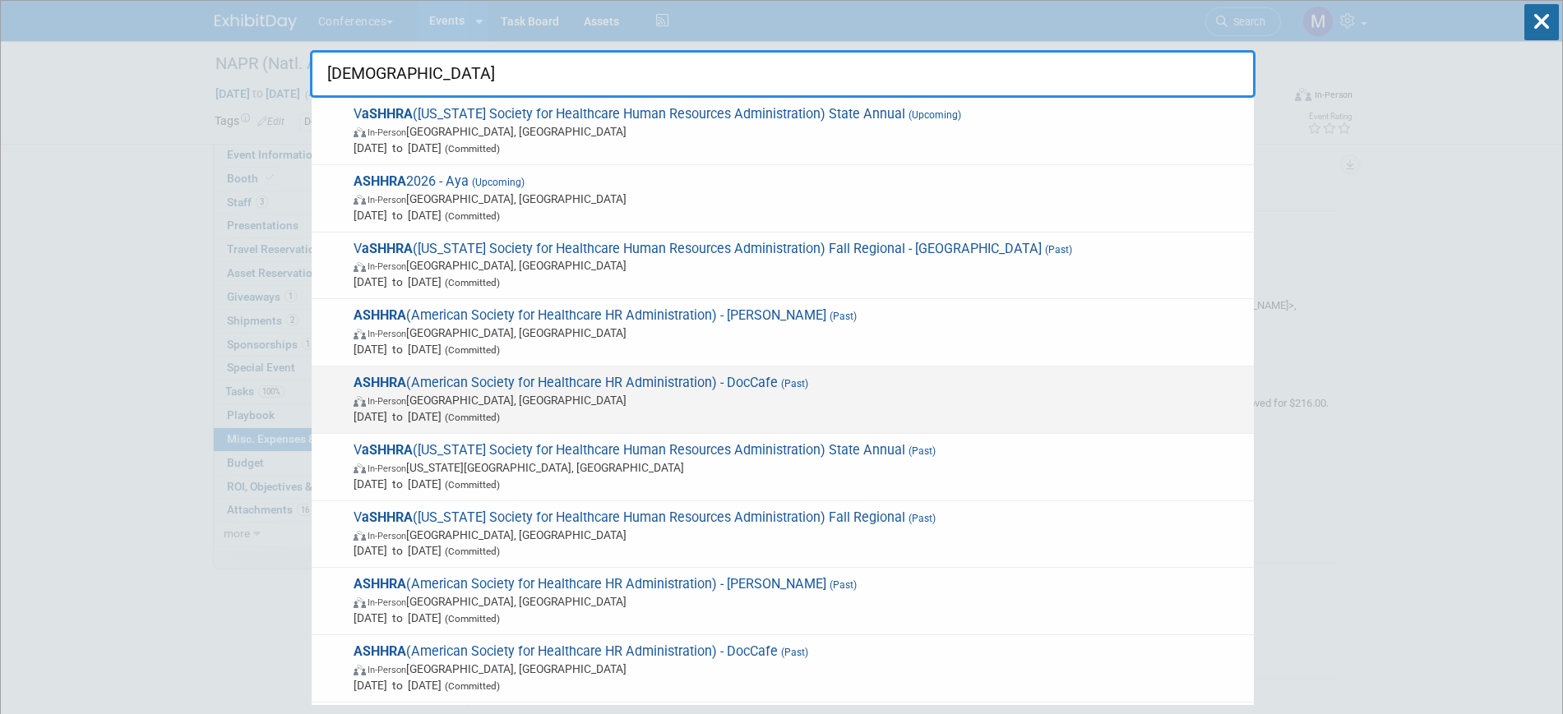
type input "ashhra"
click at [744, 389] on span "ASHHRA (American Society for Healthcare HR Administration) - DocCafe (Past) In-…" at bounding box center [797, 400] width 897 height 50
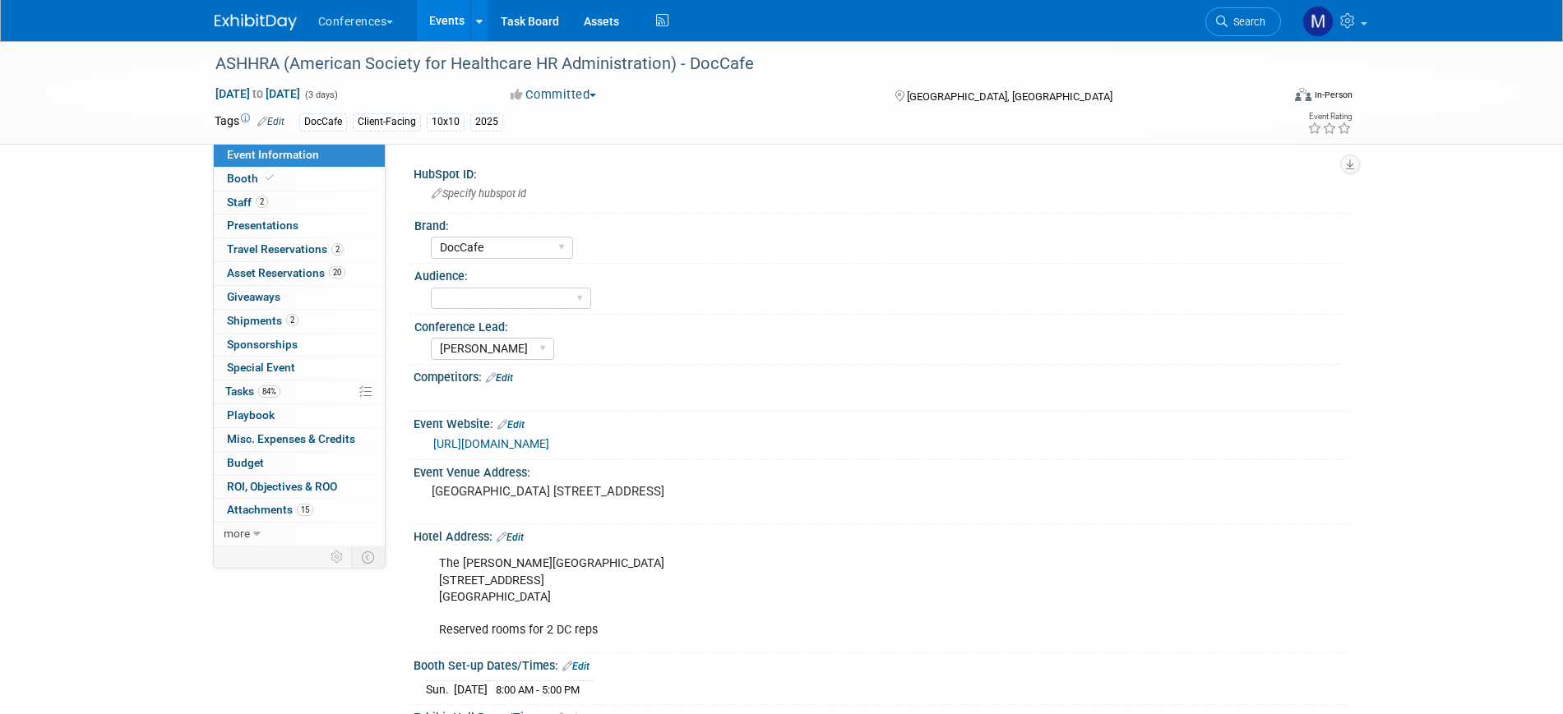
select select "DocCafe"
select select "[PERSON_NAME]"
click at [247, 438] on span "Misc. Expenses & Credits 0" at bounding box center [291, 438] width 128 height 13
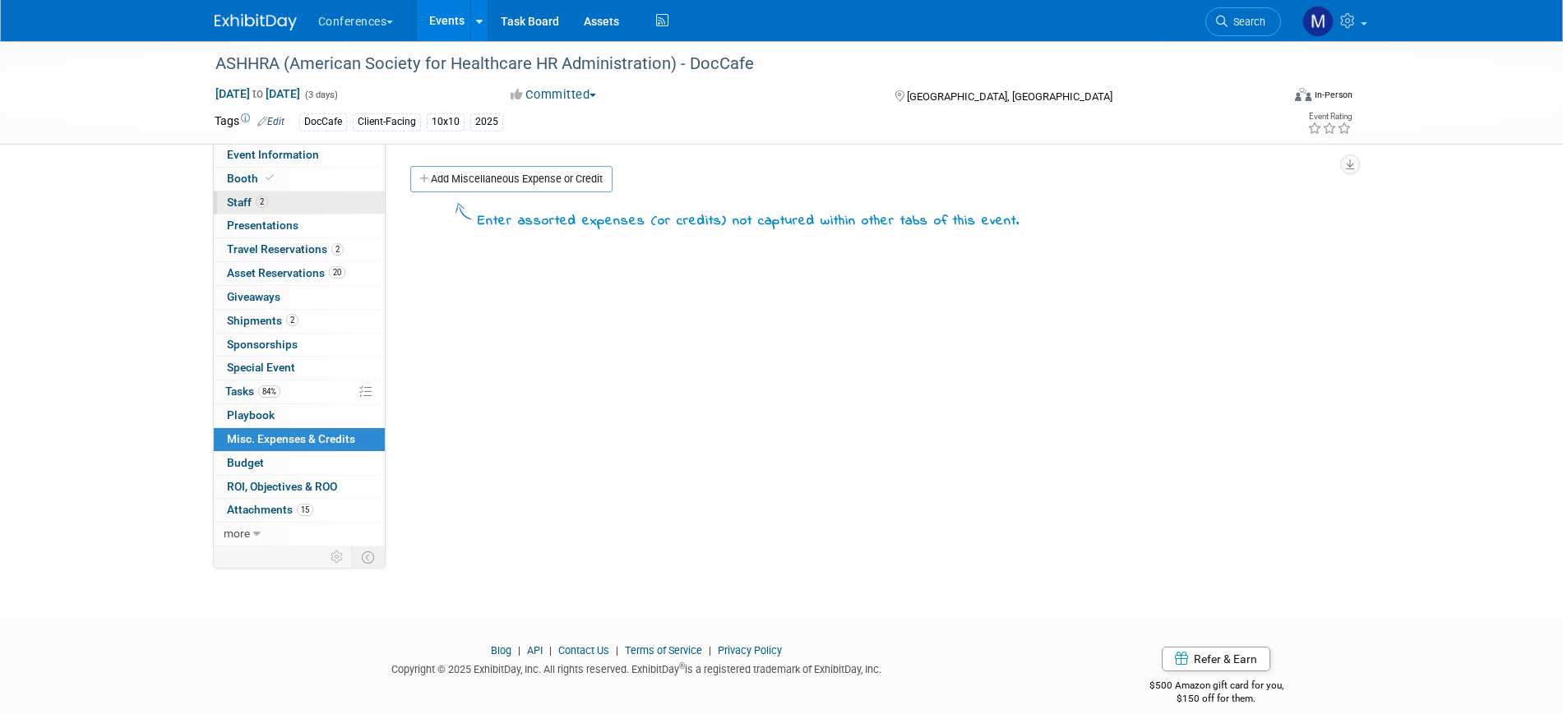
click at [268, 206] on link "2 Staff 2" at bounding box center [299, 203] width 171 height 23
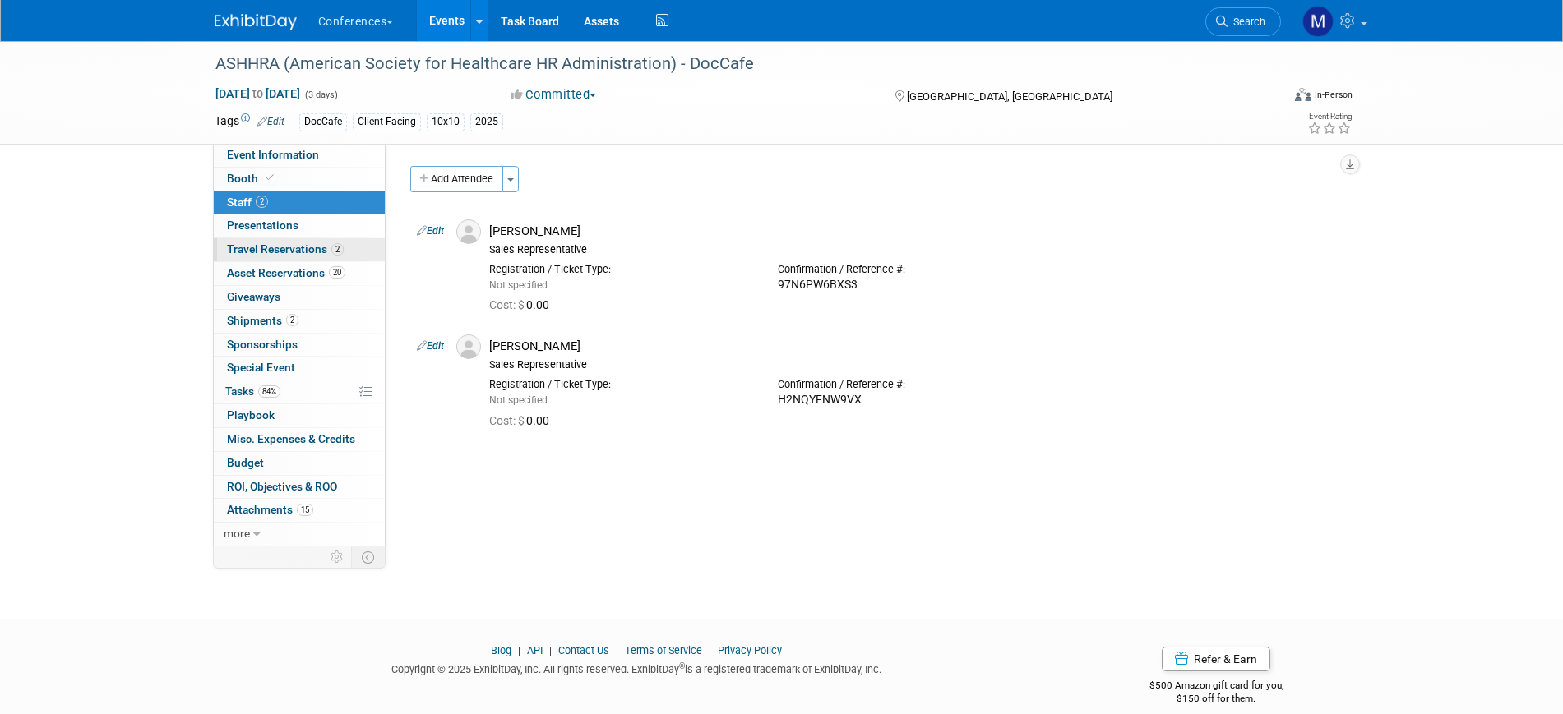
click at [271, 248] on span "Travel Reservations 2" at bounding box center [285, 248] width 117 height 13
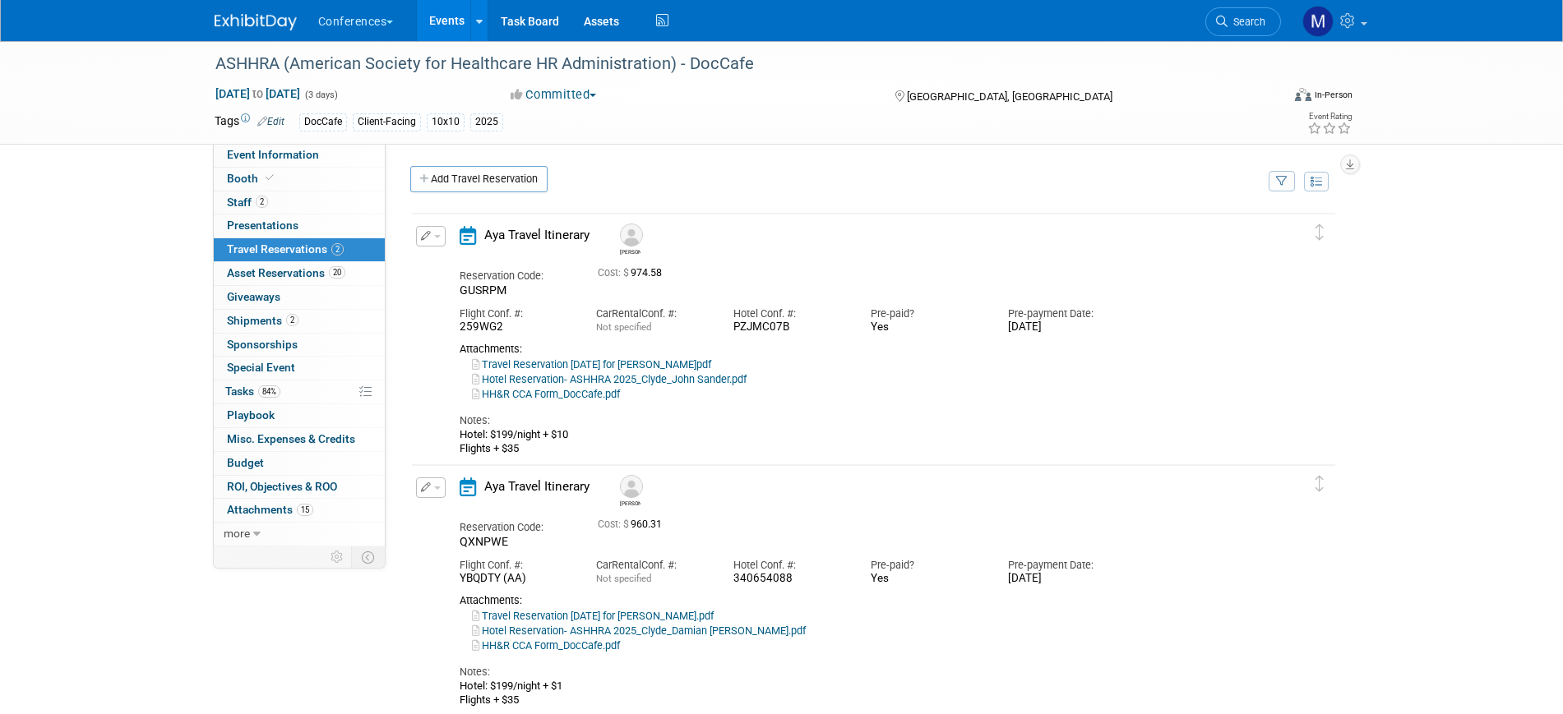
click at [650, 366] on link "Travel Reservation April 06 for JOHN LOUIS SANDER II.pdf" at bounding box center [591, 364] width 239 height 12
click at [284, 440] on span "Misc. Expenses & Credits 0" at bounding box center [291, 438] width 128 height 13
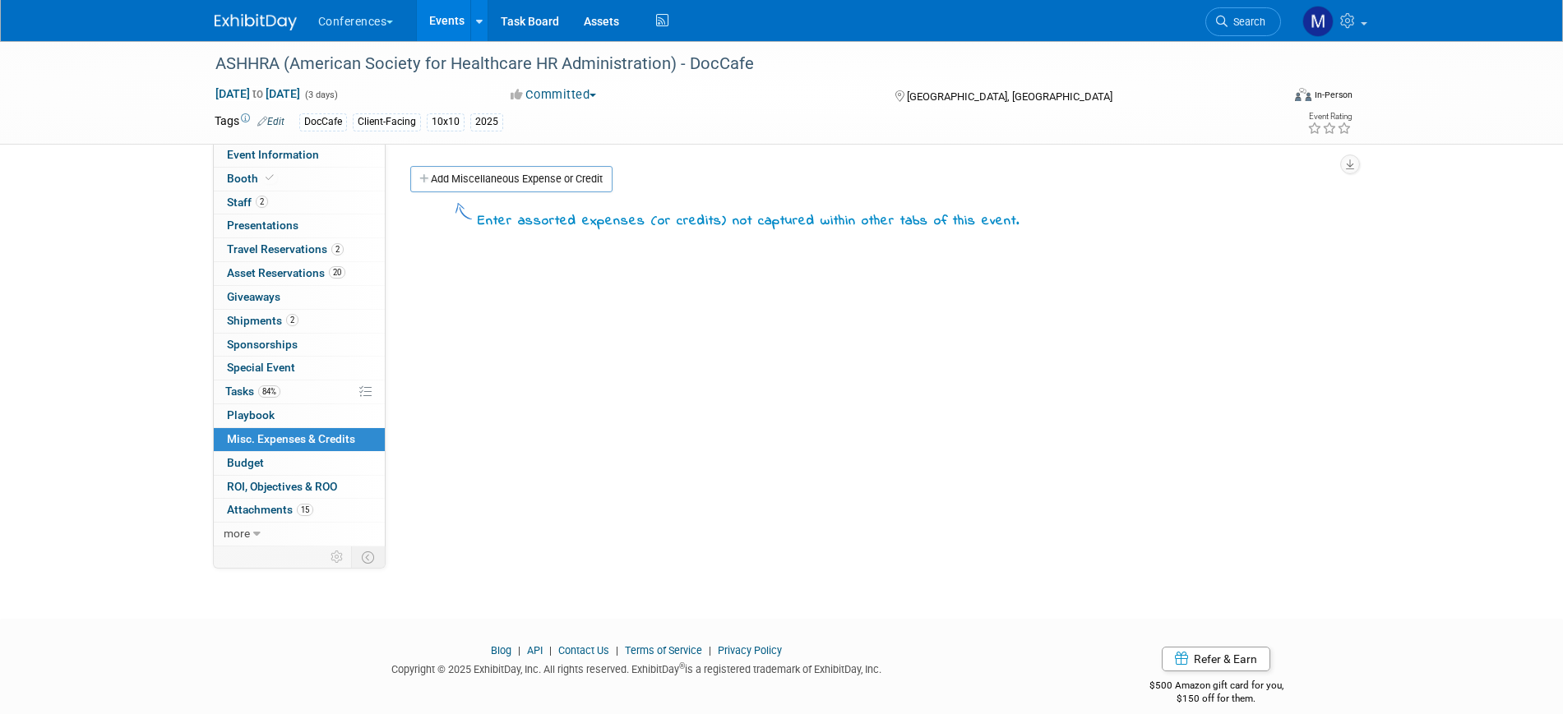
click at [511, 170] on link "Add Miscellaneous Expense or Credit" at bounding box center [511, 179] width 202 height 26
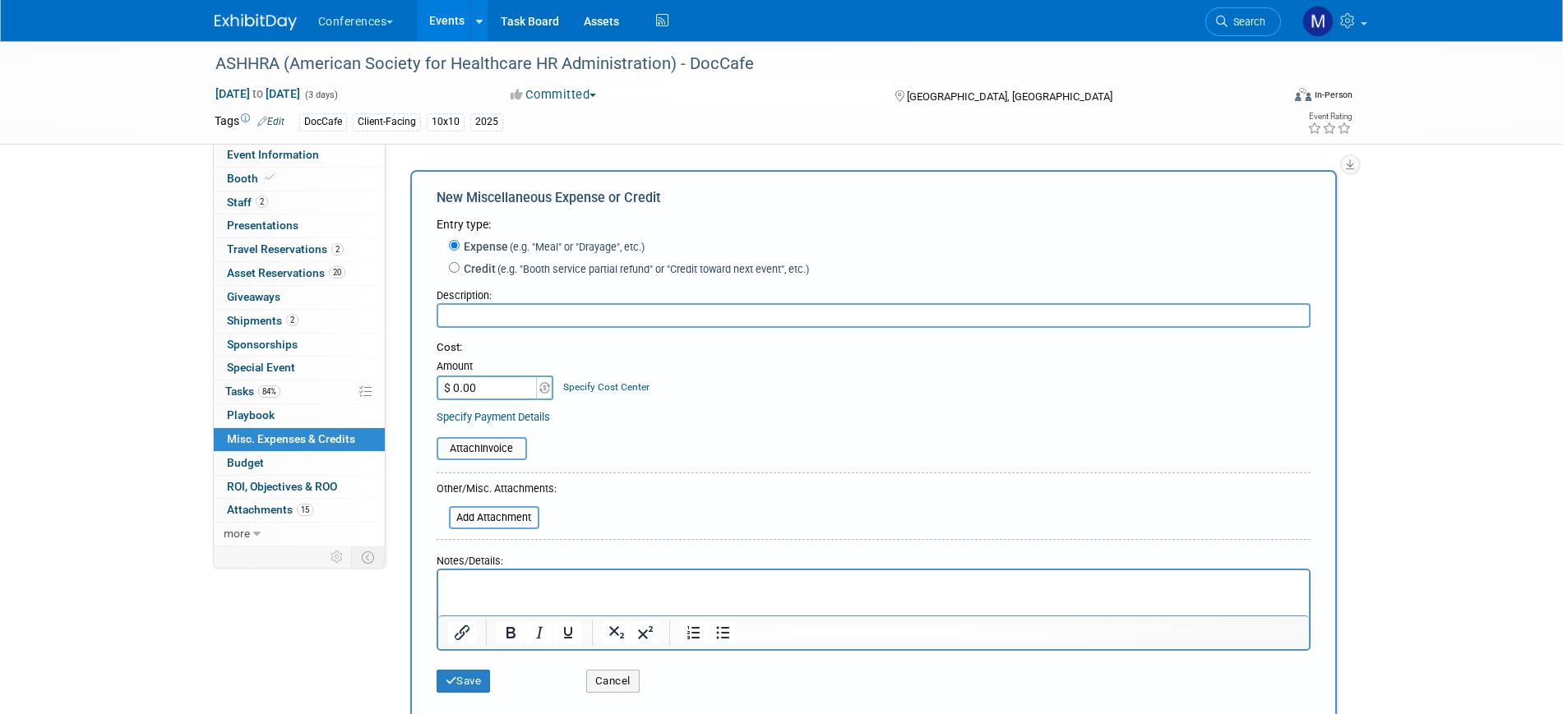
click at [503, 308] on input "text" at bounding box center [873, 315] width 874 height 25
type input "Meals"
click at [478, 593] on html at bounding box center [872, 581] width 871 height 23
click at [470, 396] on input "$ 0.00" at bounding box center [487, 388] width 103 height 25
type input "$ 600.00"
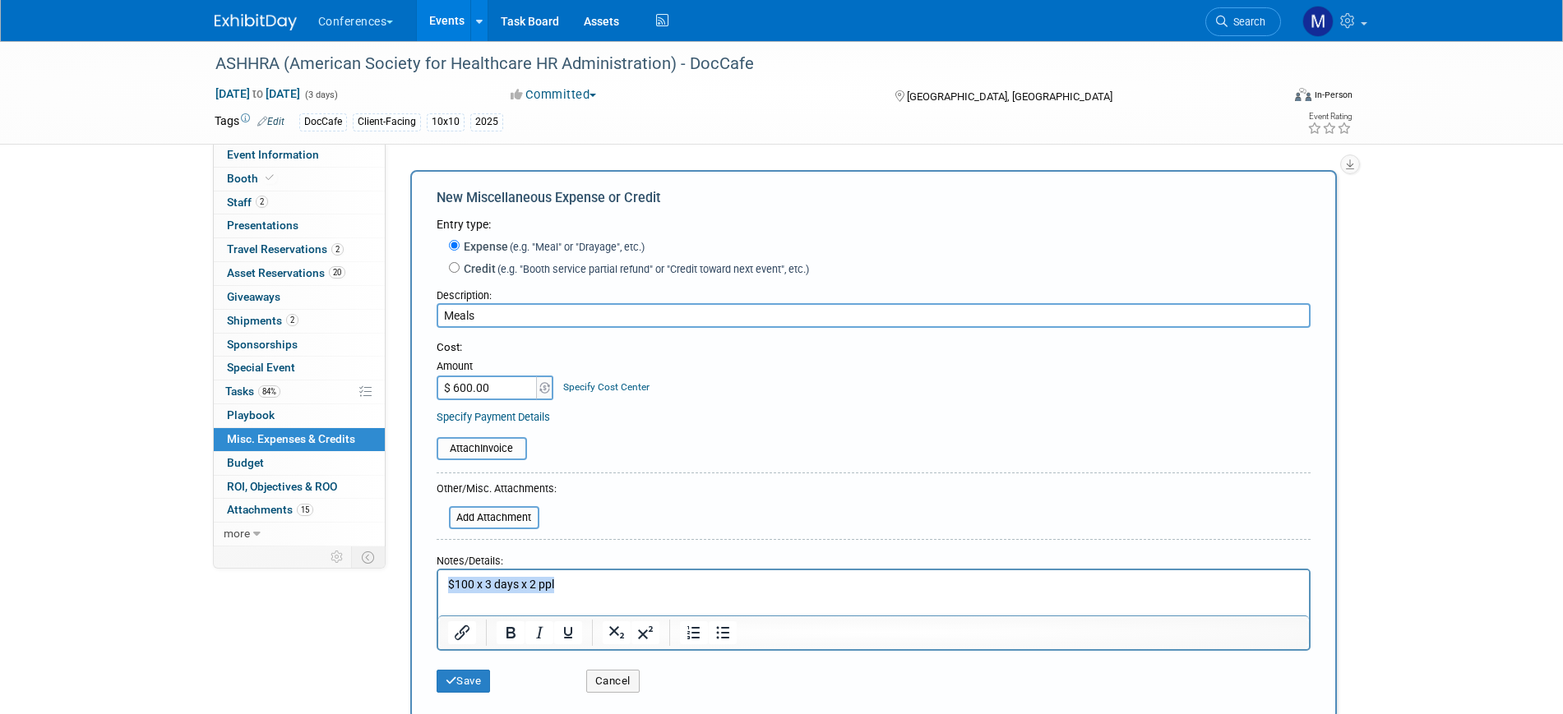
drag, startPoint x: 584, startPoint y: 583, endPoint x: 734, endPoint y: 1125, distance: 563.0
click at [437, 570] on html "$100 x 3 days x 2 ppl" at bounding box center [872, 581] width 871 height 23
copy p "$100 x 3 days x 2 ppl"
click at [464, 682] on button "Save" at bounding box center [463, 681] width 54 height 23
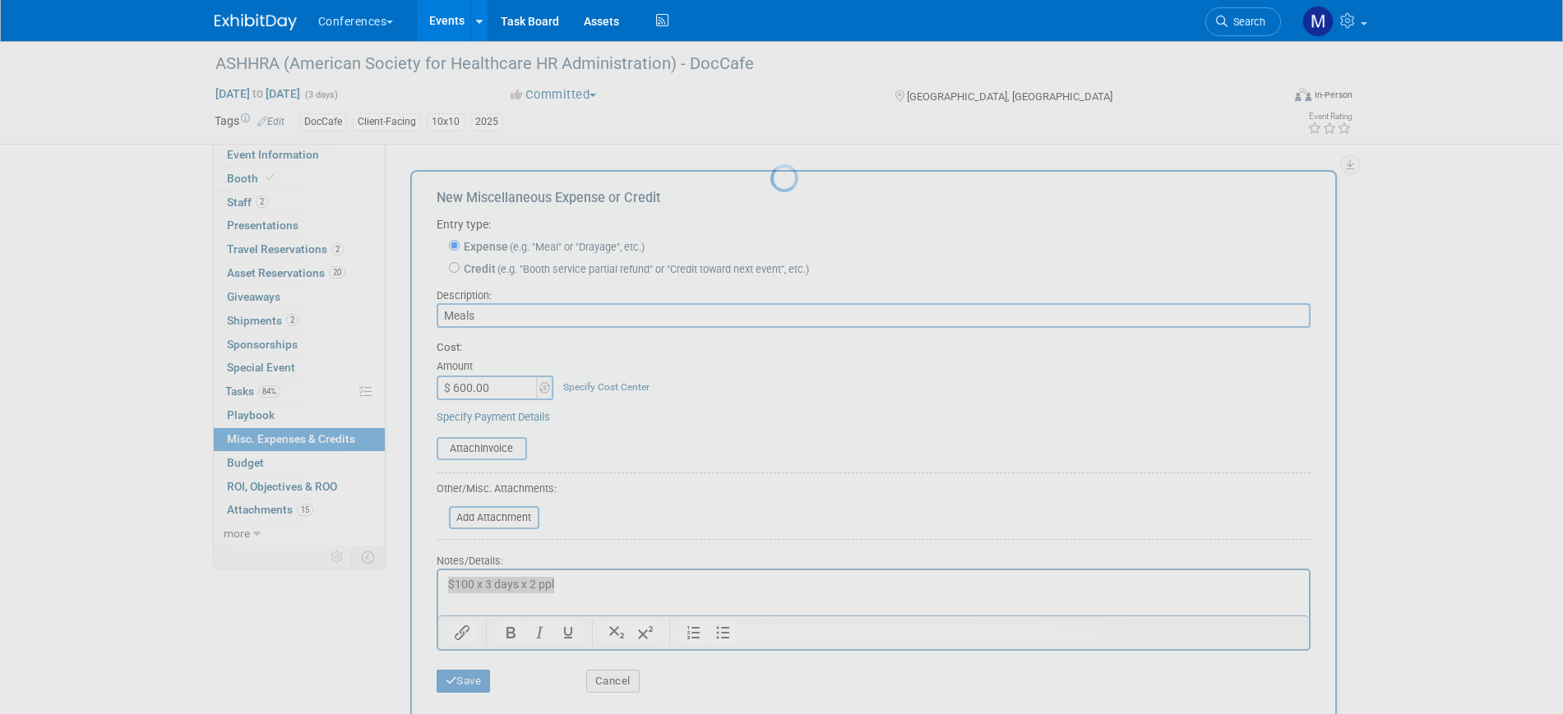
scroll to position [20, 0]
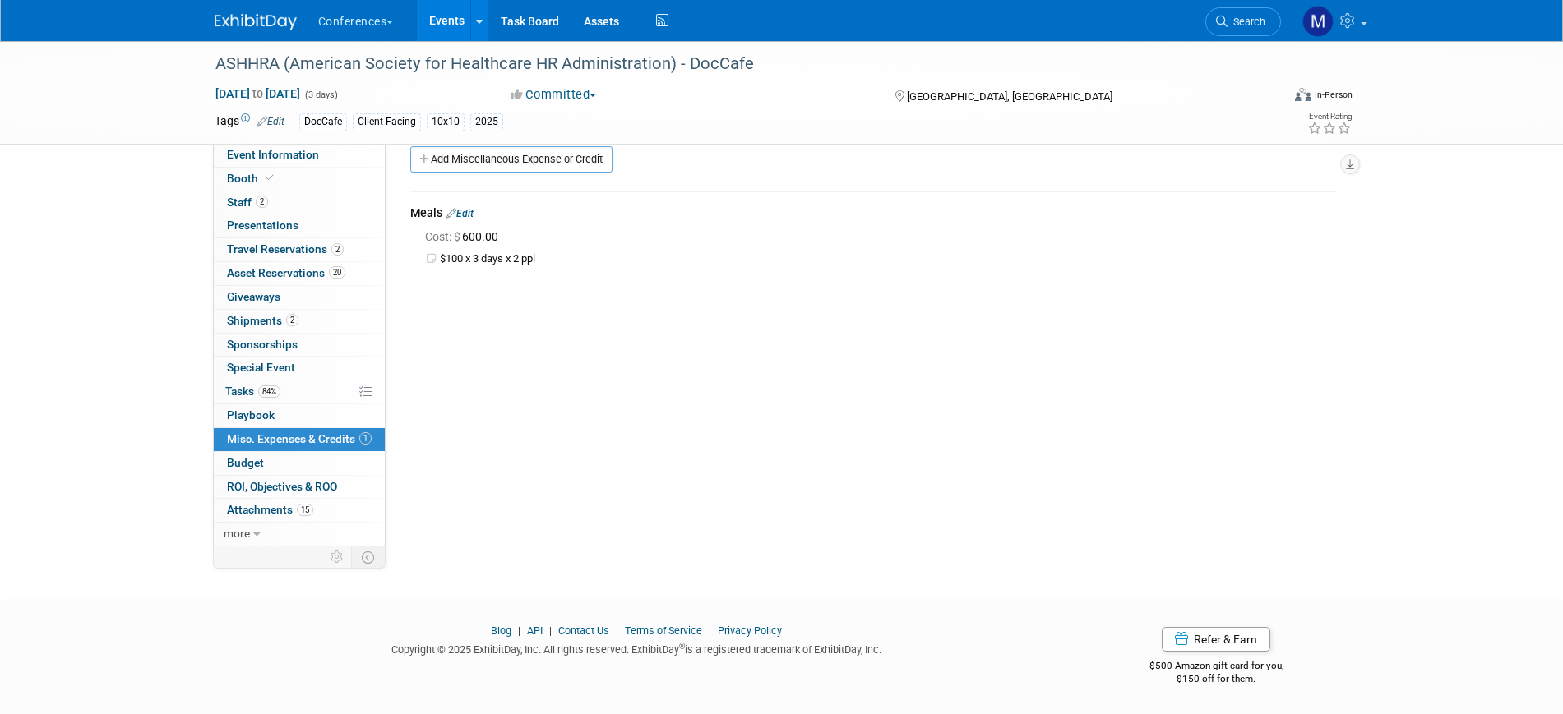
drag, startPoint x: 303, startPoint y: 256, endPoint x: 404, endPoint y: 261, distance: 101.2
click at [303, 256] on link "2 Travel Reservations 2" at bounding box center [299, 249] width 171 height 23
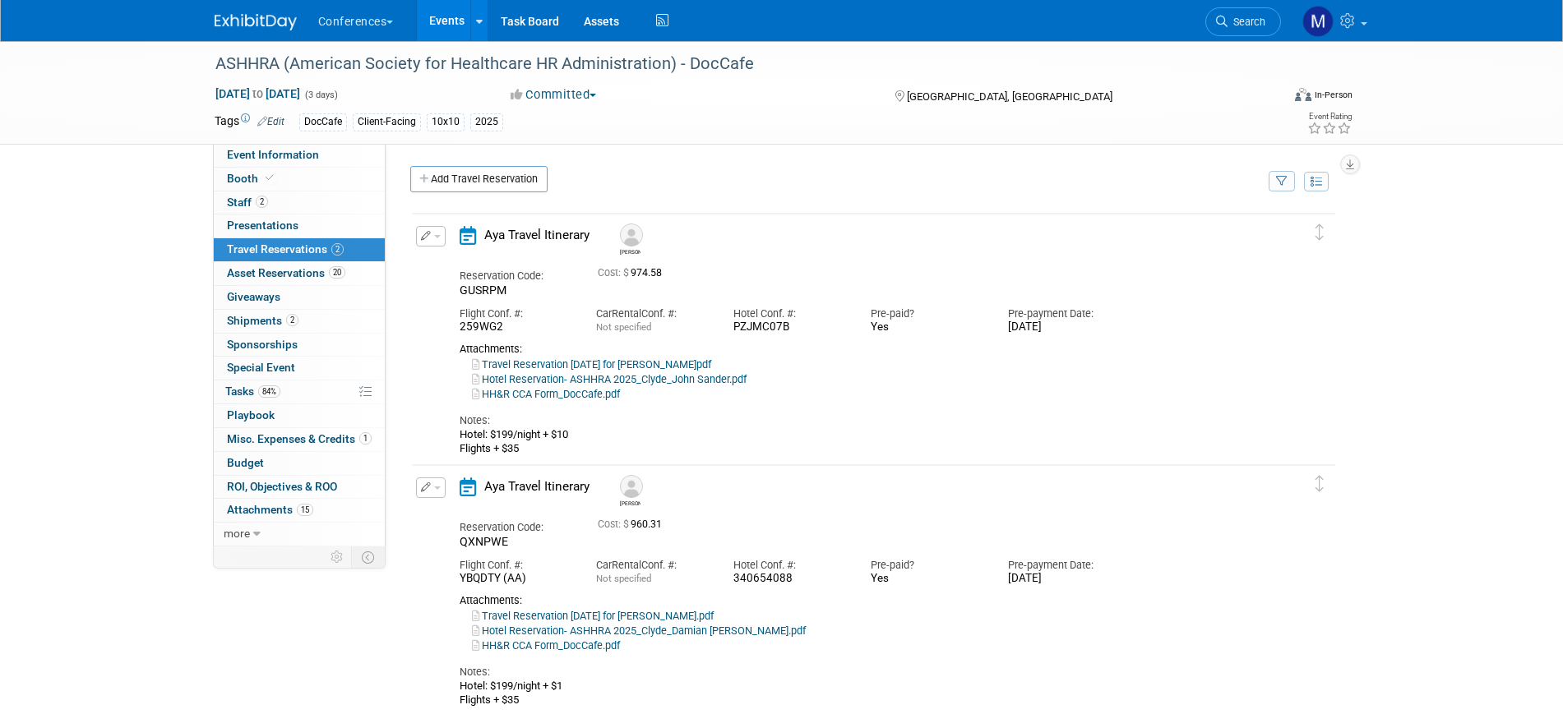
click at [678, 617] on link "Travel Reservation April 06 for DAMIAN D GORDON.pdf" at bounding box center [593, 616] width 242 height 12
click at [306, 452] on link "Budget" at bounding box center [299, 463] width 171 height 23
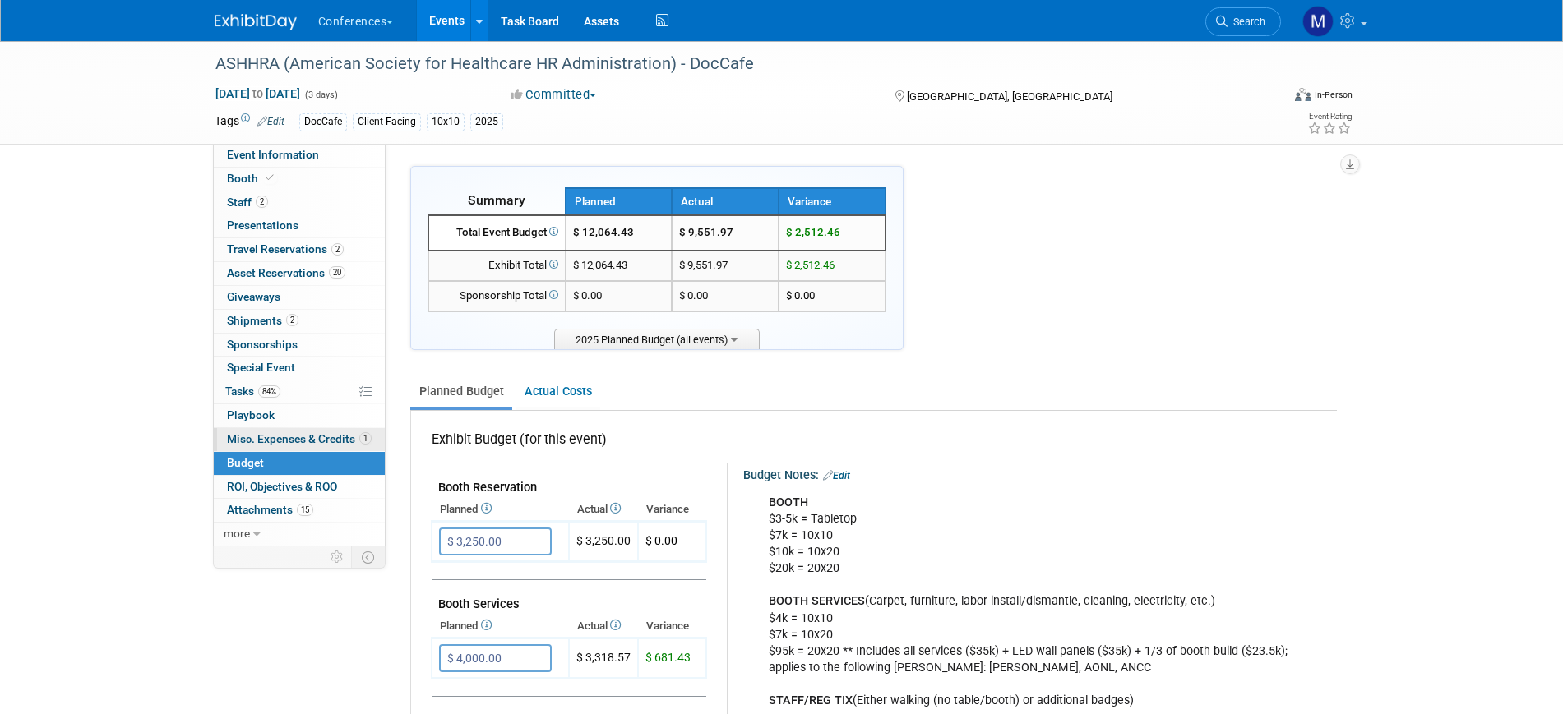
click at [306, 443] on span "Misc. Expenses & Credits 1" at bounding box center [299, 438] width 145 height 13
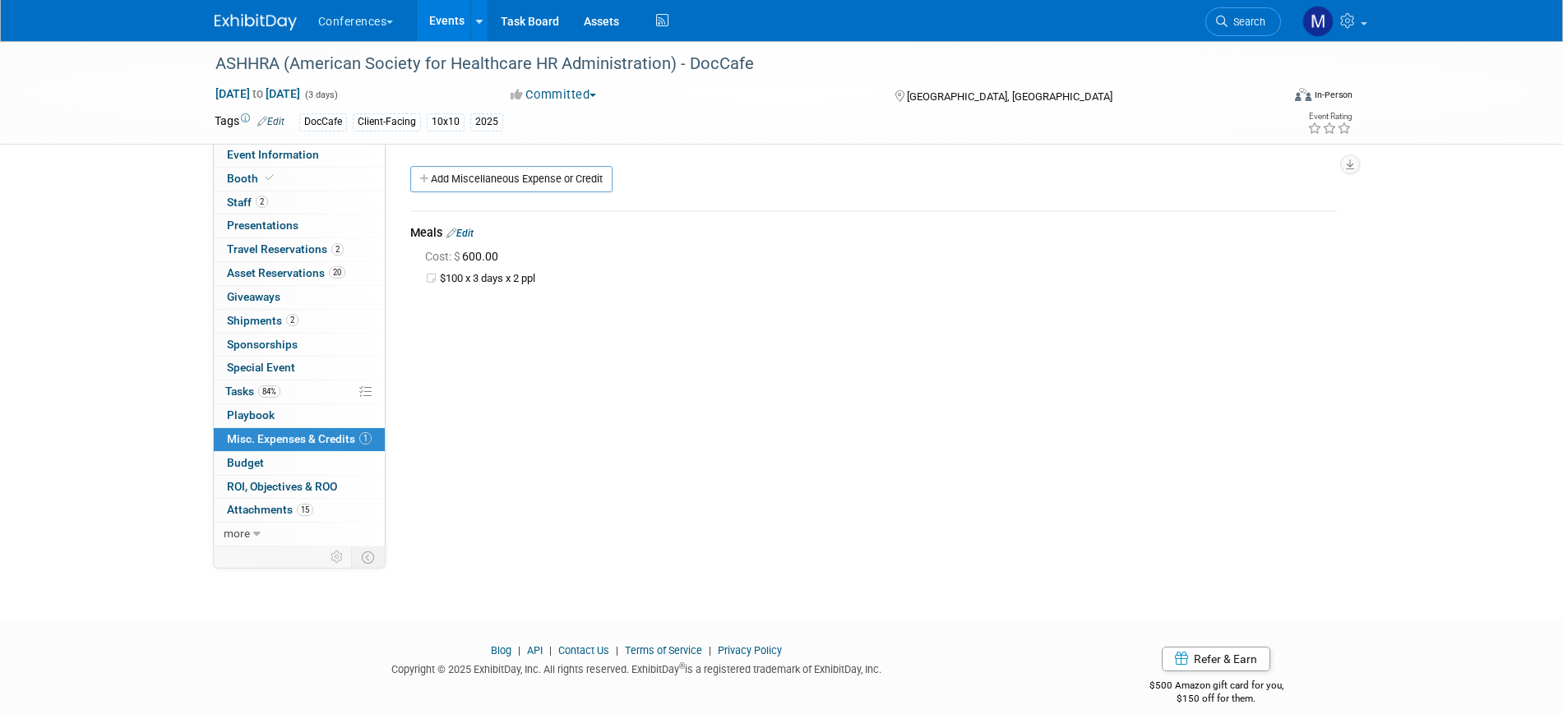
click at [473, 229] on link "Edit" at bounding box center [459, 234] width 27 height 12
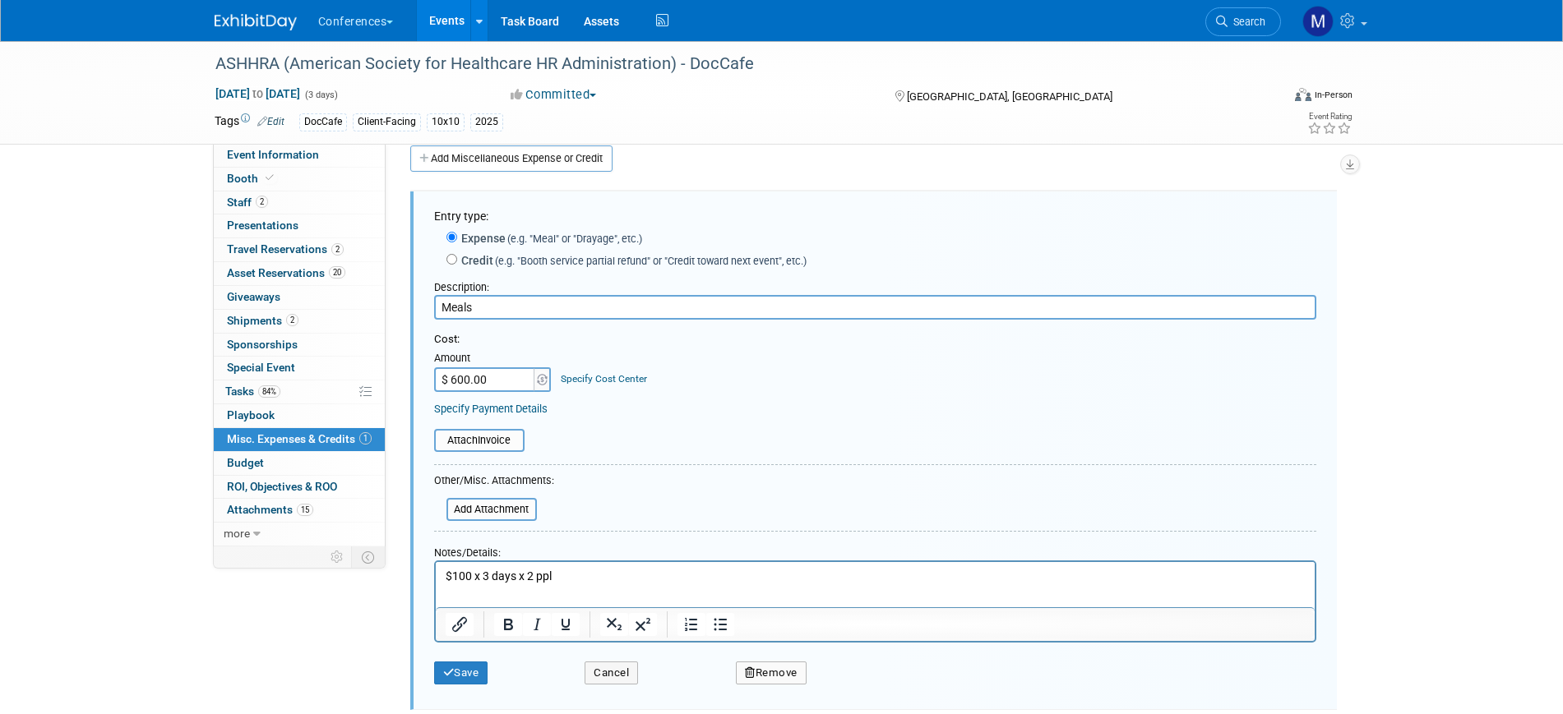
scroll to position [25, 0]
click at [488, 573] on p "$100 x 3 days x 2 ppl" at bounding box center [875, 573] width 860 height 16
click at [453, 376] on input "$ 600.00" at bounding box center [485, 375] width 103 height 25
type input "$ 800.00"
click at [460, 665] on button "Save" at bounding box center [461, 669] width 54 height 23
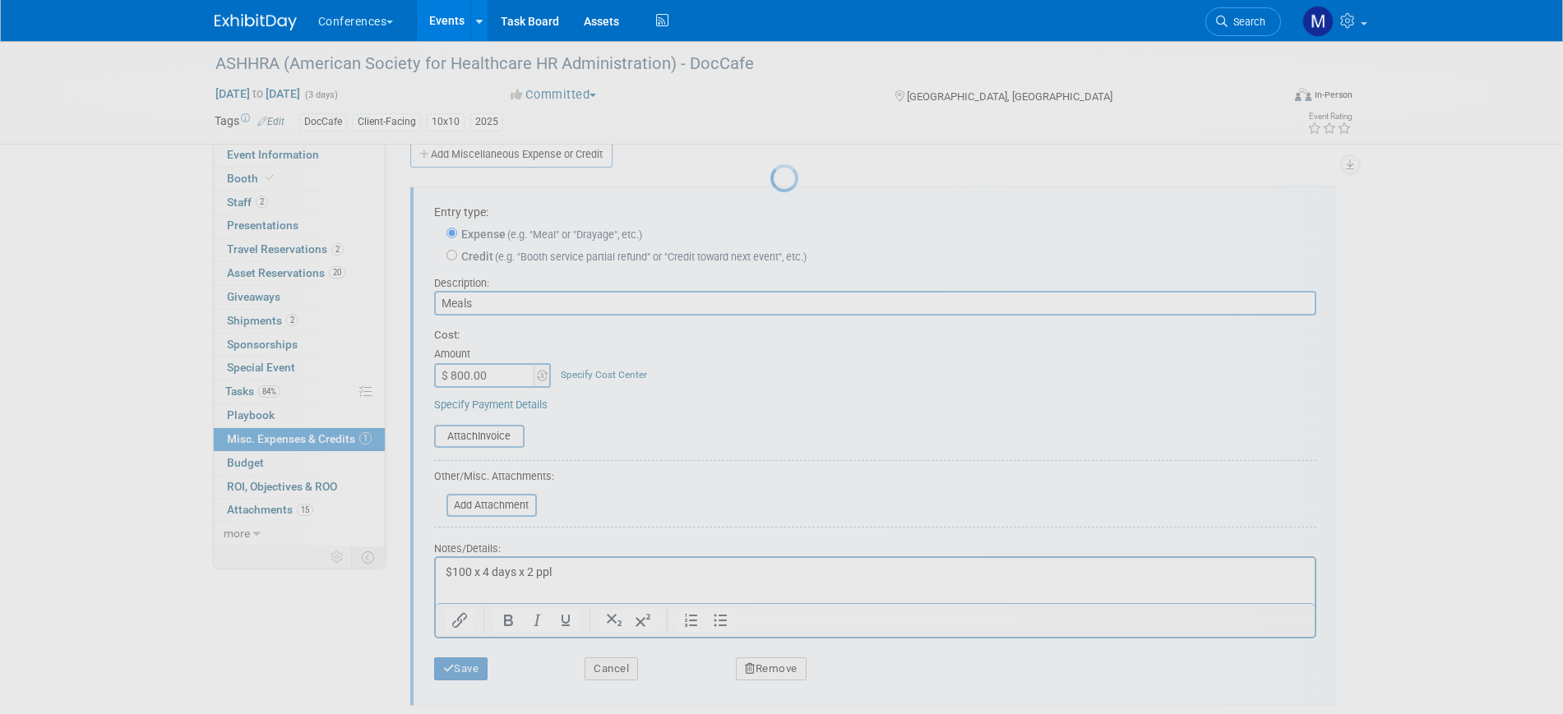
scroll to position [20, 0]
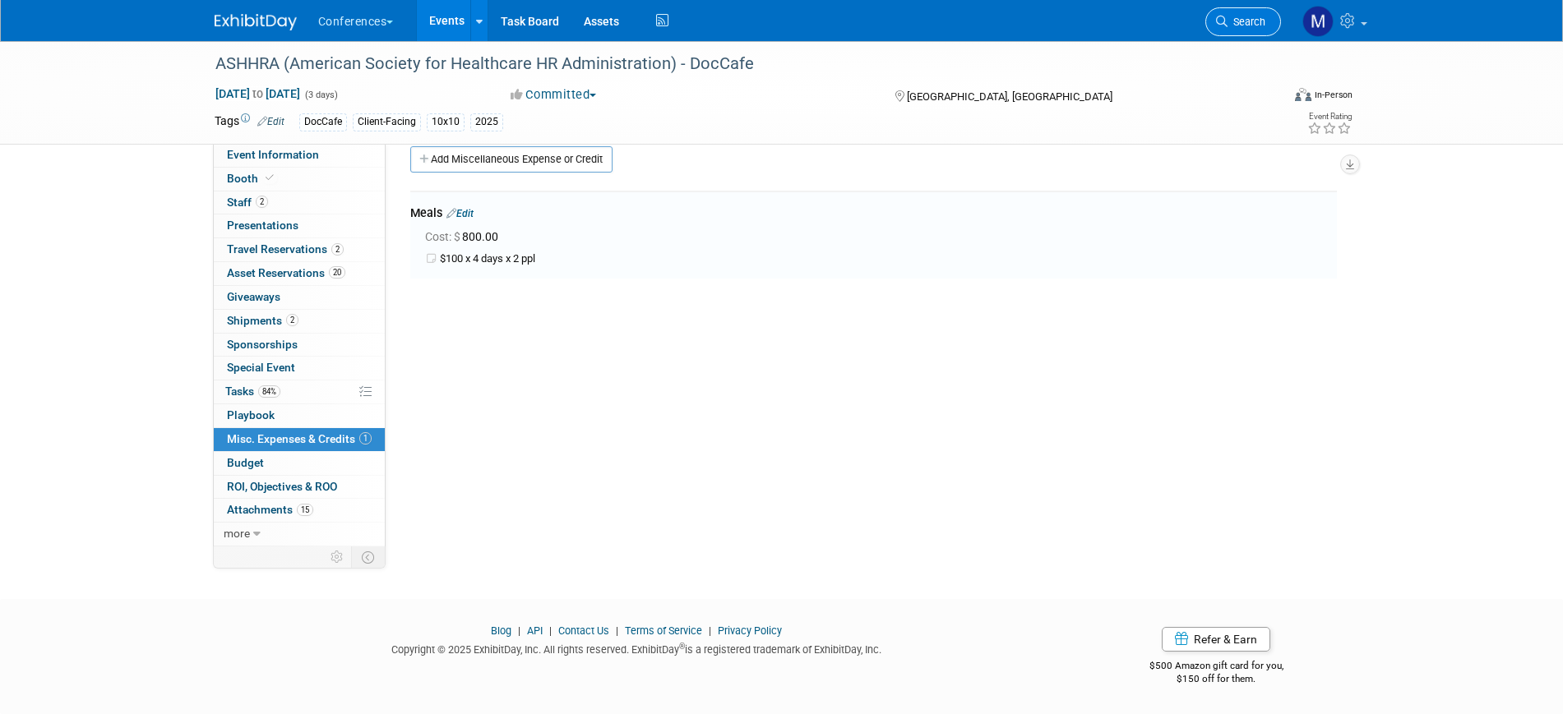
click at [1217, 24] on icon at bounding box center [1222, 22] width 12 height 12
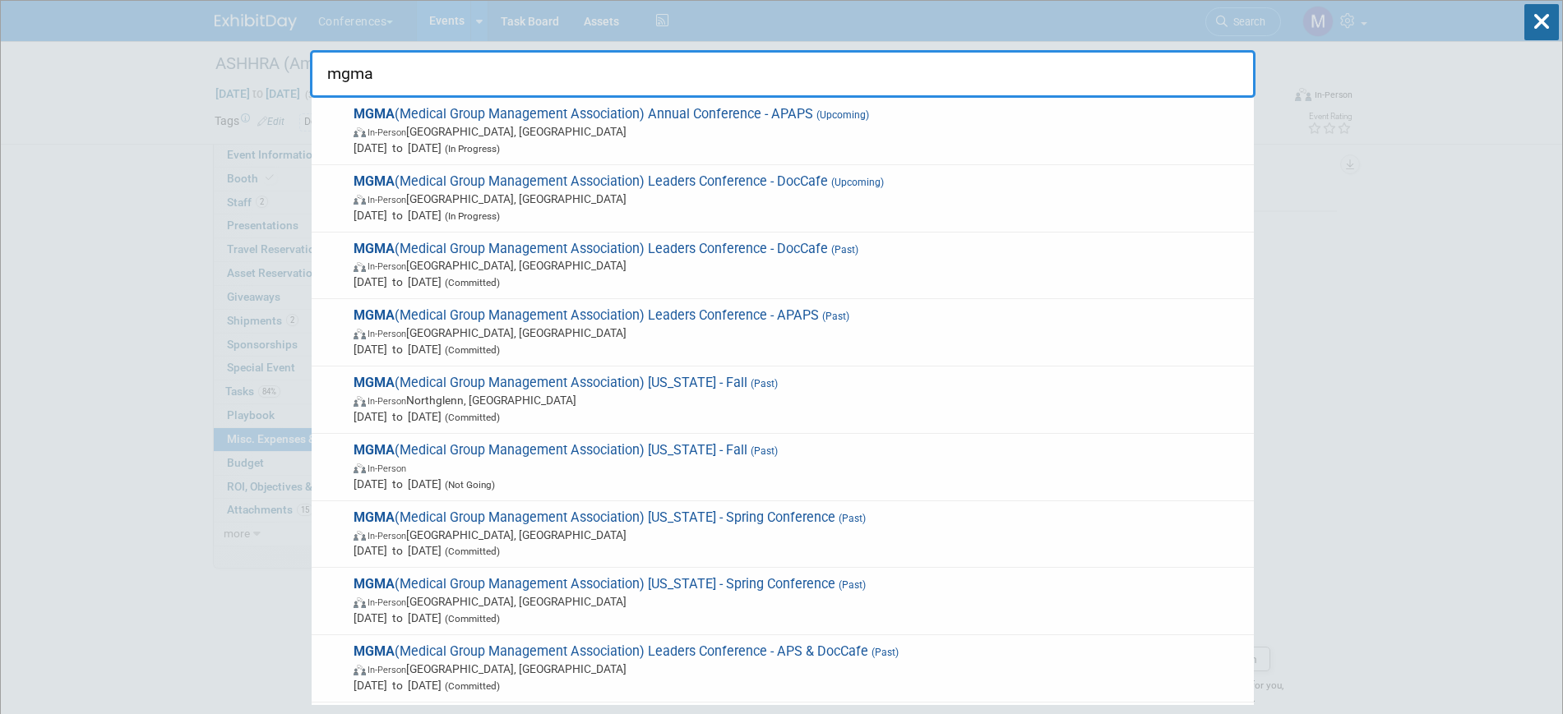
type input "mgma"
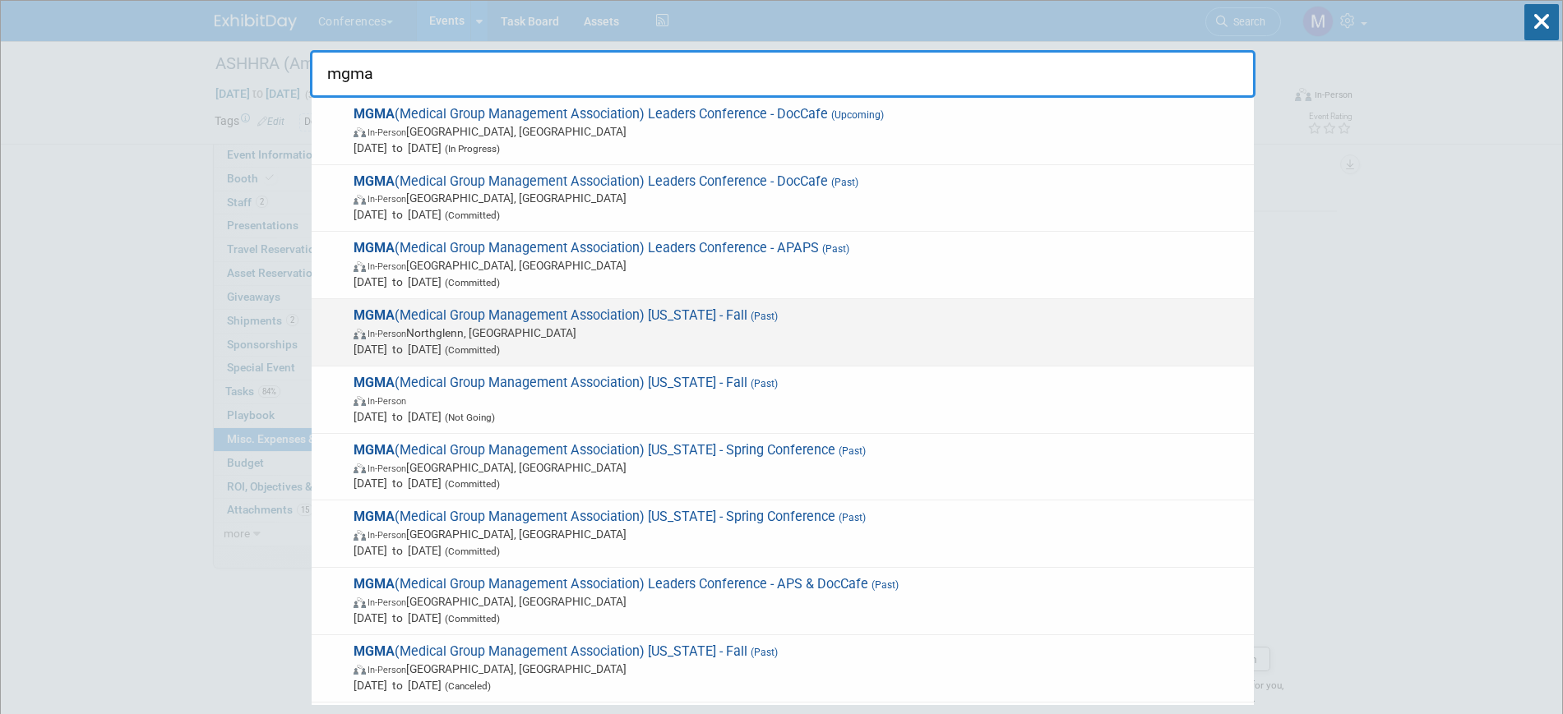
scroll to position [103, 0]
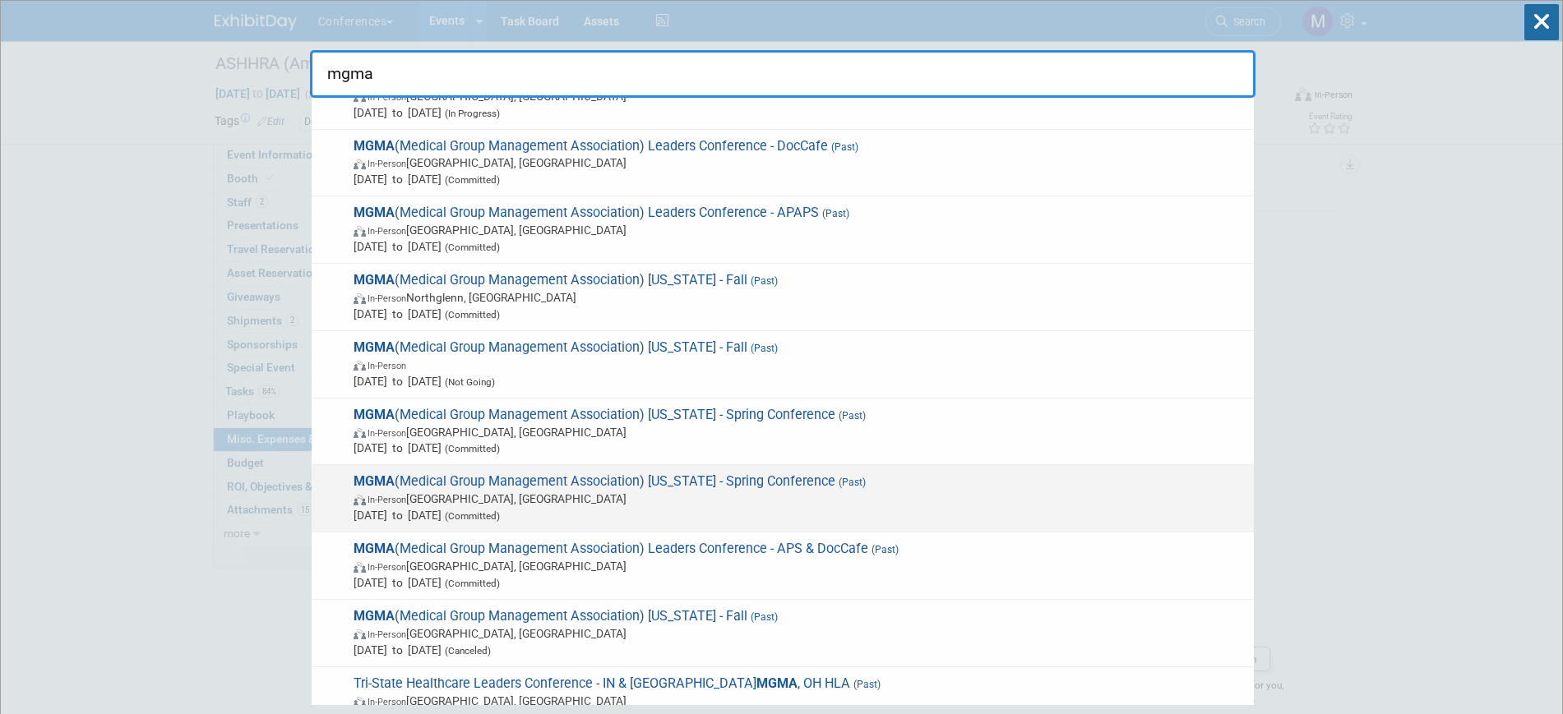
click at [593, 511] on span "Apr 8, 2025 to Apr 11, 2025 (Committed)" at bounding box center [799, 515] width 892 height 16
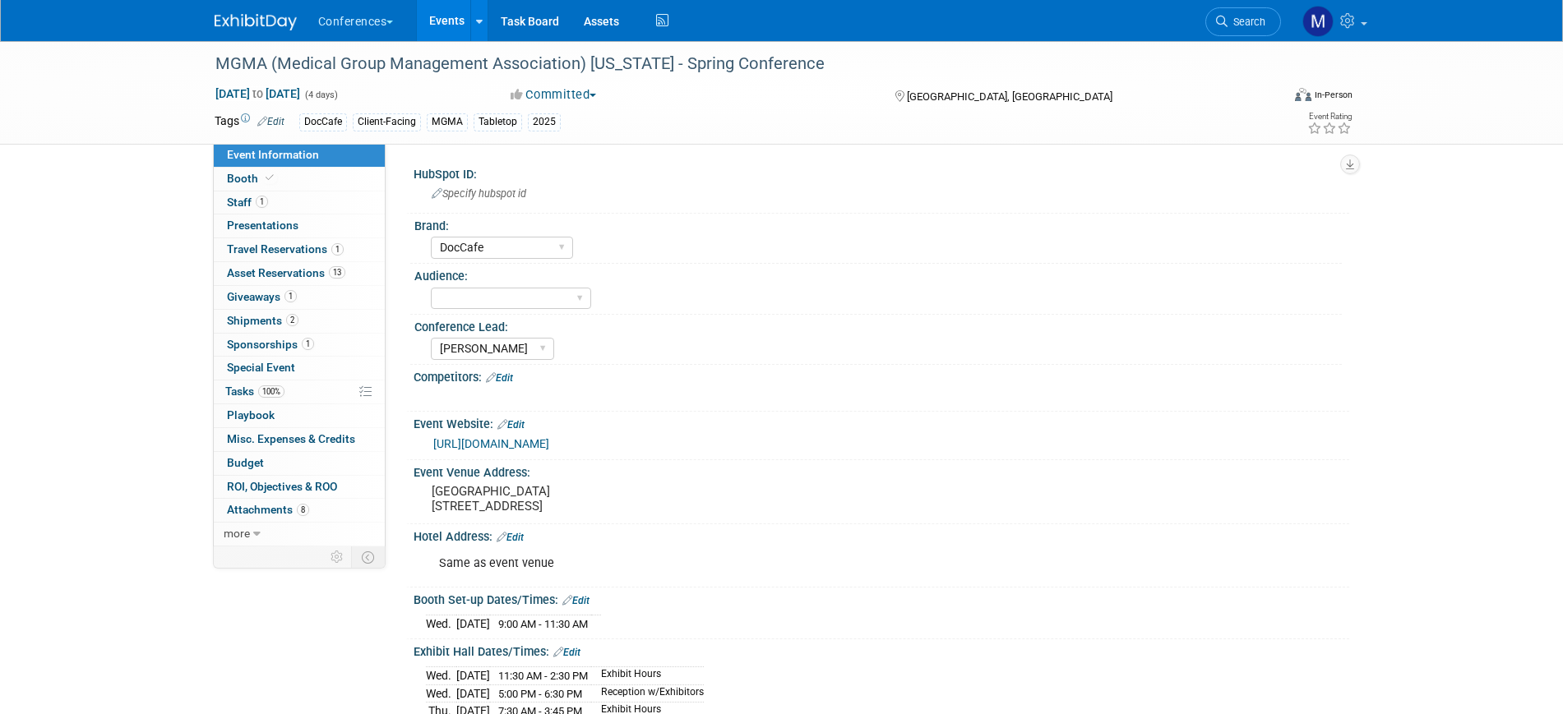
select select "DocCafe"
select select "[PERSON_NAME]"
click at [533, 299] on select "Client-facing Clinician/Provider-facing Both N/a" at bounding box center [511, 299] width 160 height 22
select select "Client-facing"
click at [431, 288] on select "Client-facing Clinician/Provider-facing Both N/a" at bounding box center [511, 299] width 160 height 22
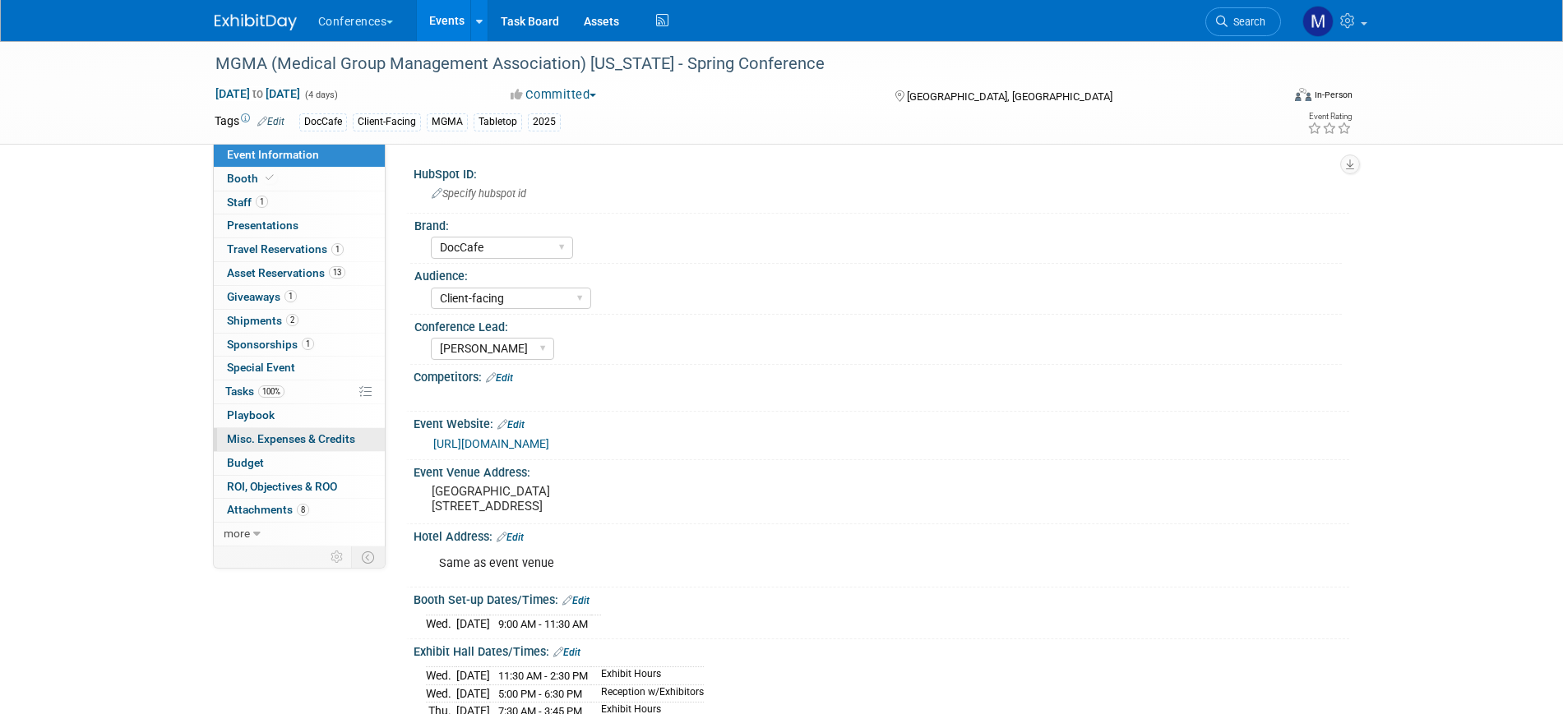
click at [288, 436] on span "Misc. Expenses & Credits 0" at bounding box center [291, 438] width 128 height 13
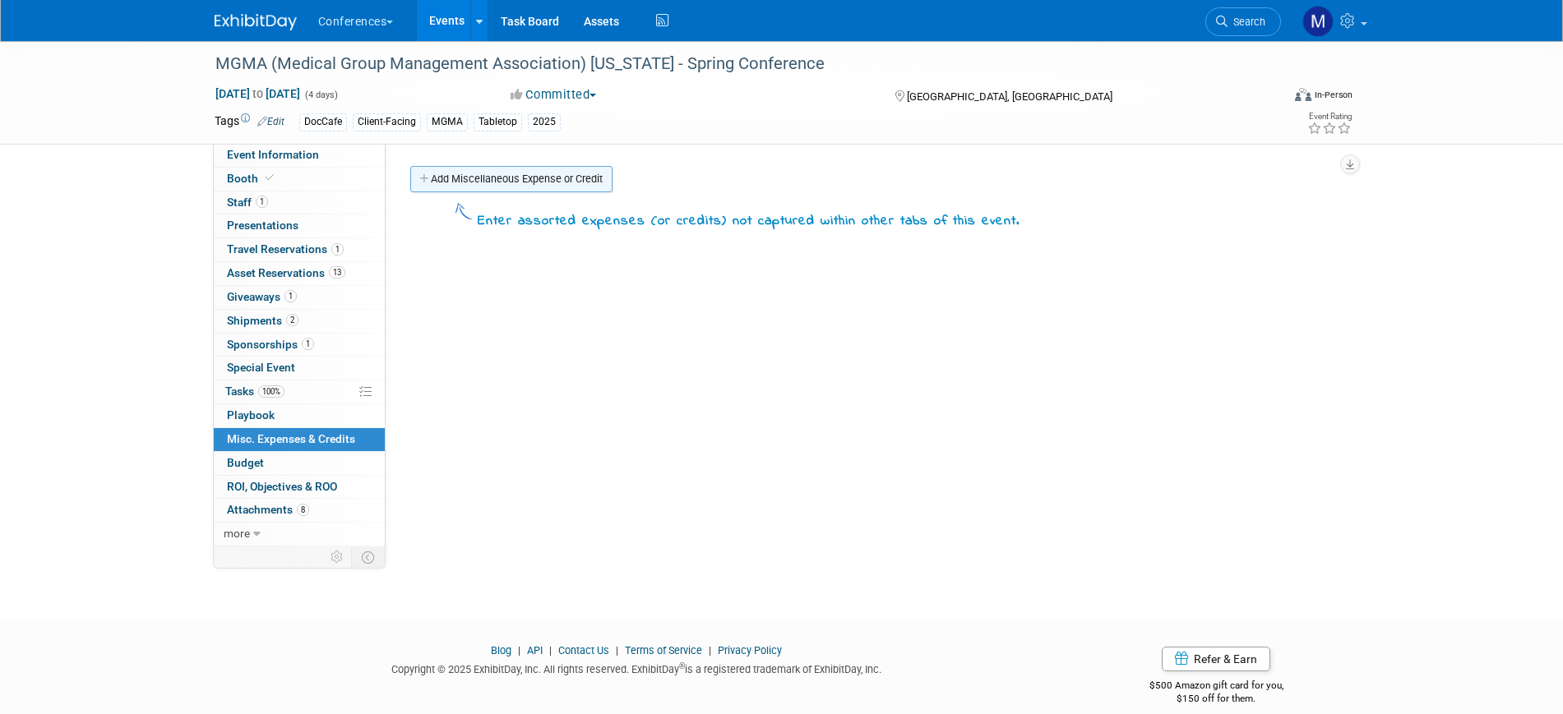
click at [449, 190] on link "Add Miscellaneous Expense or Credit" at bounding box center [511, 179] width 202 height 26
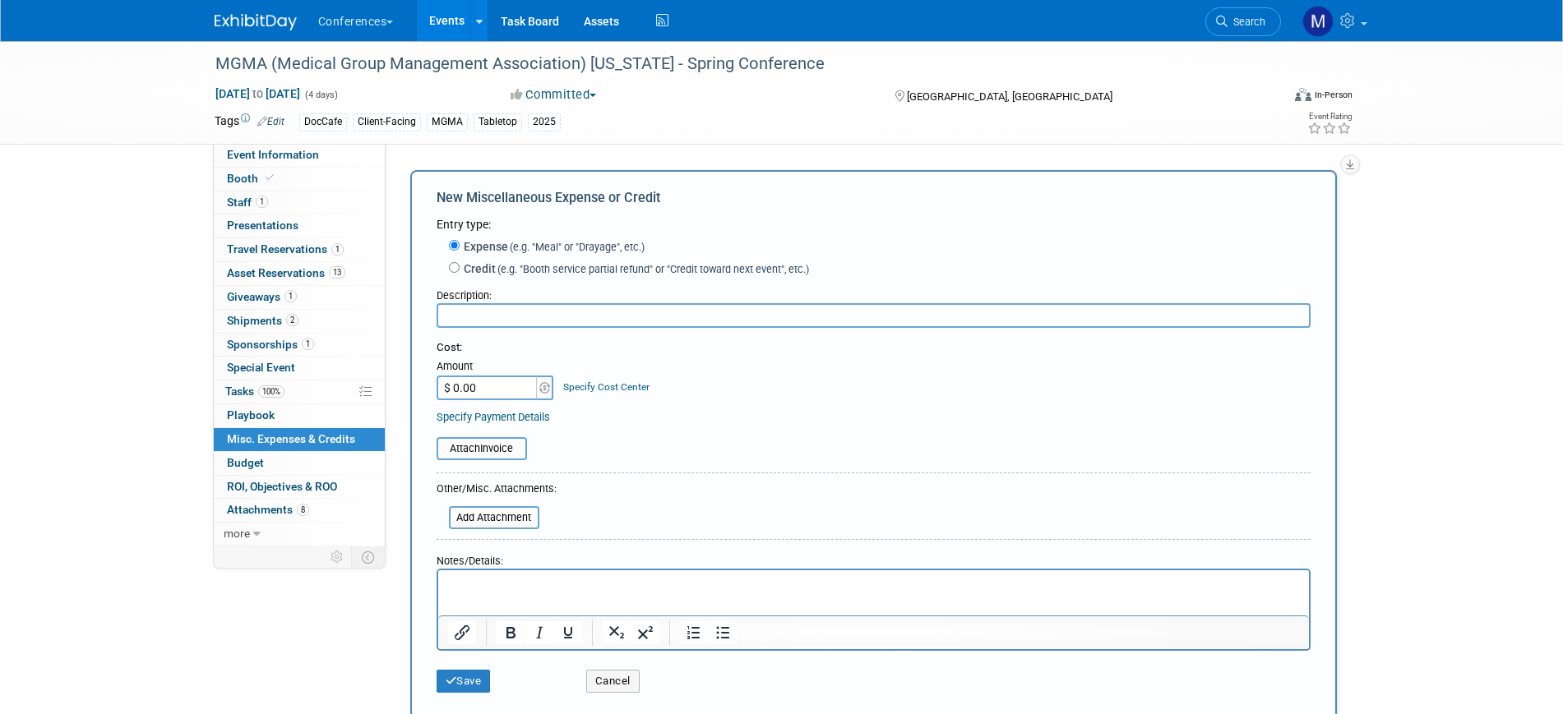
click at [471, 310] on input "text" at bounding box center [873, 315] width 874 height 25
type input "Meals"
click at [481, 681] on button "Save" at bounding box center [463, 681] width 54 height 23
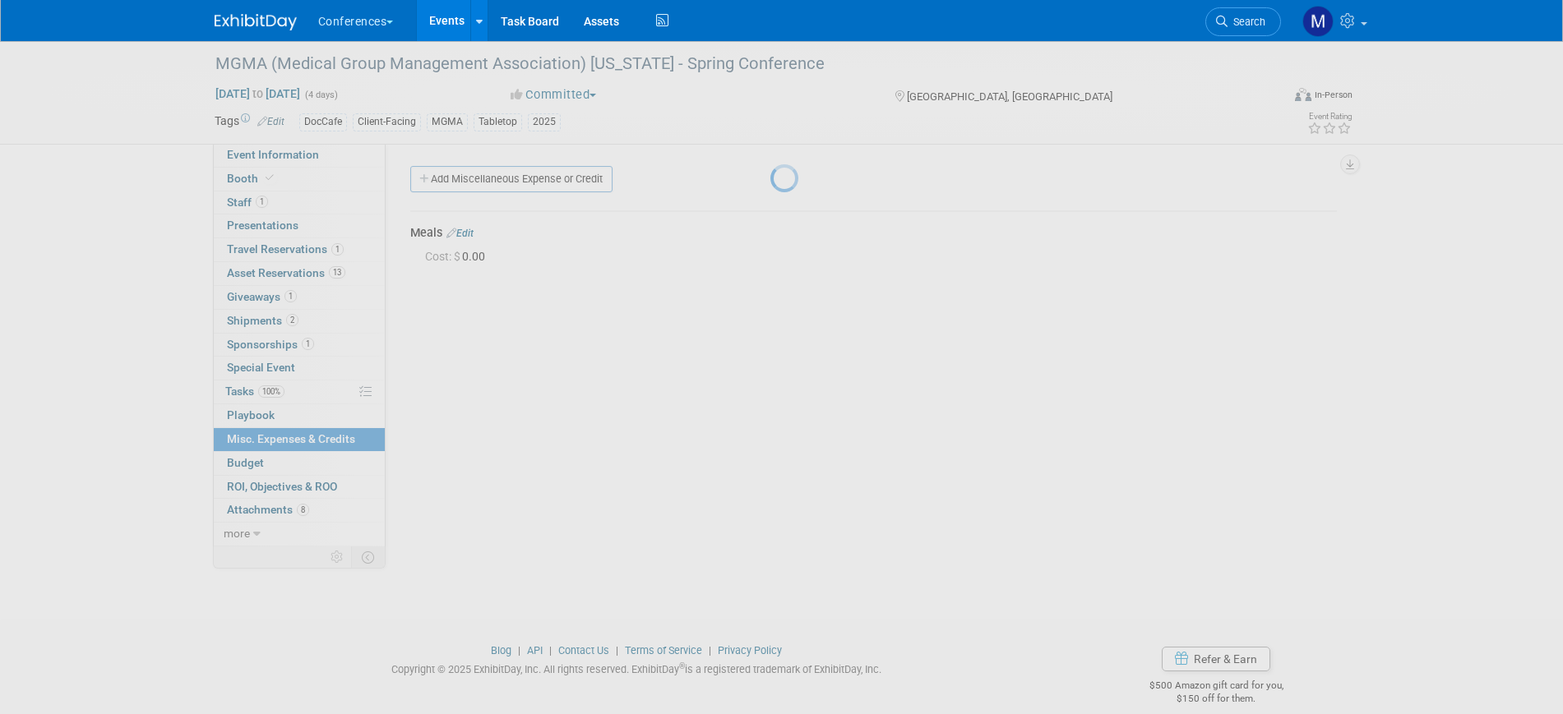
scroll to position [20, 0]
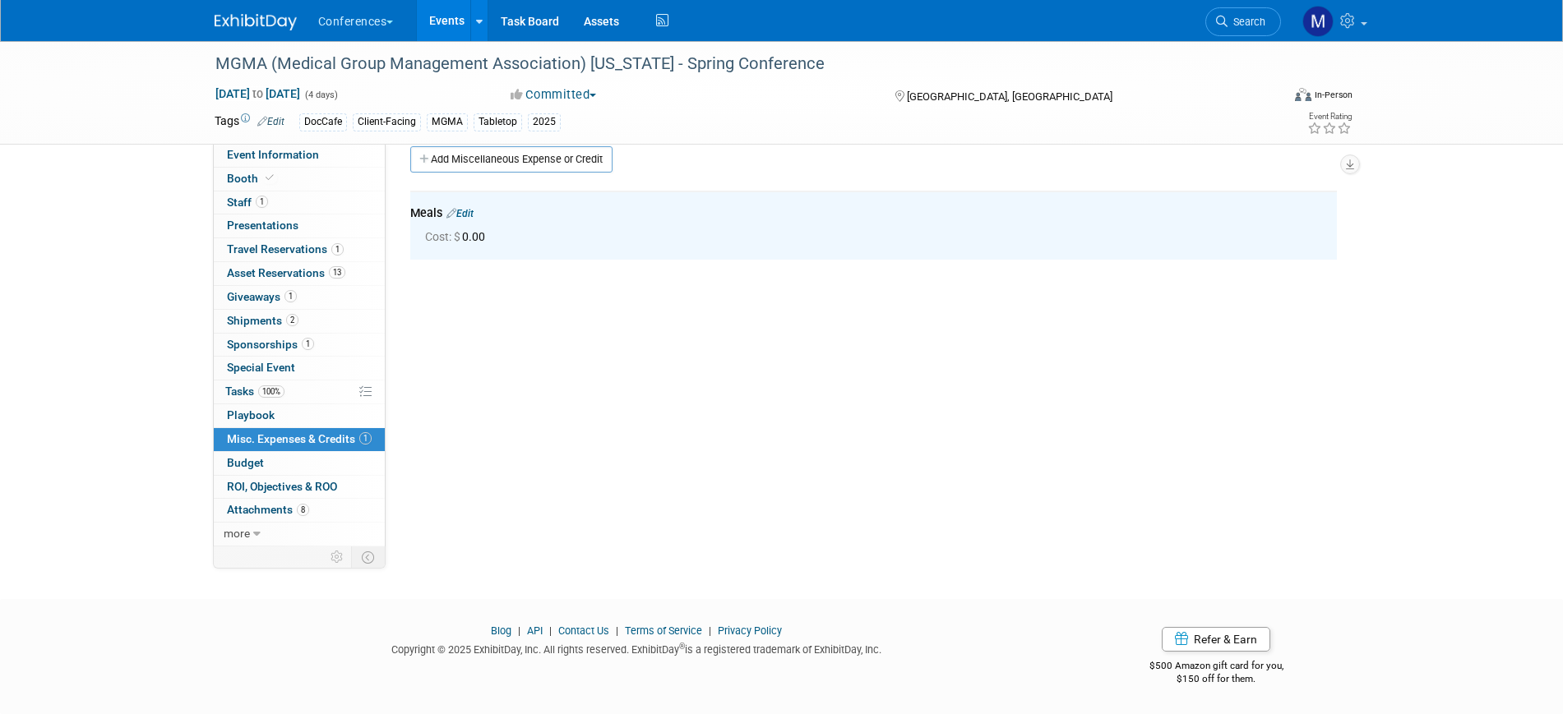
click at [344, 251] on link "1 Travel Reservations 1" at bounding box center [299, 249] width 171 height 23
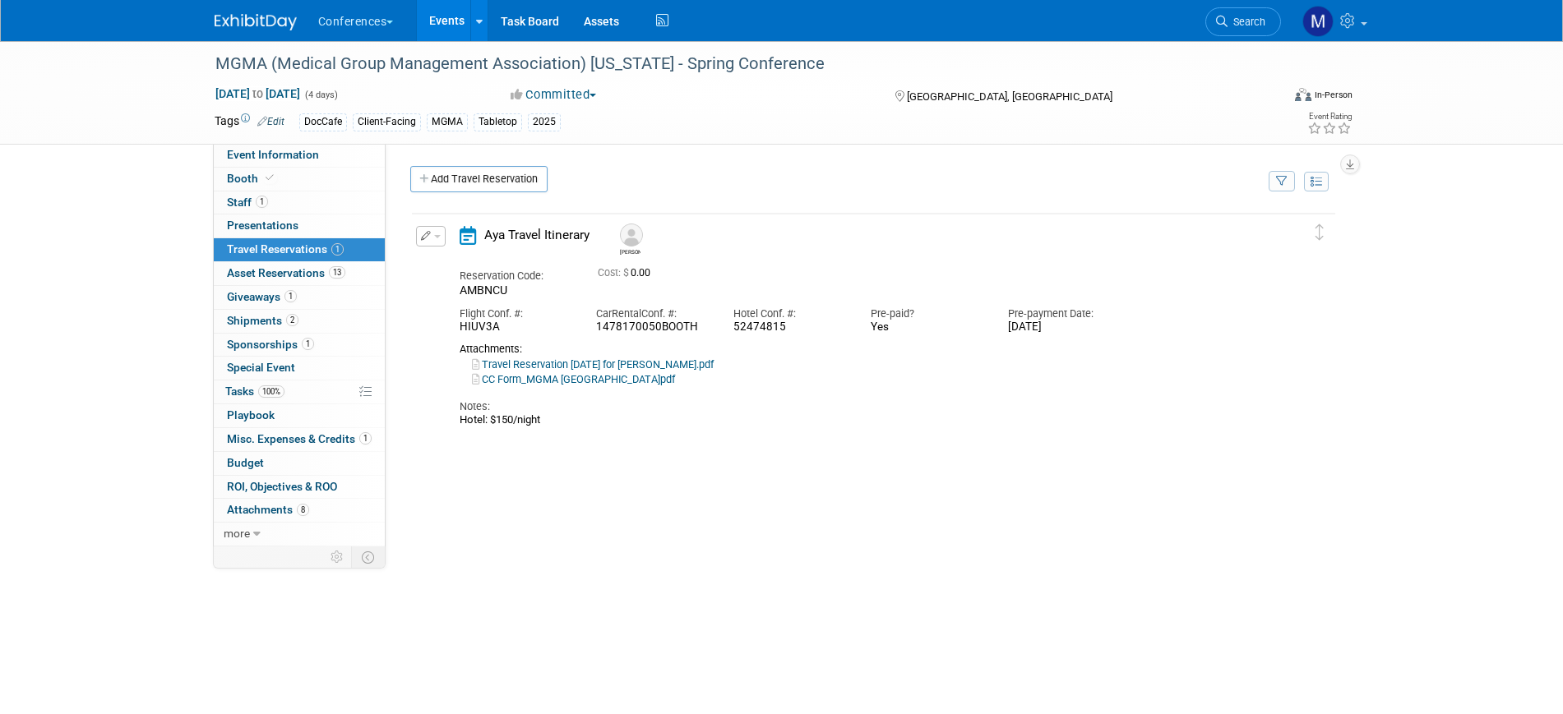
click at [681, 364] on link "Travel Reservation April 08 for MICHAEL ALLEN GRAHAM.pdf" at bounding box center [593, 364] width 242 height 12
click at [315, 435] on span "Misc. Expenses & Credits 1" at bounding box center [299, 438] width 145 height 13
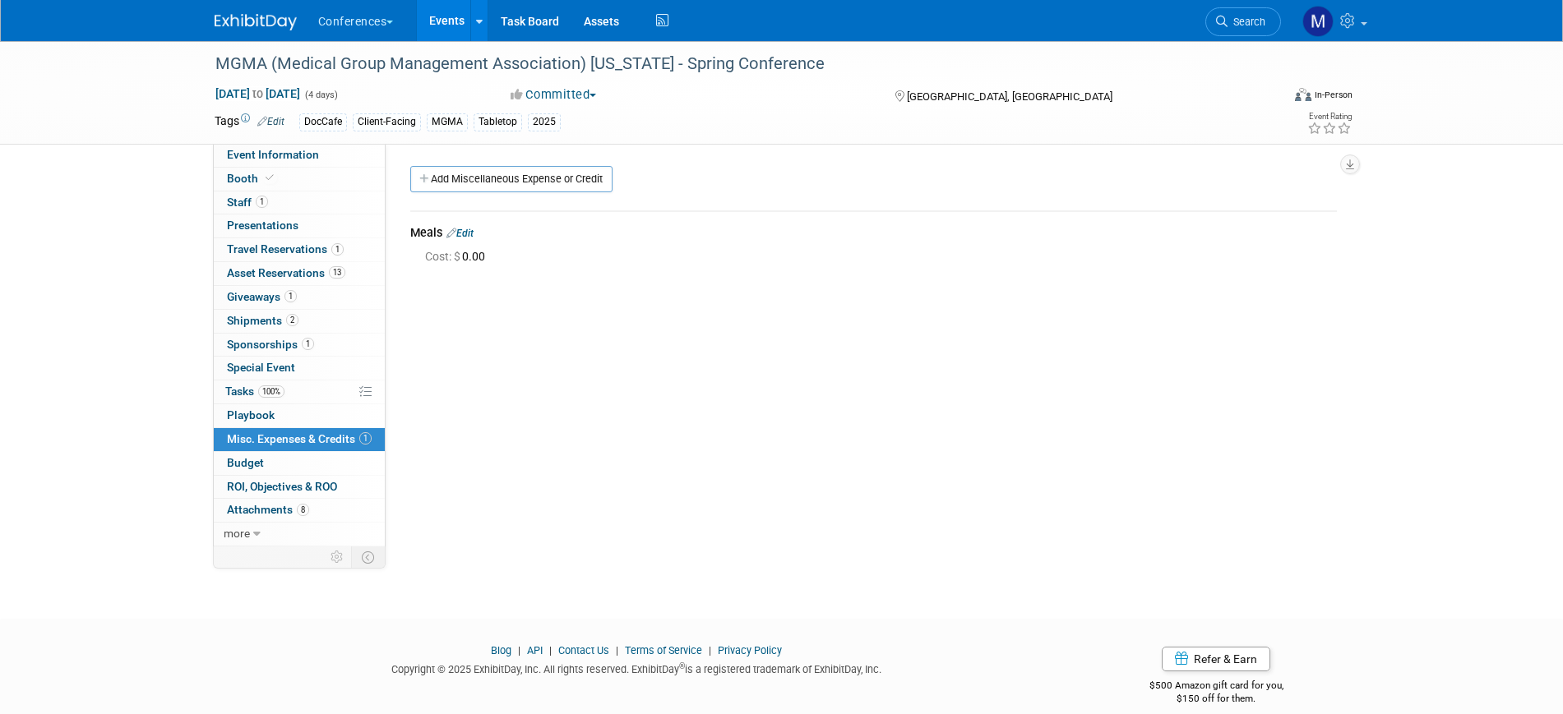
click at [472, 231] on link "Edit" at bounding box center [459, 234] width 27 height 12
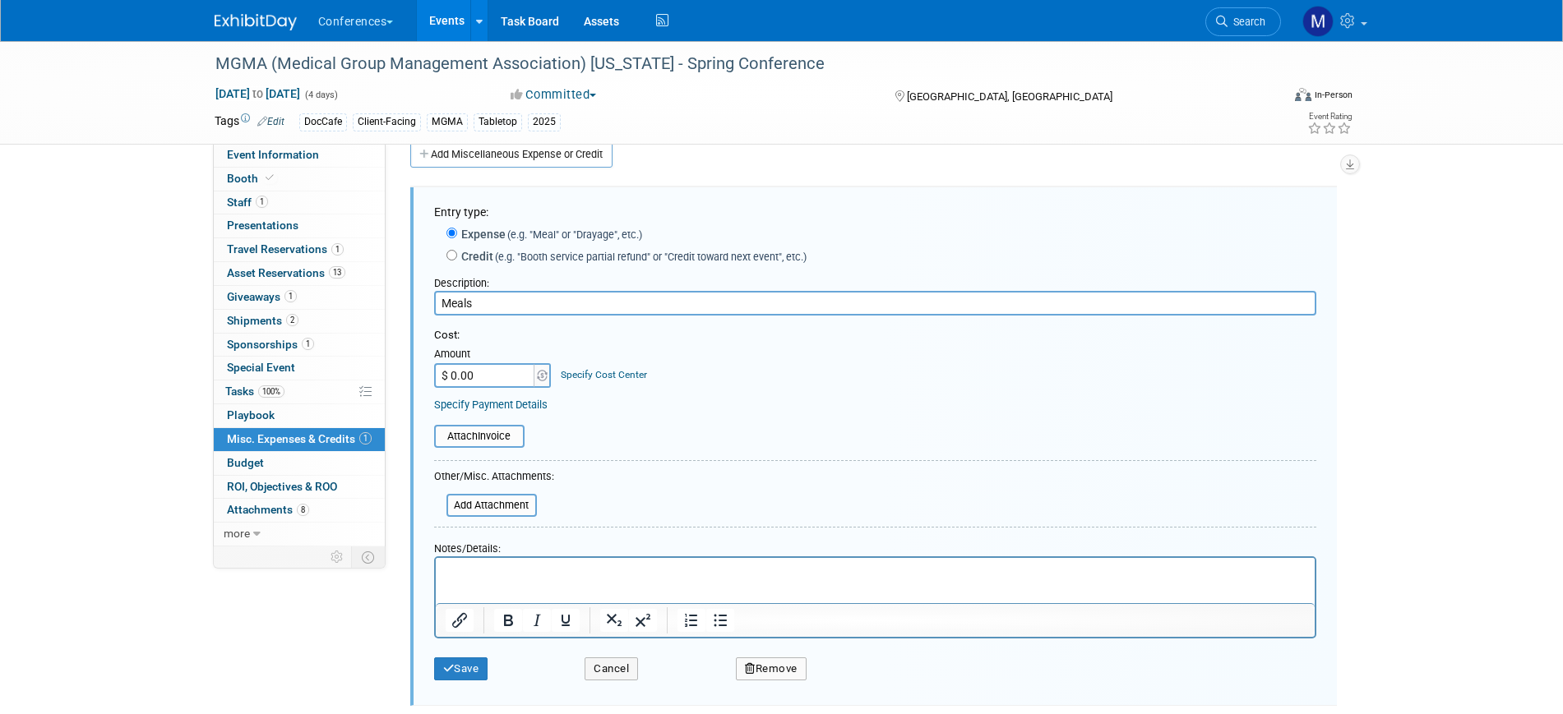
click at [473, 382] on input "$ 0.00" at bounding box center [485, 375] width 103 height 25
type input "$ 400.00"
click at [460, 674] on button "Save" at bounding box center [461, 669] width 54 height 23
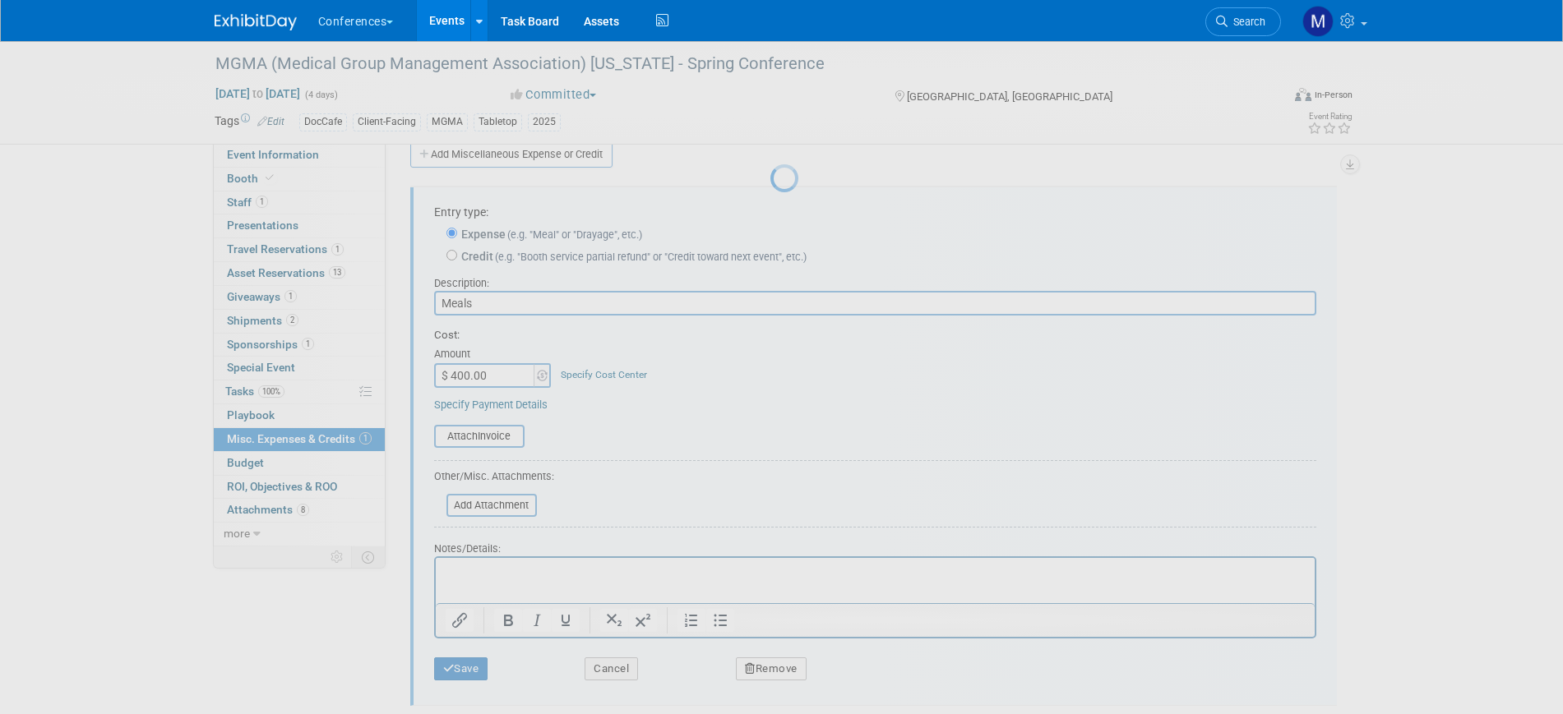
scroll to position [20, 0]
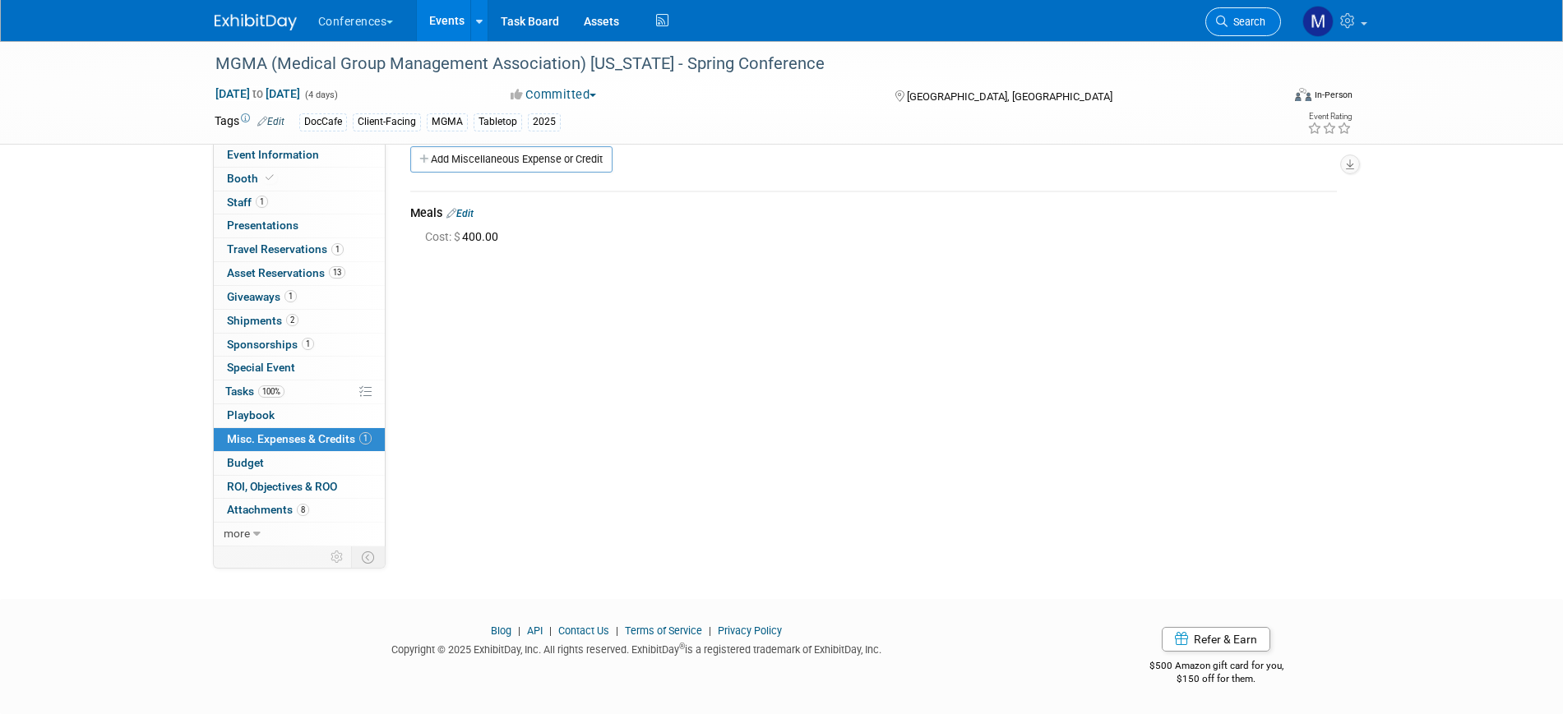
click at [1244, 29] on link "Search" at bounding box center [1243, 21] width 76 height 29
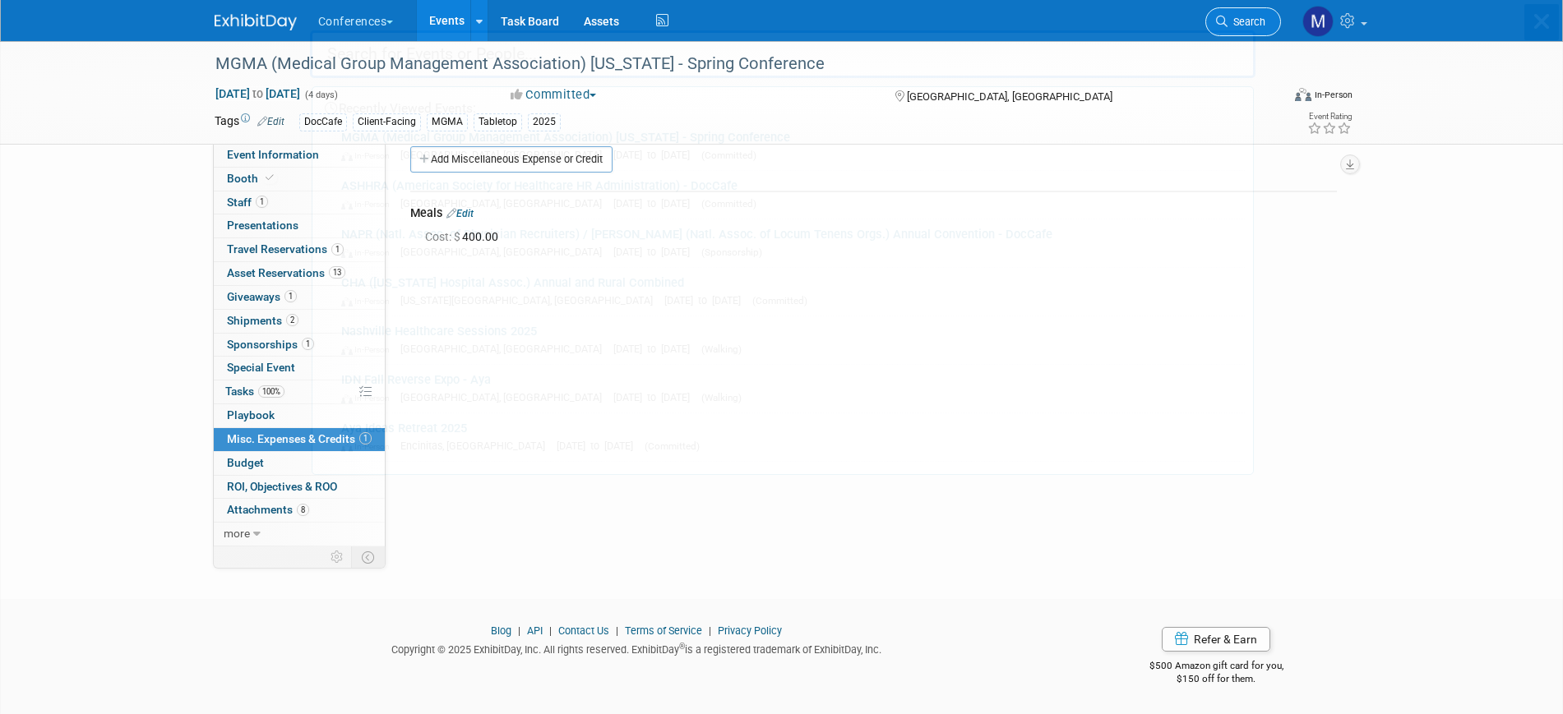
scroll to position [0, 0]
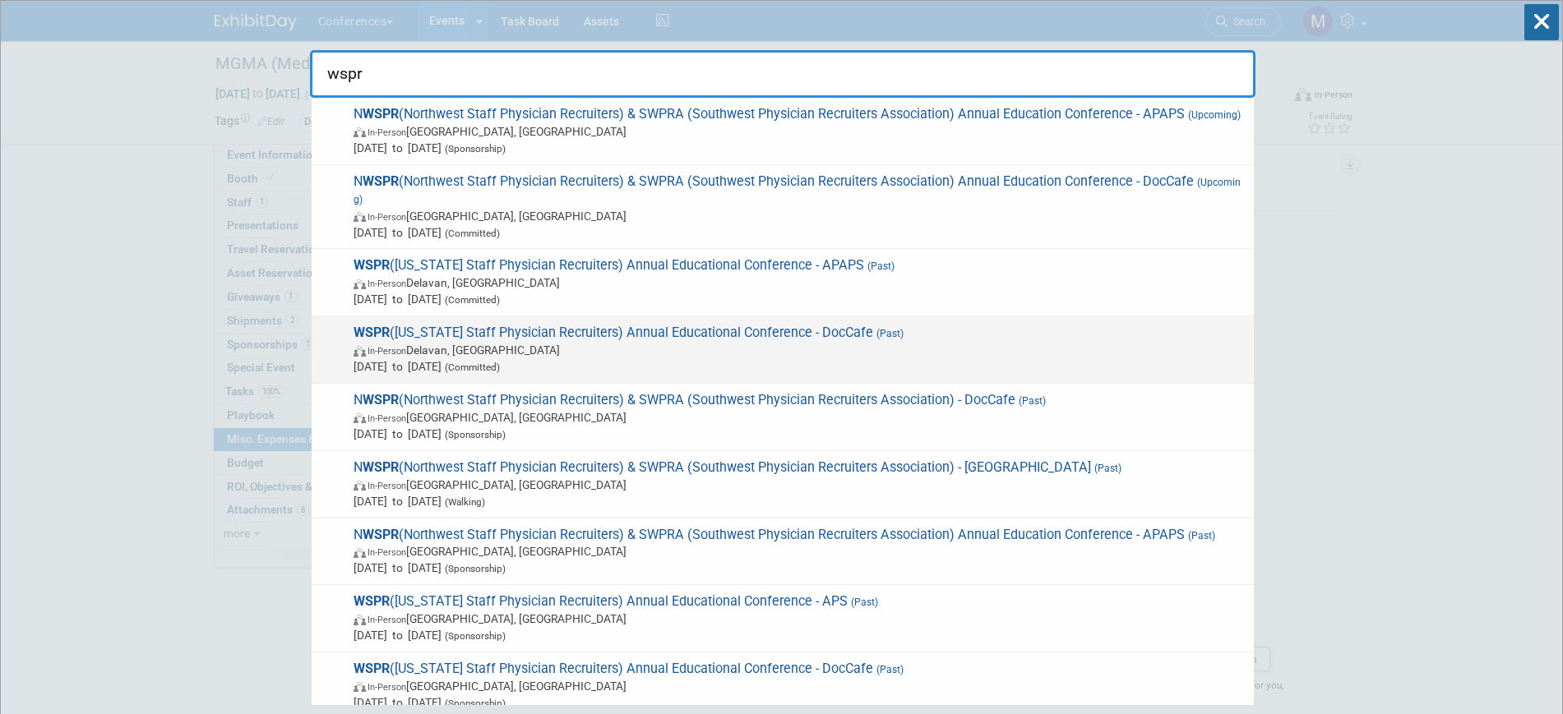
type input "wspr"
click at [580, 358] on span "In-Person Delavan, WI" at bounding box center [799, 350] width 892 height 16
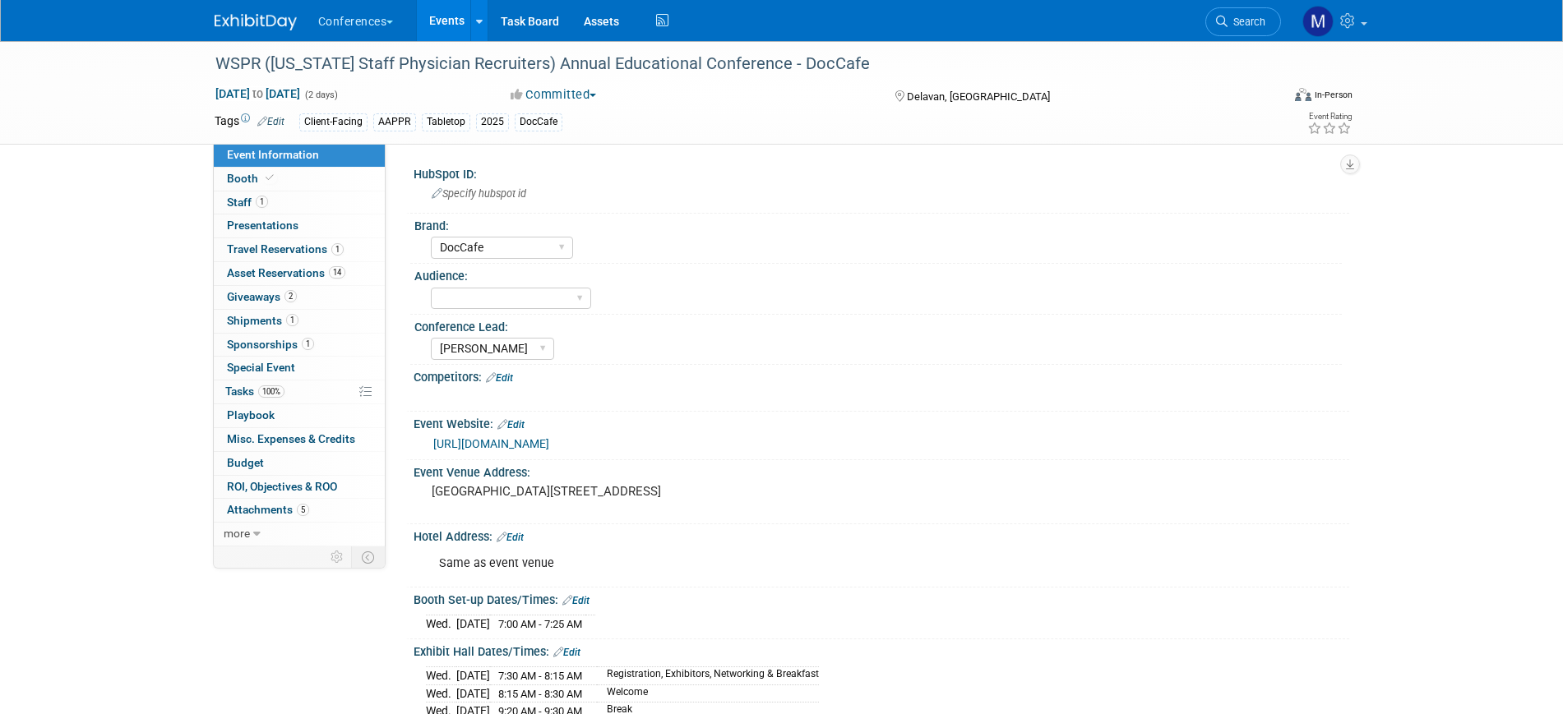
select select "DocCafe"
select select "[PERSON_NAME]"
click at [279, 436] on span "Misc. Expenses & Credits 0" at bounding box center [291, 438] width 128 height 13
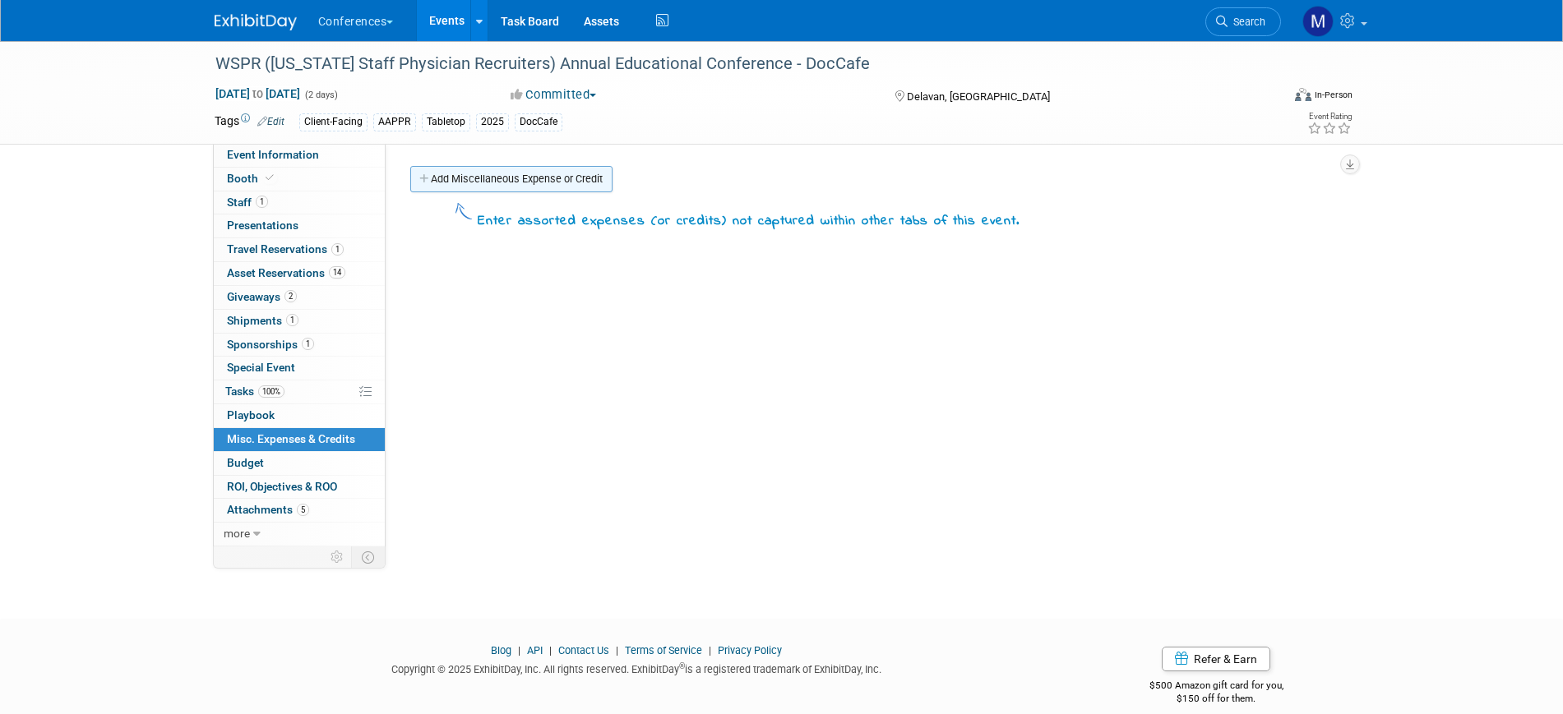
click at [526, 180] on link "Add Miscellaneous Expense or Credit" at bounding box center [511, 179] width 202 height 26
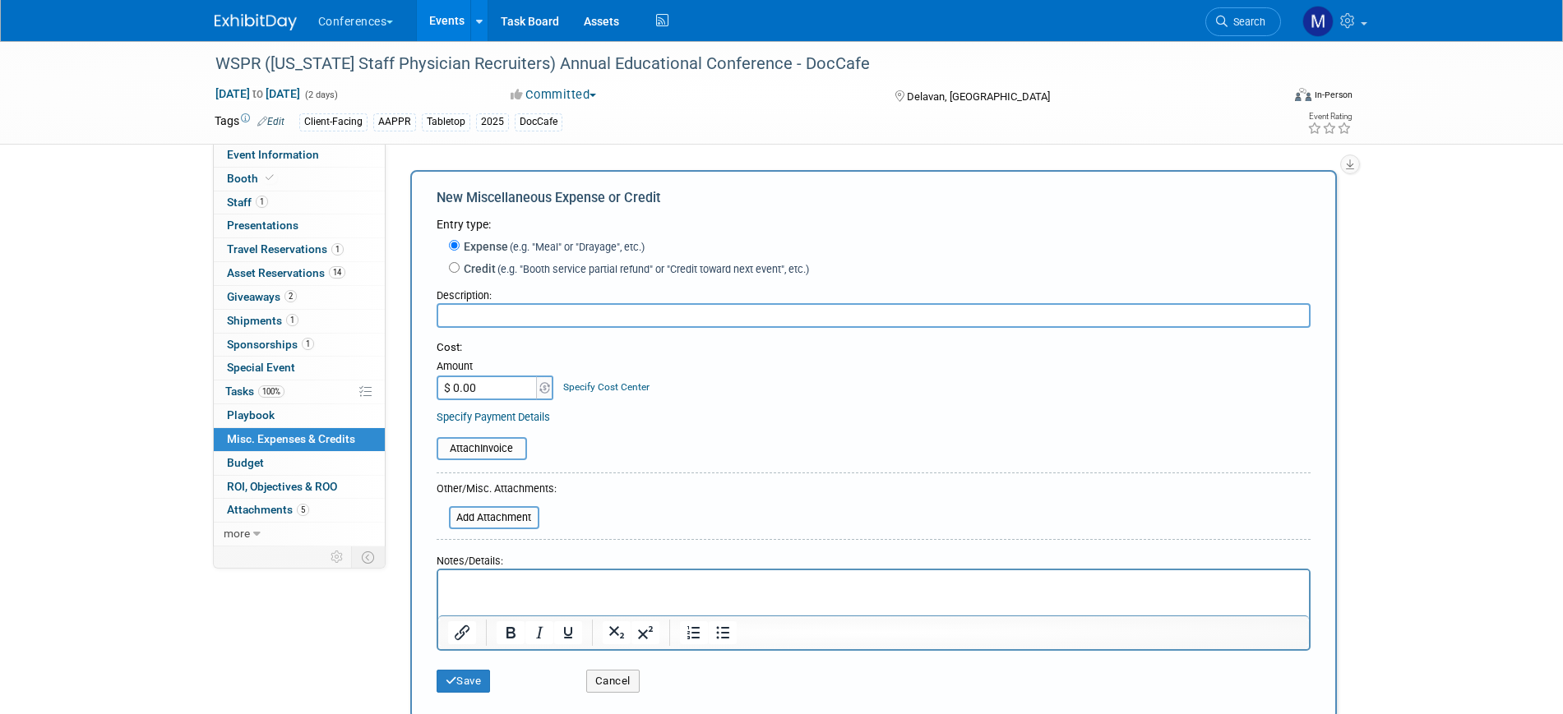
click at [467, 315] on input "text" at bounding box center [873, 315] width 874 height 25
type input "Meals"
click at [468, 383] on input "$ 0.00" at bounding box center [487, 388] width 103 height 25
type input "$ 300.00"
click at [467, 676] on button "Save" at bounding box center [463, 681] width 54 height 23
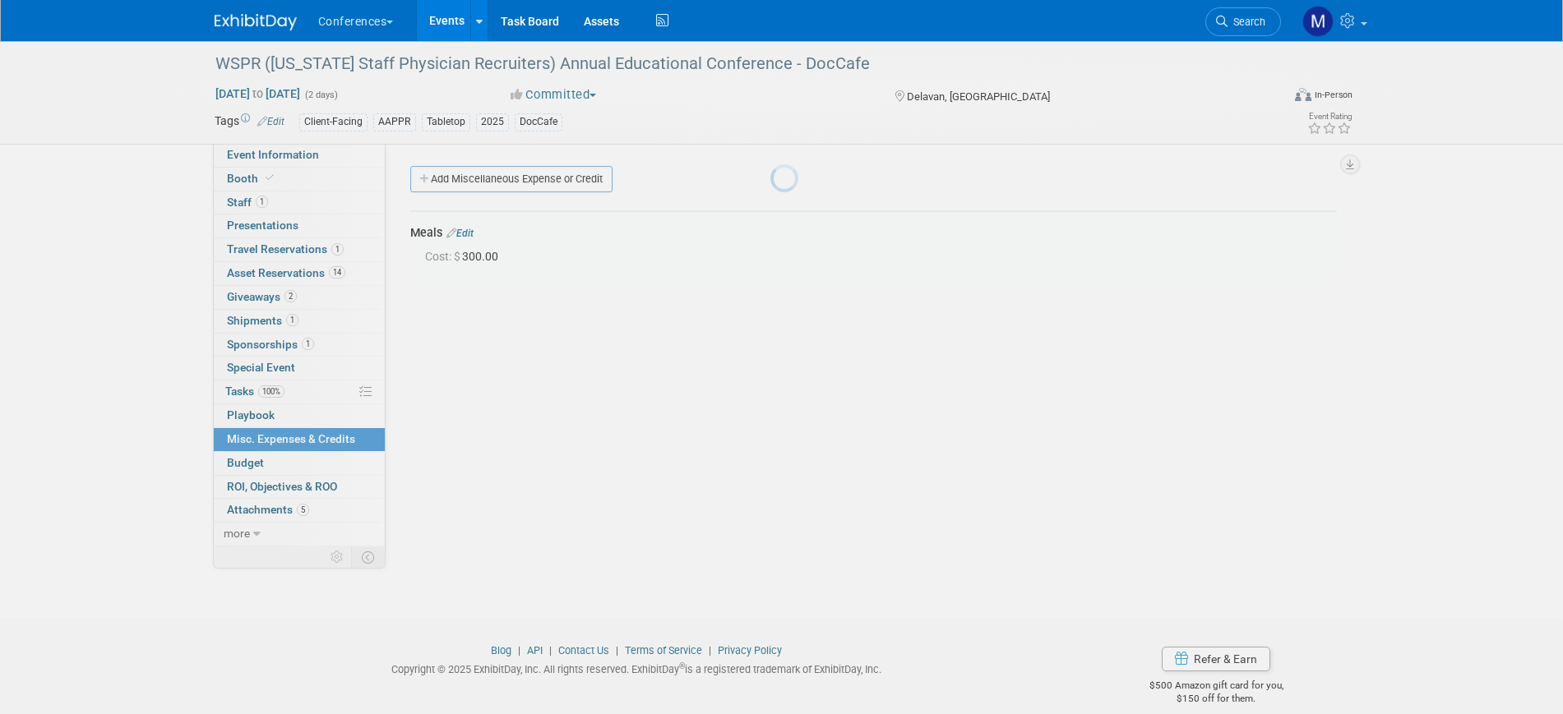
scroll to position [20, 0]
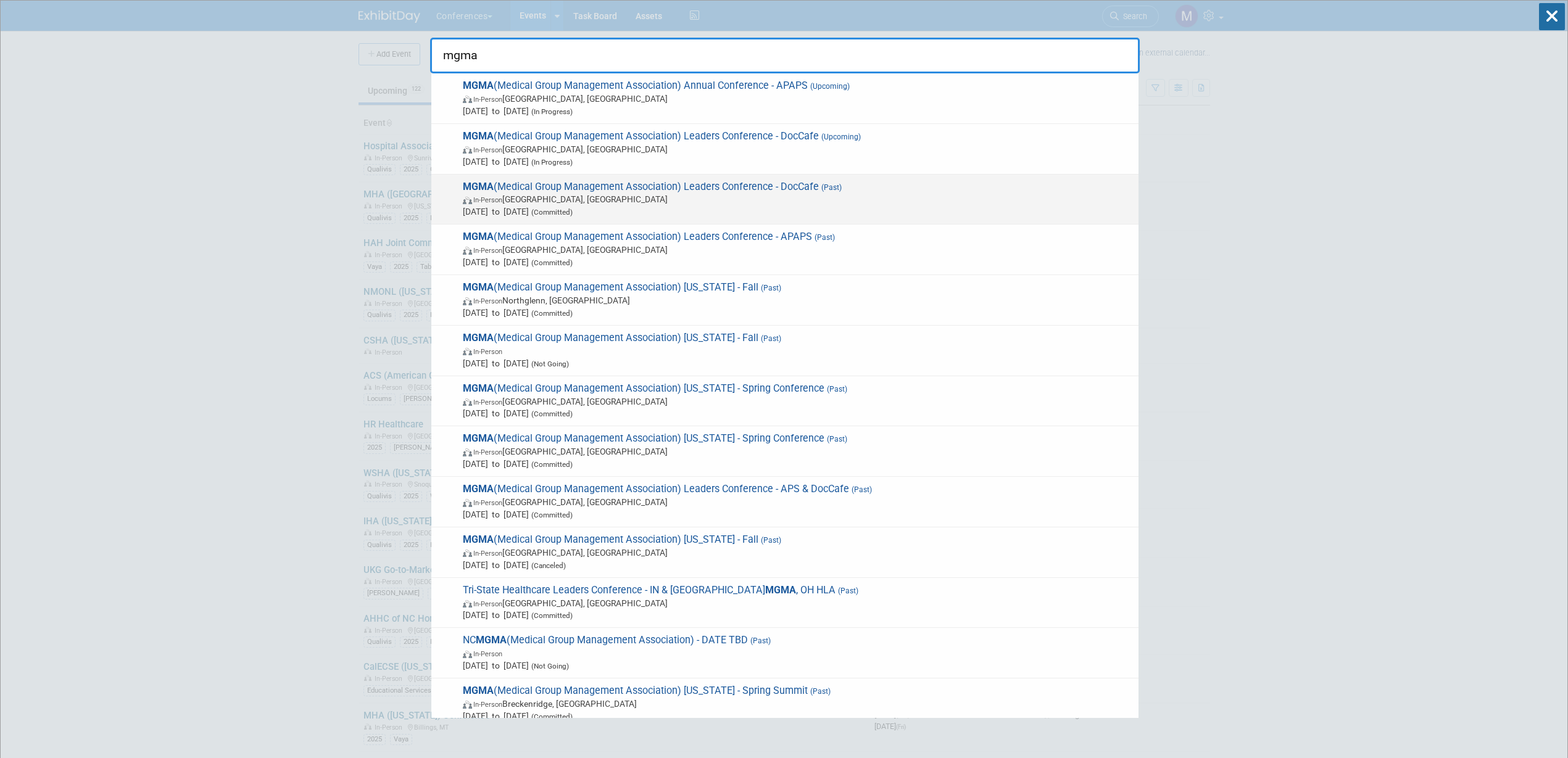
type input "mgma"
click at [817, 202] on span "In-Person Orlando, FL" at bounding box center [798, 199] width 670 height 12
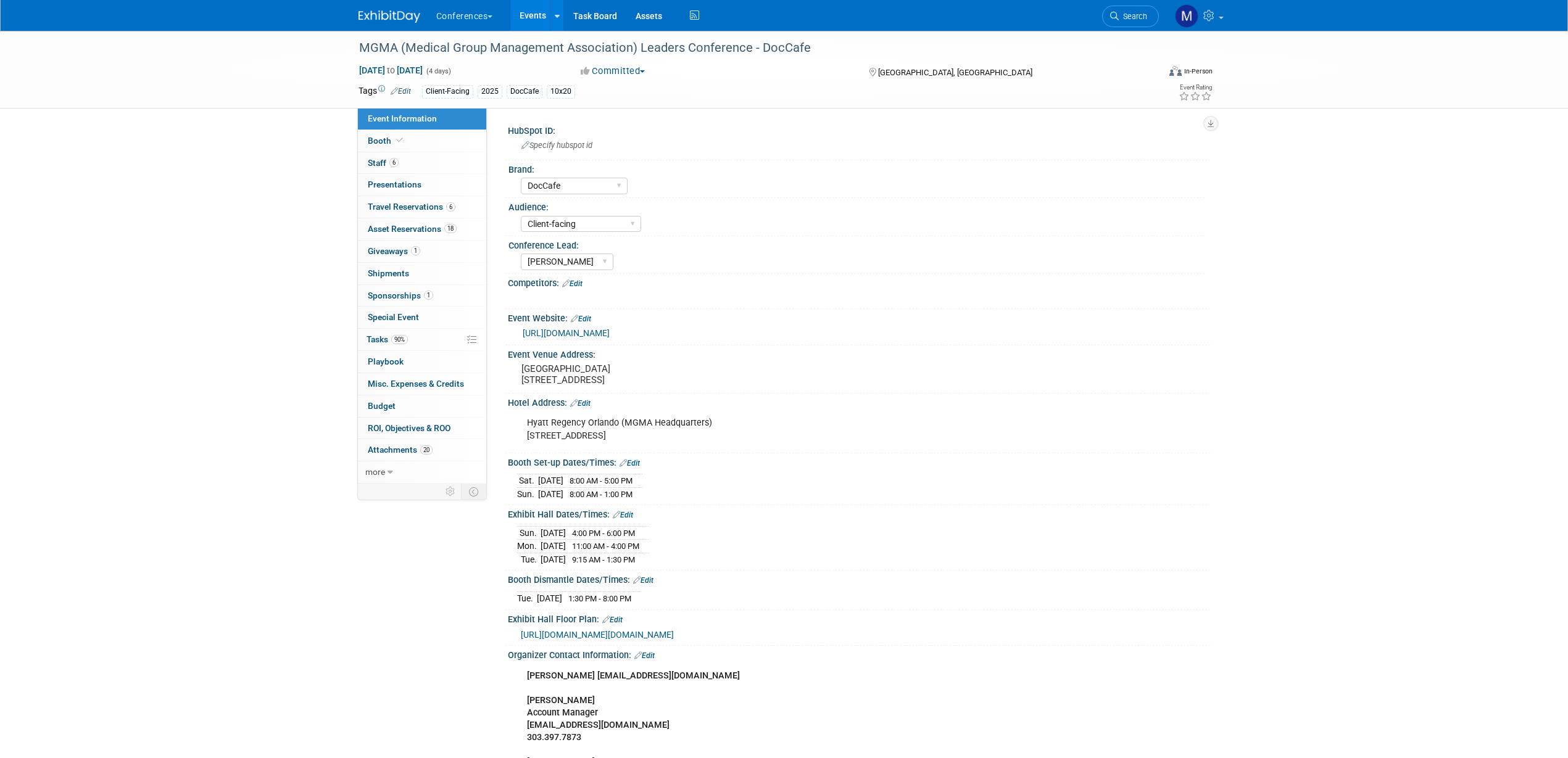
select select "DocCafe"
select select "Client-facing"
select select "[PERSON_NAME]"
drag, startPoint x: 615, startPoint y: 422, endPoint x: 525, endPoint y: 425, distance: 90.0
click at [525, 425] on div "Hyatt Regency Orlando (MGMA Headquarters) 9801 International Drive, Orlando FL …" at bounding box center [796, 429] width 556 height 37
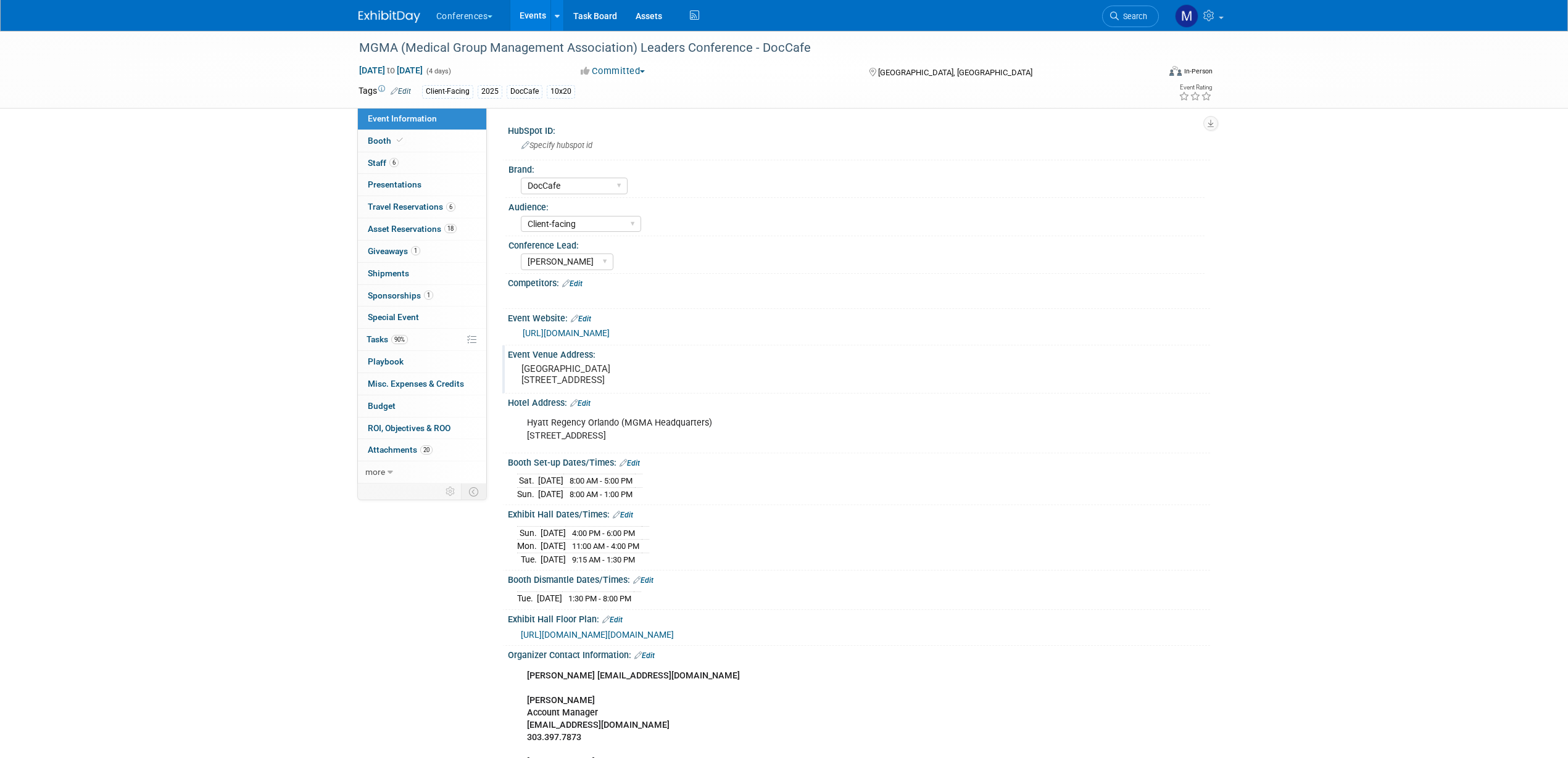
drag, startPoint x: 542, startPoint y: 423, endPoint x: 568, endPoint y: 359, distance: 69.1
click at [568, 359] on div "Event Venue Address:" at bounding box center [859, 353] width 702 height 16
click at [644, 366] on textarea "Orange County Convention Center 9800 International Dr. Orlando, FL" at bounding box center [630, 374] width 225 height 29
drag, startPoint x: 612, startPoint y: 383, endPoint x: 661, endPoint y: 380, distance: 49.1
click at [661, 380] on textarea "Orange County Convention Center 9800 International Dr. Orlando, FL" at bounding box center [630, 374] width 225 height 29
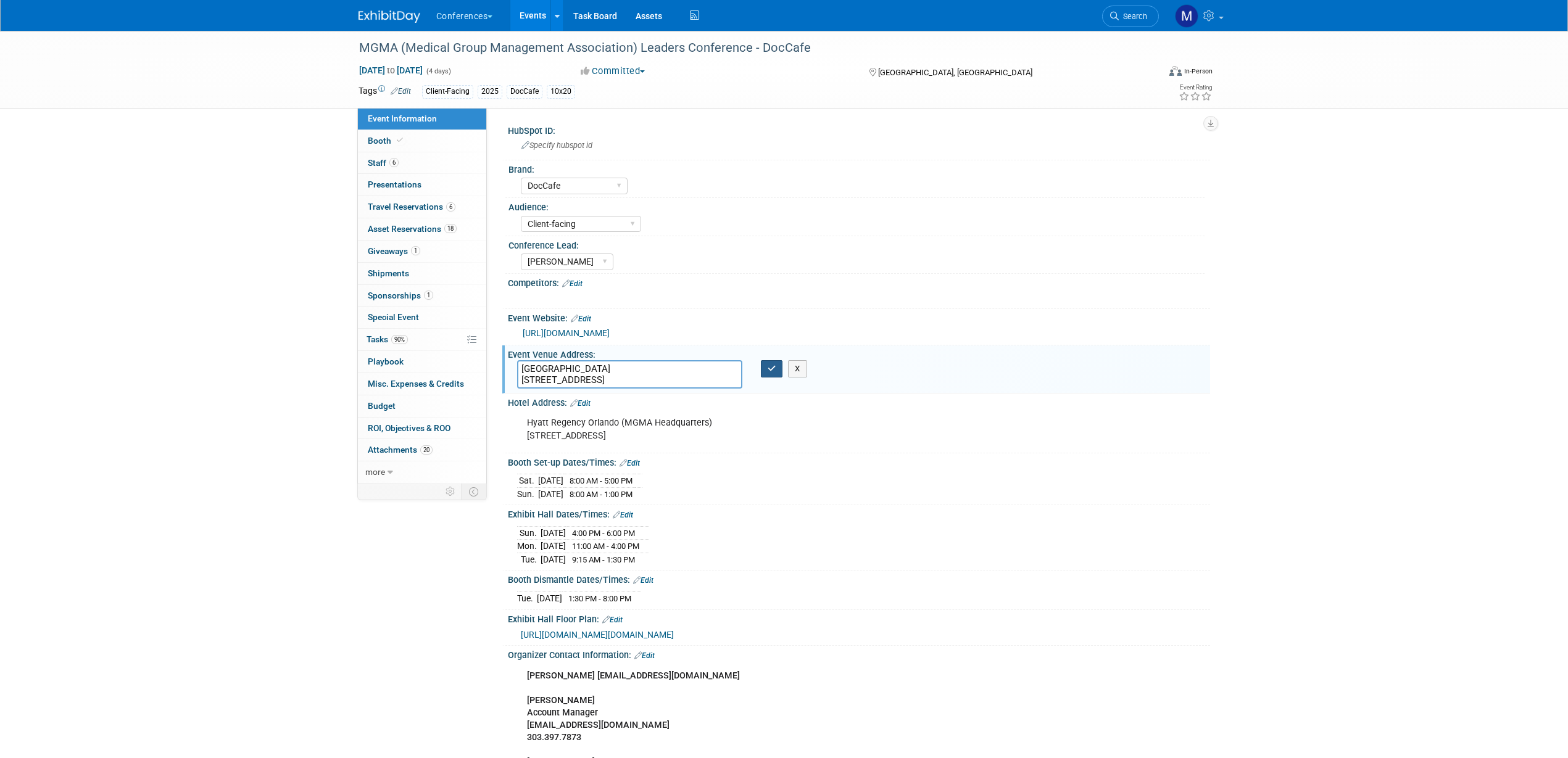
drag, startPoint x: 769, startPoint y: 370, endPoint x: 720, endPoint y: 320, distance: 70.0
click at [769, 370] on icon "button" at bounding box center [772, 368] width 9 height 8
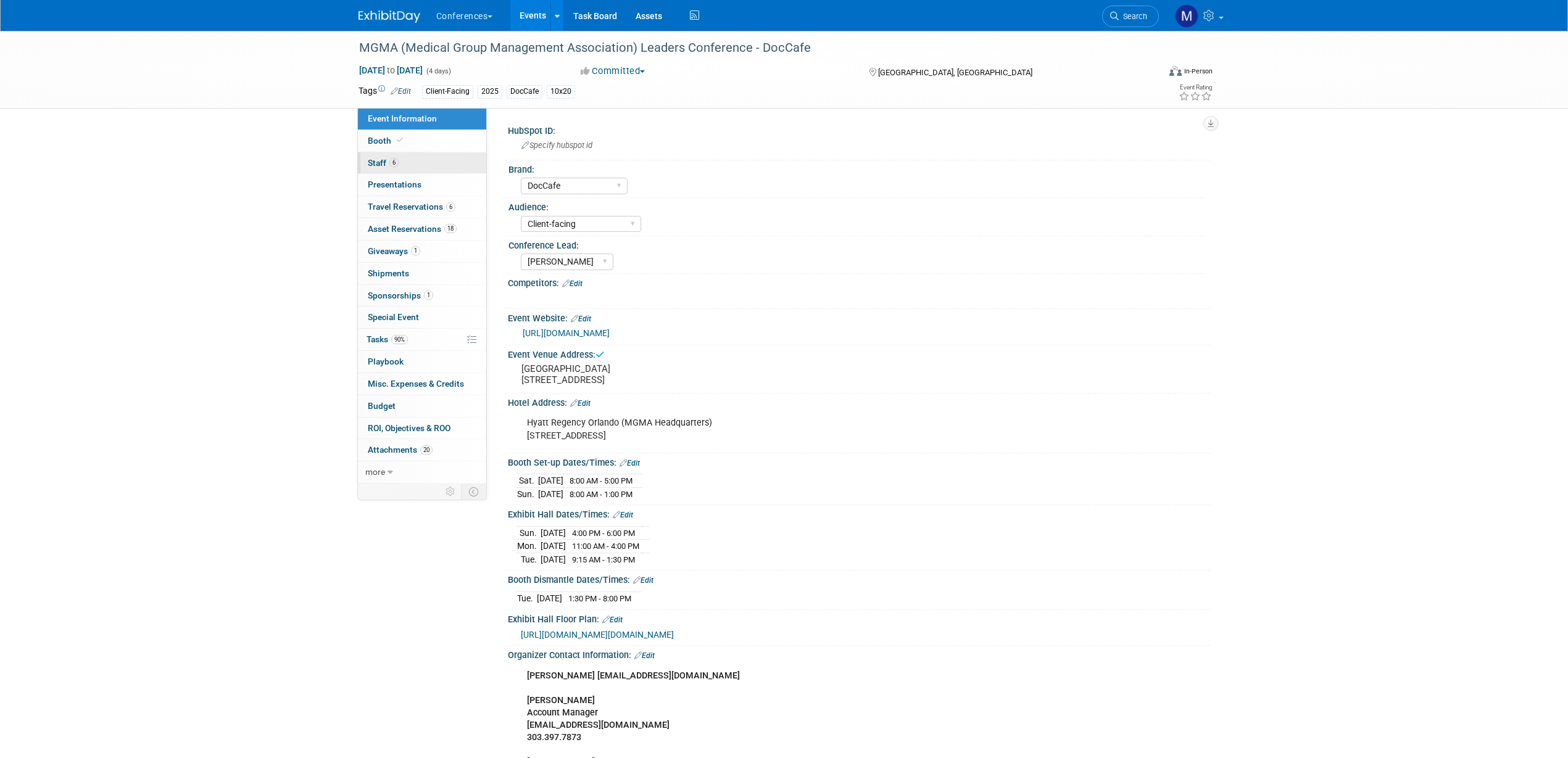
click at [416, 167] on link "6 Staff 6" at bounding box center [422, 163] width 128 height 22
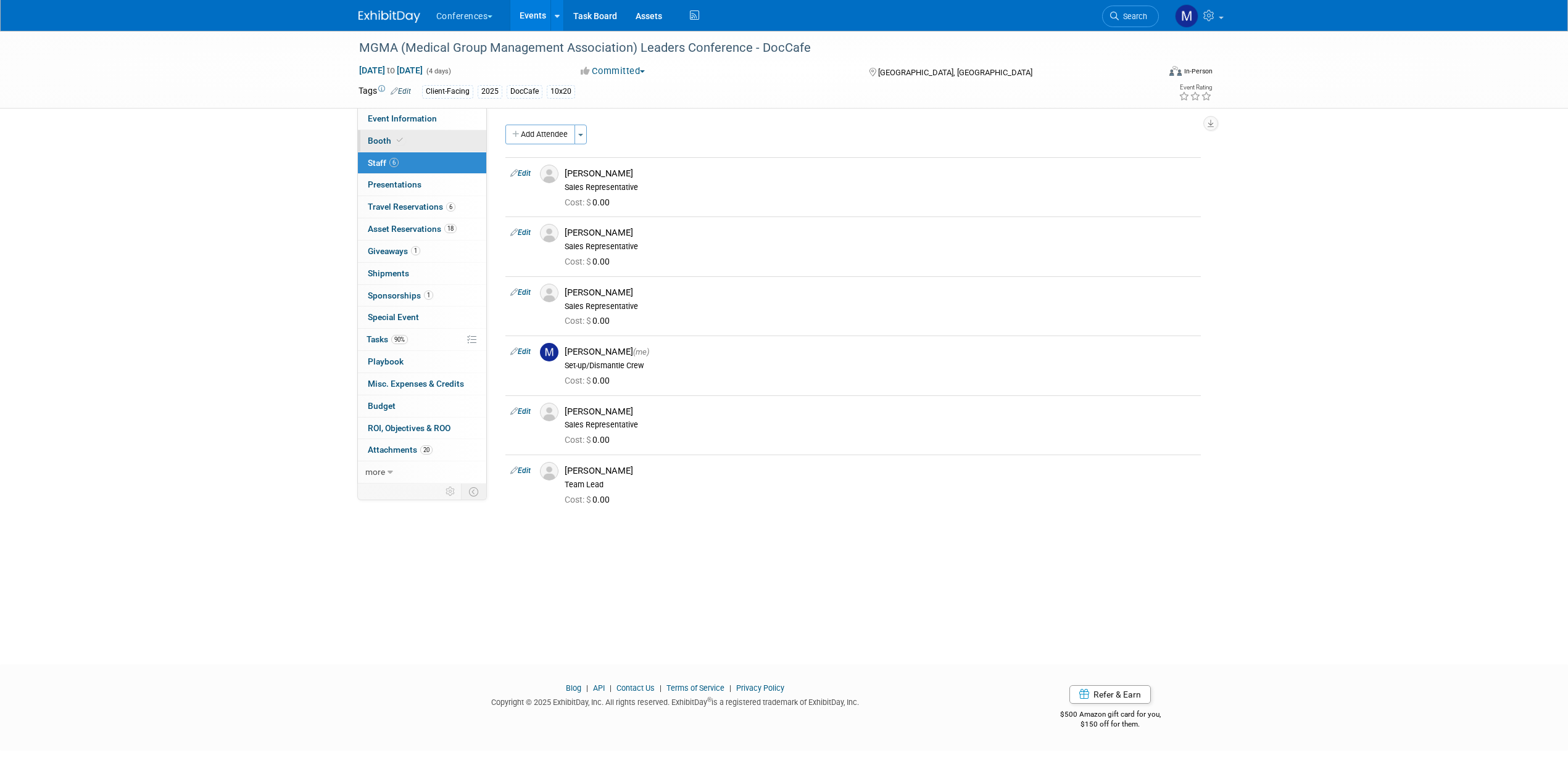
click at [418, 138] on link "Booth" at bounding box center [422, 140] width 128 height 22
select select "10'x20'"
select select "Yes"
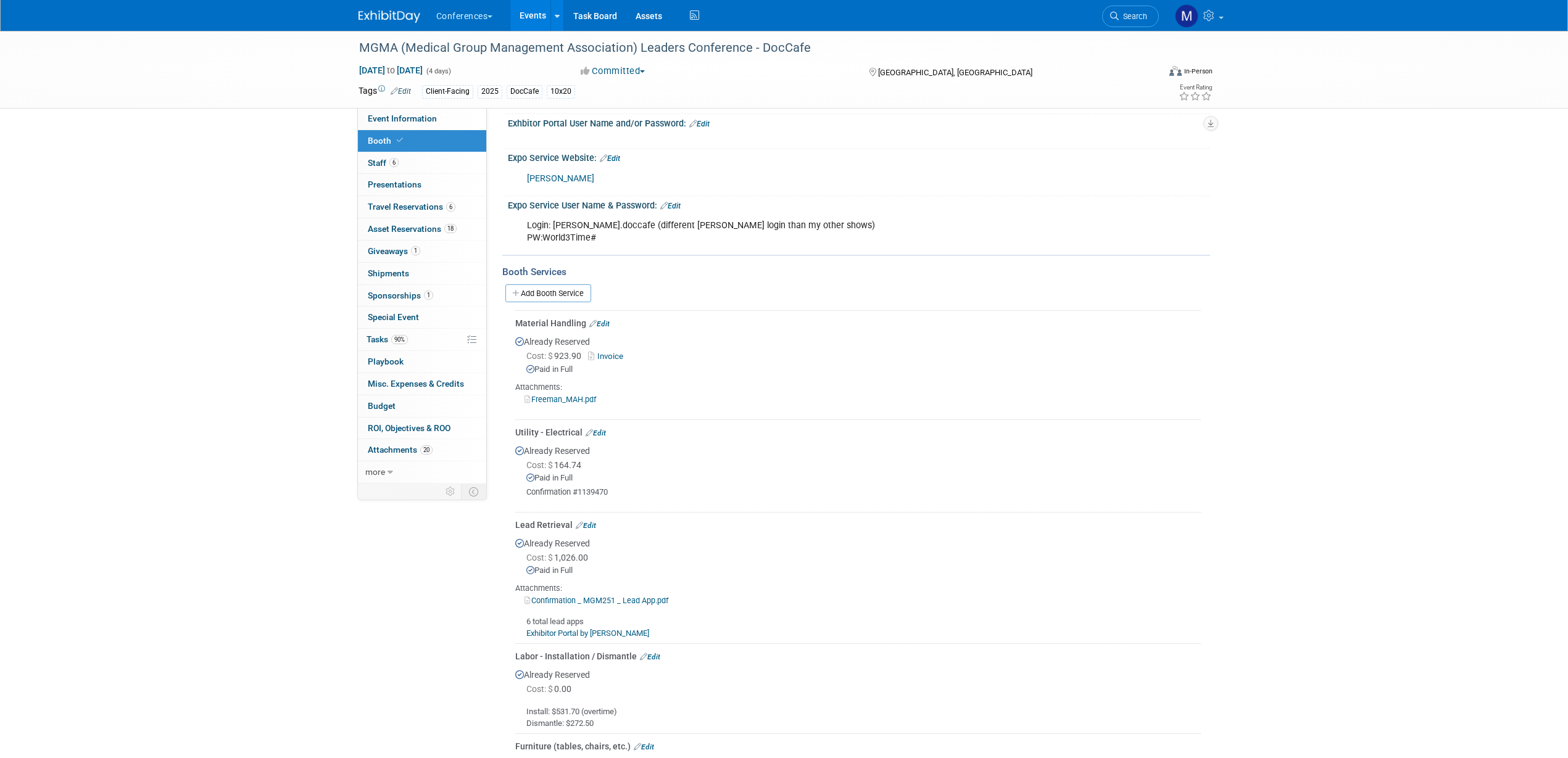
scroll to position [386, 0]
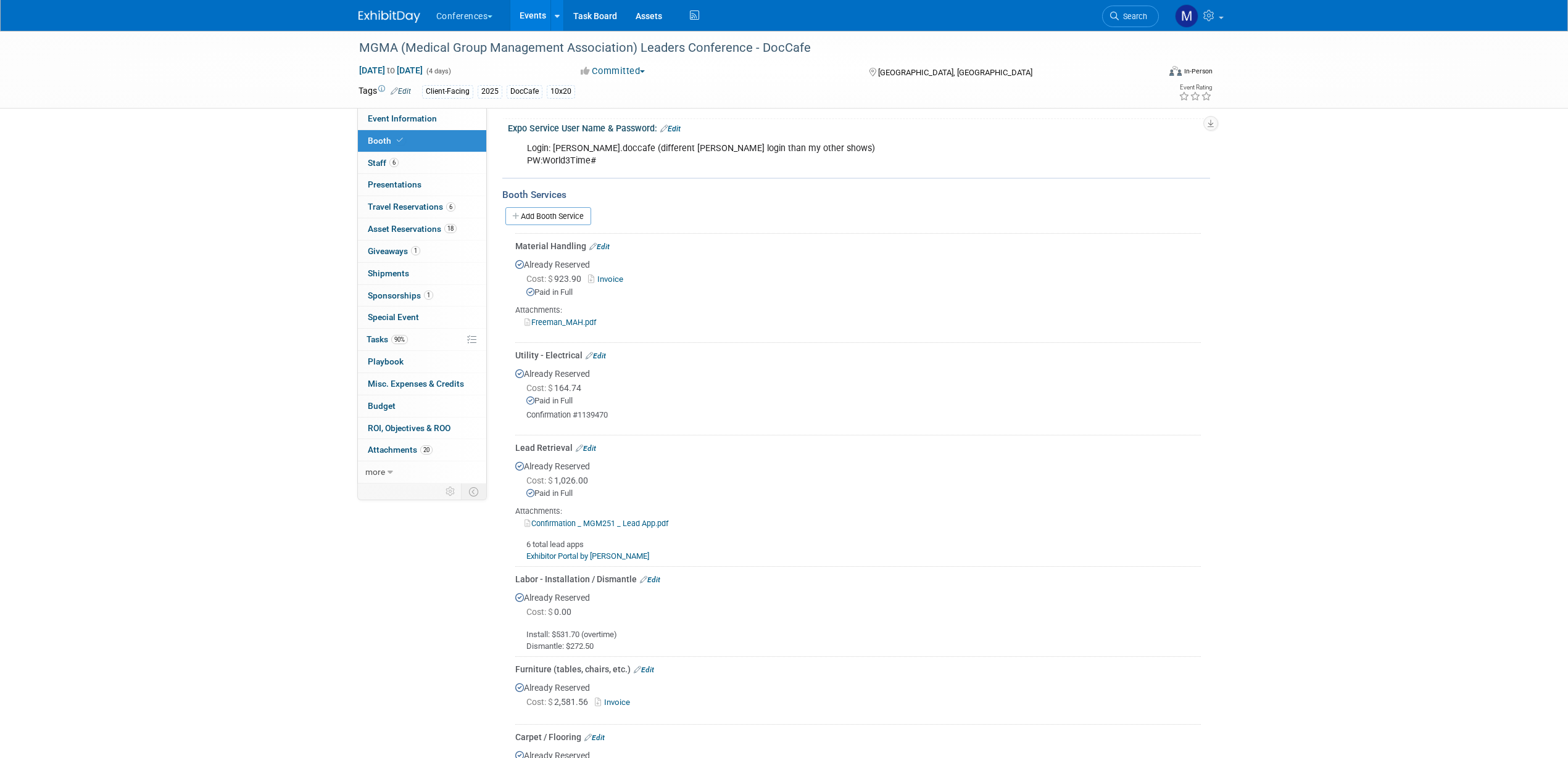
drag, startPoint x: 409, startPoint y: 122, endPoint x: 429, endPoint y: 140, distance: 26.9
click at [409, 121] on span "Event Information" at bounding box center [402, 118] width 69 height 10
select select "DocCafe"
select select "Client-facing"
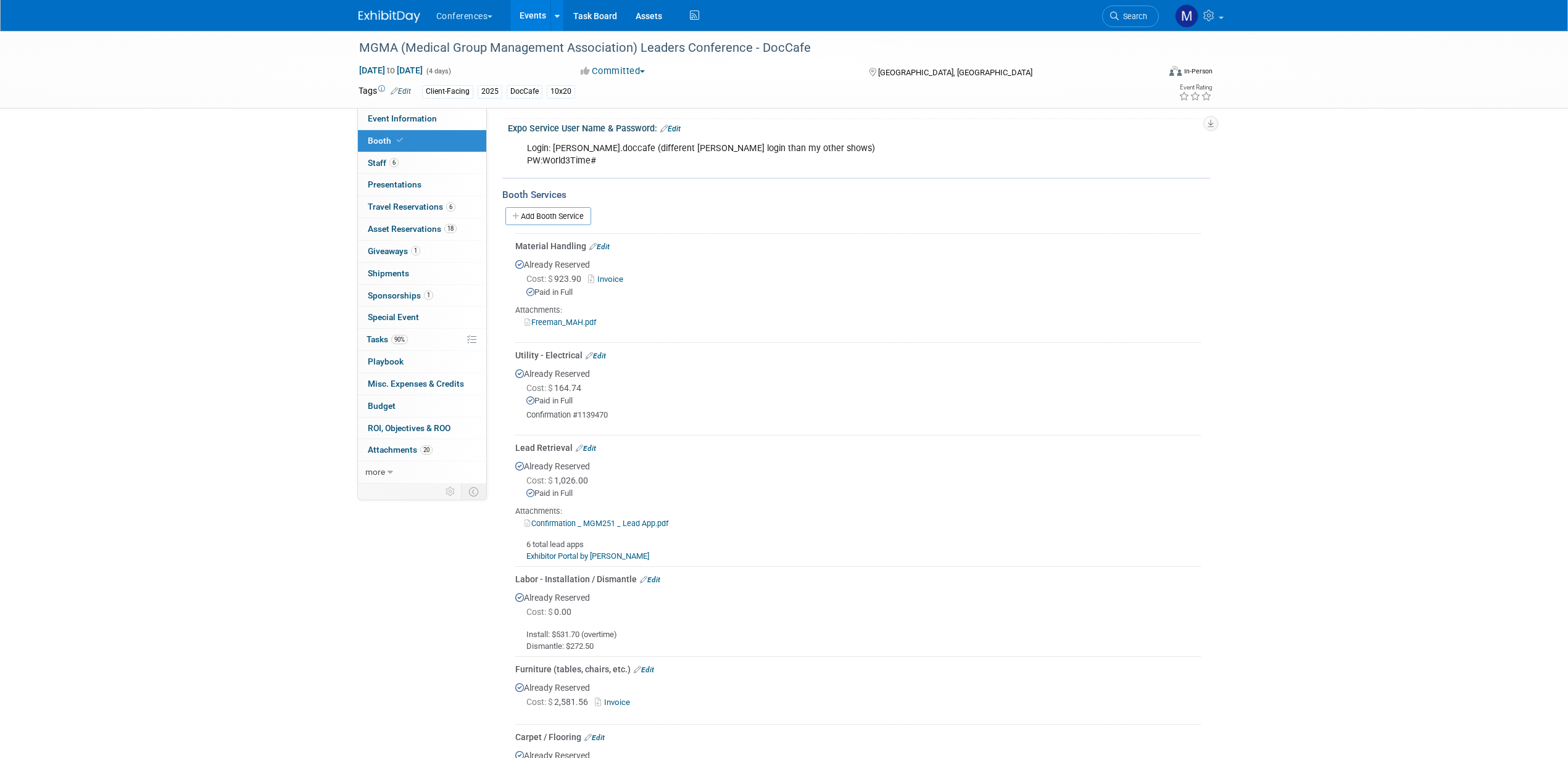
select select "[PERSON_NAME]"
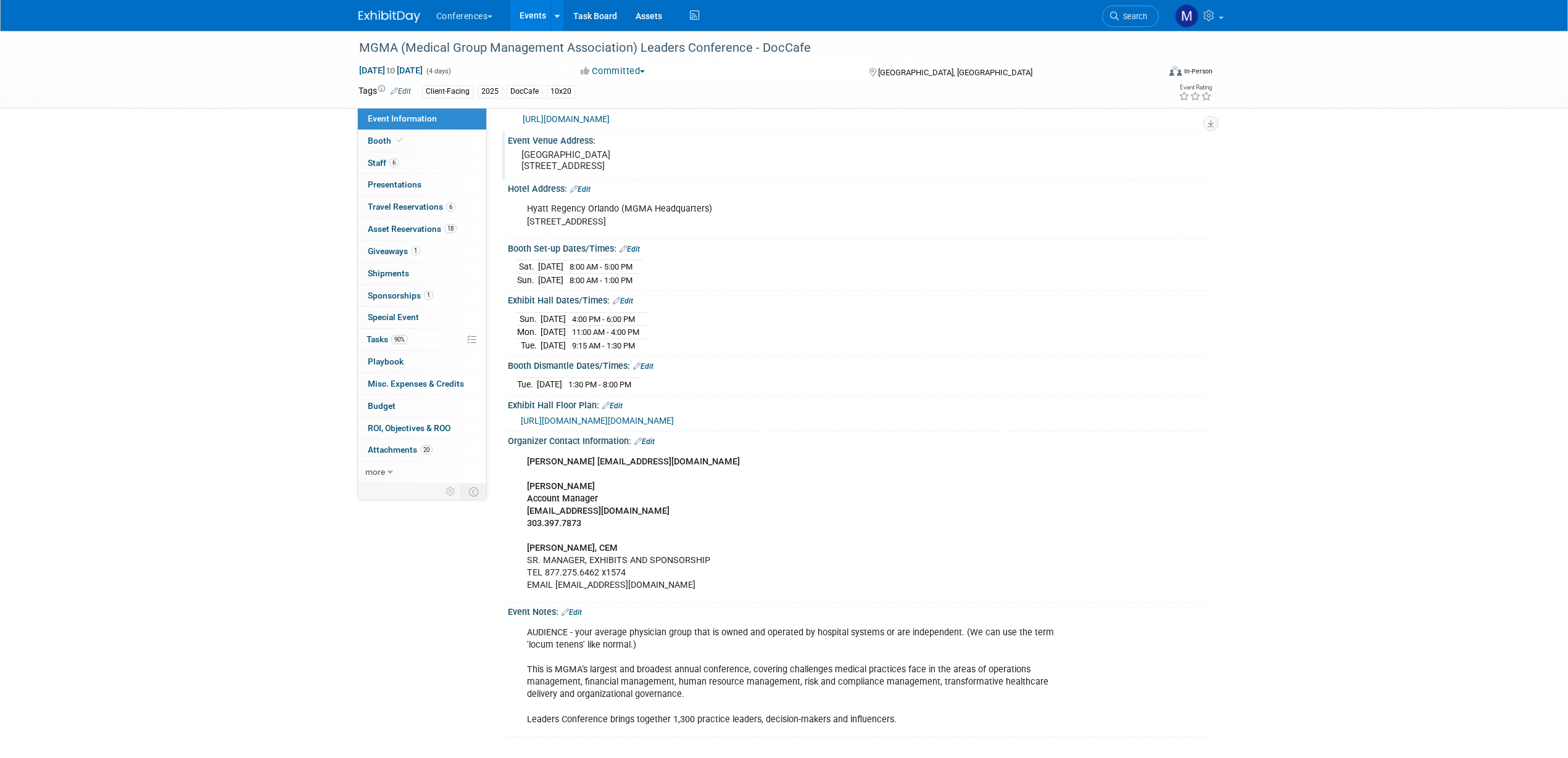
scroll to position [231, 0]
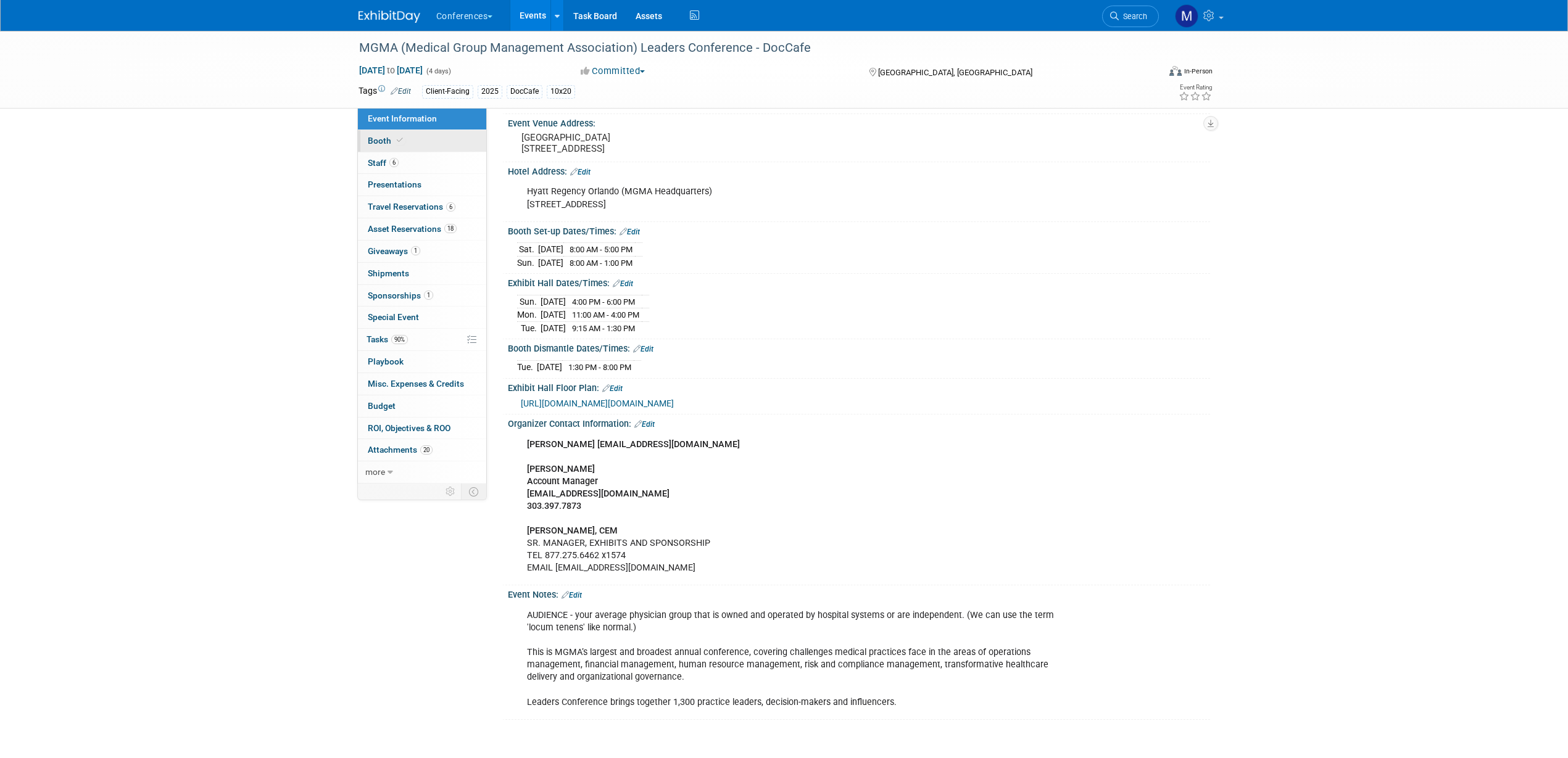
click at [397, 140] on icon at bounding box center [400, 140] width 6 height 7
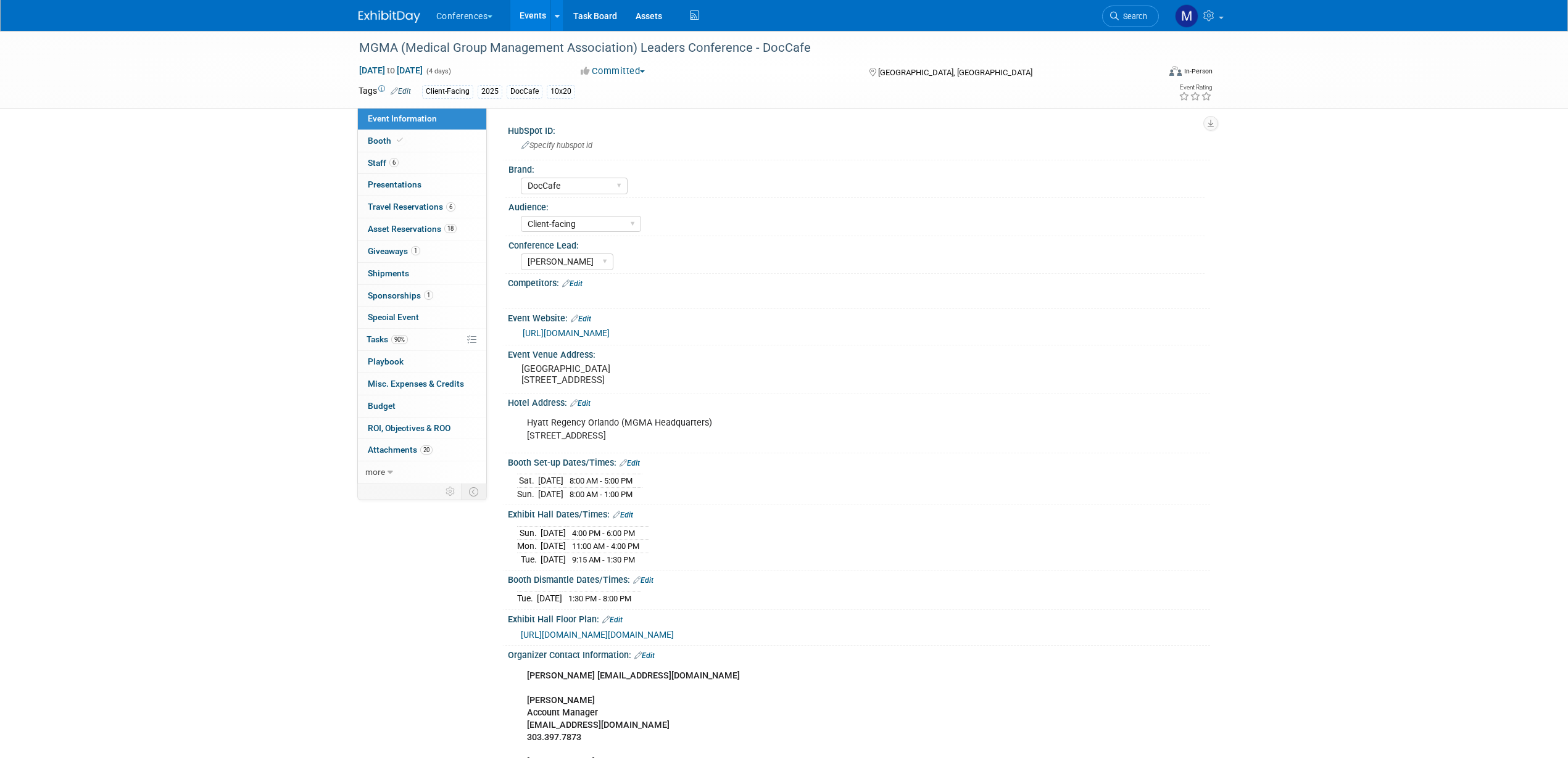
select select "10'x20'"
select select "Yes"
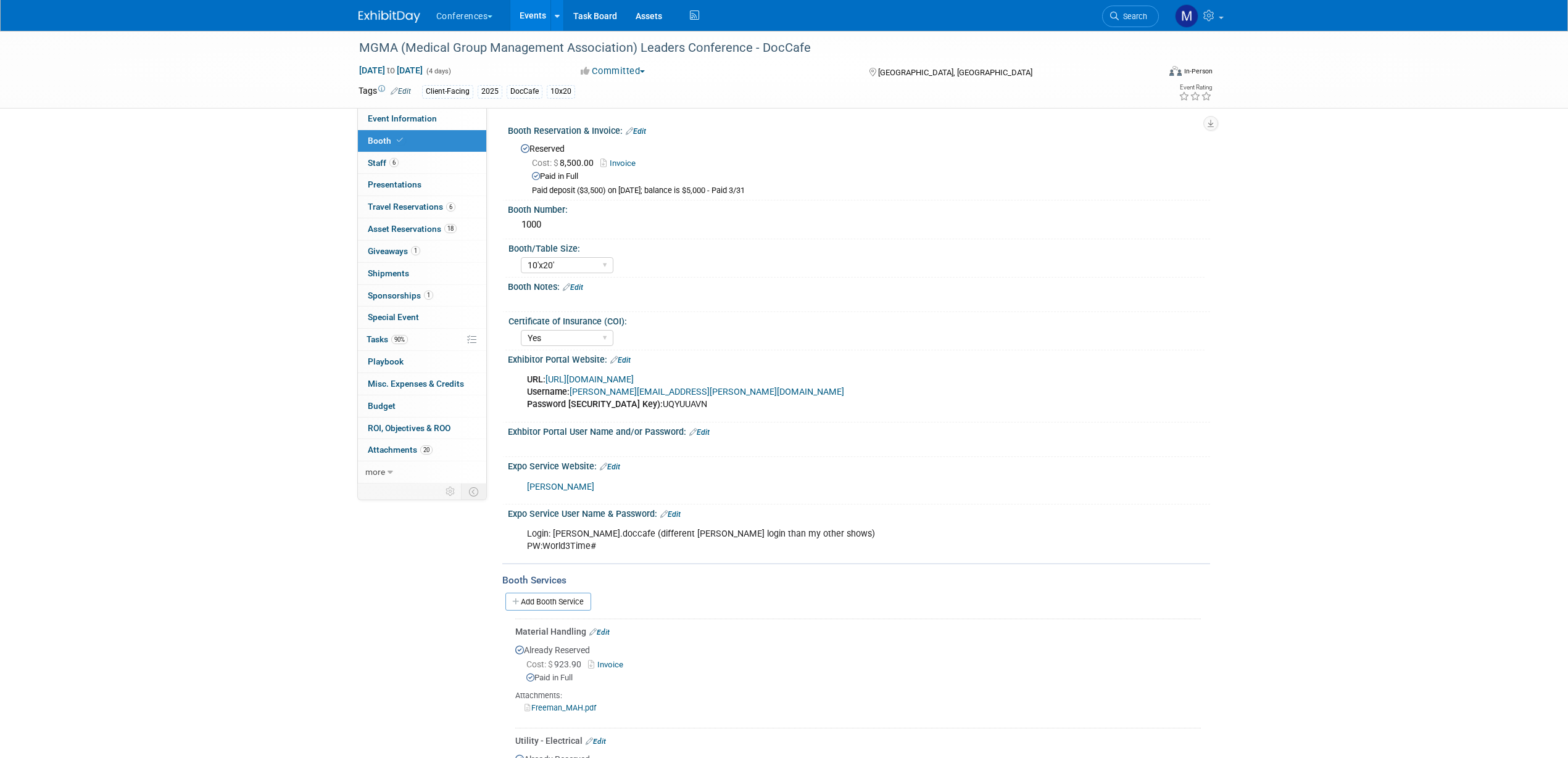
click at [551, 486] on link "Freeman" at bounding box center [561, 487] width 68 height 11
drag, startPoint x: 553, startPoint y: 531, endPoint x: 628, endPoint y: 535, distance: 75.1
click at [628, 535] on div "Login: marygrace.doccafe (different Freeman login than my other shows) PW:World…" at bounding box center [796, 540] width 556 height 37
copy div "marygrace.doccafe"
drag, startPoint x: 545, startPoint y: 547, endPoint x: 593, endPoint y: 546, distance: 48.0
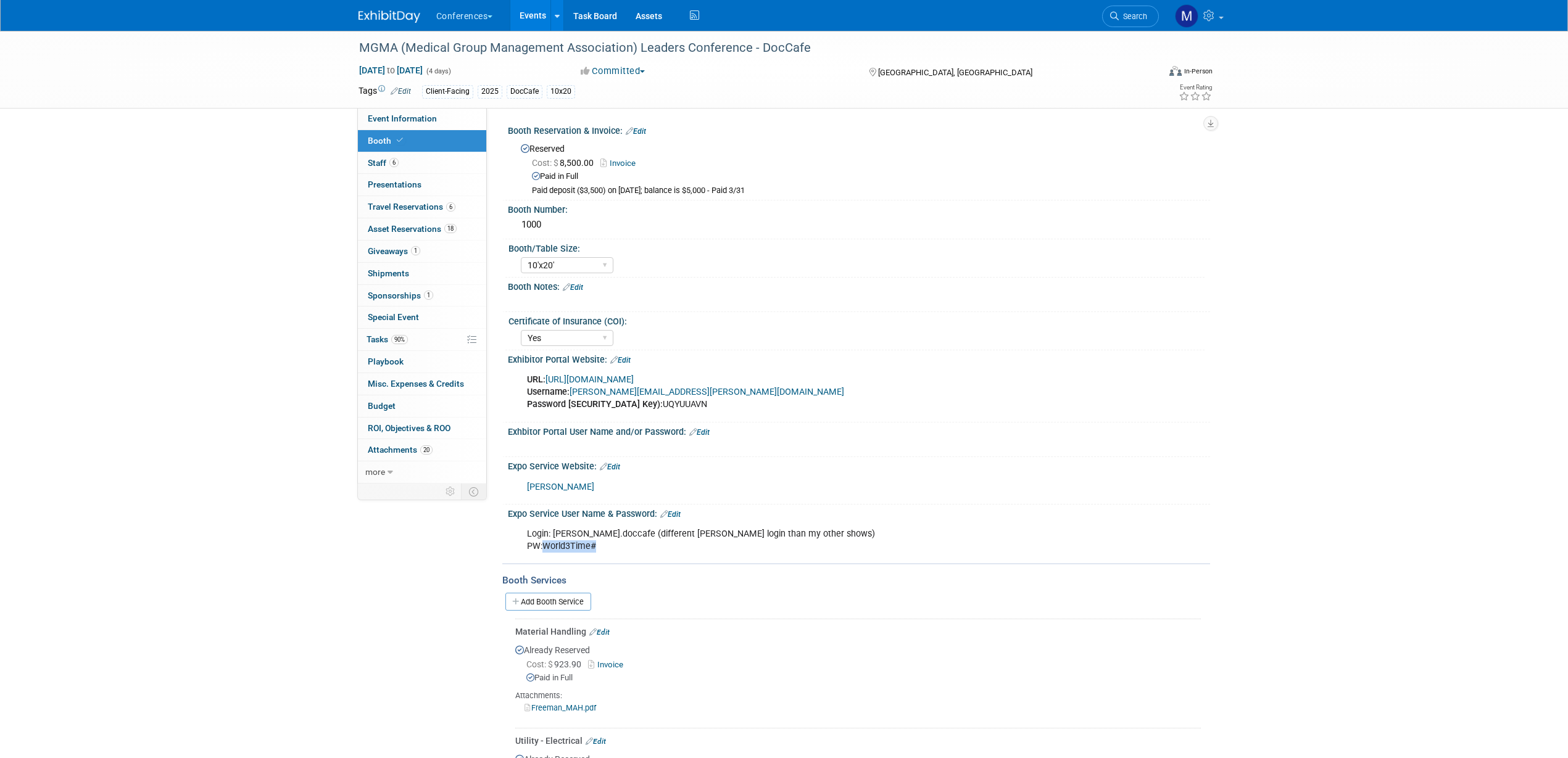
click at [593, 546] on div "Login: marygrace.doccafe (different Freeman login than my other shows) PW:World…" at bounding box center [796, 540] width 556 height 37
copy div "World3Time#"
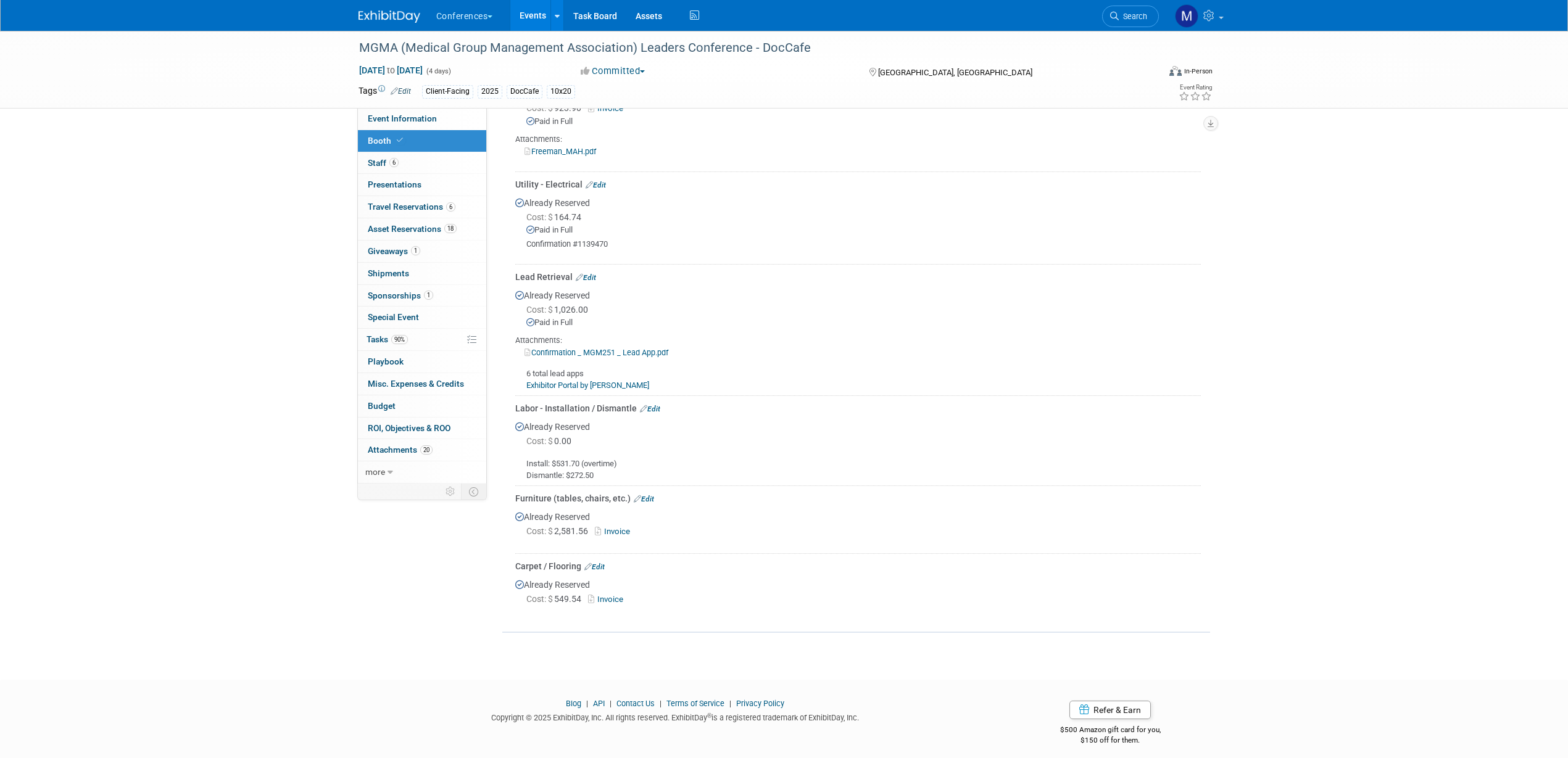
scroll to position [562, 0]
click at [653, 403] on link "Edit" at bounding box center [649, 404] width 20 height 9
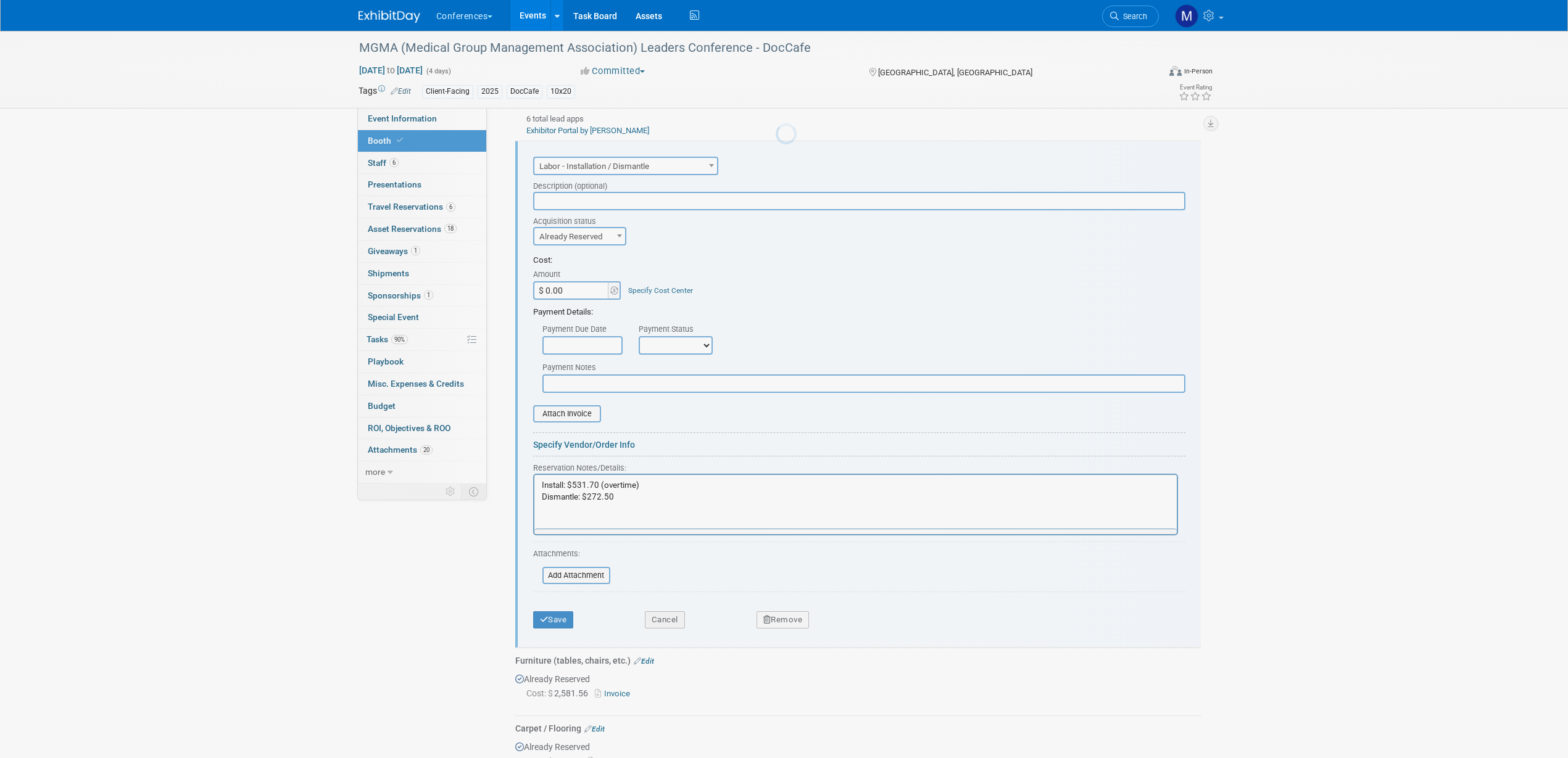
scroll to position [0, 0]
click at [646, 501] on p "Install: $531.70 (overtime) Dismantle: $272.50" at bounding box center [855, 492] width 628 height 23
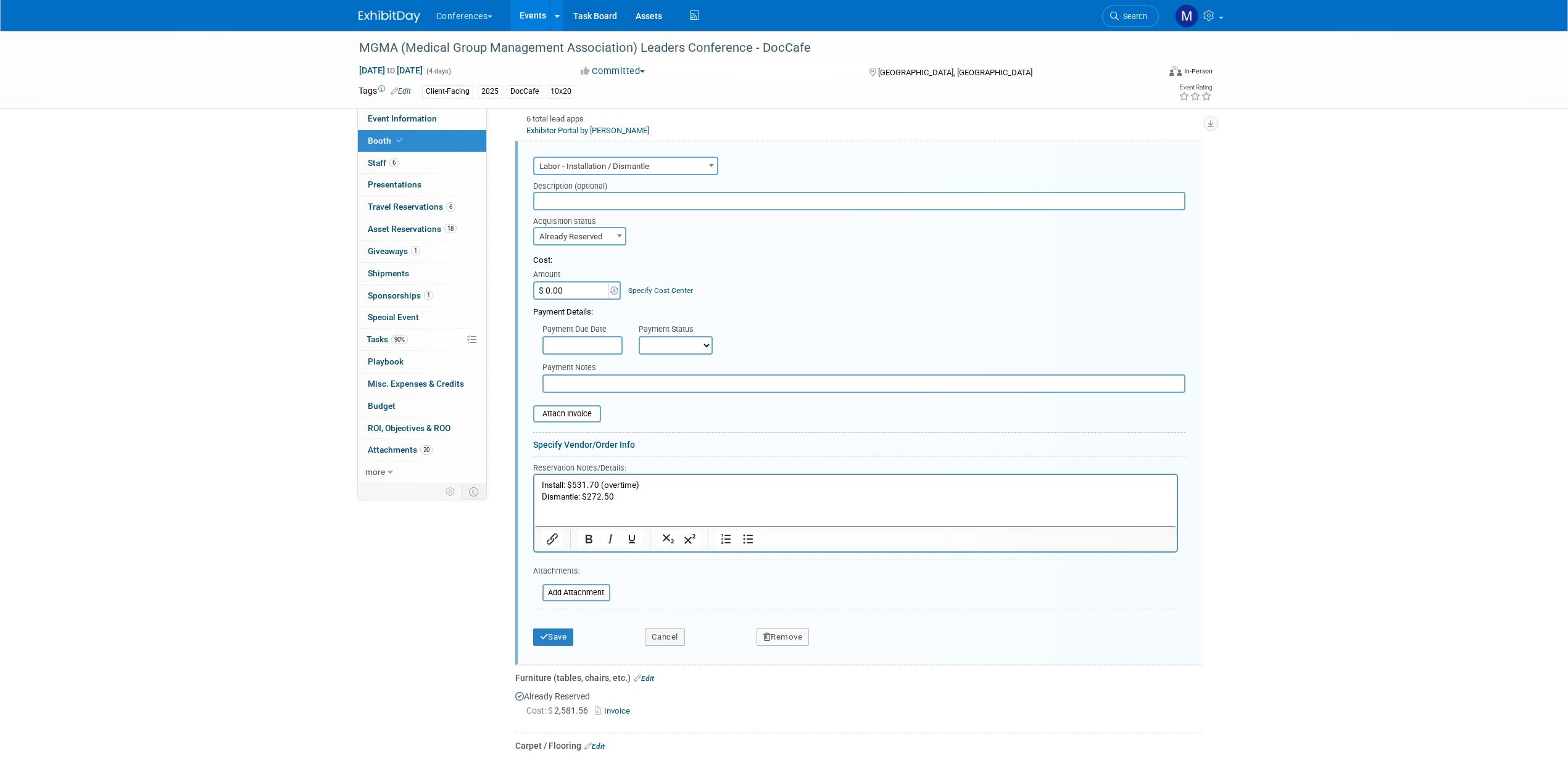
click at [543, 486] on p "Install: $531.70 (overtime) Dismantle: $272.50" at bounding box center [855, 504] width 628 height 47
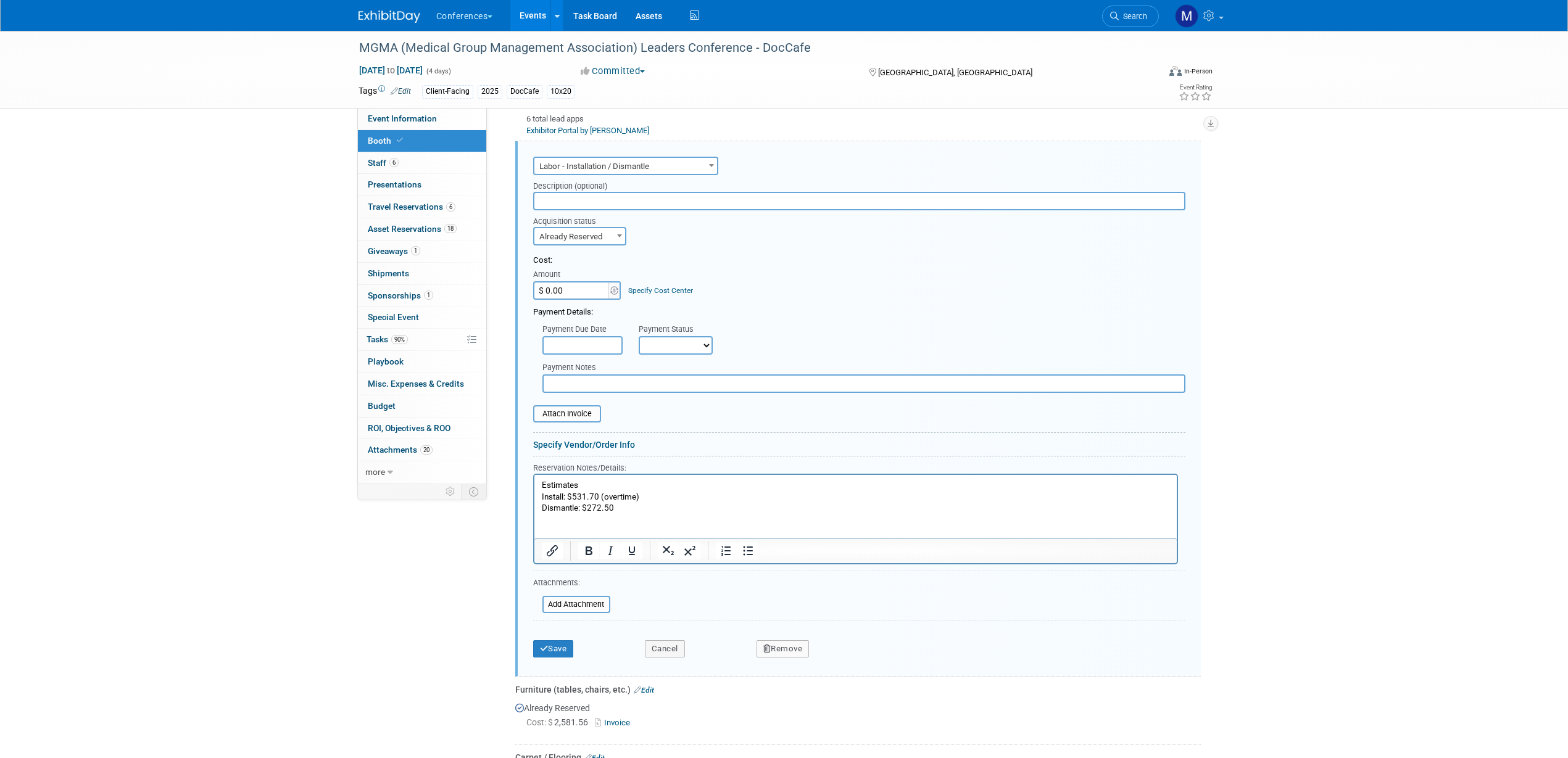
click at [558, 526] on p "Estimates Install: $531.70 (overtime) Dismantle: $272.50" at bounding box center [855, 509] width 628 height 58
click at [541, 483] on p "Estimates Install: $531.70 (overtime) Dismantle: $272.50" at bounding box center [855, 509] width 628 height 58
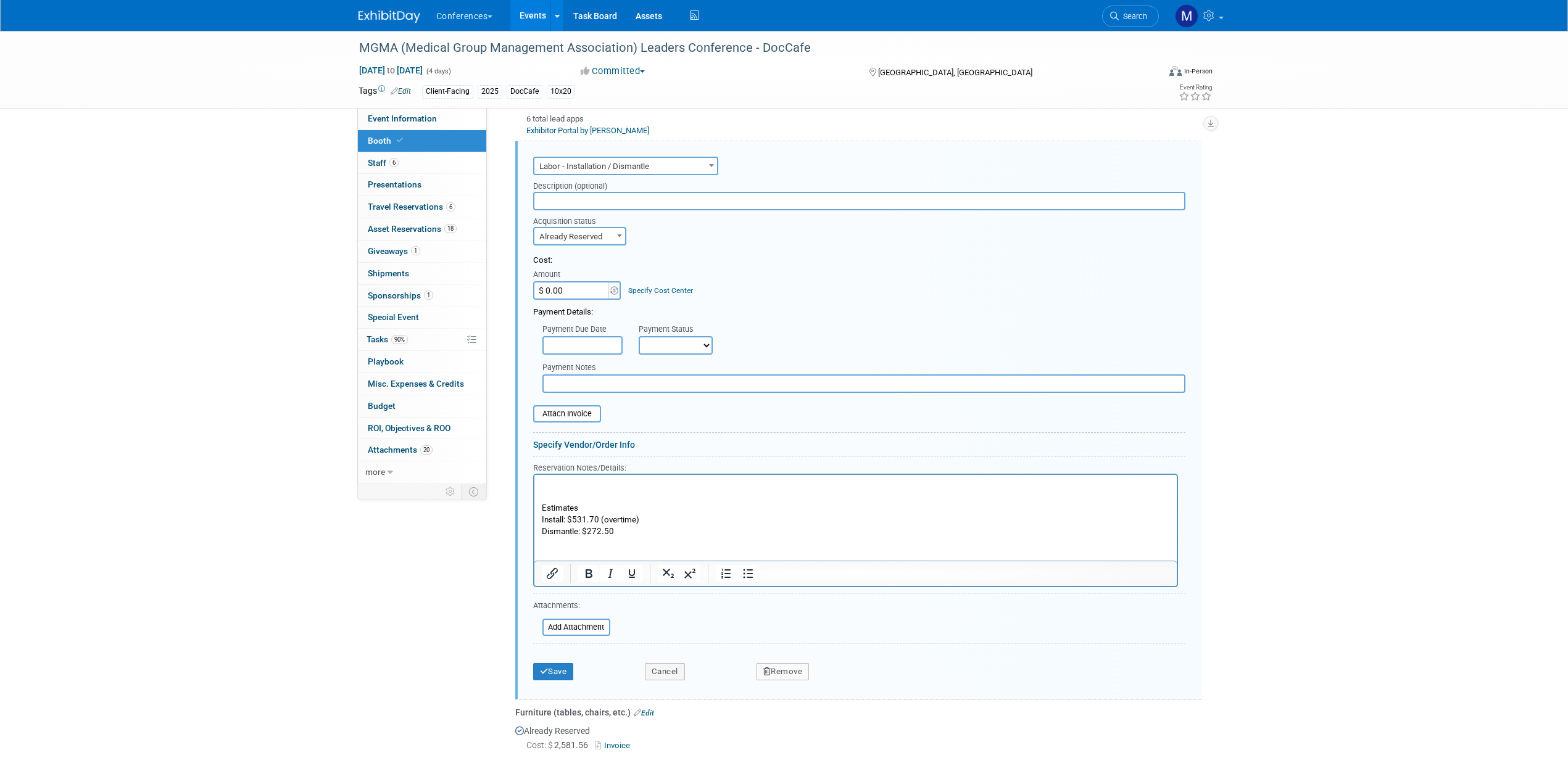
click at [543, 484] on p "Rich Text Area. Press ALT-0 for help." at bounding box center [855, 486] width 628 height 12
click at [590, 486] on p "Final Install - 1,132.52" at bounding box center [855, 486] width 628 height 12
click at [643, 486] on p "Final Install - $1,132.52" at bounding box center [855, 486] width 628 height 12
click at [571, 639] on input "file" at bounding box center [536, 639] width 147 height 15
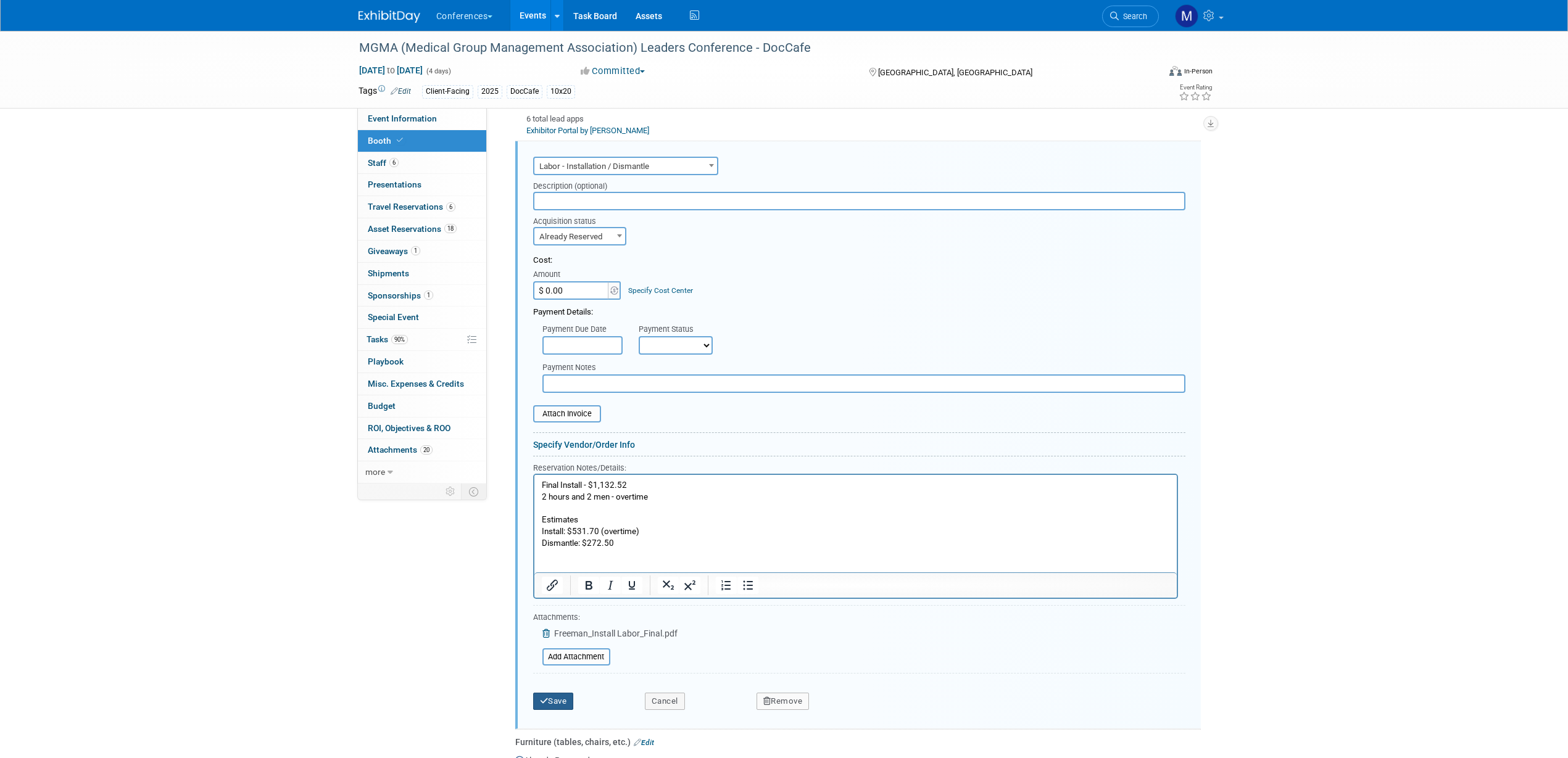
click at [558, 702] on button "Save" at bounding box center [553, 701] width 41 height 17
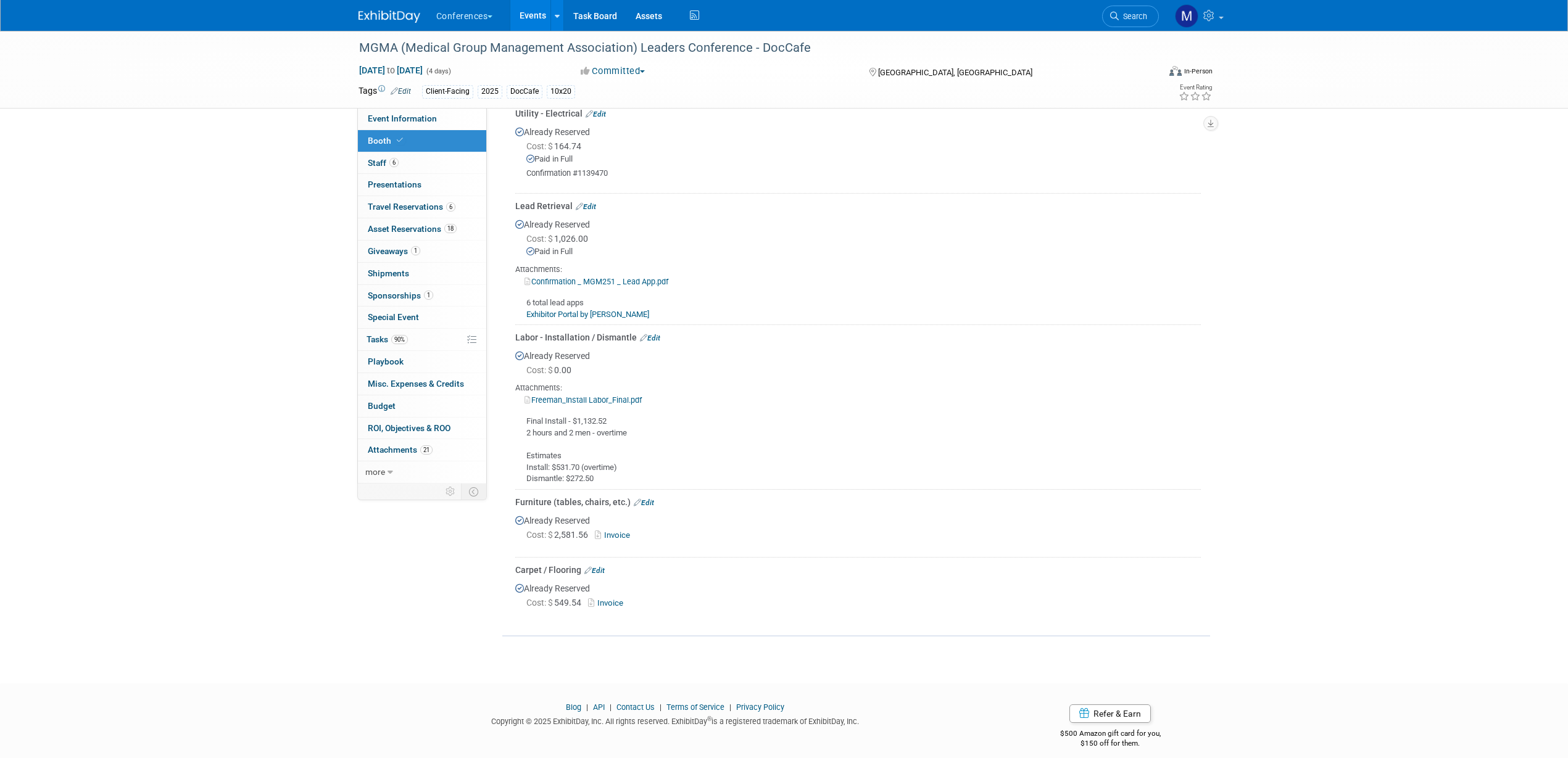
scroll to position [636, 0]
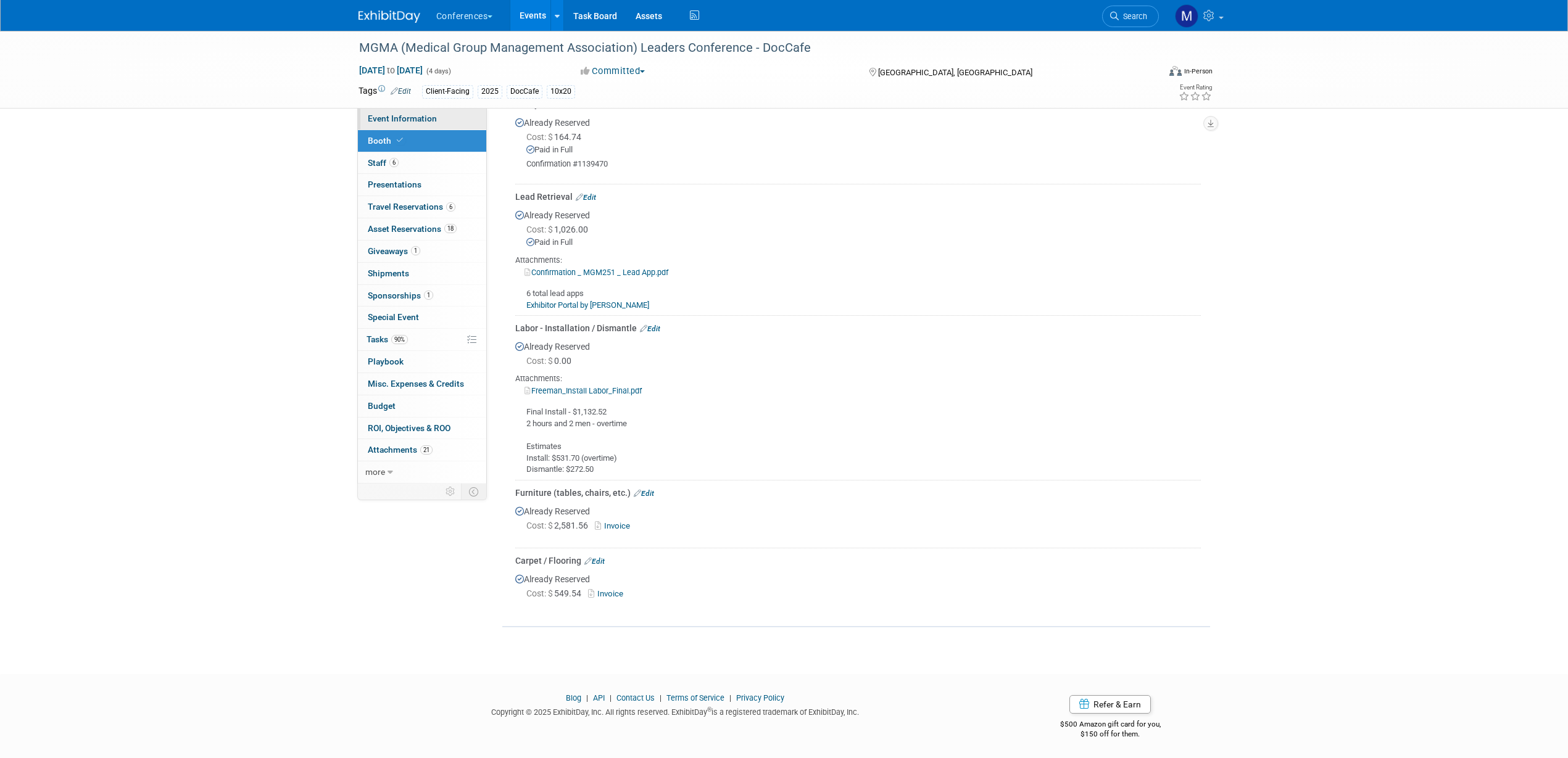
click at [414, 123] on link "Event Information" at bounding box center [422, 119] width 128 height 22
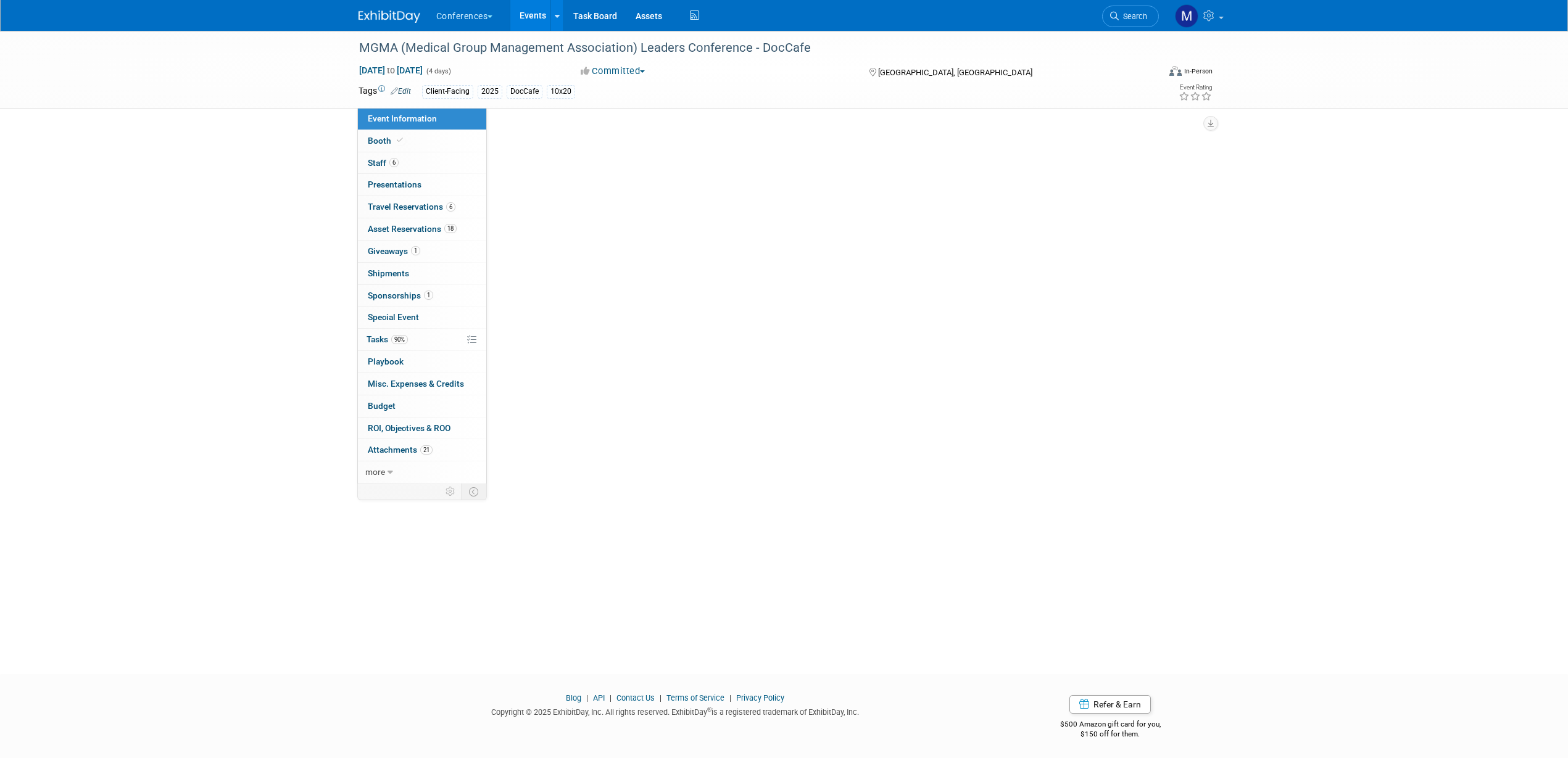
scroll to position [0, 0]
select select "DocCafe"
select select "Client-facing"
select select "Marygrace"
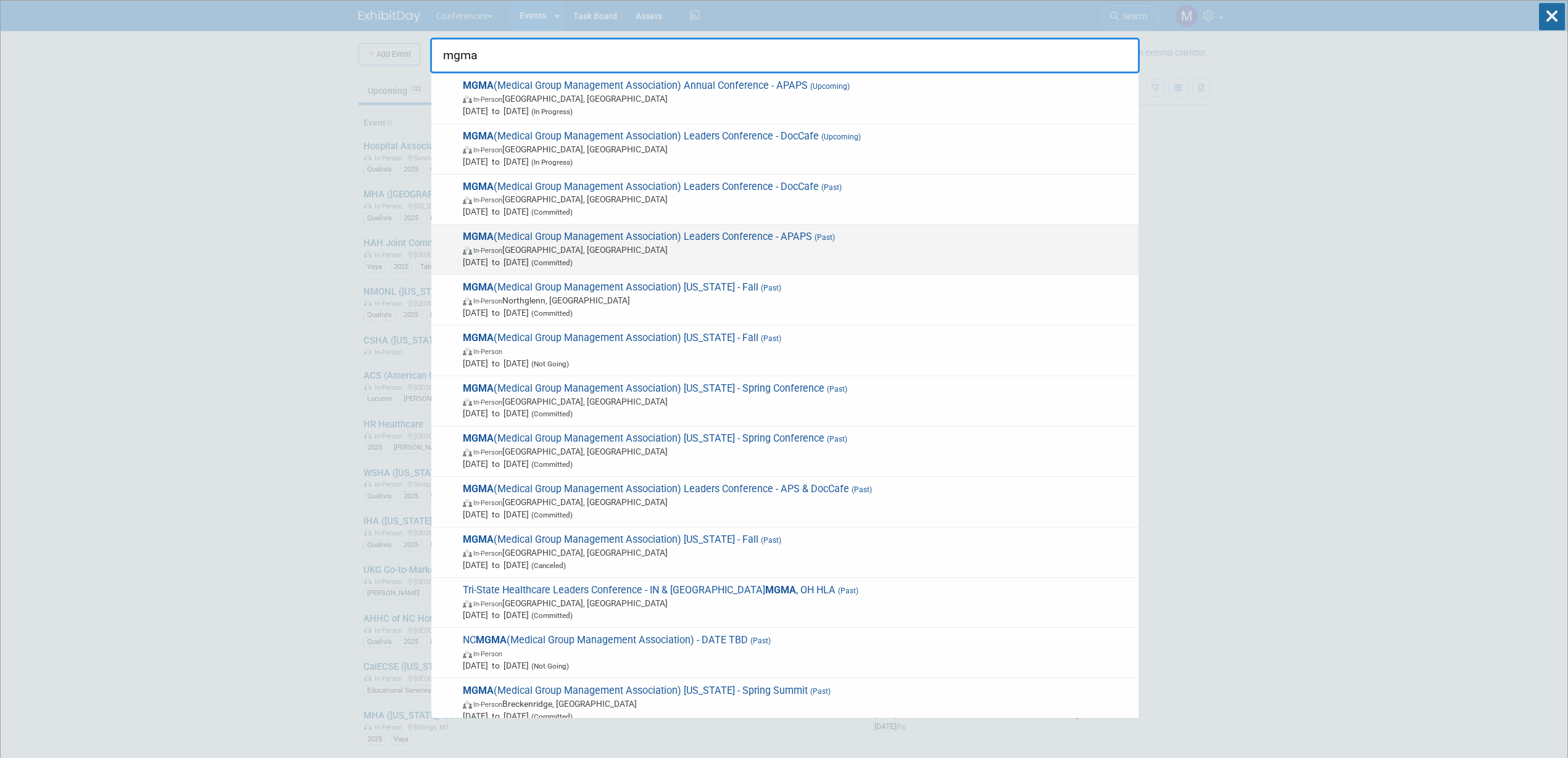
type input "mgma"
click at [747, 234] on span "MGMA (Medical Group Management Association) Leaders Conference - APAPS (Past) I…" at bounding box center [796, 249] width 673 height 38
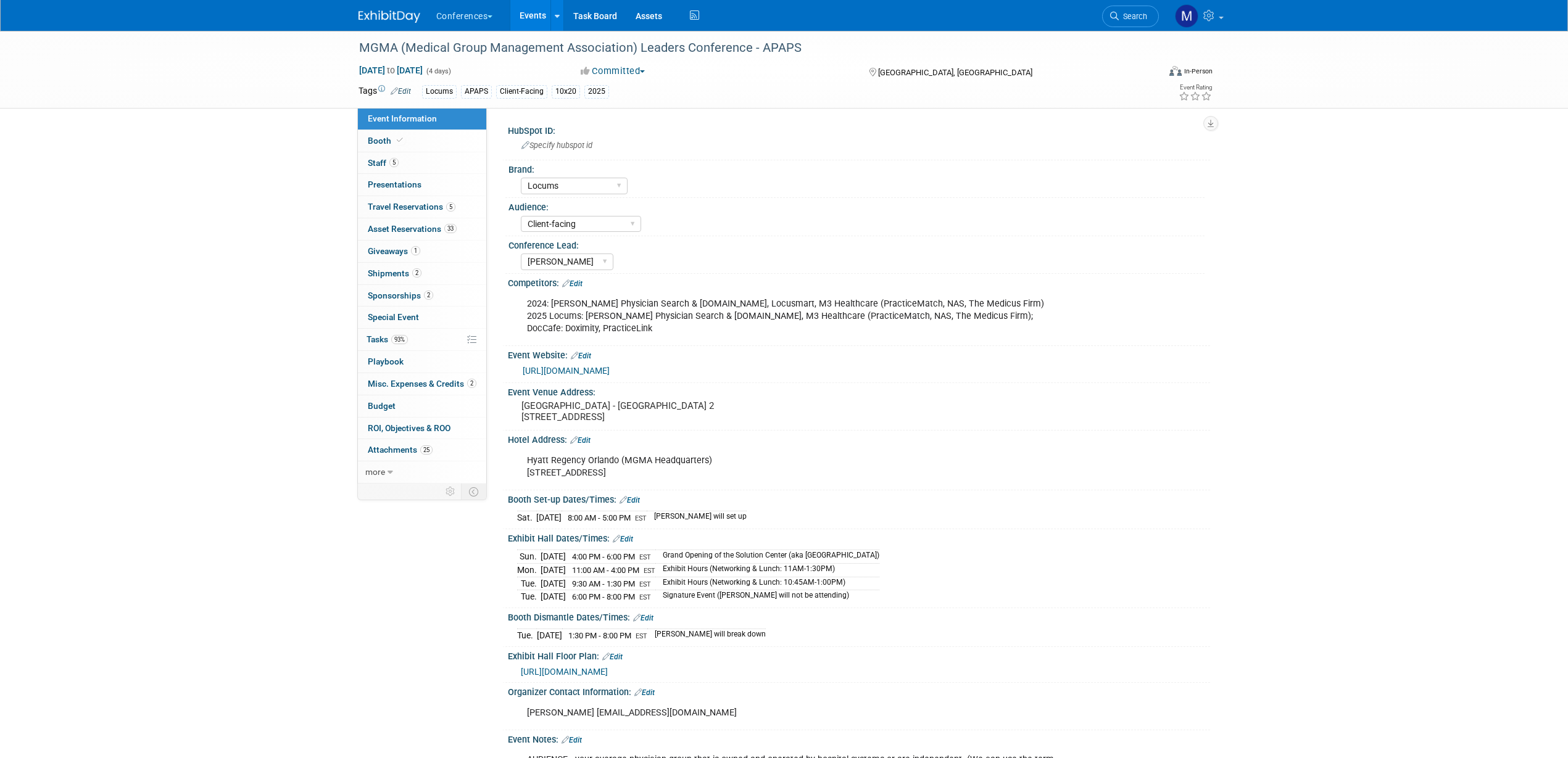
select select "Locums"
select select "Client-facing"
select select "[PERSON_NAME]"
click at [411, 149] on link "Booth" at bounding box center [422, 140] width 128 height 22
select select "10'x20'"
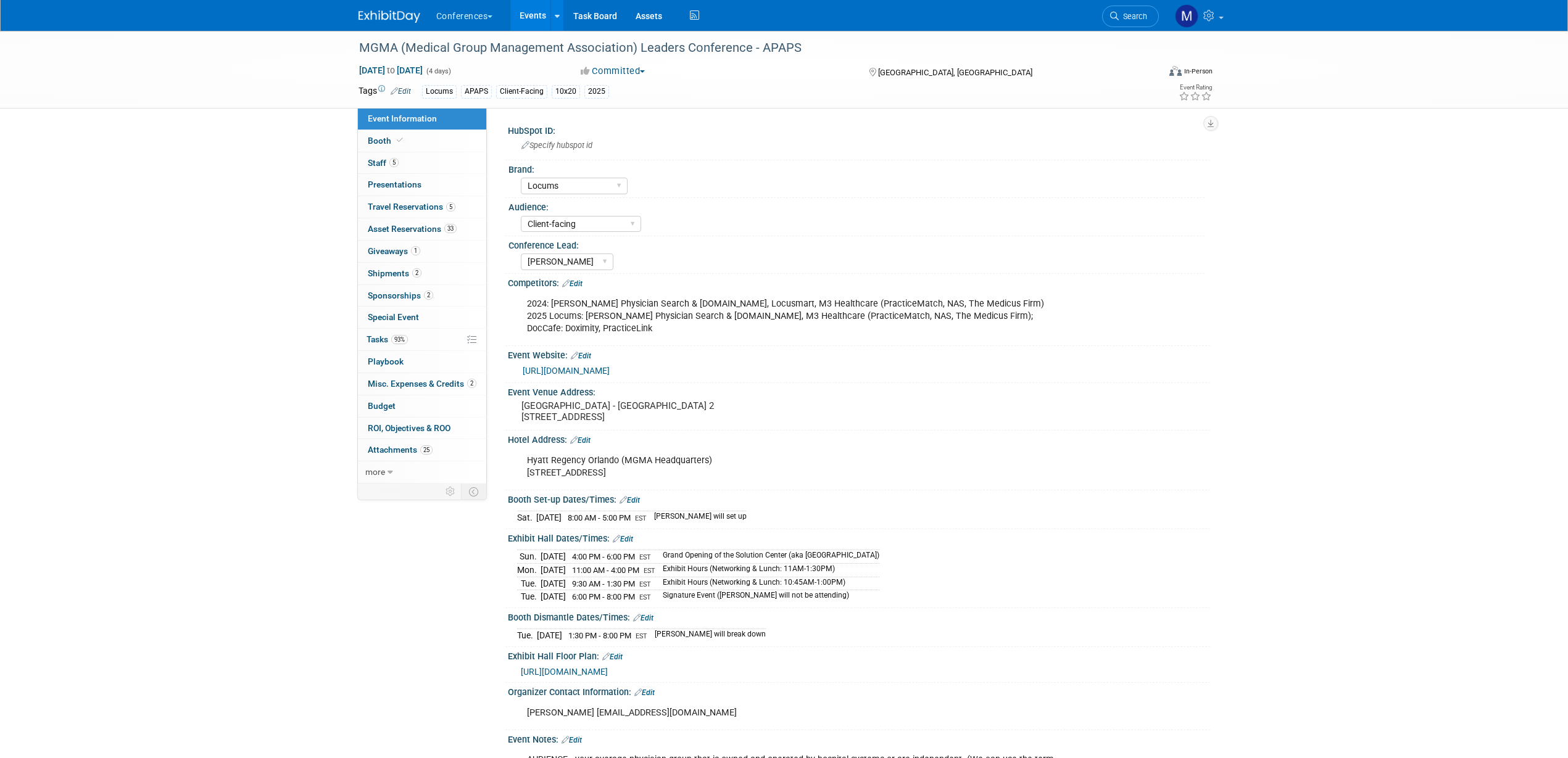
select select "Yes"
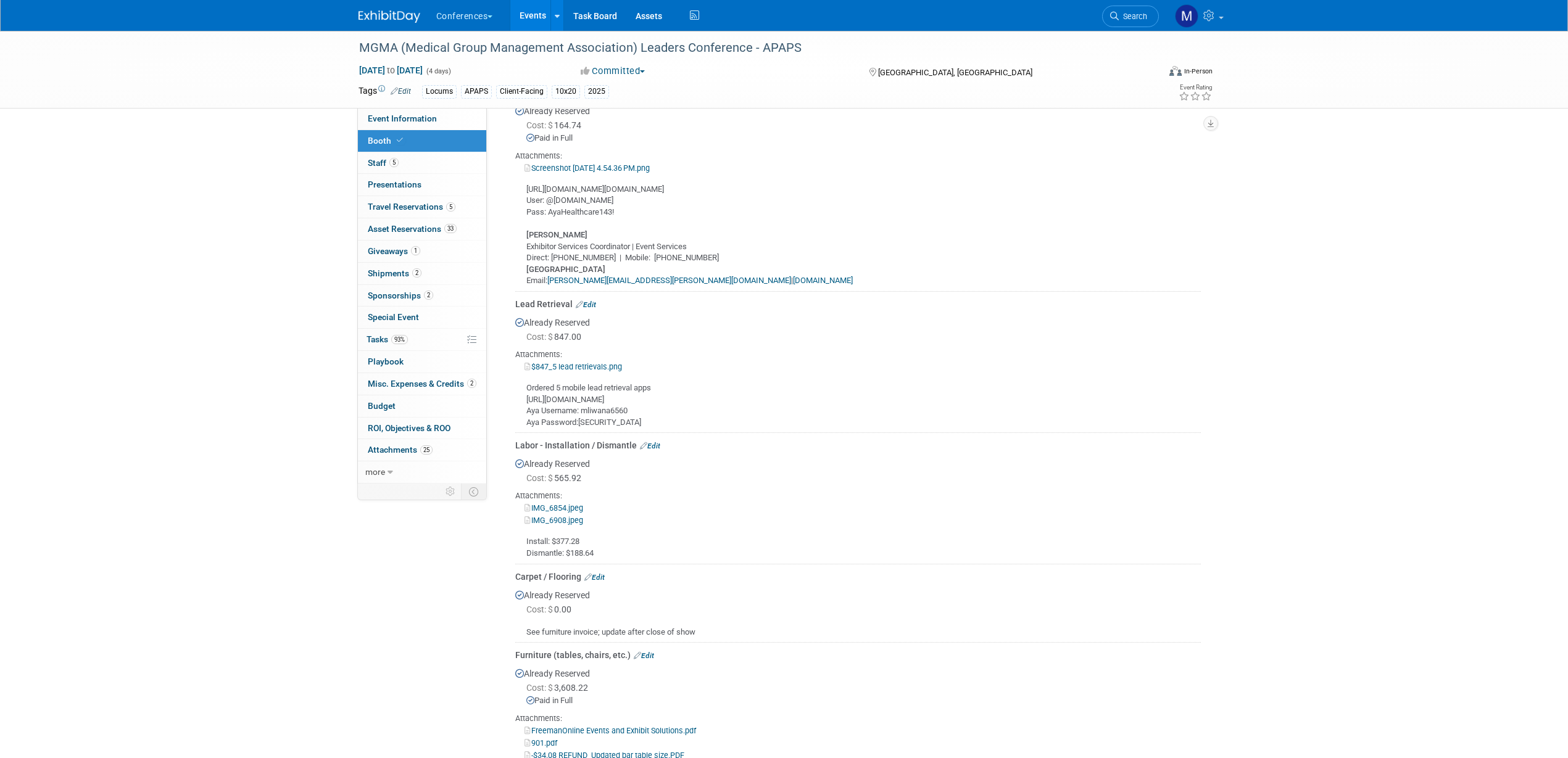
scroll to position [617, 0]
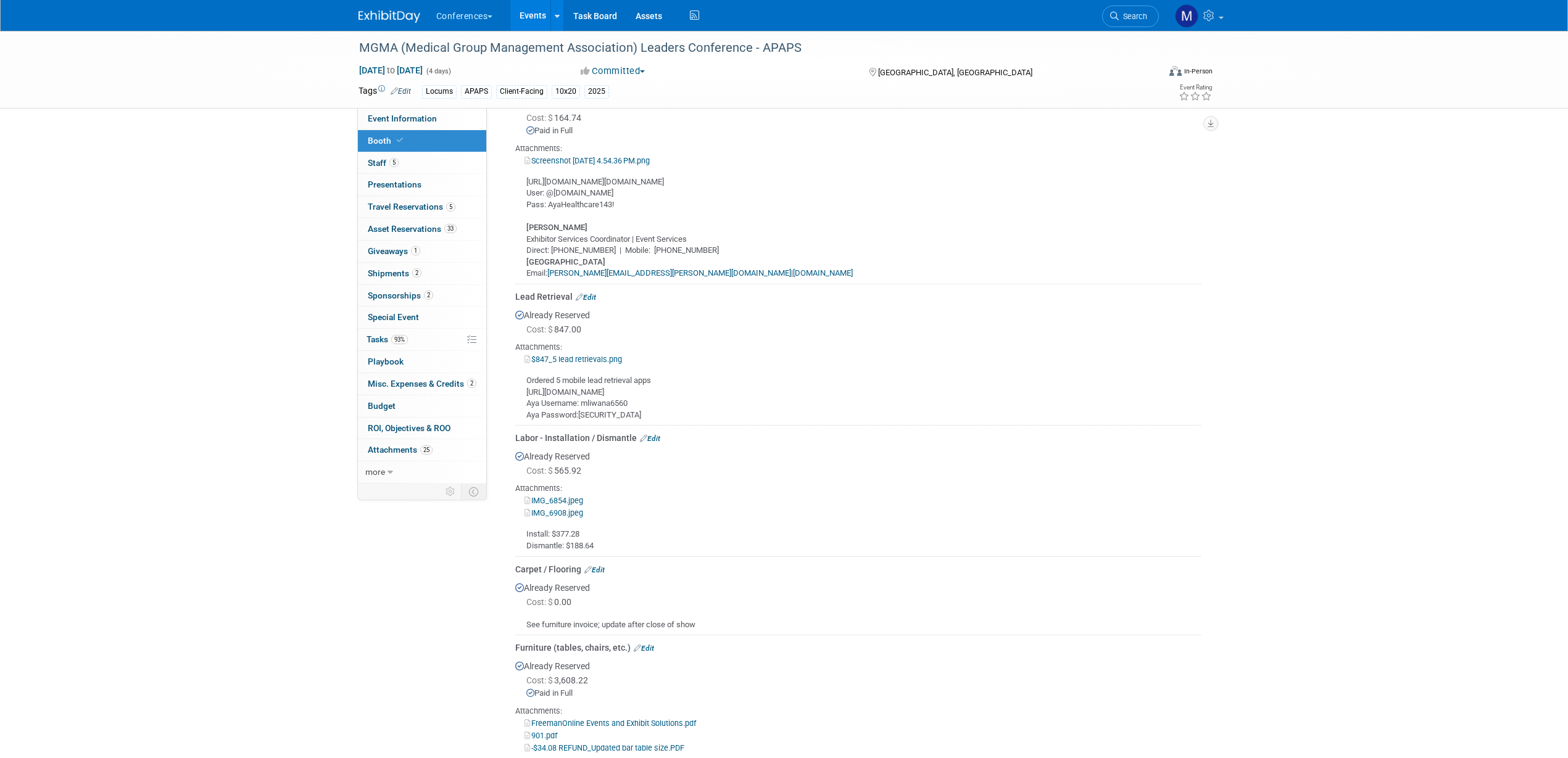
click at [570, 498] on link "IMG_6854.jpeg" at bounding box center [554, 501] width 59 height 9
click at [581, 513] on link "IMG_6908.jpeg" at bounding box center [554, 513] width 59 height 9
click at [556, 512] on link "IMG_6908.jpeg" at bounding box center [554, 513] width 59 height 9
click at [566, 501] on link "IMG_6854.jpeg" at bounding box center [554, 501] width 59 height 9
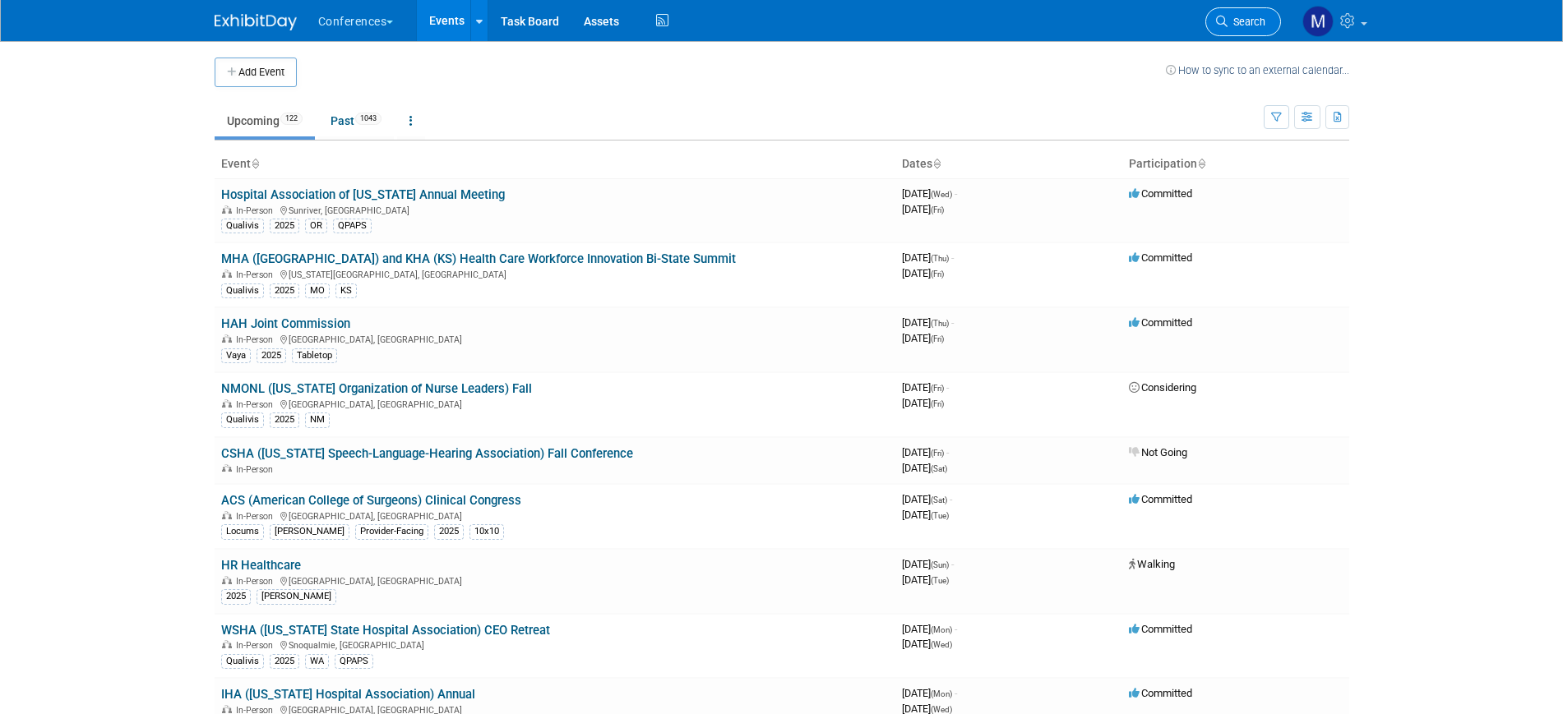
click at [1257, 27] on span "Search" at bounding box center [1246, 22] width 38 height 12
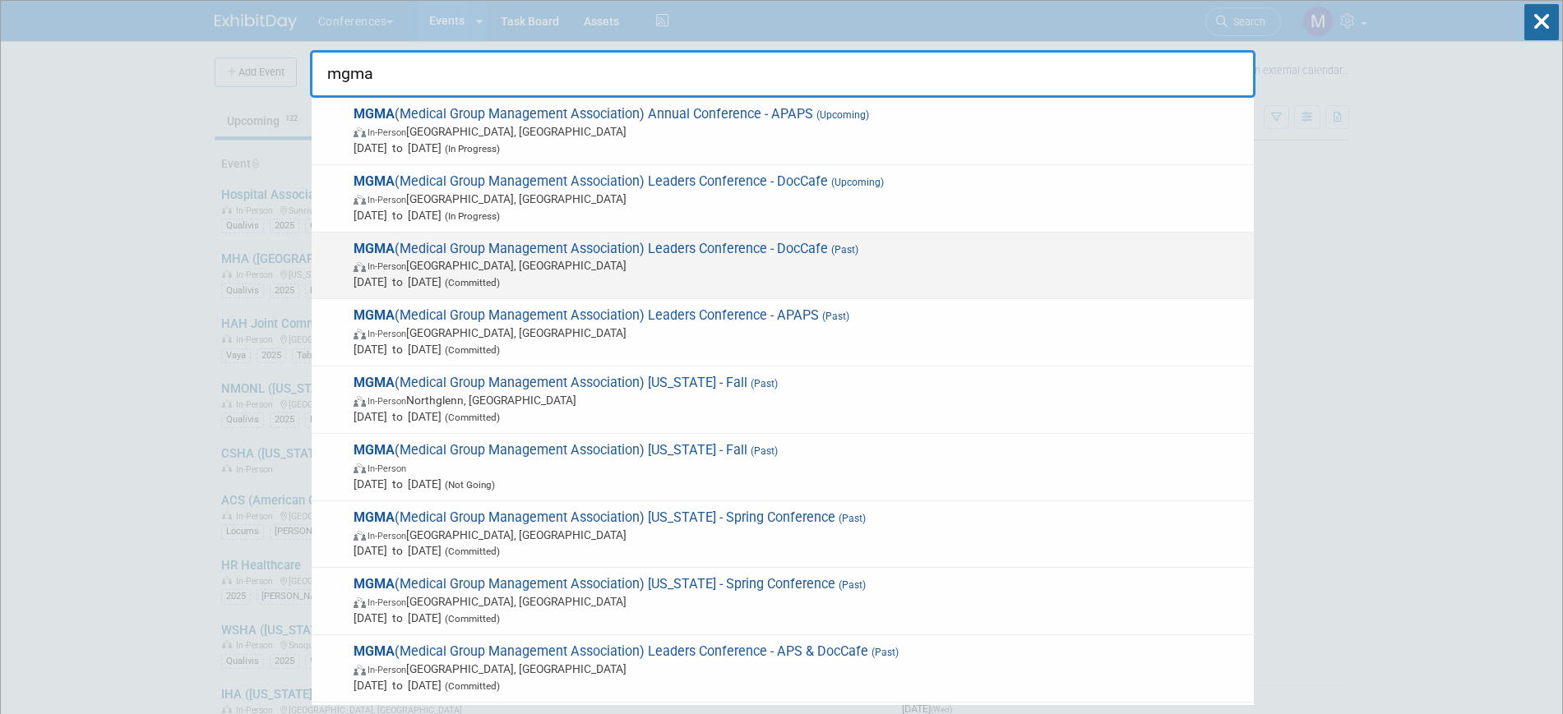
type input "mgma"
click at [839, 241] on span "MGMA (Medical Group Management Association) Leaders Conference - DocCafe (Past)…" at bounding box center [797, 266] width 897 height 50
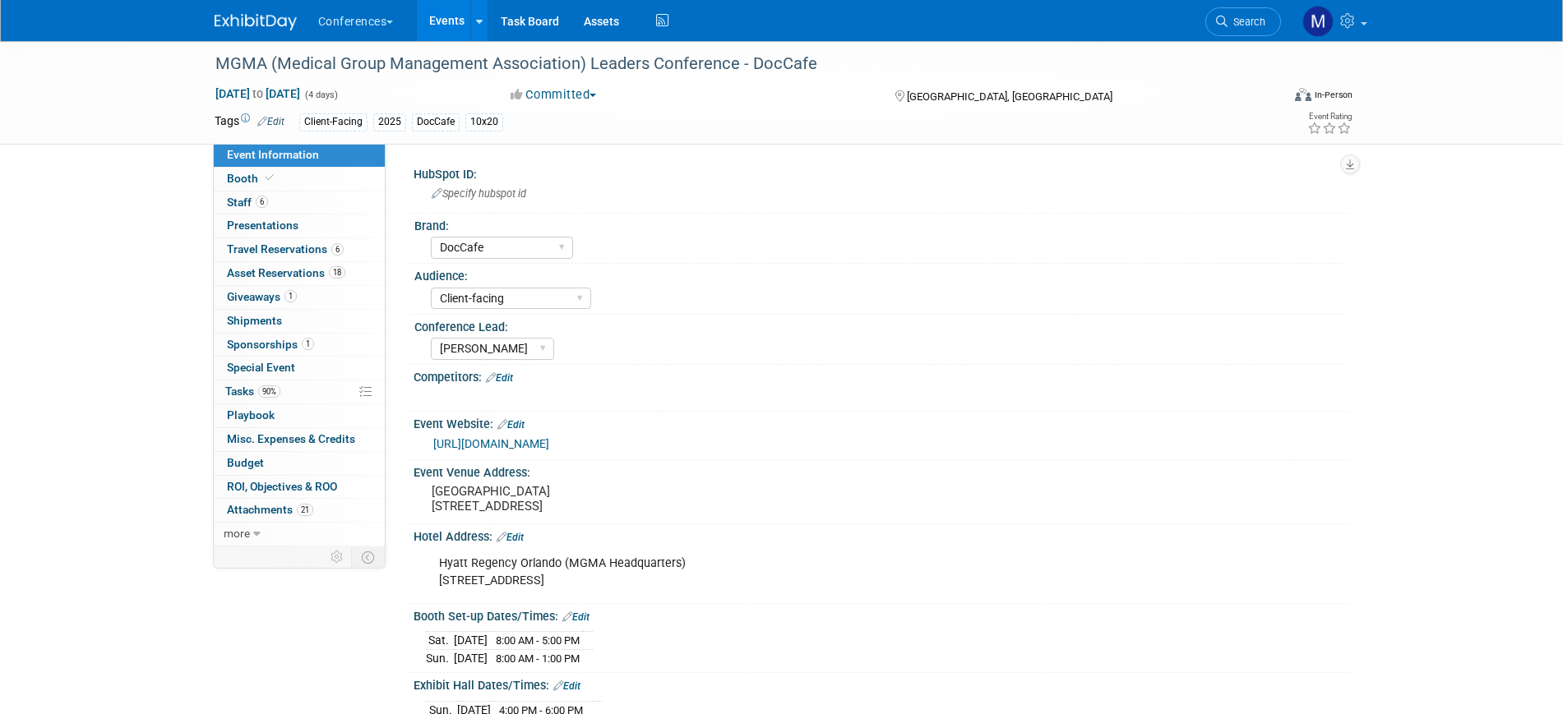
select select "DocCafe"
select select "Client-facing"
select select "[PERSON_NAME]"
click at [251, 180] on span "Booth" at bounding box center [252, 178] width 50 height 13
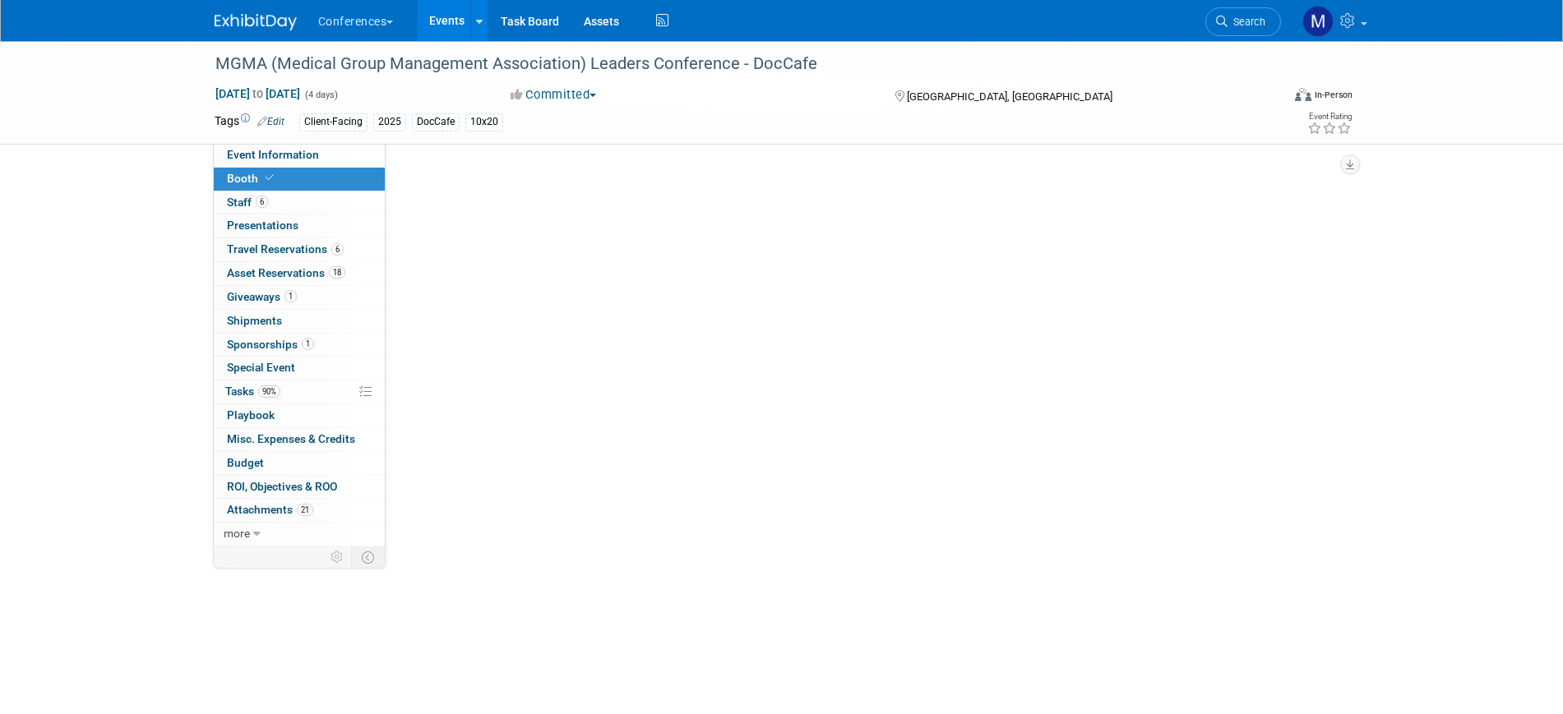
select select "10'x20'"
select select "Yes"
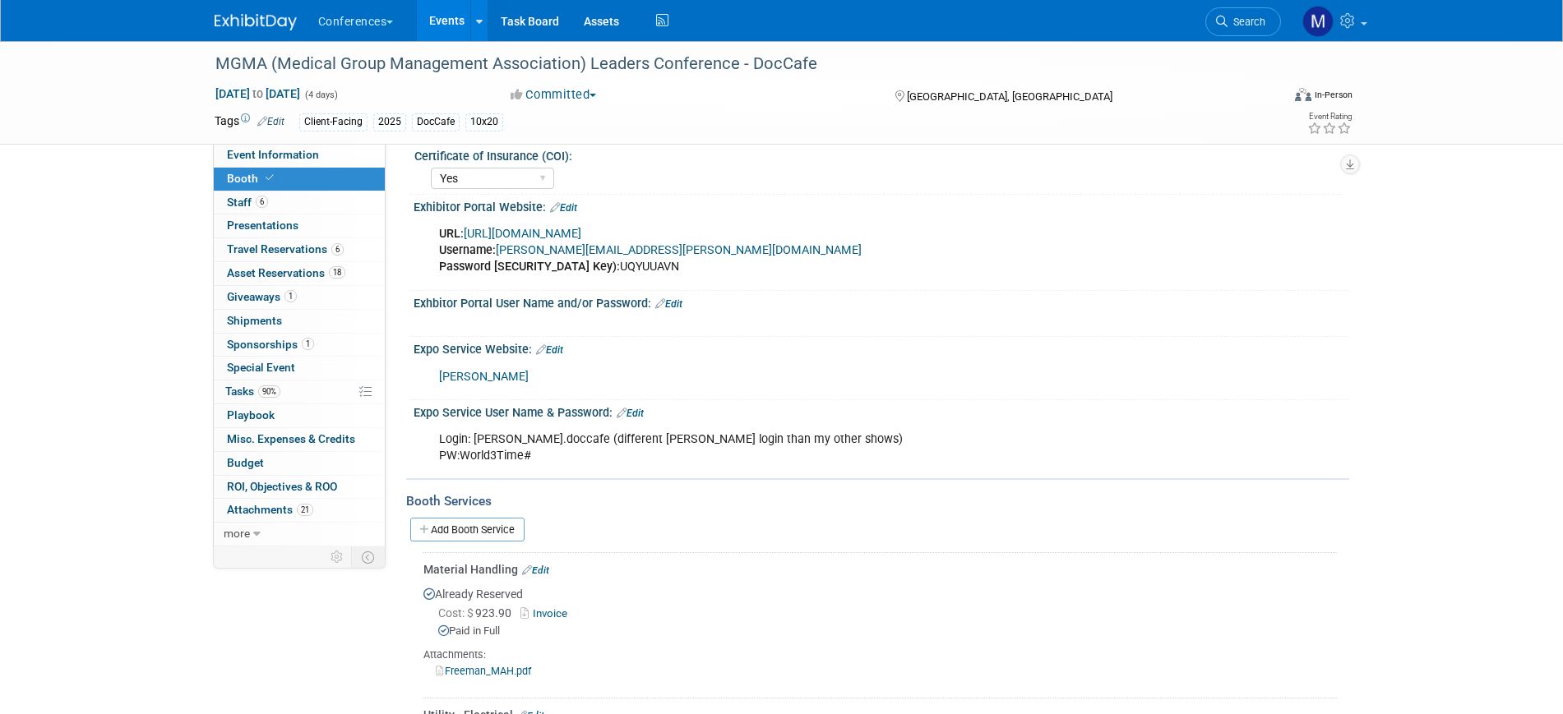
scroll to position [514, 0]
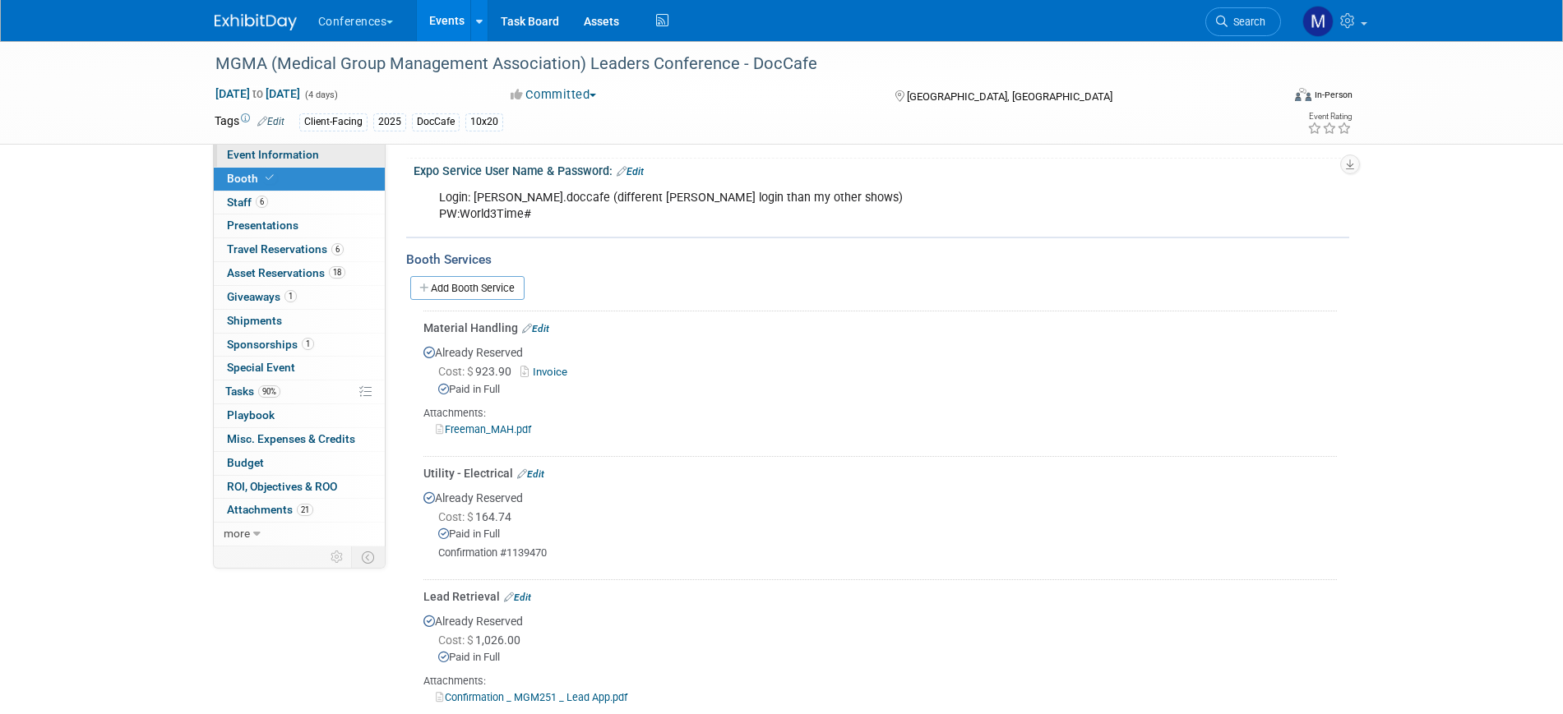
click at [284, 155] on span "Event Information" at bounding box center [273, 154] width 92 height 13
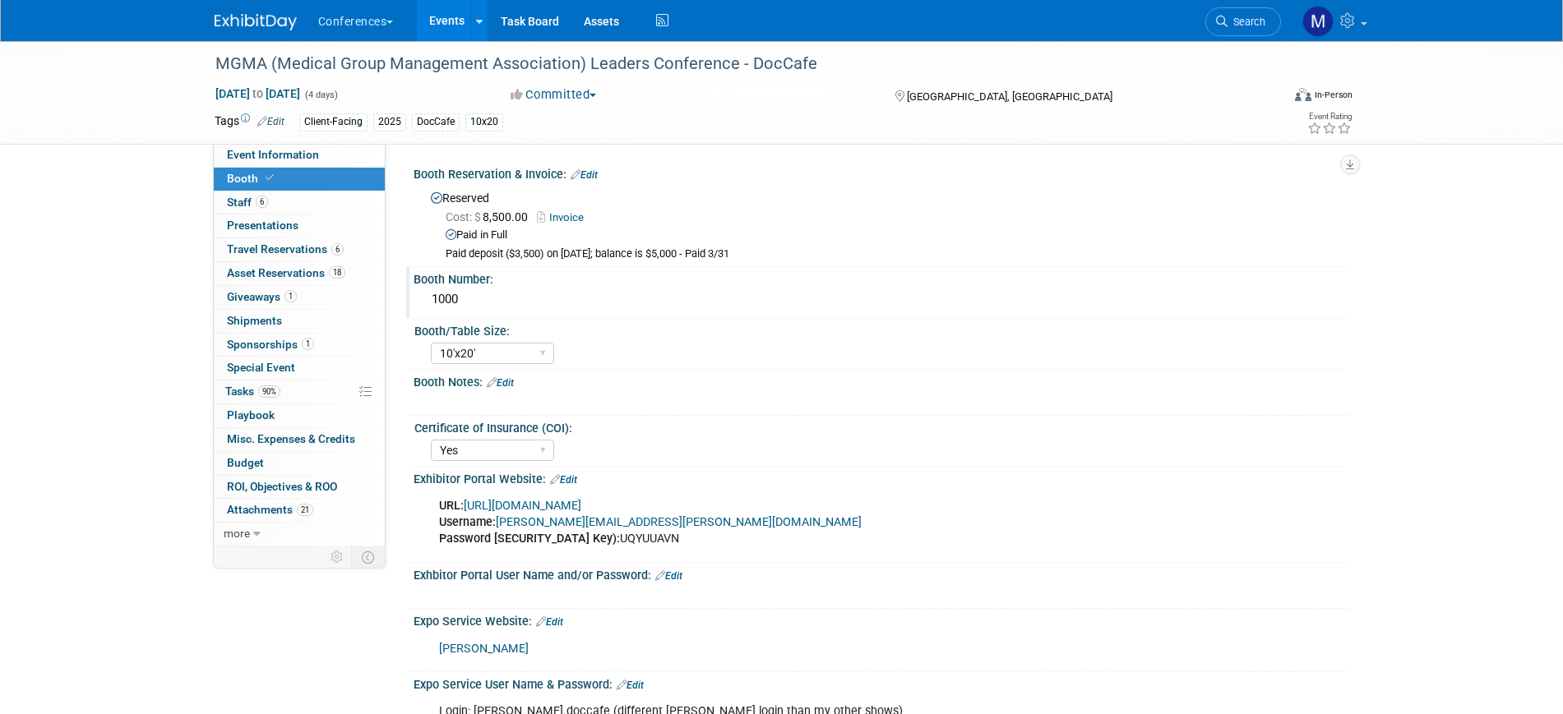
select select "DocCafe"
select select "Client-facing"
select select "[PERSON_NAME]"
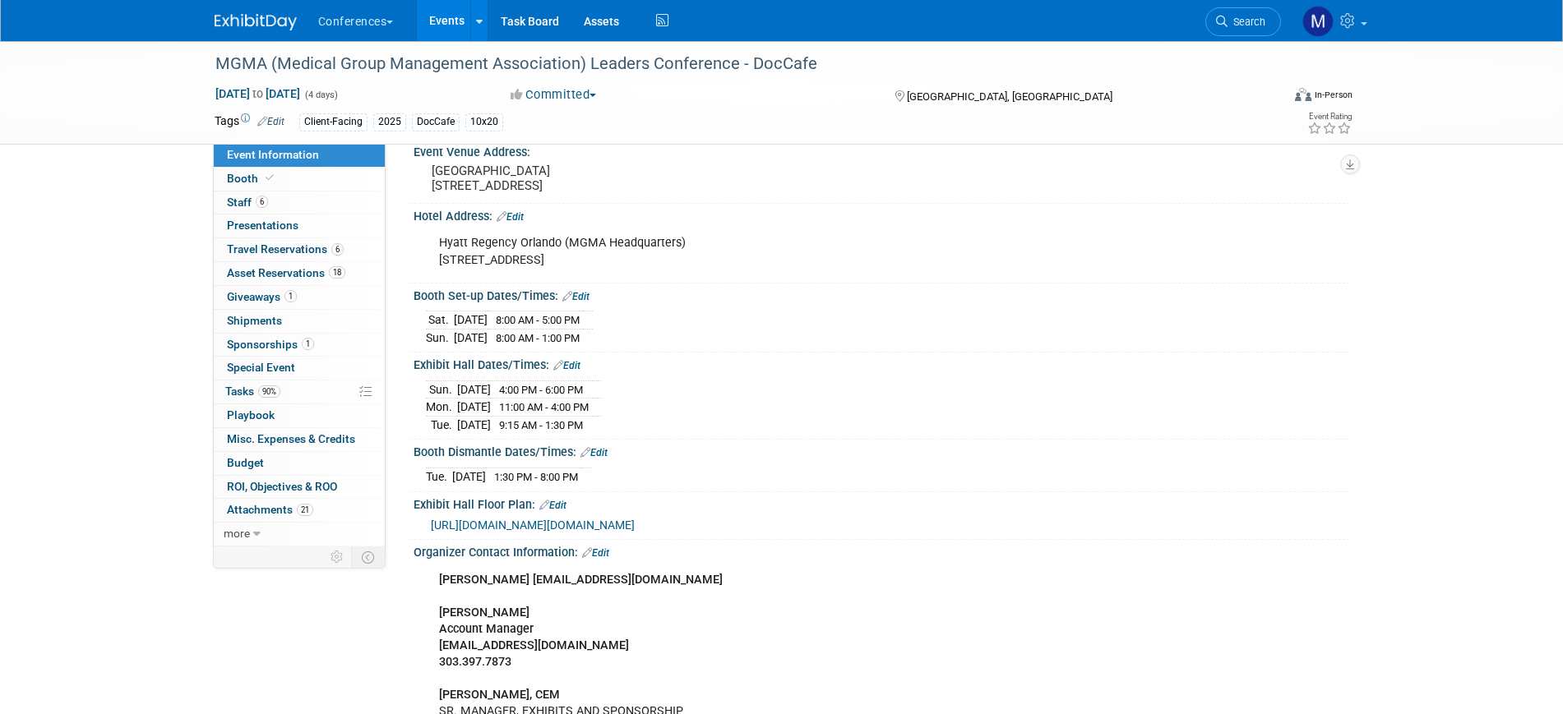
scroll to position [316, 0]
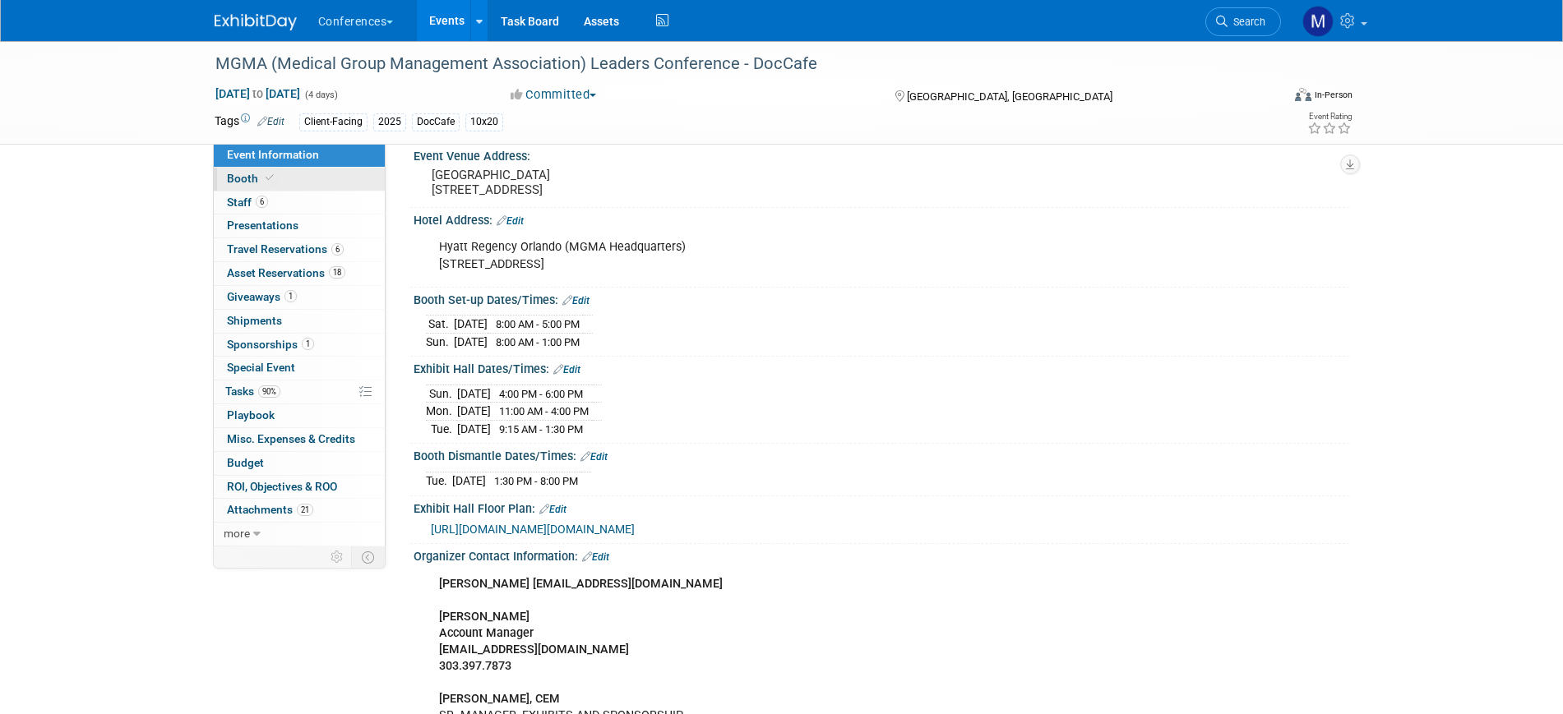
click at [272, 182] on span at bounding box center [269, 178] width 15 height 12
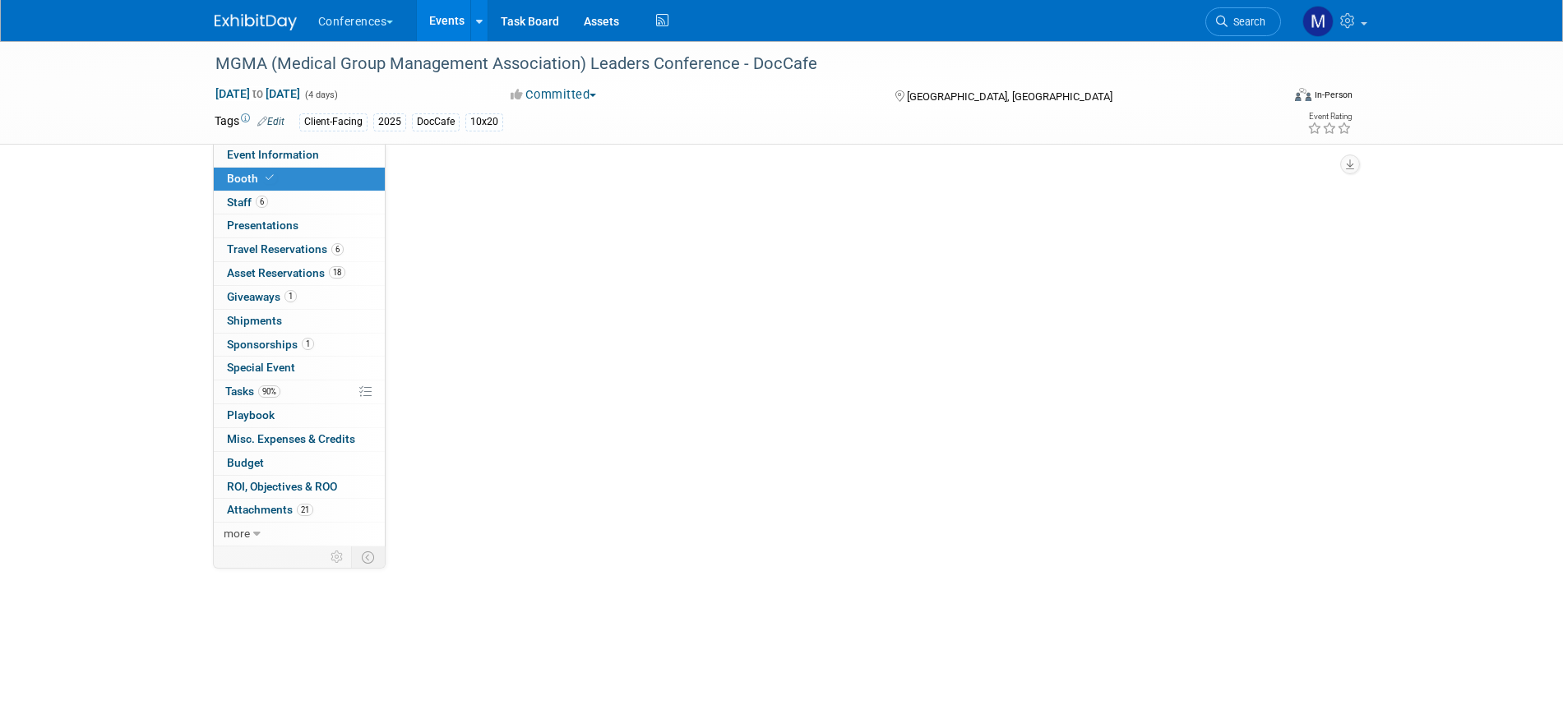
scroll to position [0, 0]
select select "10'x20'"
select select "Yes"
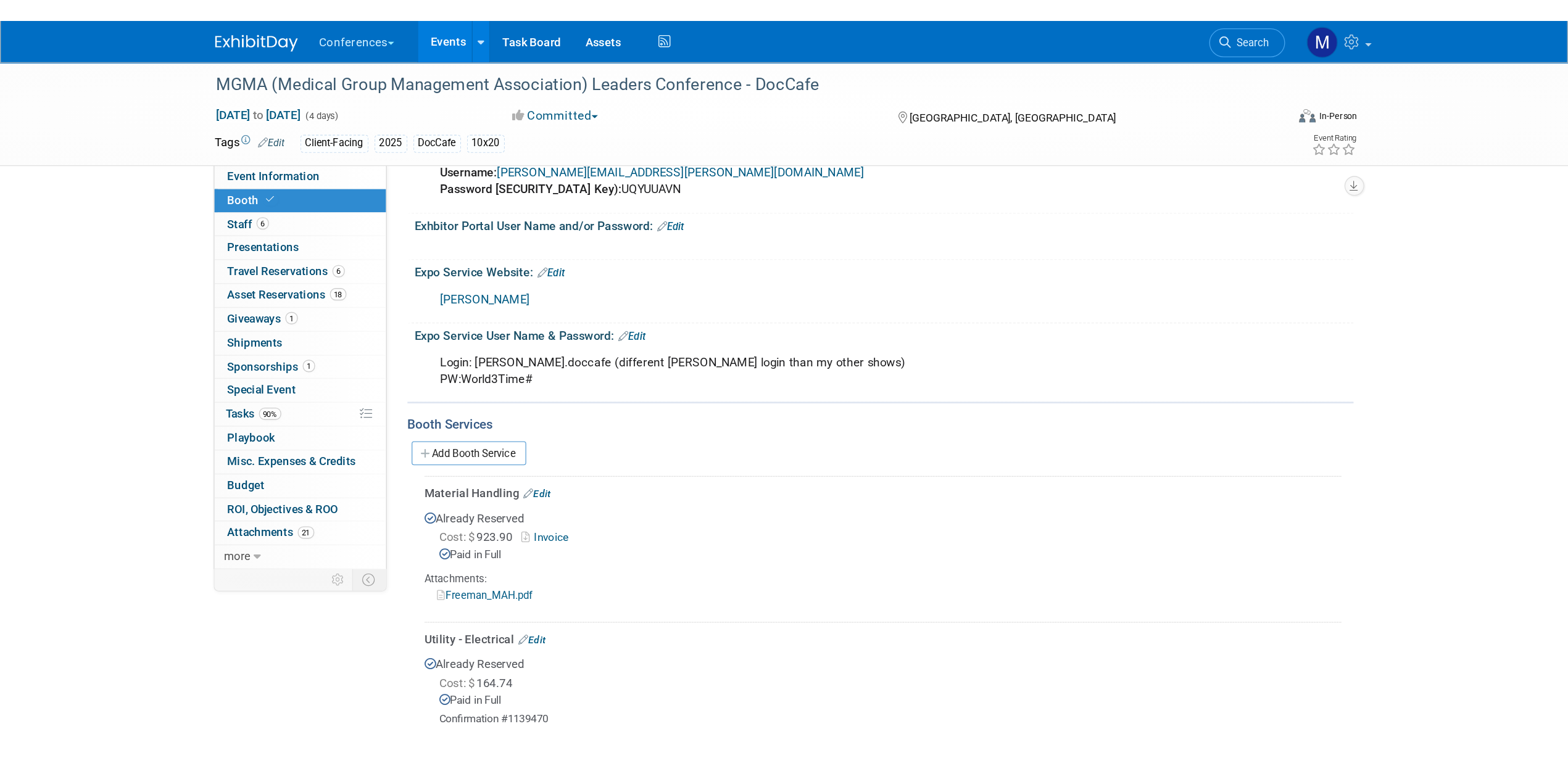
scroll to position [308, 0]
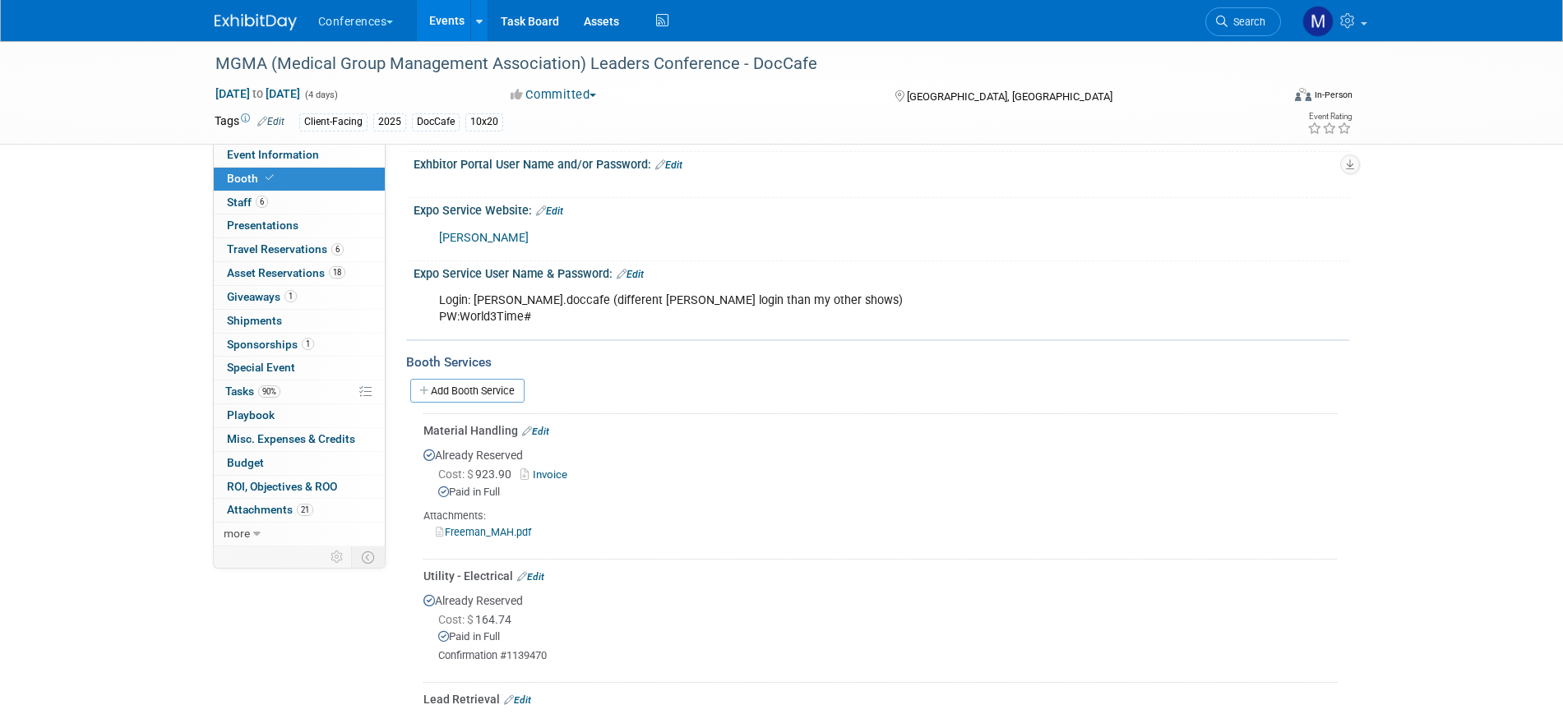
click at [461, 236] on link "[PERSON_NAME]" at bounding box center [484, 238] width 90 height 14
click at [464, 237] on link "[PERSON_NAME]" at bounding box center [484, 238] width 90 height 14
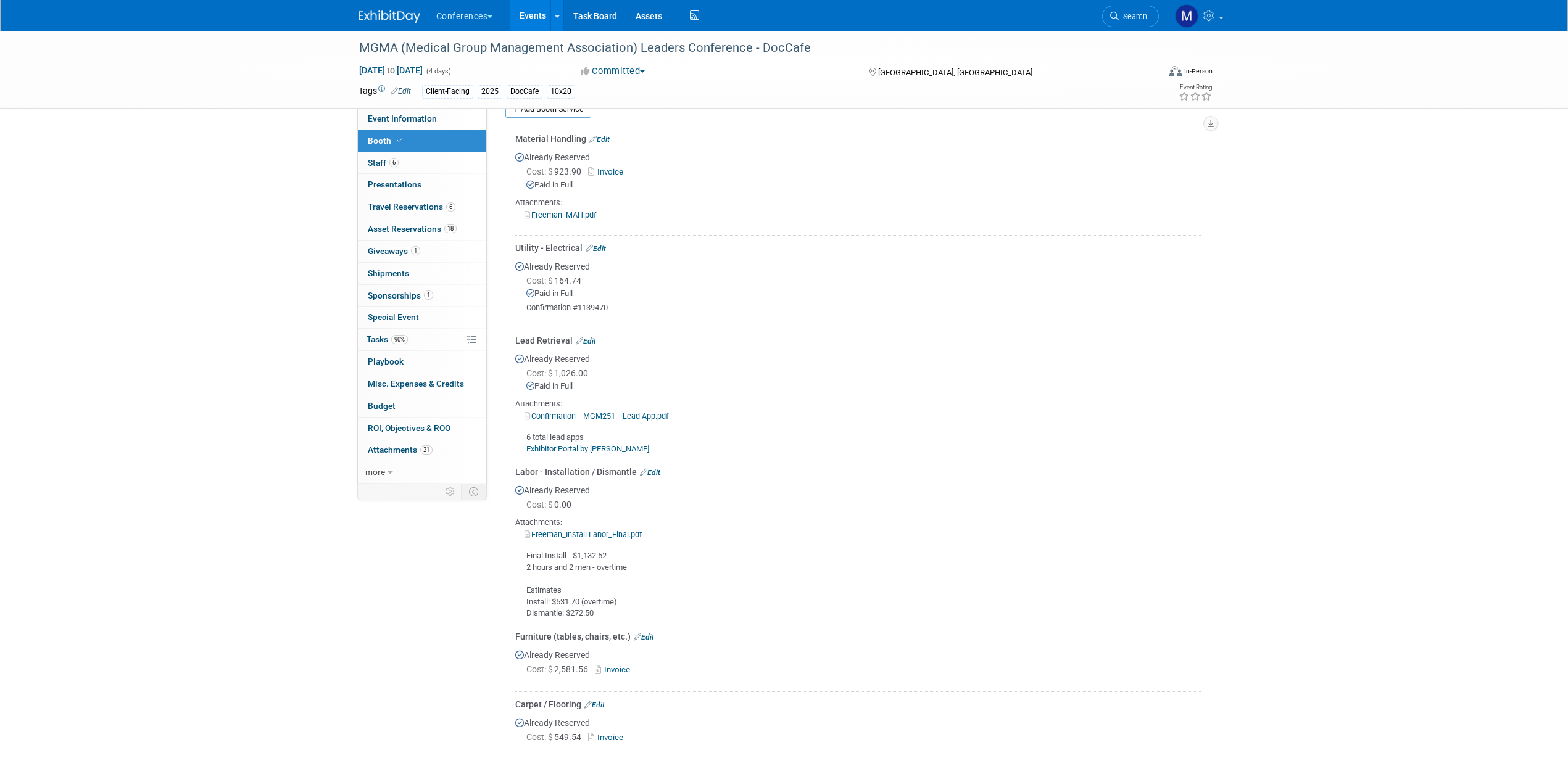
scroll to position [540, 0]
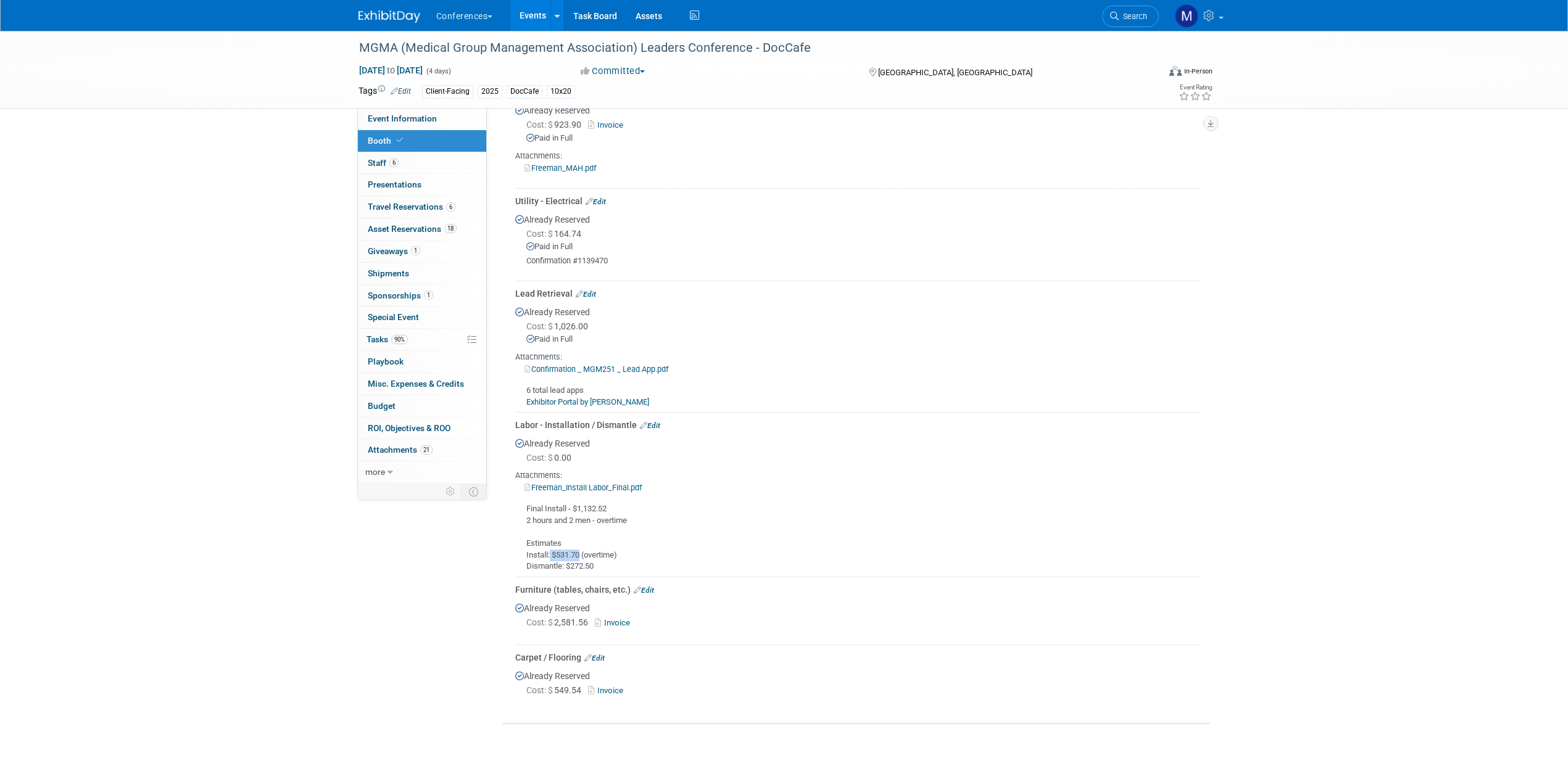
drag, startPoint x: 581, startPoint y: 552, endPoint x: 549, endPoint y: 553, distance: 32.0
click at [549, 536] on div "Final Install - $1,132.52 2 hours and 2 men - overtime Estimates Install: $531.…" at bounding box center [857, 533] width 685 height 79
copy div "$531.70"
click at [646, 535] on div "Final Install - $1,132.52 2 hours and 2 men - overtime Estimates Install: $531.…" at bounding box center [857, 533] width 685 height 79
drag, startPoint x: 606, startPoint y: 507, endPoint x: 576, endPoint y: 506, distance: 30.0
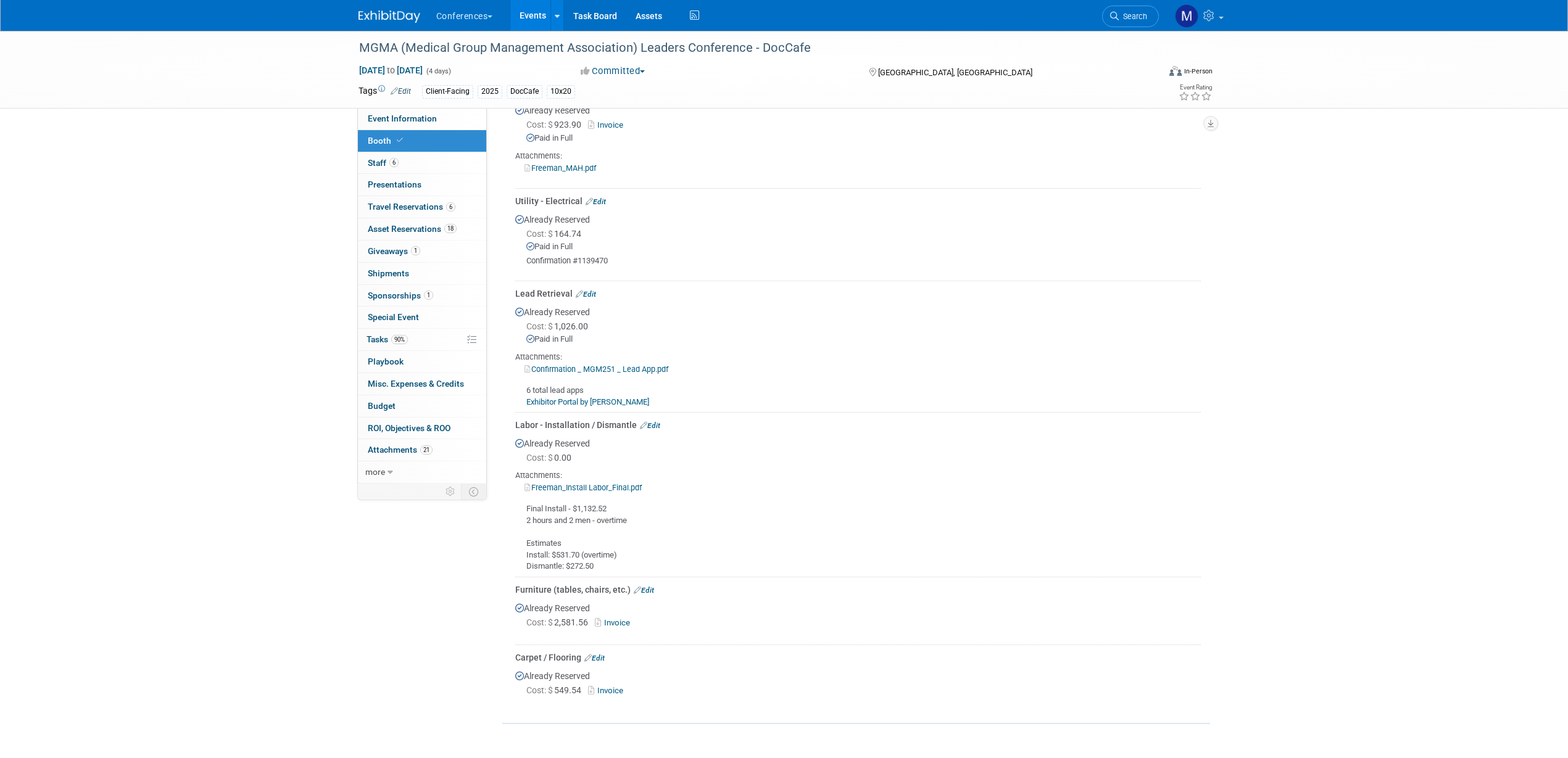
click at [576, 506] on div "Final Install - $1,132.52 2 hours and 2 men - overtime Estimates Install: $531.…" at bounding box center [857, 533] width 685 height 79
click at [609, 512] on div "Final Install - $1,132.52 2 hours and 2 men - overtime Estimates Install: $531.…" at bounding box center [857, 533] width 685 height 79
drag, startPoint x: 609, startPoint y: 505, endPoint x: 578, endPoint y: 507, distance: 31.1
click at [578, 507] on div "Final Install - $1,132.52 2 hours and 2 men - overtime Estimates Install: $531.…" at bounding box center [857, 533] width 685 height 79
copy div "1,132.52"
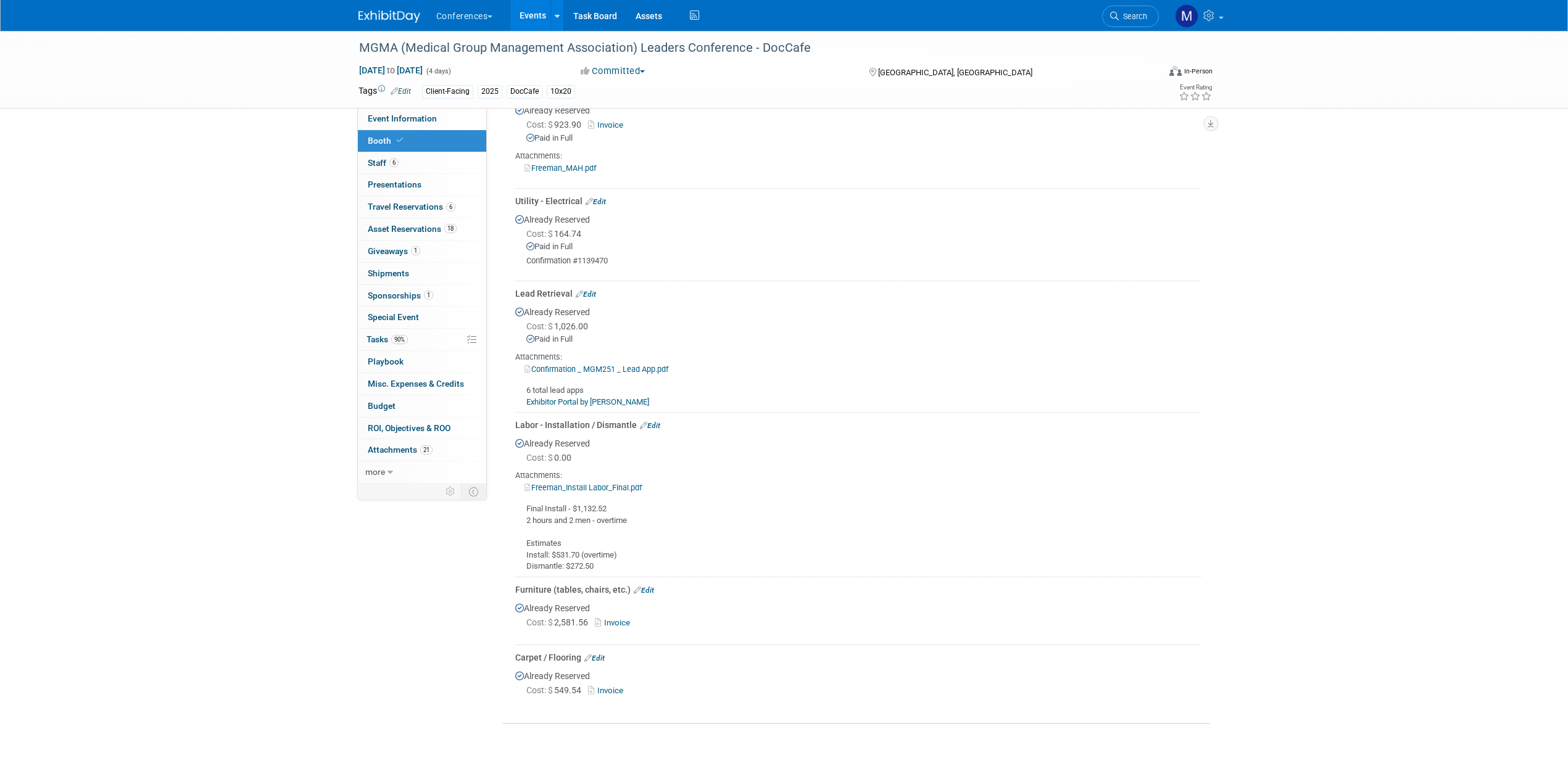
click at [658, 416] on td "Labor - Installation / Dismantle Edit Already Reserved Cost: $ 0.00 2 hours and…" at bounding box center [857, 495] width 685 height 164
click at [658, 421] on link "Edit" at bounding box center [649, 426] width 20 height 9
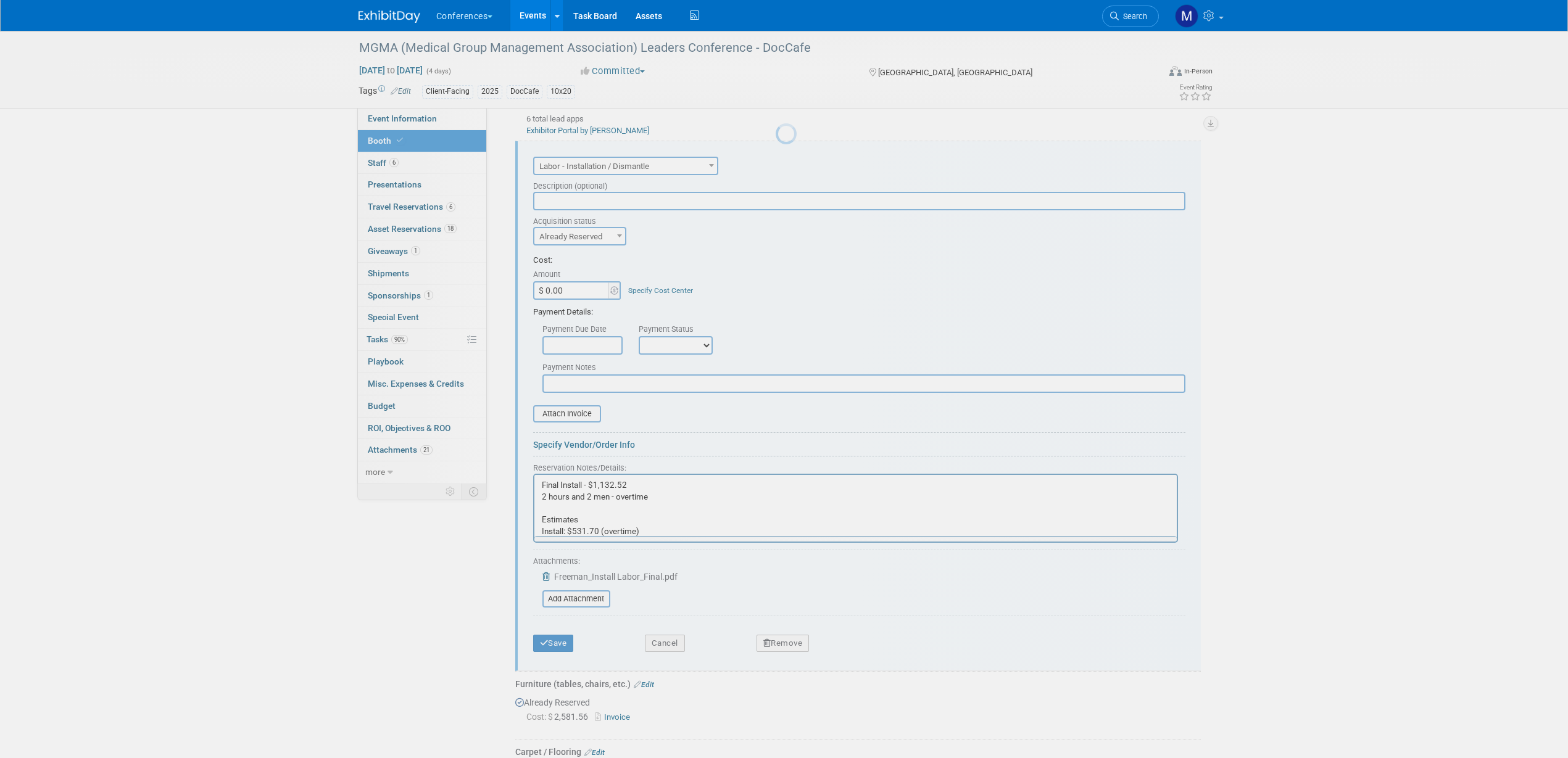
scroll to position [0, 0]
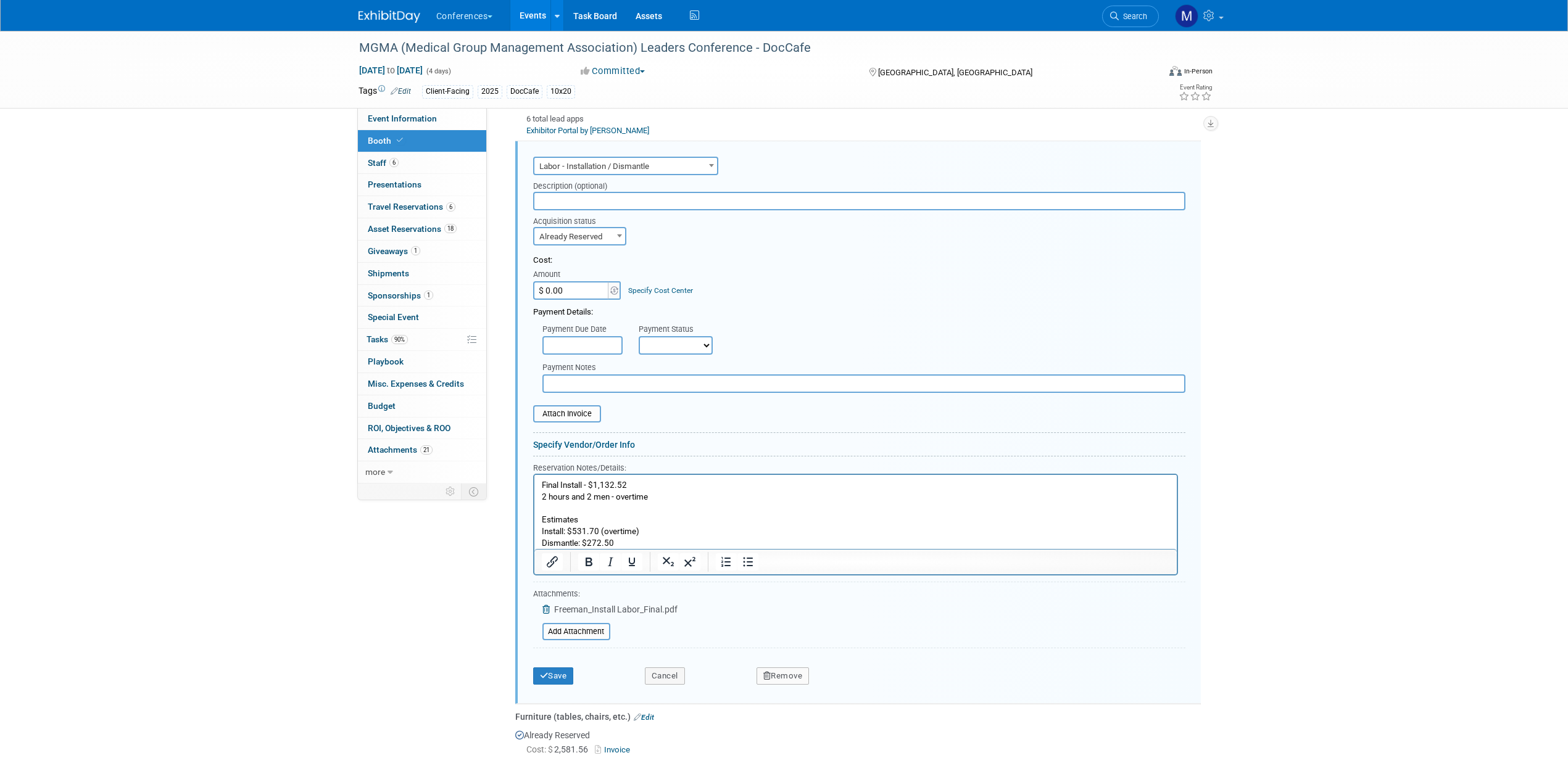
click at [549, 272] on div "Amount" at bounding box center [577, 275] width 89 height 12
click at [552, 290] on input "$ 0.00" at bounding box center [571, 290] width 77 height 19
paste input "1,132.52"
type input "$ 1,132.52"
click at [564, 536] on button "Save" at bounding box center [553, 675] width 41 height 17
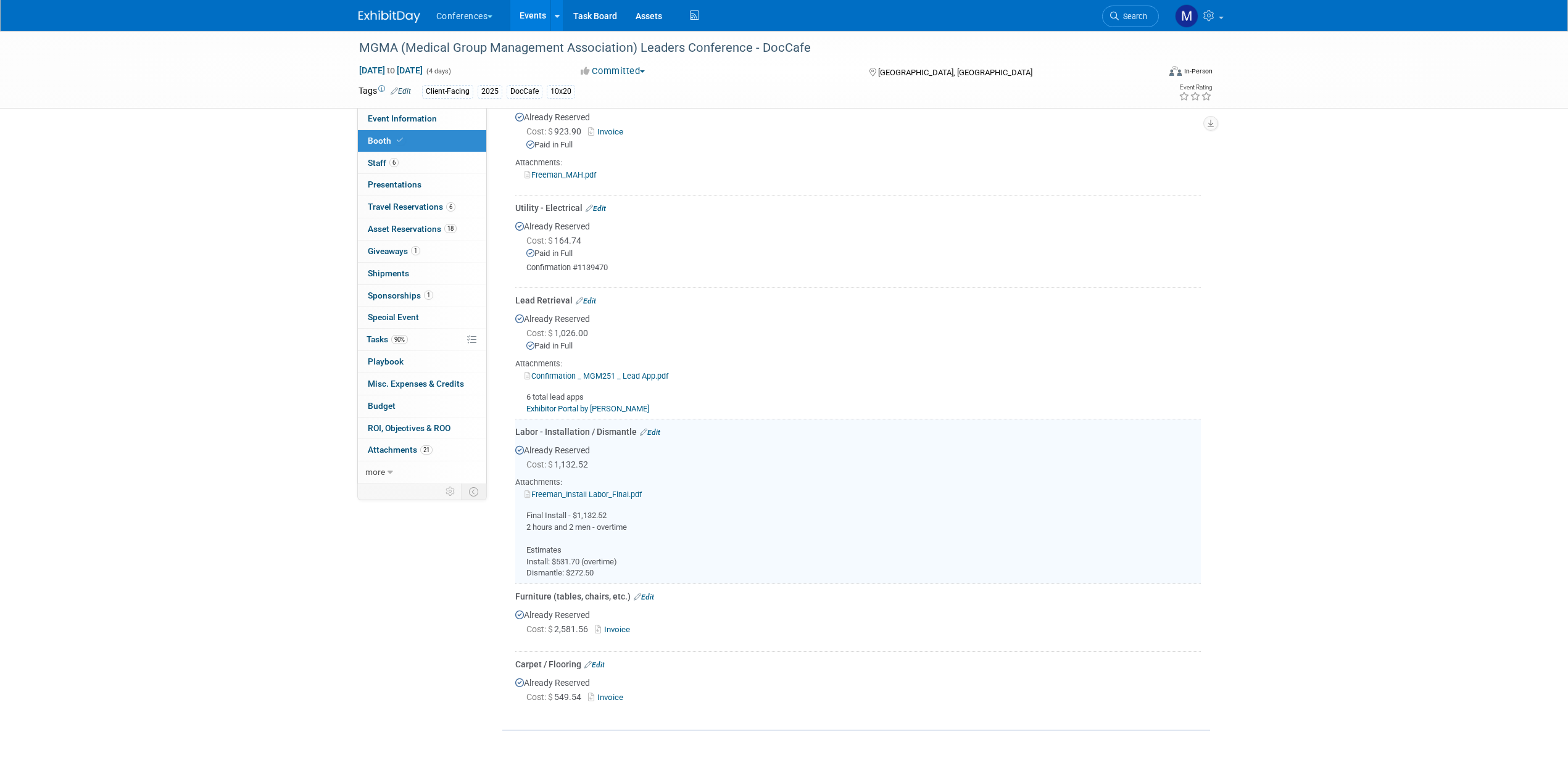
scroll to position [251, 0]
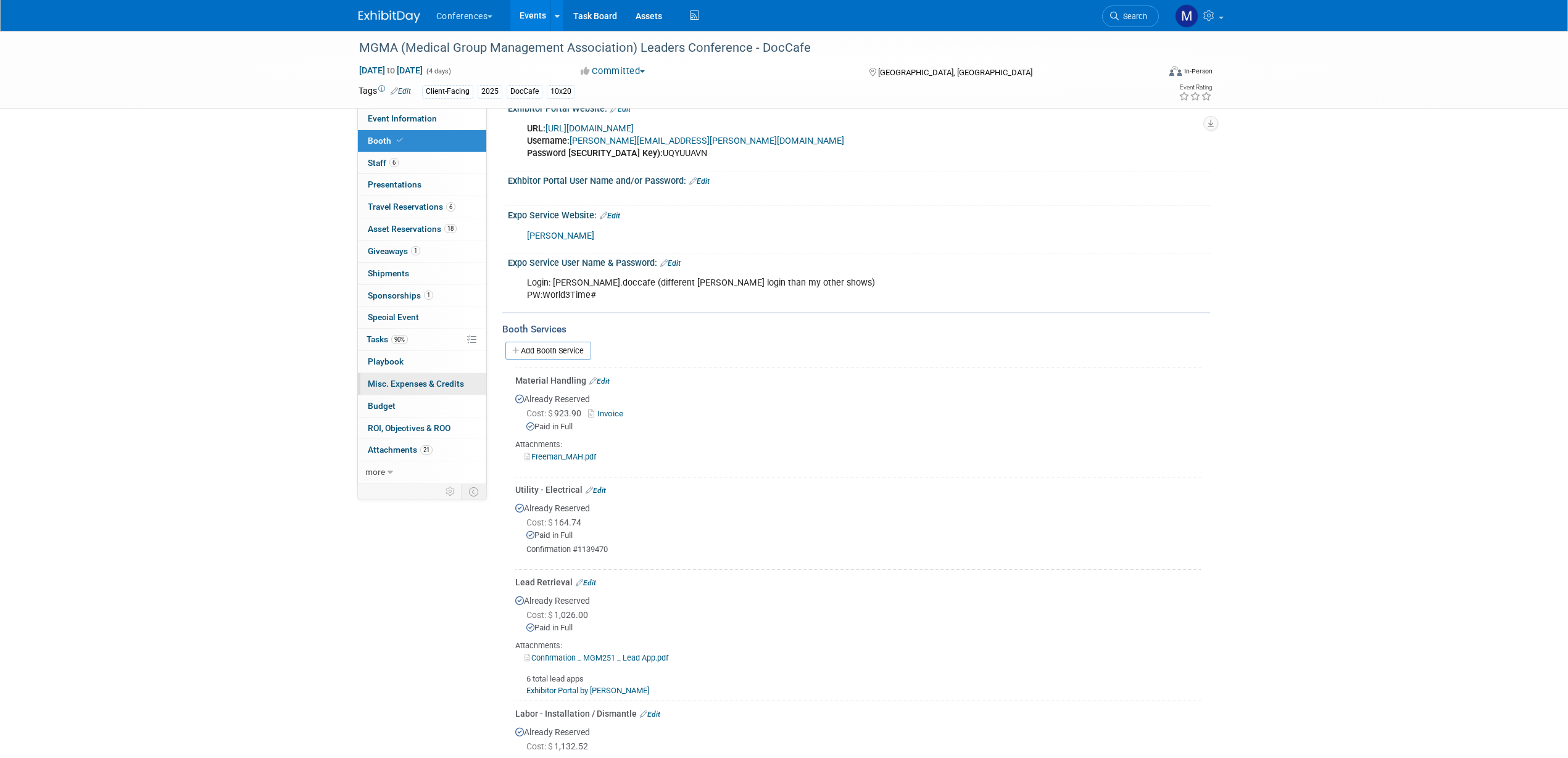
click at [403, 380] on span "Misc. Expenses & Credits 0" at bounding box center [416, 384] width 96 height 10
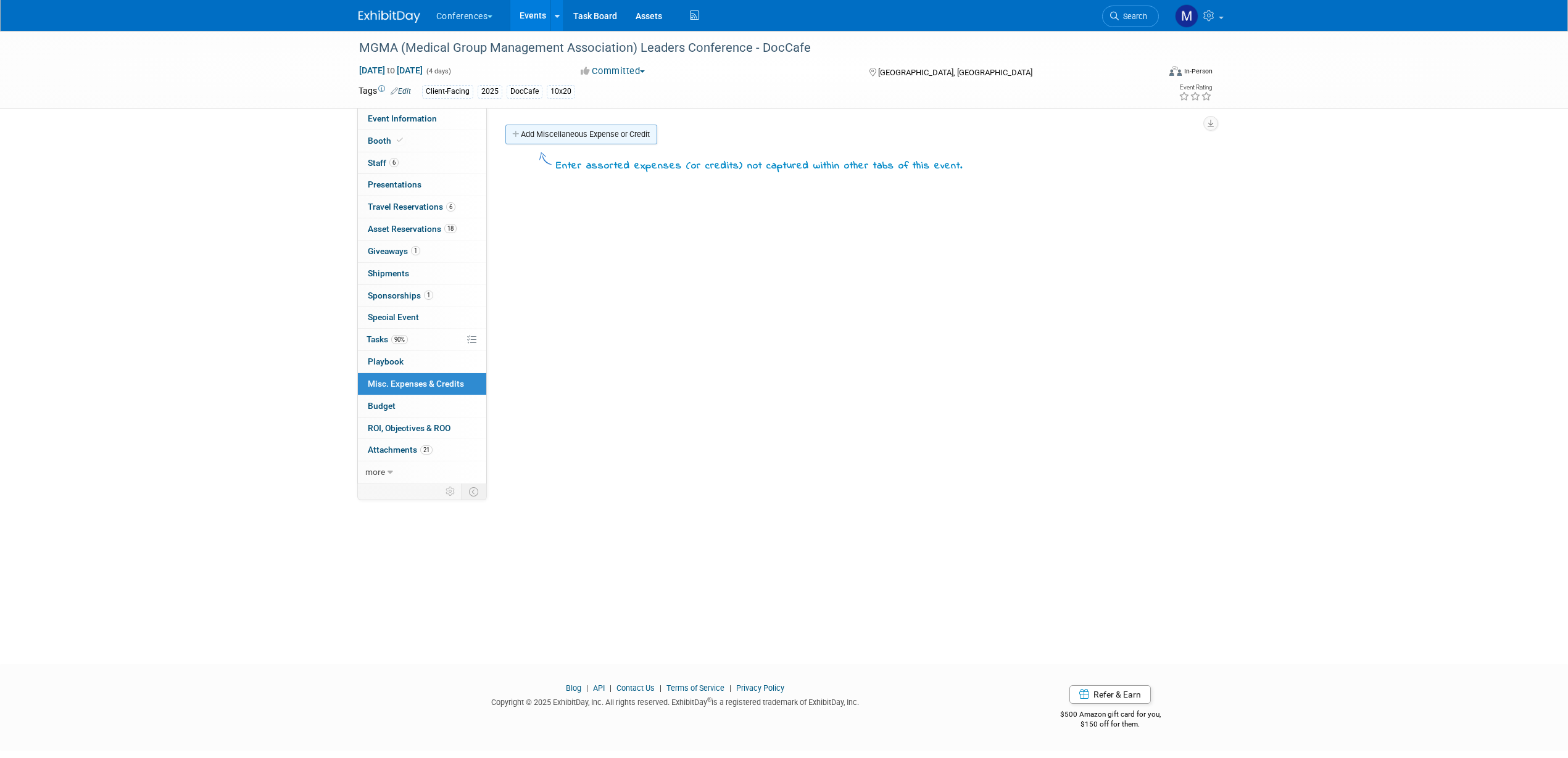
click at [609, 133] on link "Add Miscellaneous Expense or Credit" at bounding box center [581, 134] width 152 height 20
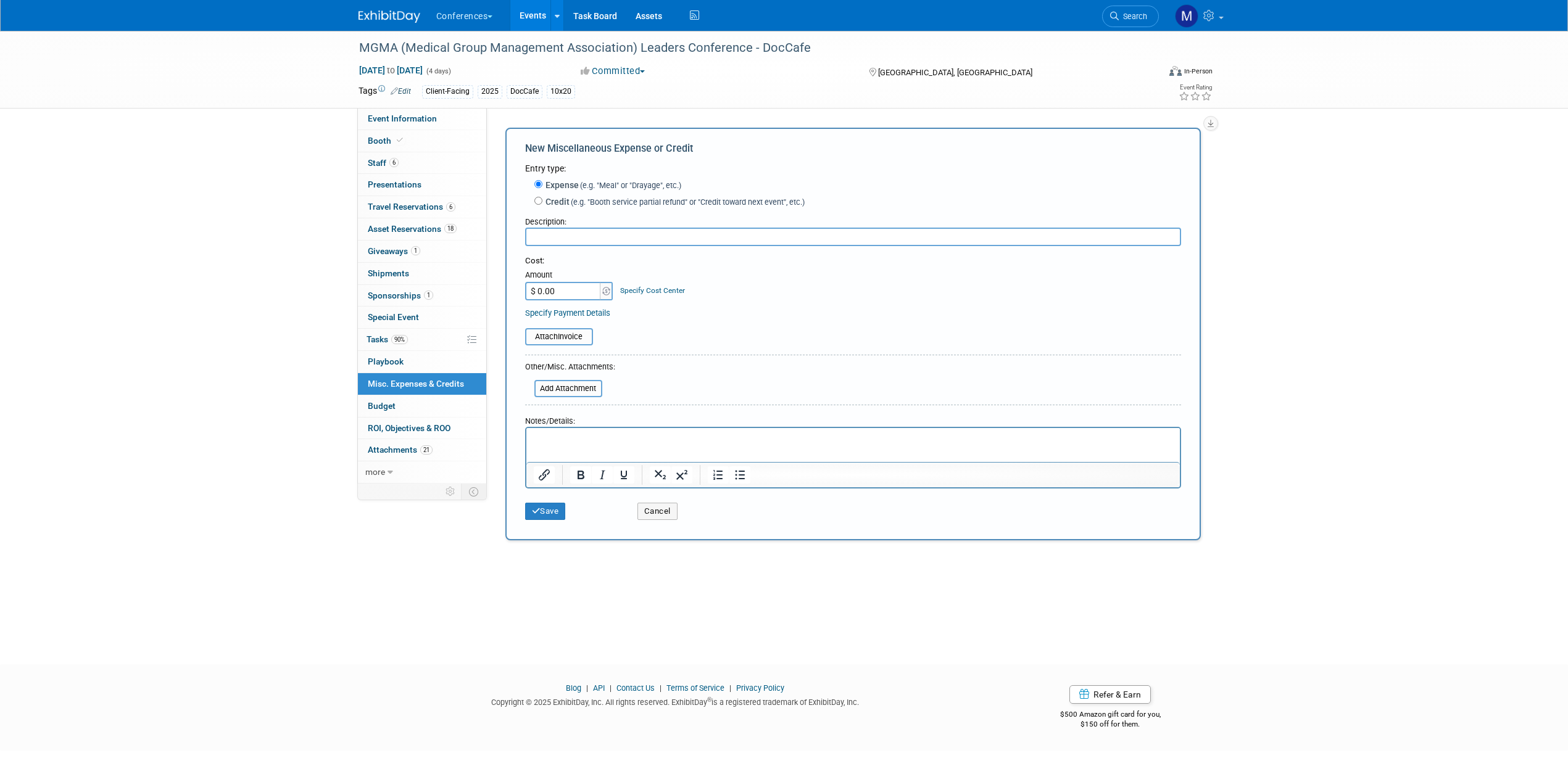
click at [561, 237] on input "text" at bounding box center [853, 236] width 656 height 19
type input "Meals"
click at [550, 445] on html at bounding box center [852, 436] width 654 height 17
click at [600, 443] on p "$100 x 4 days x 6ppl" at bounding box center [853, 439] width 640 height 12
click at [567, 438] on p "$100 x 4 days x 6 ppl" at bounding box center [853, 439] width 640 height 12
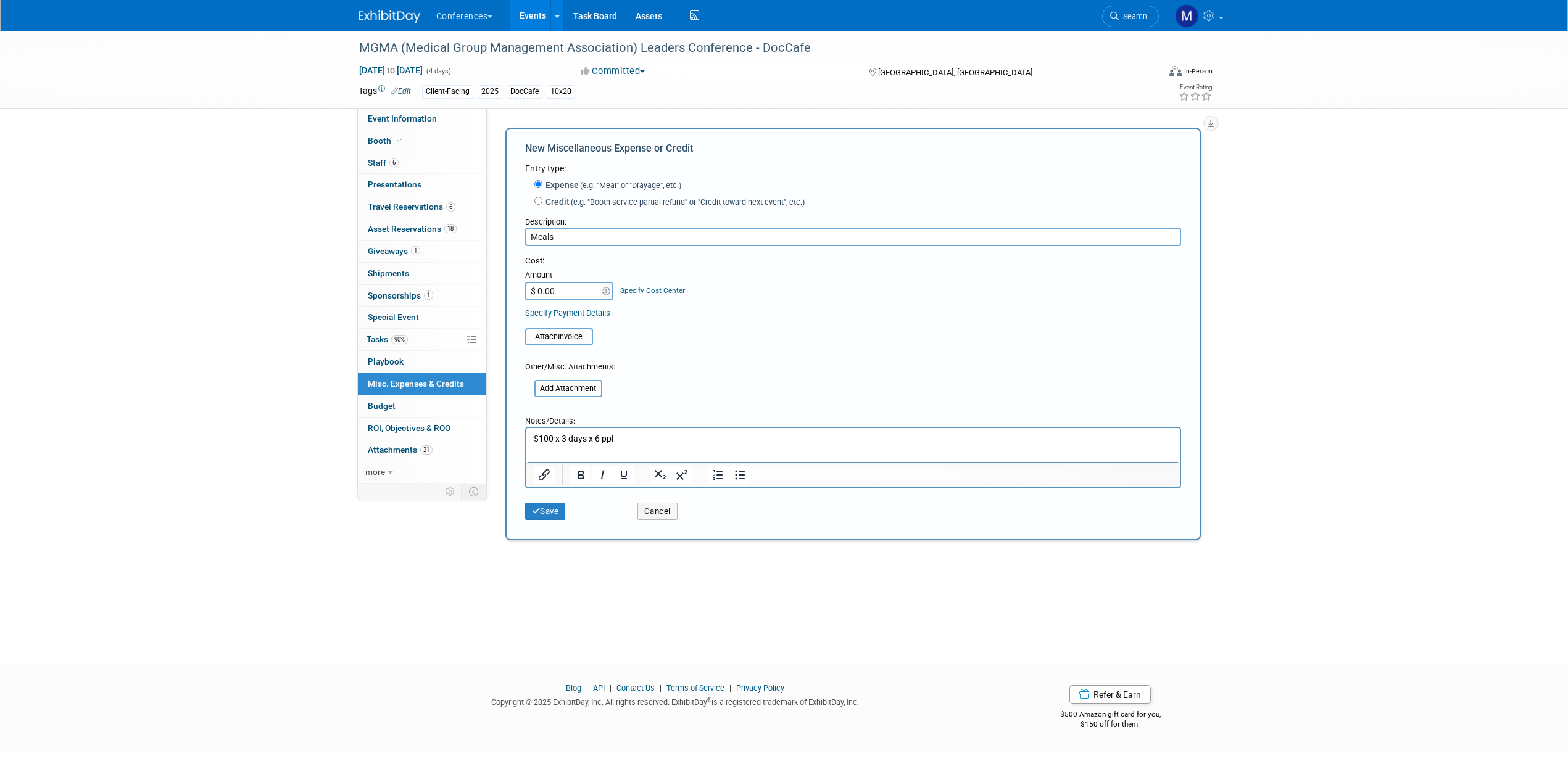
click at [600, 441] on p "$100 x 3 days x 6 ppl" at bounding box center [853, 439] width 640 height 12
click at [634, 440] on p "$100 x 3 days x 5 ppl" at bounding box center [853, 439] width 640 height 12
drag, startPoint x: 567, startPoint y: 453, endPoint x: 1091, endPoint y: 891, distance: 682.9
click at [567, 453] on p "$100 x 3 days x 5 ppl $100 x 5 x 1 person (MG)" at bounding box center [853, 445] width 640 height 24
click at [559, 289] on input "$ 0.00" at bounding box center [564, 291] width 77 height 19
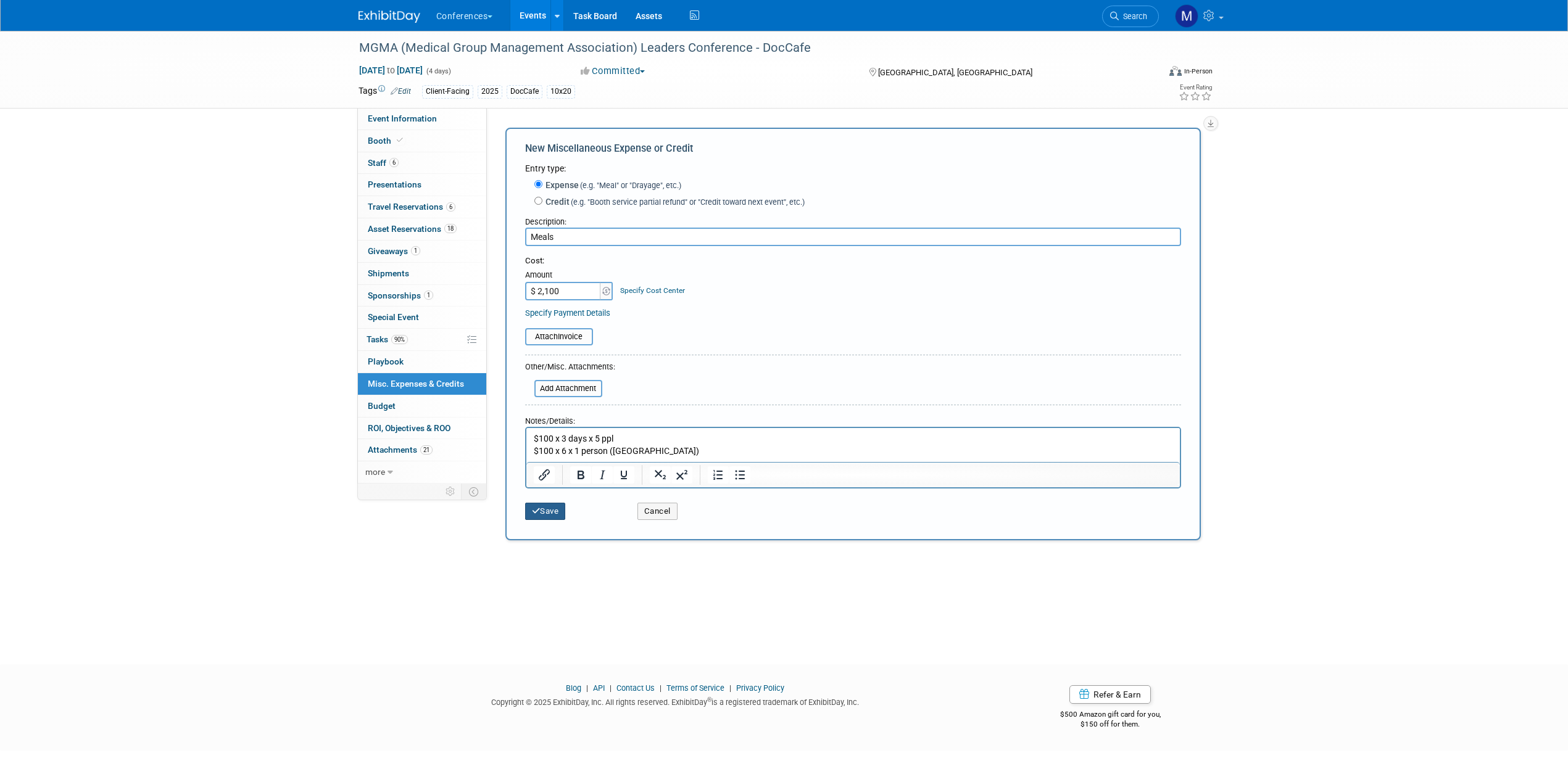
type input "$ 2,100.00"
click at [556, 510] on button "Save" at bounding box center [546, 511] width 41 height 17
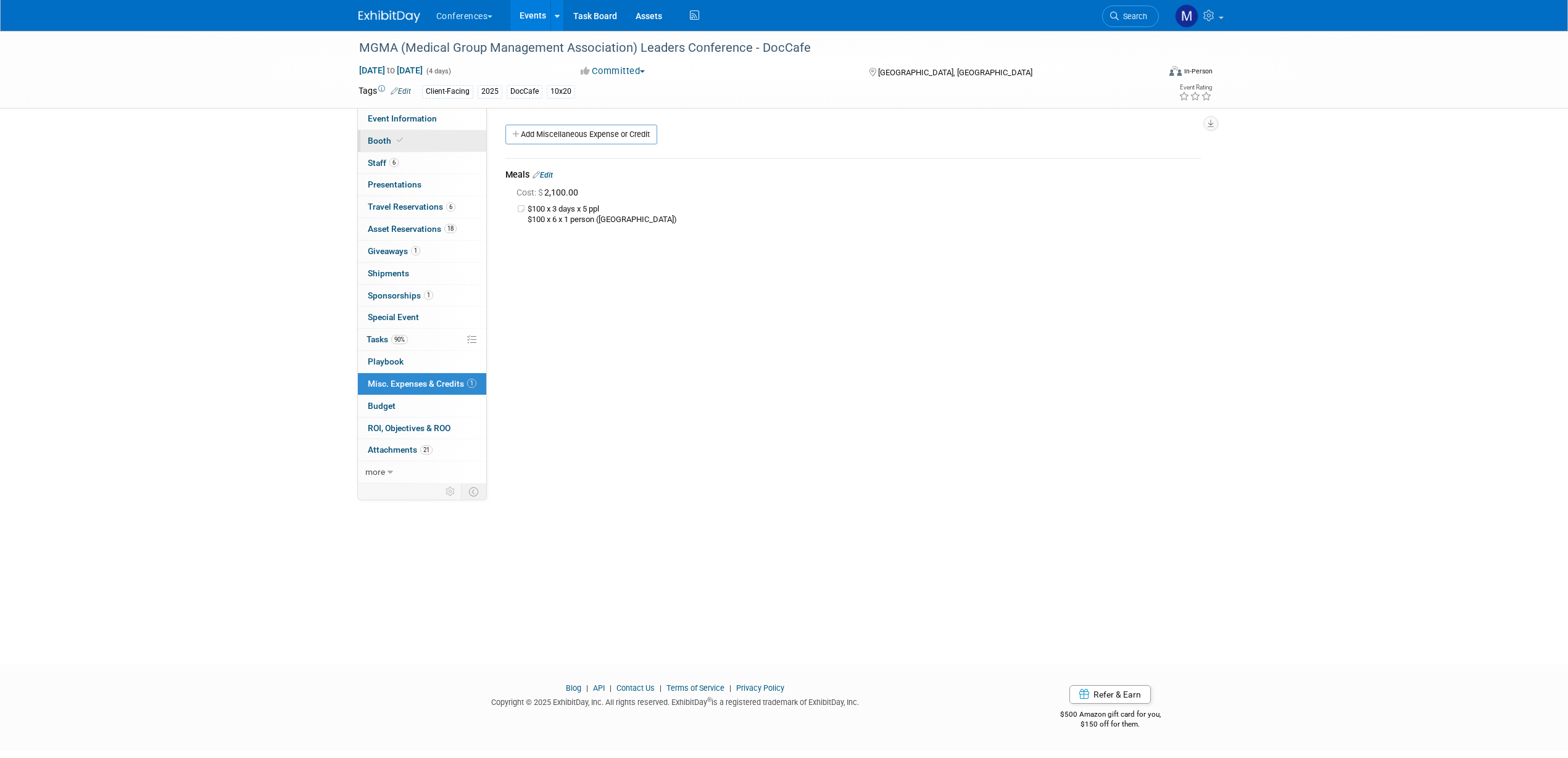
click at [412, 146] on link "Booth" at bounding box center [422, 140] width 128 height 22
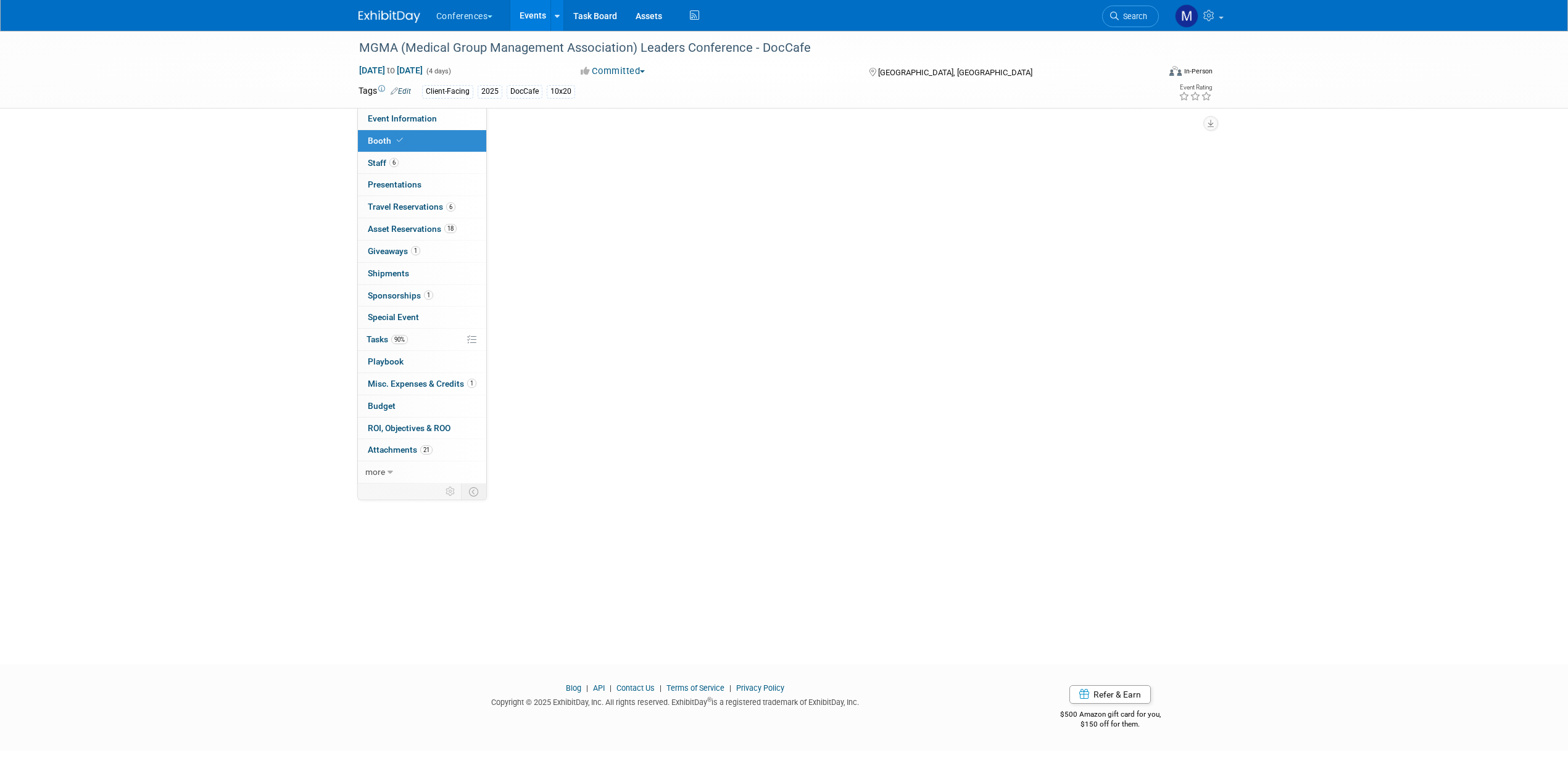
select select "10'x20'"
select select "Yes"
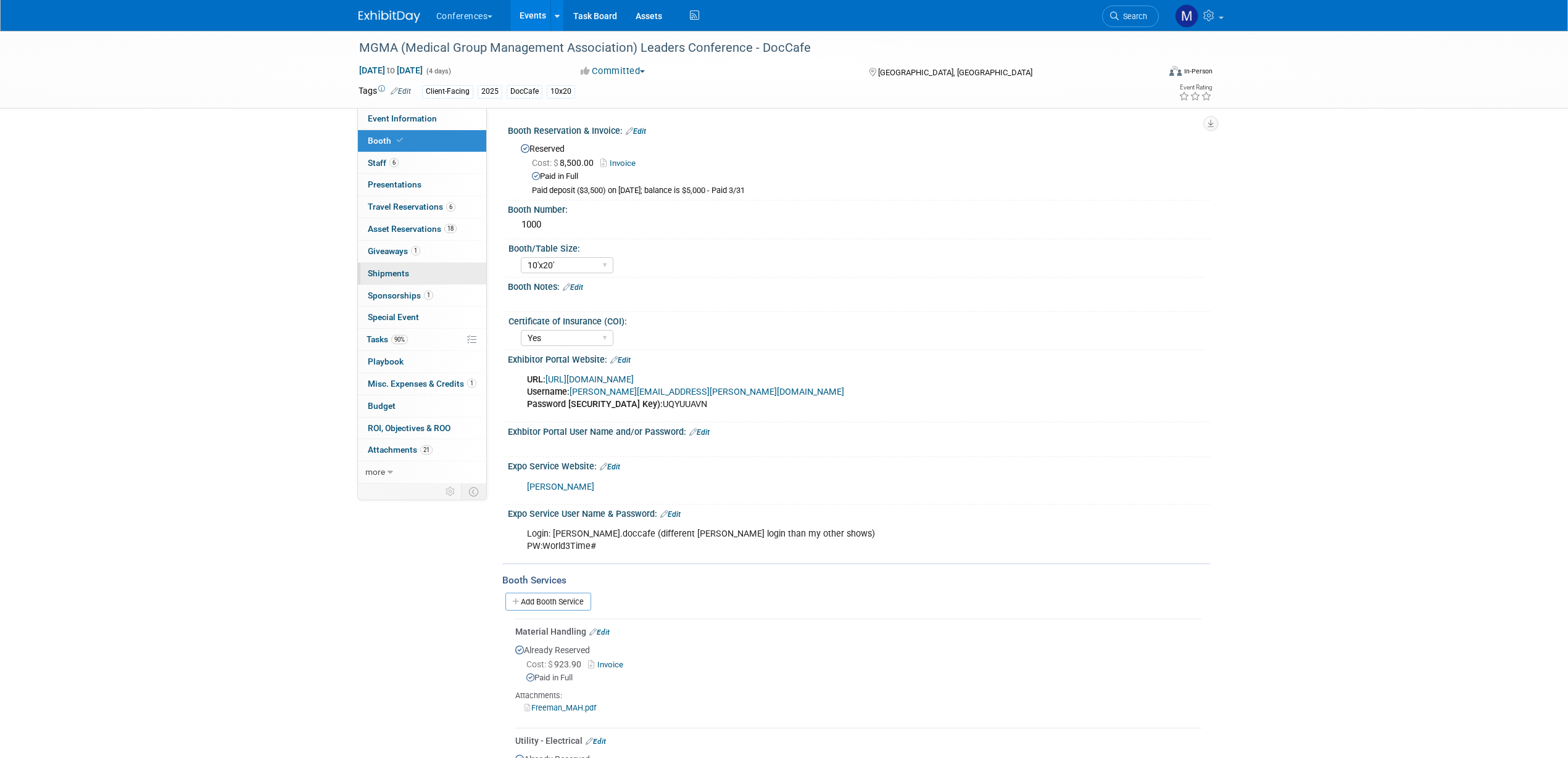
click at [421, 271] on link "0 Shipments 0" at bounding box center [422, 273] width 128 height 22
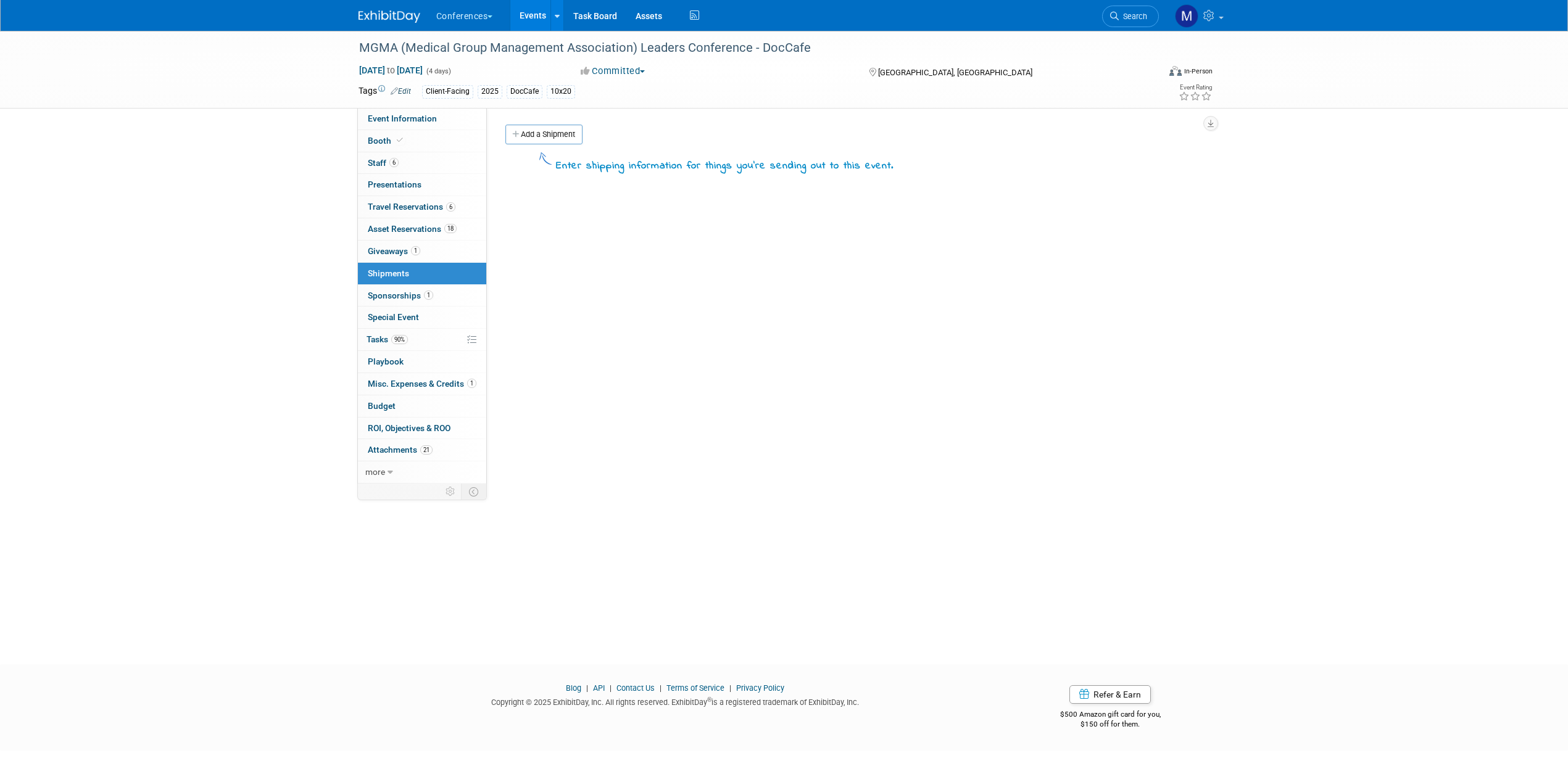
click at [404, 291] on span "Sponsorships 1" at bounding box center [400, 295] width 65 height 10
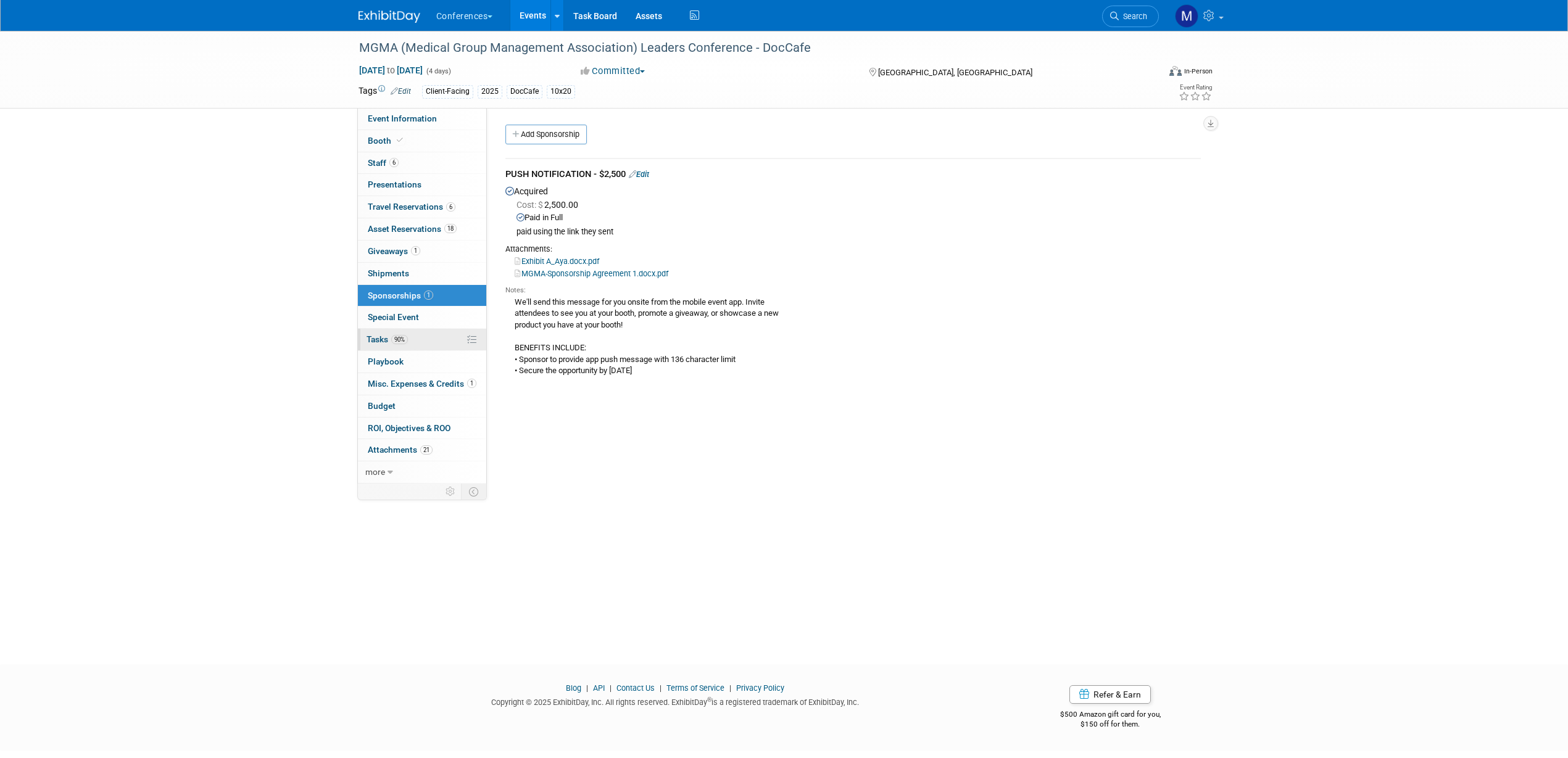
click at [402, 338] on span "90%" at bounding box center [399, 339] width 17 height 9
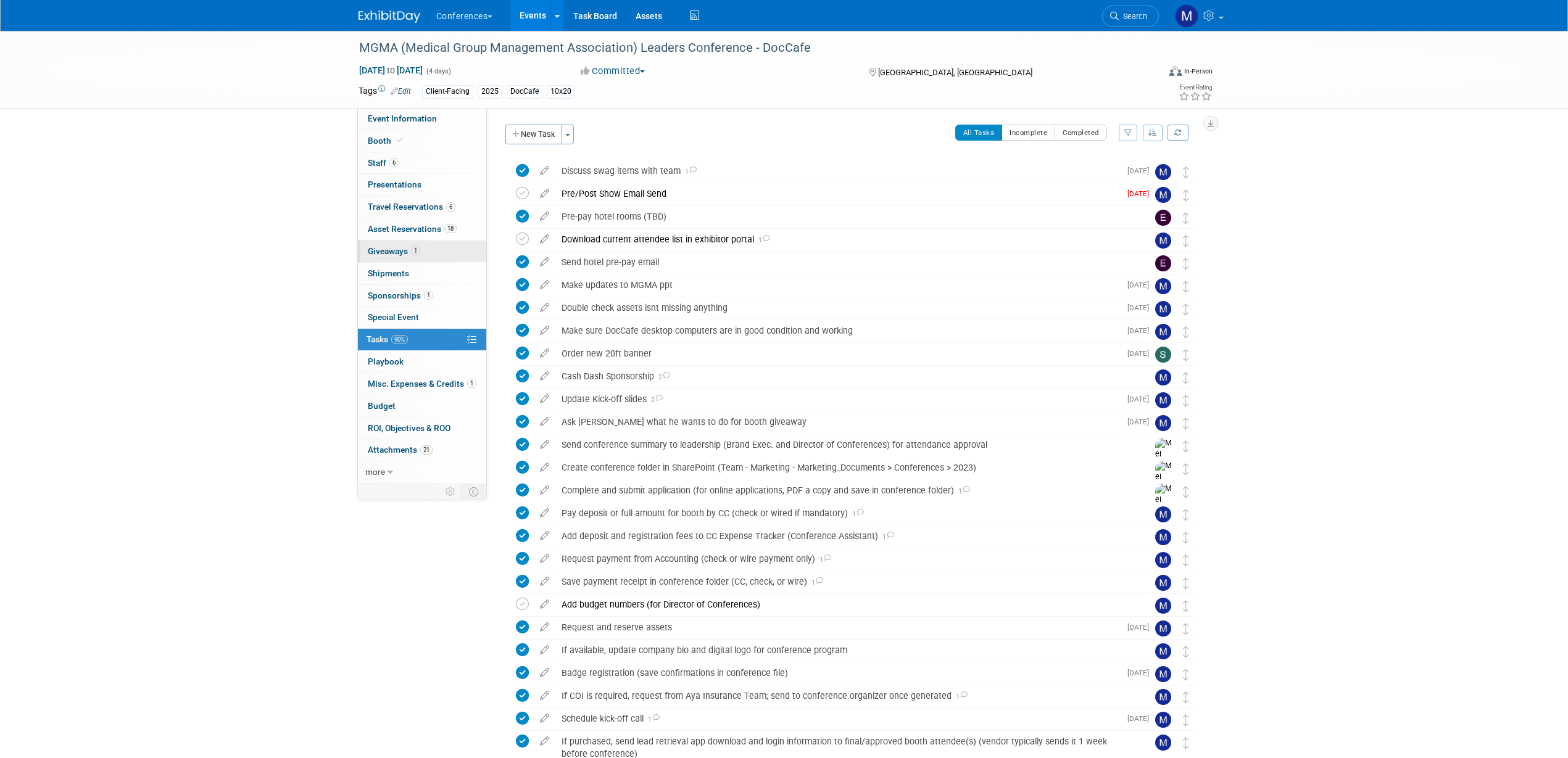
click at [408, 249] on span "Giveaways 1" at bounding box center [394, 251] width 53 height 10
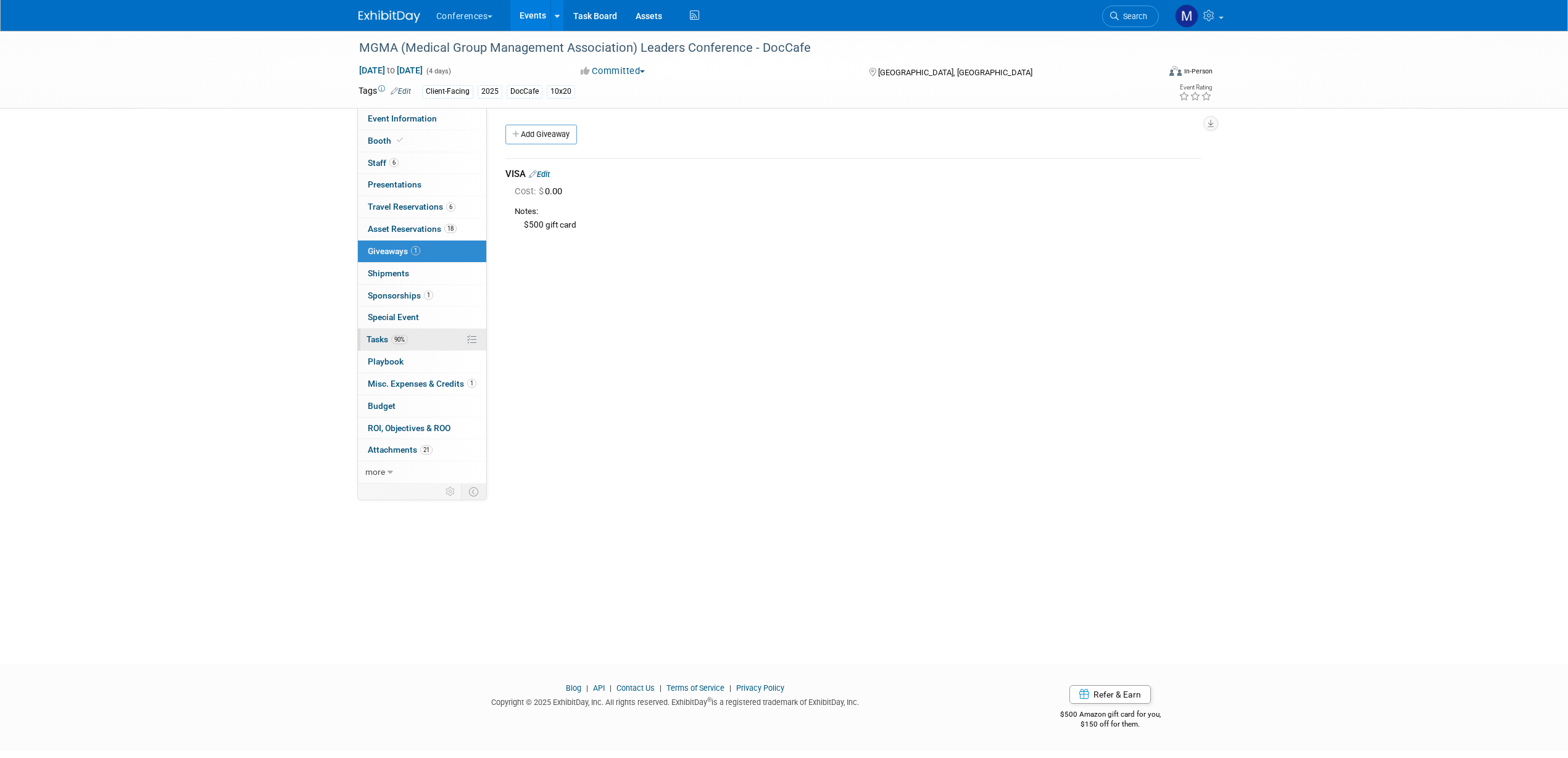
click at [404, 338] on span "90%" at bounding box center [399, 339] width 17 height 9
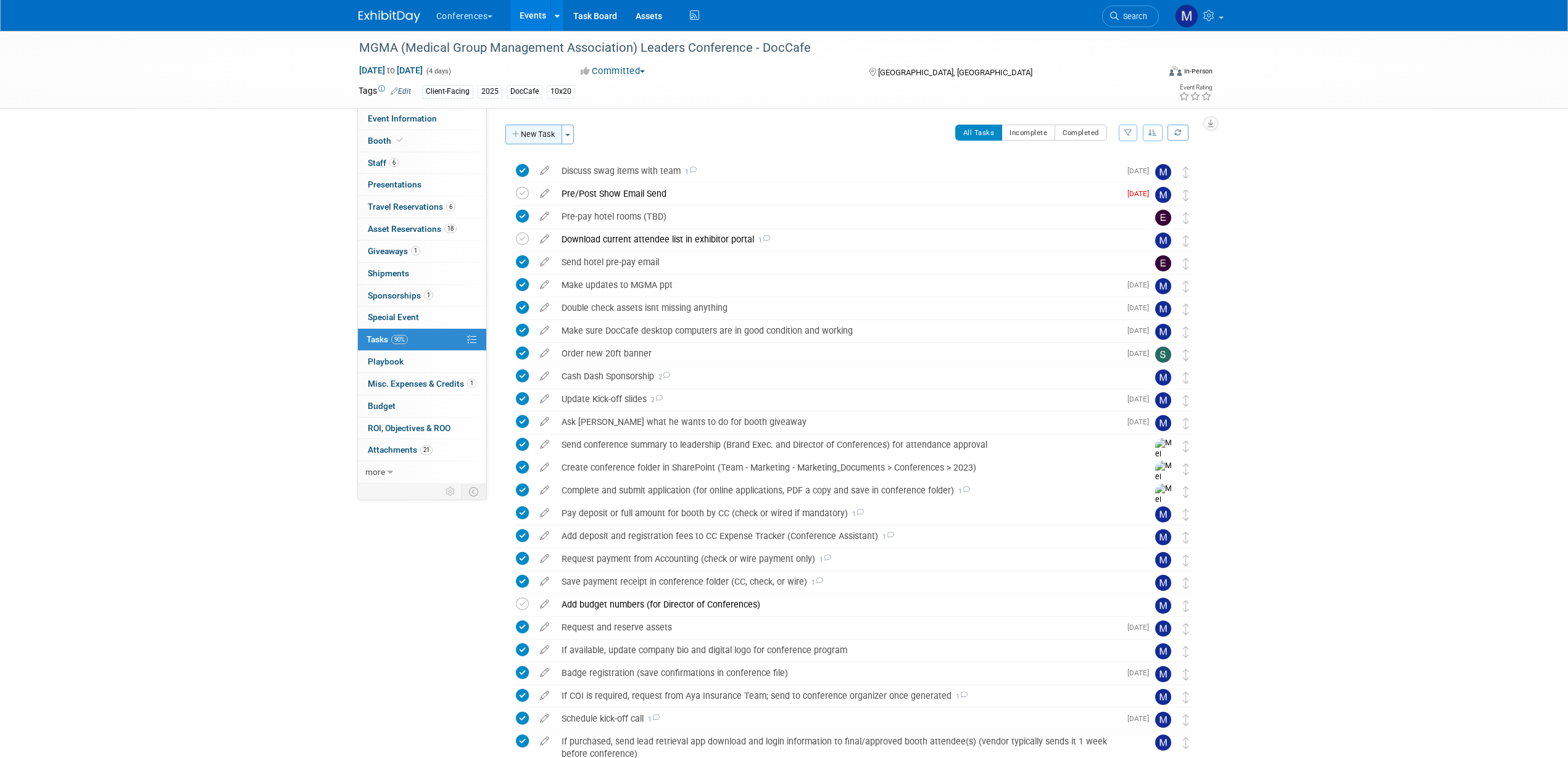
click at [549, 137] on button "New Task" at bounding box center [534, 134] width 57 height 20
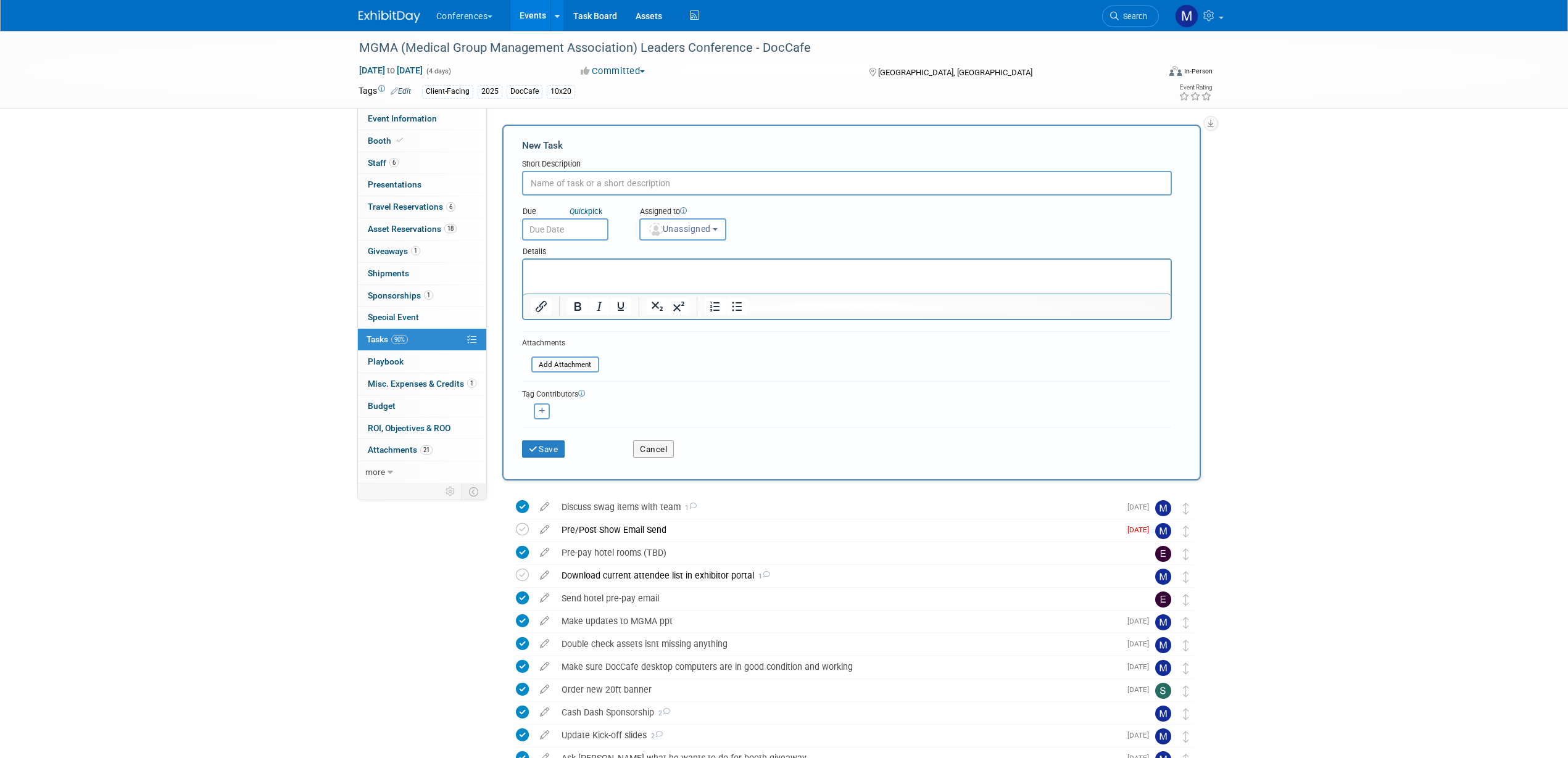
type input "S"
type input "%"
type input "$500 visa gift card"
click at [695, 224] on span "Unassigned" at bounding box center [679, 228] width 63 height 10
click at [690, 256] on input "text" at bounding box center [705, 259] width 123 height 21
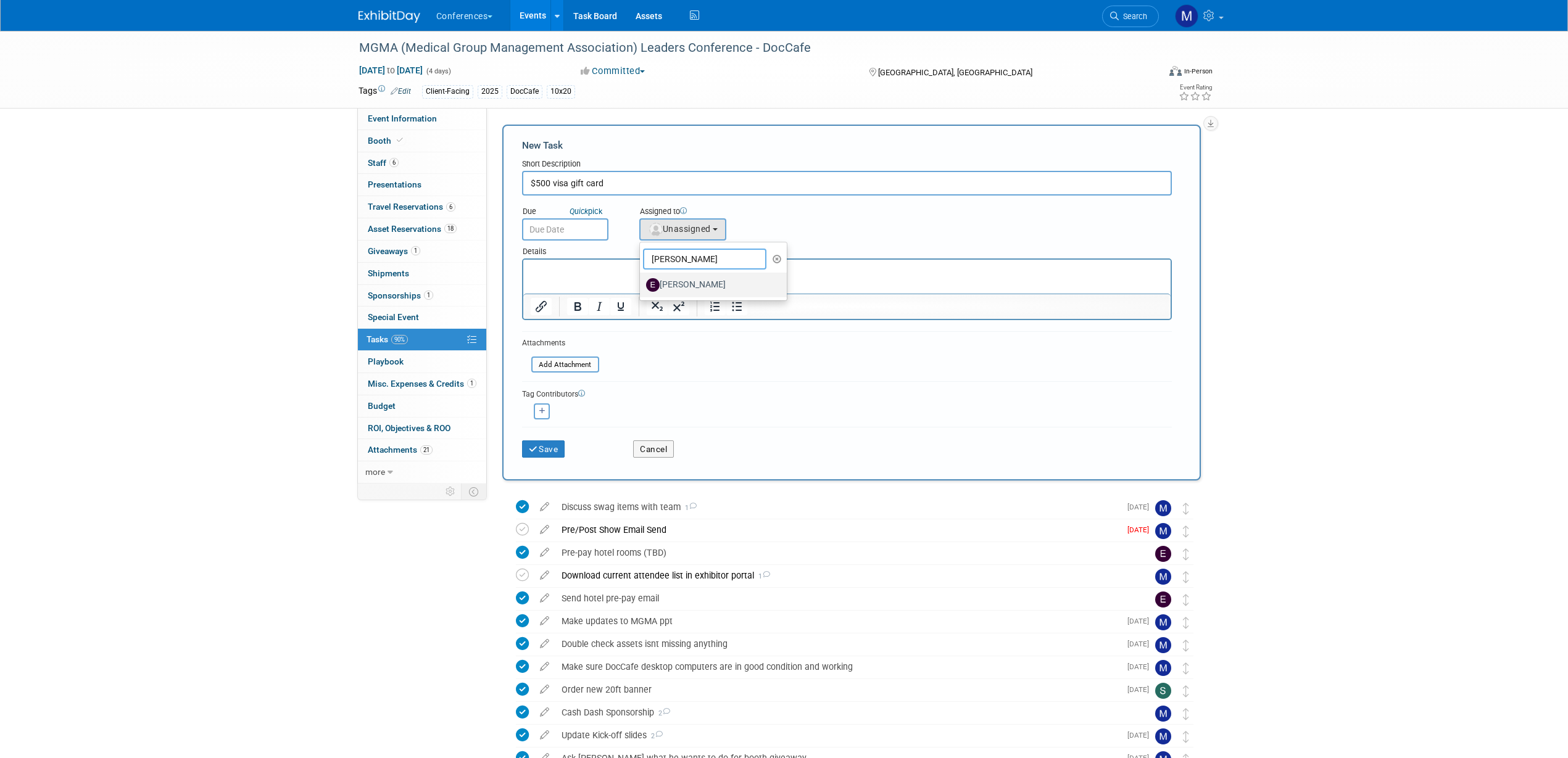
type input "erin"
click at [688, 279] on label "[PERSON_NAME]" at bounding box center [711, 285] width 129 height 20
click at [642, 279] on input "[PERSON_NAME]" at bounding box center [637, 283] width 8 height 8
select select "05738ff0-bddb-4e68-890b-b446aa749597"
click at [558, 232] on input "text" at bounding box center [564, 230] width 86 height 23
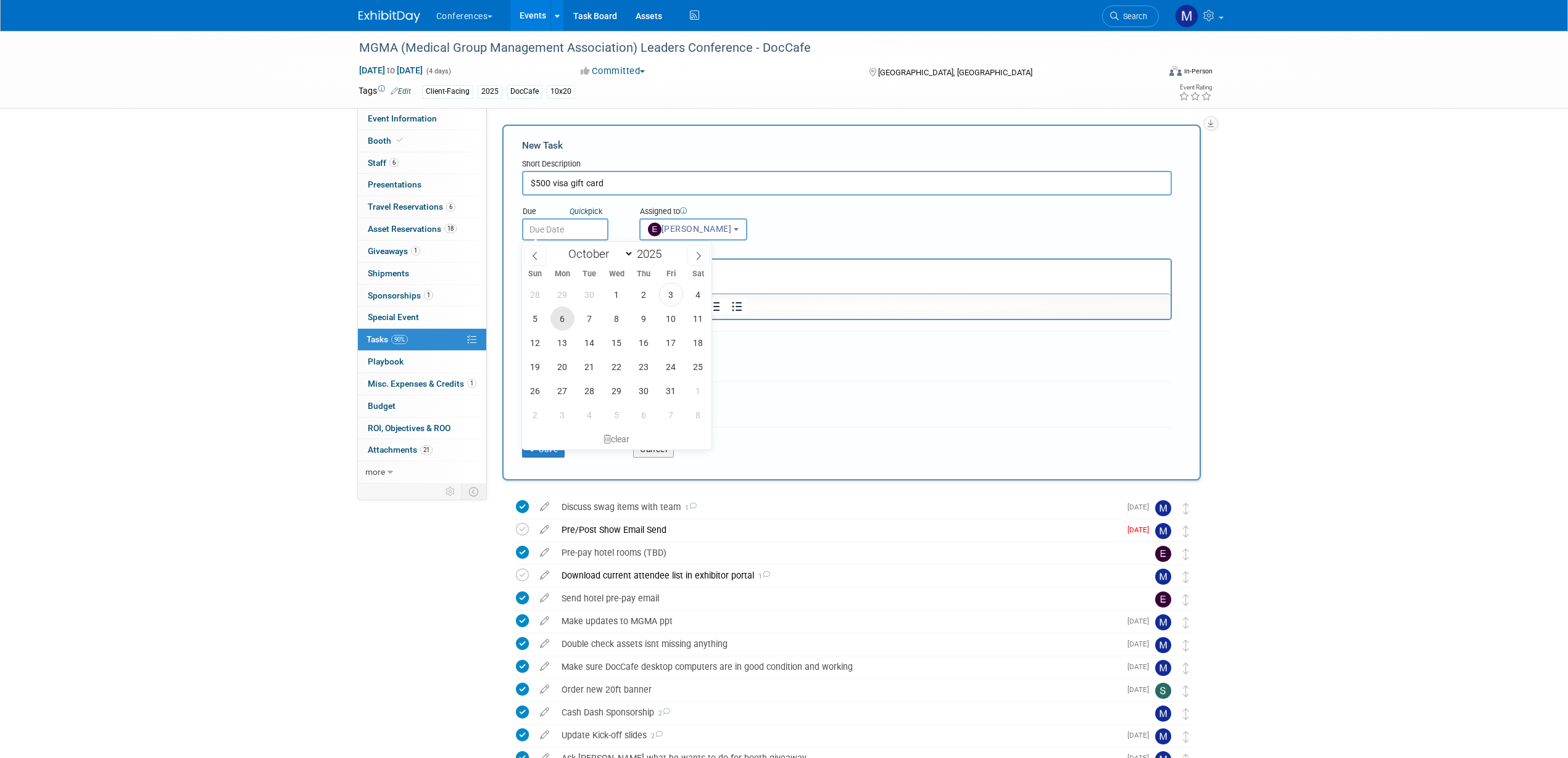
click at [568, 320] on span "6" at bounding box center [562, 319] width 24 height 24
type input "Oct 6, 2025"
click at [555, 188] on input "$500 visa gift card" at bounding box center [847, 183] width 650 height 25
click at [637, 179] on input "$500 order visa gift card" at bounding box center [847, 183] width 650 height 25
type input "$500 order visa gift card for winner"
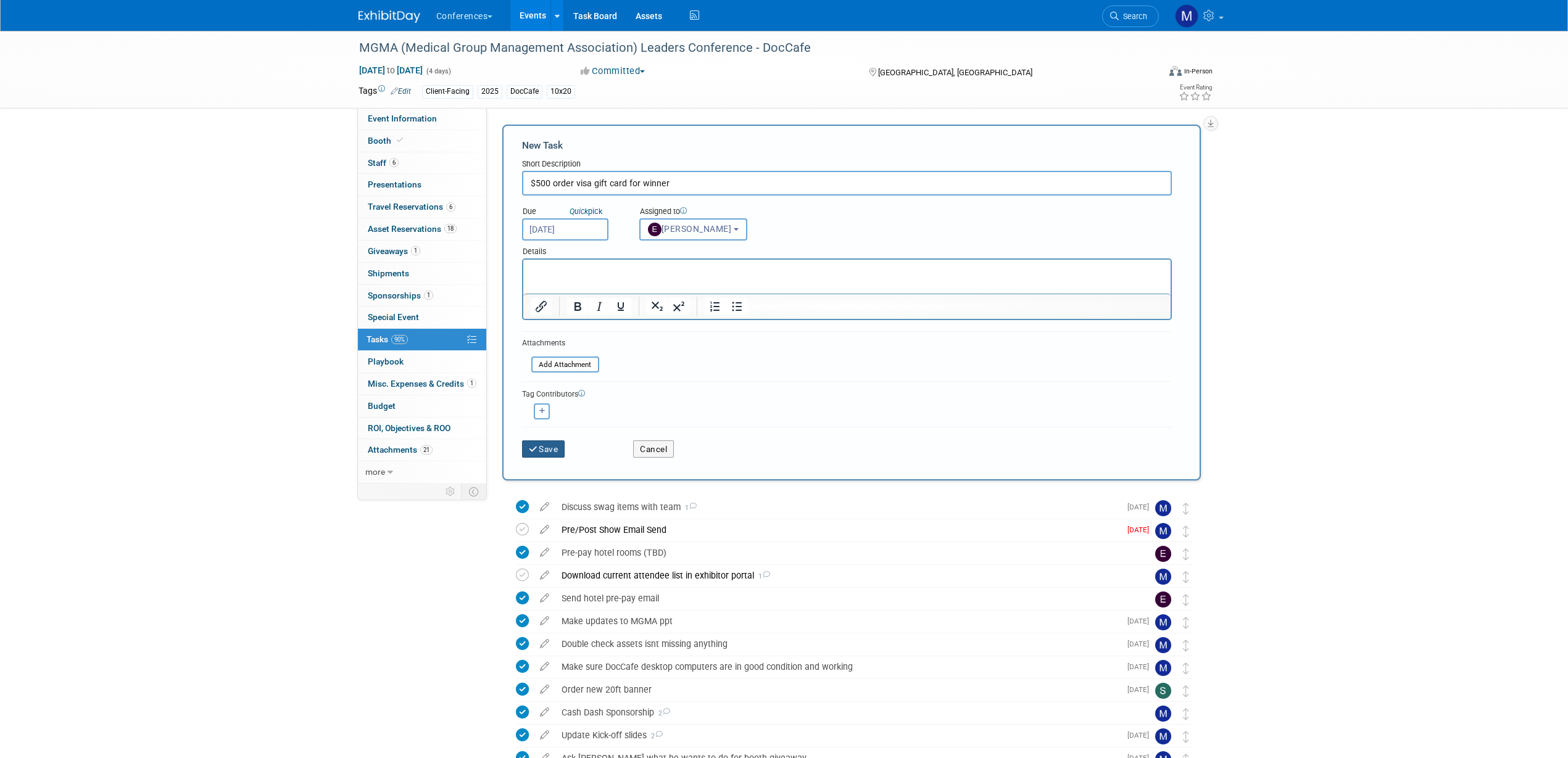
click at [554, 447] on button "Save" at bounding box center [543, 449] width 44 height 17
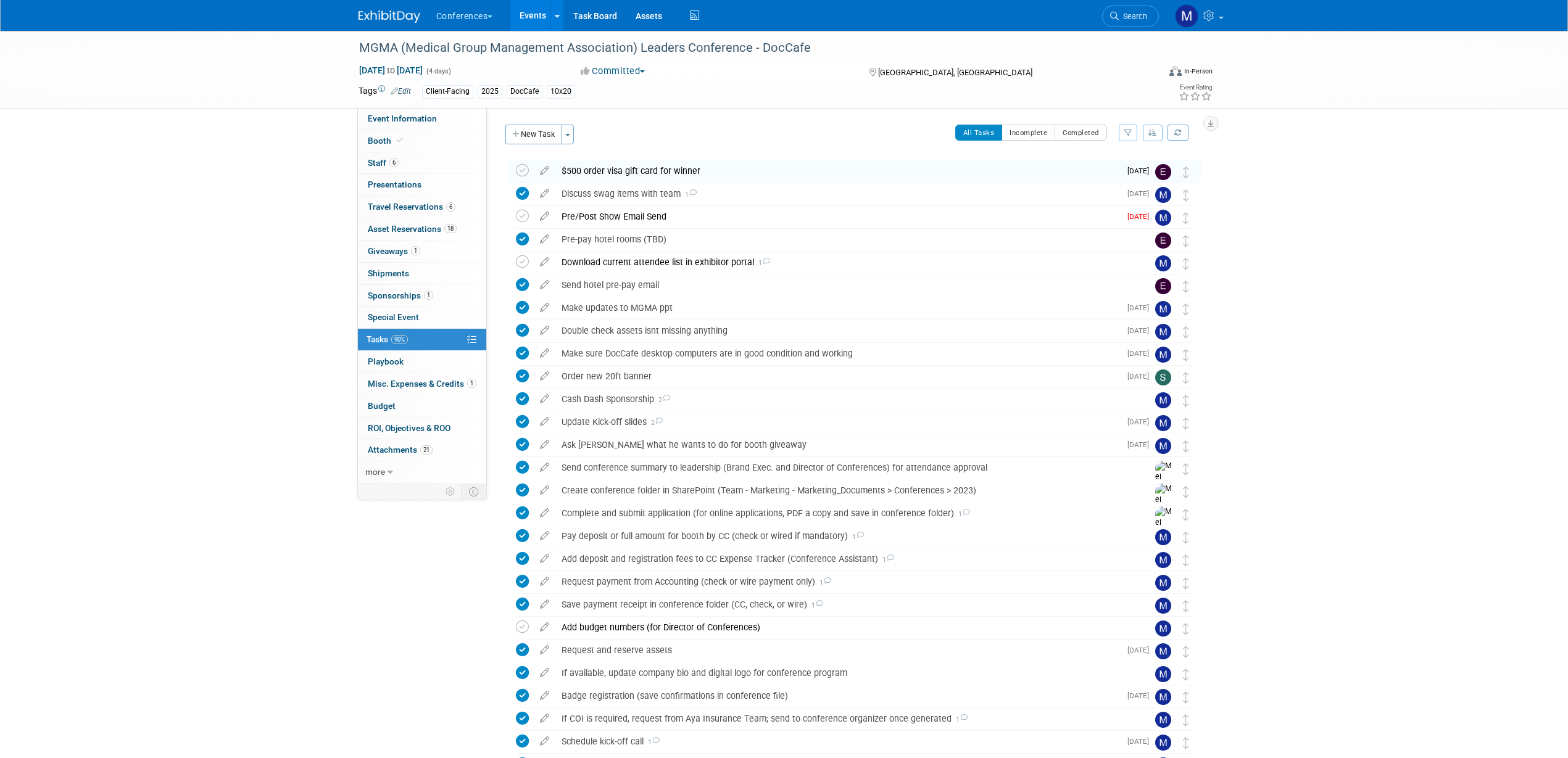
click at [402, 8] on link at bounding box center [397, 10] width 77 height 10
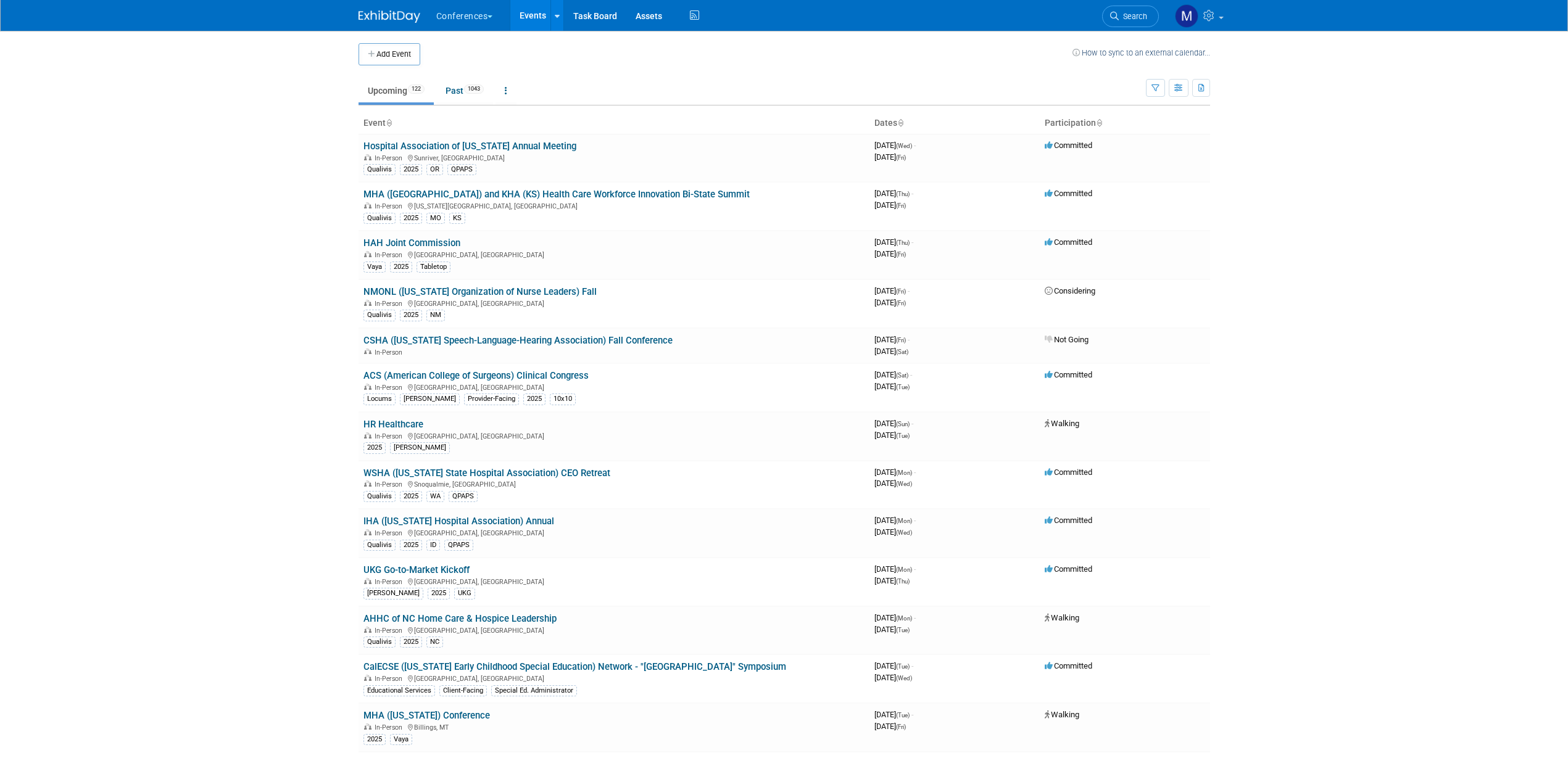
click at [1122, 16] on span "Search" at bounding box center [1133, 17] width 29 height 9
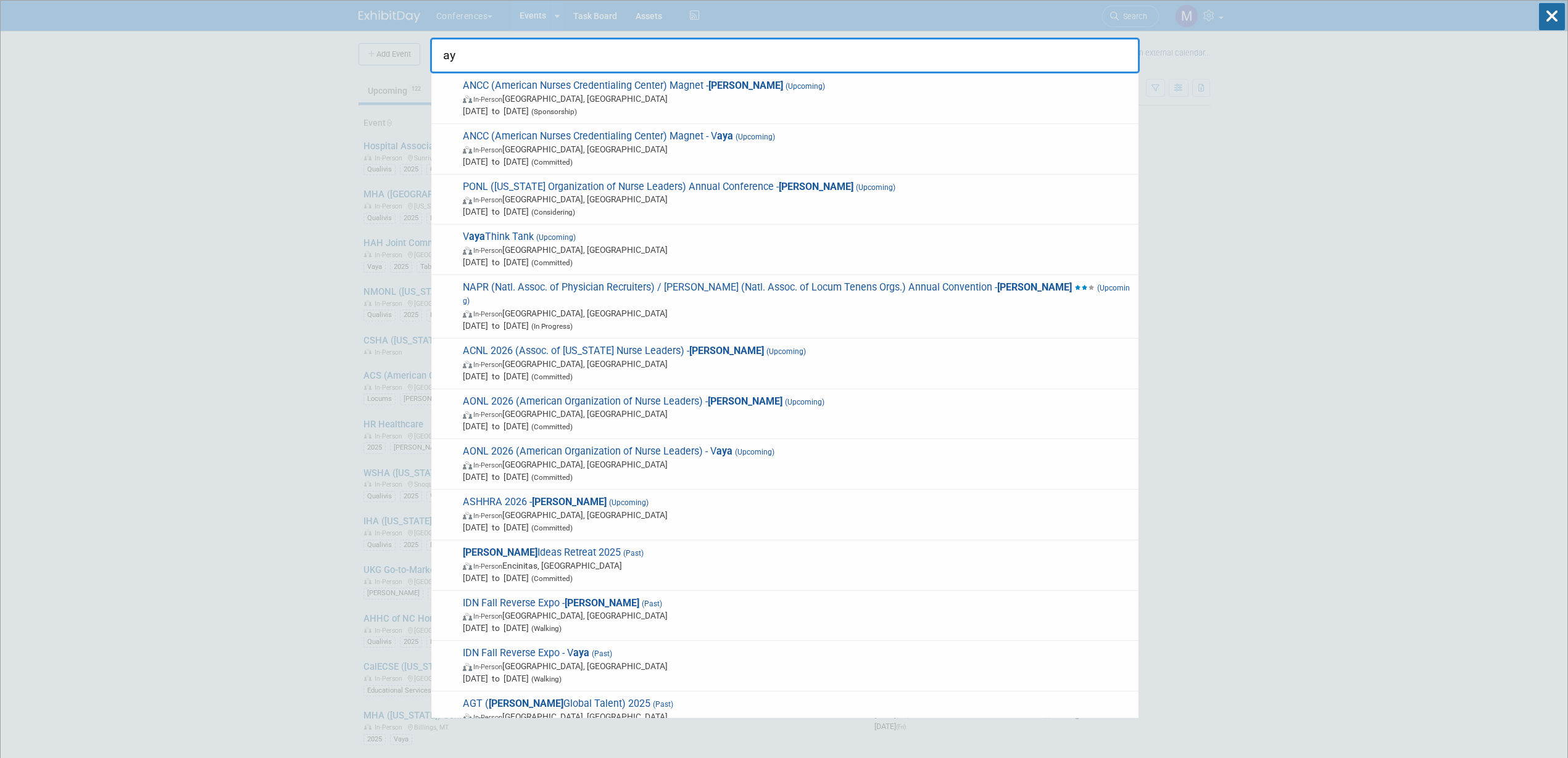
type input "a"
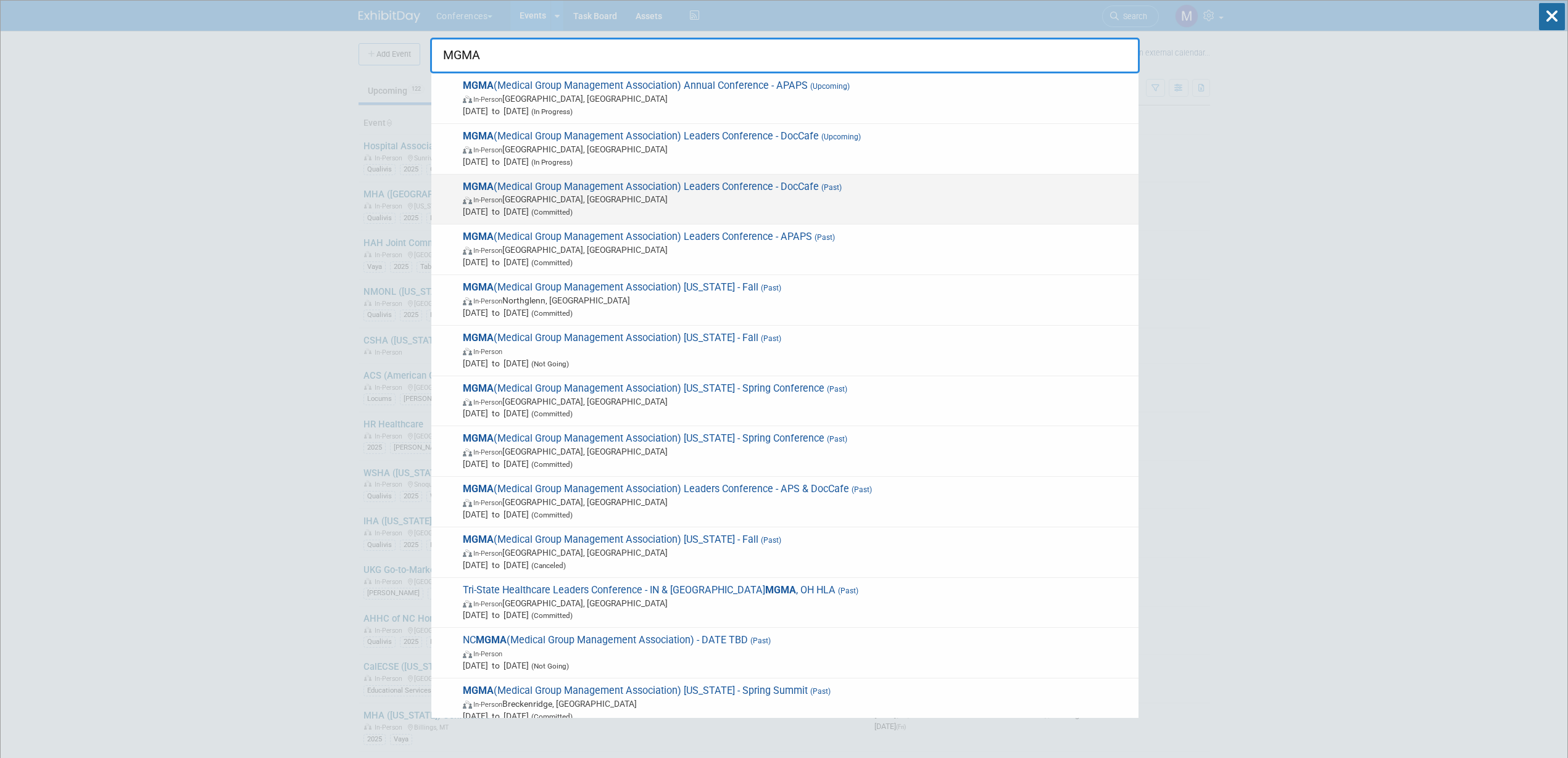
type input "MGMA"
click at [787, 200] on span "In-Person [GEOGRAPHIC_DATA], [GEOGRAPHIC_DATA]" at bounding box center [798, 199] width 670 height 12
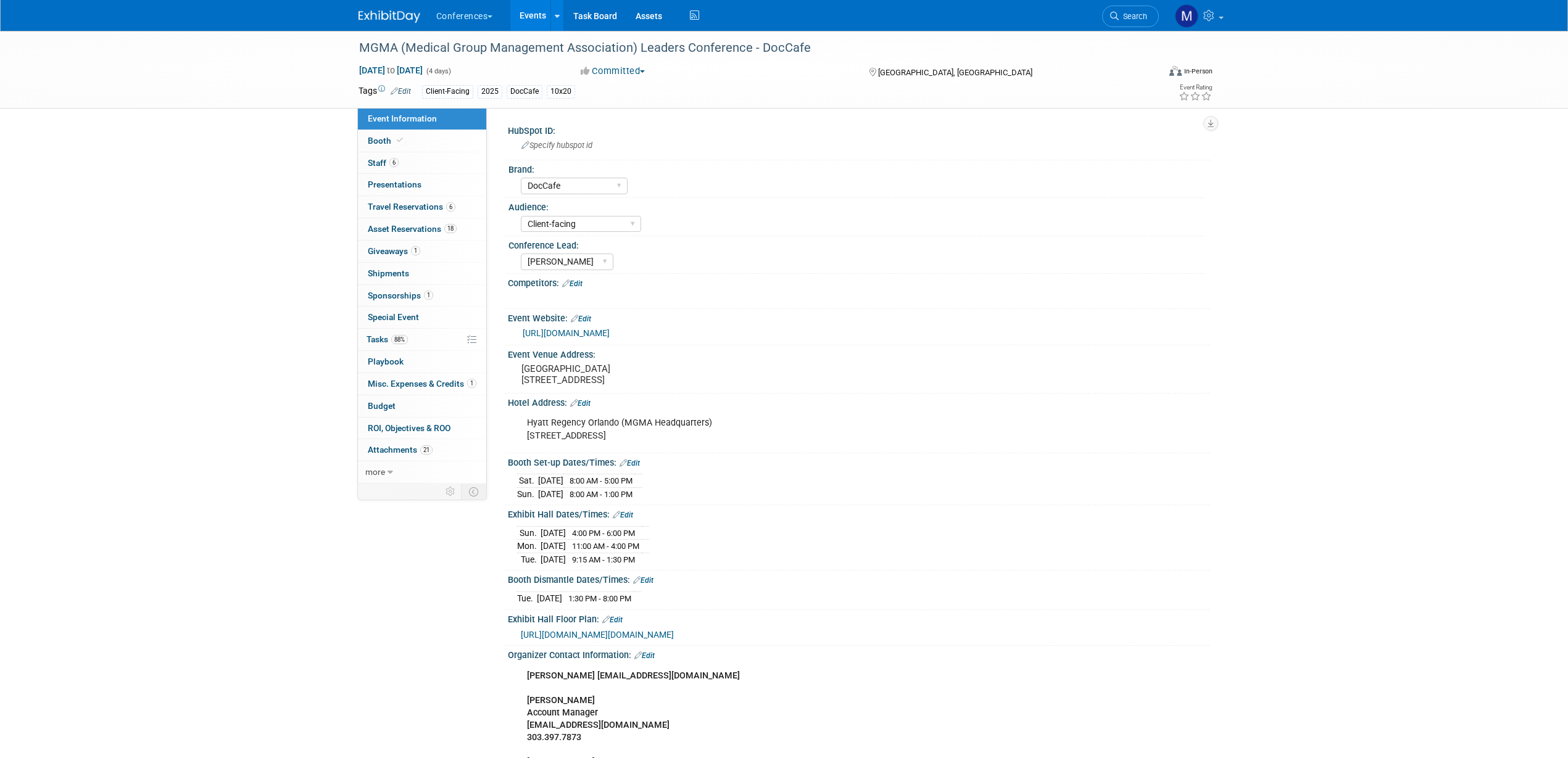
select select "DocCafe"
select select "Client-facing"
select select "[PERSON_NAME]"
click at [1116, 15] on icon at bounding box center [1115, 17] width 9 height 9
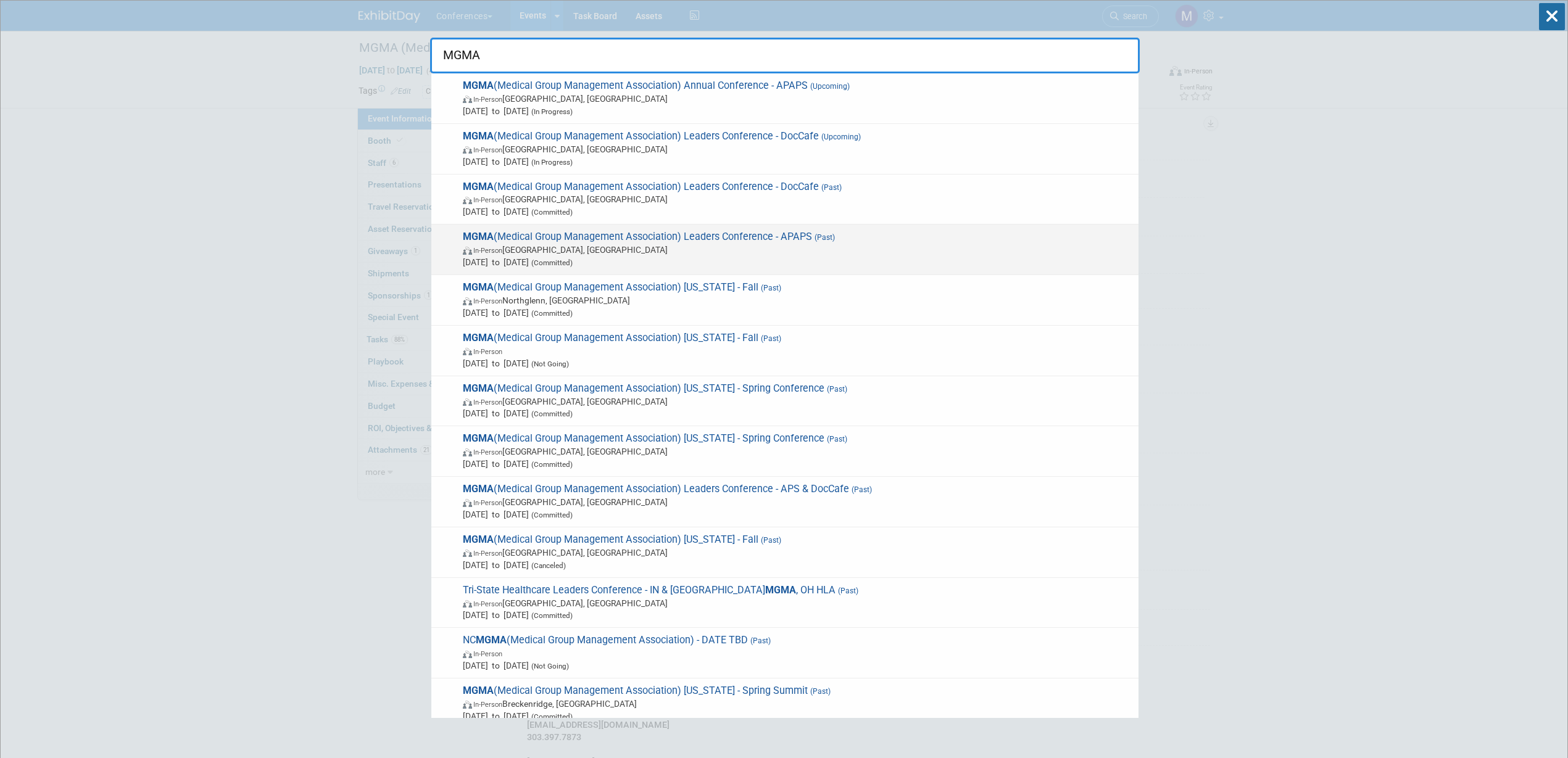
type input "MGMA"
click at [781, 241] on span "MGMA (Medical Group Management Association) Leaders Conference - APAPS (Past) I…" at bounding box center [796, 249] width 673 height 38
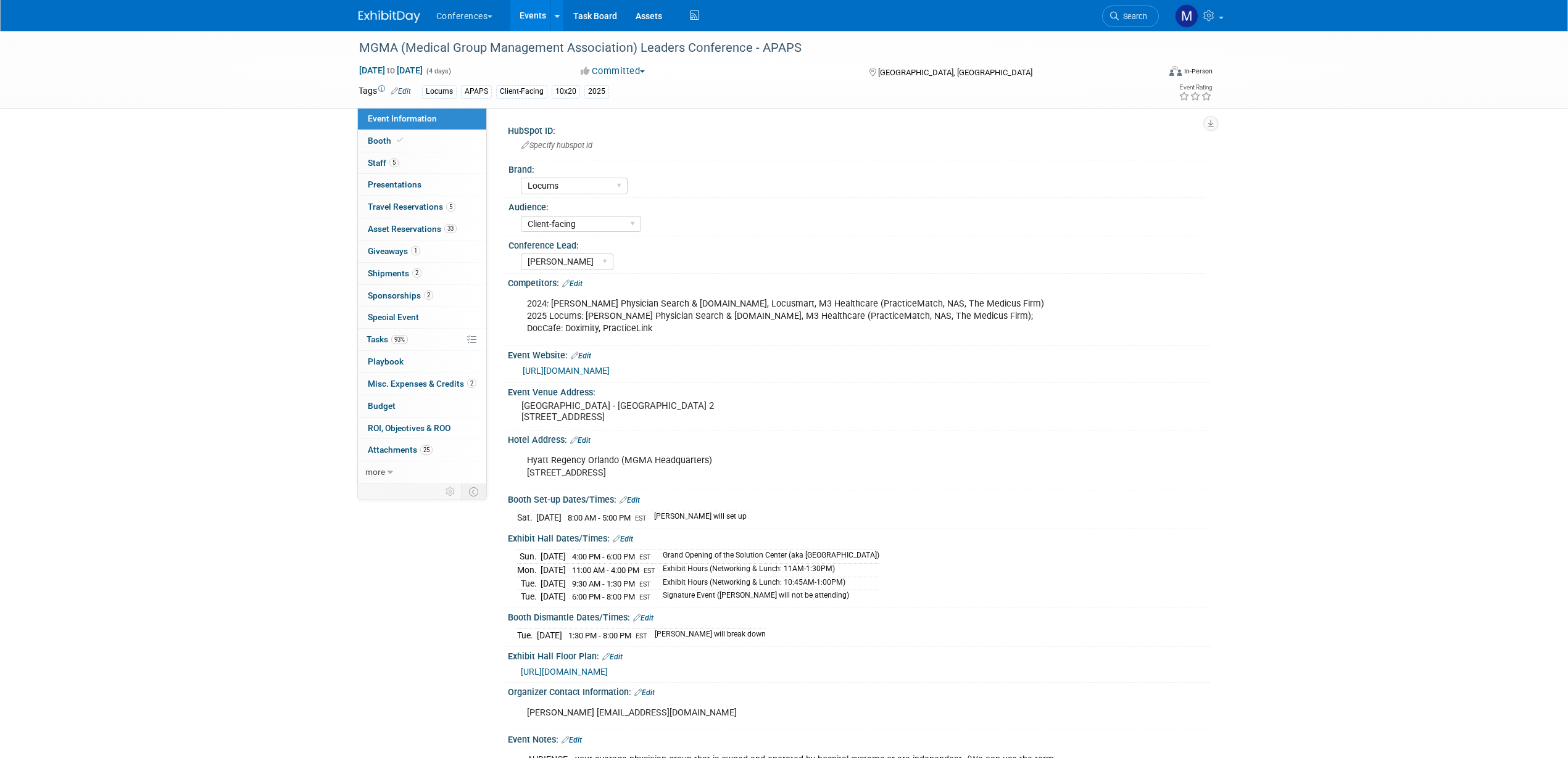
select select "Locums"
select select "Client-facing"
select select "[PERSON_NAME]"
click at [414, 256] on link "1 Giveaways 1" at bounding box center [422, 251] width 128 height 22
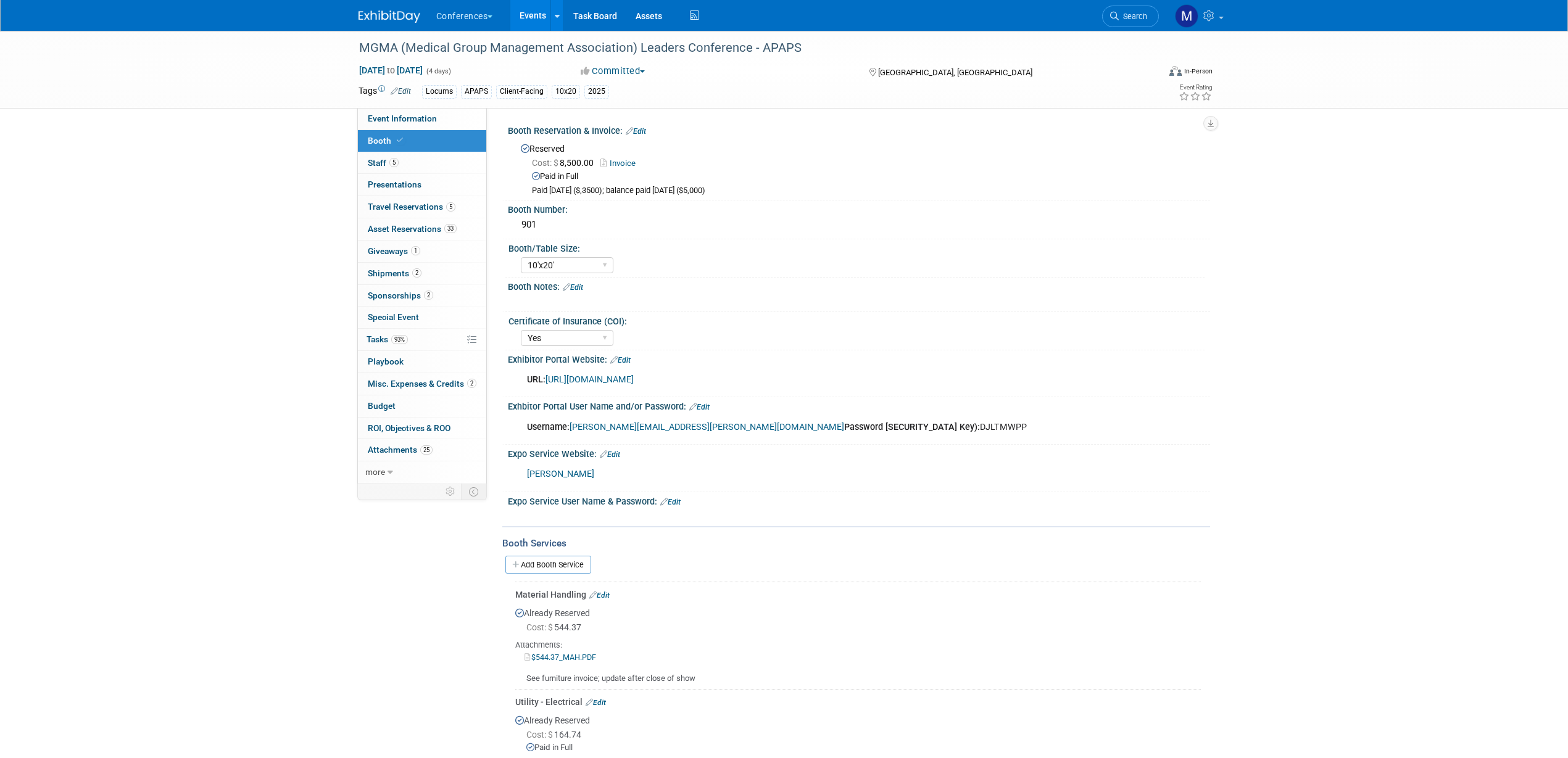
select select "10'x20'"
select select "Yes"
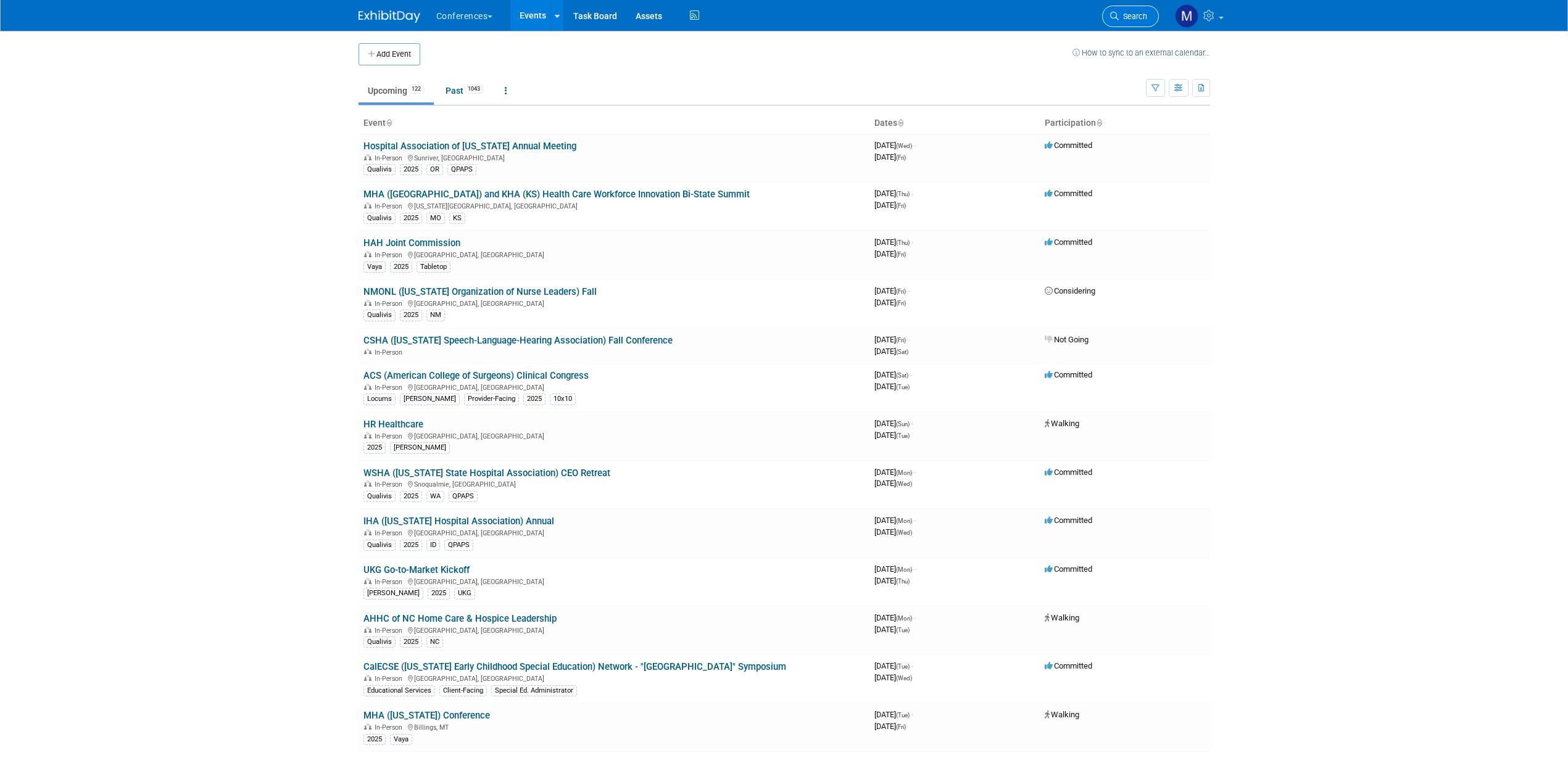
click at [1132, 20] on span "Search" at bounding box center [1133, 17] width 29 height 9
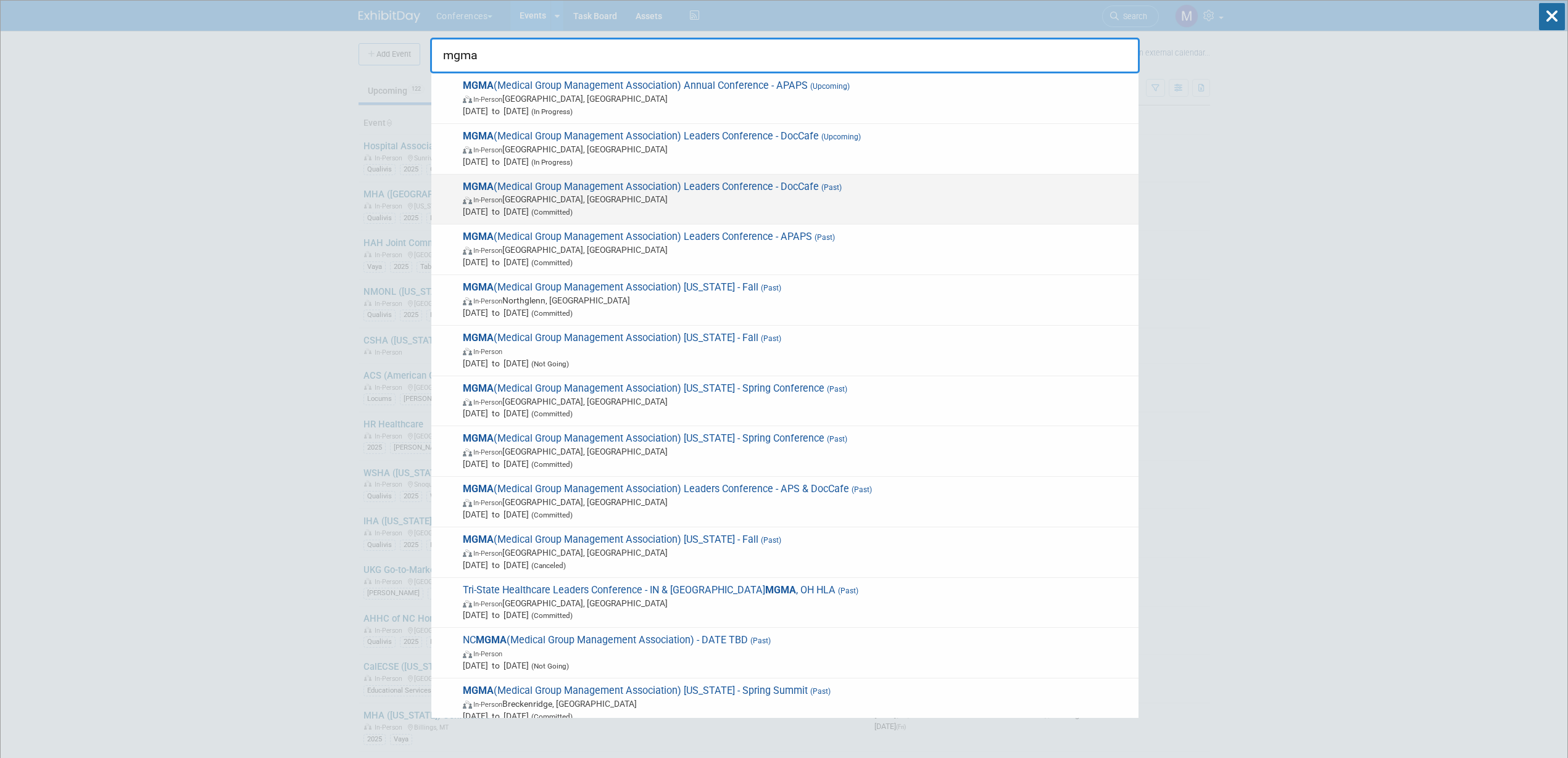
type input "mgma"
click at [802, 197] on span "In-Person [GEOGRAPHIC_DATA], [GEOGRAPHIC_DATA]" at bounding box center [798, 199] width 670 height 12
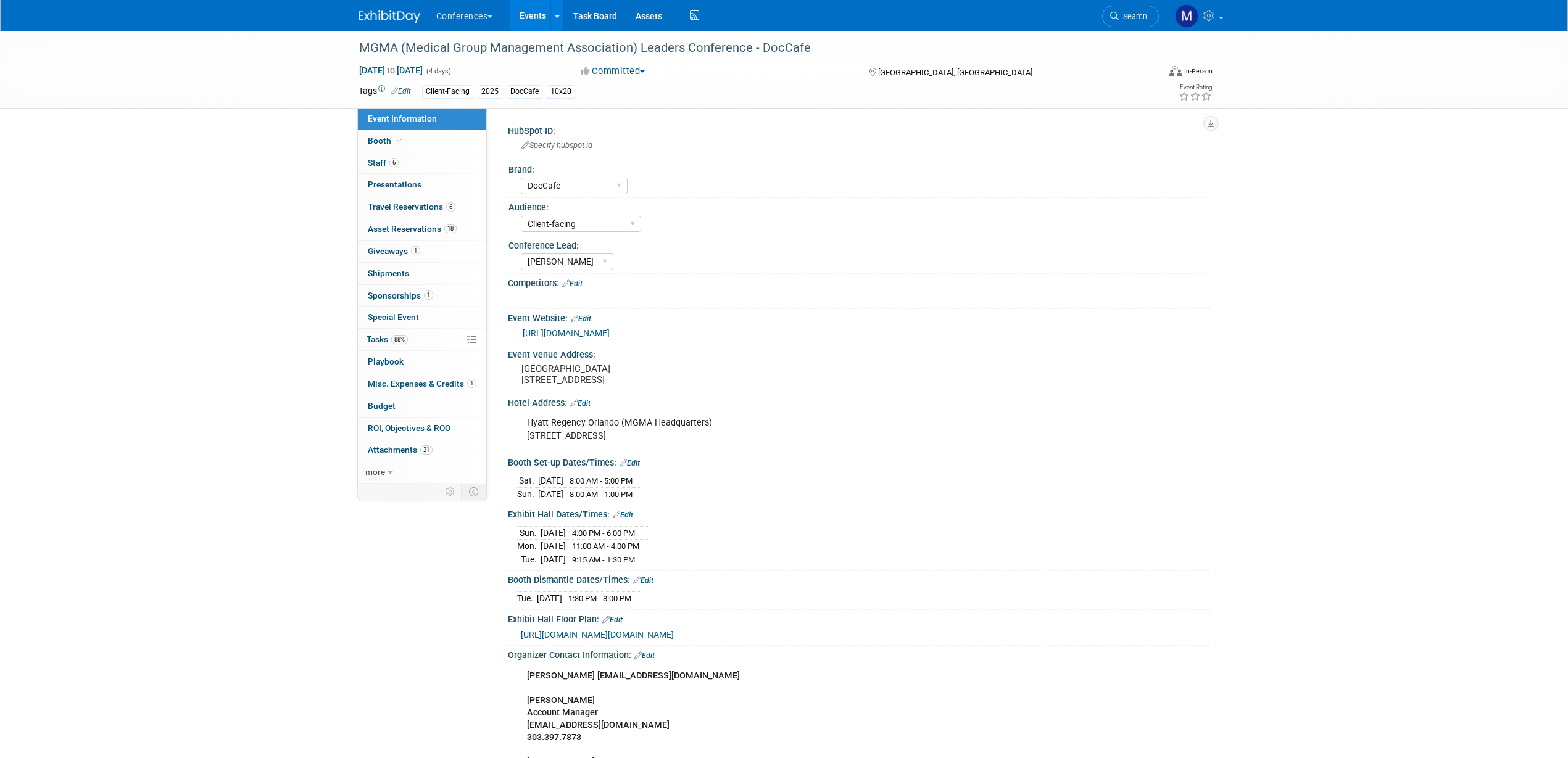
select select "DocCafe"
select select "Client-facing"
select select "[PERSON_NAME]"
click at [392, 200] on link "6 Travel Reservations 6" at bounding box center [422, 206] width 128 height 22
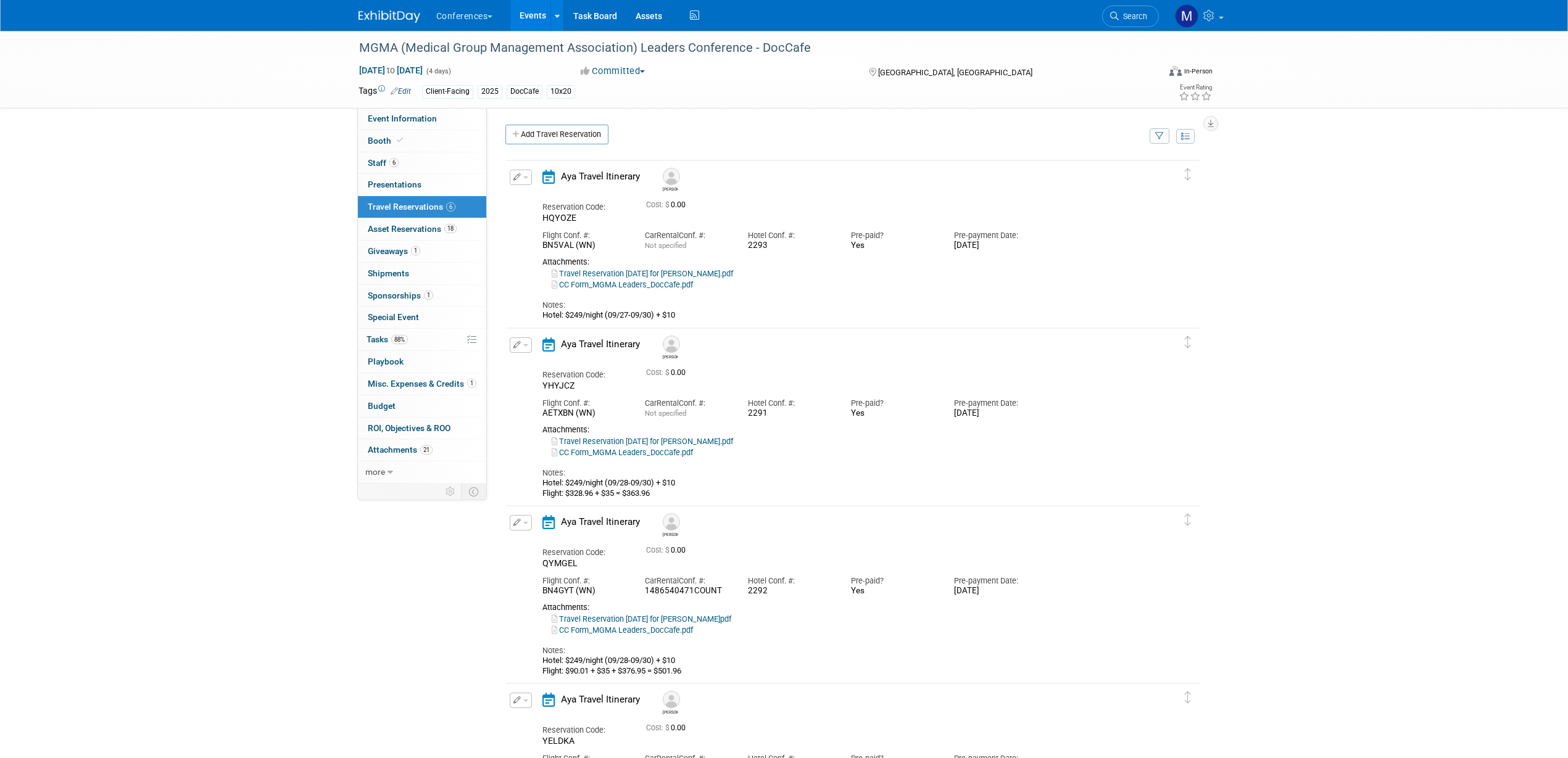
click at [525, 175] on button "button" at bounding box center [521, 177] width 23 height 16
click at [543, 191] on button "Edit Reservation" at bounding box center [562, 199] width 104 height 18
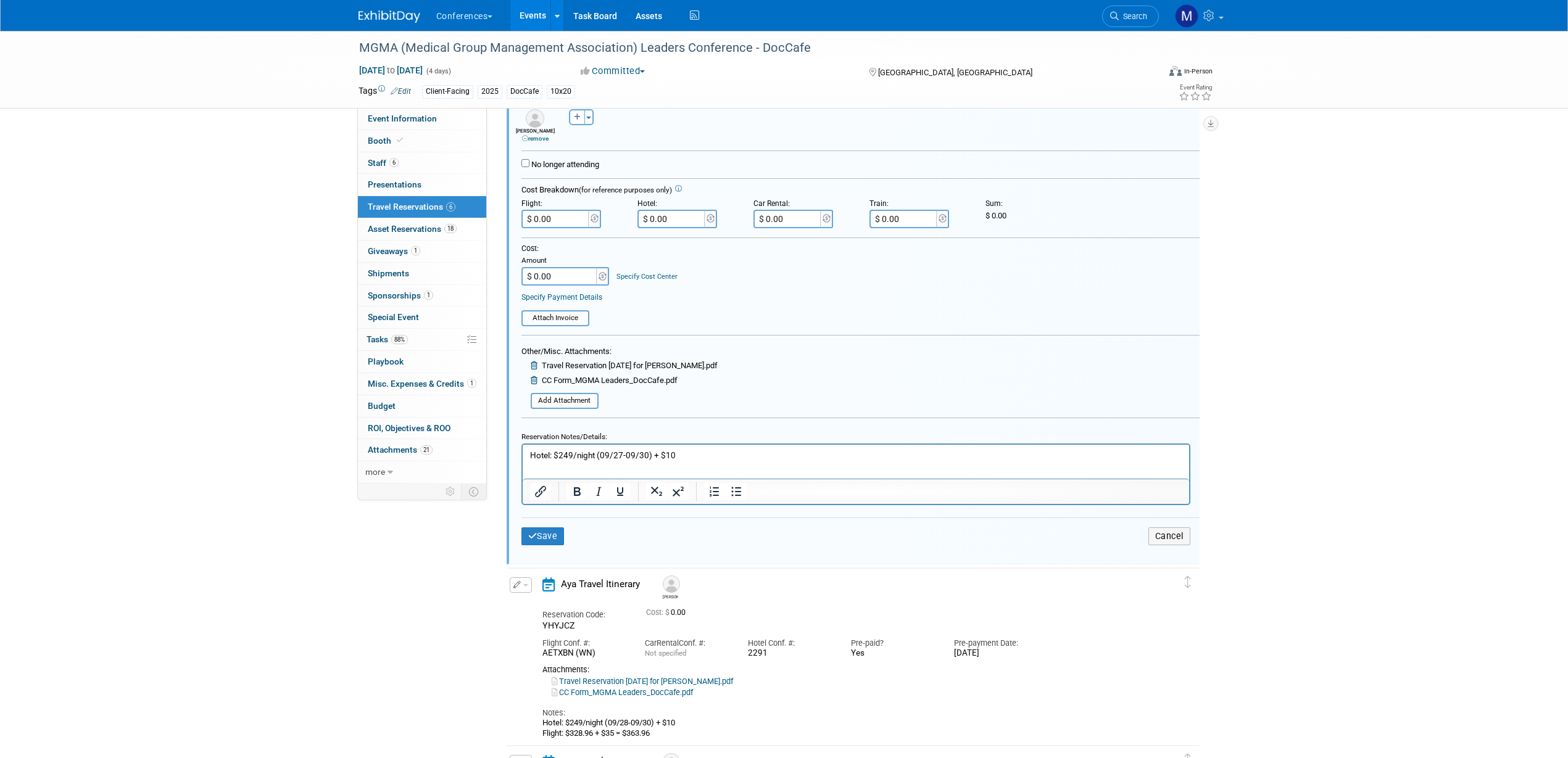
scroll to position [330, 0]
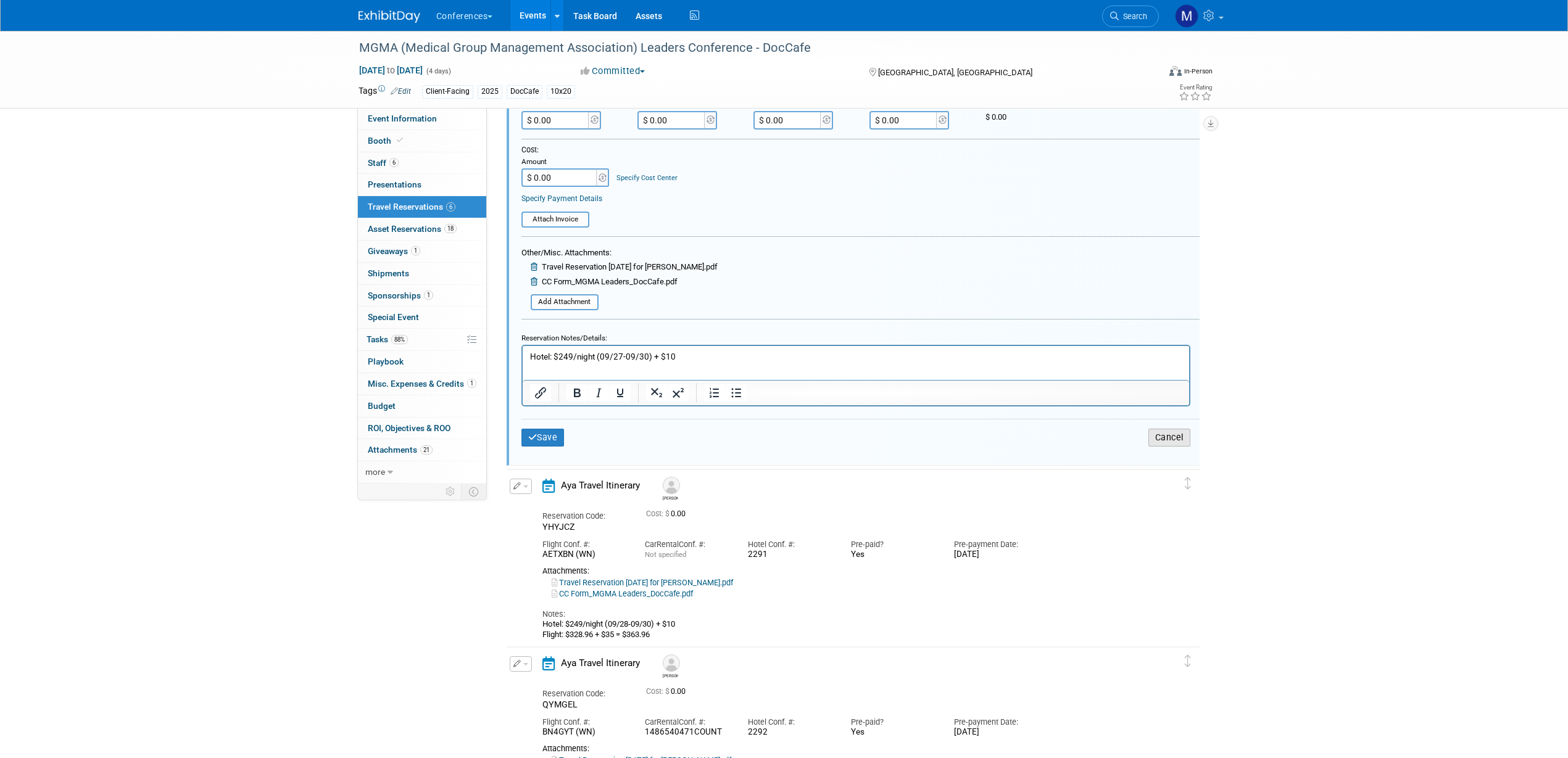
click at [1180, 438] on button "Cancel" at bounding box center [1169, 438] width 42 height 18
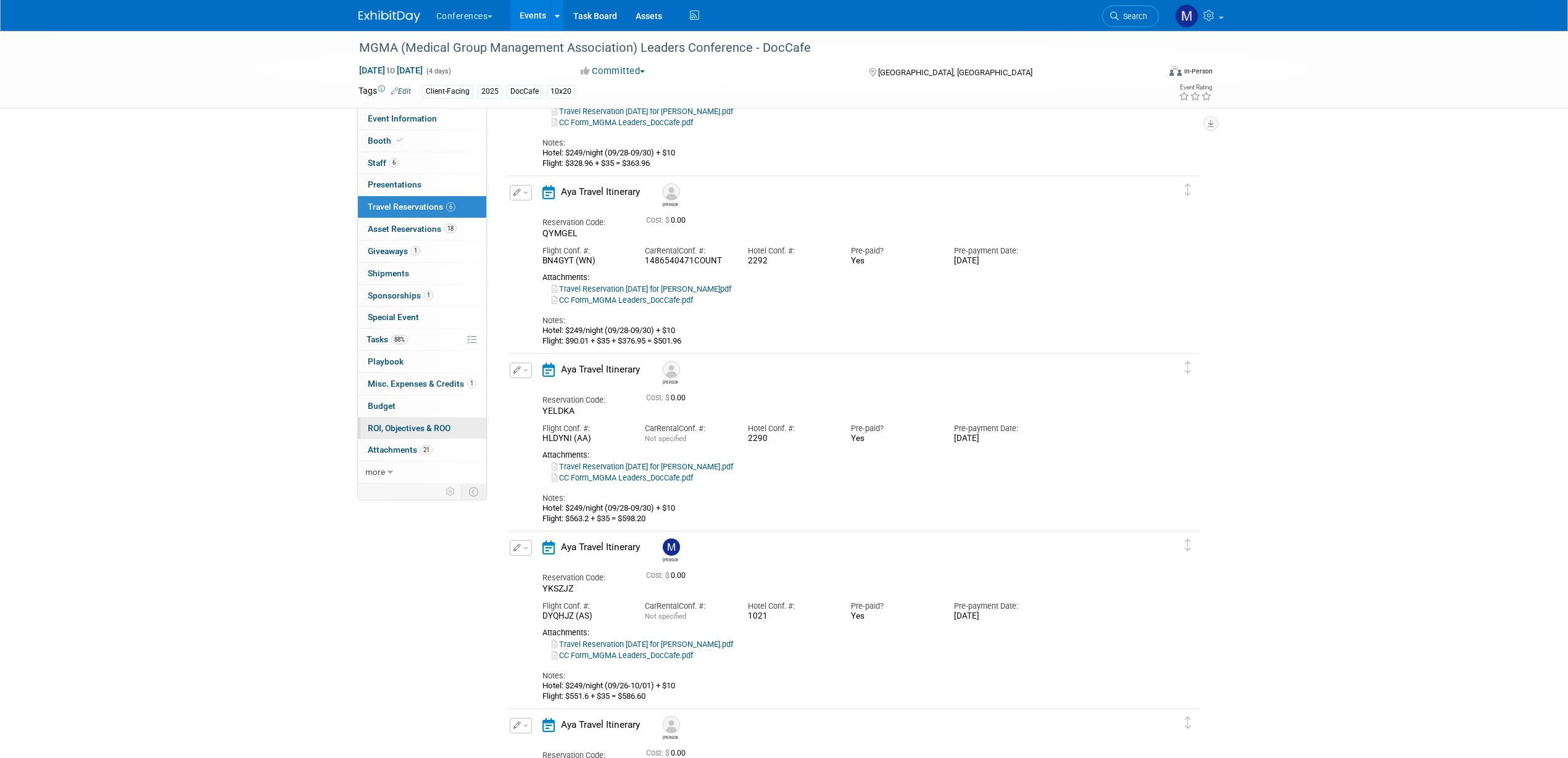
click at [392, 418] on link "0 ROI, Objectives & ROO 0" at bounding box center [422, 429] width 128 height 22
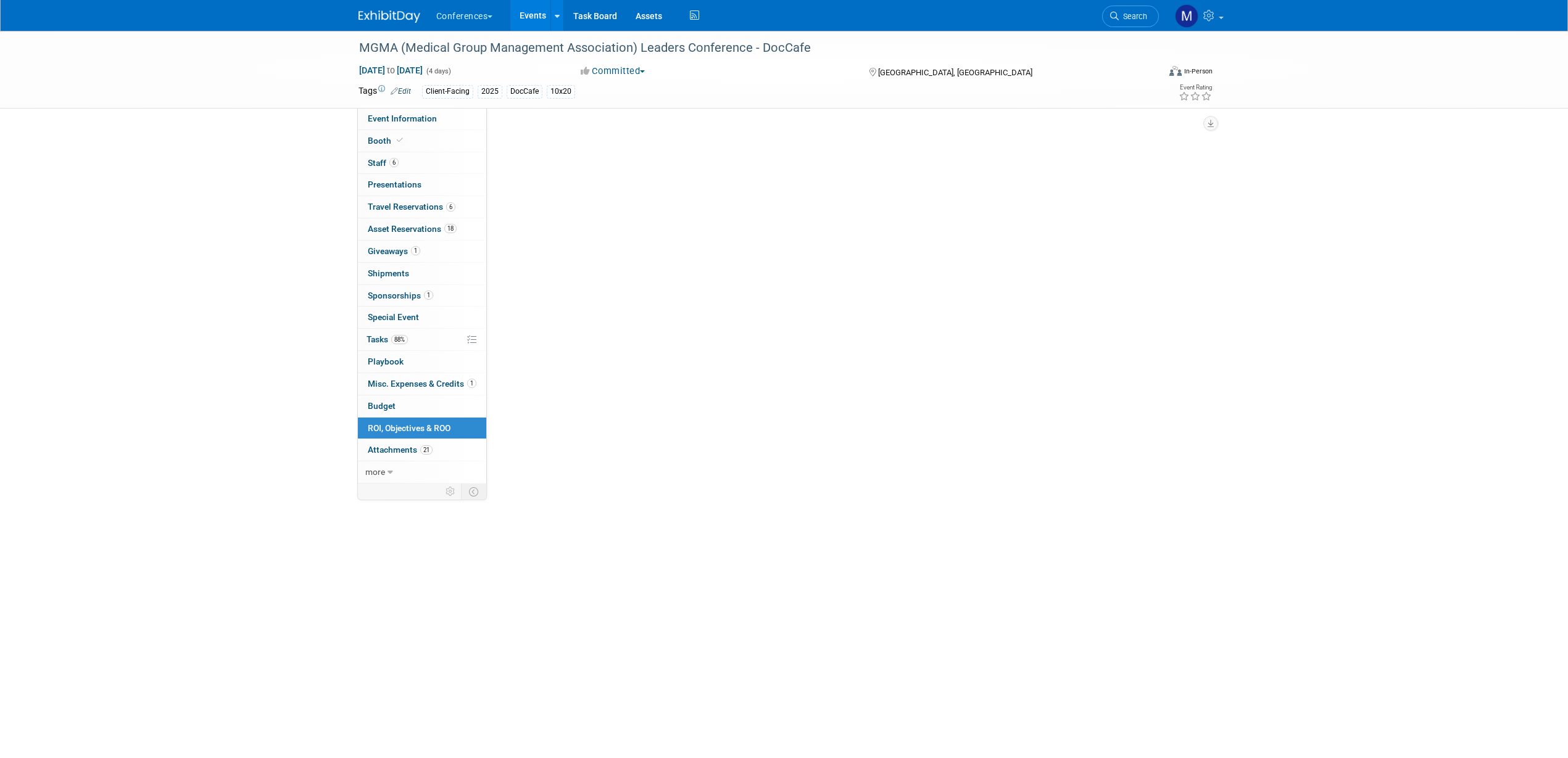
scroll to position [0, 0]
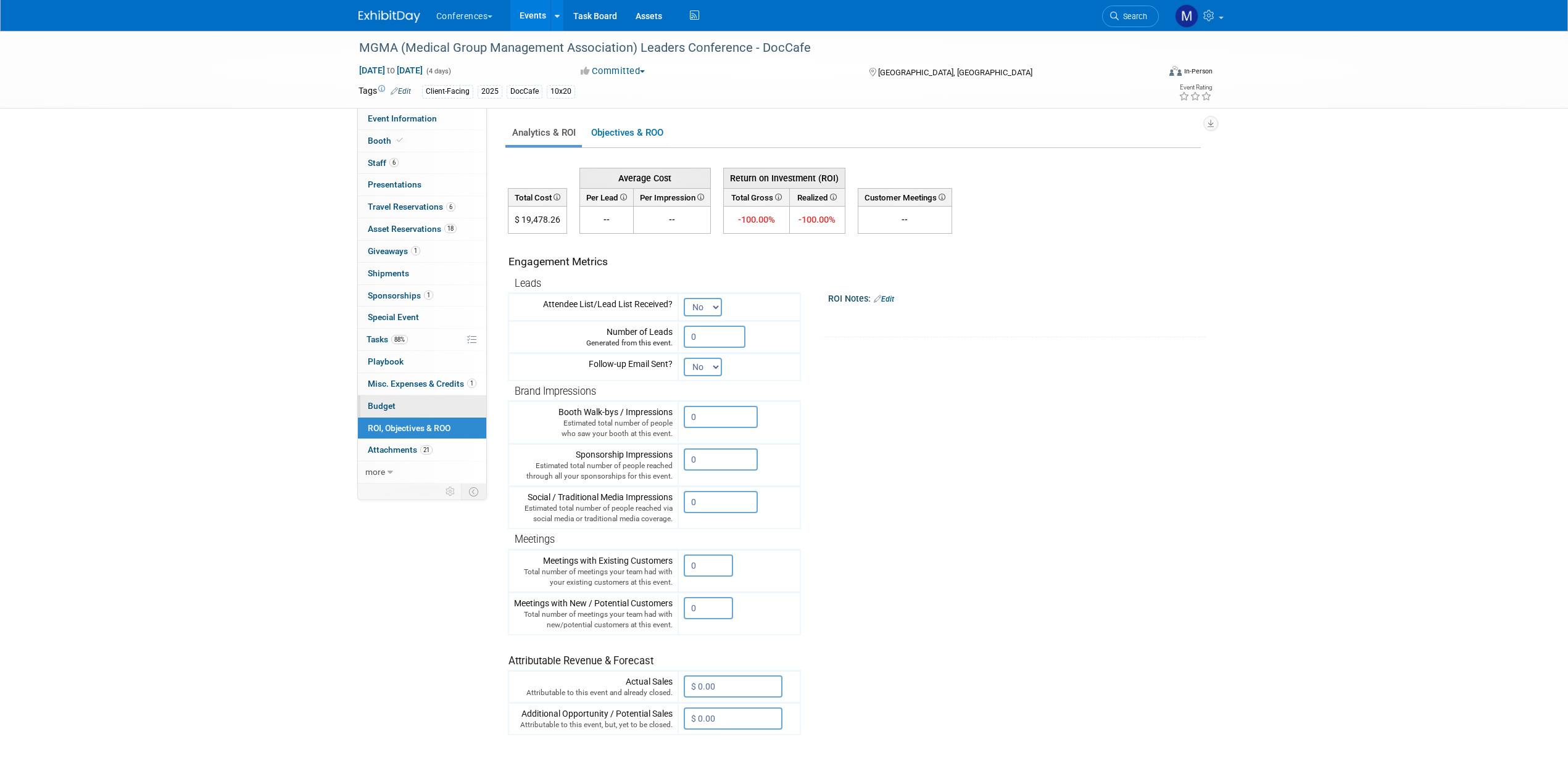
click at [397, 406] on link "Budget" at bounding box center [422, 406] width 128 height 22
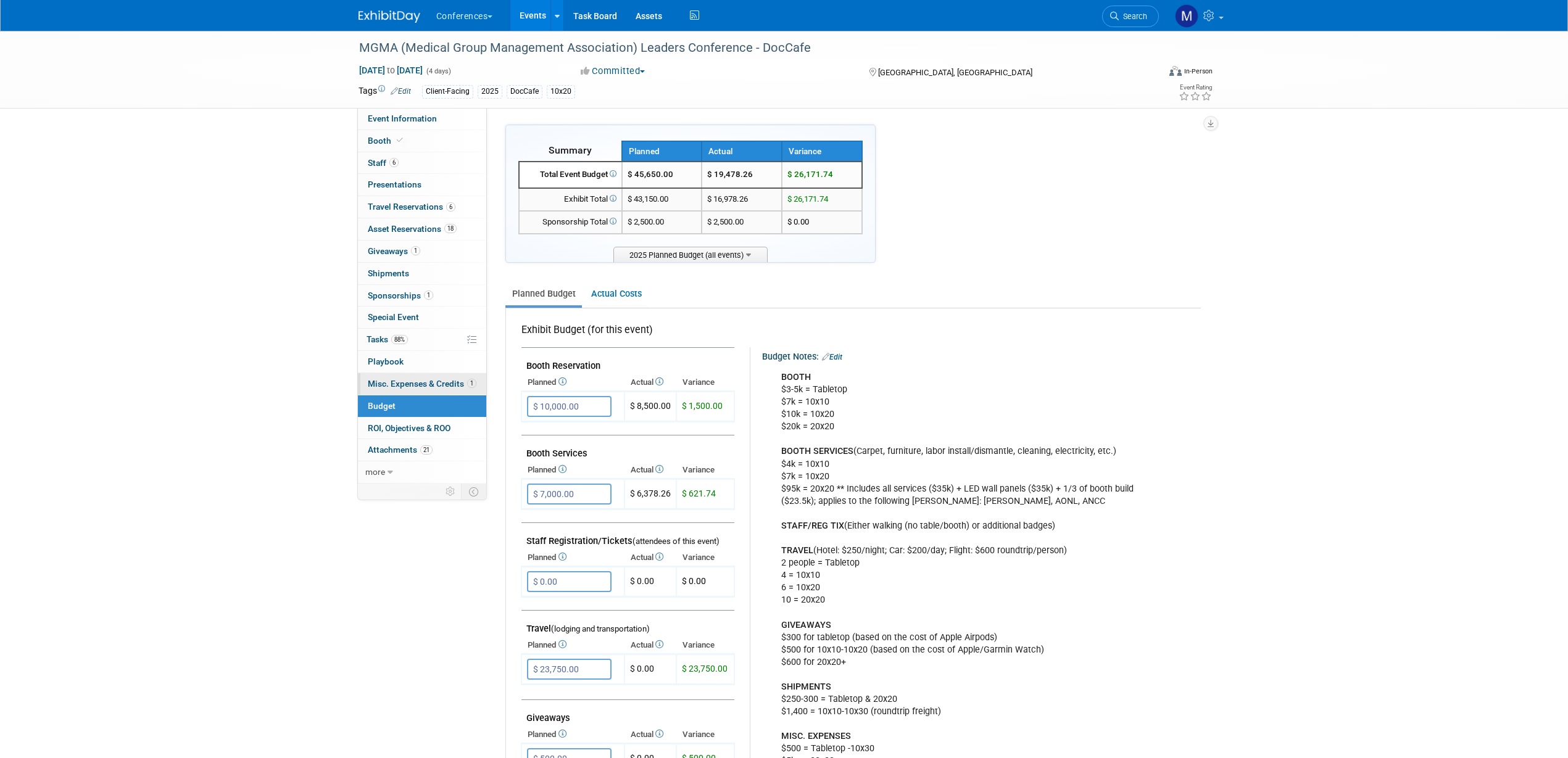
click at [402, 387] on span "Misc. Expenses & Credits 1" at bounding box center [422, 384] width 109 height 10
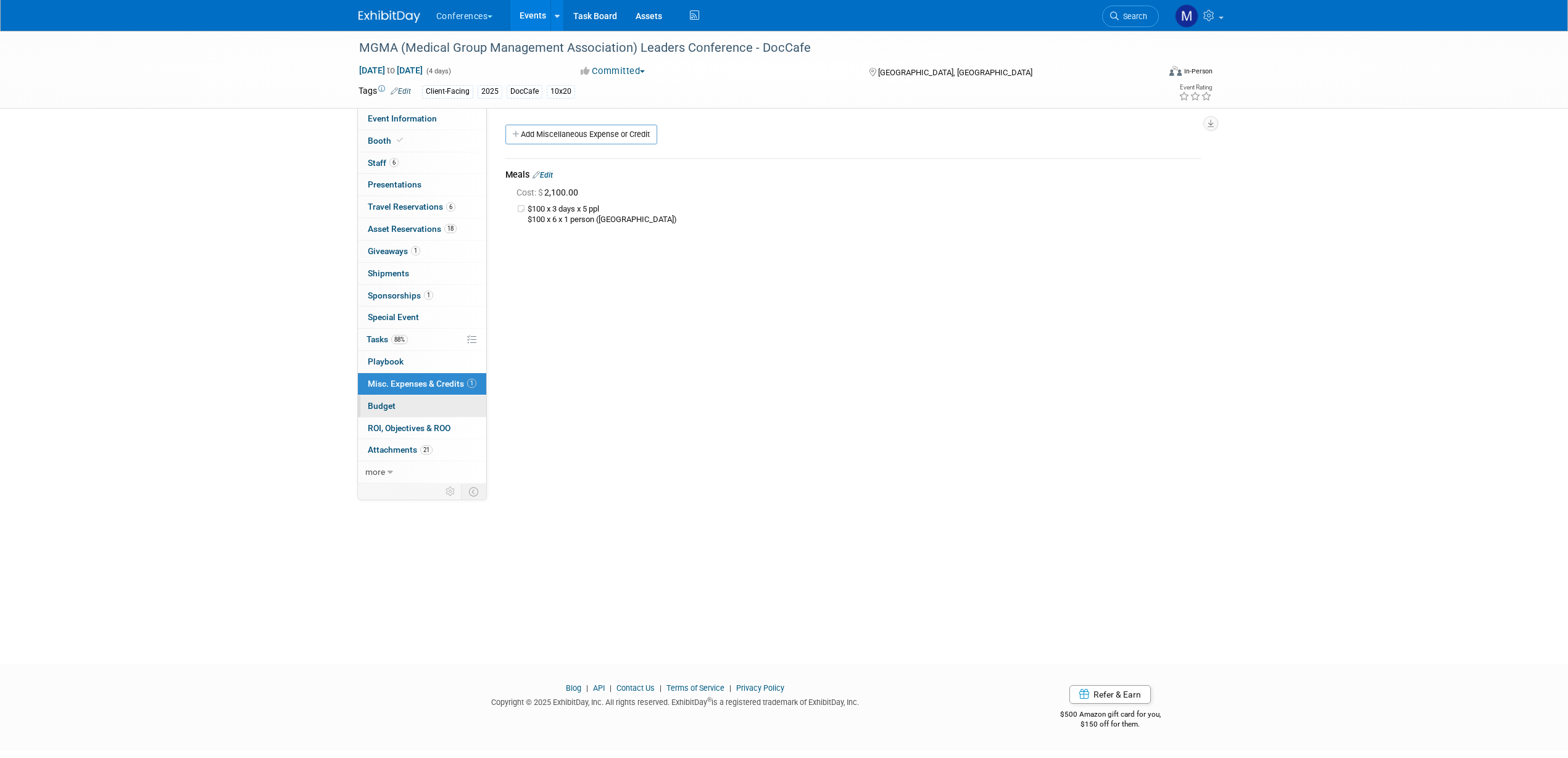
click at [419, 404] on link "Budget" at bounding box center [422, 406] width 128 height 22
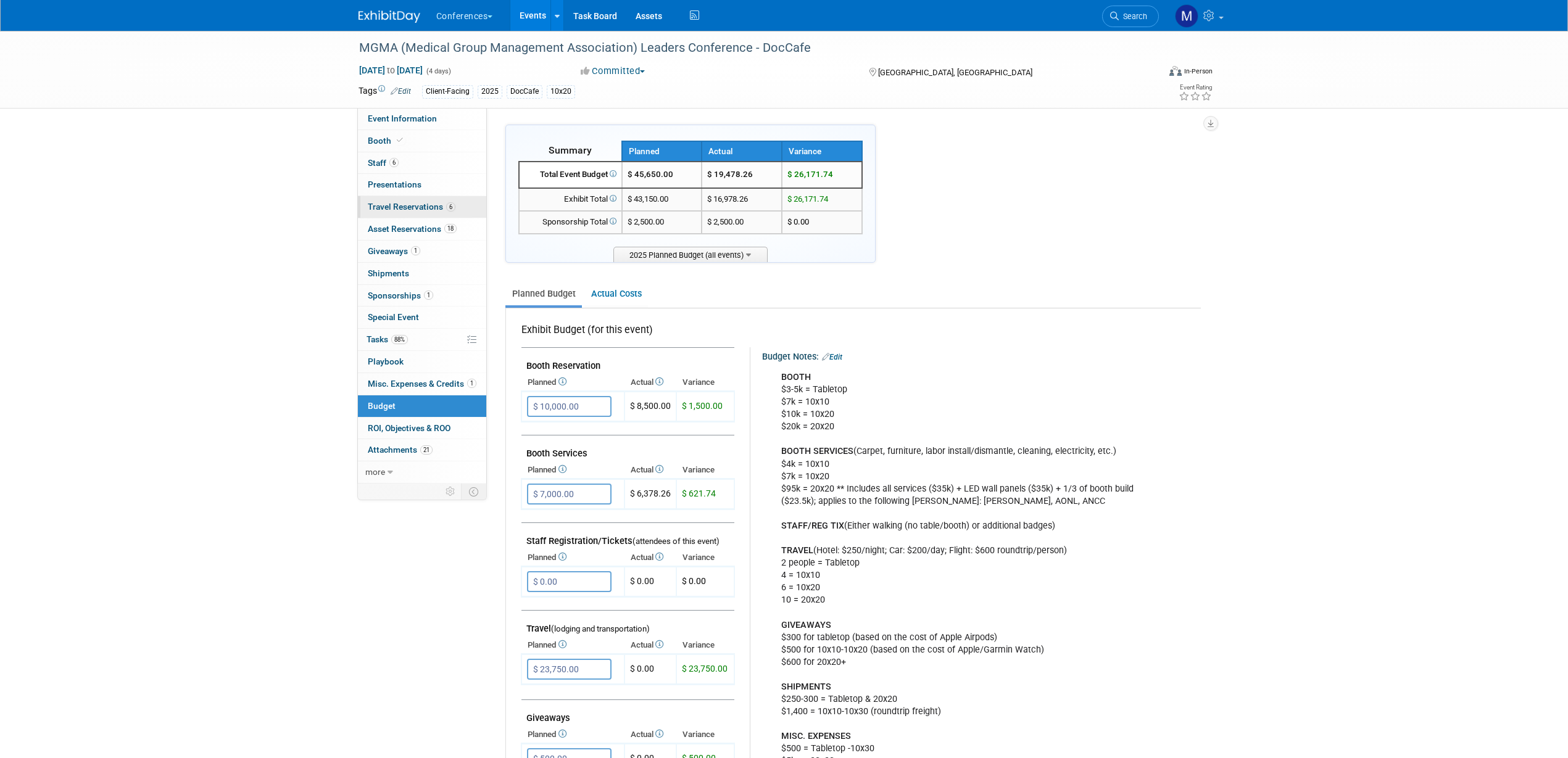
click at [437, 203] on span "Travel Reservations 6" at bounding box center [411, 206] width 88 height 10
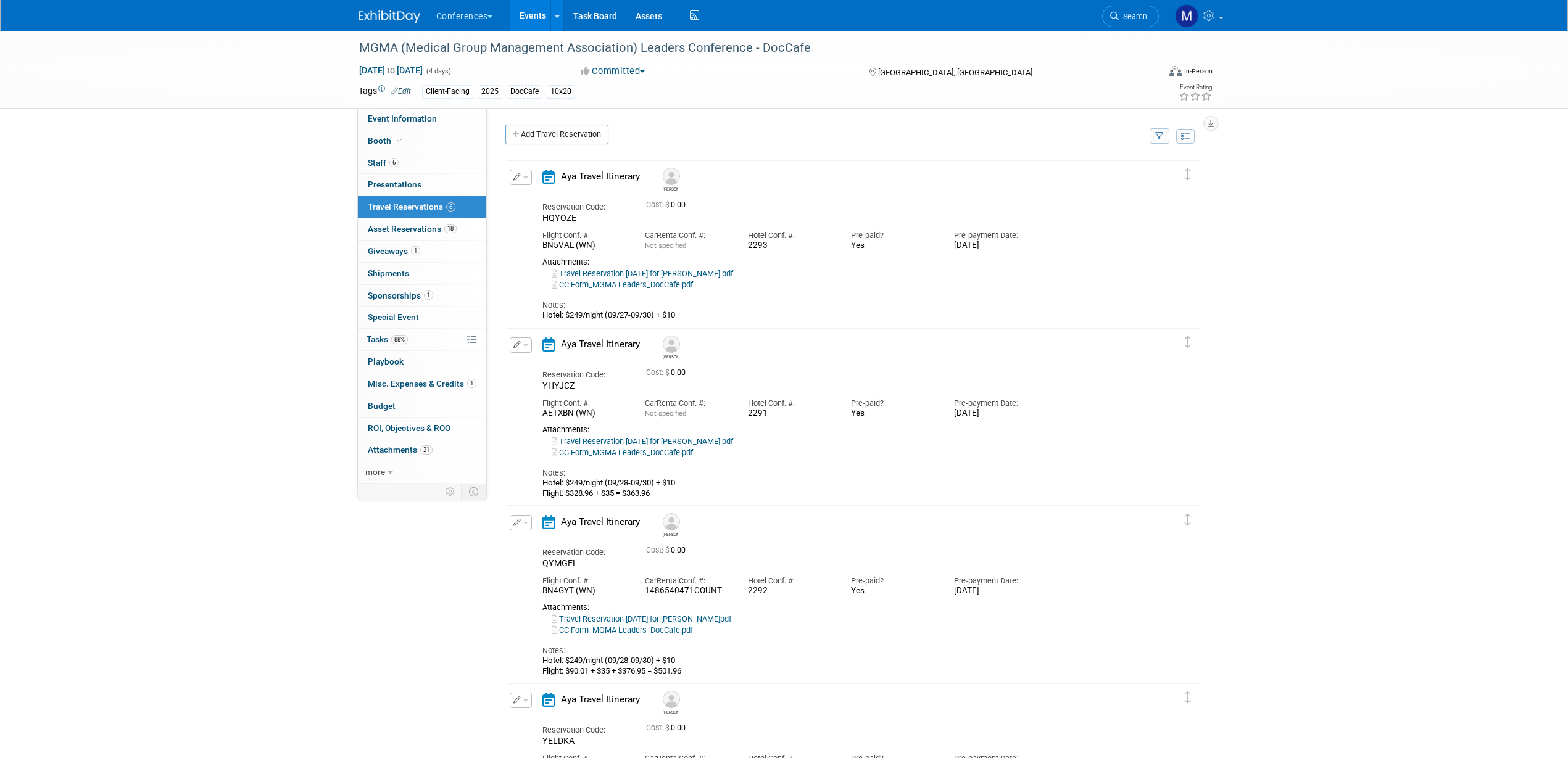
click at [525, 178] on span "button" at bounding box center [525, 177] width 5 height 2
click at [539, 198] on button "Edit Reservation" at bounding box center [562, 199] width 104 height 18
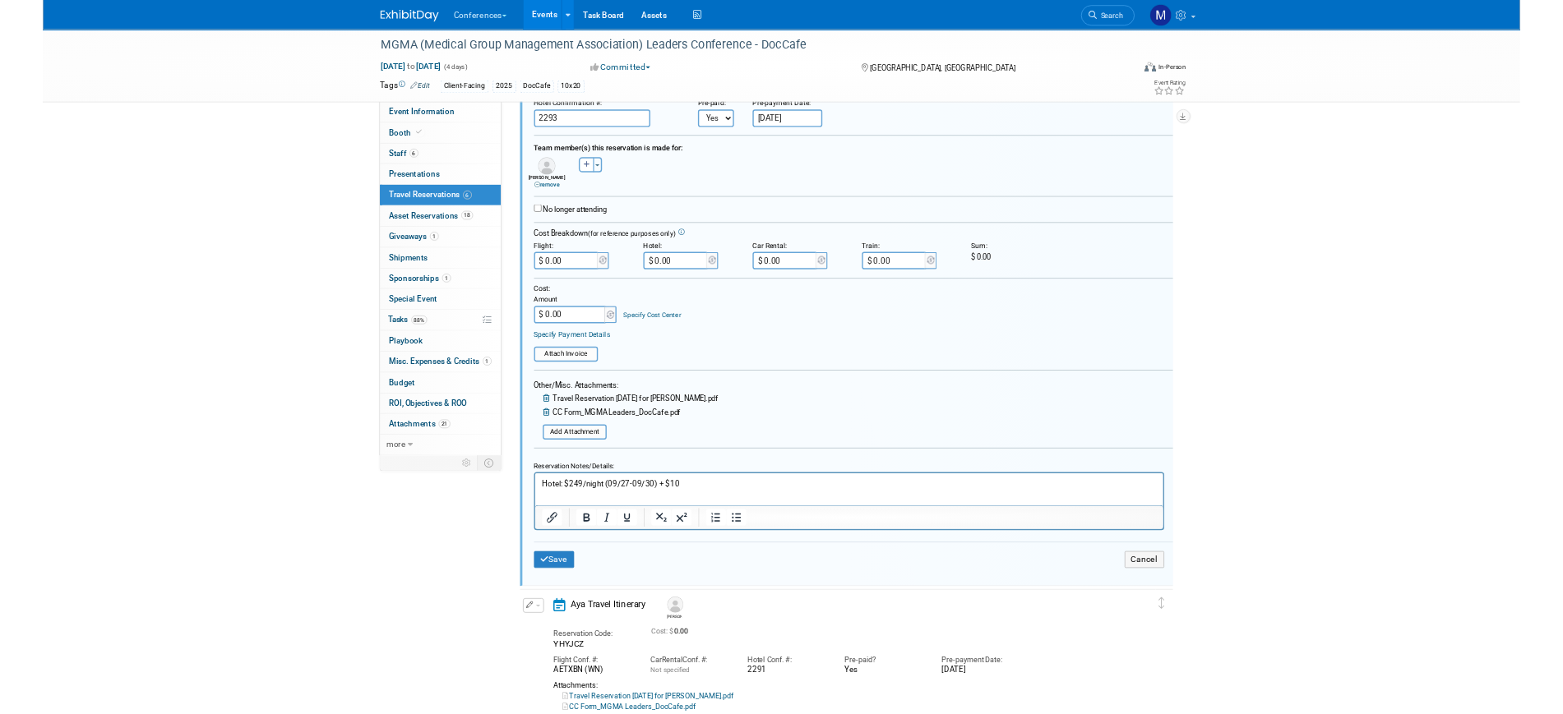
scroll to position [234, 0]
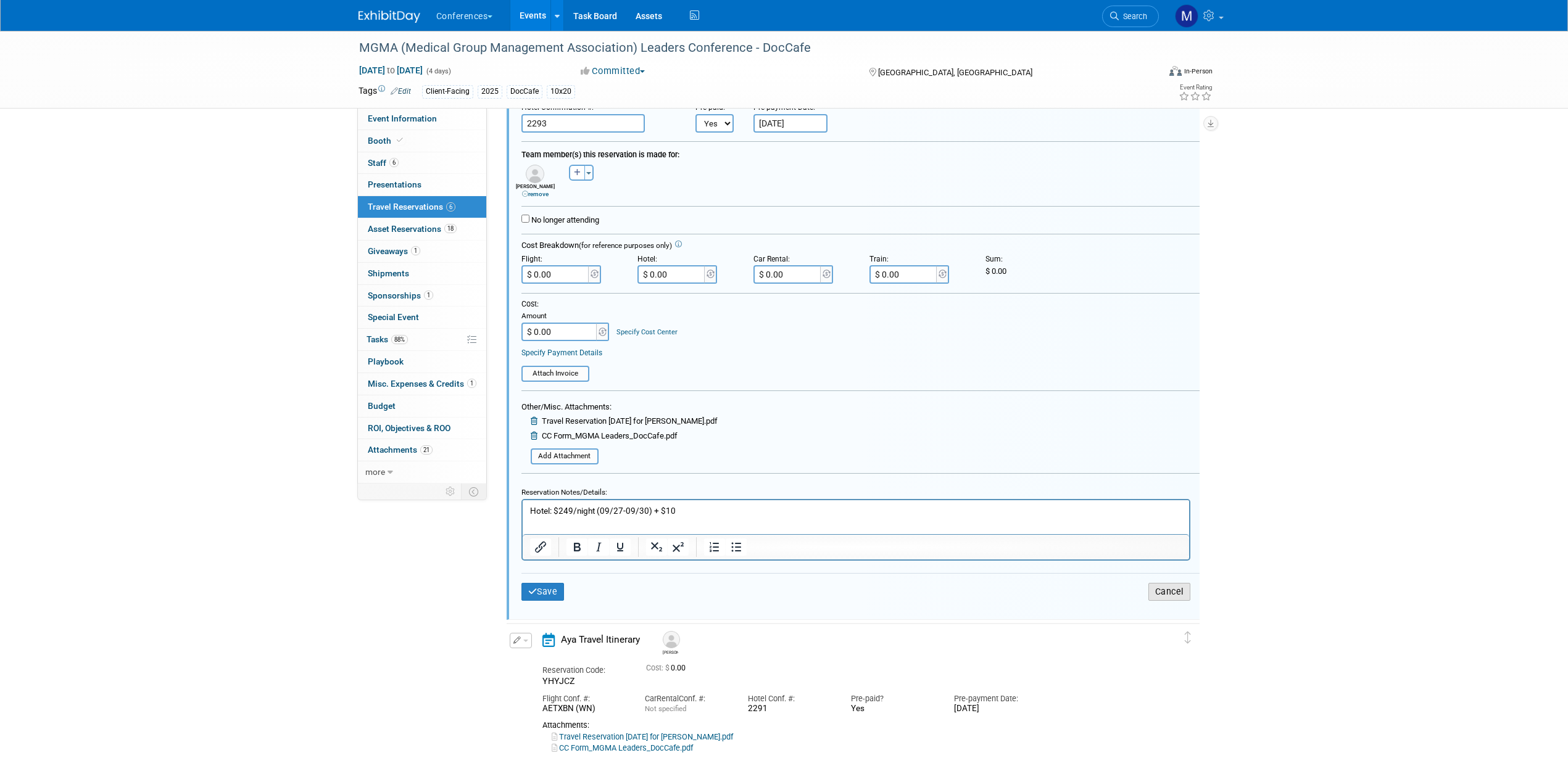
click at [1173, 594] on button "Cancel" at bounding box center [1169, 592] width 42 height 18
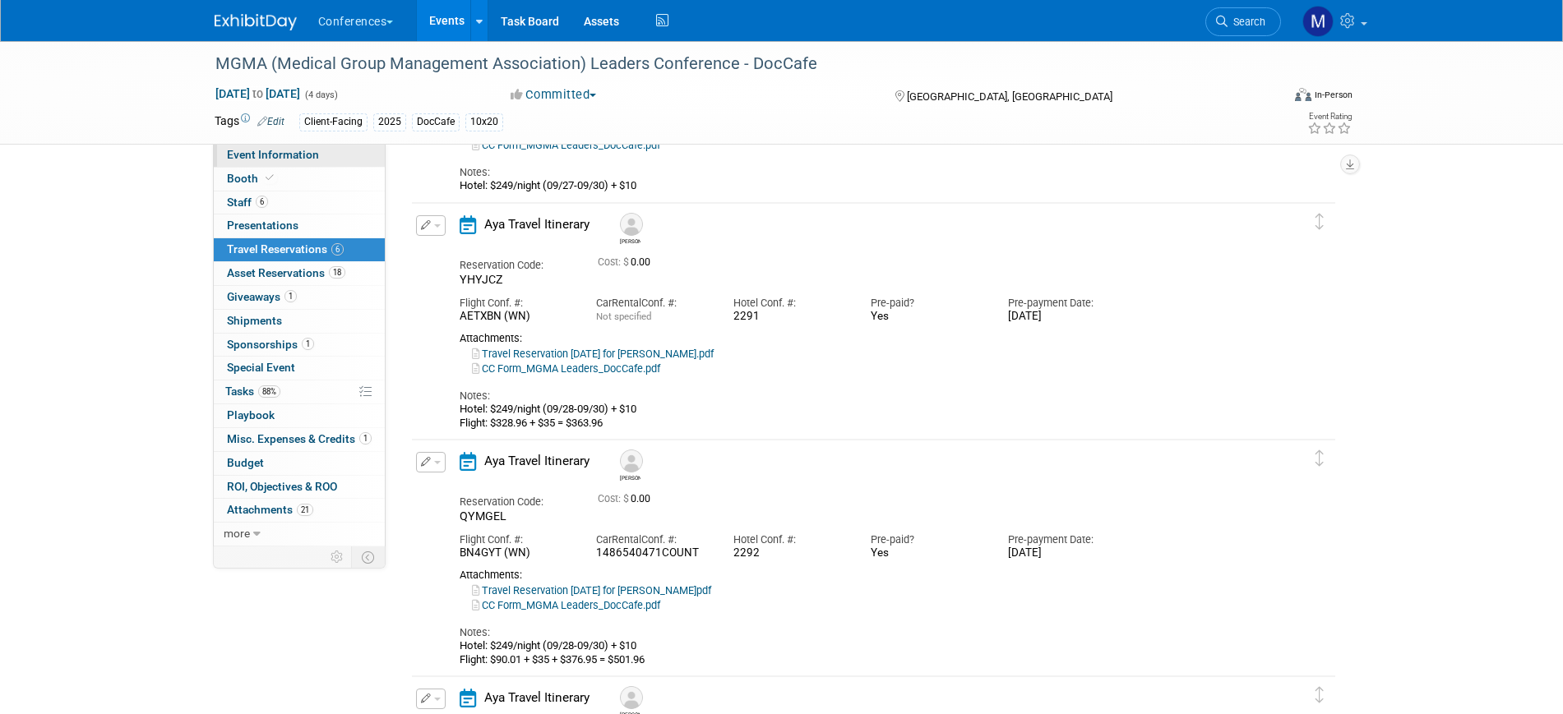
click at [328, 159] on link "Event Information" at bounding box center [299, 155] width 171 height 23
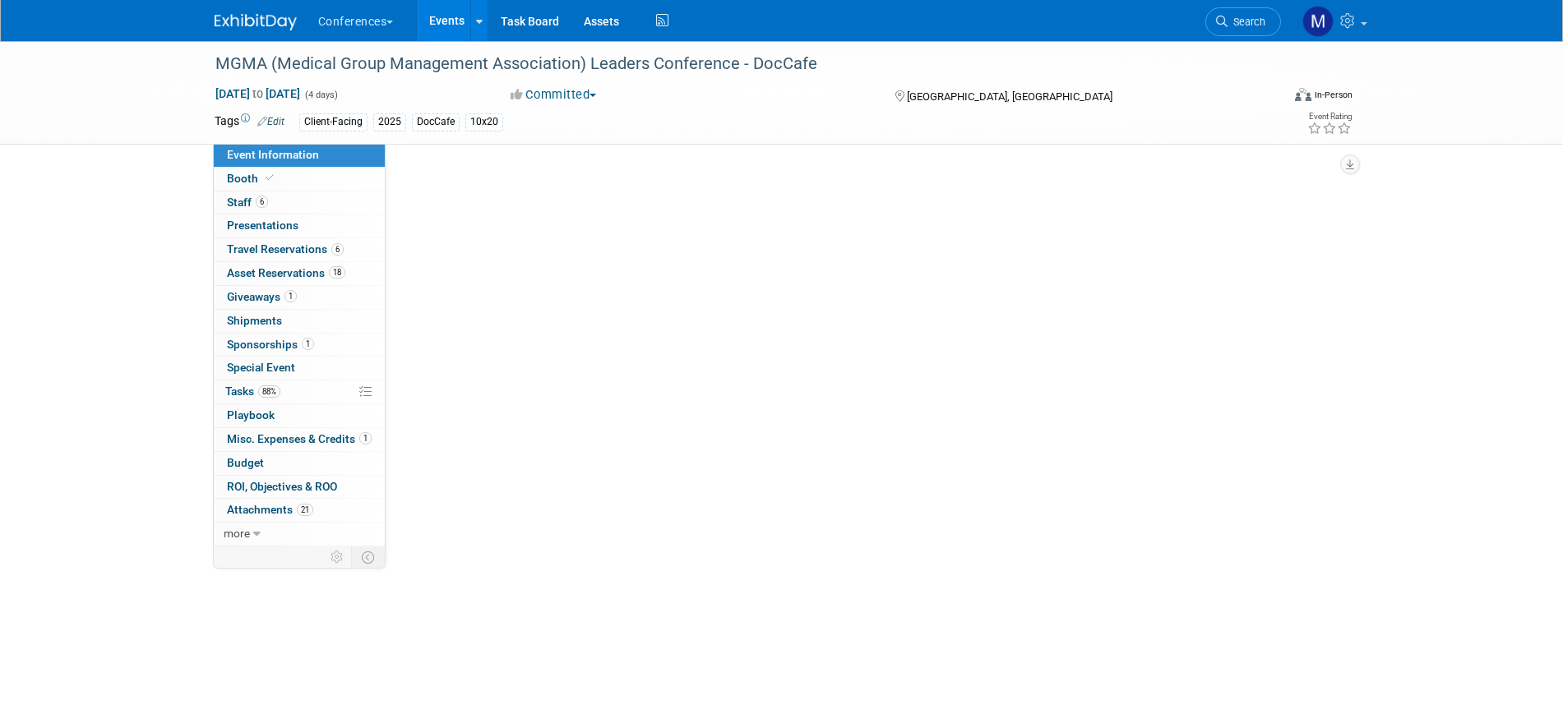
select select "DocCafe"
select select "Client-facing"
select select "[PERSON_NAME]"
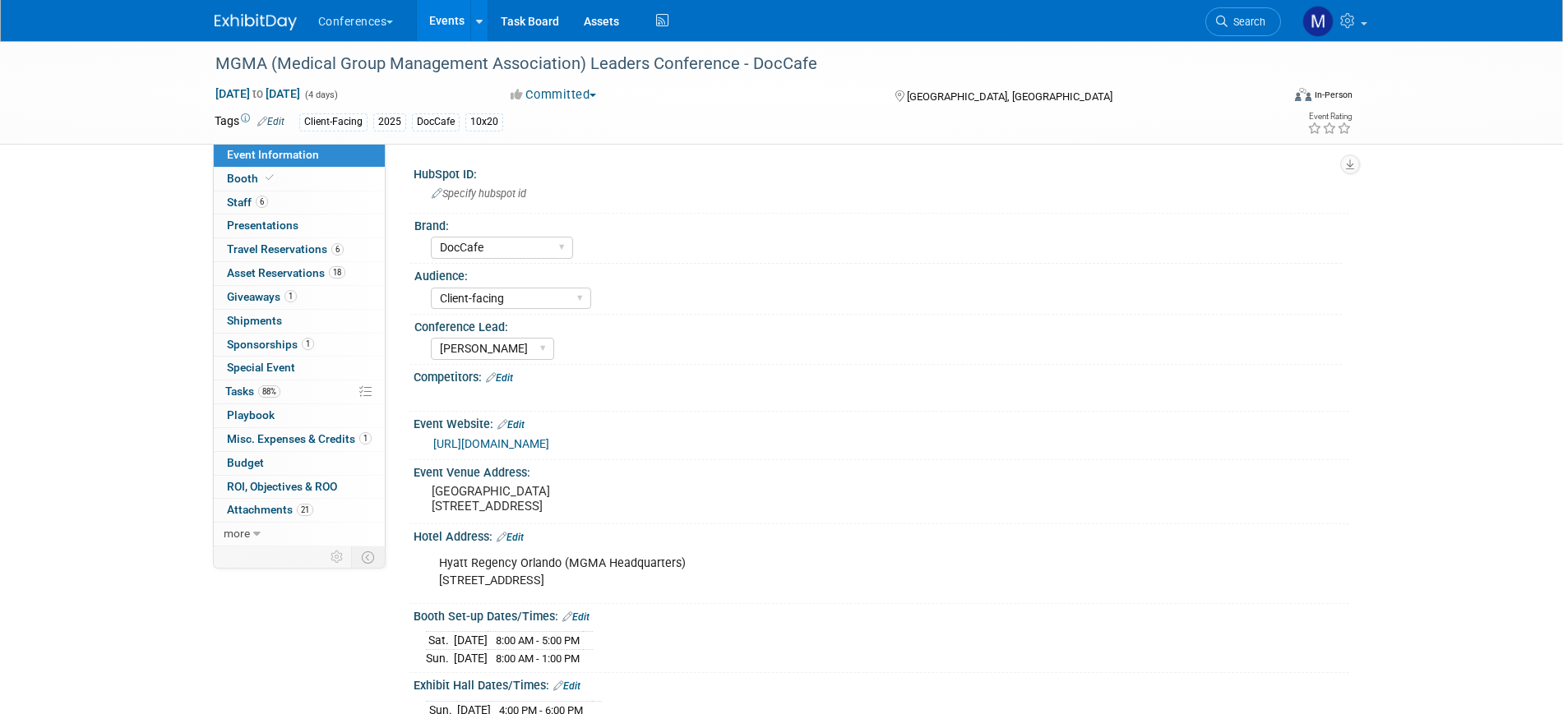
click at [512, 379] on link "Edit" at bounding box center [499, 378] width 27 height 12
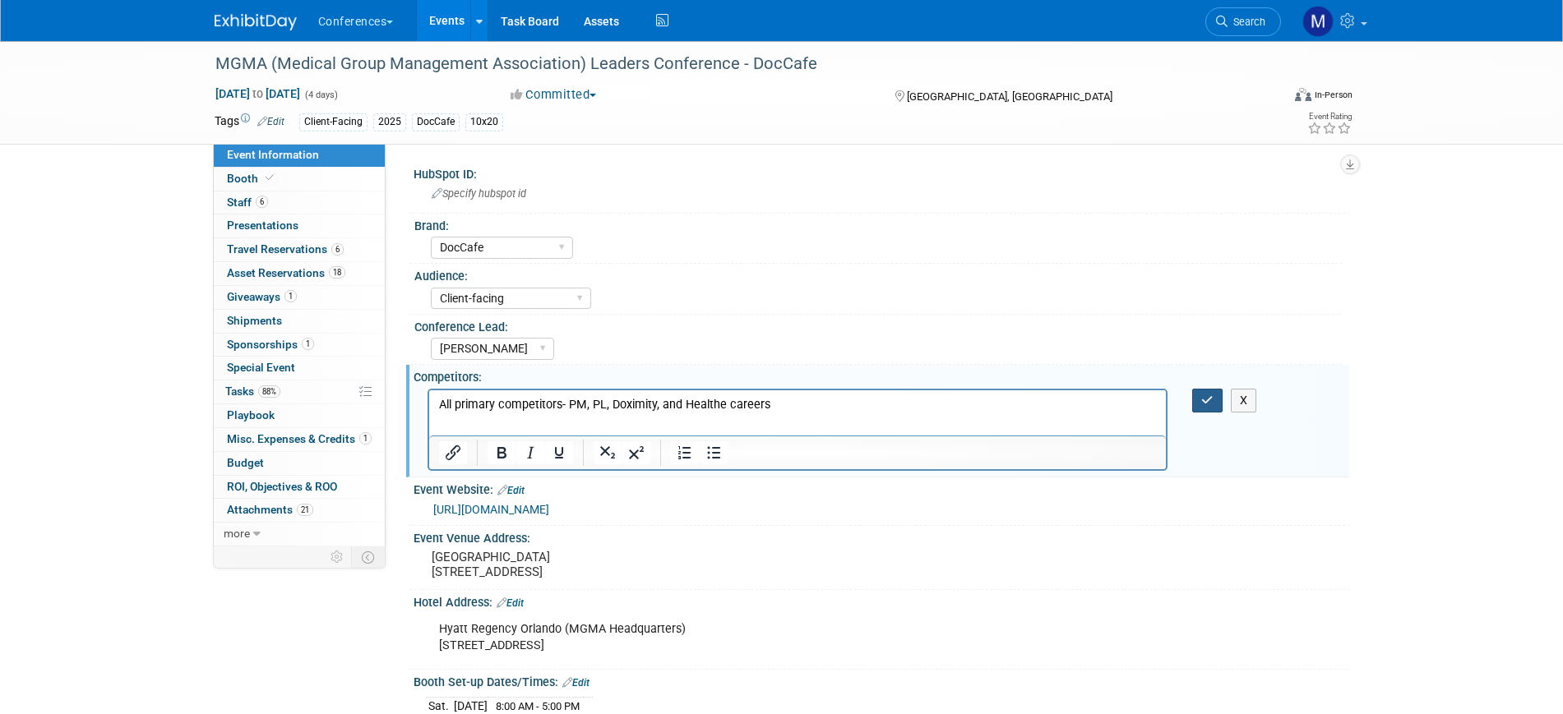
click at [1200, 405] on button "button" at bounding box center [1207, 401] width 30 height 24
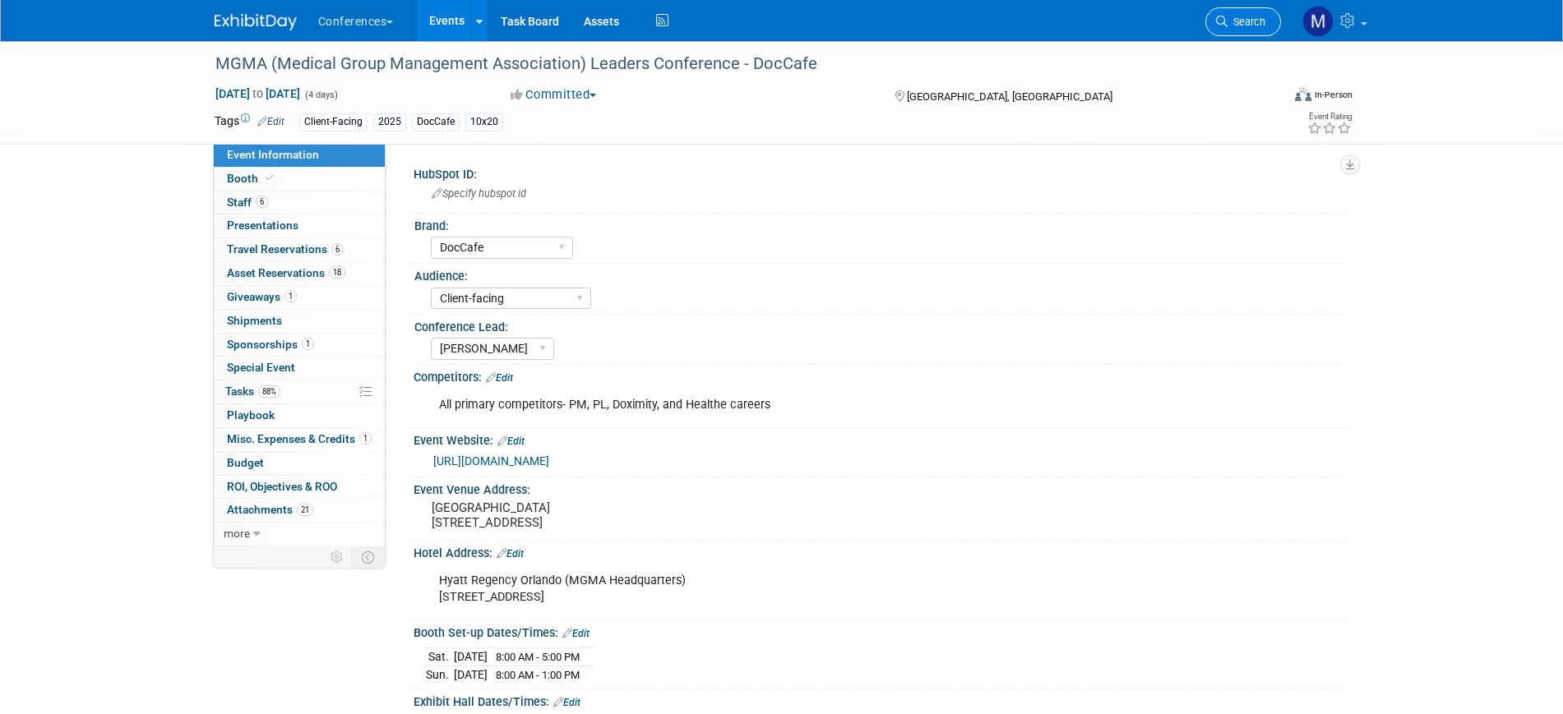
click at [1241, 35] on link "Search" at bounding box center [1243, 21] width 76 height 29
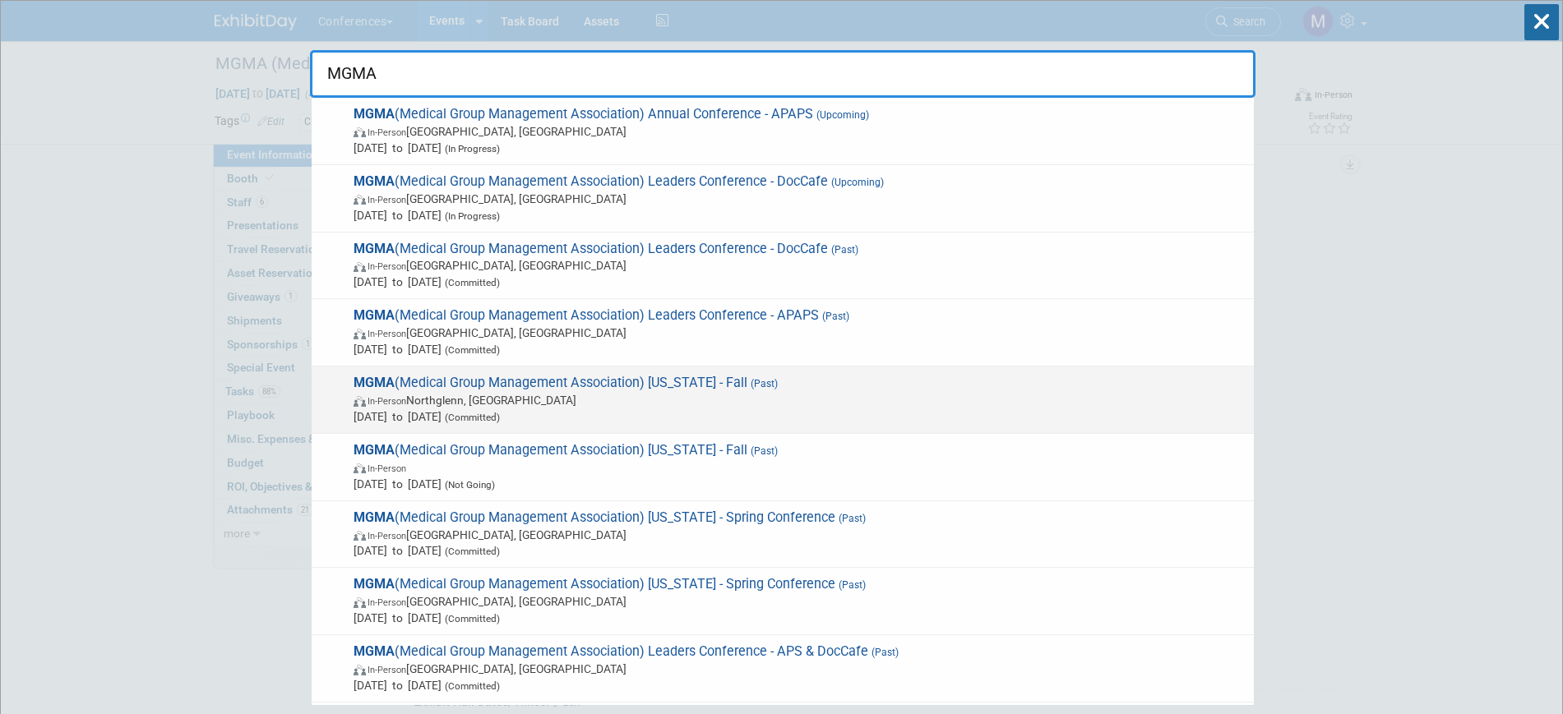
type input "MGMA"
click at [722, 386] on span "MGMA (Medical Group Management Association) Colorado - Fall (Past) In-Person No…" at bounding box center [797, 400] width 897 height 50
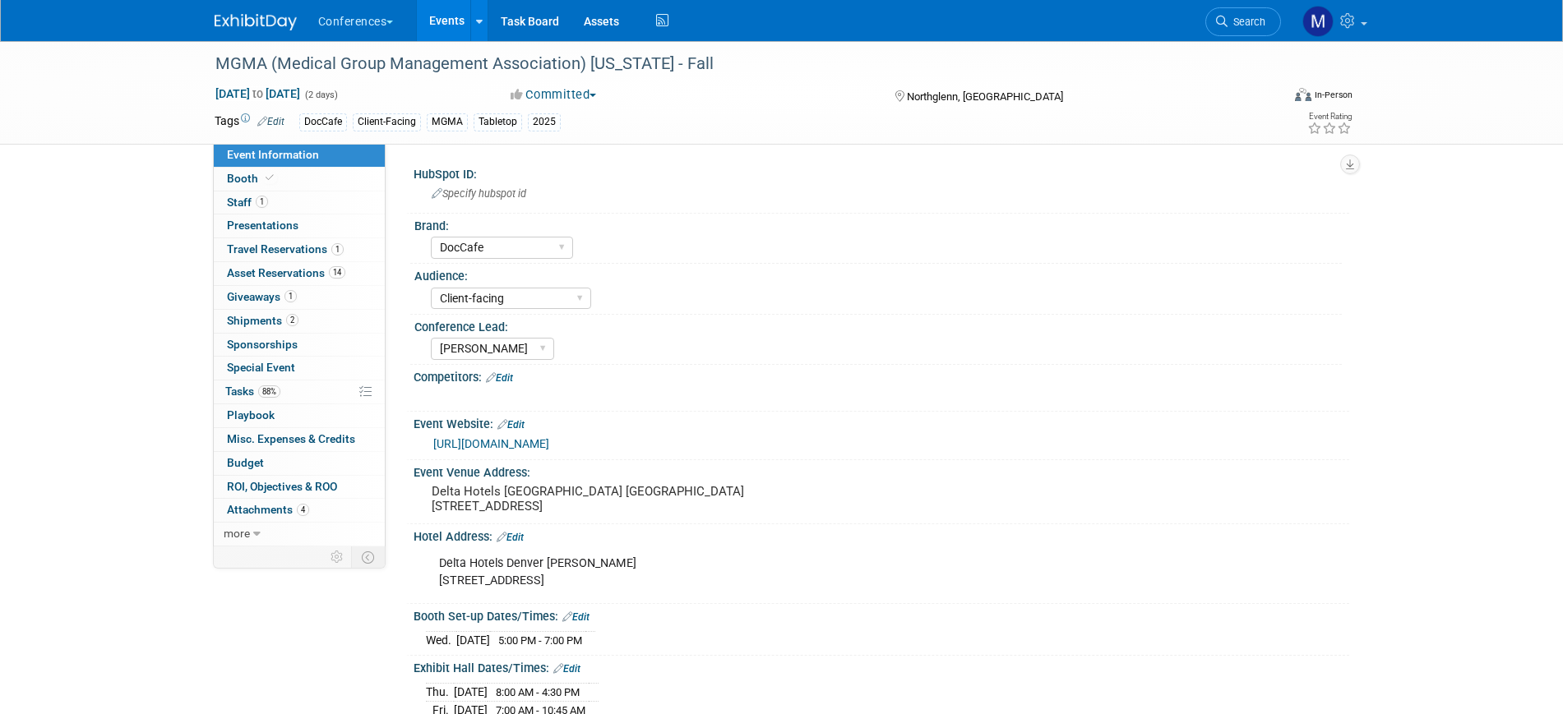
select select "DocCafe"
select select "Client-facing"
select select "[PERSON_NAME]"
click at [508, 376] on link "Edit" at bounding box center [499, 378] width 27 height 12
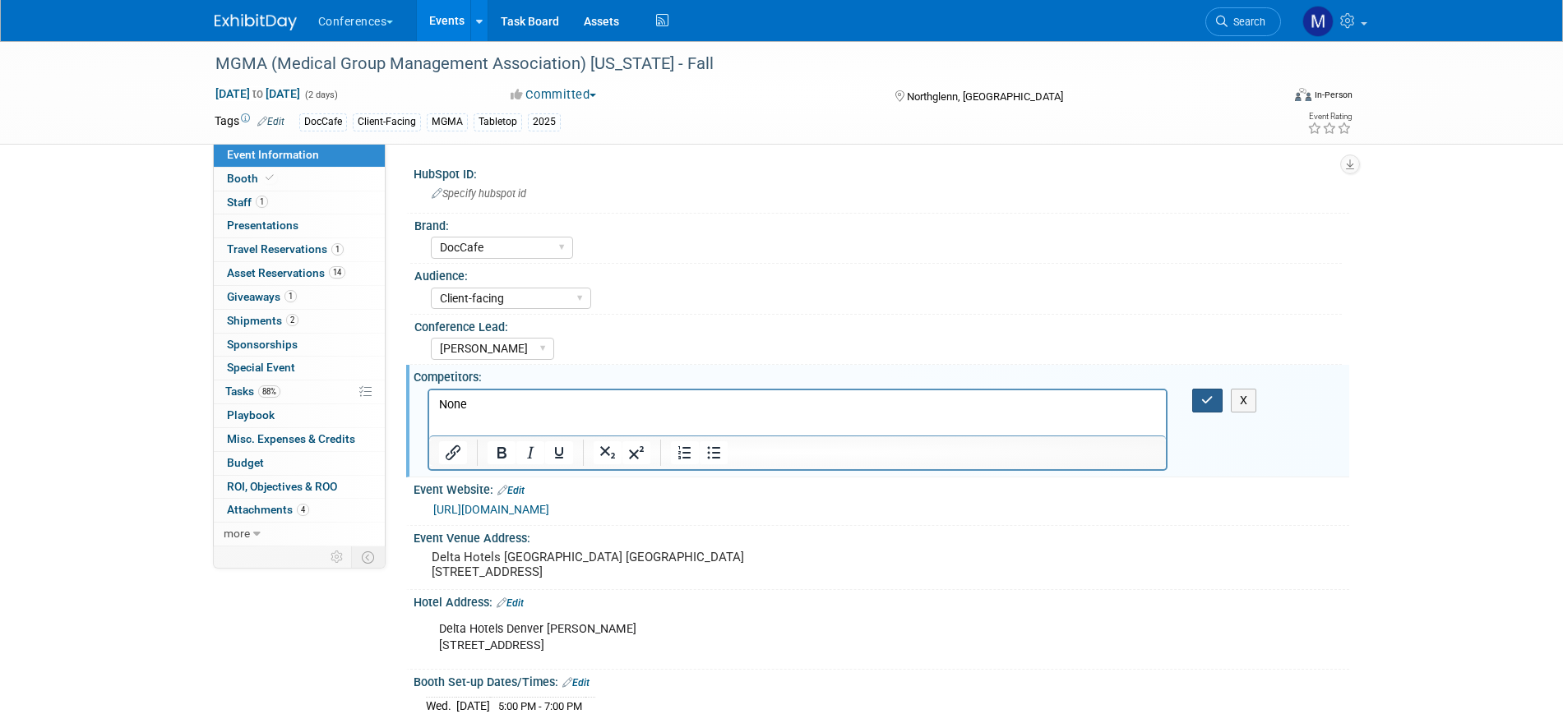
click at [1201, 400] on icon "button" at bounding box center [1207, 401] width 12 height 12
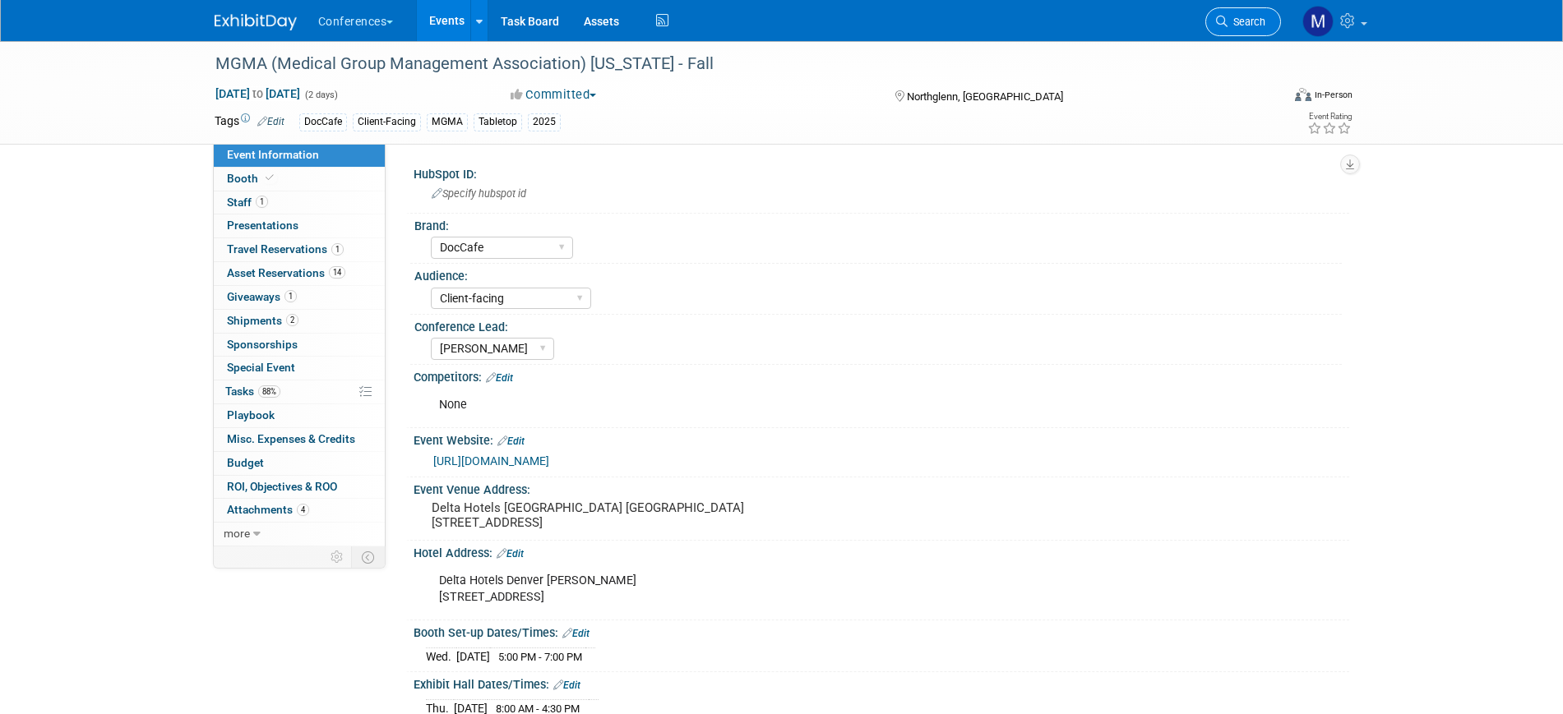
click at [1230, 19] on span "Search" at bounding box center [1246, 22] width 38 height 12
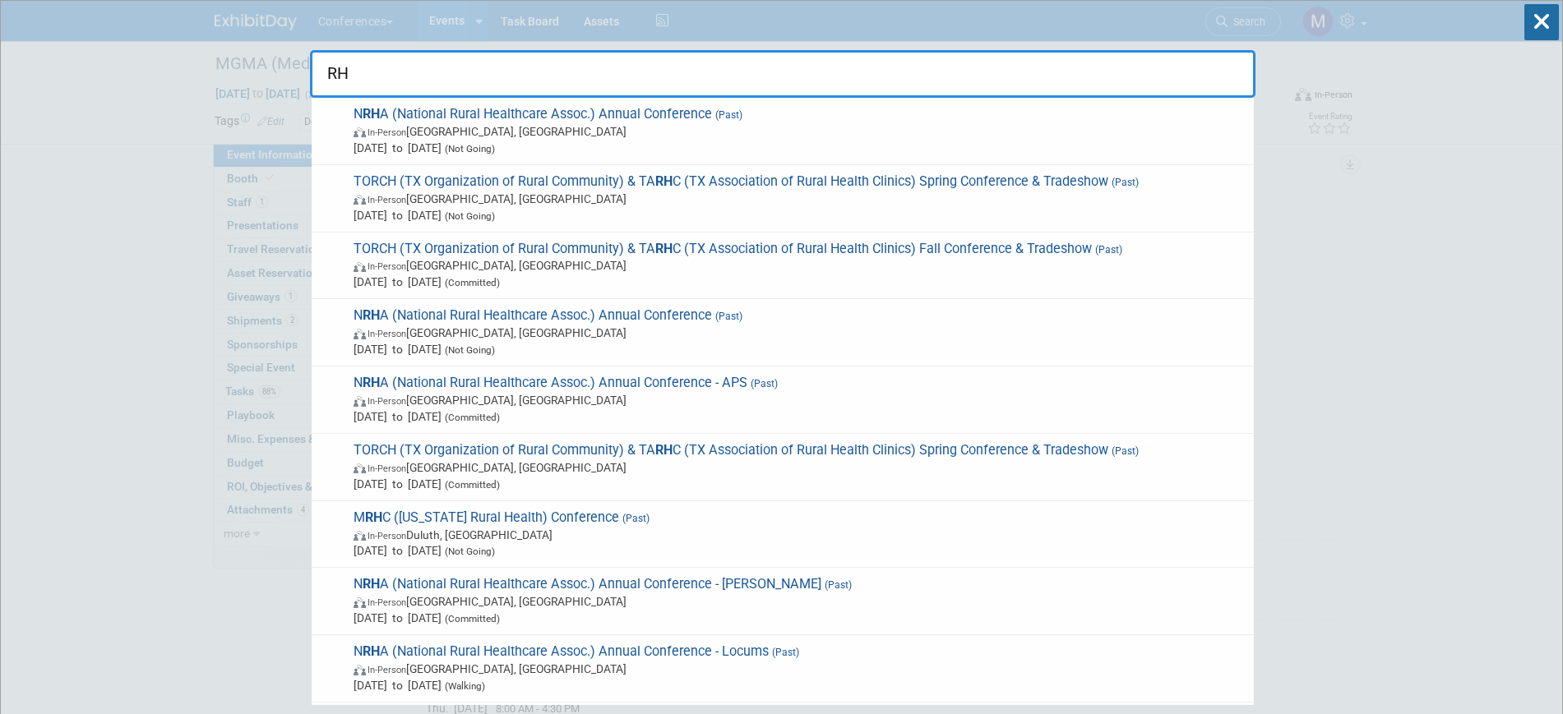
type input "R"
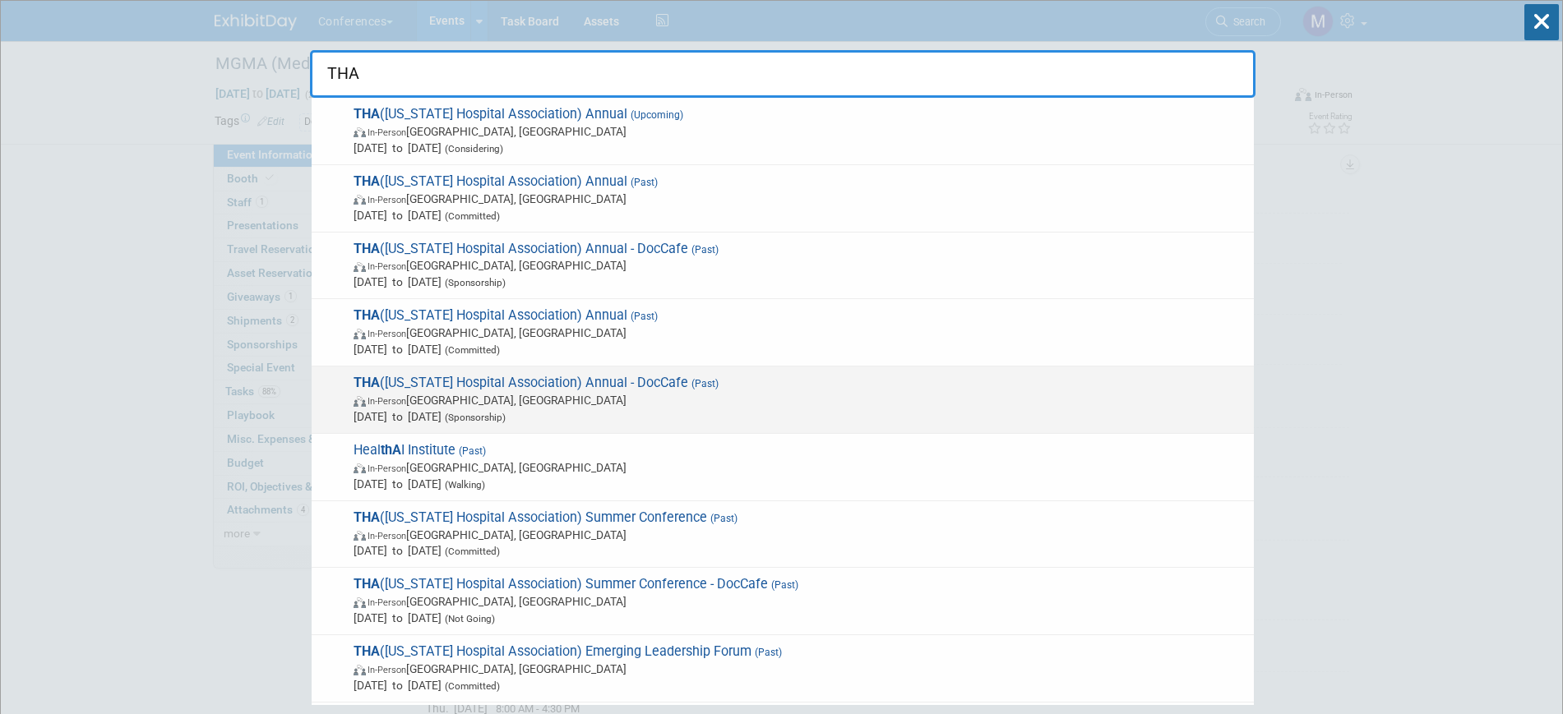
type input "THA"
click at [615, 386] on span "THA (Tennessee Hospital Association) Annual - DocCafe (Past) In-Person Nashvill…" at bounding box center [797, 400] width 897 height 50
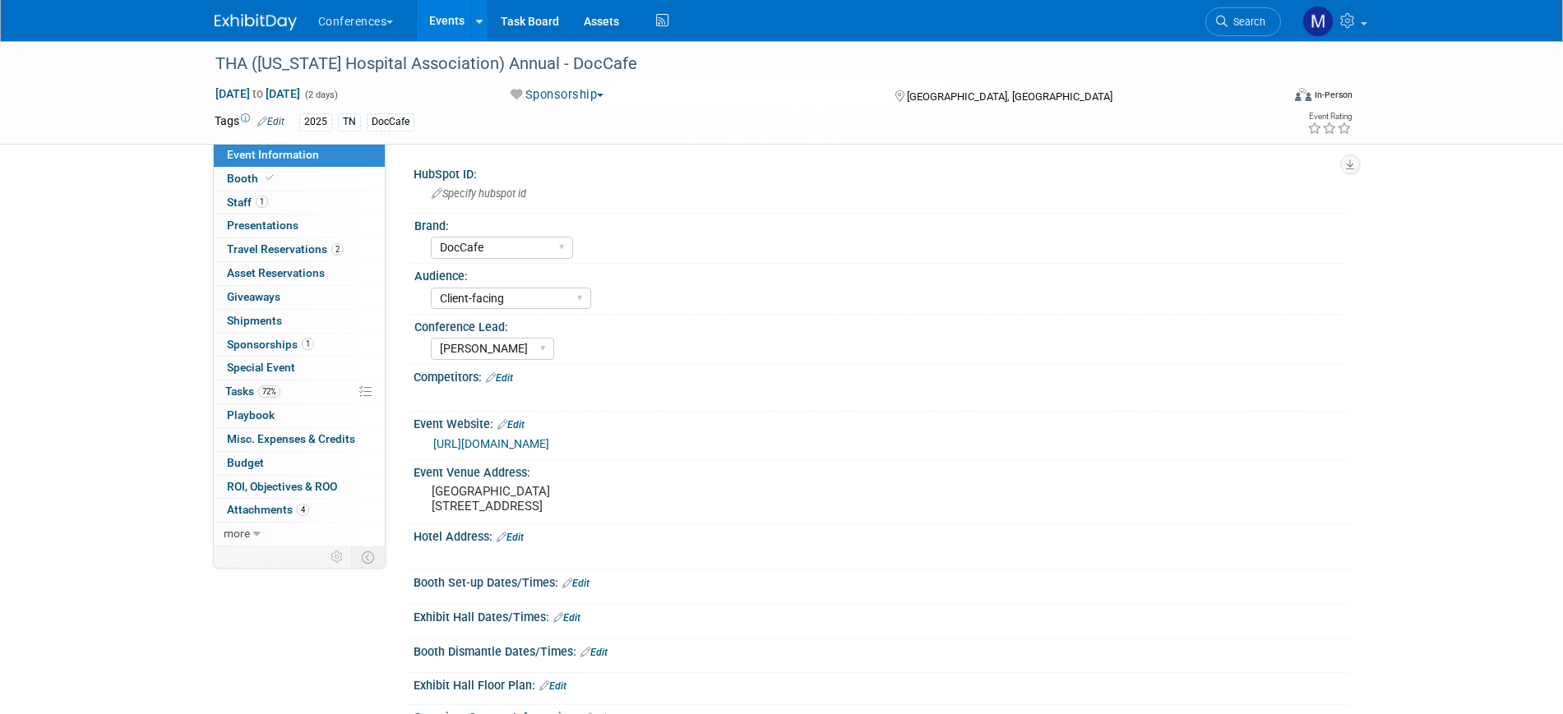
select select "DocCafe"
select select "Client-facing"
select select "[PERSON_NAME]"
drag, startPoint x: 512, startPoint y: 369, endPoint x: 511, endPoint y: 390, distance: 20.6
click at [512, 369] on div "Competitors: Edit" at bounding box center [880, 375] width 935 height 21
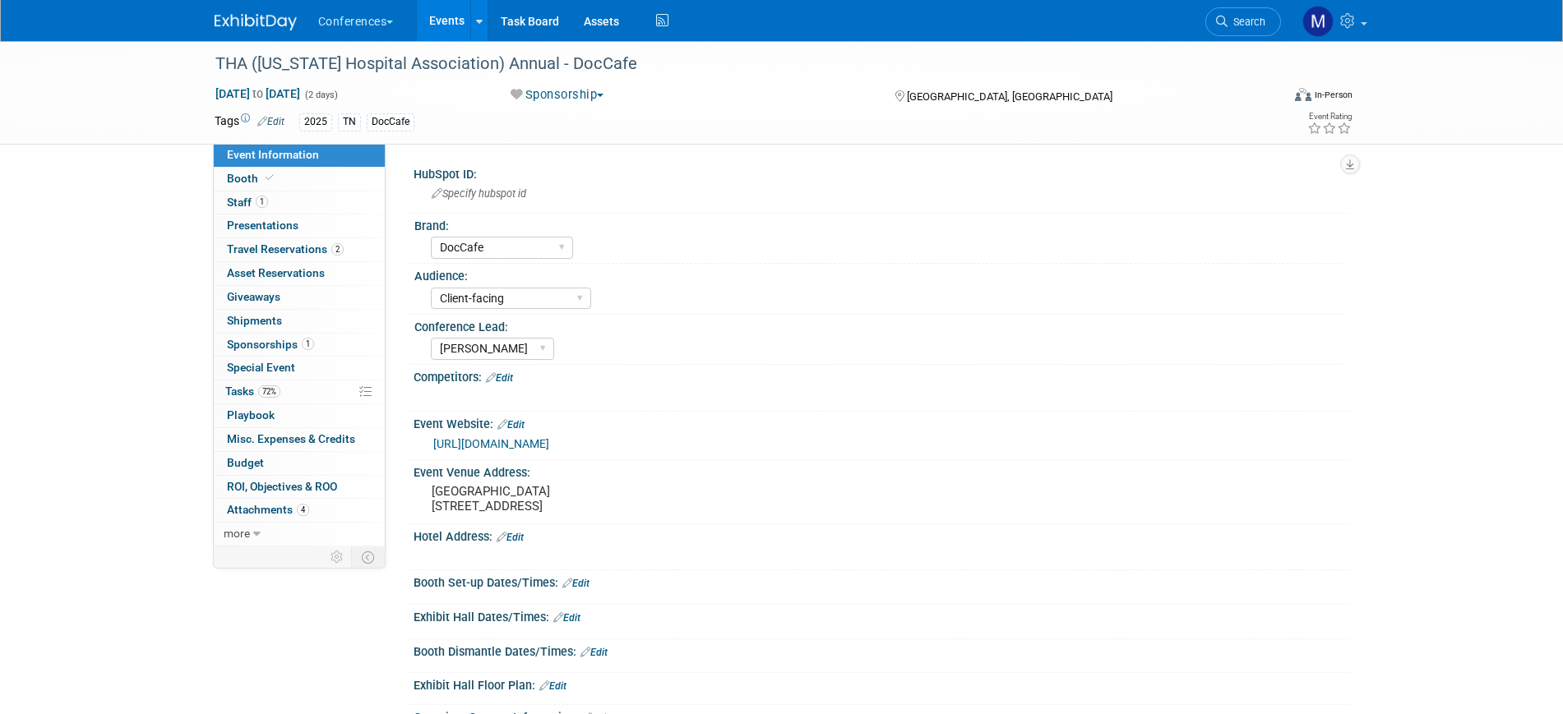
click at [512, 379] on link "Edit" at bounding box center [499, 378] width 27 height 12
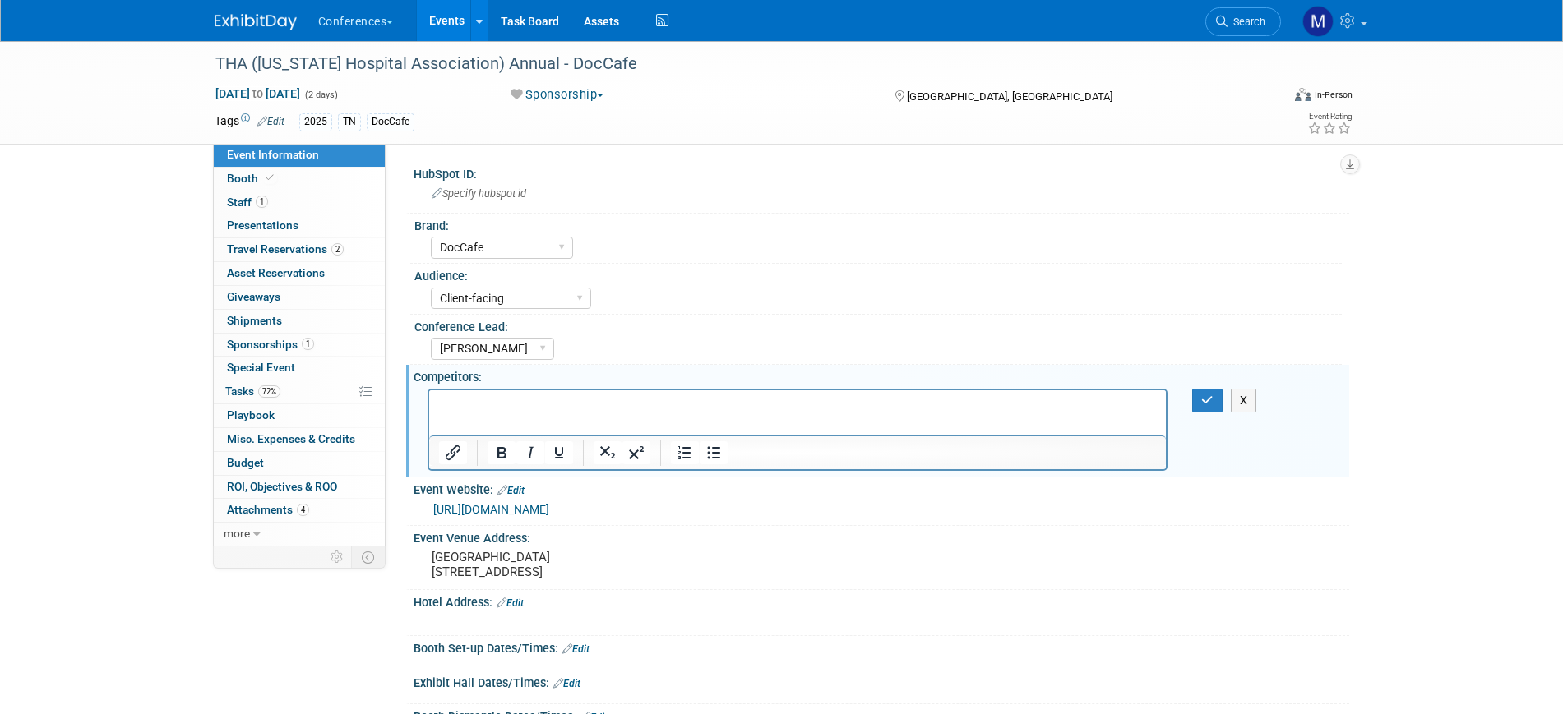
click at [502, 396] on p "Rich Text Area. Press ALT-0 for help." at bounding box center [797, 404] width 718 height 16
click at [1215, 395] on button "button" at bounding box center [1207, 401] width 30 height 24
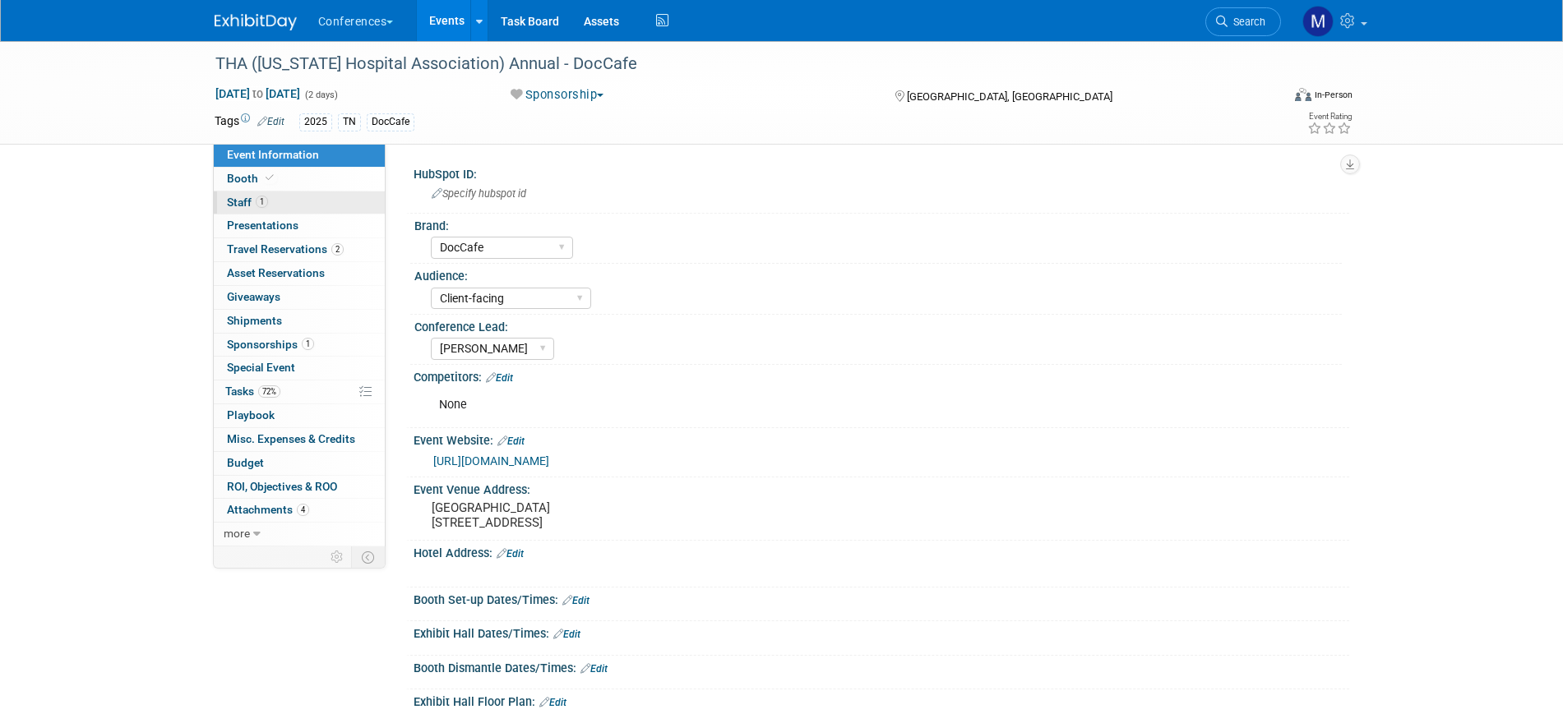
click at [276, 196] on link "1 Staff 1" at bounding box center [299, 203] width 171 height 23
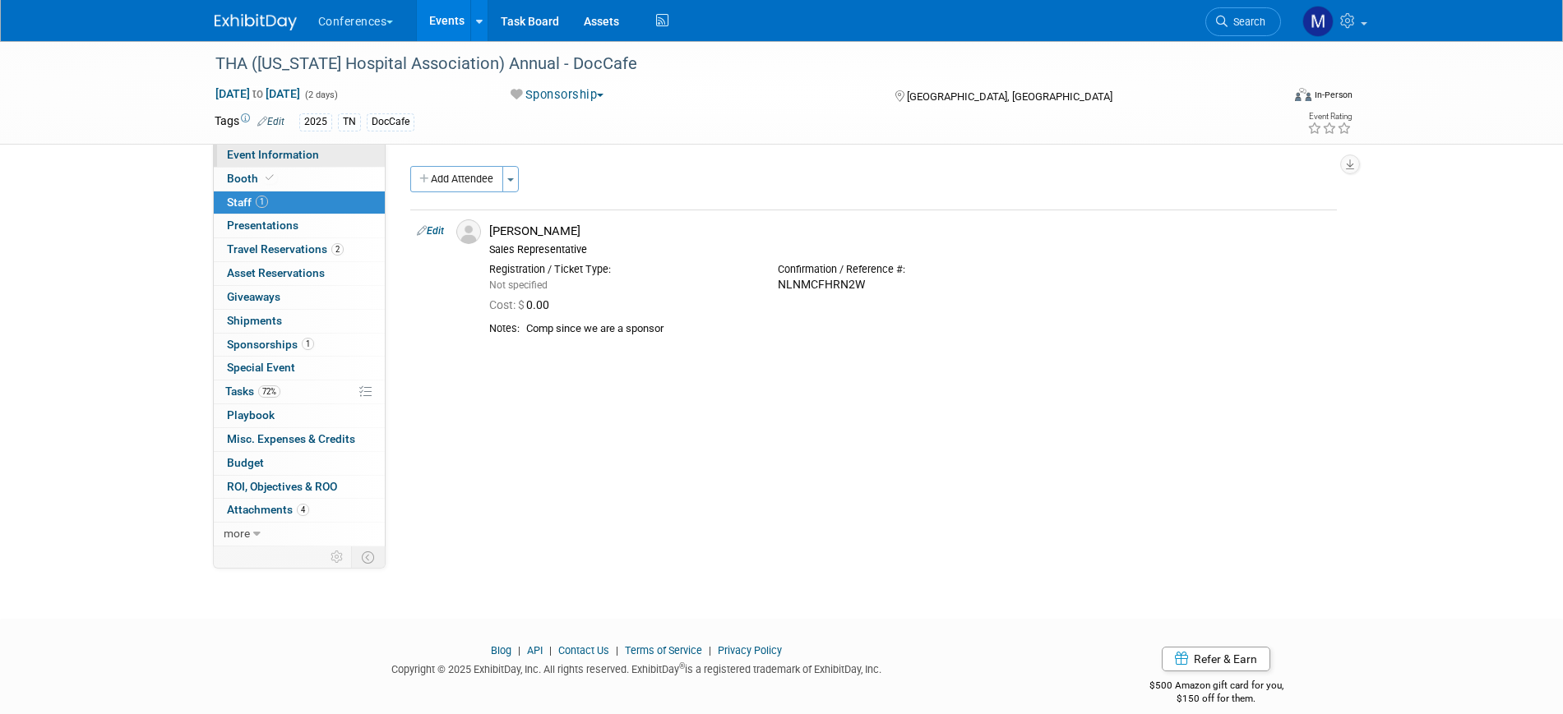
click at [323, 148] on link "Event Information" at bounding box center [299, 155] width 171 height 23
select select "DocCafe"
select select "Client-facing"
select select "[PERSON_NAME]"
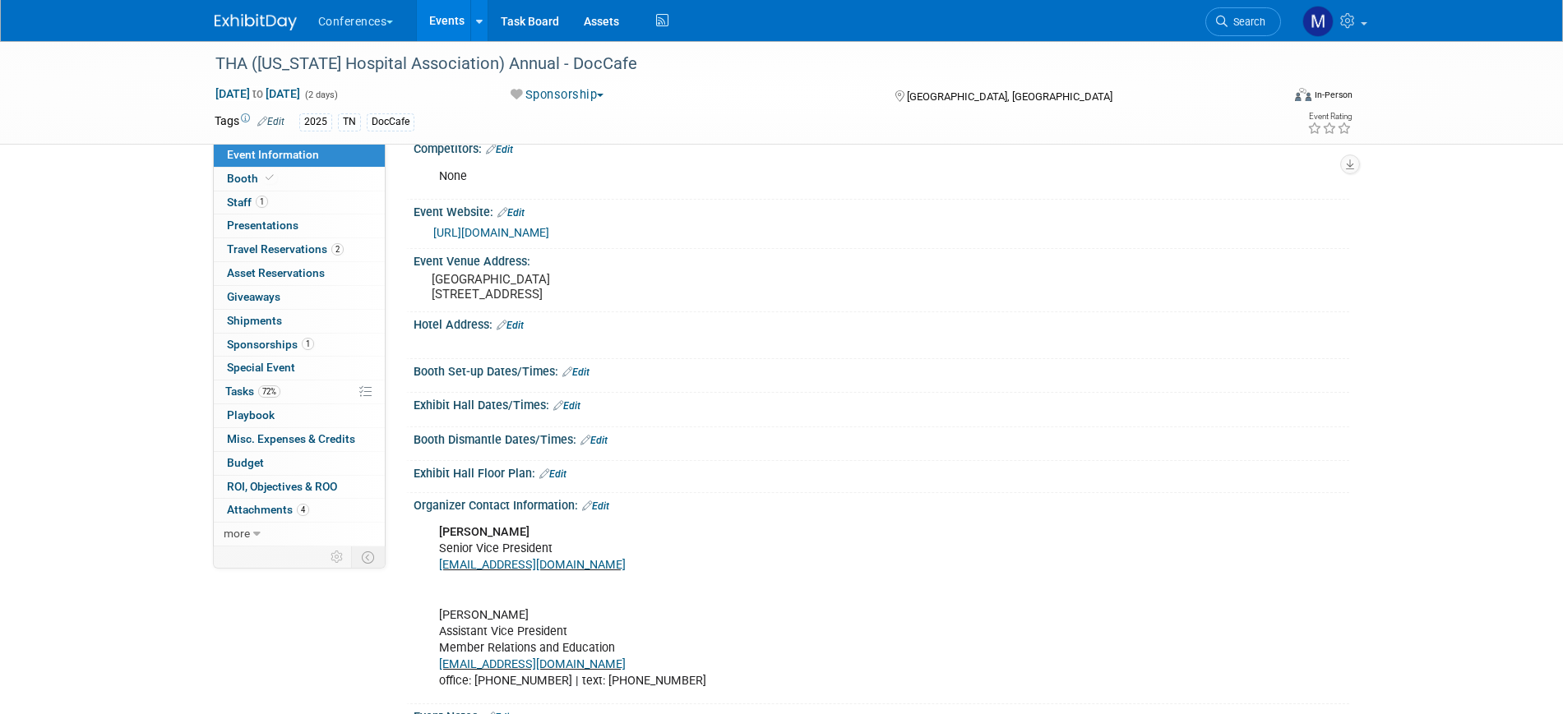
scroll to position [490, 0]
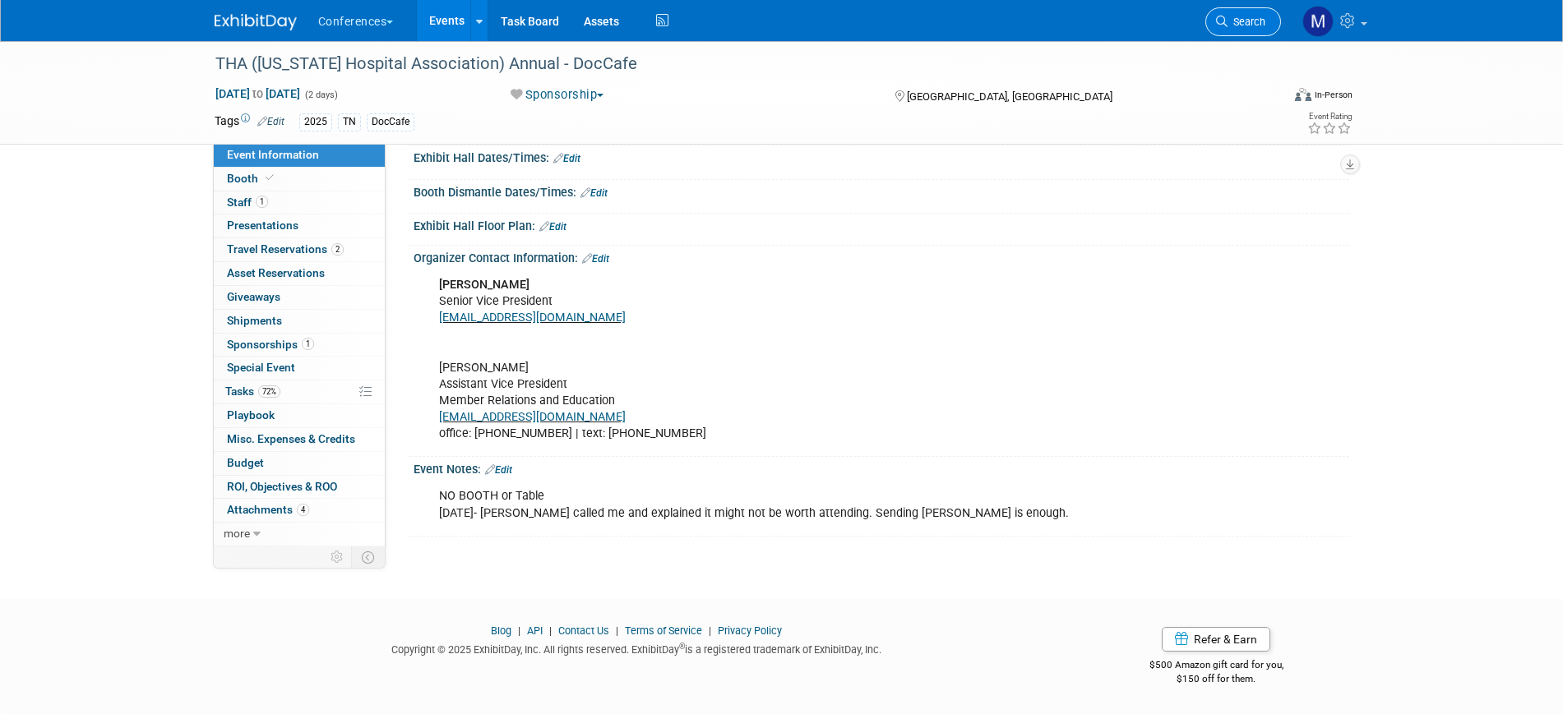
click at [1236, 17] on span "Search" at bounding box center [1246, 22] width 38 height 12
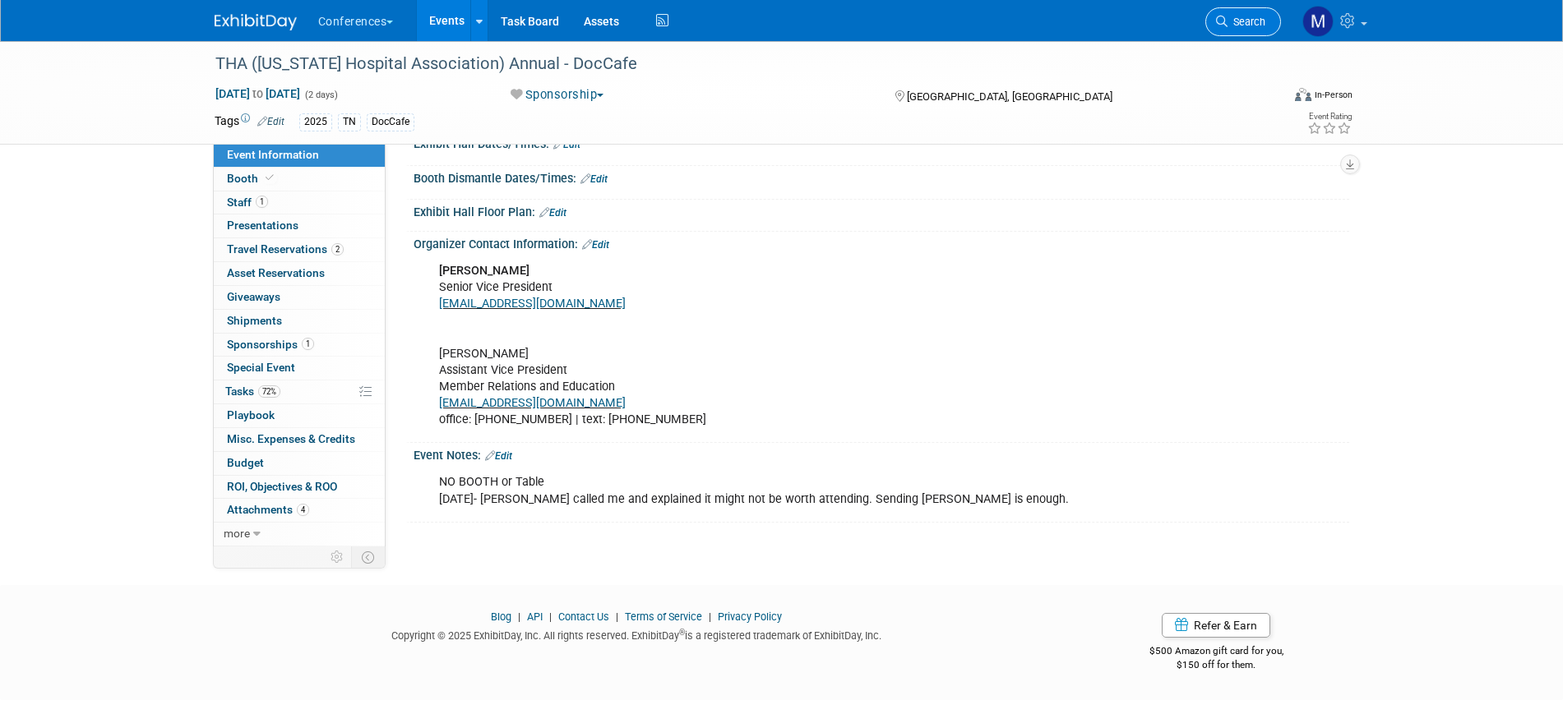
scroll to position [0, 0]
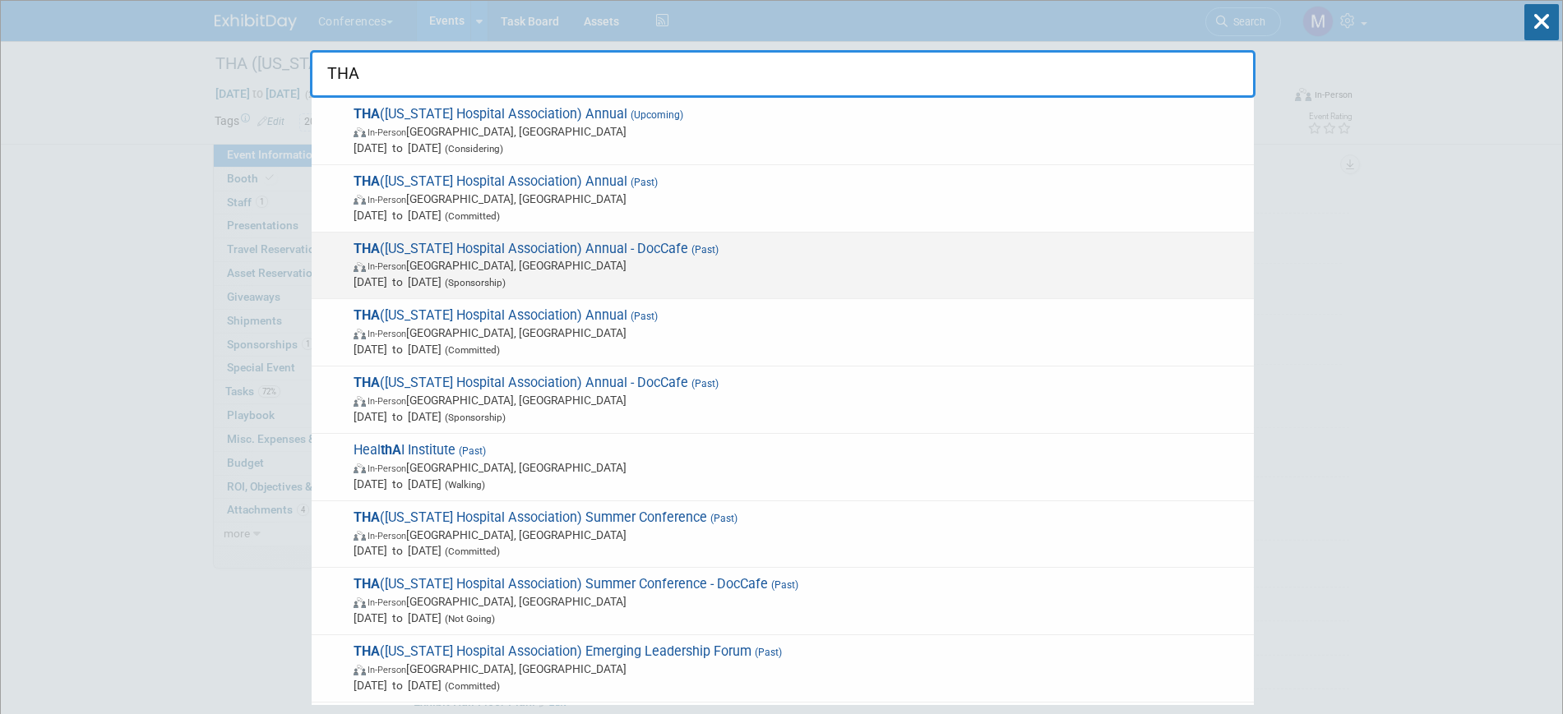
type input "THA"
click at [648, 267] on span "In-Person San Antonio, TX" at bounding box center [799, 265] width 892 height 16
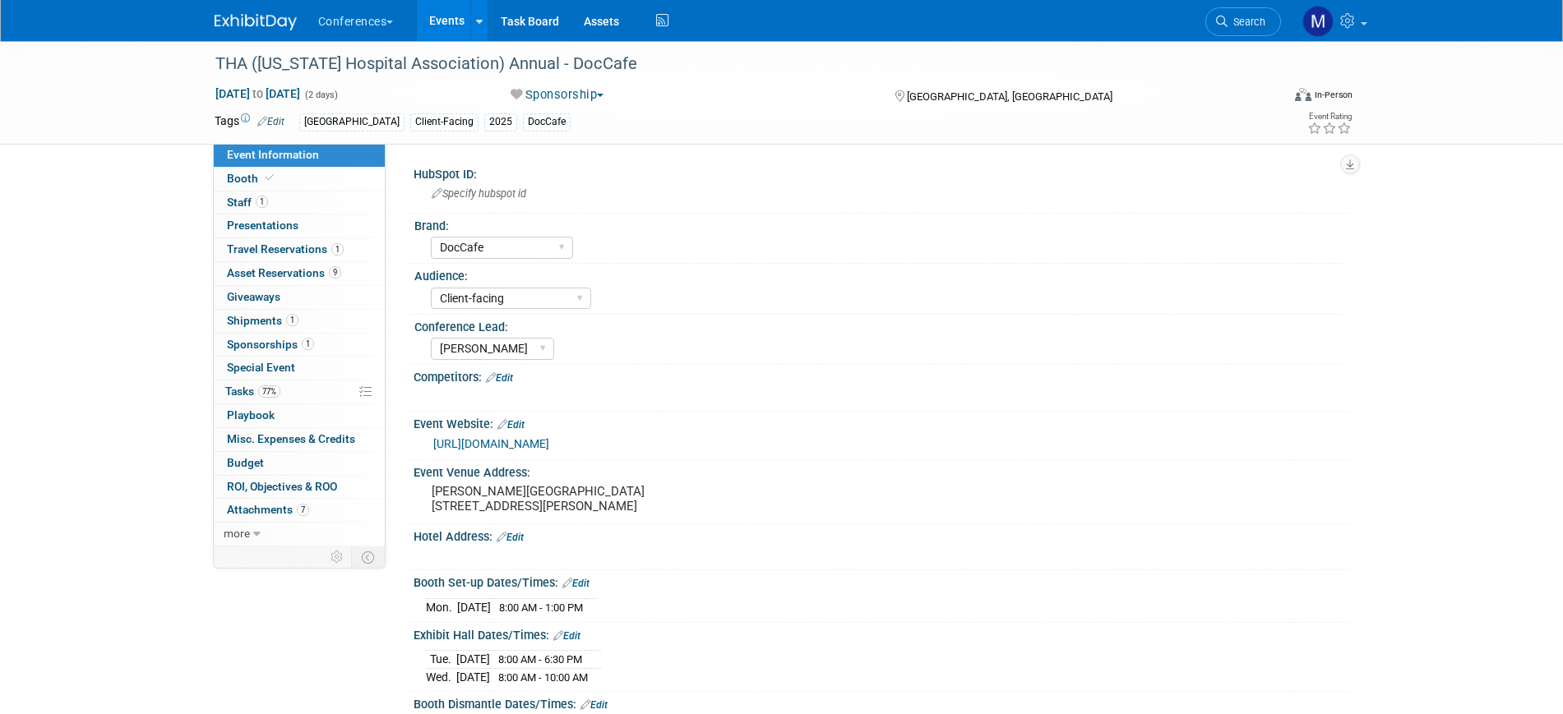
select select "DocCafe"
select select "Client-facing"
select select "[PERSON_NAME]"
click at [507, 378] on link "Edit" at bounding box center [499, 378] width 27 height 12
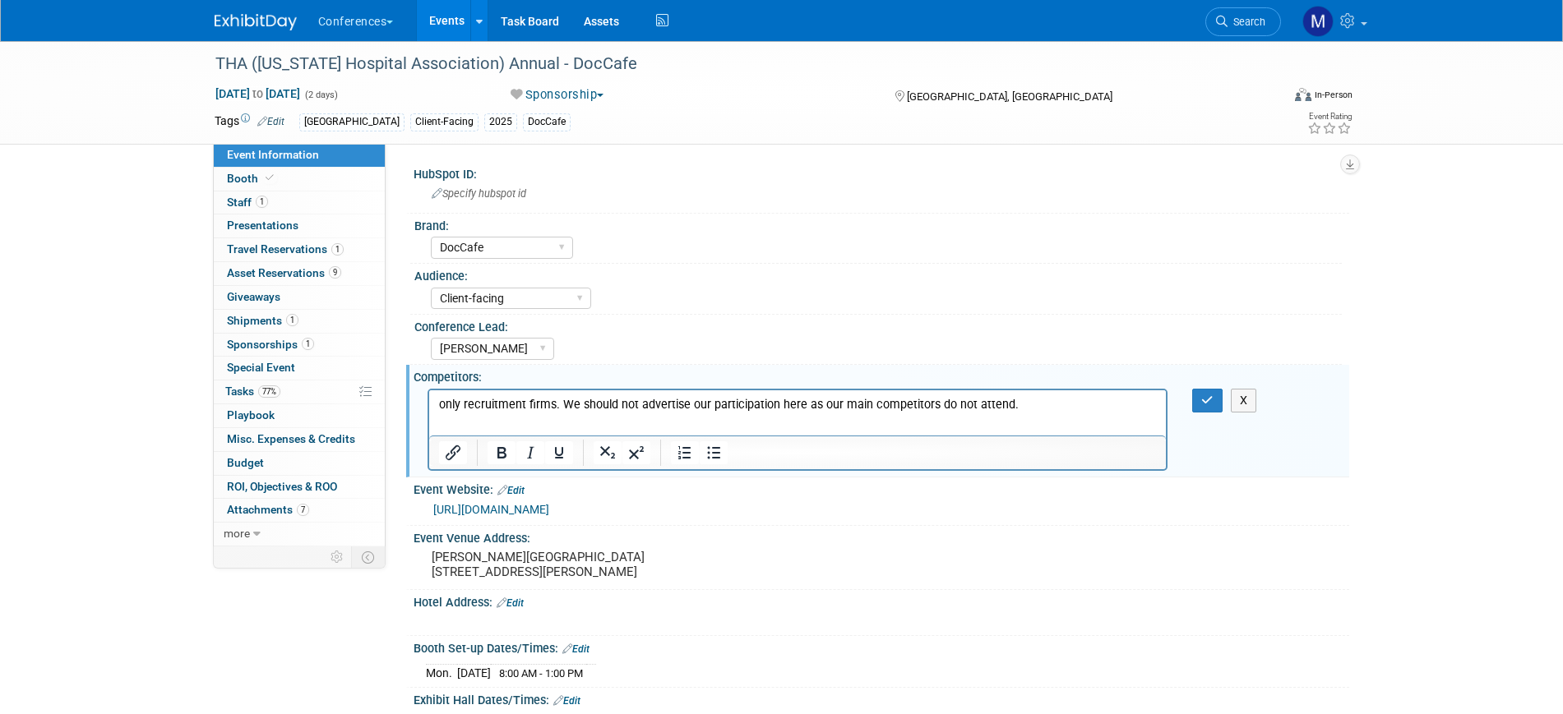
click at [446, 403] on p "only recruitment firms. We should not advertise our participation here as our m…" at bounding box center [797, 404] width 718 height 16
click at [1207, 396] on icon "button" at bounding box center [1207, 401] width 12 height 12
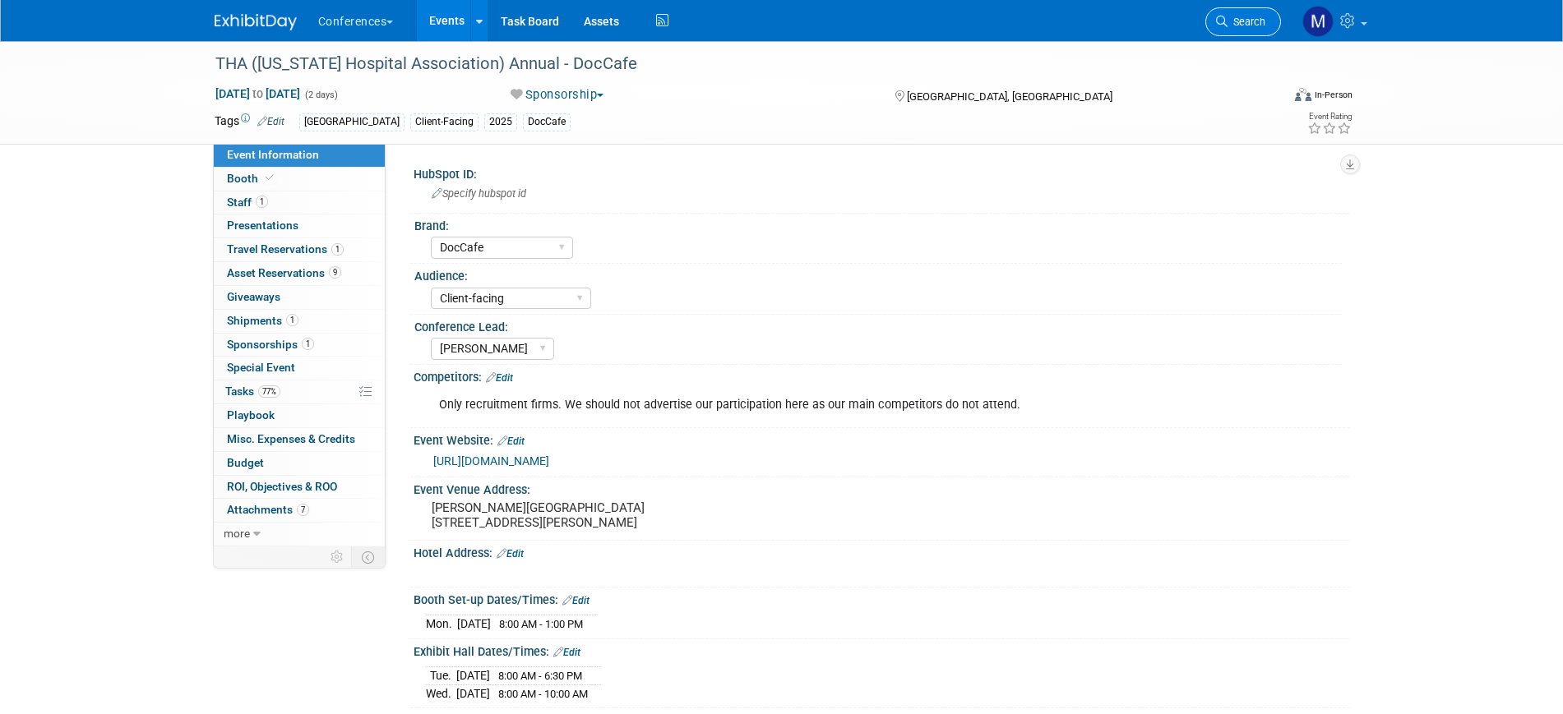
click at [1230, 20] on span "Search" at bounding box center [1246, 22] width 38 height 12
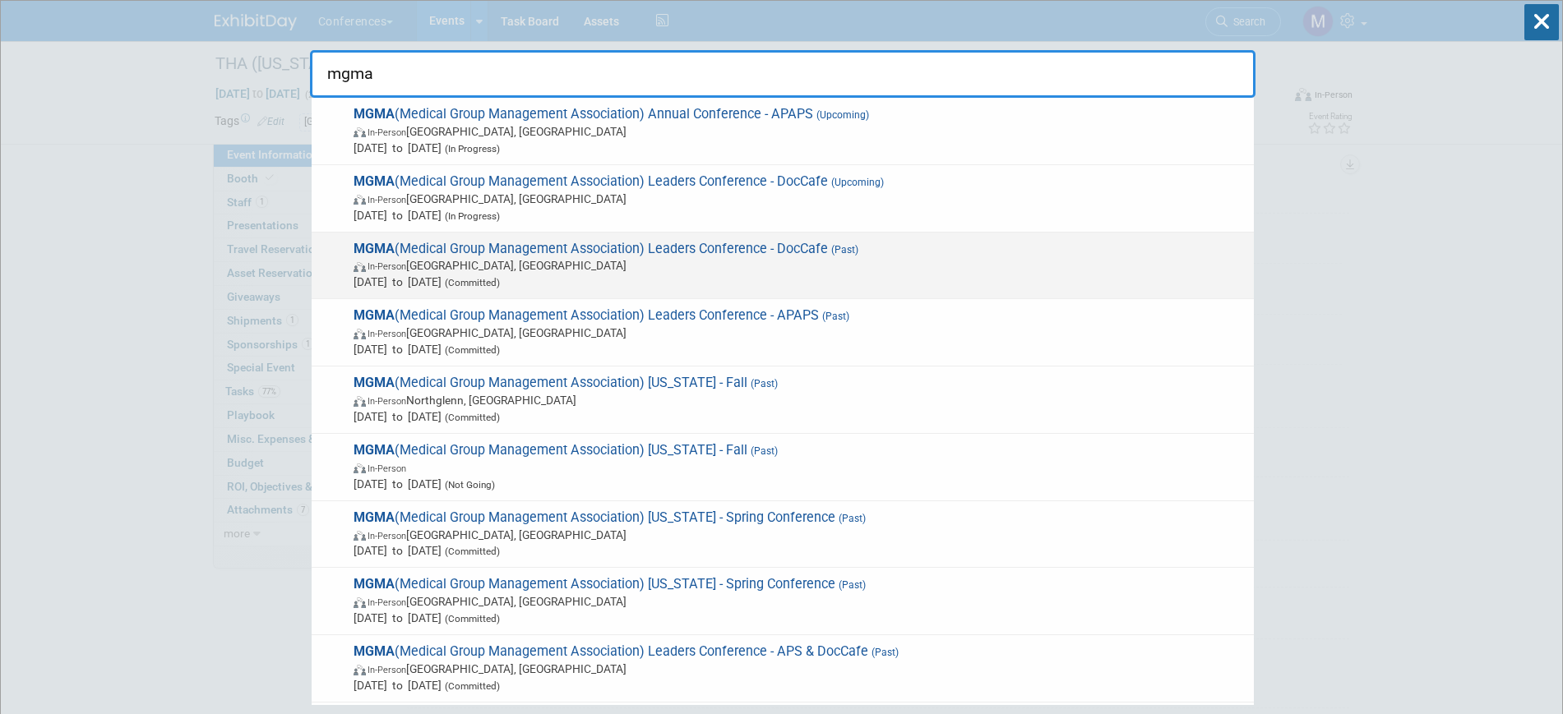
type input "mgma"
click at [813, 265] on span "In-Person Orlando, FL" at bounding box center [799, 265] width 892 height 16
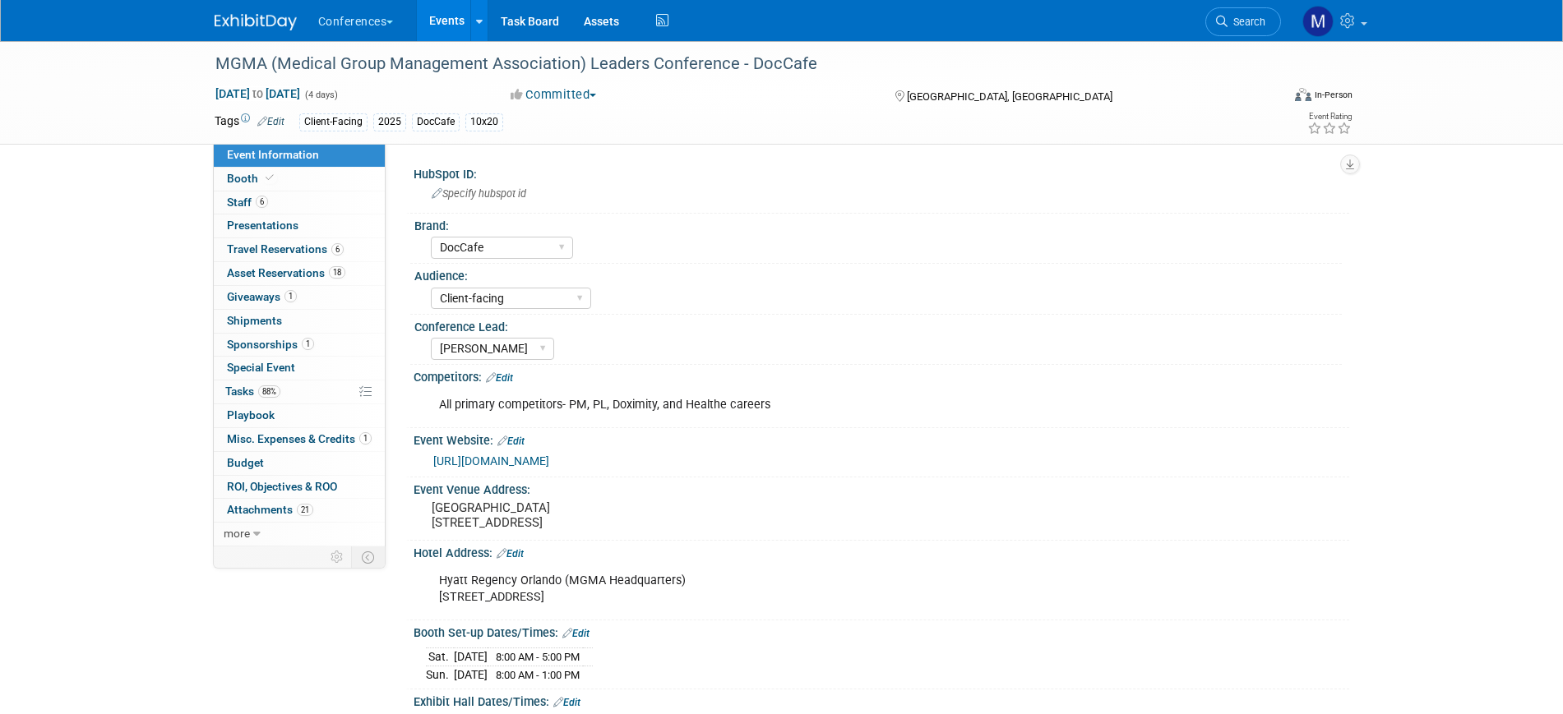
select select "DocCafe"
select select "Client-facing"
select select "[PERSON_NAME]"
click at [316, 182] on link "Booth" at bounding box center [299, 179] width 171 height 23
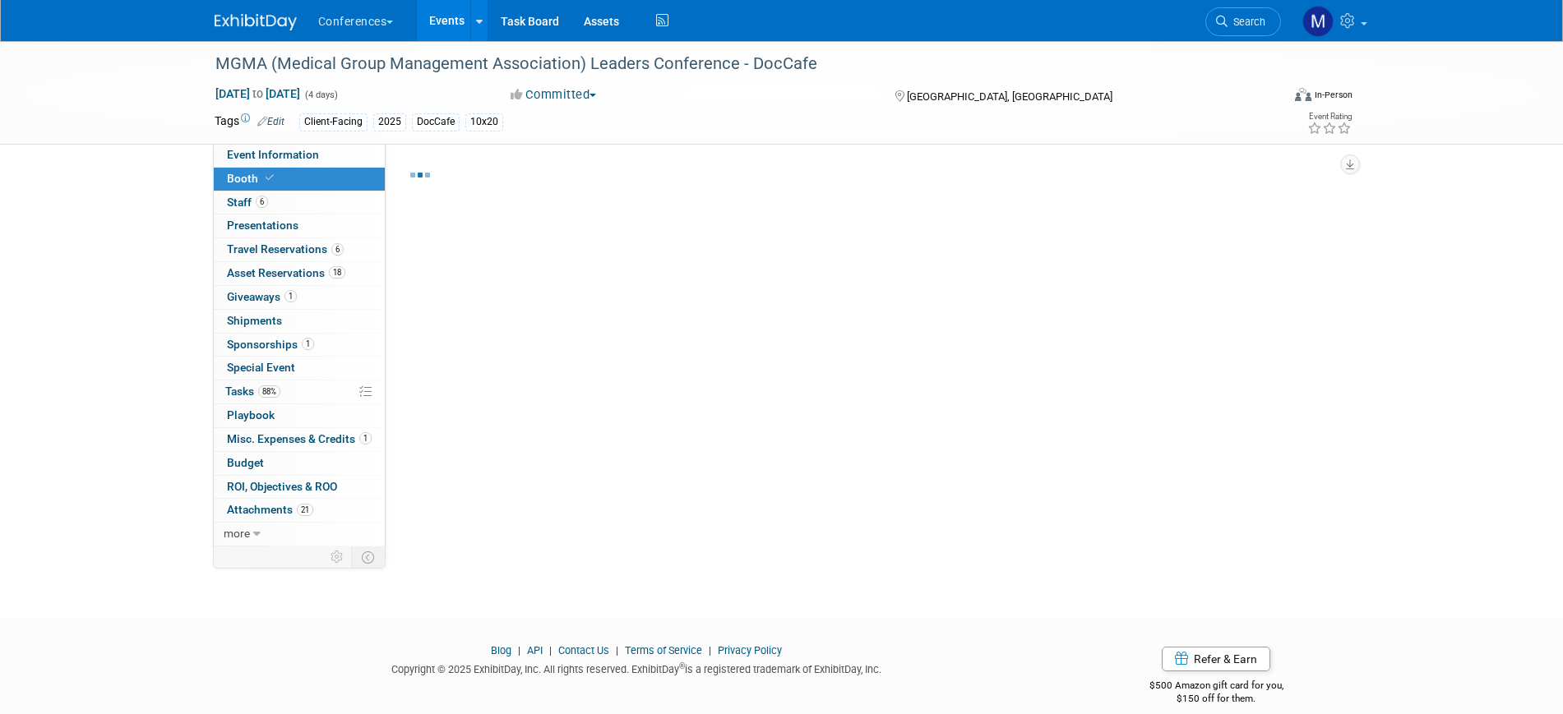
select select "10'x20'"
select select "Yes"
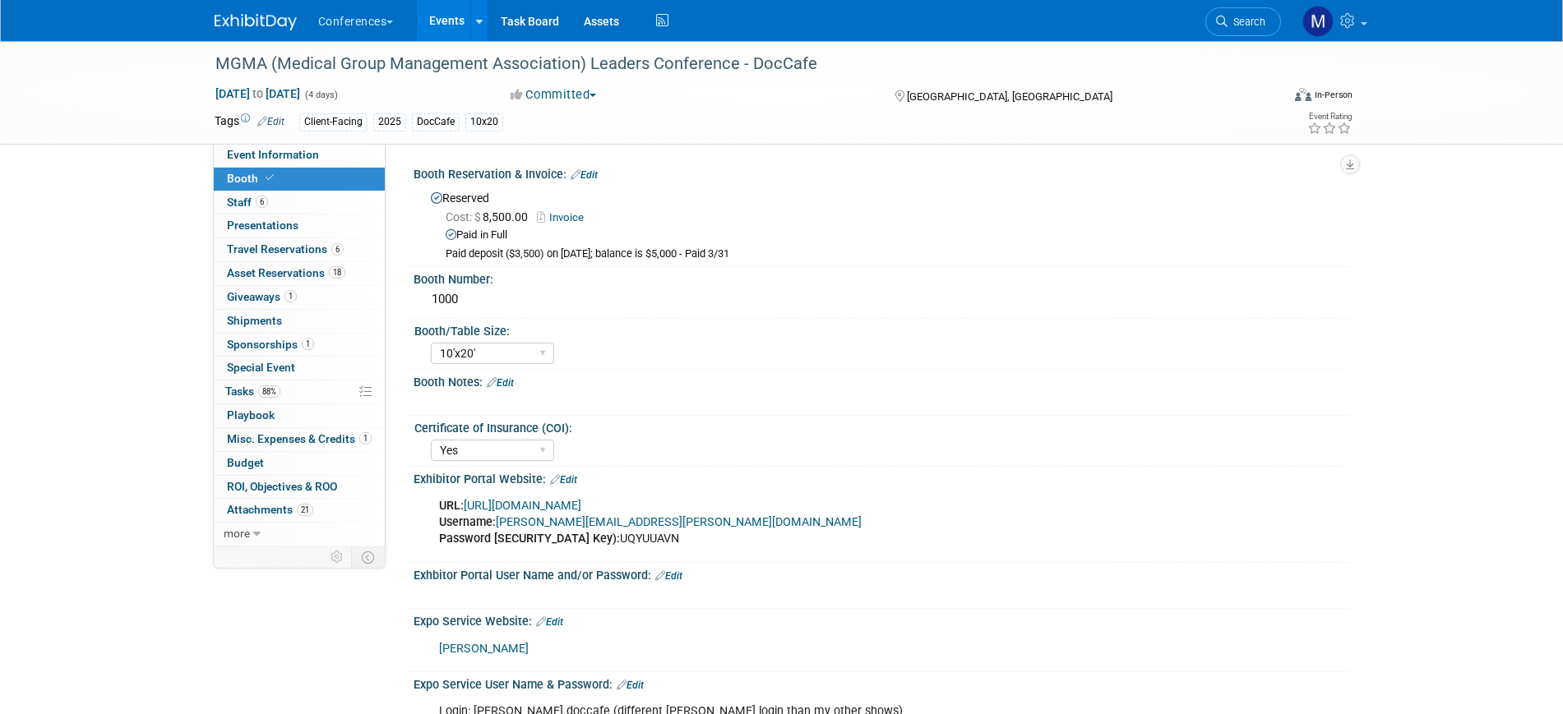
drag, startPoint x: 287, startPoint y: 463, endPoint x: 658, endPoint y: 436, distance: 371.7
click at [286, 463] on link "Budget" at bounding box center [299, 463] width 171 height 23
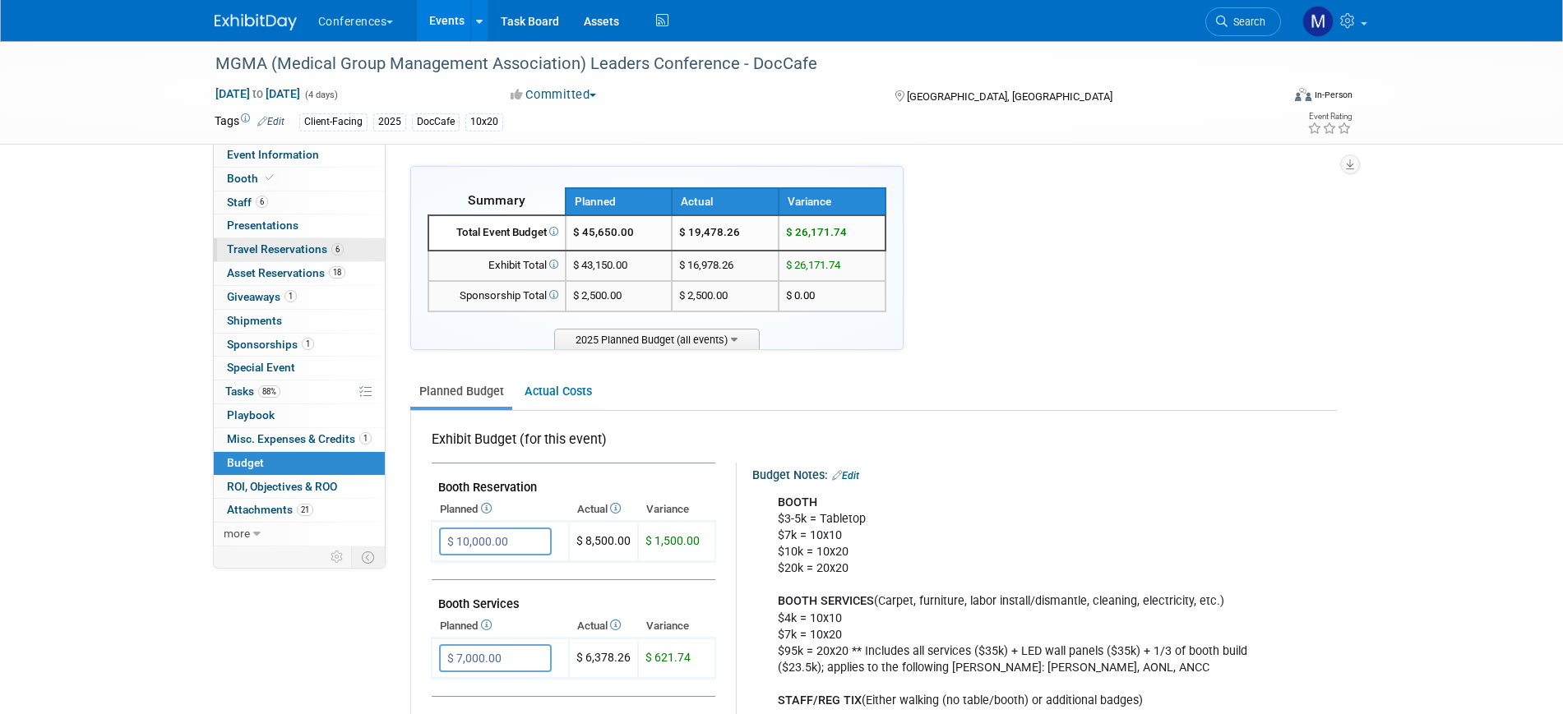
click at [272, 248] on span "Travel Reservations 6" at bounding box center [285, 248] width 117 height 13
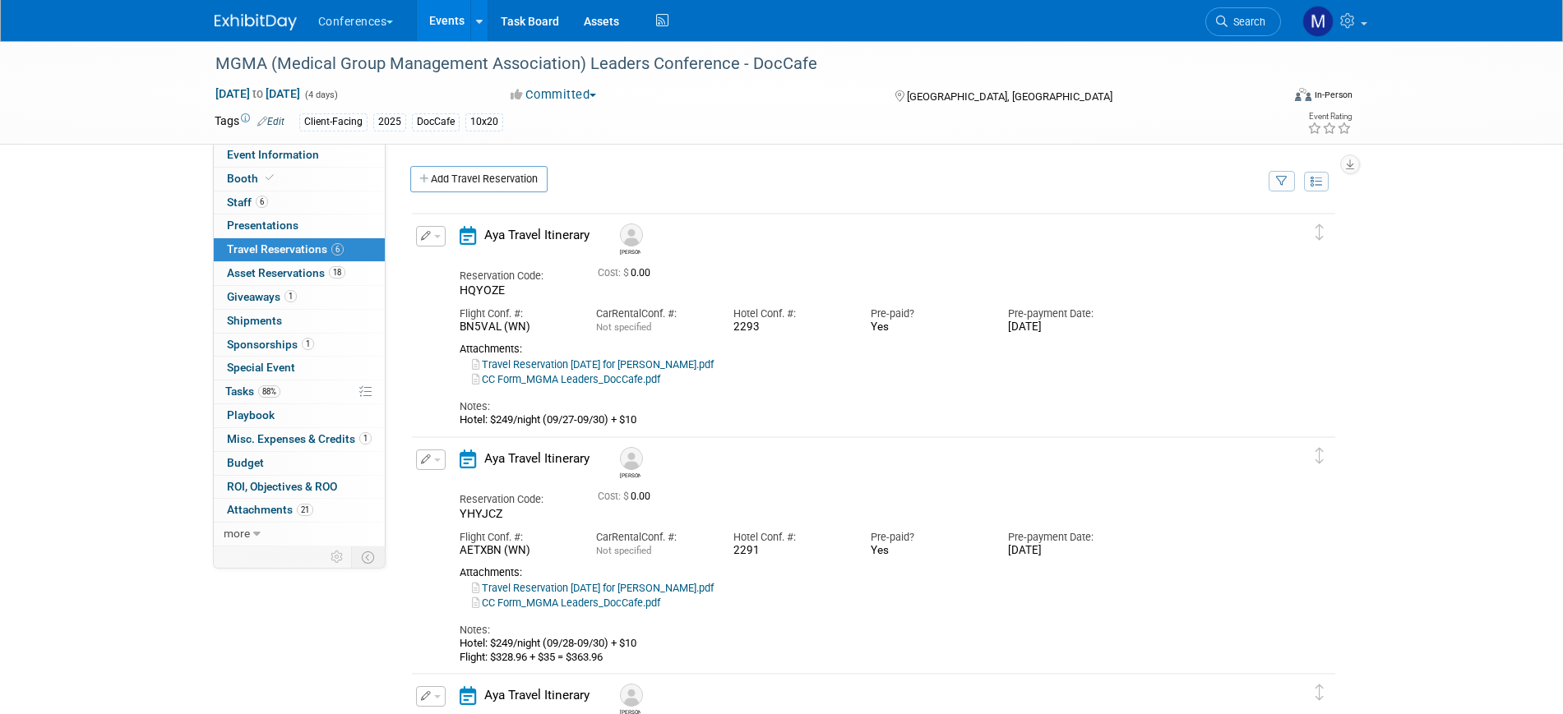
click at [432, 464] on button "button" at bounding box center [431, 460] width 30 height 21
click at [496, 488] on button "Edit Reservation" at bounding box center [486, 489] width 139 height 24
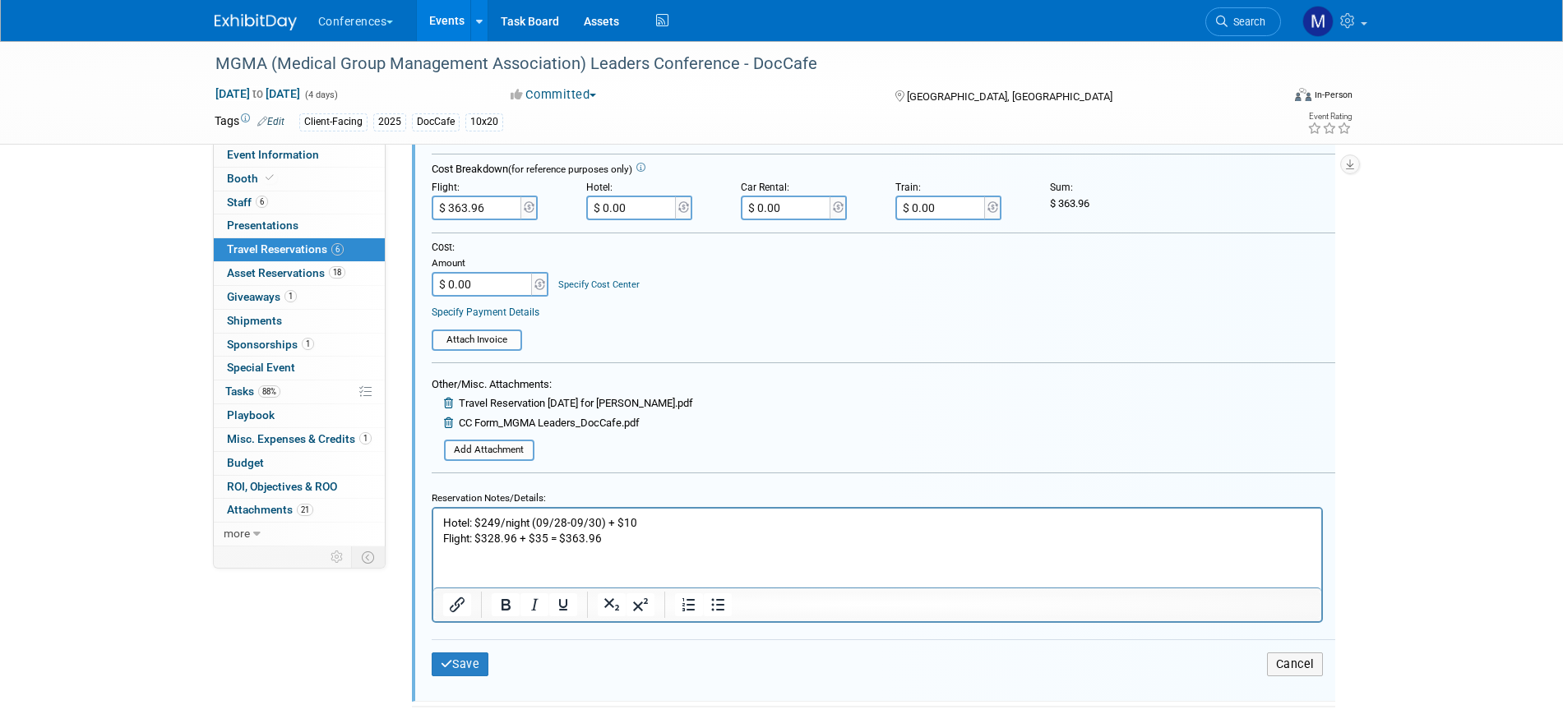
scroll to position [663, 0]
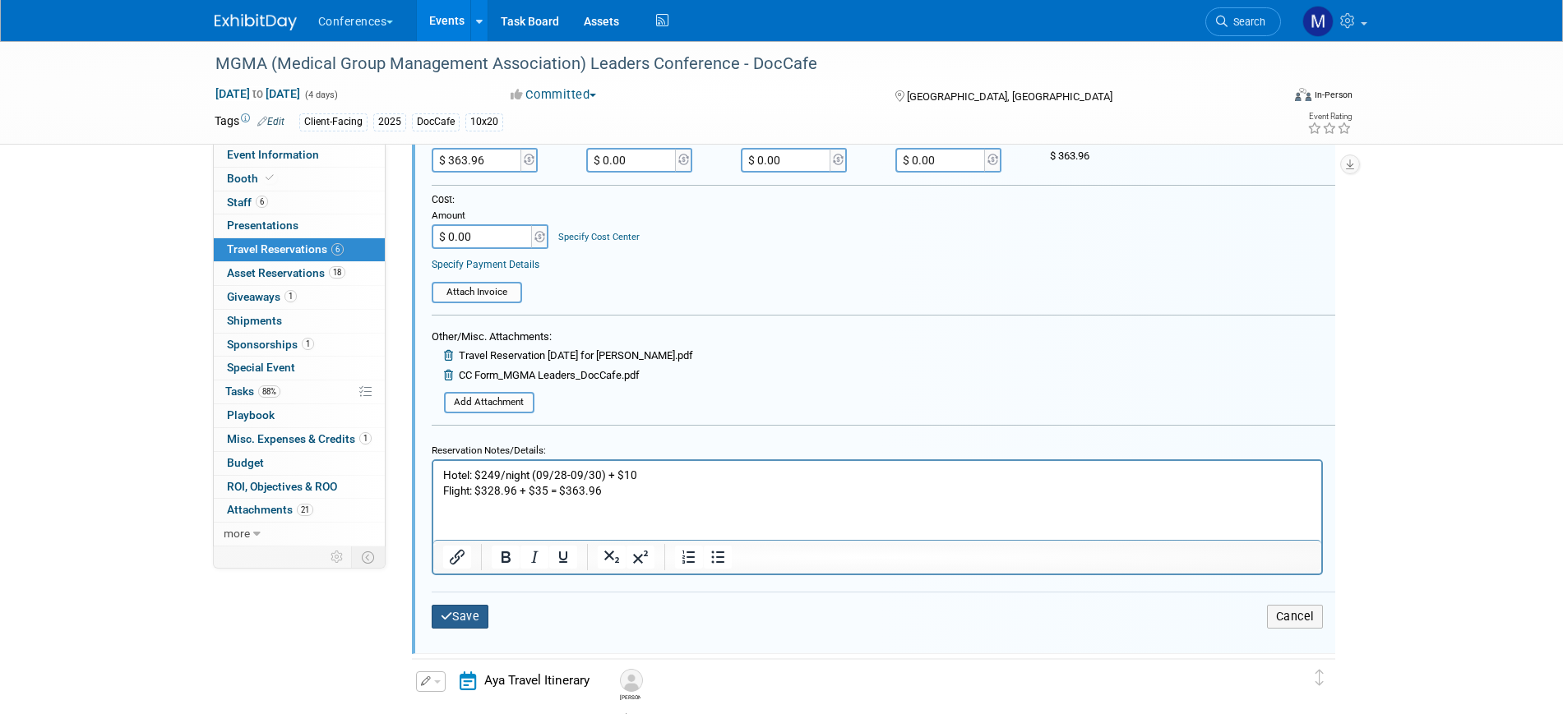
click at [449, 622] on icon "submit" at bounding box center [447, 617] width 12 height 12
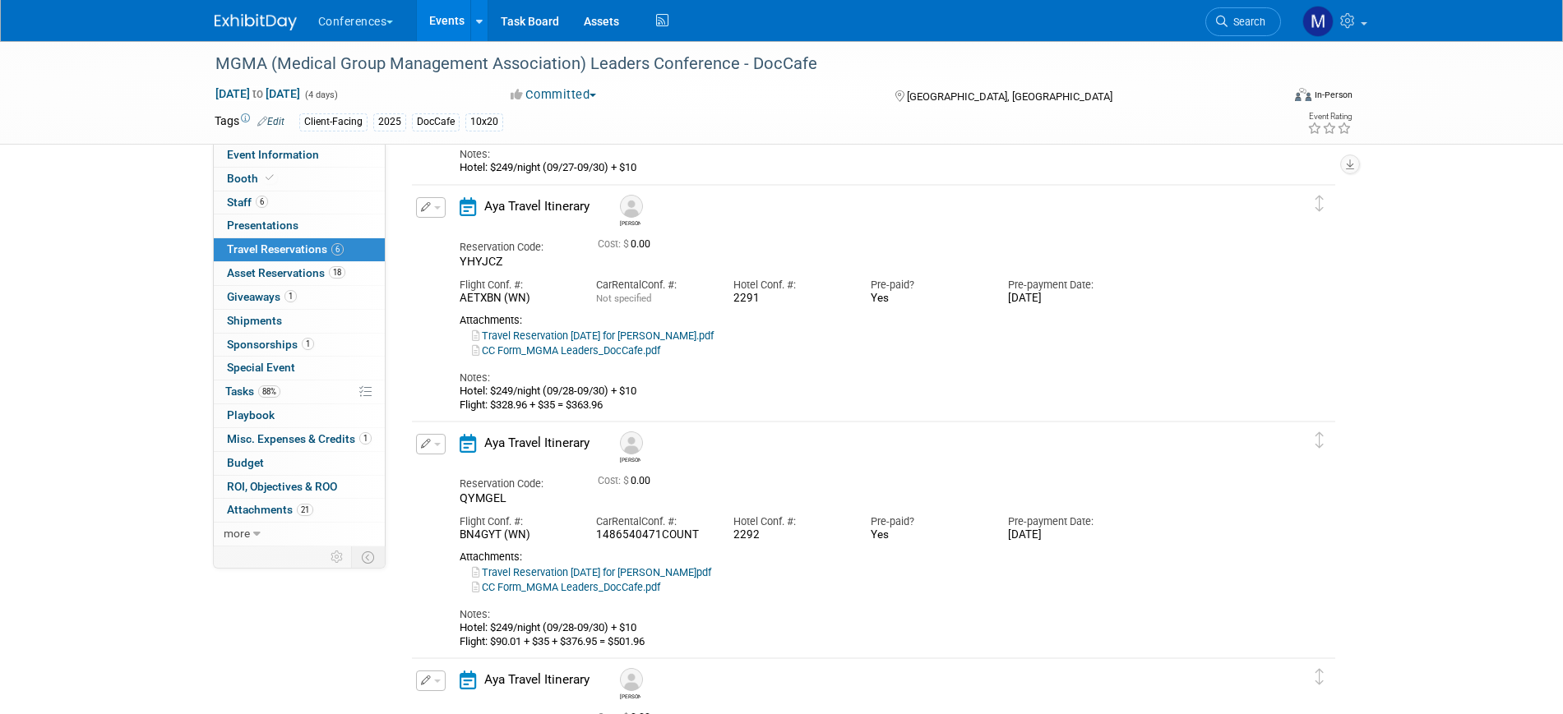
scroll to position [0, 0]
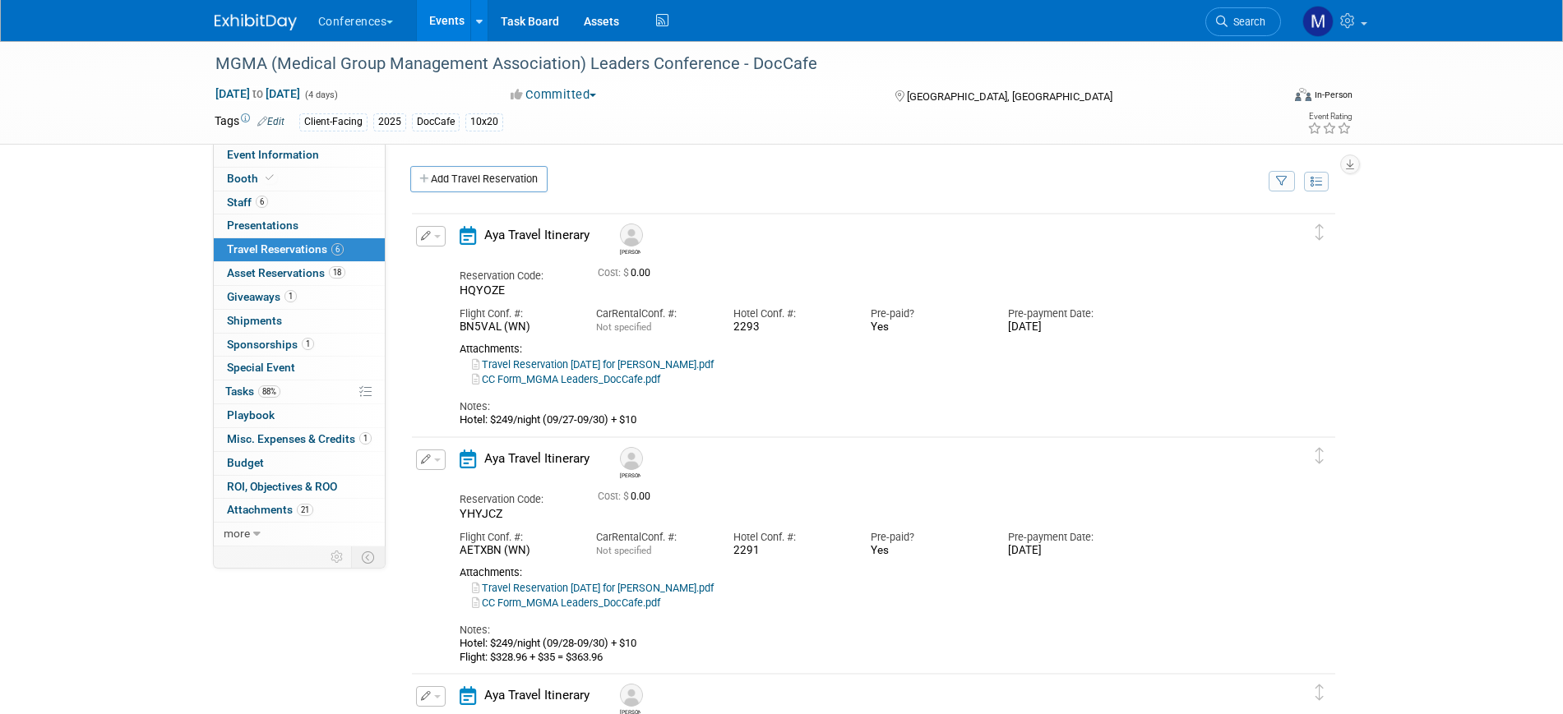
click at [431, 240] on button "button" at bounding box center [431, 236] width 30 height 21
click at [479, 272] on button "Edit Reservation" at bounding box center [486, 265] width 139 height 24
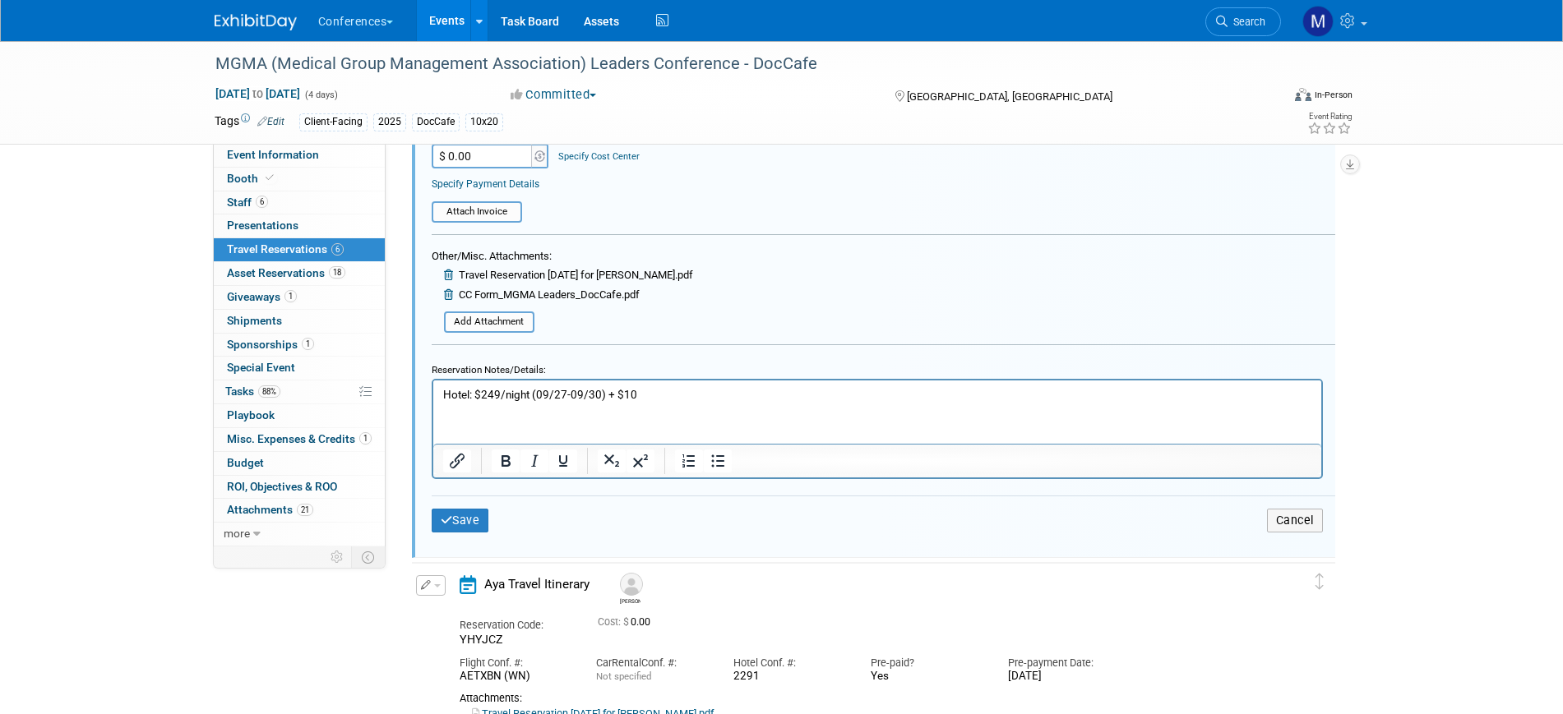
scroll to position [543, 0]
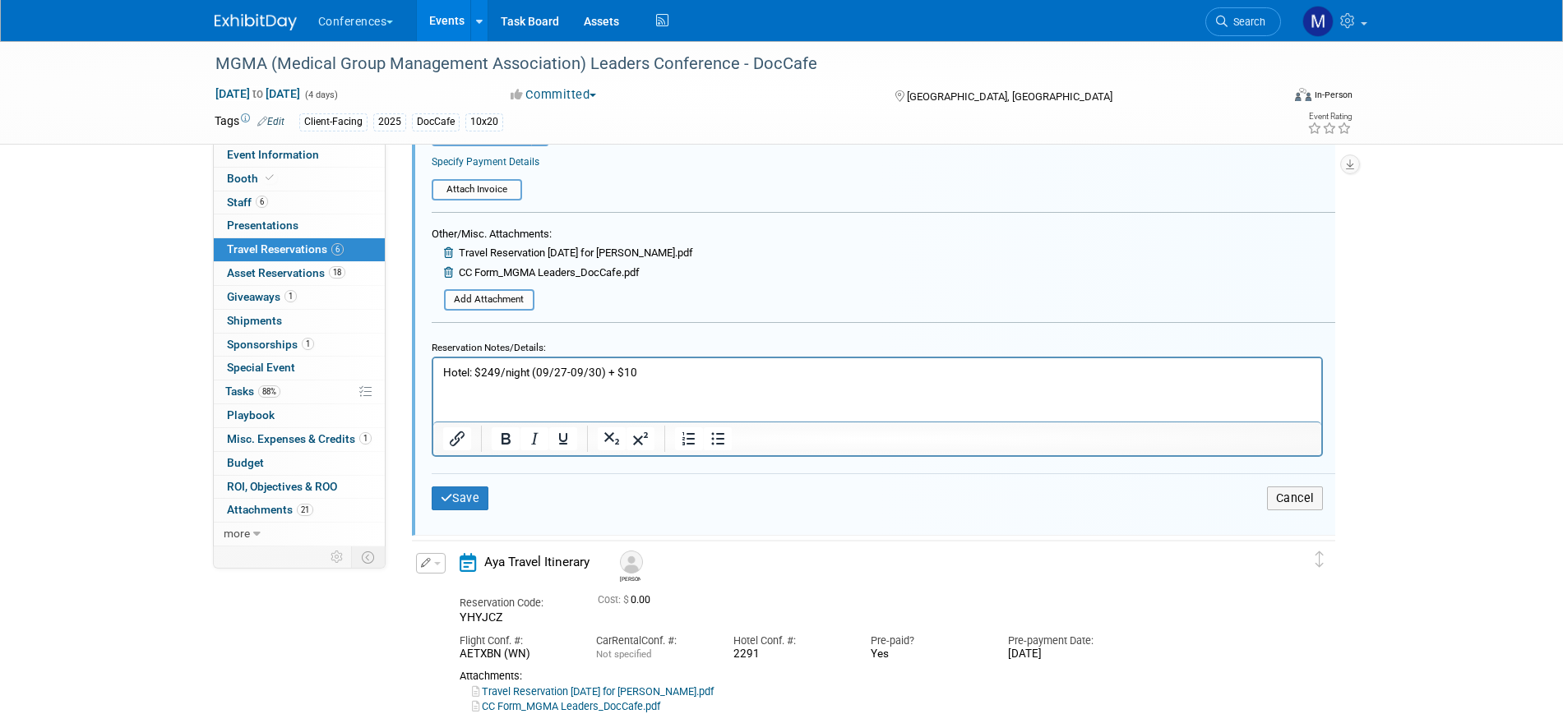
click at [648, 375] on p "Hotel: $249/night (09/27-09/30) + $10" at bounding box center [876, 372] width 869 height 16
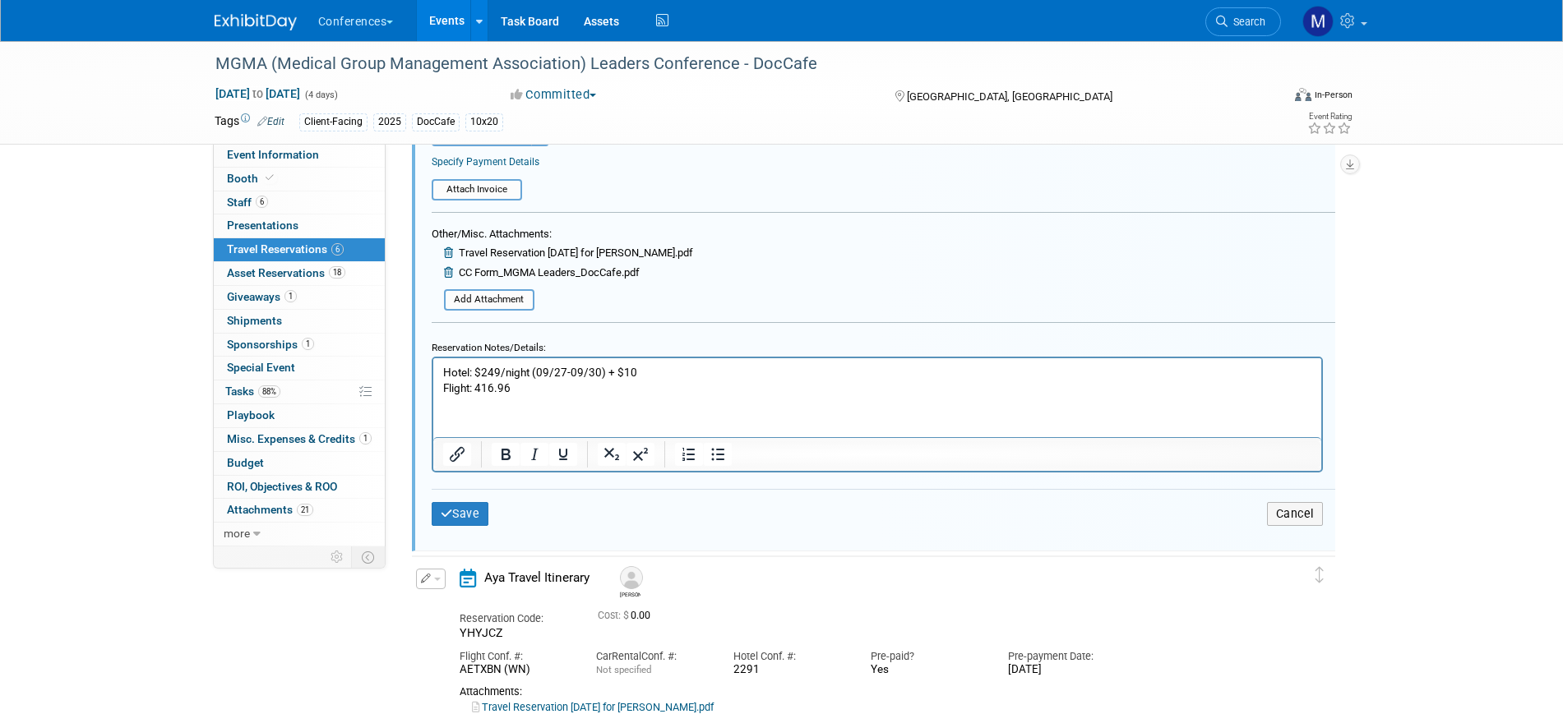
click at [476, 388] on p "Flight: 416.96" at bounding box center [876, 388] width 869 height 16
click at [554, 395] on html "Hotel: $249/night (09/27-09/30) + $10 Flight: $416.96" at bounding box center [876, 377] width 888 height 38
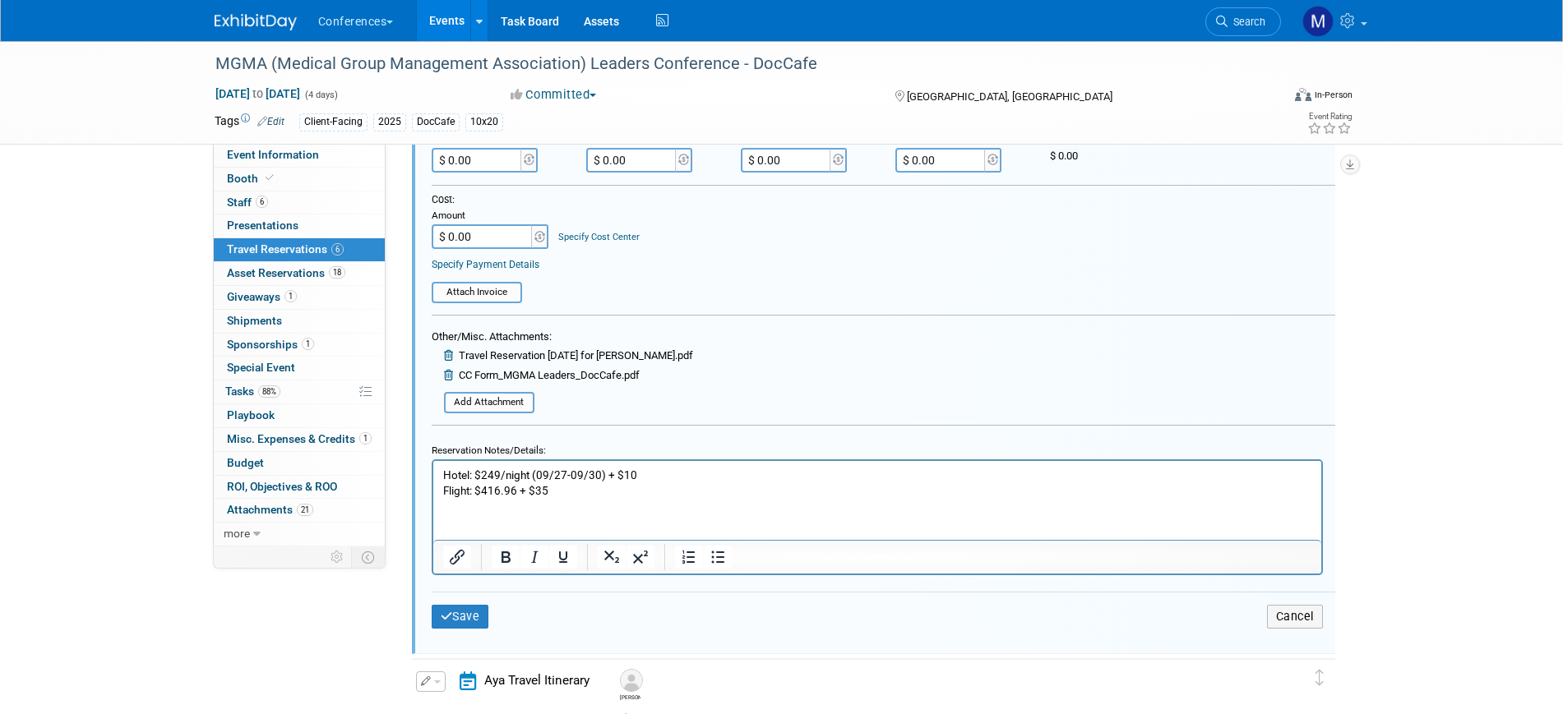
click at [489, 240] on input "$ 0.00" at bounding box center [483, 236] width 103 height 25
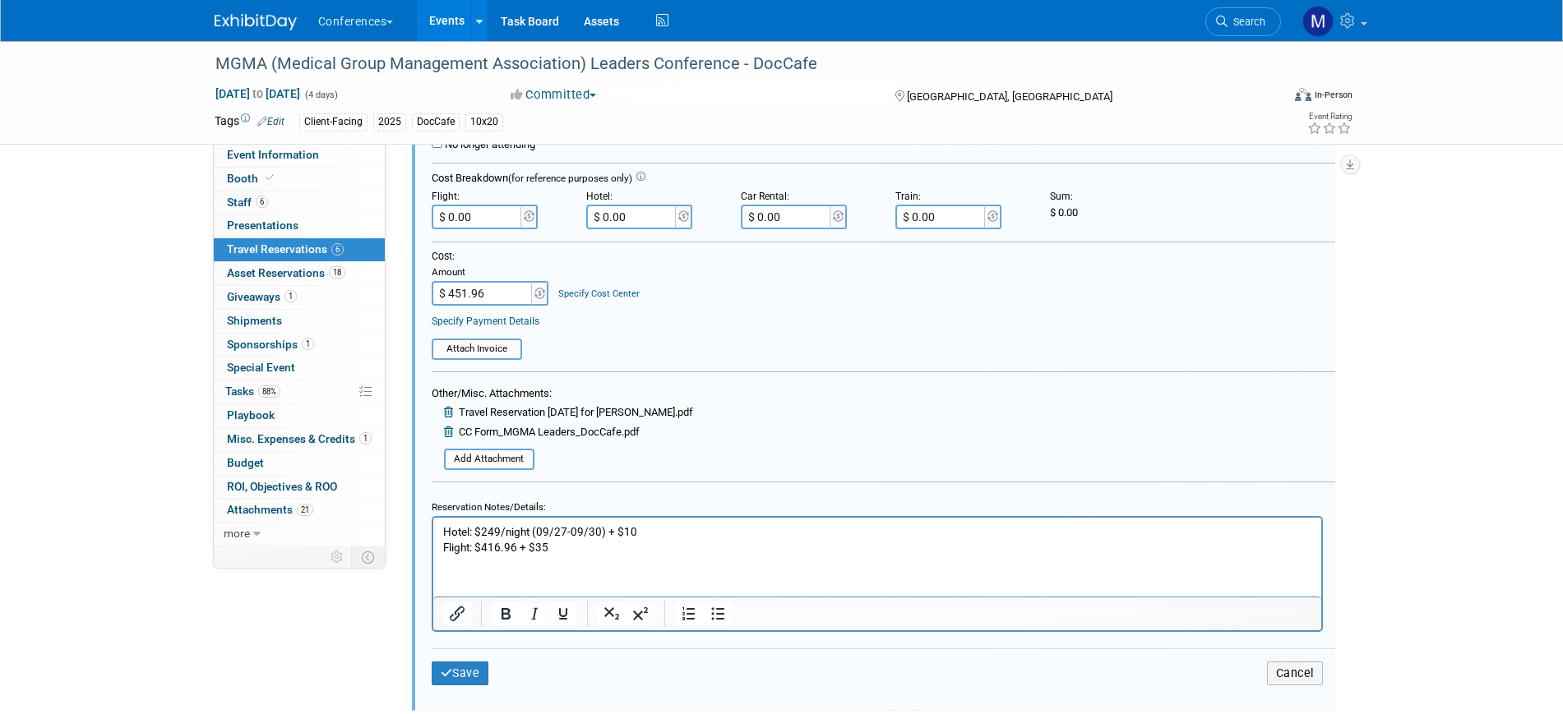
scroll to position [337, 0]
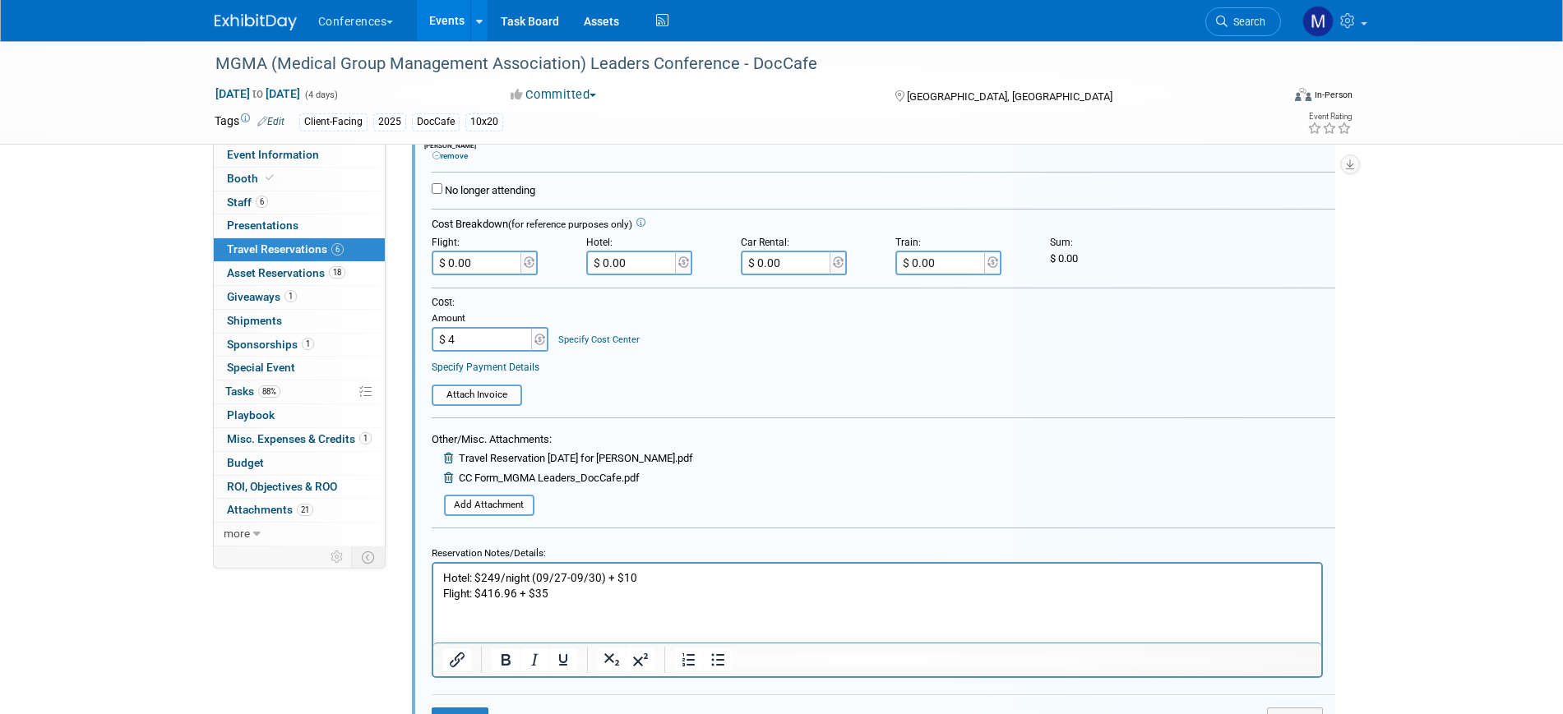
type input "$"
type input "$ 0.00"
click at [479, 266] on input "$ 0.00" at bounding box center [478, 263] width 92 height 25
paste input "451.96"
type input "$ 451.96"
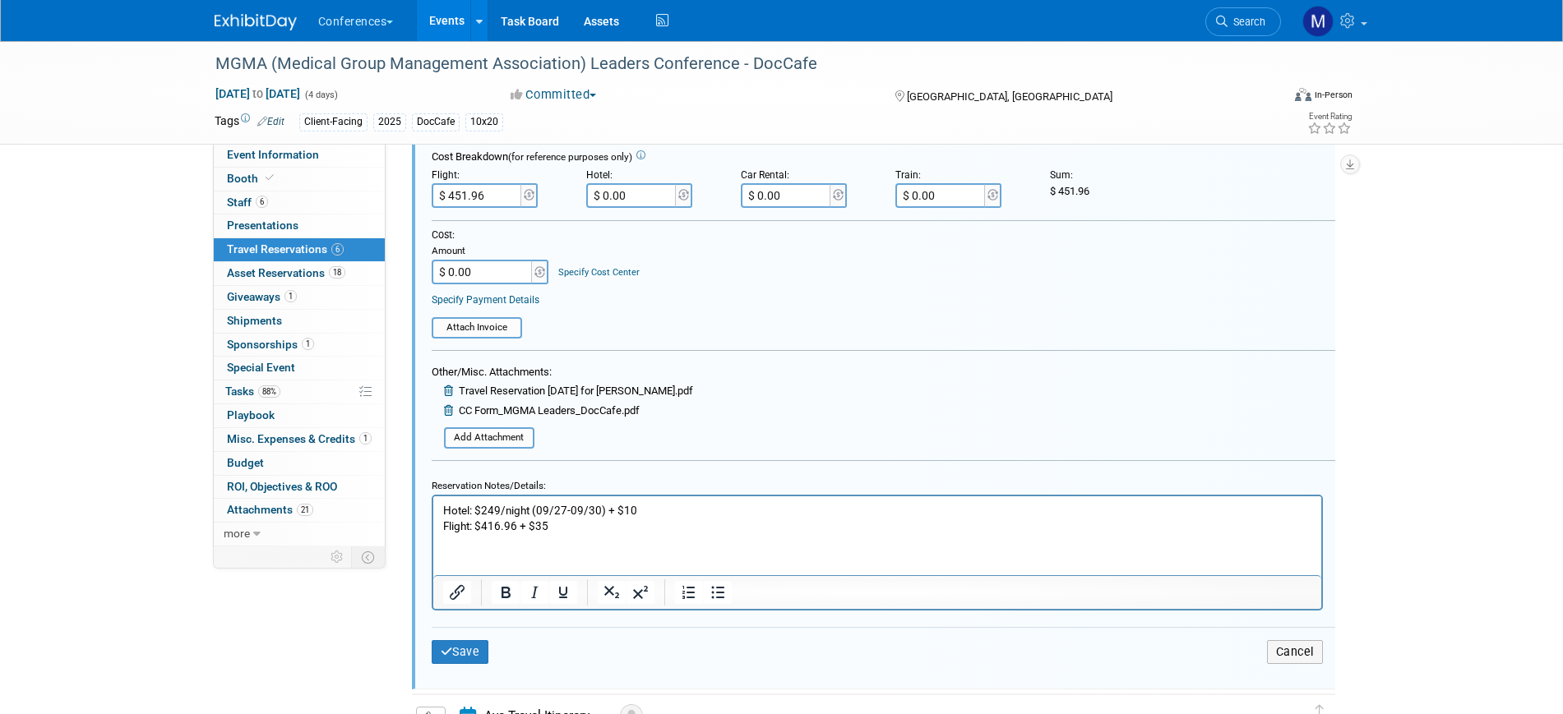
scroll to position [440, 0]
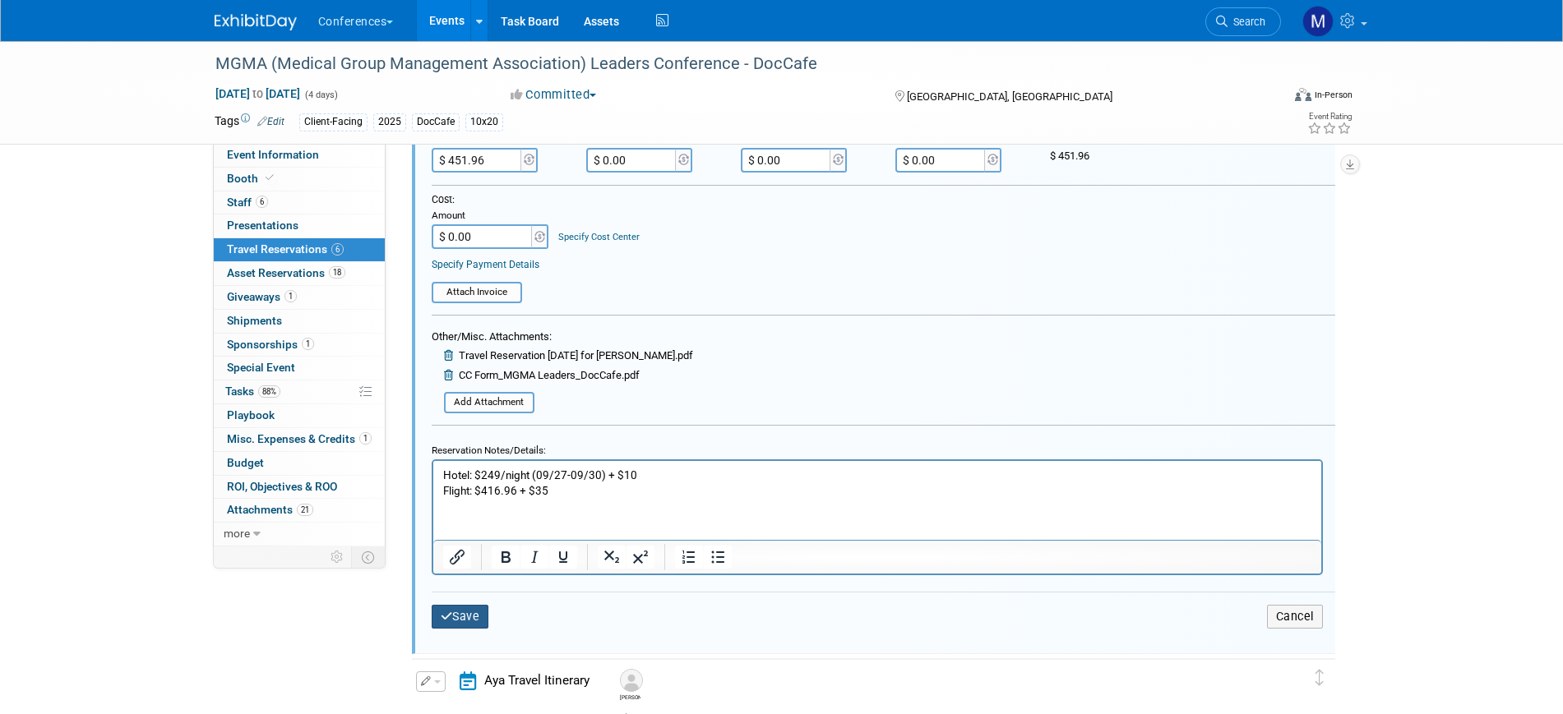
click at [482, 624] on button "Save" at bounding box center [461, 617] width 58 height 24
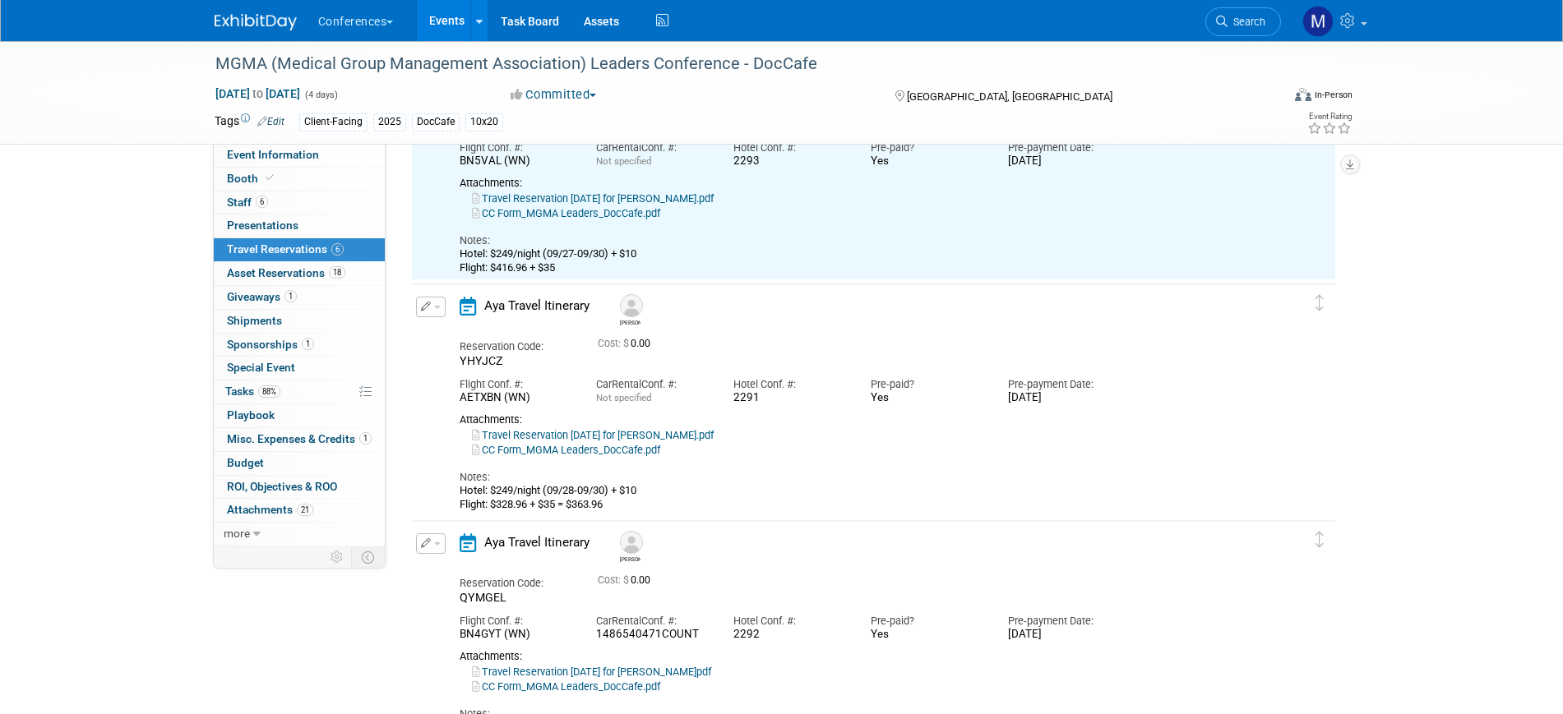
scroll to position [29, 0]
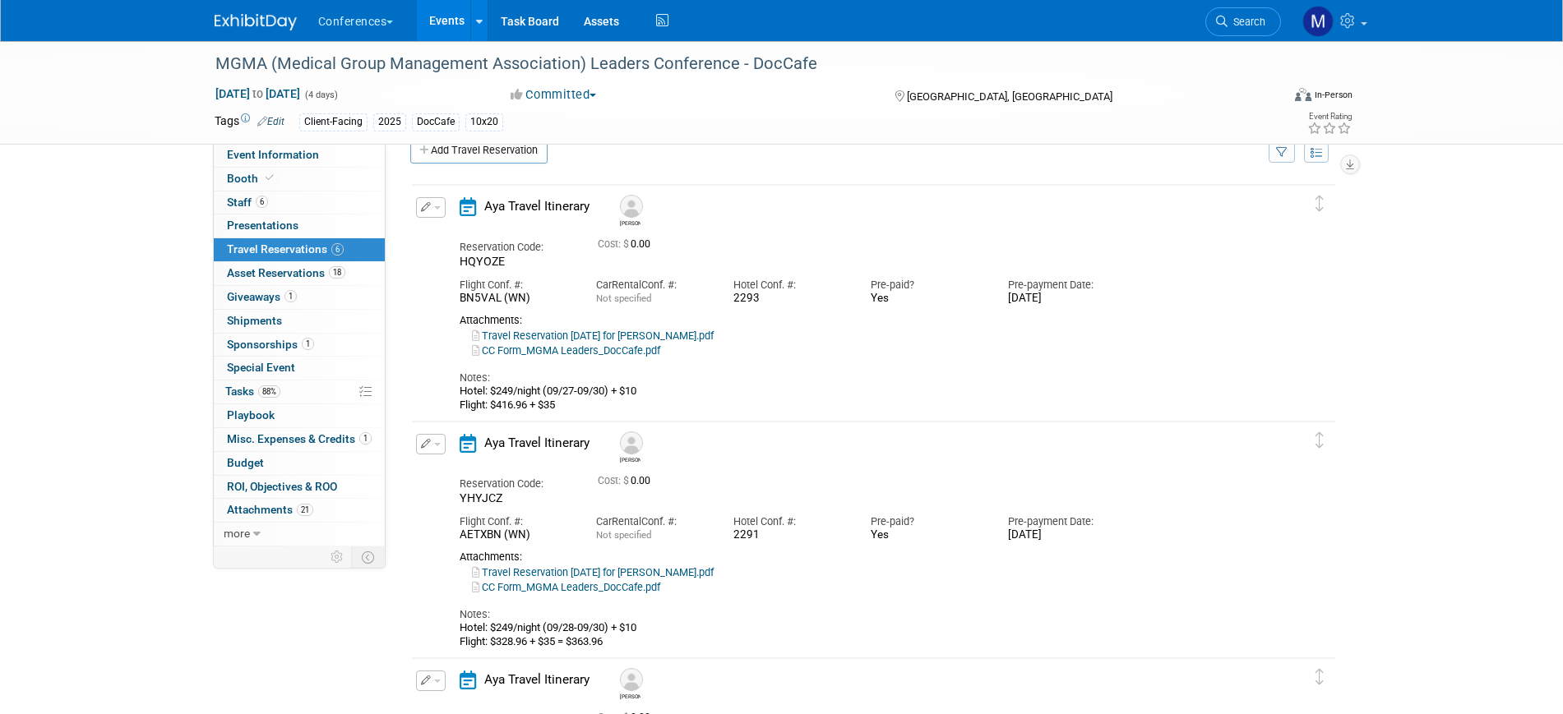
click at [602, 588] on link "CC Form_MGMA Leaders_DocCafe.pdf" at bounding box center [566, 587] width 188 height 12
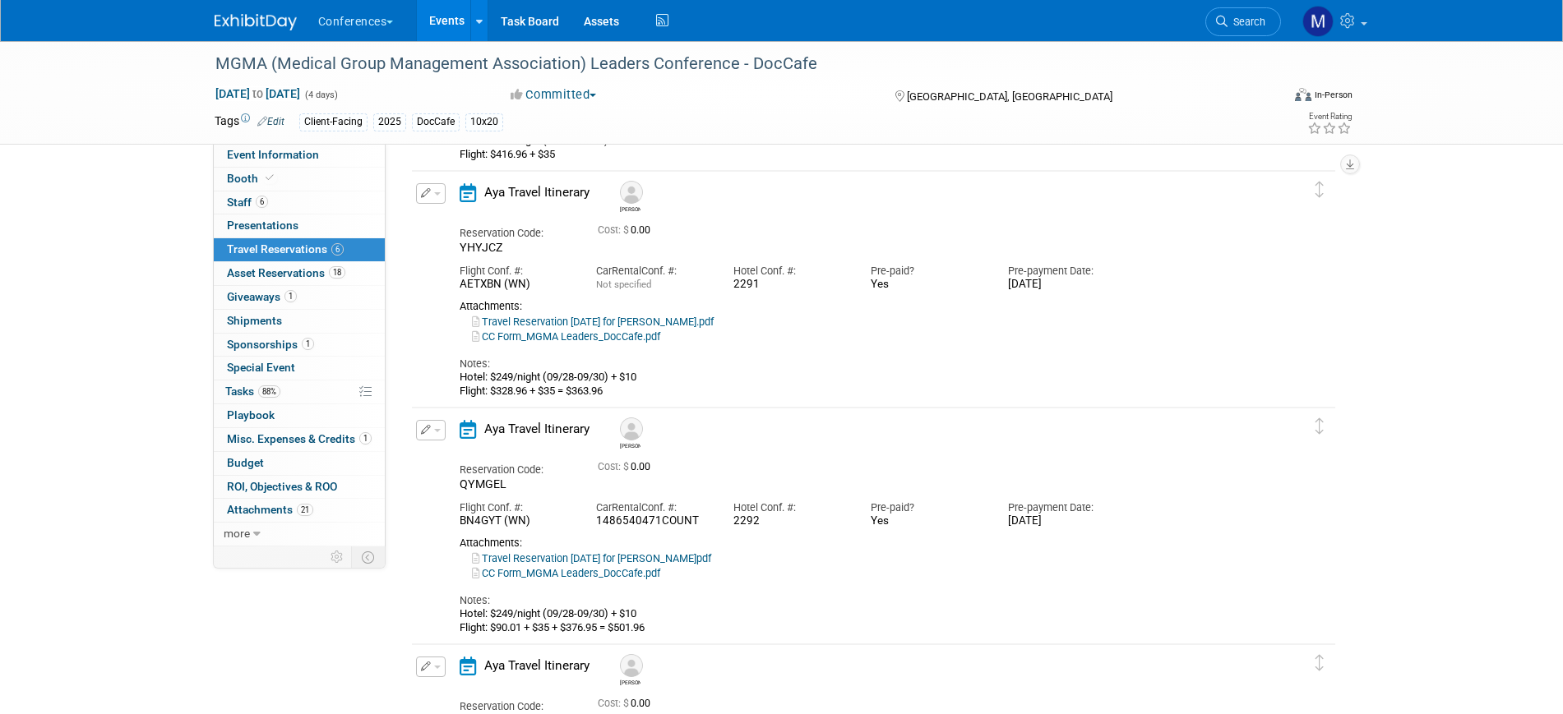
scroll to position [0, 0]
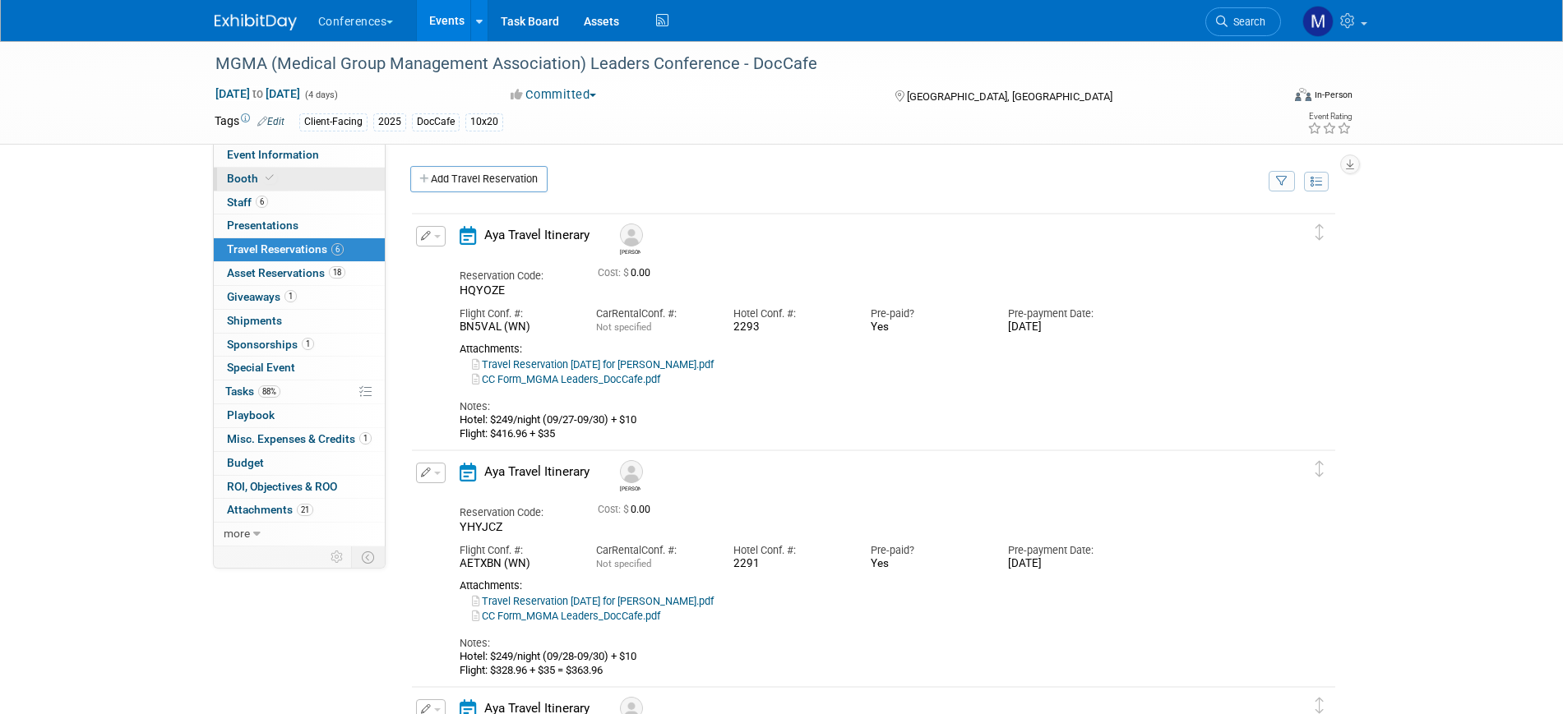
click at [291, 180] on link "Booth" at bounding box center [299, 179] width 171 height 23
select select "10'x20'"
select select "Yes"
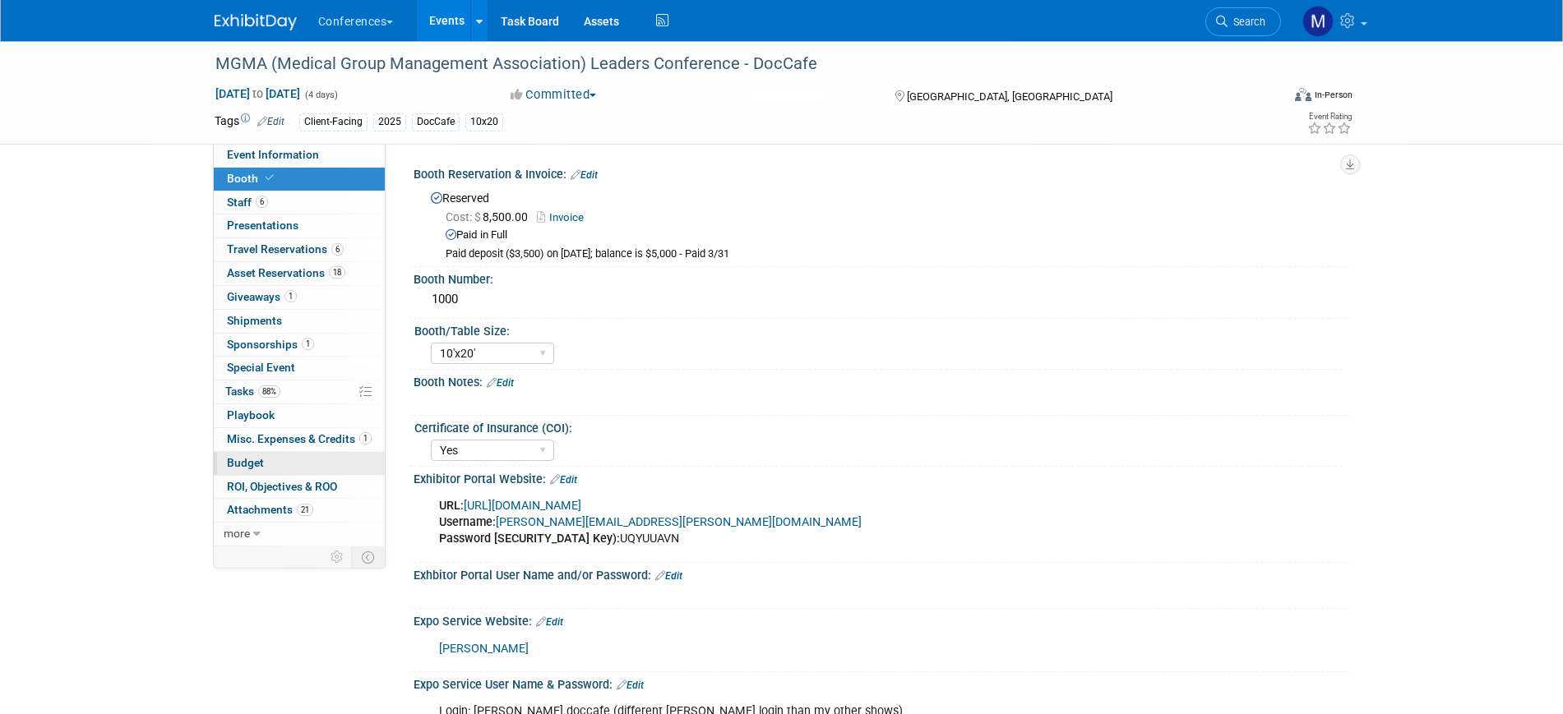
click at [266, 455] on link "Budget" at bounding box center [299, 463] width 171 height 23
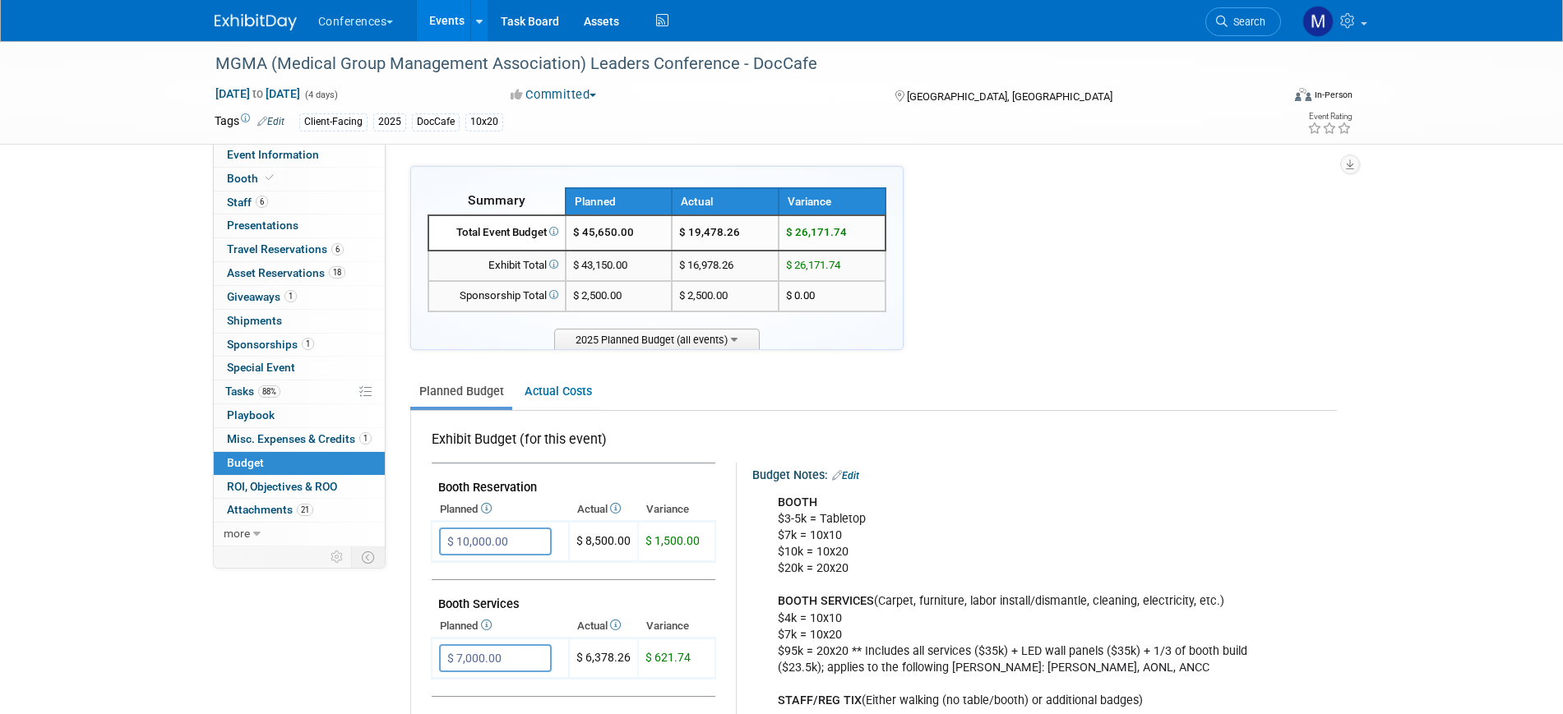
scroll to position [617, 0]
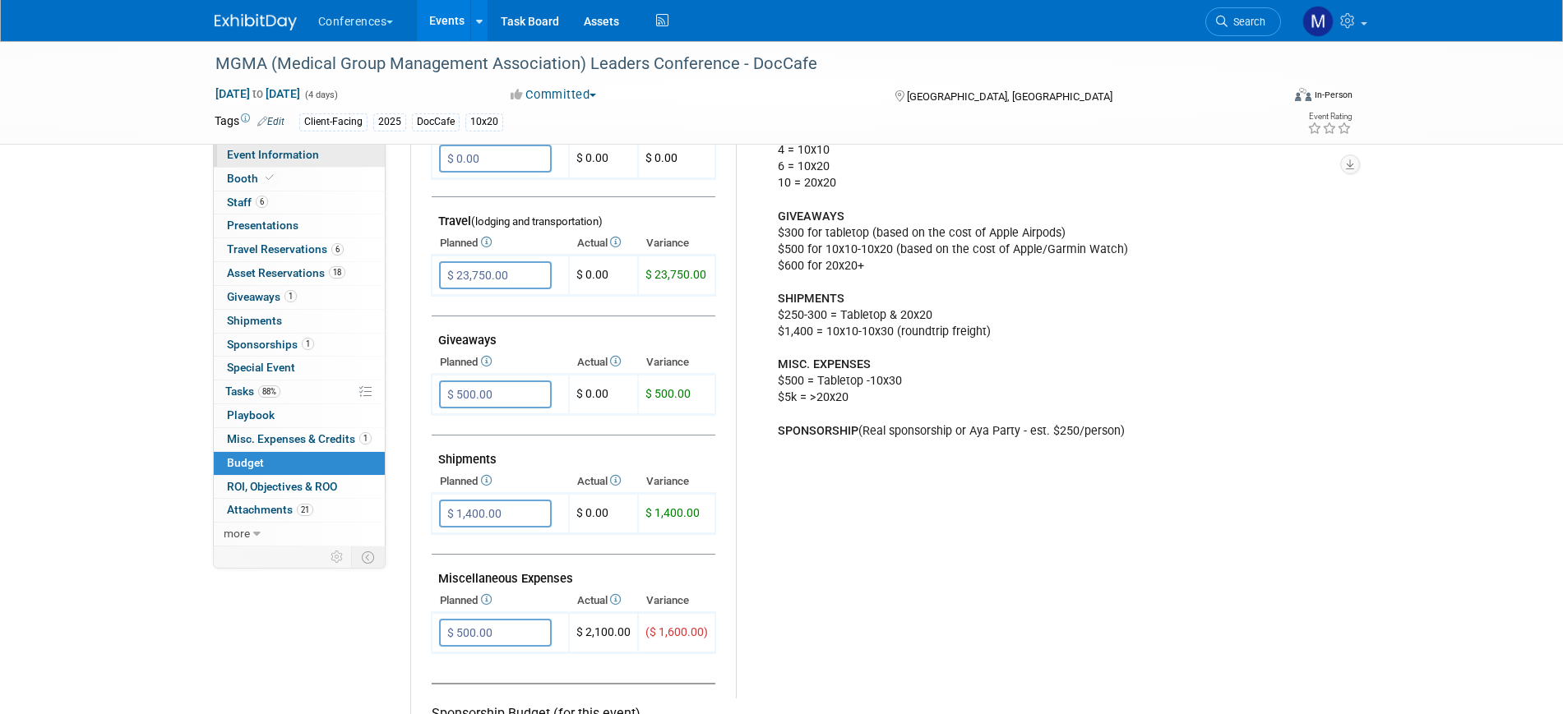
click at [267, 155] on span "Event Information" at bounding box center [273, 154] width 92 height 13
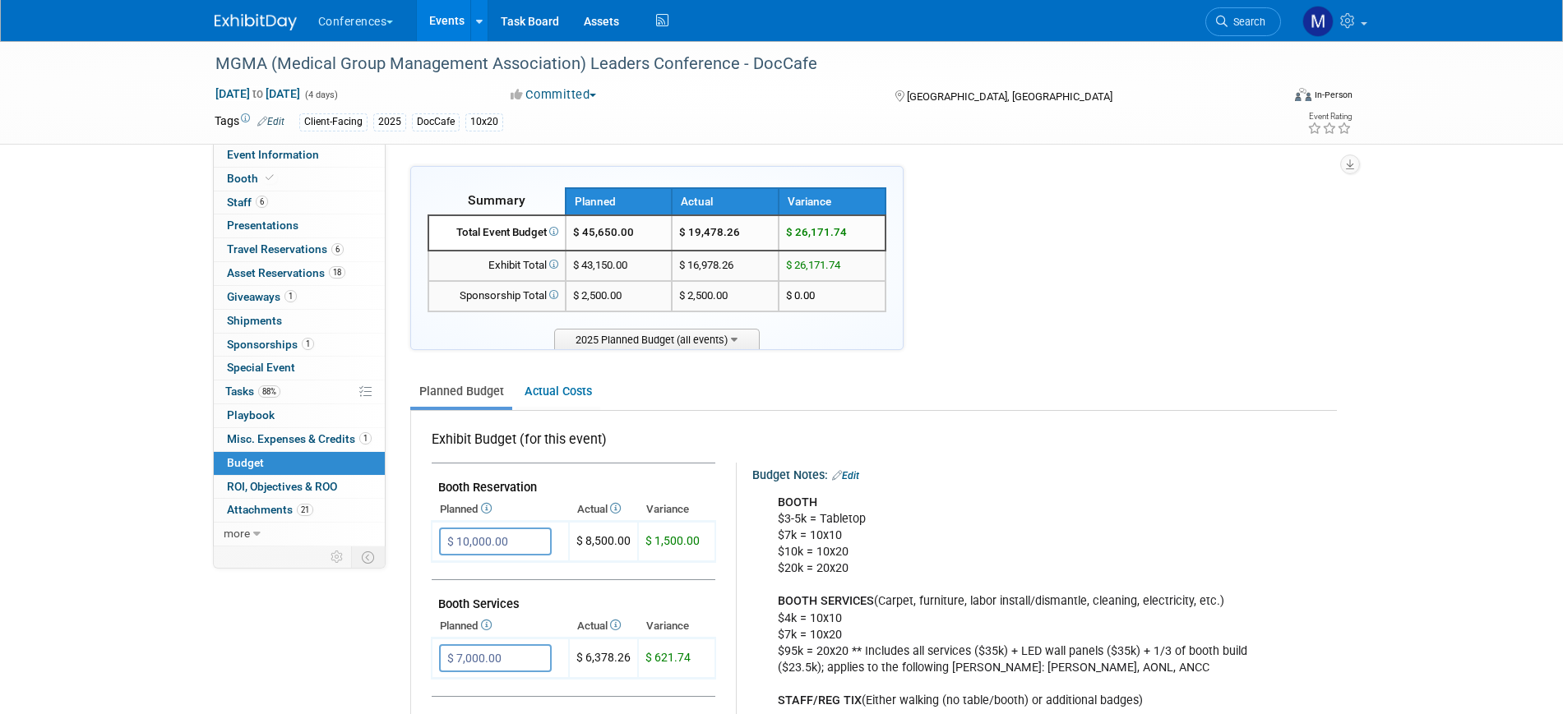
select select "DocCafe"
select select "Client-facing"
select select "[PERSON_NAME]"
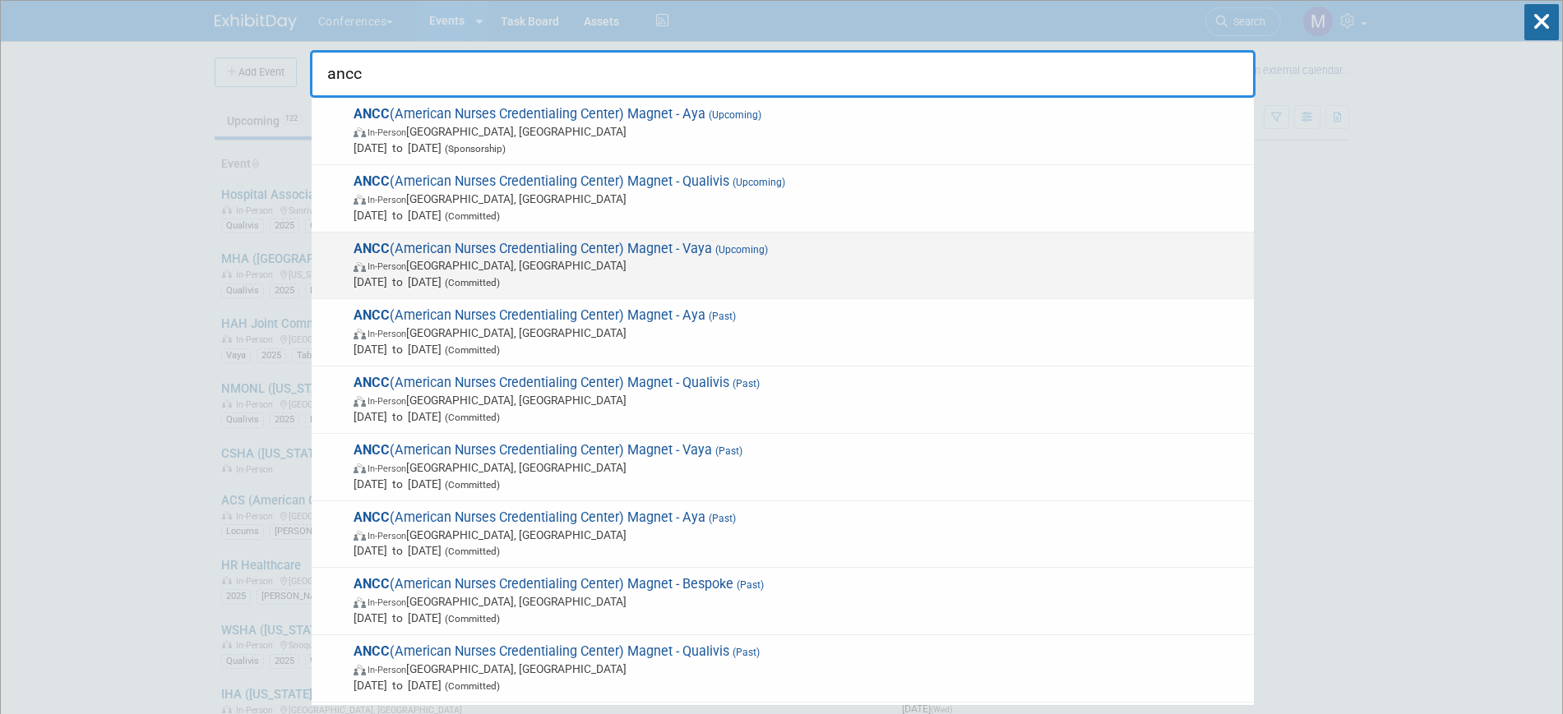
type input "ancc"
click at [751, 271] on span "In-Person Atlanta, GA" at bounding box center [799, 265] width 892 height 16
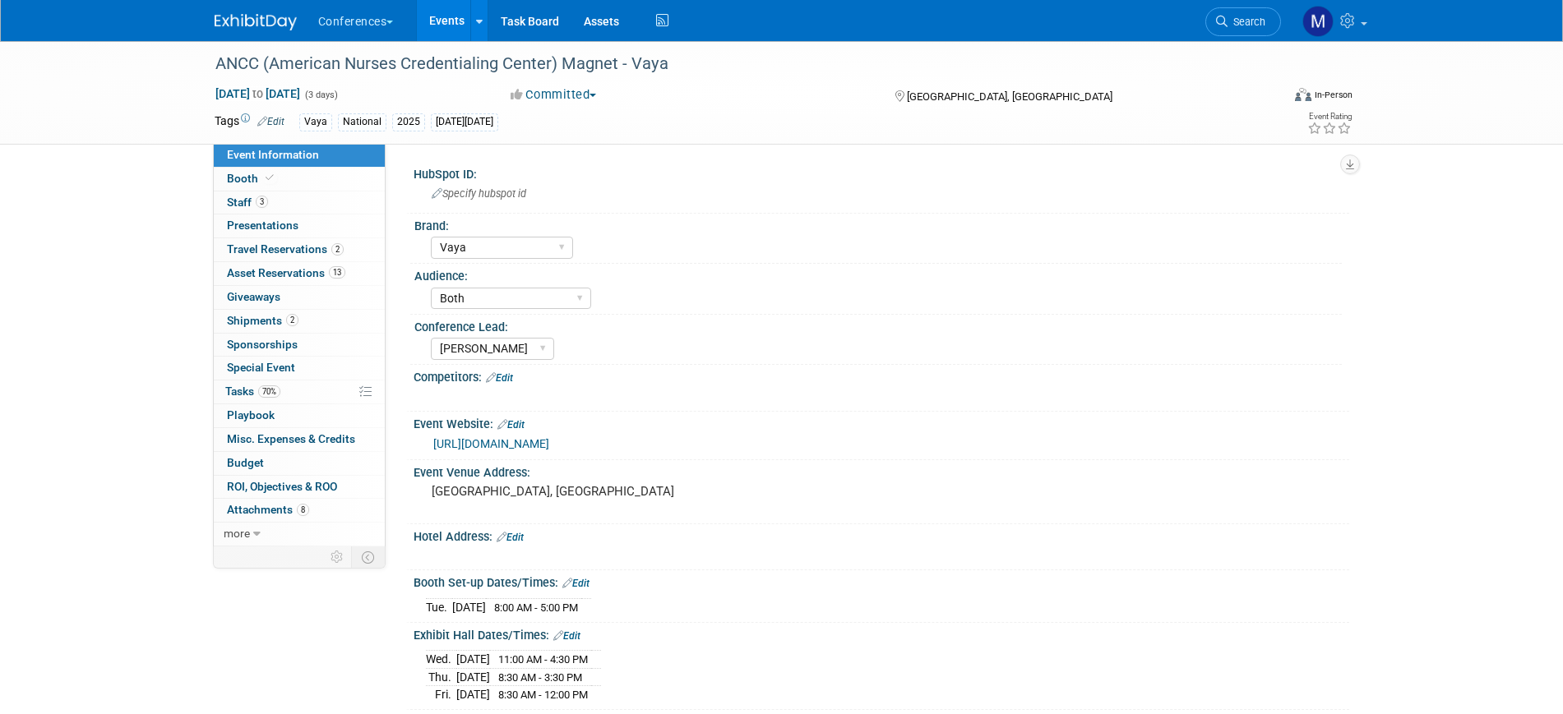
select select "Vaya"
select select "Both"
select select "[PERSON_NAME]"
click at [312, 247] on span "Travel Reservations 2" at bounding box center [285, 248] width 117 height 13
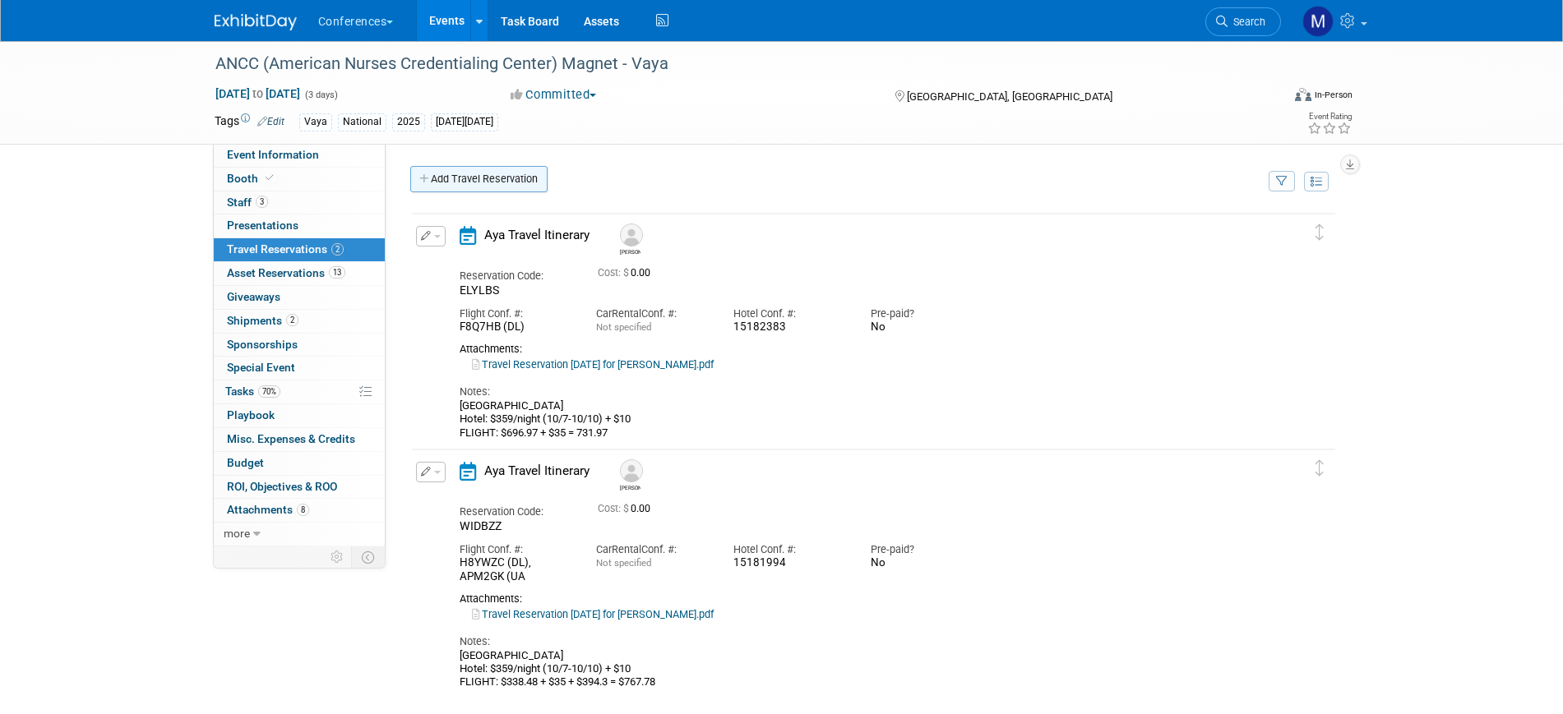
click at [519, 182] on link "Add Travel Reservation" at bounding box center [478, 179] width 137 height 26
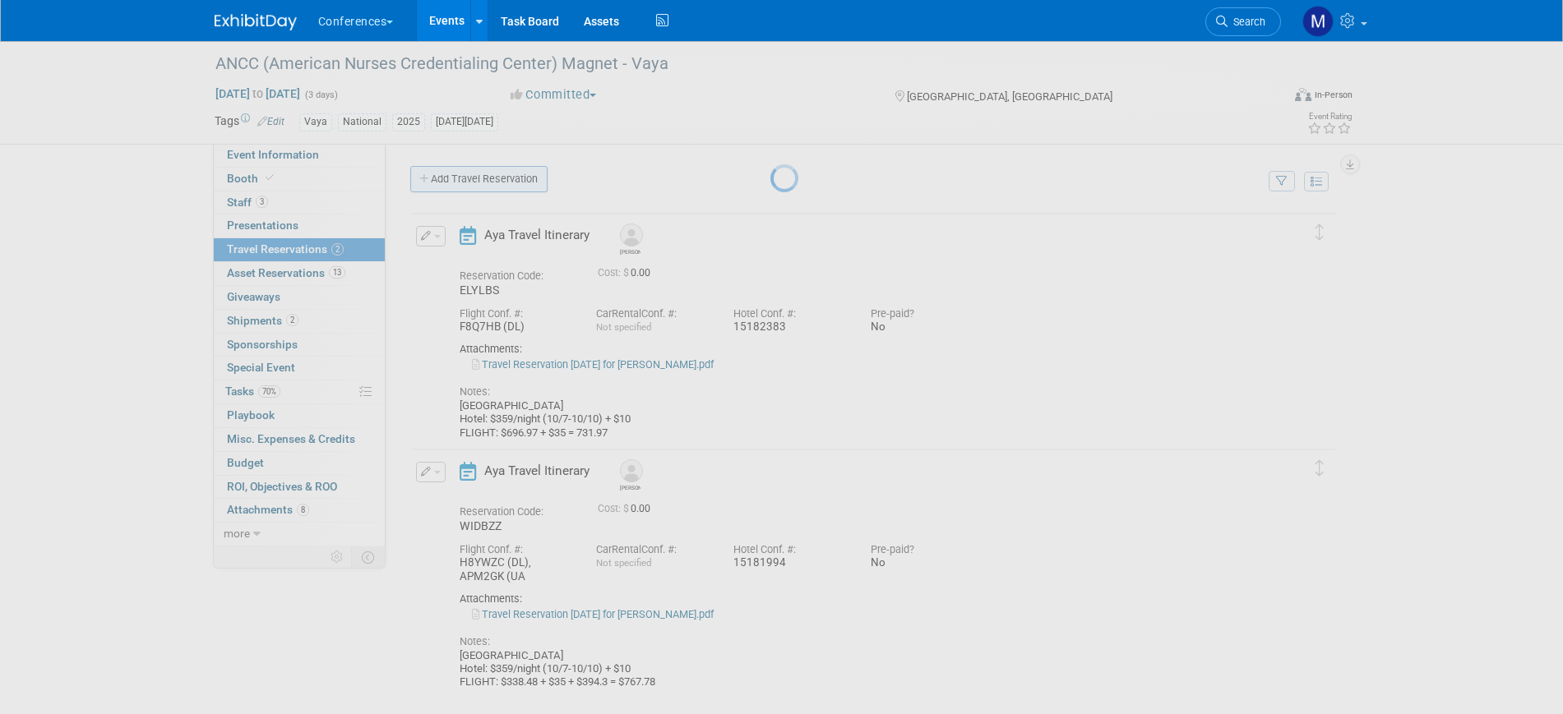
select select "ce9d5ede-74e9-40d6-9b07-a4d48093f53c"
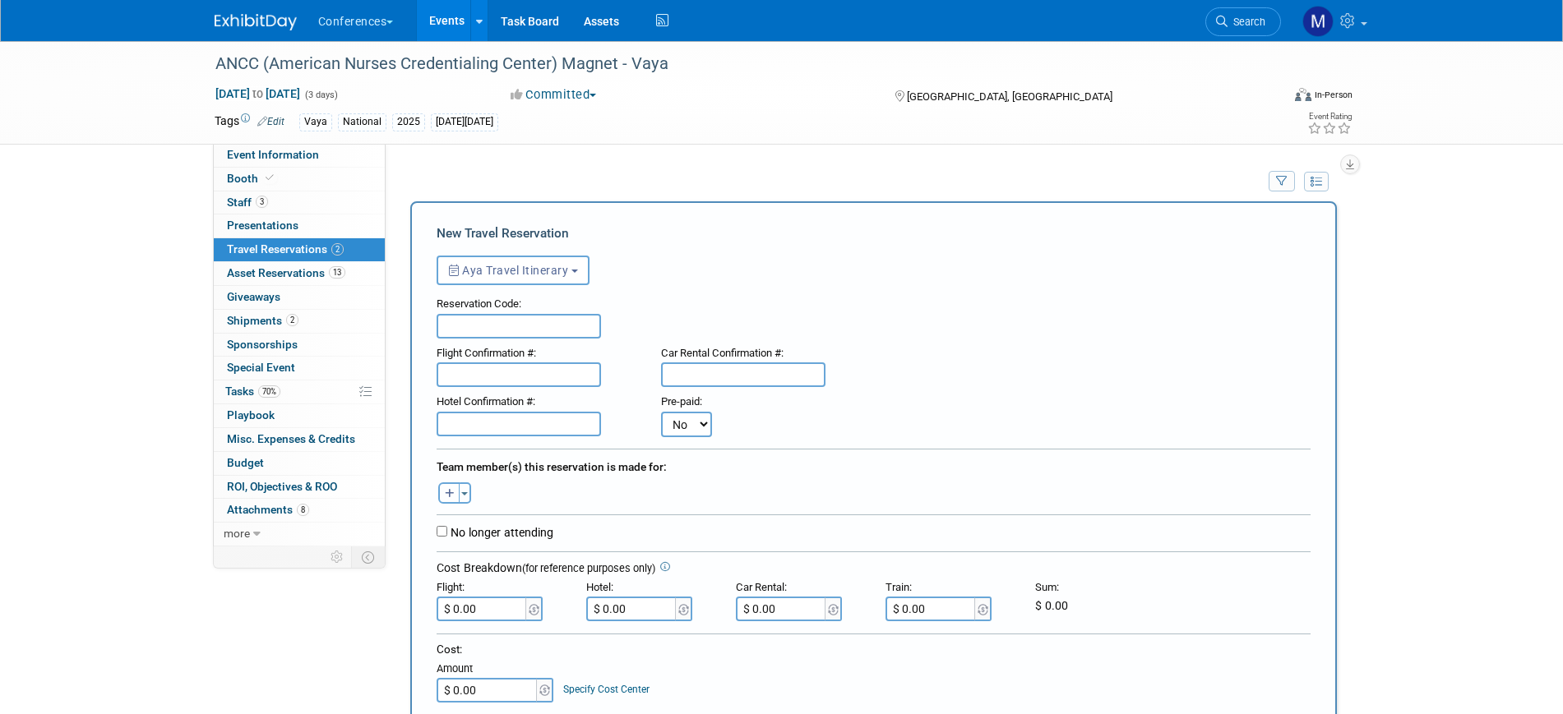
click at [451, 498] on icon "button" at bounding box center [450, 494] width 10 height 11
select select
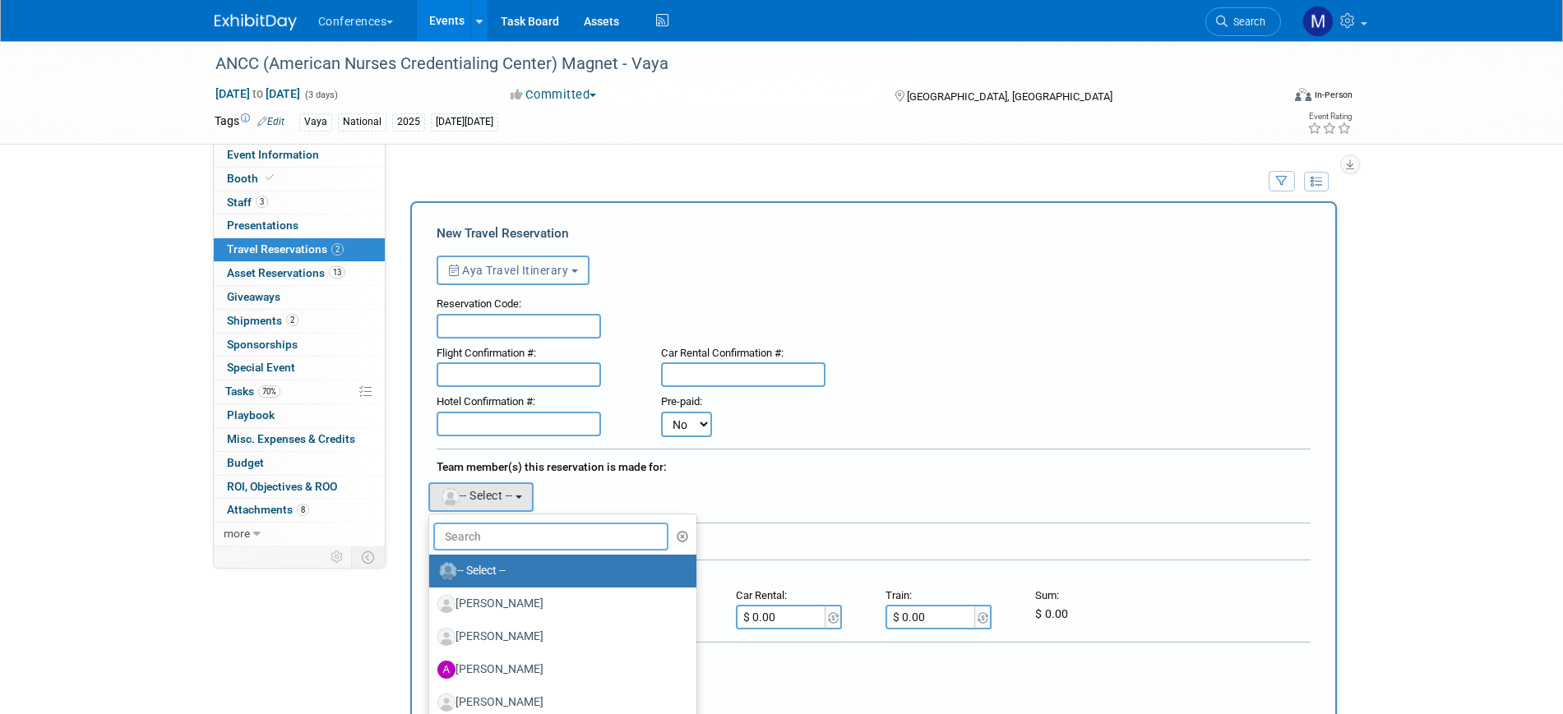
click at [489, 540] on input "text" at bounding box center [551, 537] width 236 height 28
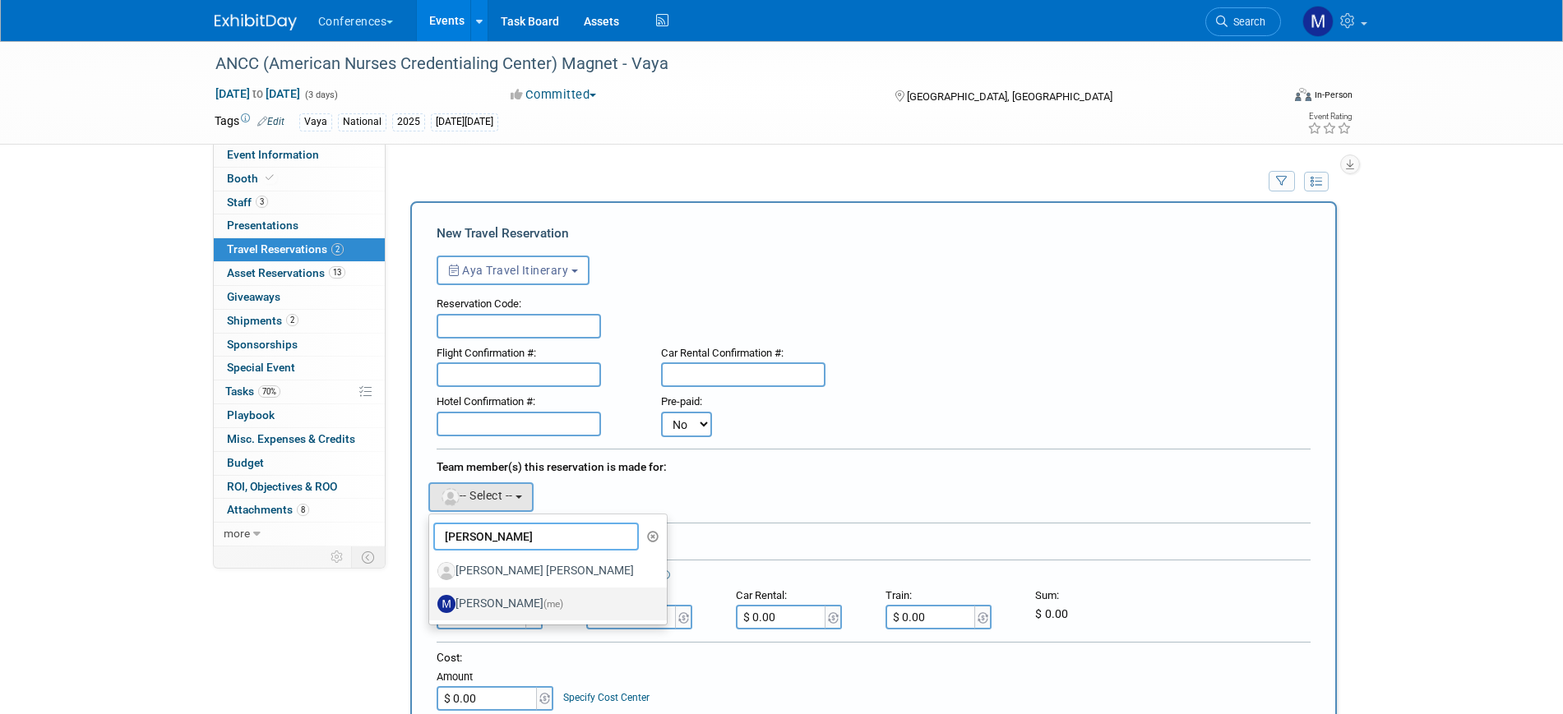
type input "mary"
click at [521, 601] on label "Marygrace LeGros (me)" at bounding box center [543, 604] width 213 height 26
click at [432, 601] on input "Marygrace LeGros (me)" at bounding box center [426, 602] width 11 height 11
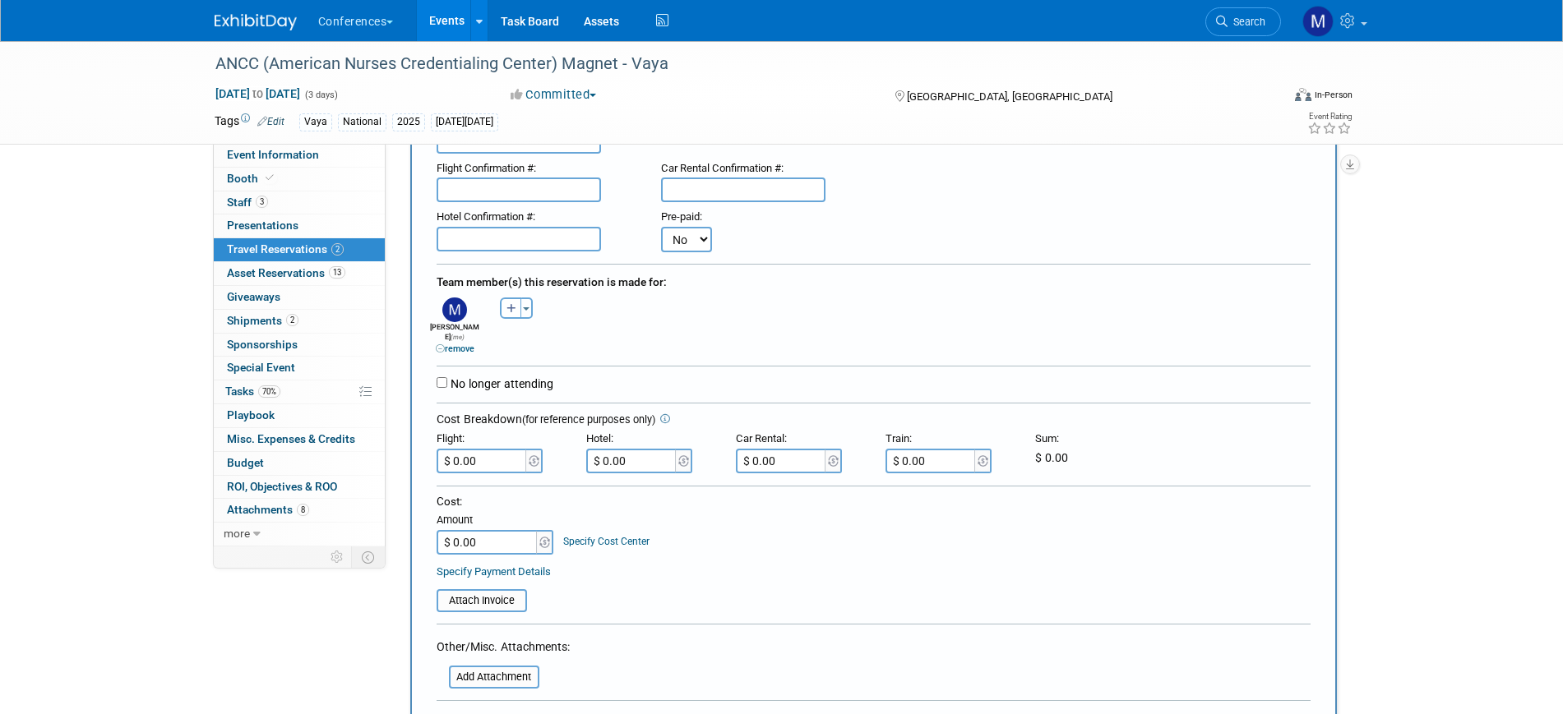
scroll to position [206, 0]
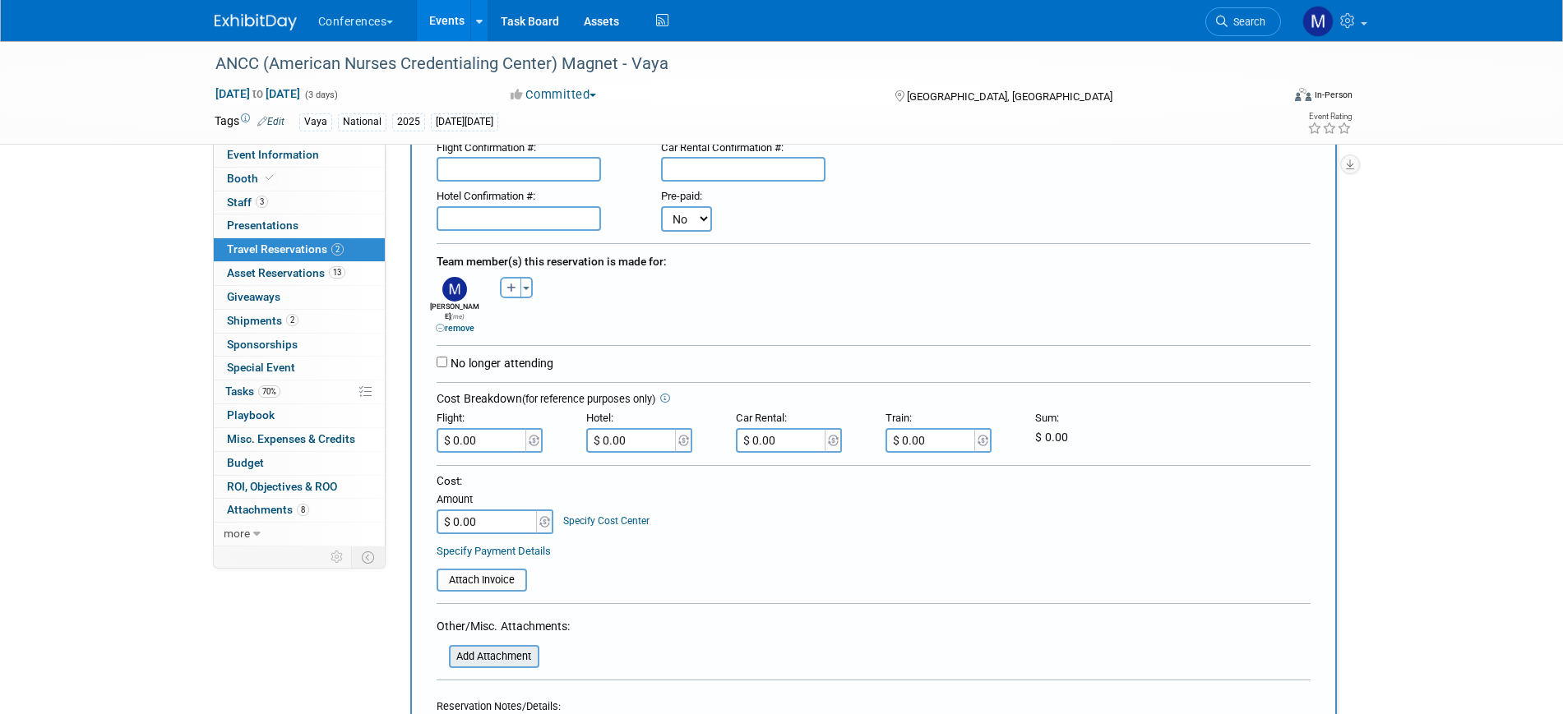
click at [473, 649] on input "file" at bounding box center [440, 657] width 196 height 20
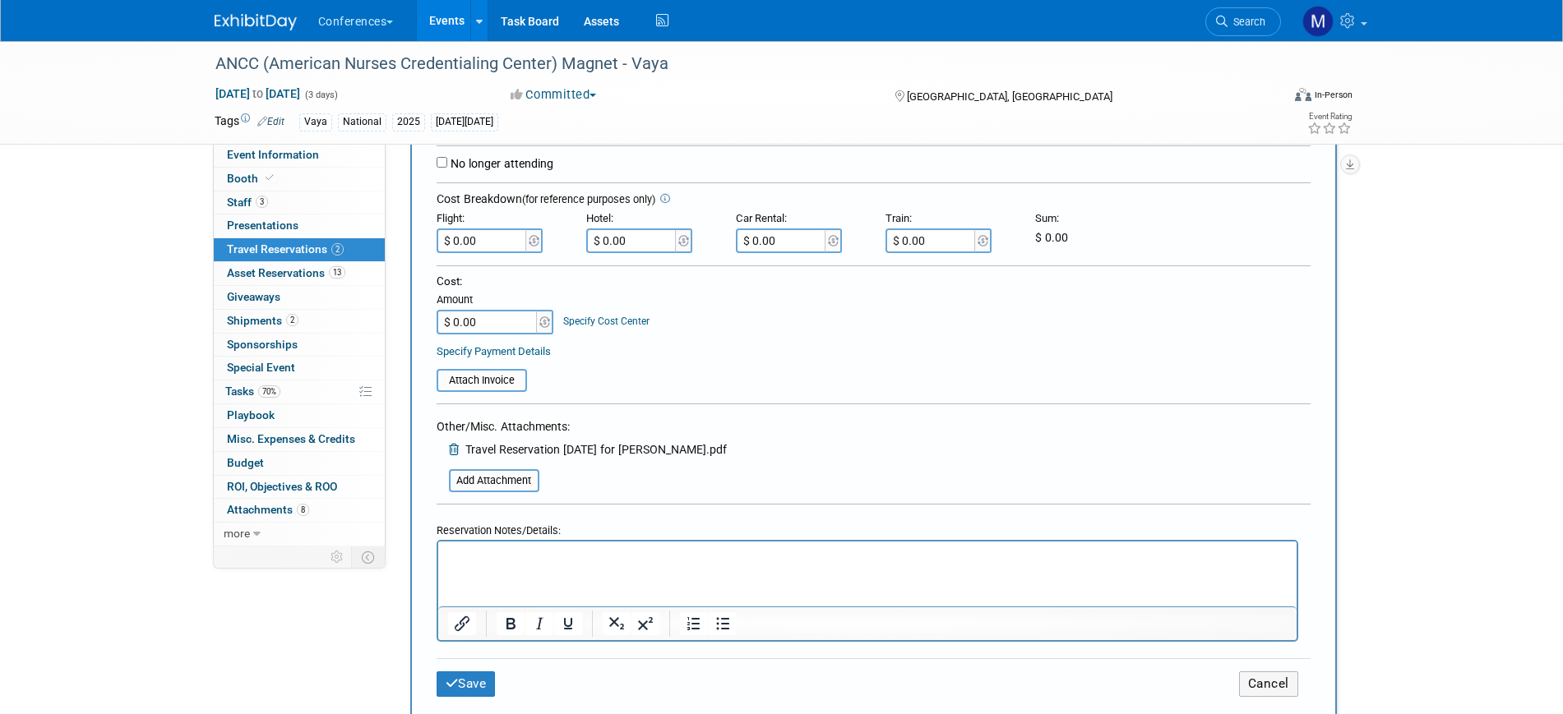
scroll to position [617, 0]
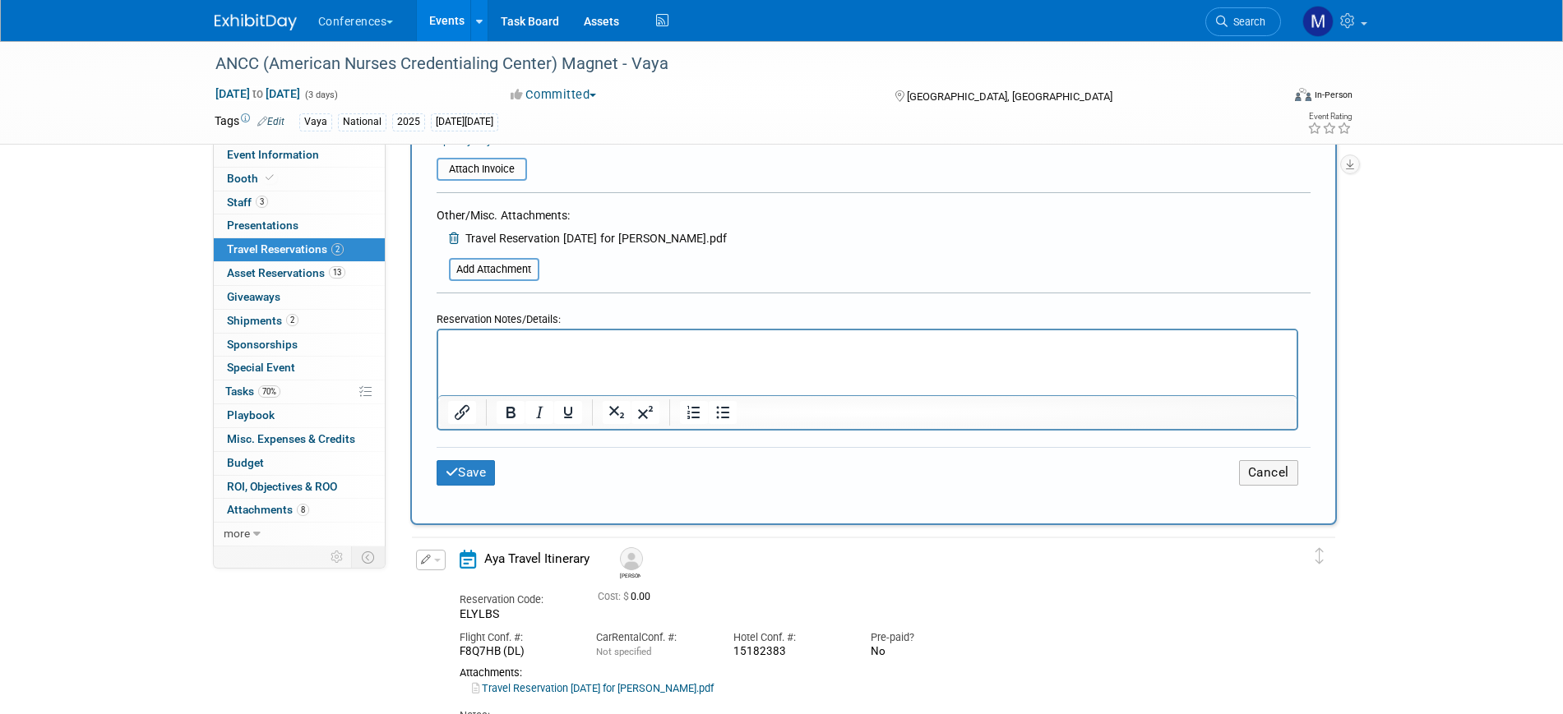
click at [471, 478] on div "Save Cancel" at bounding box center [873, 472] width 874 height 51
click at [471, 469] on button "Save" at bounding box center [465, 472] width 59 height 25
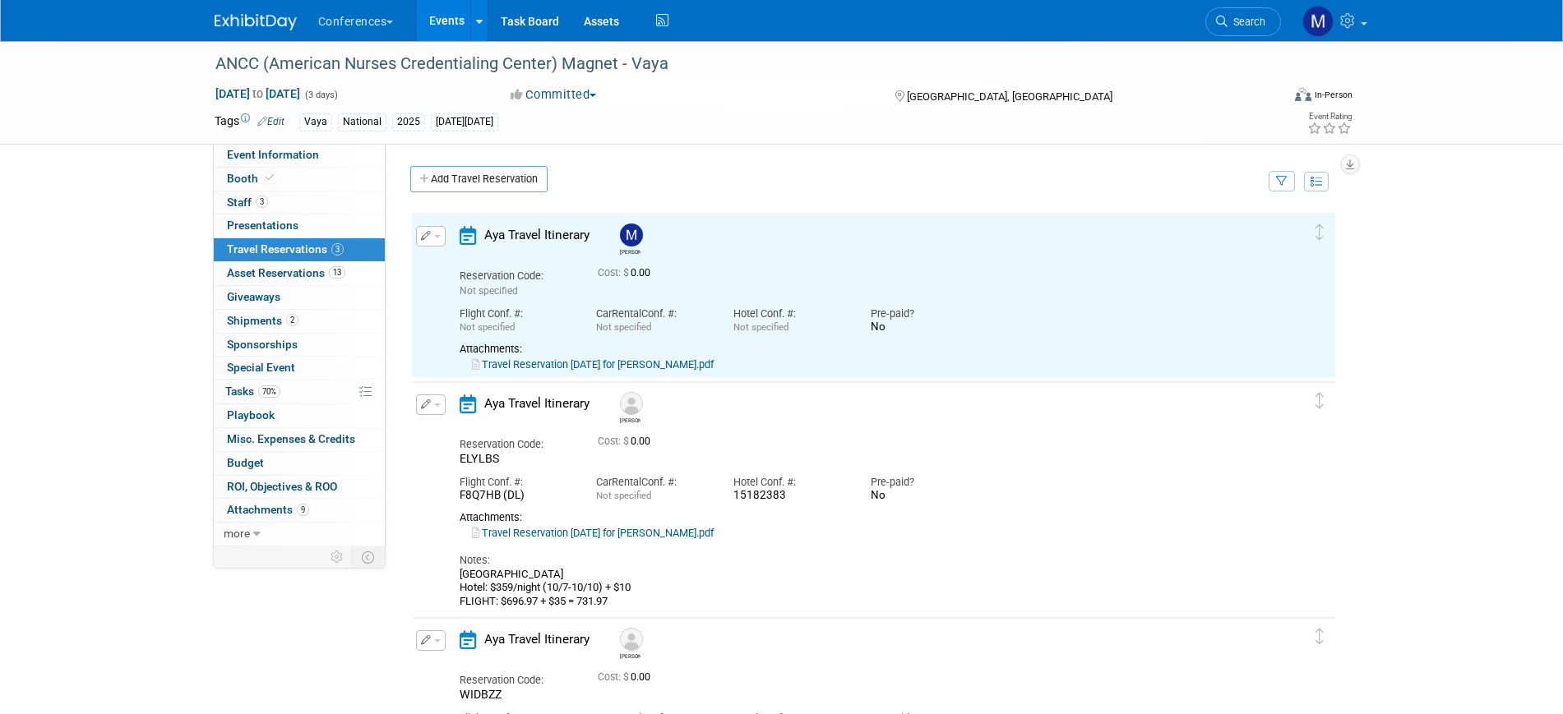
scroll to position [0, 0]
click at [714, 367] on link "Travel Reservation October 06 for MARYGRACE LEGROS.pdf" at bounding box center [593, 364] width 242 height 12
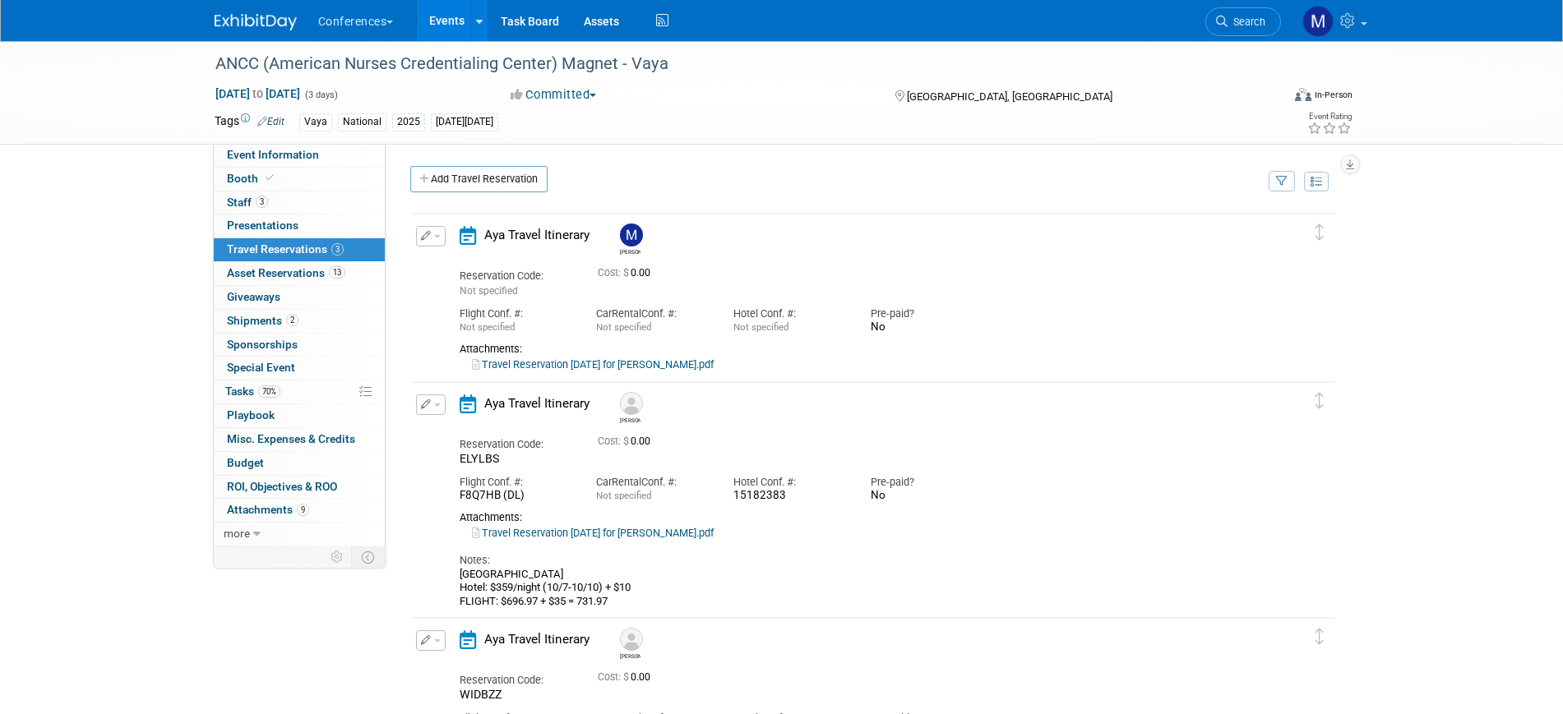
click at [435, 238] on span "button" at bounding box center [437, 236] width 7 height 3
click at [511, 266] on button "Edit Reservation" at bounding box center [486, 265] width 139 height 24
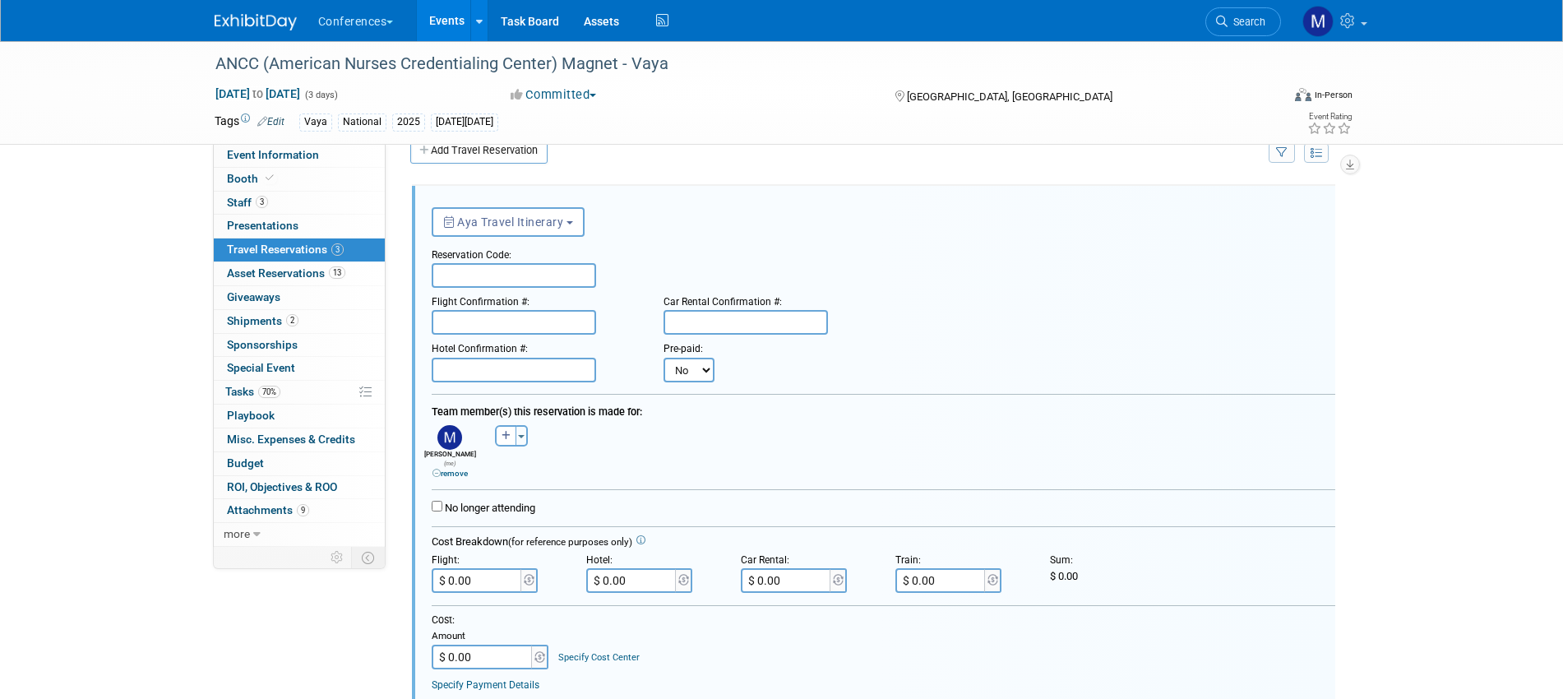
click at [500, 278] on input "text" at bounding box center [514, 275] width 164 height 25
paste input "IDLGZP"
click at [441, 278] on input "IDLGZP" at bounding box center [514, 275] width 164 height 25
type input "IDLGZP"
click at [468, 326] on input "text" at bounding box center [514, 322] width 164 height 25
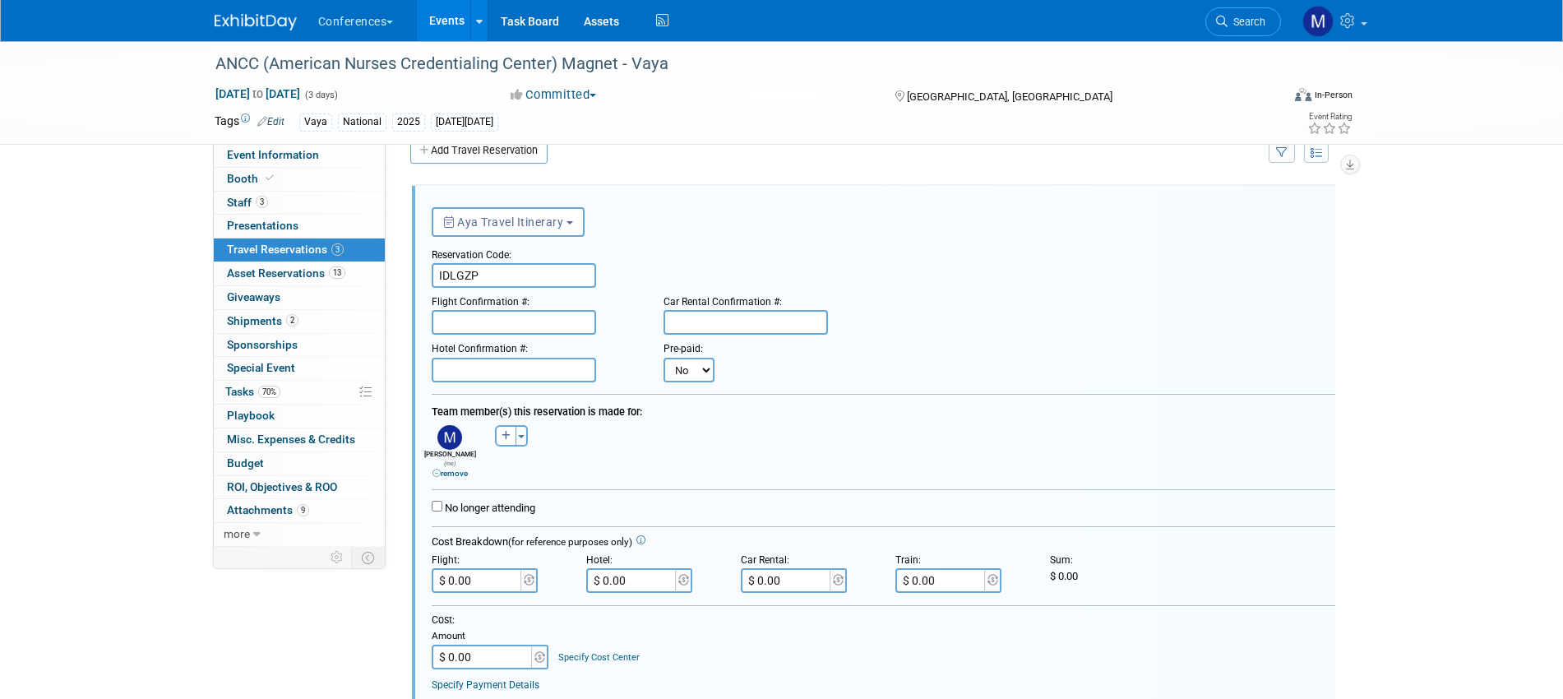
paste input "GPFGH2"
click at [447, 322] on input "GPFGH2" at bounding box center [514, 322] width 164 height 25
type input "GPFGH2"
click at [522, 364] on input "text" at bounding box center [514, 370] width 164 height 25
paste input "15182389"
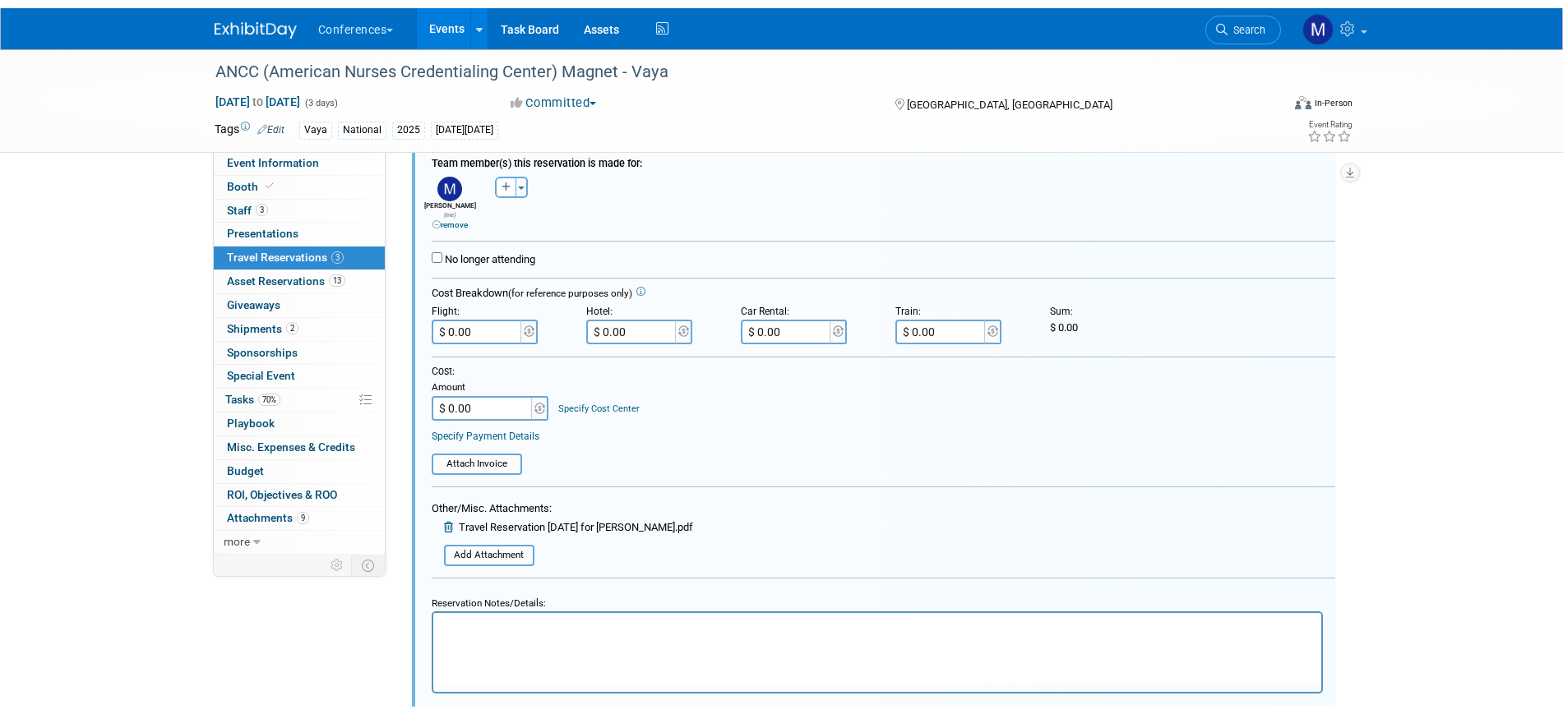
scroll to position [337, 0]
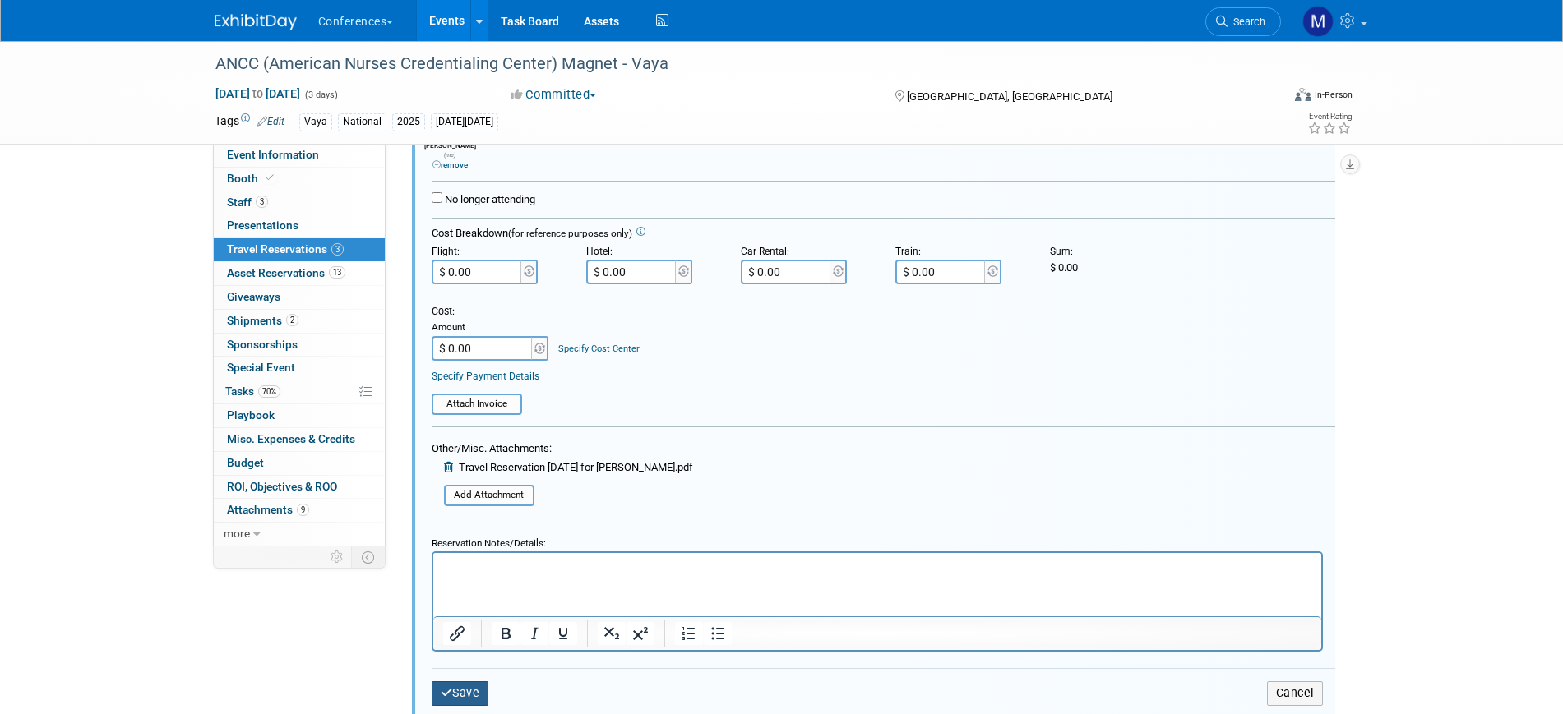
type input "15182389"
click at [465, 688] on button "Save" at bounding box center [461, 693] width 58 height 24
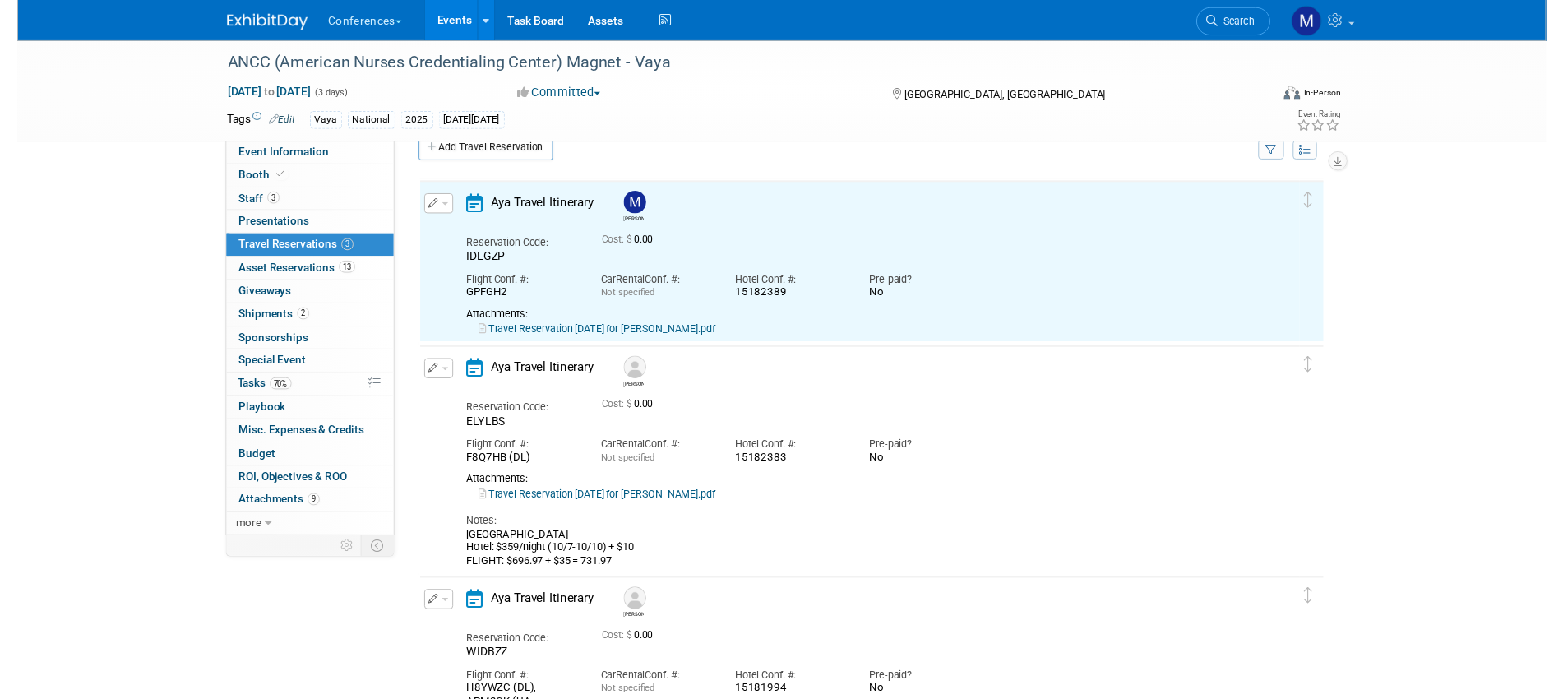
scroll to position [0, 0]
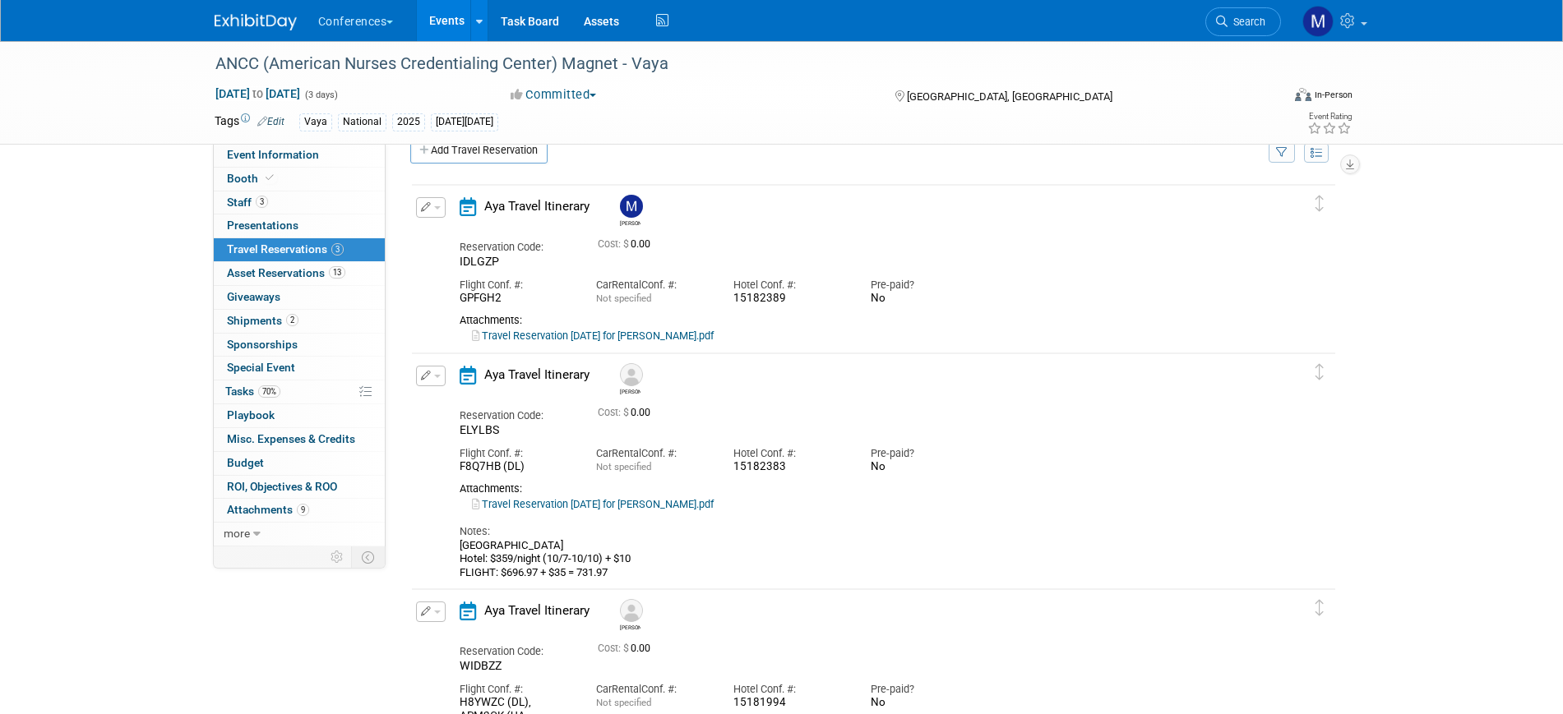
click at [432, 209] on button "button" at bounding box center [431, 207] width 30 height 21
click at [478, 238] on button "Edit Reservation" at bounding box center [486, 236] width 139 height 24
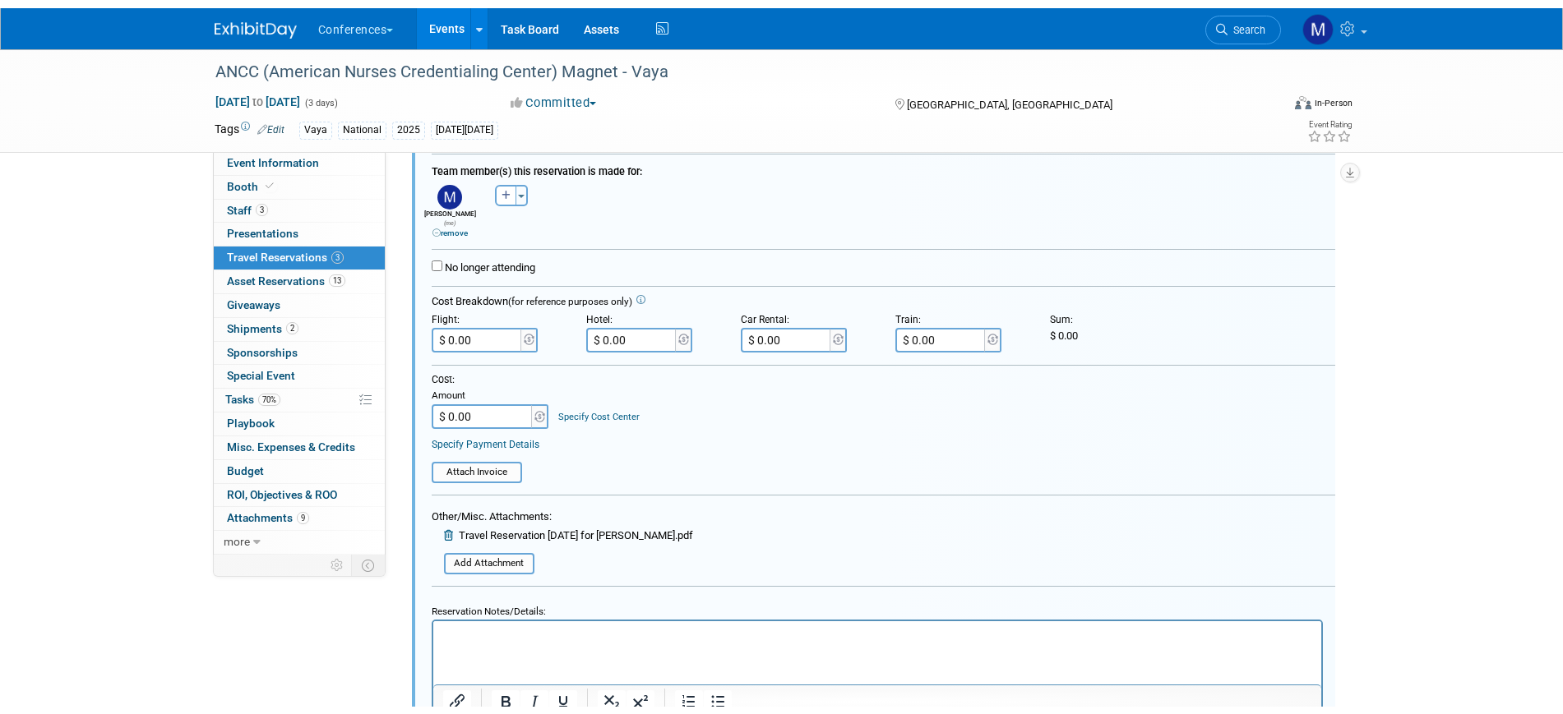
scroll to position [440, 0]
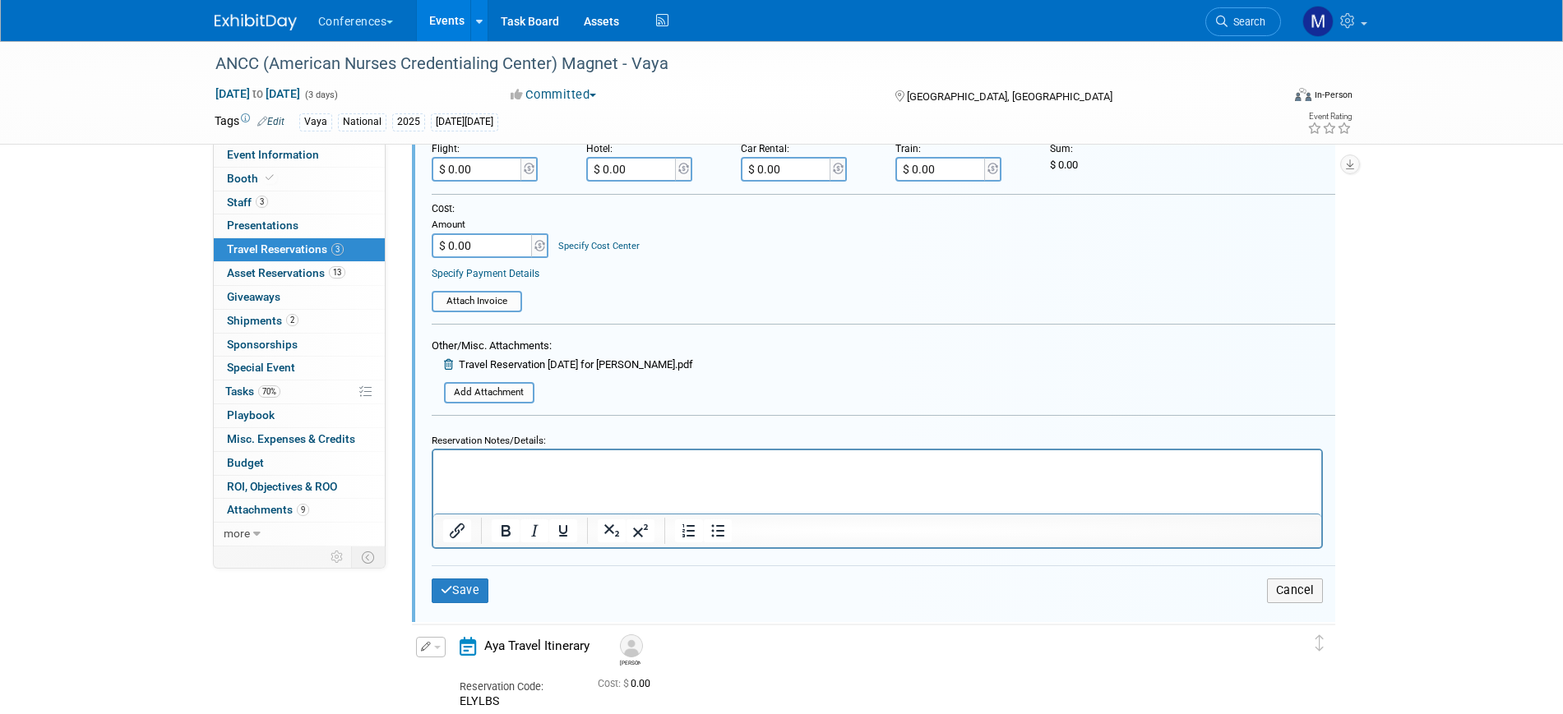
click at [476, 471] on p "Rich Text Area. Press ALT-0 for help." at bounding box center [876, 465] width 869 height 16
click at [522, 465] on p "Flight $986.96" at bounding box center [876, 465] width 869 height 16
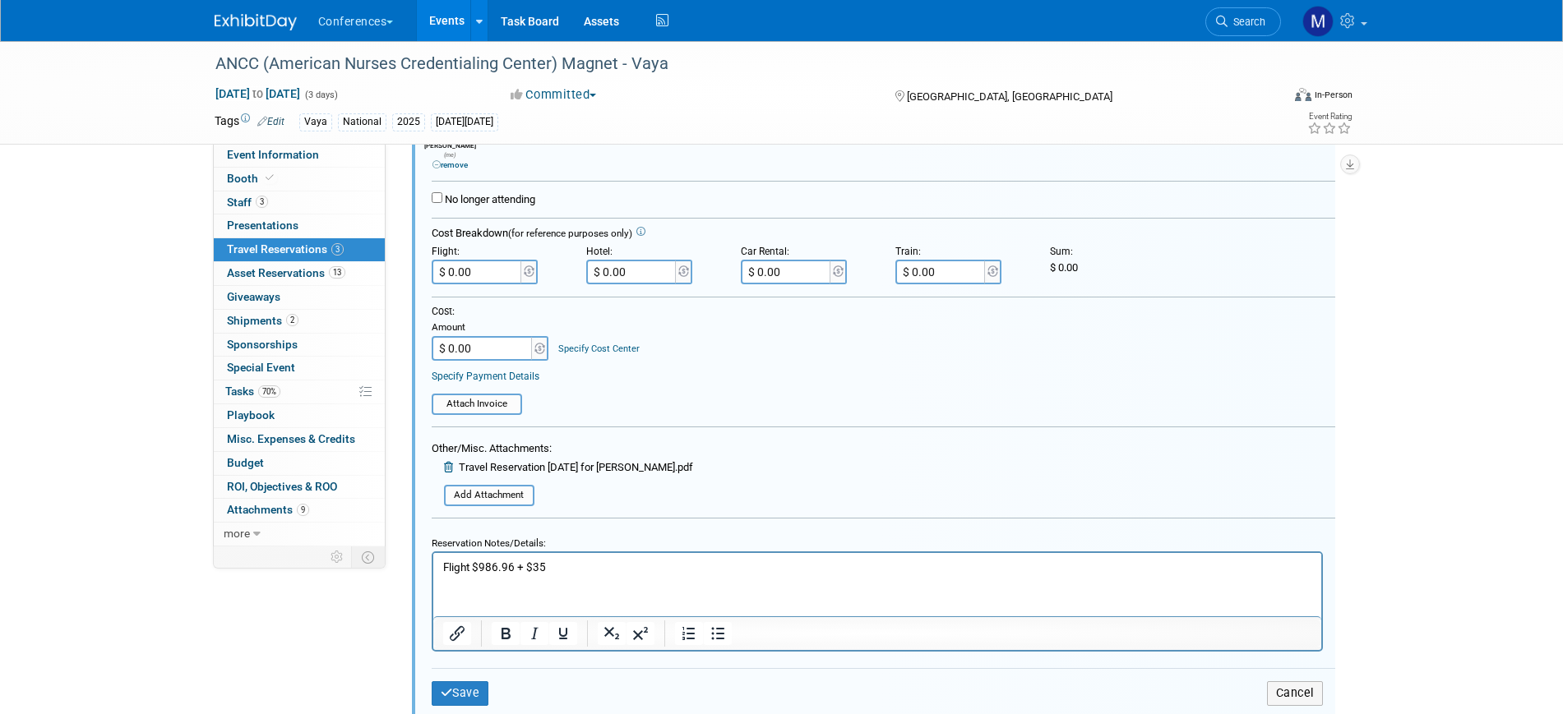
click at [506, 264] on input "$ 0.00" at bounding box center [478, 272] width 92 height 25
type input "$ 1,021.96"
click at [881, 402] on table "Attach Invoice" at bounding box center [883, 397] width 903 height 36
click at [473, 691] on button "Save" at bounding box center [461, 693] width 58 height 24
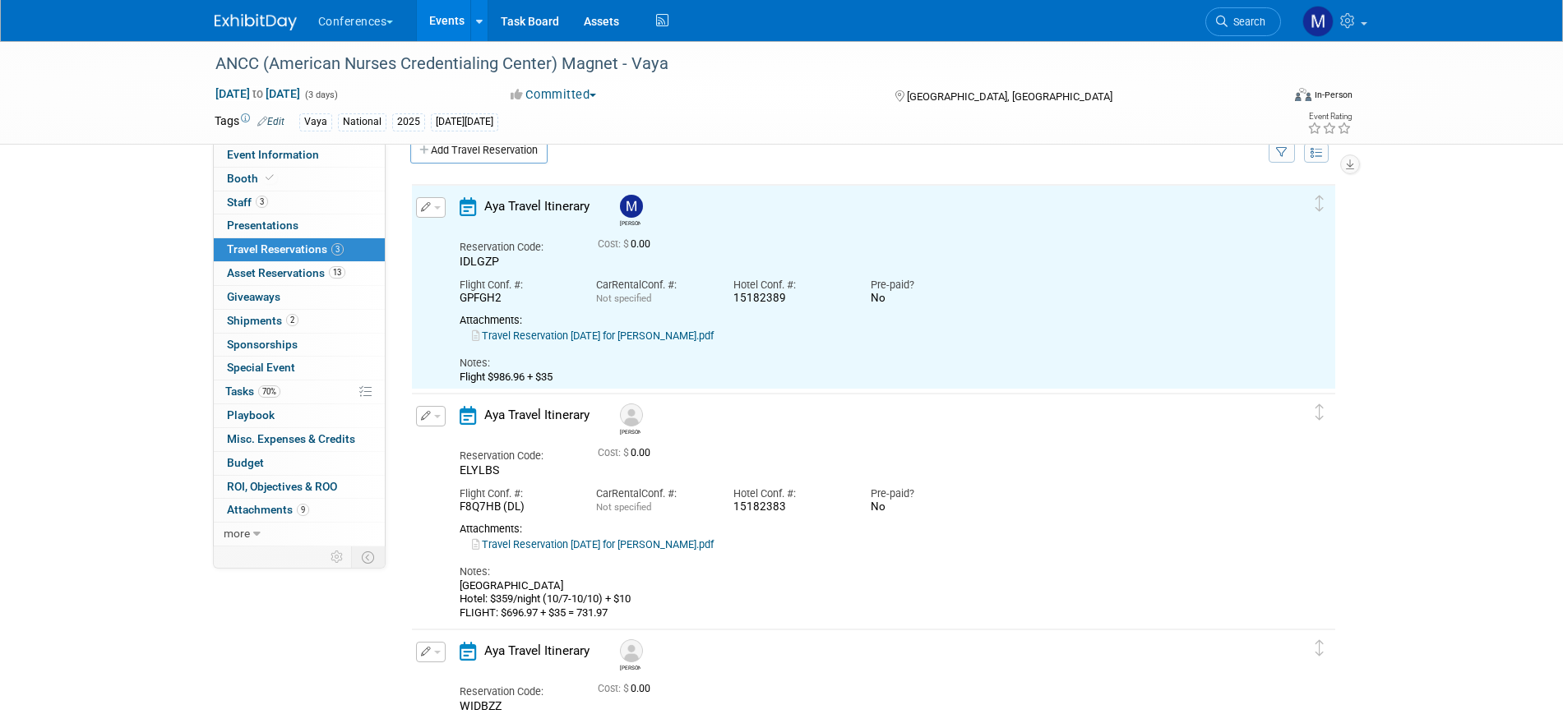
scroll to position [0, 0]
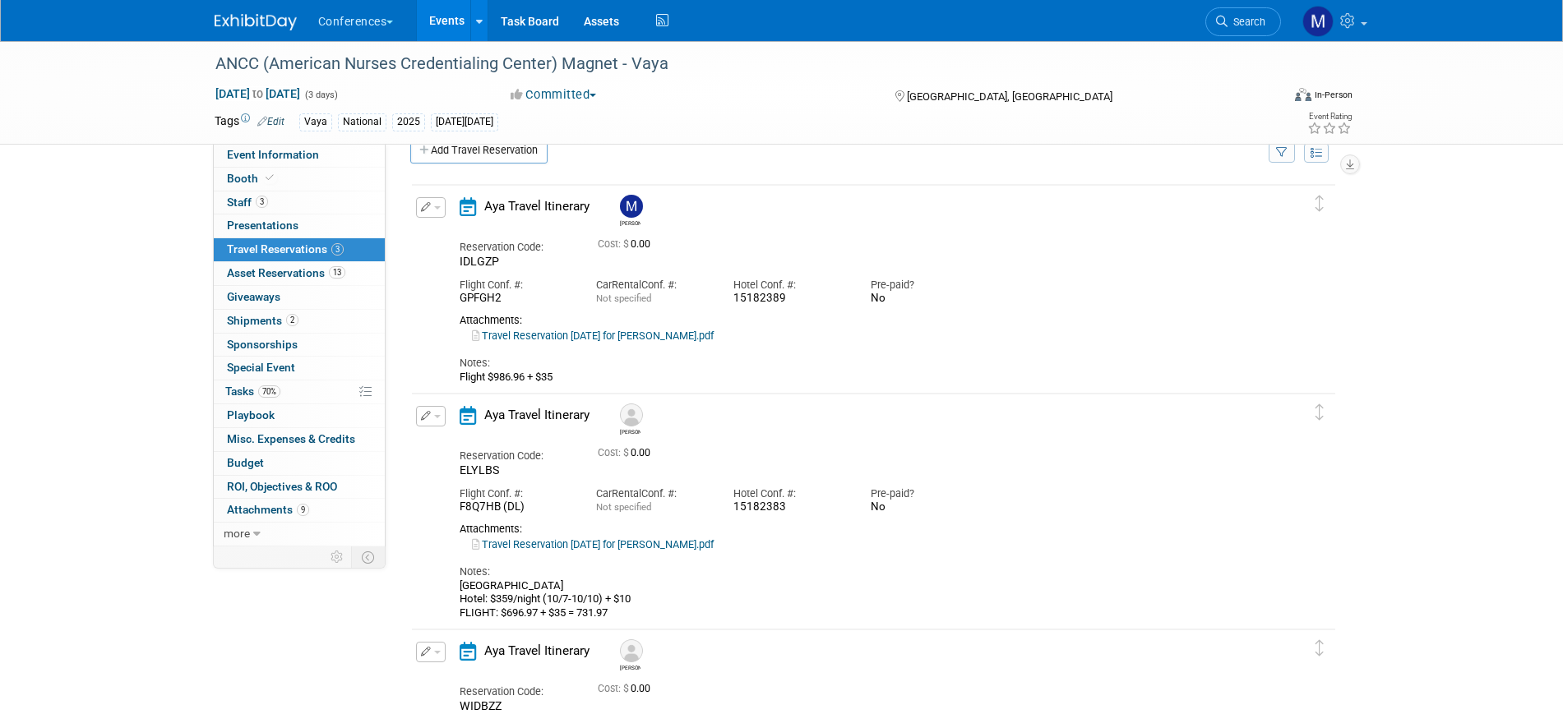
click at [132, 405] on div "ANCC (American Nurses Credentialing Center) Magnet - Vaya Oct 8, 2025 to Oct 10…" at bounding box center [781, 461] width 1563 height 899
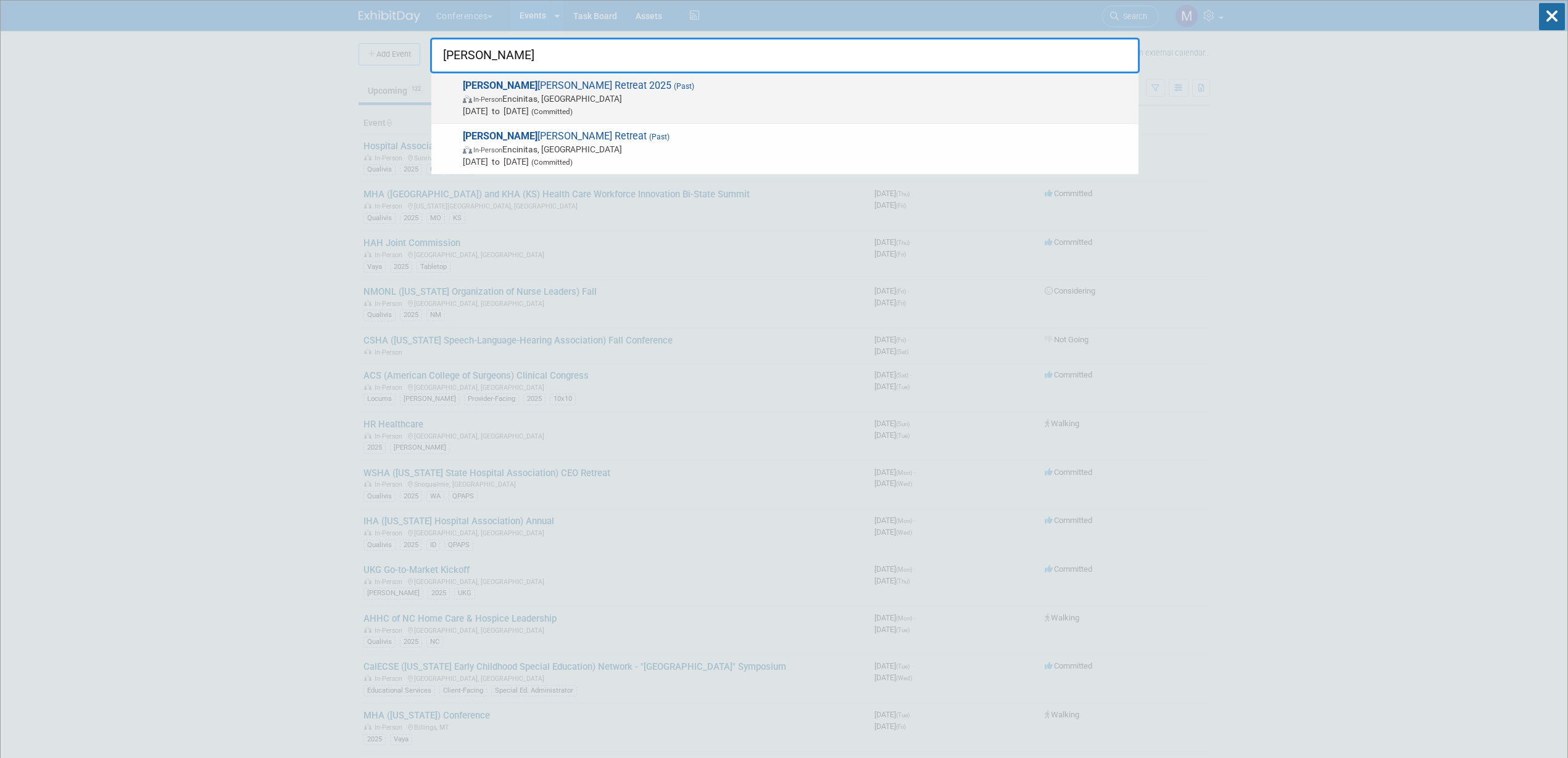
type input "[PERSON_NAME]"
click at [546, 106] on span "[DATE] to [DATE] (Committed)" at bounding box center [798, 111] width 670 height 12
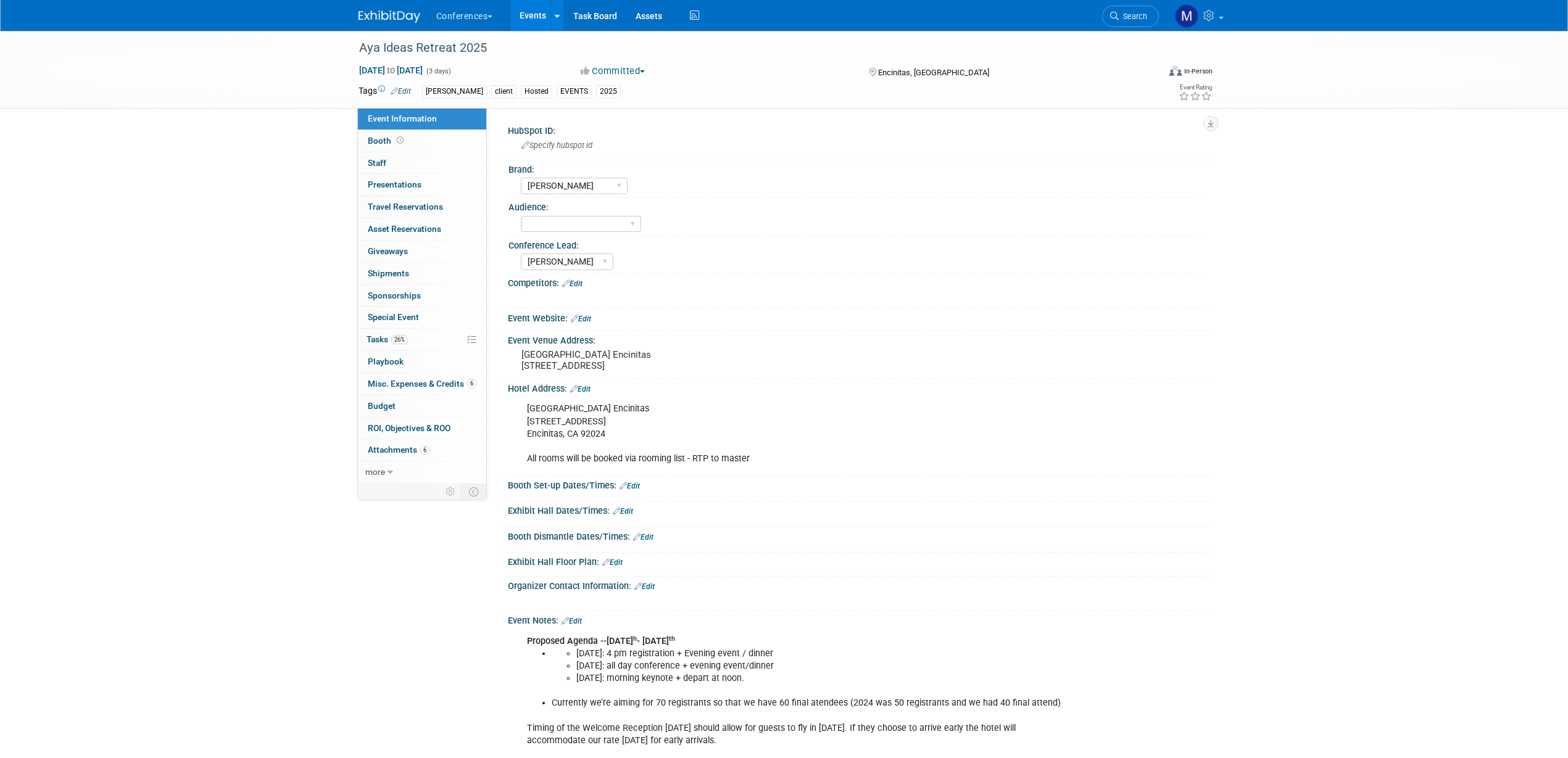
select select "[PERSON_NAME]"
click at [406, 377] on link "6 Misc. Expenses & Credits 6" at bounding box center [422, 384] width 128 height 22
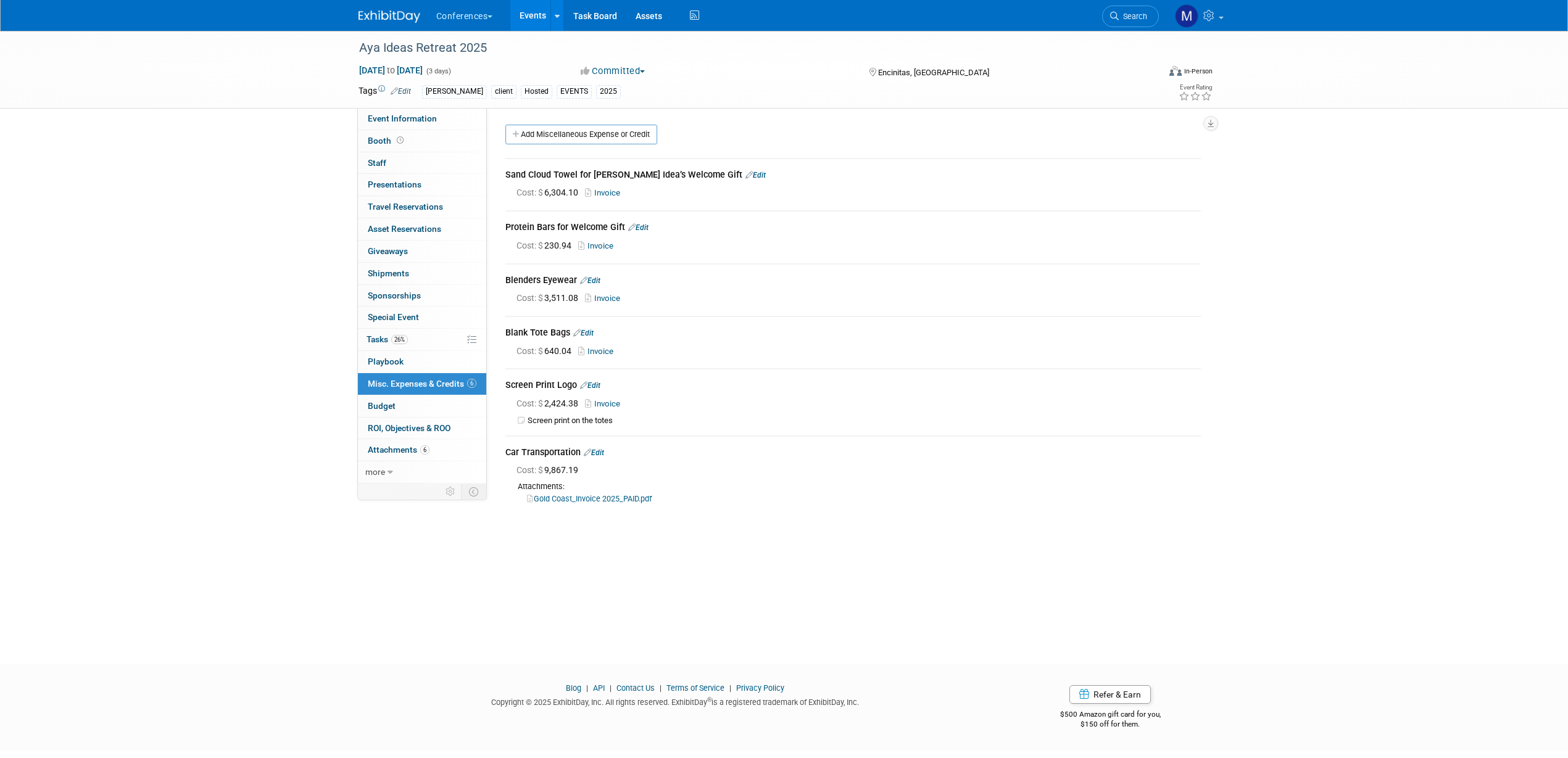
click at [615, 192] on link "Invoice" at bounding box center [604, 193] width 40 height 9
